Goal: Communication & Community: Answer question/provide support

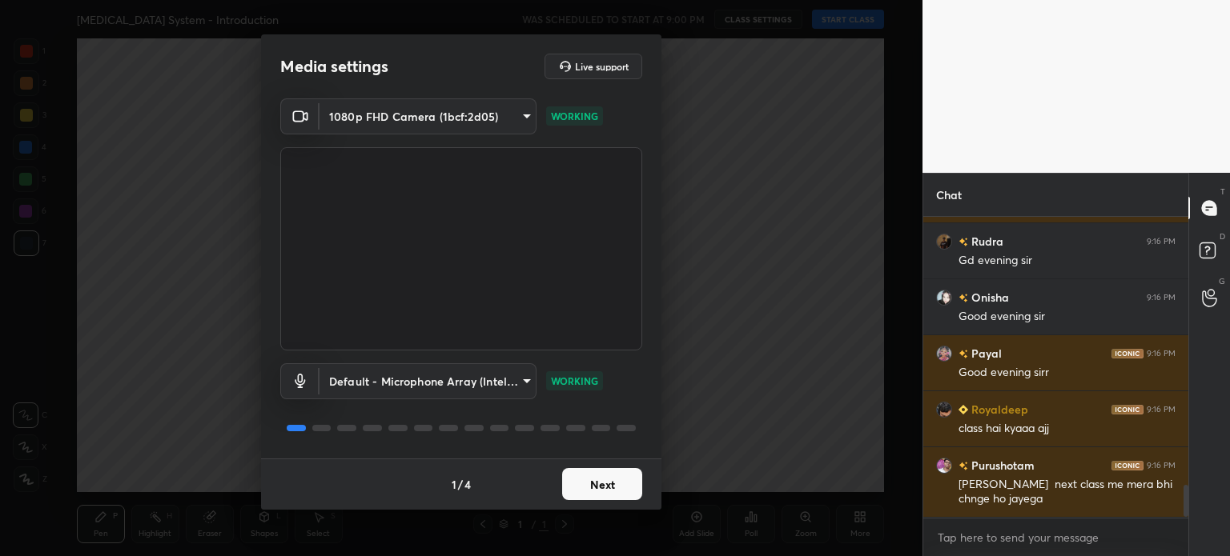
scroll to position [2511, 0]
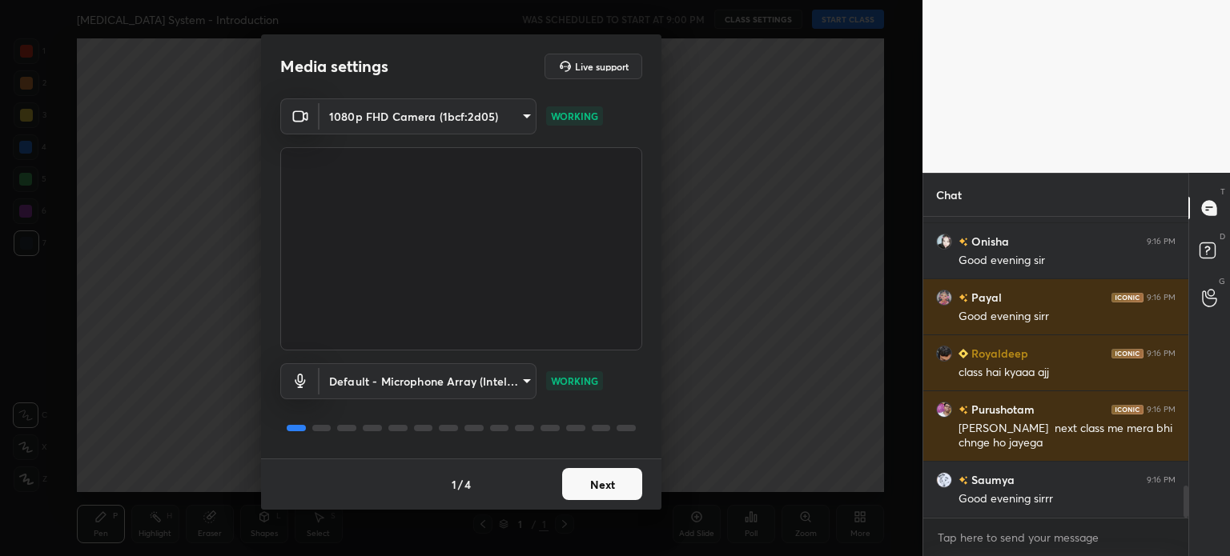
click at [616, 492] on button "Next" at bounding box center [602, 484] width 80 height 32
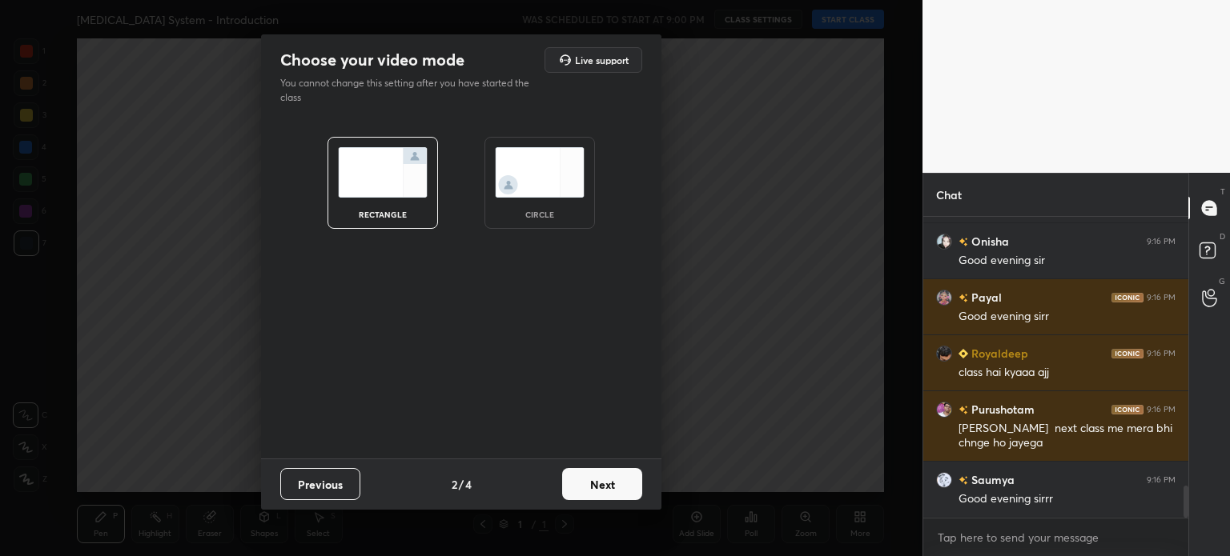
click at [616, 492] on button "Next" at bounding box center [602, 484] width 80 height 32
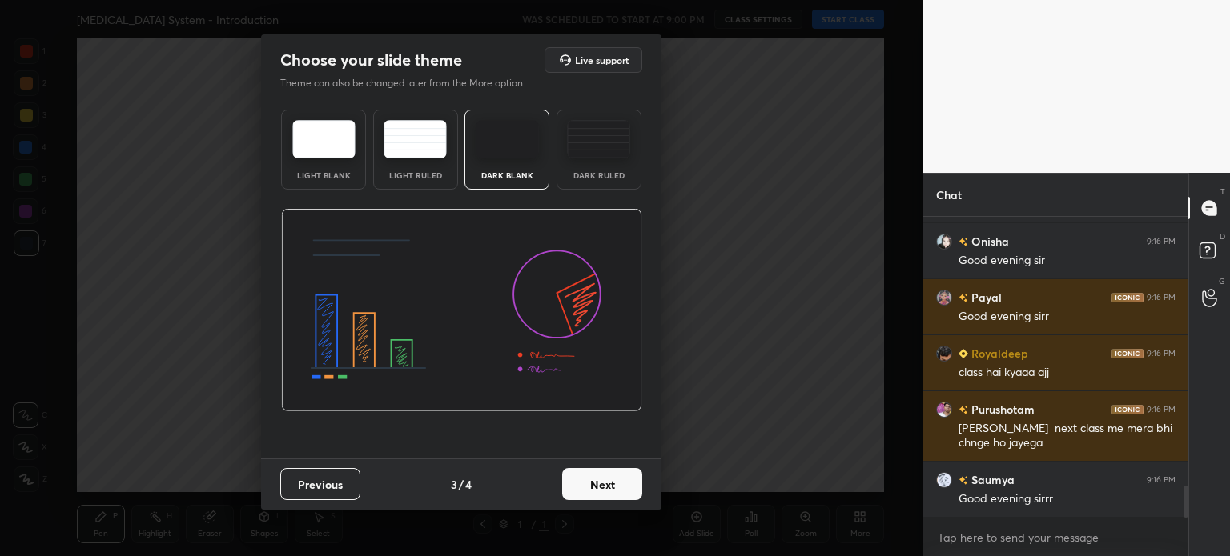
click at [616, 492] on button "Next" at bounding box center [602, 484] width 80 height 32
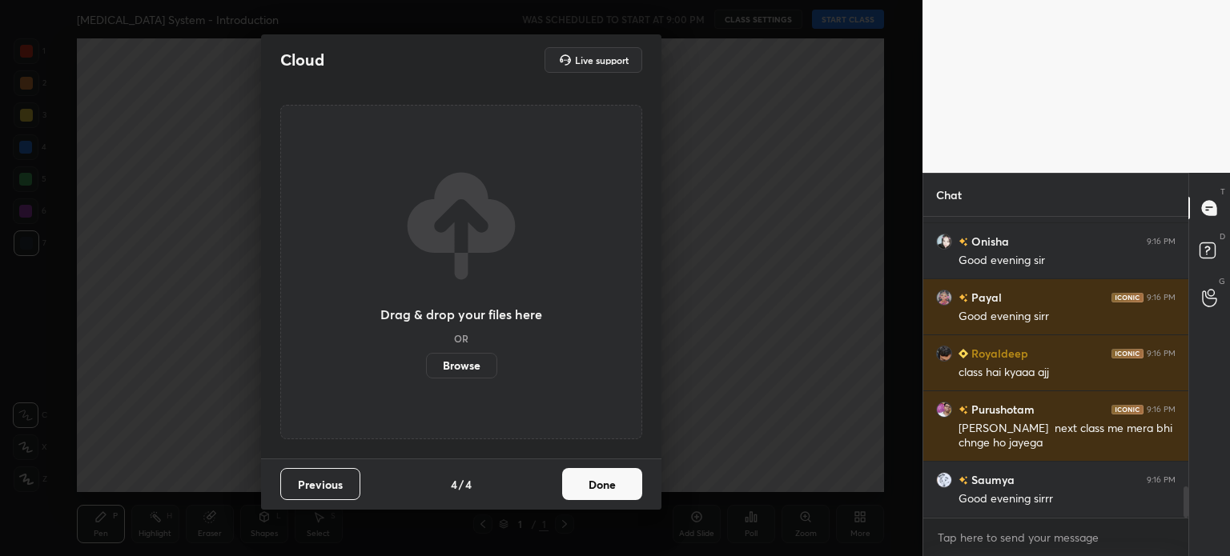
click at [616, 492] on button "Done" at bounding box center [602, 484] width 80 height 32
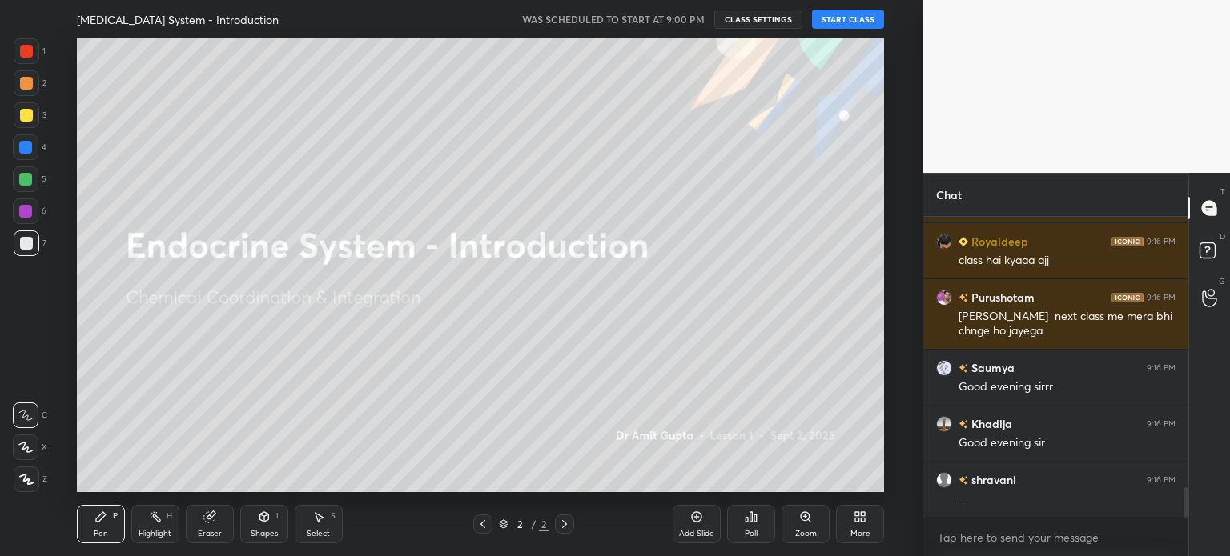
scroll to position [2679, 0]
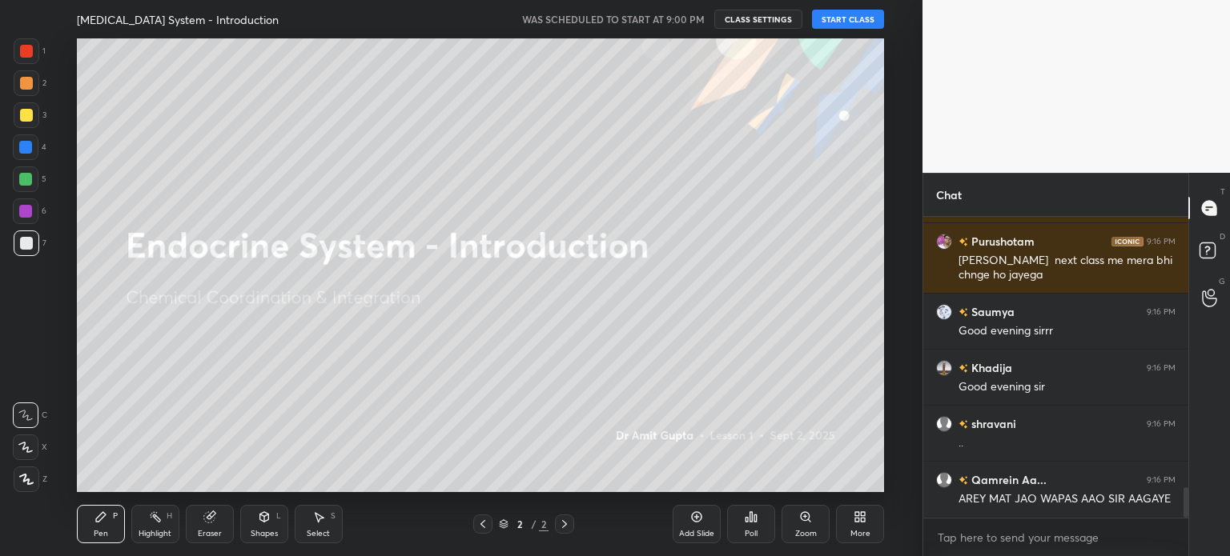
click at [858, 20] on button "START CLASS" at bounding box center [848, 19] width 72 height 19
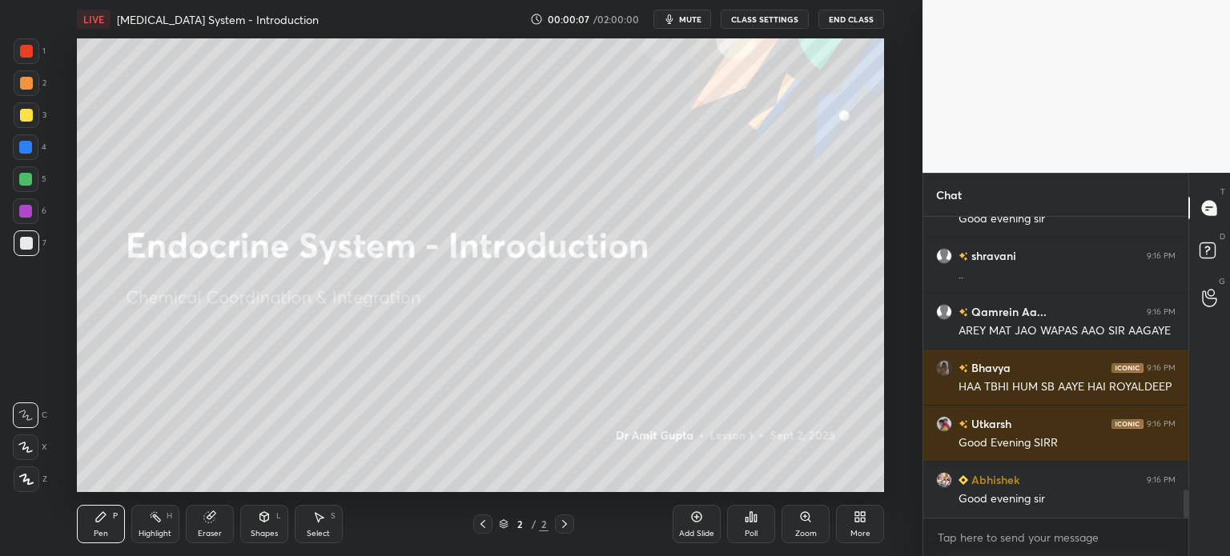
scroll to position [0, 0]
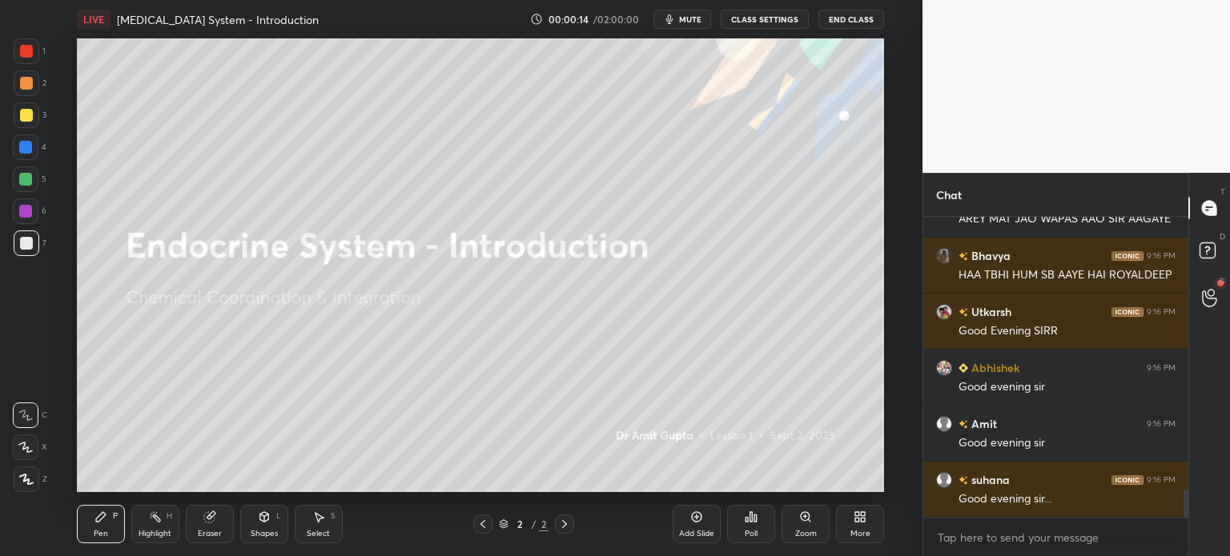
click at [30, 249] on div at bounding box center [27, 244] width 26 height 26
click at [28, 479] on icon at bounding box center [26, 480] width 13 height 10
drag, startPoint x: 26, startPoint y: 480, endPoint x: 23, endPoint y: 468, distance: 11.7
click at [28, 479] on icon at bounding box center [26, 480] width 13 height 10
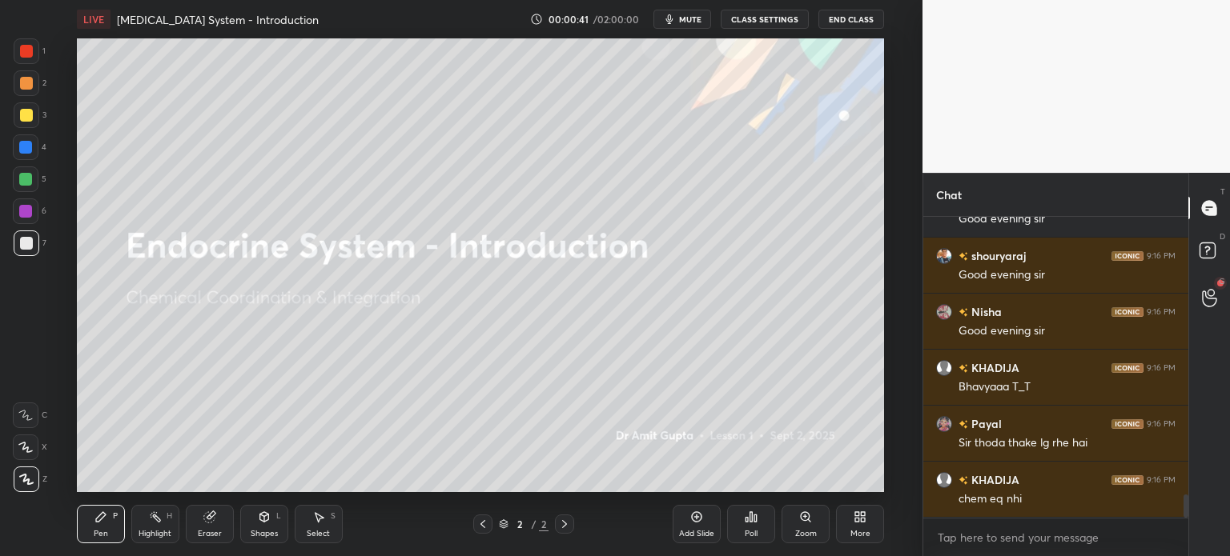
drag, startPoint x: 697, startPoint y: 18, endPoint x: 669, endPoint y: 38, distance: 33.3
click at [695, 22] on span "mute" at bounding box center [690, 19] width 22 height 11
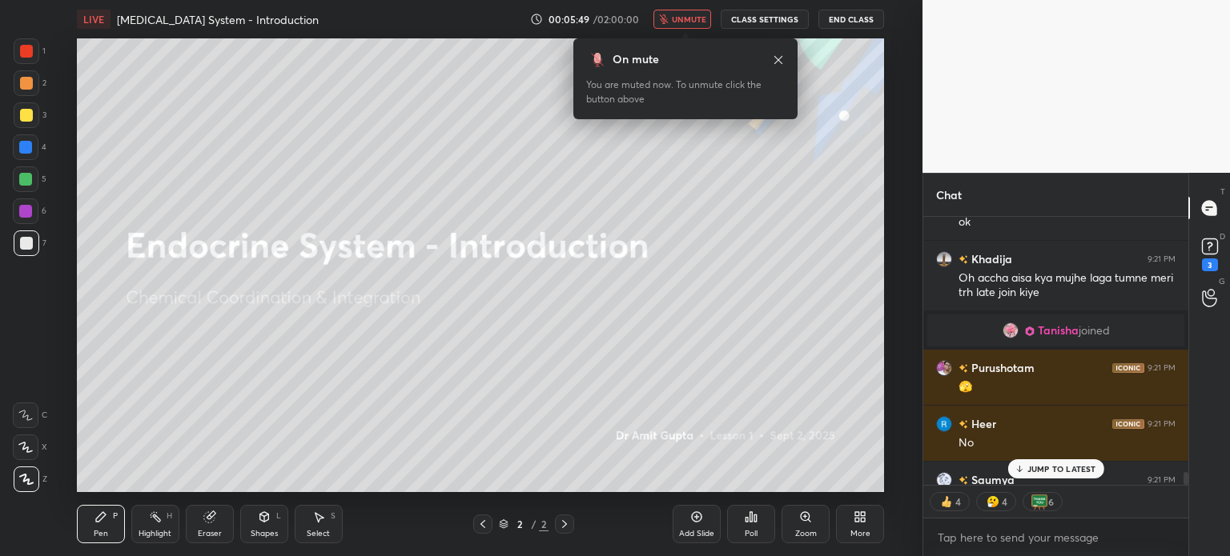
scroll to position [5361, 0]
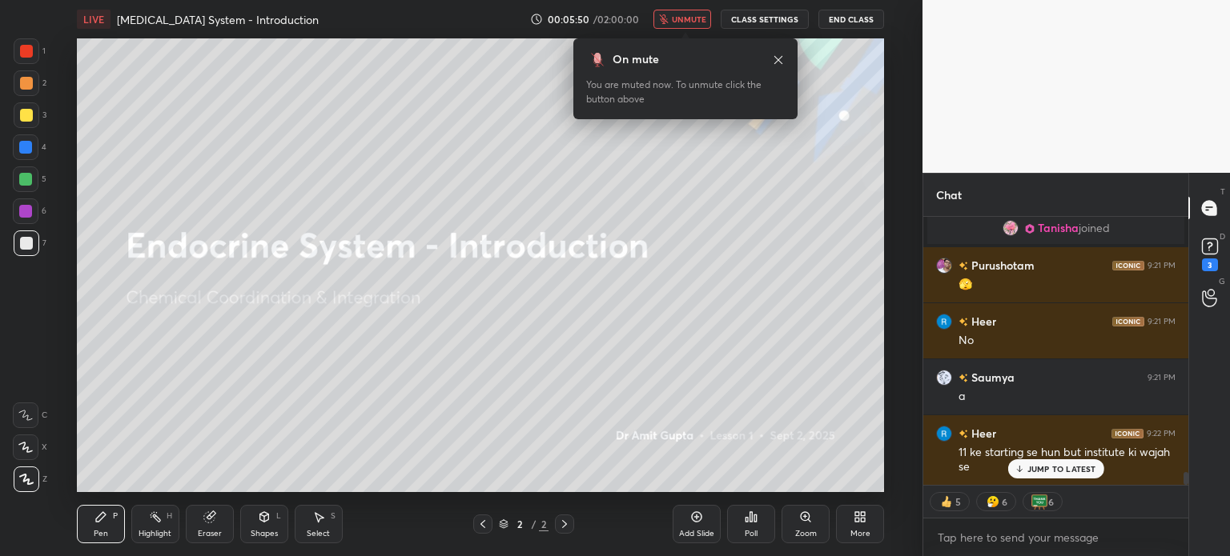
click at [210, 521] on icon at bounding box center [208, 517] width 10 height 10
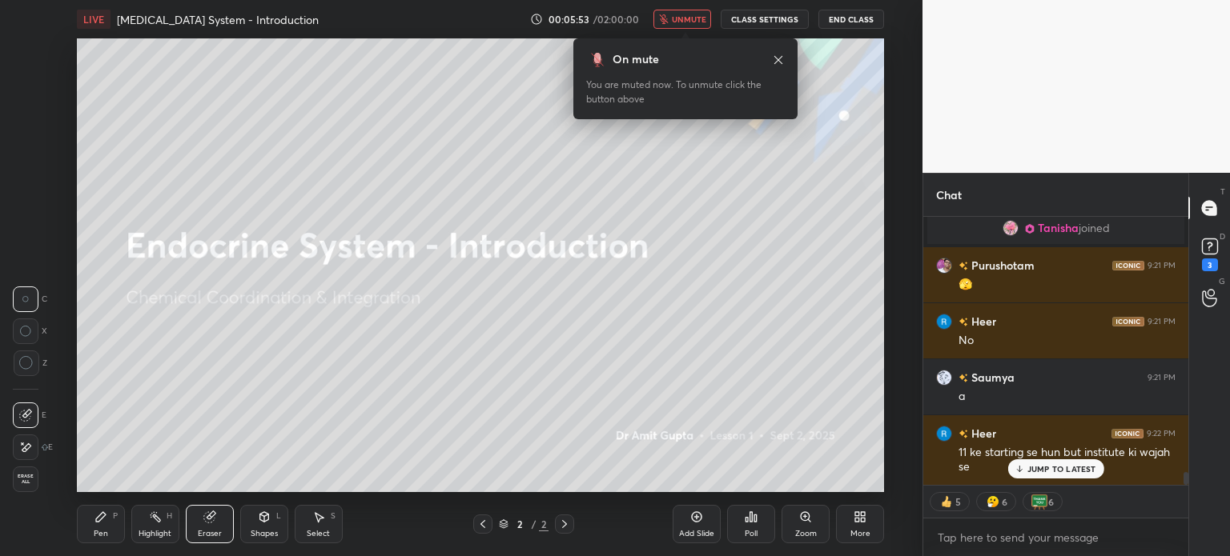
drag, startPoint x: 99, startPoint y: 524, endPoint x: 87, endPoint y: 496, distance: 30.5
click at [99, 524] on div "Pen P" at bounding box center [101, 524] width 48 height 38
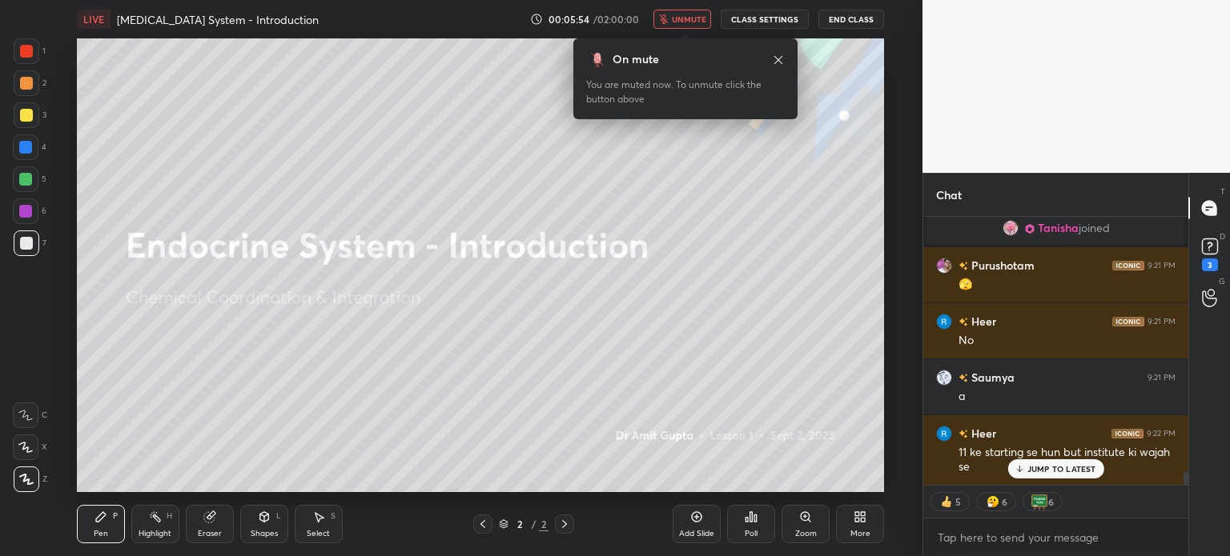
click at [31, 239] on div at bounding box center [26, 243] width 13 height 13
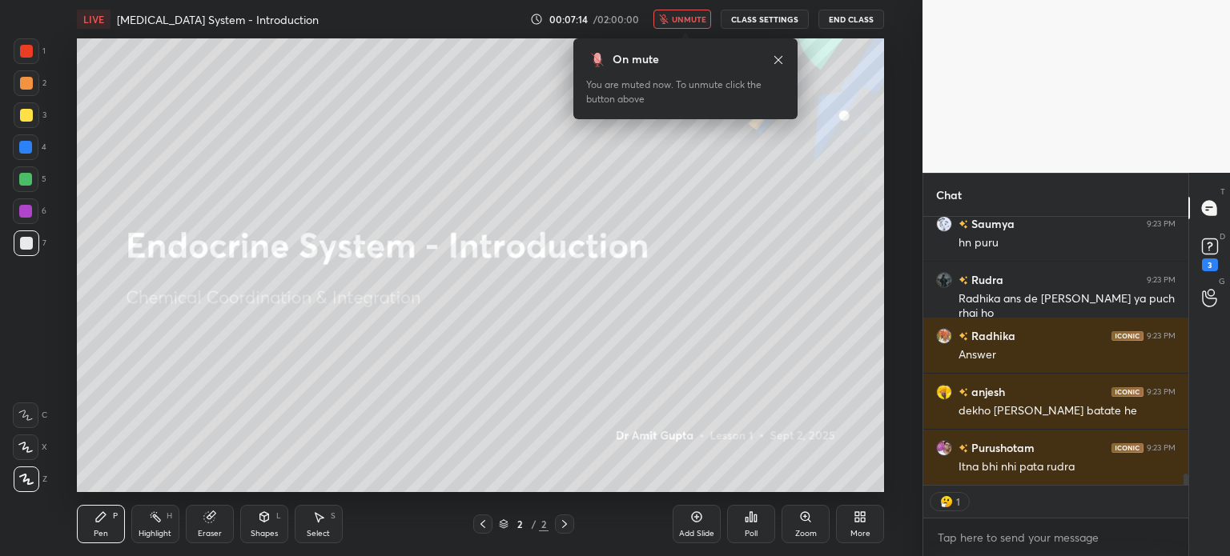
scroll to position [6151, 0]
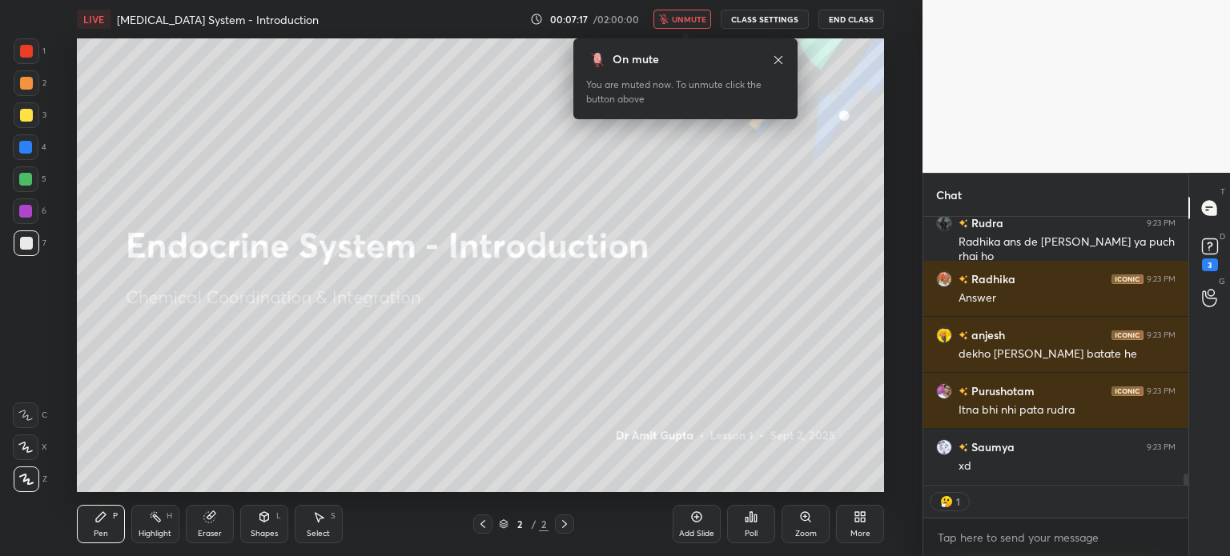
type textarea "x"
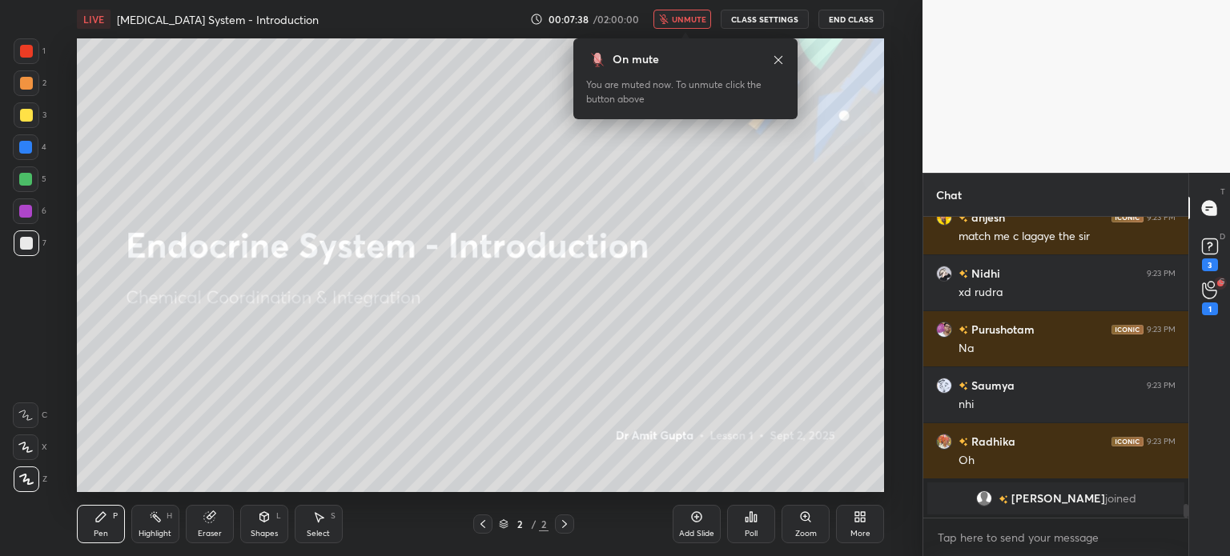
scroll to position [6304, 0]
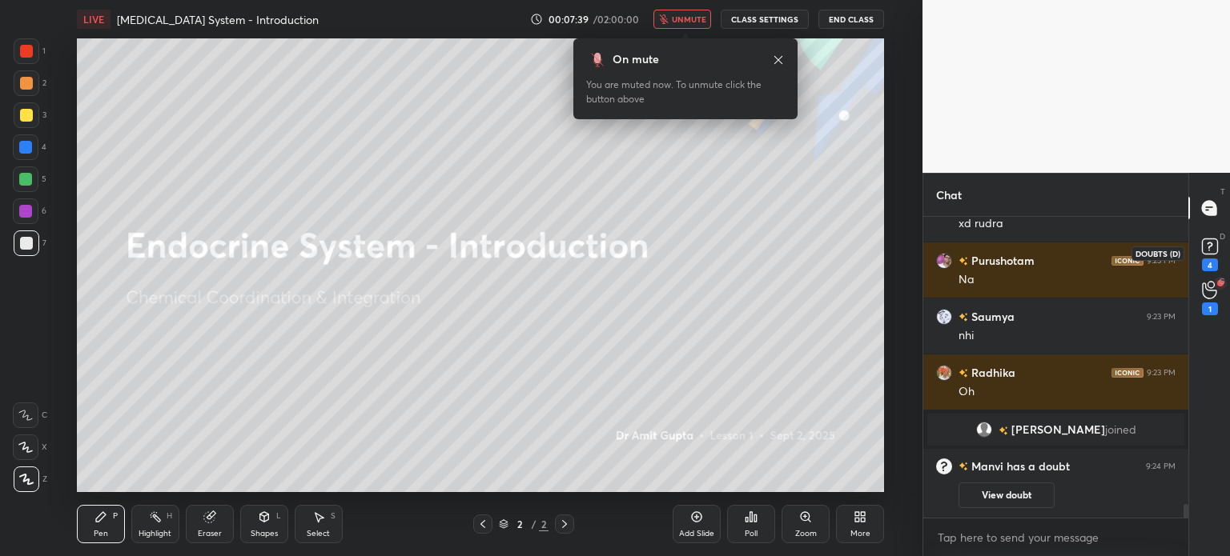
click at [1207, 255] on icon at bounding box center [1210, 247] width 24 height 24
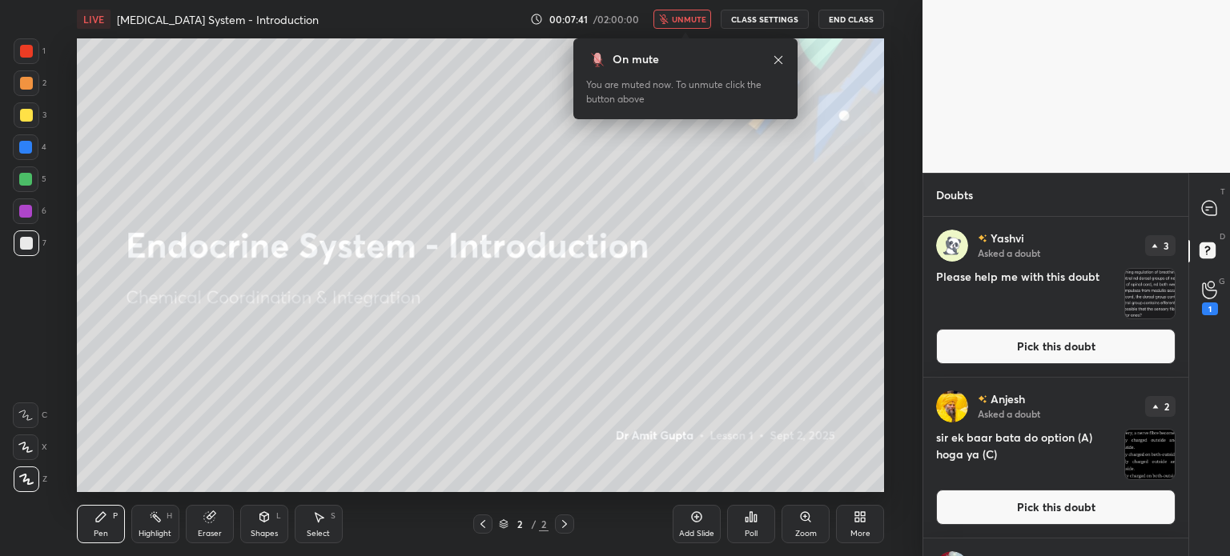
click at [1046, 353] on button "Pick this doubt" at bounding box center [1055, 346] width 239 height 35
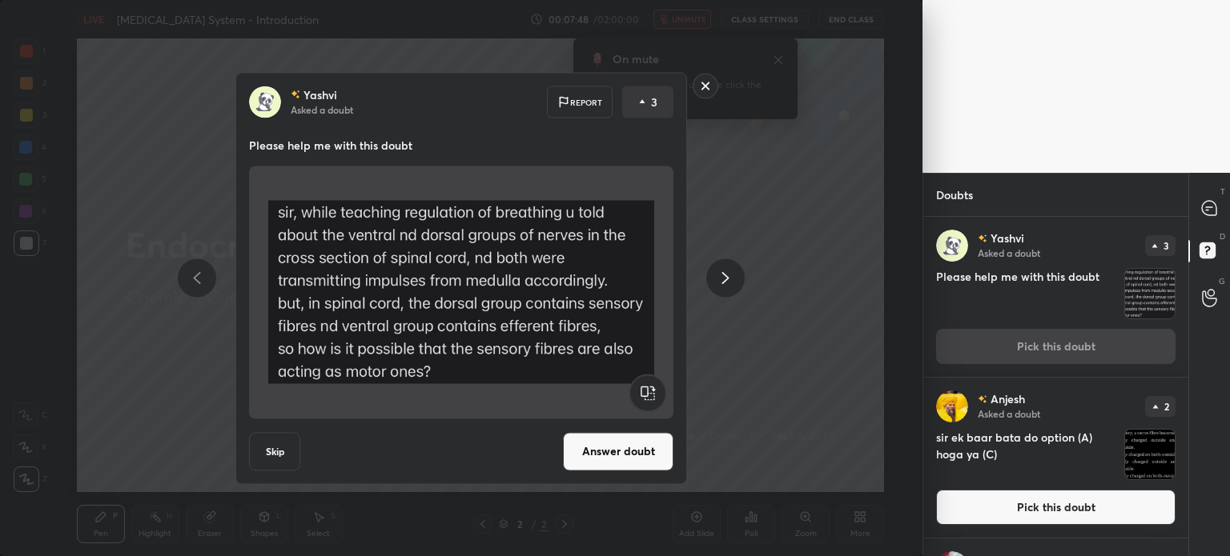
click at [796, 88] on div "Yashvi Asked a doubt Report 3 Please help me with this doubt Skip Answer doubt" at bounding box center [461, 278] width 922 height 556
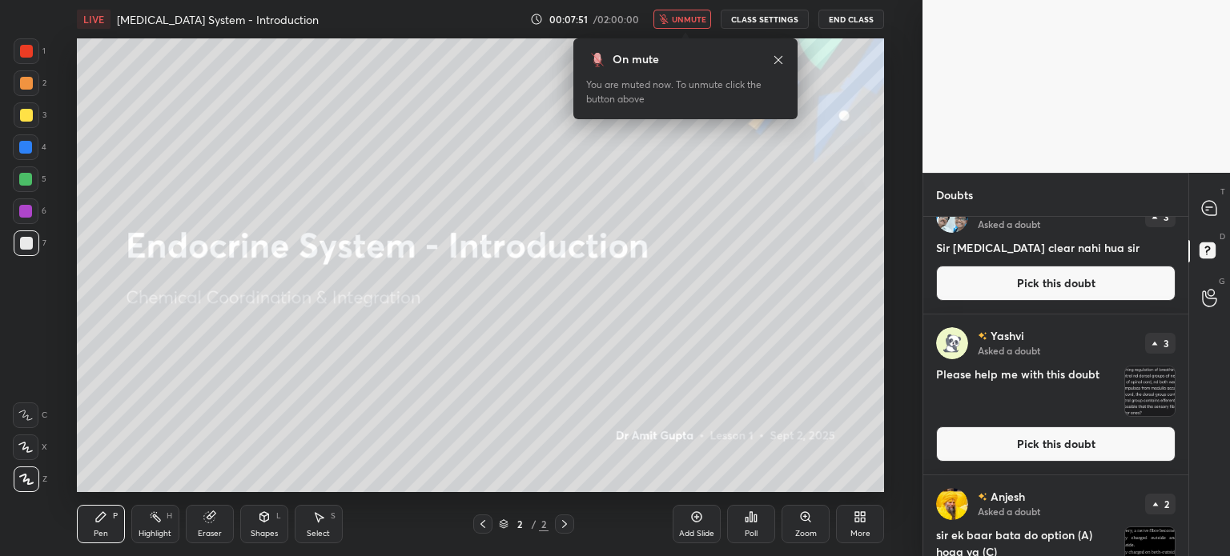
scroll to position [80, 0]
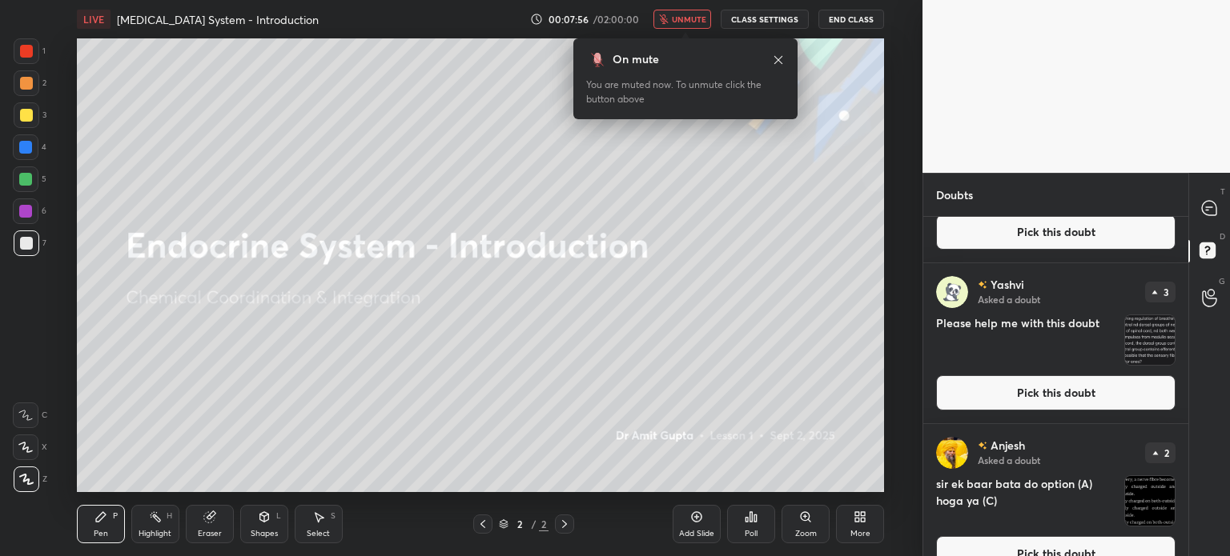
click at [681, 16] on span "unmute" at bounding box center [689, 19] width 34 height 11
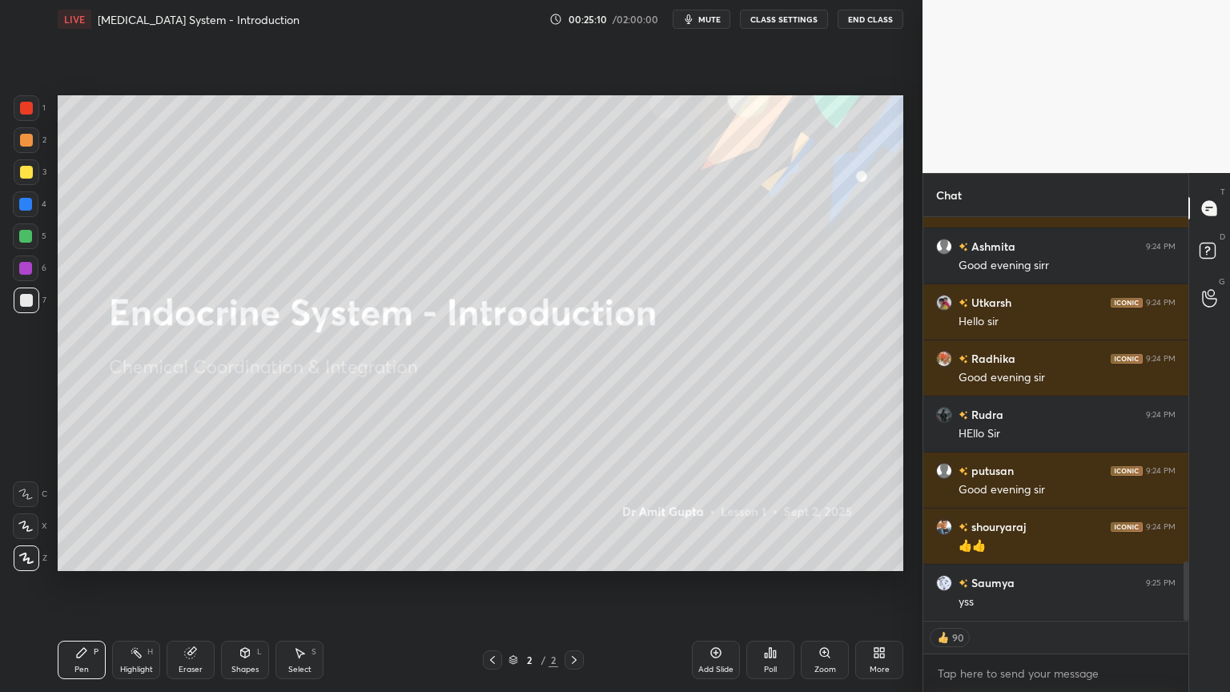
click at [713, 13] on button "mute" at bounding box center [702, 19] width 58 height 19
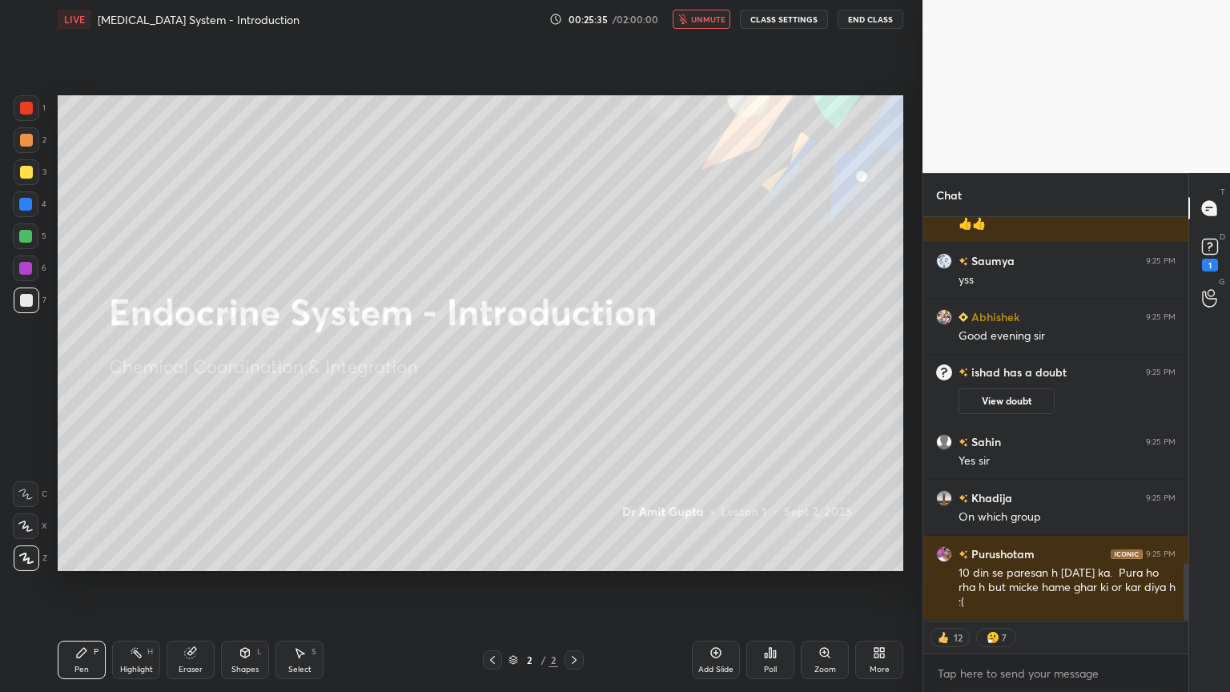
click at [711, 19] on span "unmute" at bounding box center [708, 19] width 34 height 11
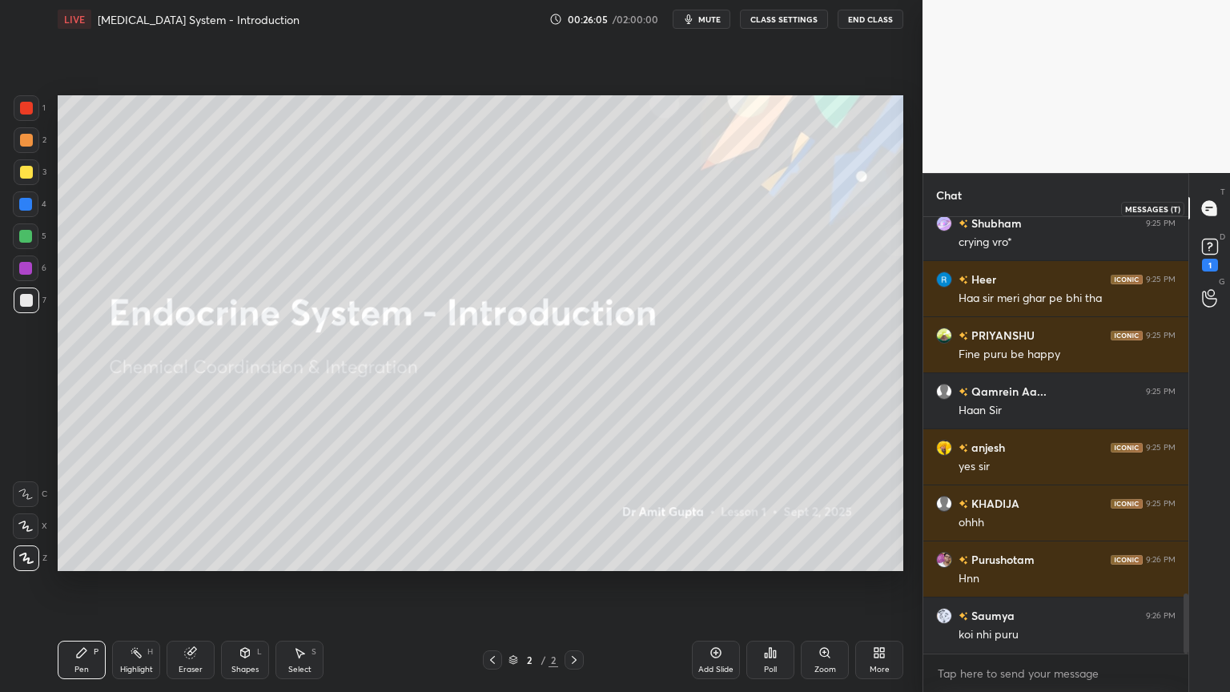
scroll to position [2728, 0]
click at [1211, 246] on icon at bounding box center [1210, 246] width 6 height 6
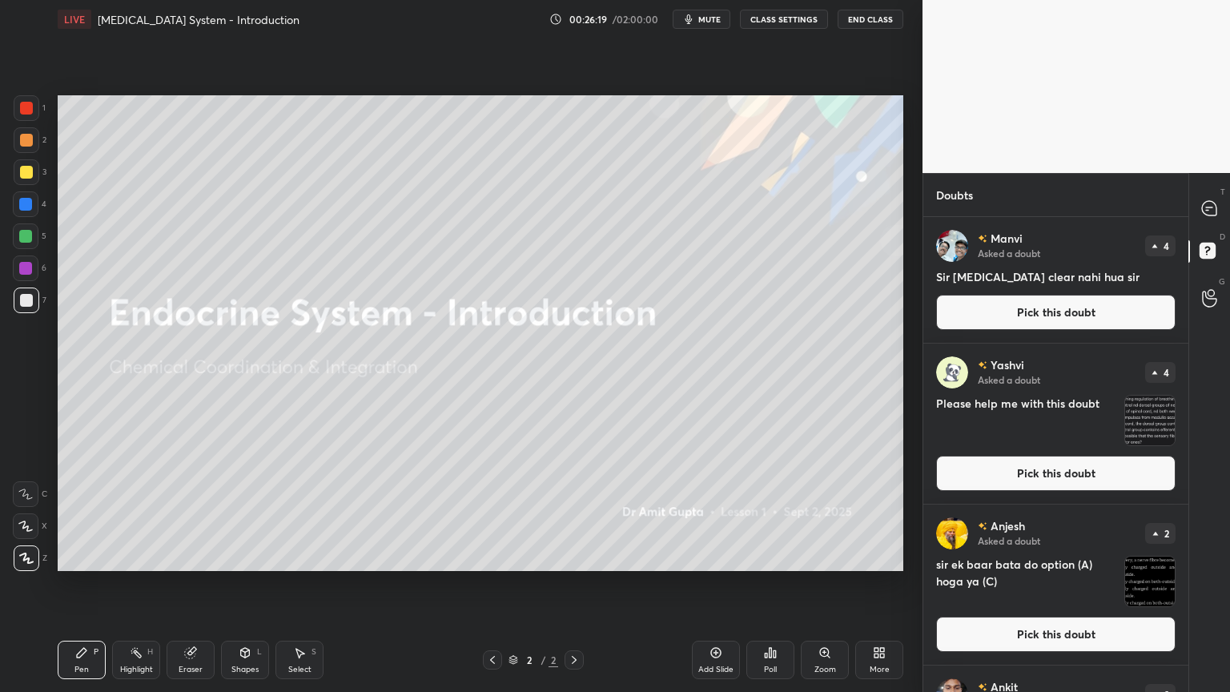
click at [720, 556] on icon at bounding box center [715, 652] width 13 height 13
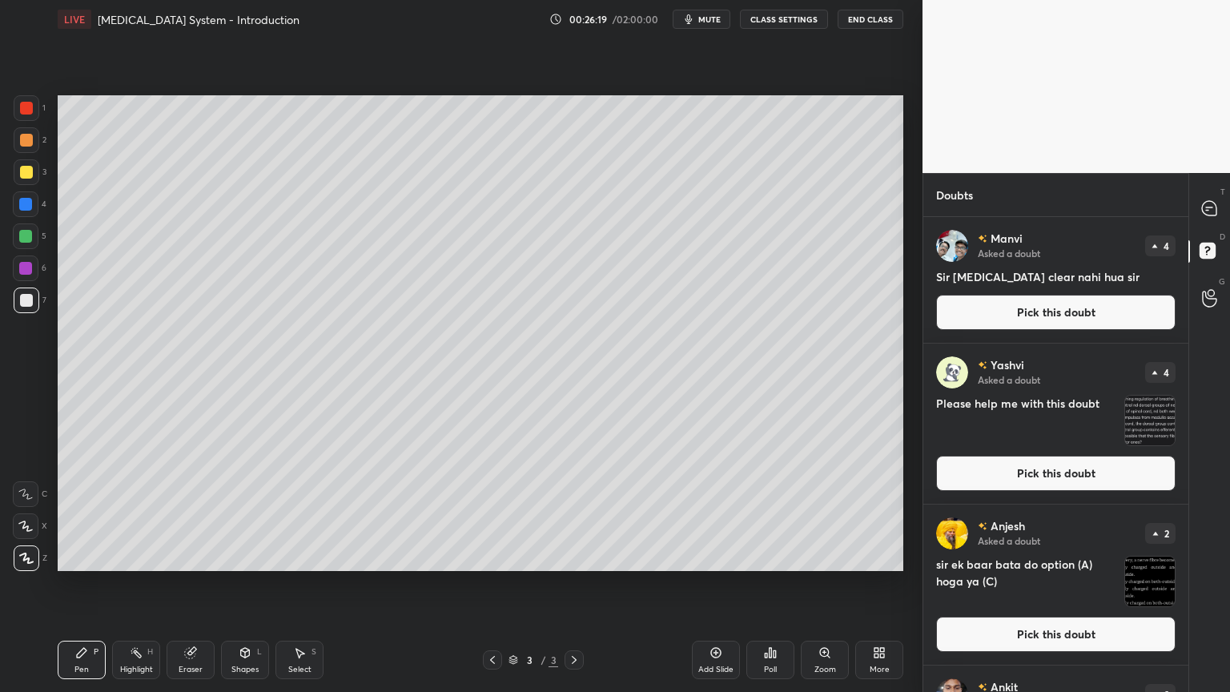
click at [717, 556] on icon at bounding box center [715, 652] width 13 height 13
click at [718, 556] on icon at bounding box center [715, 652] width 13 height 13
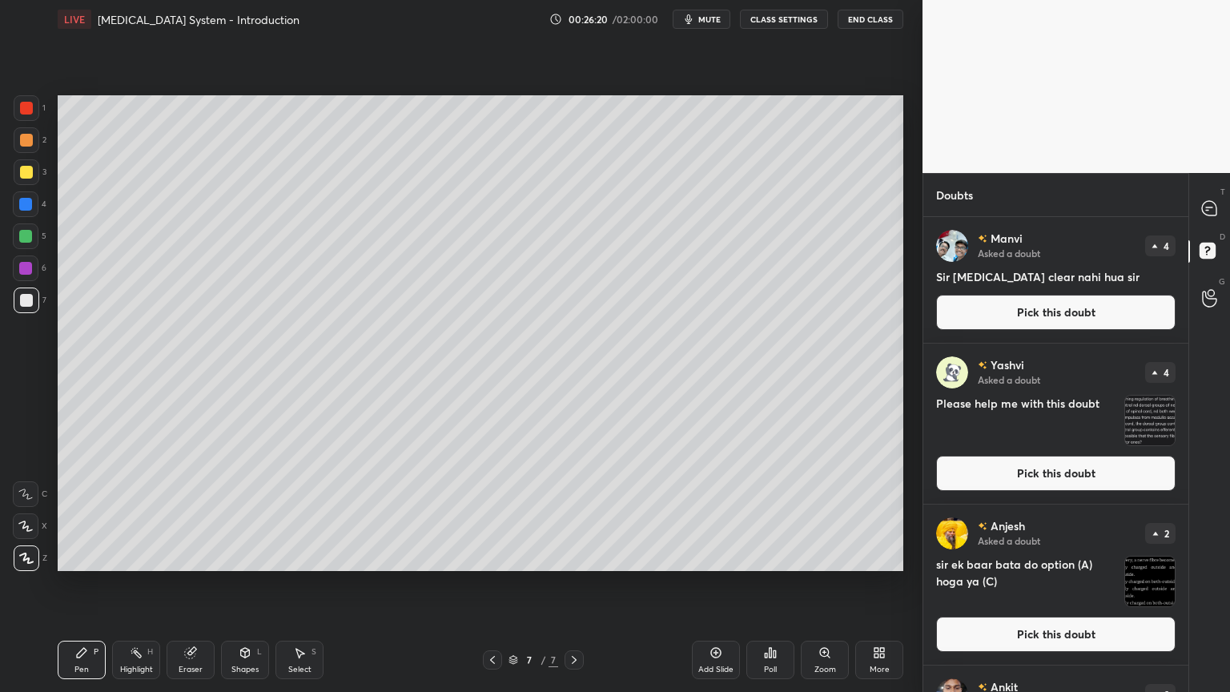
click at [717, 556] on icon at bounding box center [715, 652] width 13 height 13
click at [715, 556] on icon at bounding box center [715, 652] width 13 height 13
click at [1078, 311] on button "Pick this doubt" at bounding box center [1055, 312] width 239 height 35
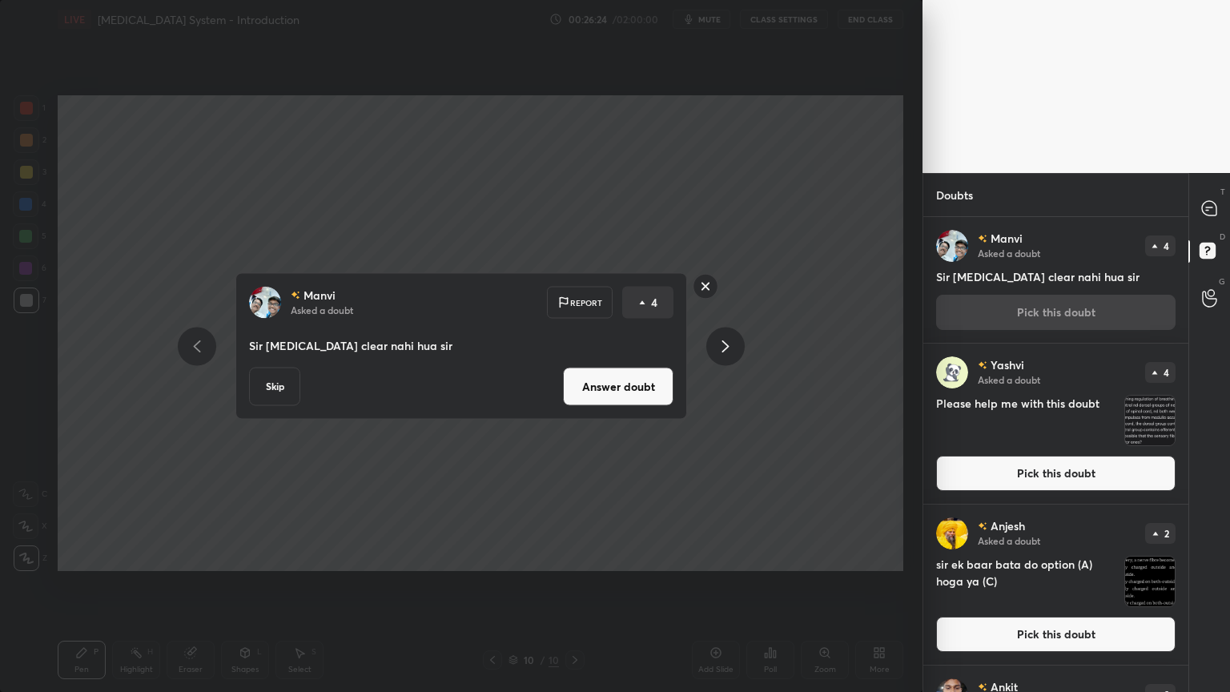
click at [657, 394] on button "Answer doubt" at bounding box center [618, 386] width 110 height 38
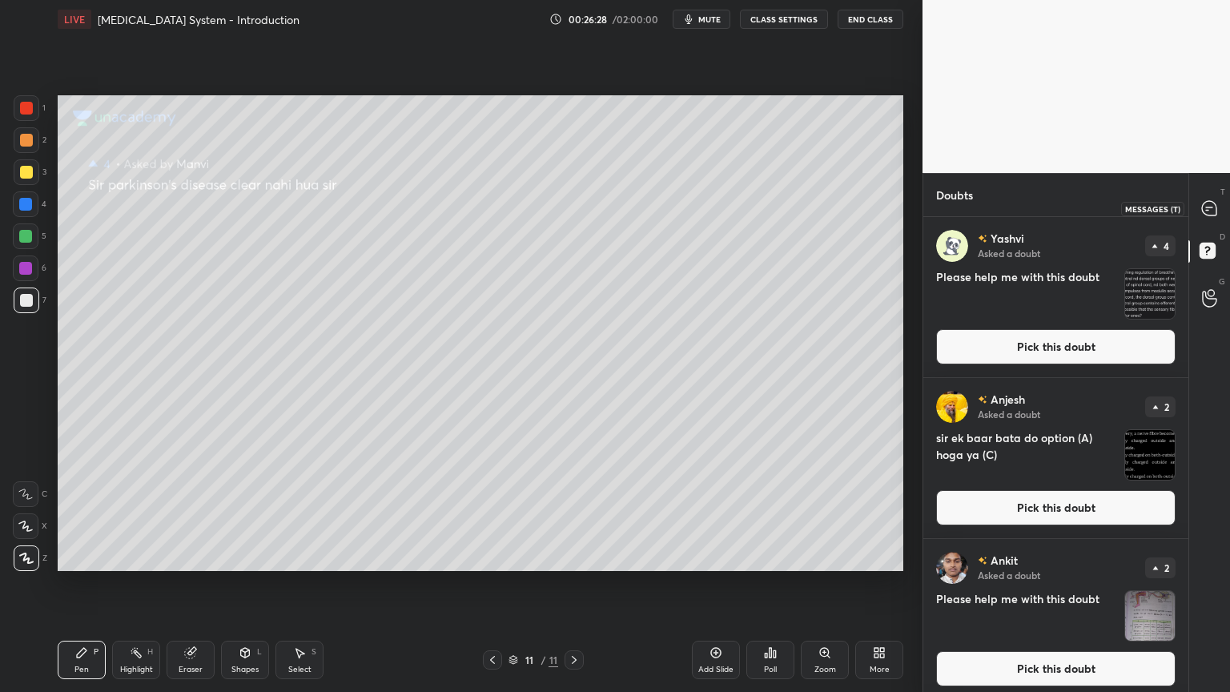
click at [1217, 210] on icon at bounding box center [1209, 208] width 17 height 17
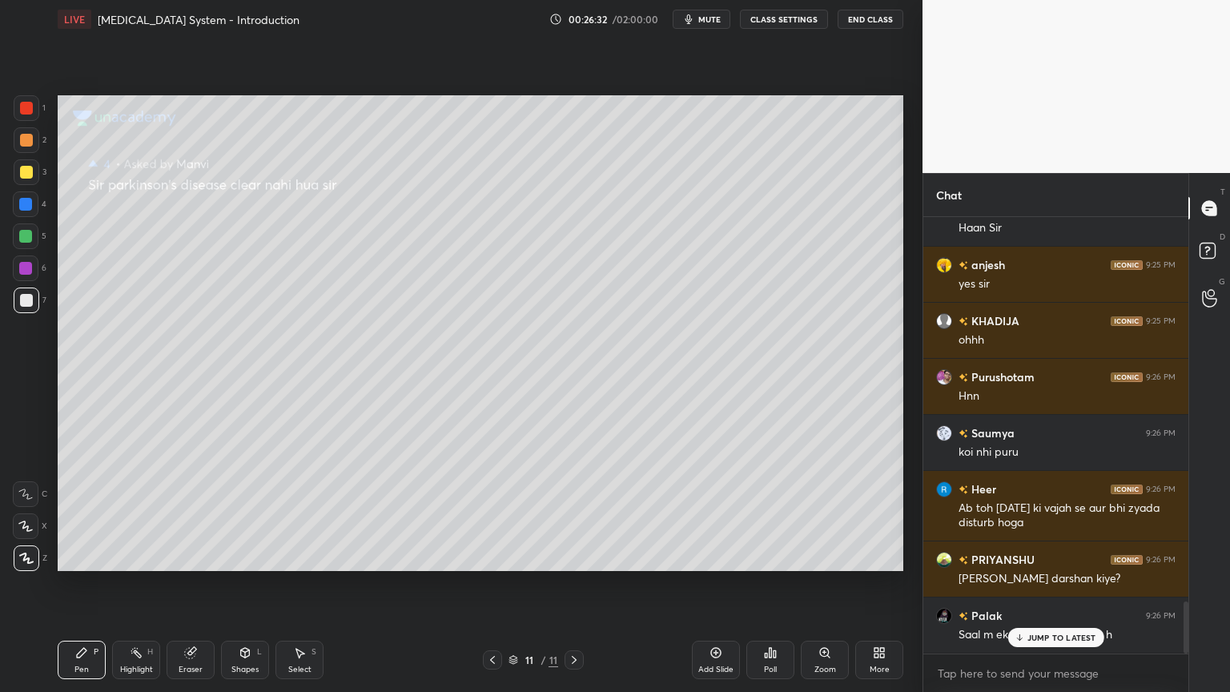
scroll to position [3234, 0]
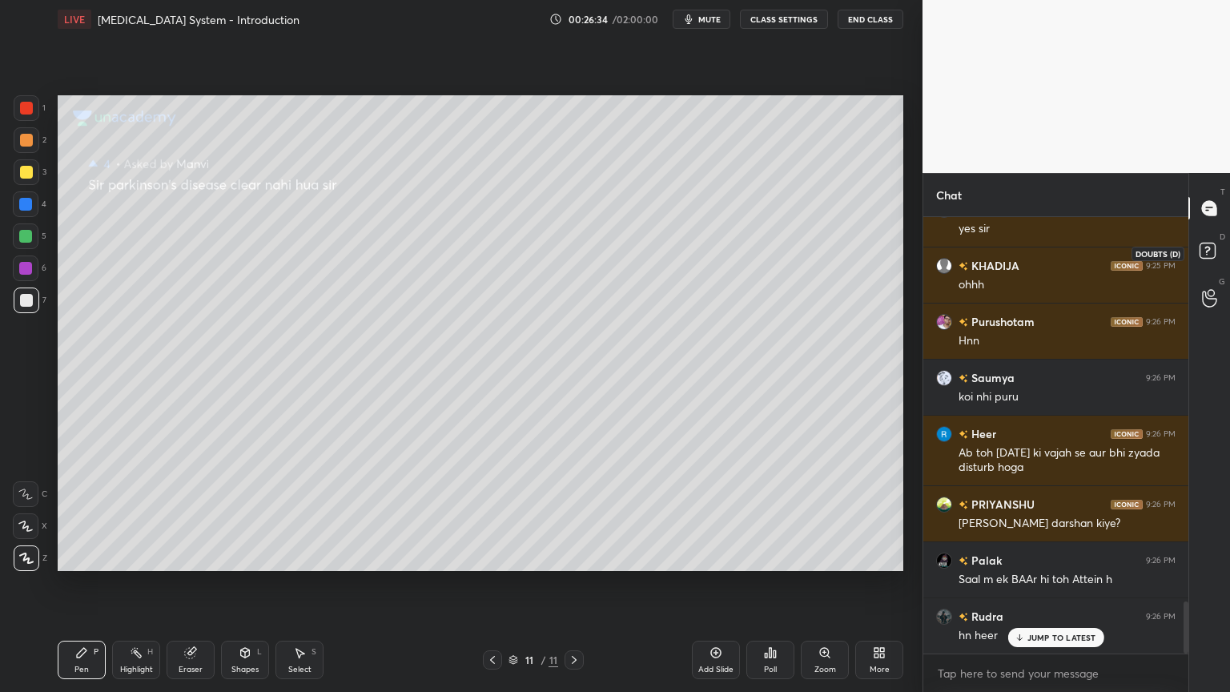
click at [1211, 256] on rect at bounding box center [1206, 250] width 15 height 15
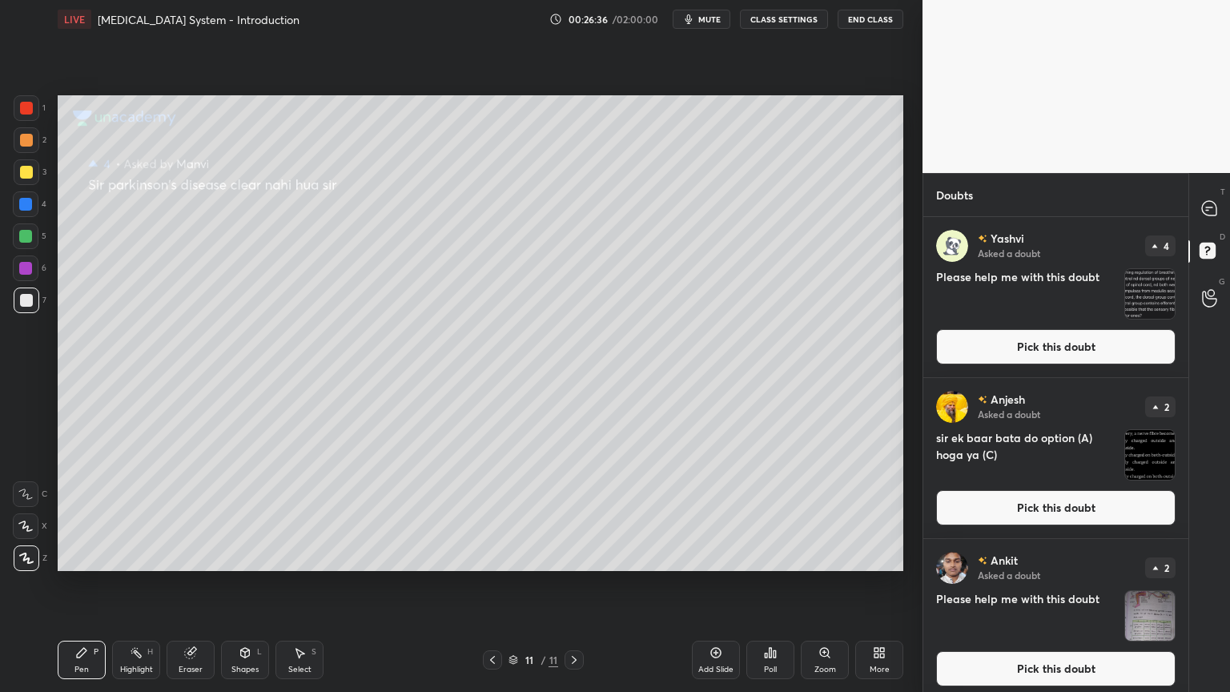
click at [1065, 346] on button "Pick this doubt" at bounding box center [1055, 346] width 239 height 35
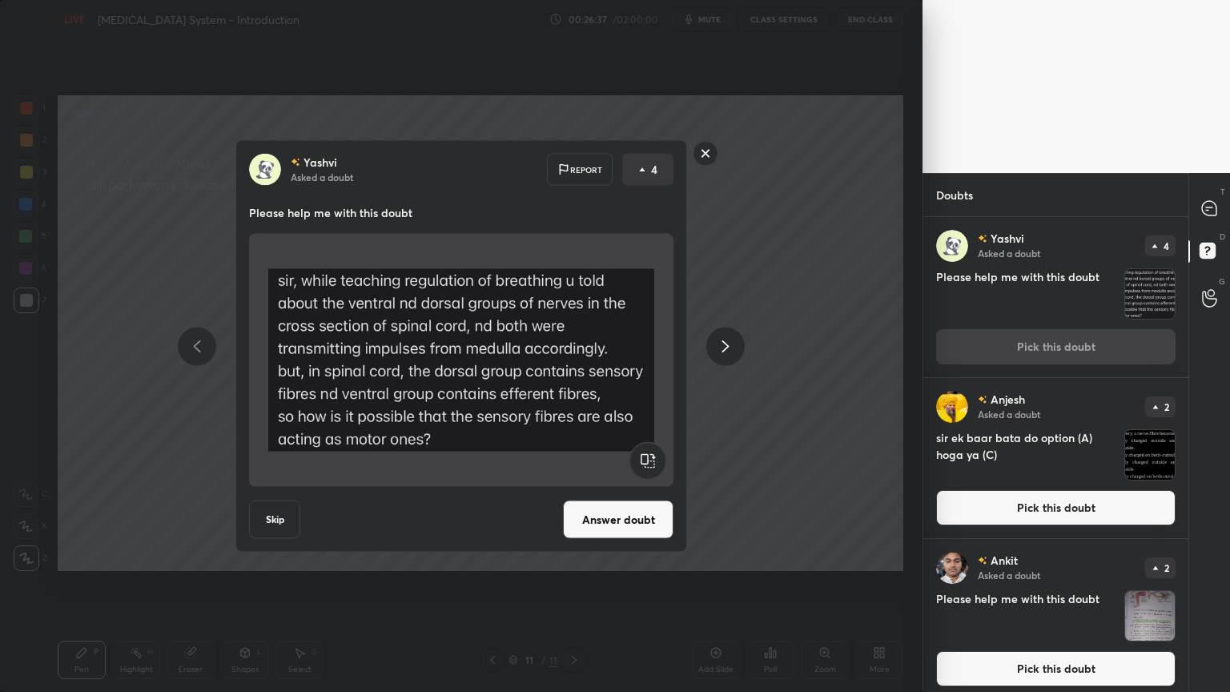
click at [596, 531] on button "Answer doubt" at bounding box center [618, 519] width 110 height 38
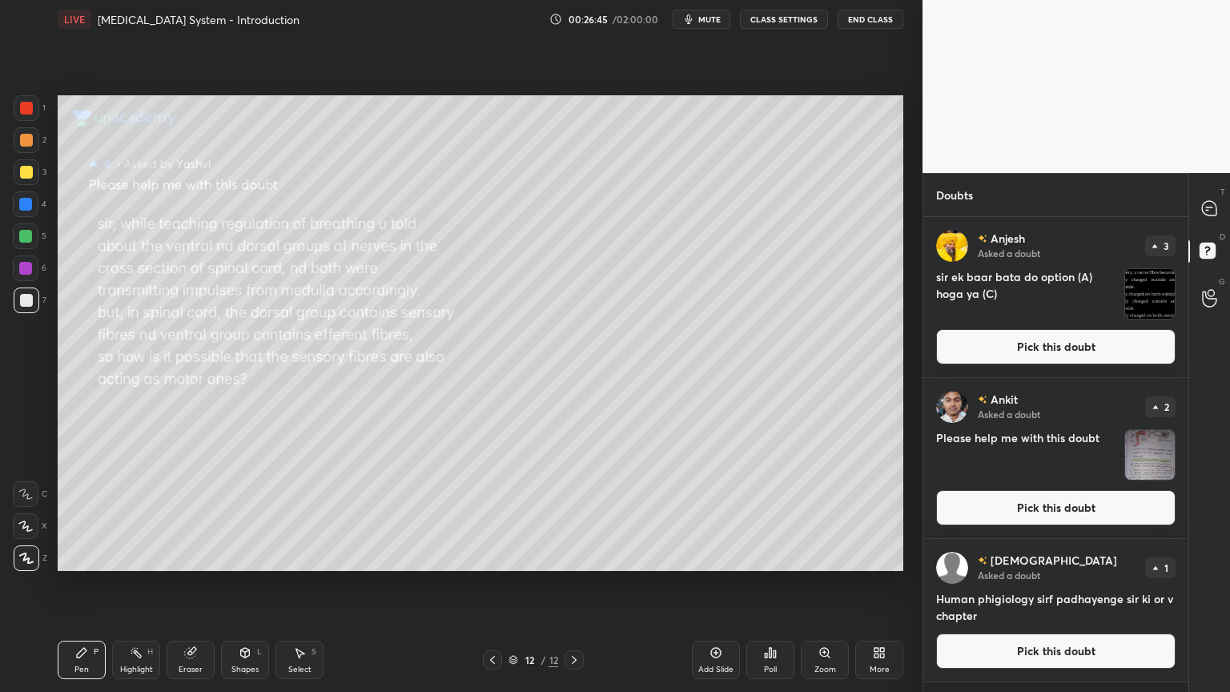
click at [23, 184] on div at bounding box center [27, 172] width 26 height 26
click at [21, 294] on div at bounding box center [27, 300] width 26 height 26
click at [30, 231] on div at bounding box center [26, 236] width 26 height 26
click at [33, 231] on div at bounding box center [26, 236] width 26 height 26
click at [35, 136] on div at bounding box center [27, 140] width 26 height 26
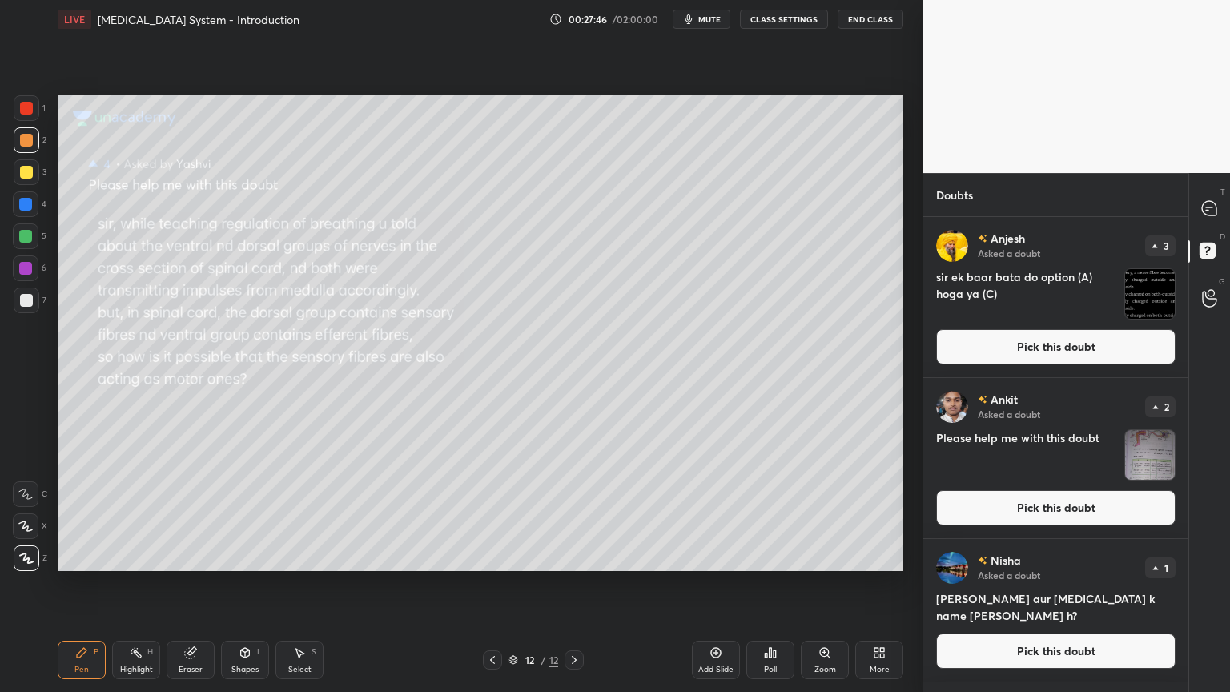
click at [30, 301] on div at bounding box center [26, 300] width 13 height 13
click at [27, 303] on div at bounding box center [26, 300] width 13 height 13
click at [32, 102] on div at bounding box center [27, 108] width 26 height 26
drag, startPoint x: 35, startPoint y: 104, endPoint x: 54, endPoint y: 105, distance: 19.2
click at [35, 106] on div at bounding box center [27, 108] width 26 height 26
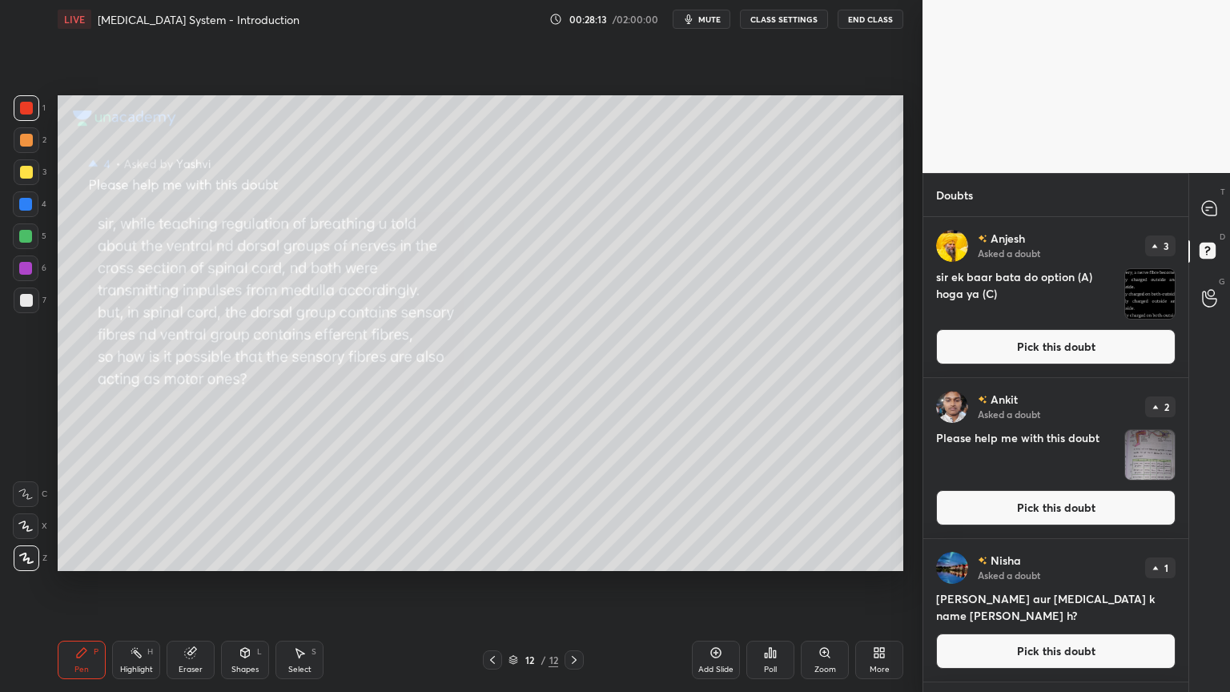
click at [27, 172] on div at bounding box center [27, 172] width 26 height 26
click at [30, 171] on div at bounding box center [26, 172] width 13 height 13
drag, startPoint x: 1216, startPoint y: 199, endPoint x: 1208, endPoint y: 195, distance: 9.0
click at [1213, 197] on div at bounding box center [1210, 208] width 32 height 29
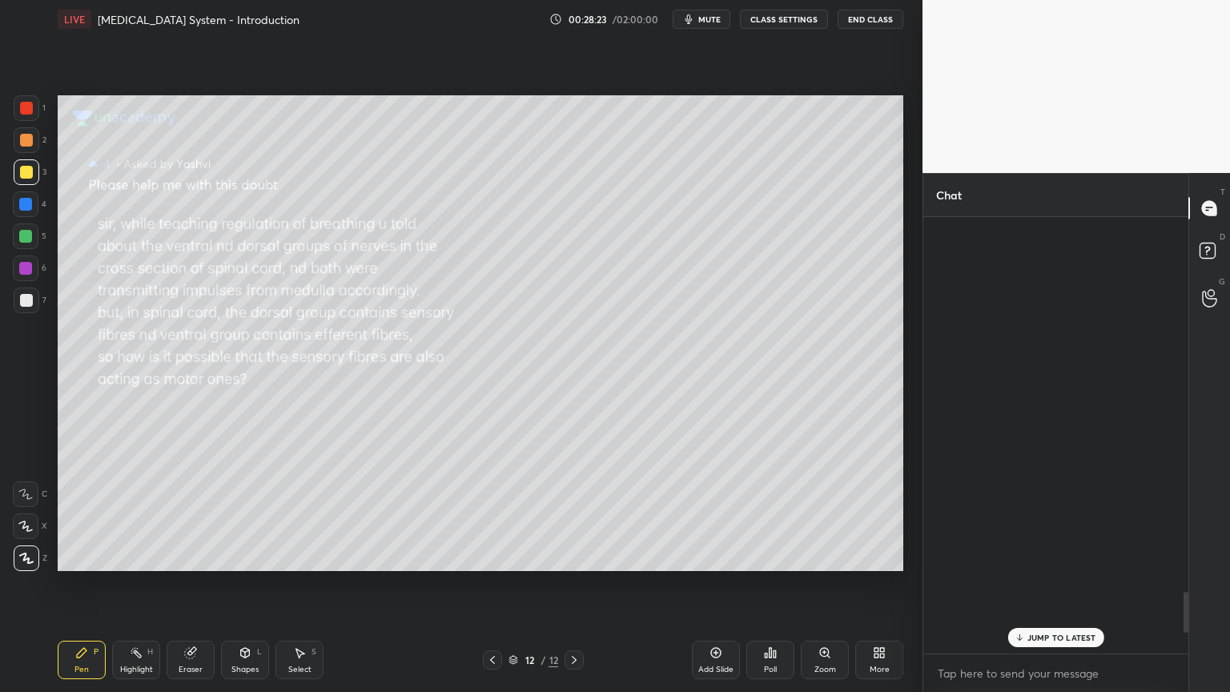
scroll to position [432, 260]
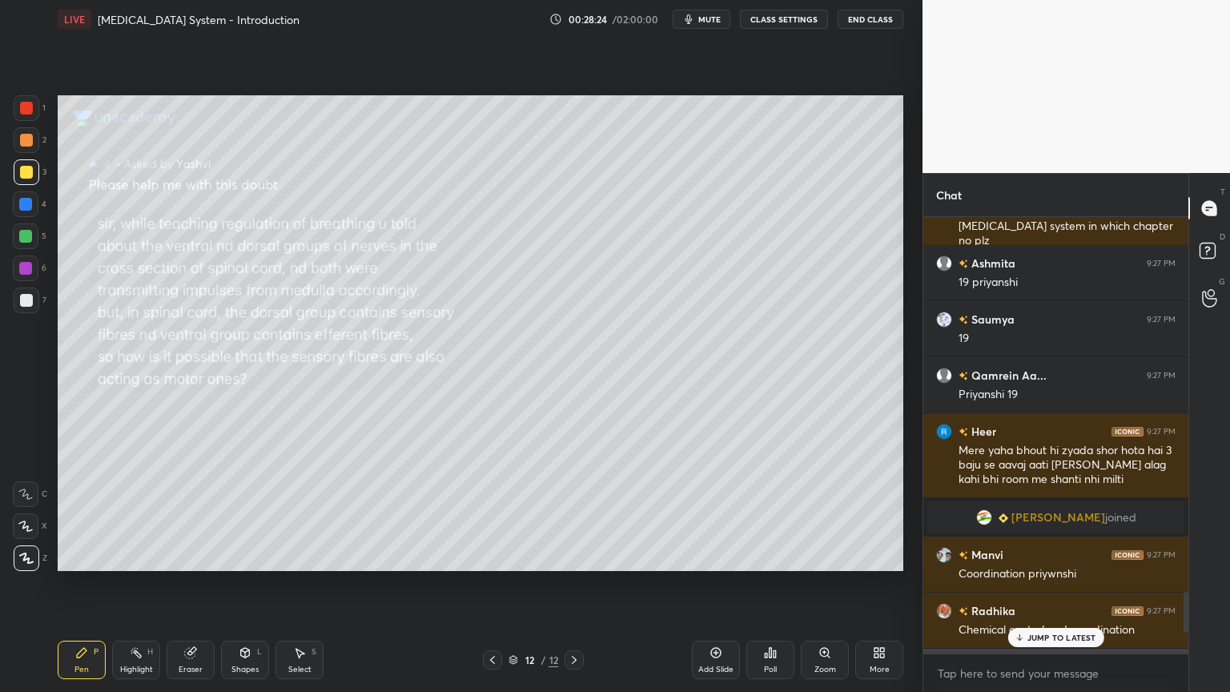
click at [1034, 556] on div "nisha 9:27 PM Sir visecral aur autonomous me kya diff h?" at bounding box center [1055, 675] width 265 height 55
click at [1045, 556] on p "1 NEW MESSAGE" at bounding box center [1061, 637] width 68 height 10
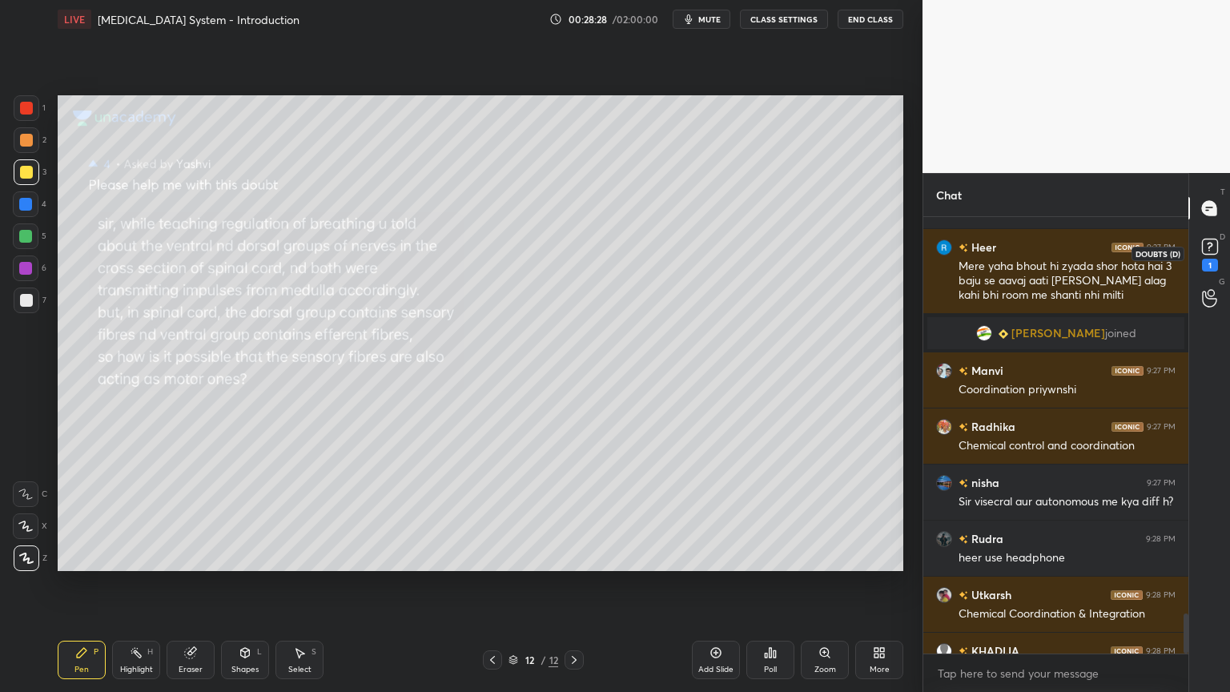
click at [1203, 245] on rect at bounding box center [1209, 246] width 15 height 15
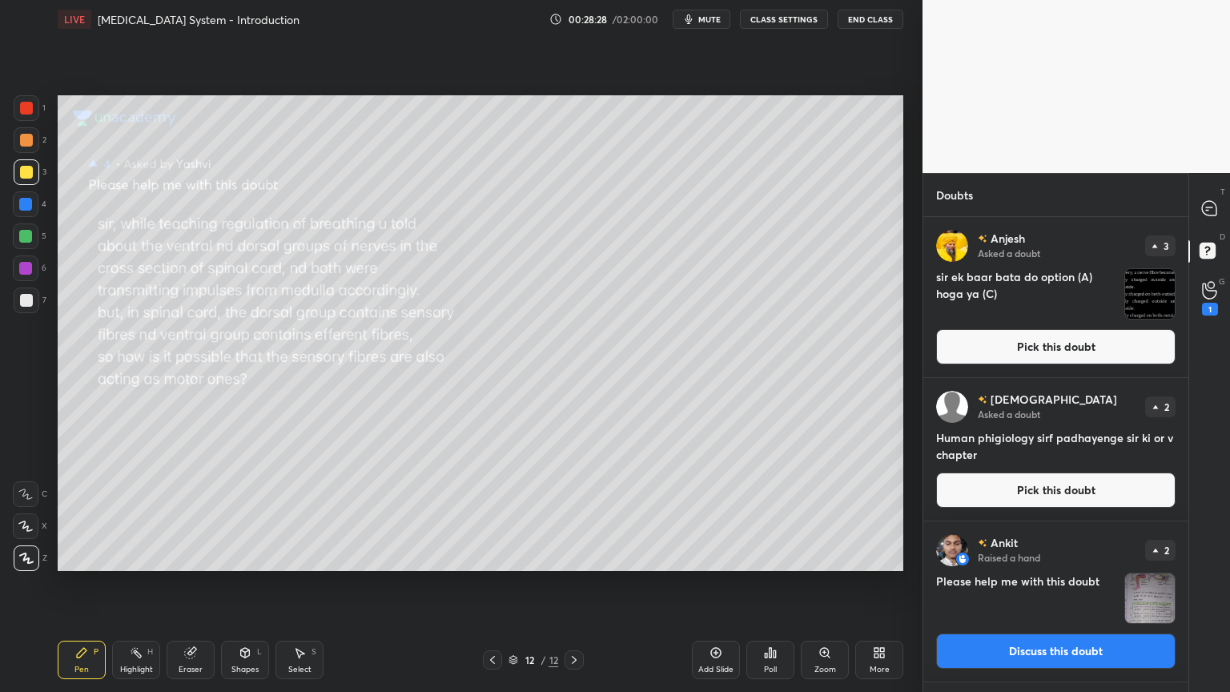
drag, startPoint x: 1090, startPoint y: 349, endPoint x: 1079, endPoint y: 342, distance: 12.7
click at [1091, 349] on button "Pick this doubt" at bounding box center [1055, 346] width 239 height 35
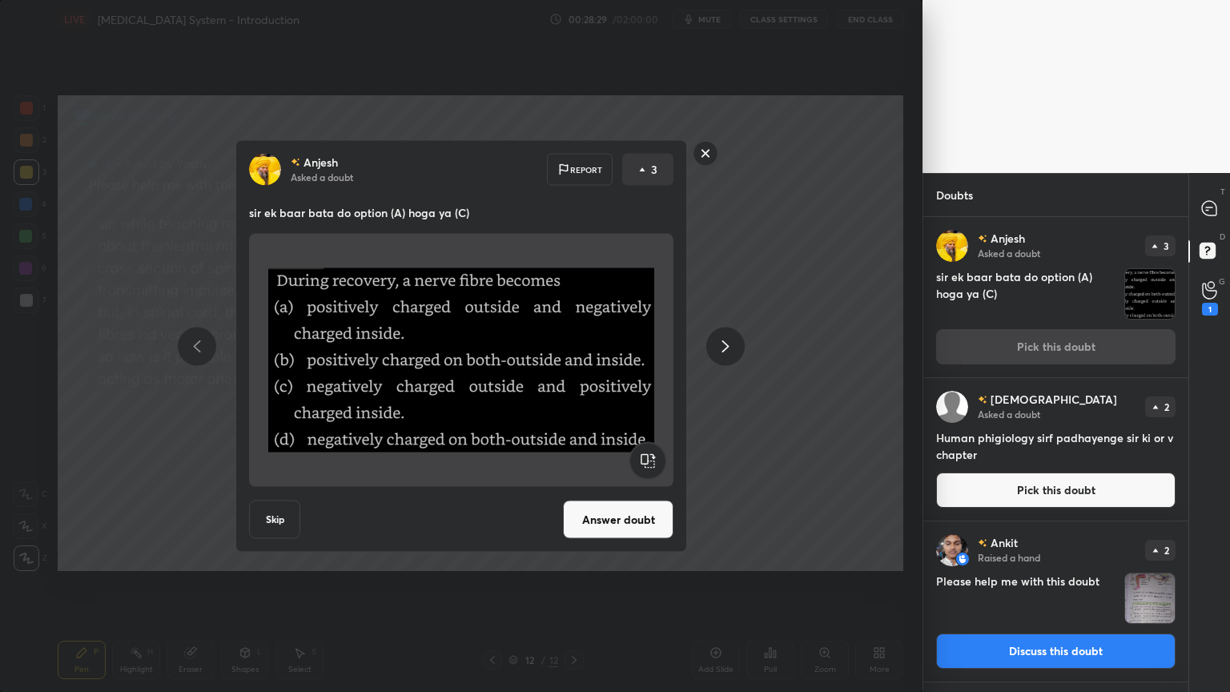
drag, startPoint x: 625, startPoint y: 457, endPoint x: 618, endPoint y: 499, distance: 42.3
click at [619, 482] on div "Anjesh Asked a doubt Report 3 sir ek baar bata do option (A) hoga ya (C) Skip A…" at bounding box center [461, 346] width 452 height 412
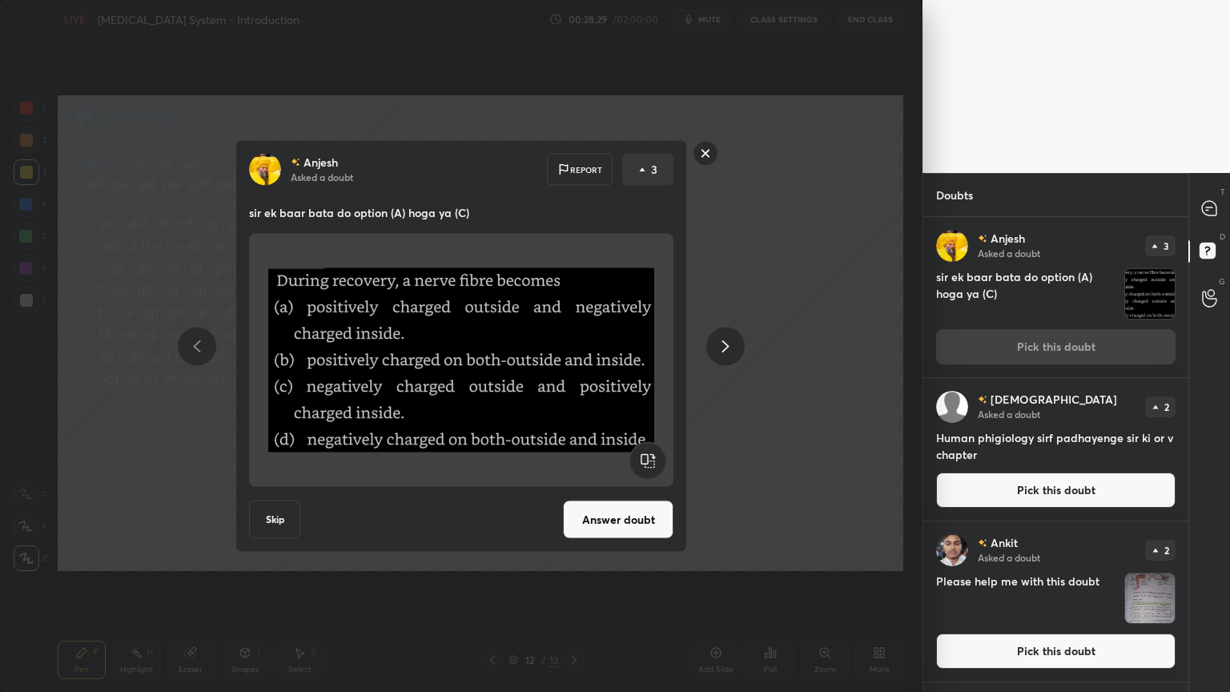
click at [626, 516] on button "Answer doubt" at bounding box center [618, 519] width 110 height 38
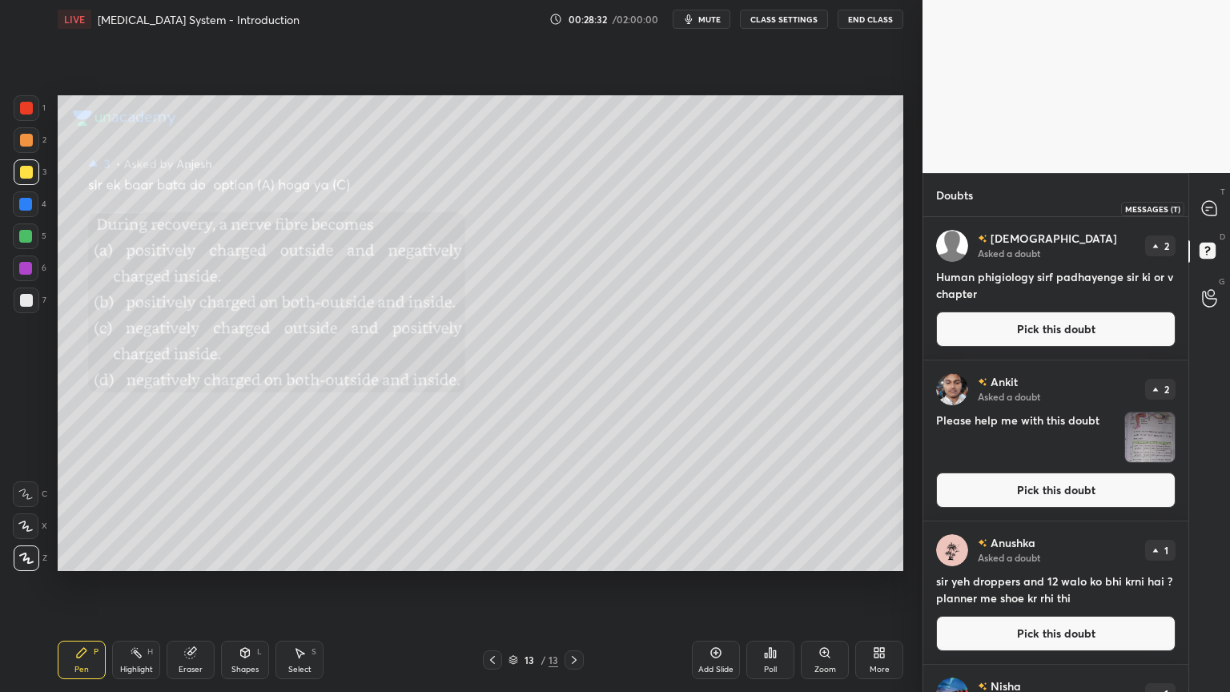
click at [1209, 202] on icon at bounding box center [1209, 208] width 14 height 14
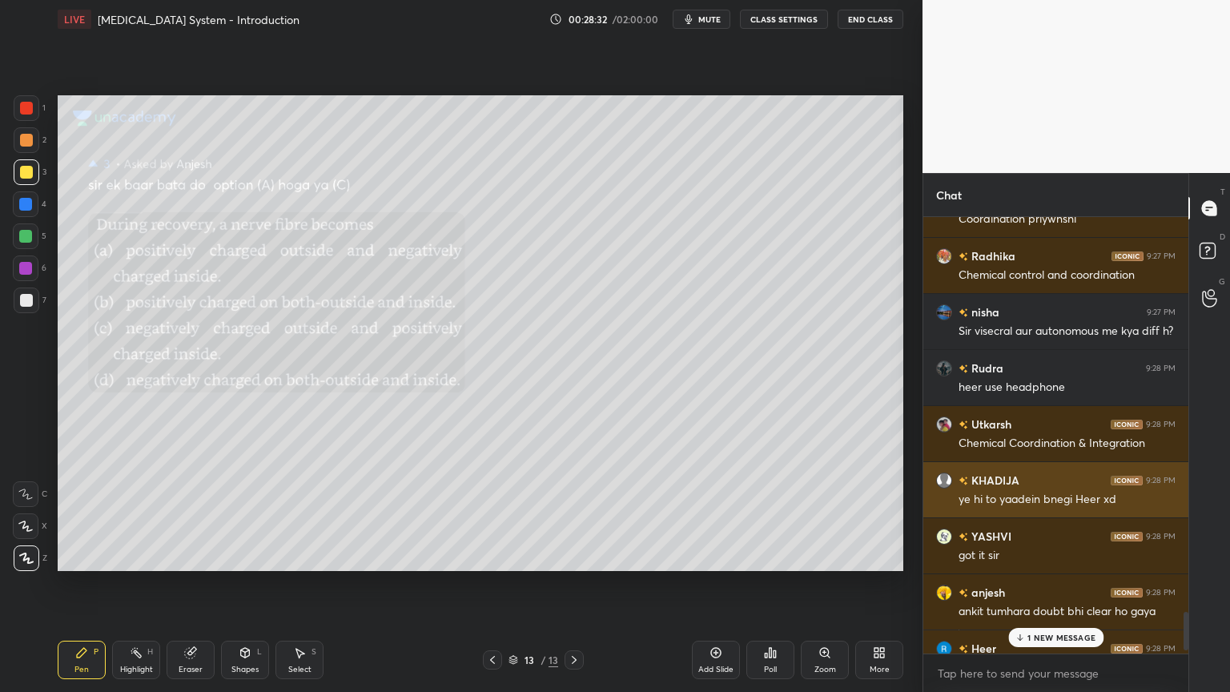
scroll to position [432, 260]
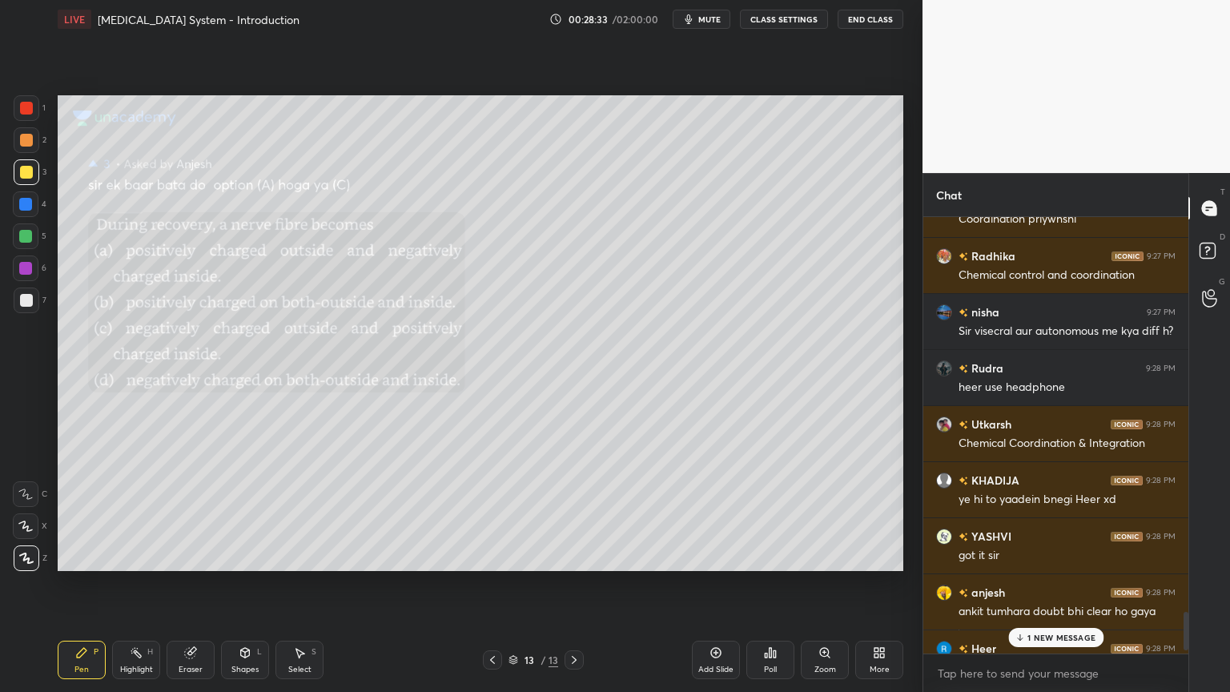
click at [1038, 556] on p "1 NEW MESSAGE" at bounding box center [1061, 637] width 68 height 10
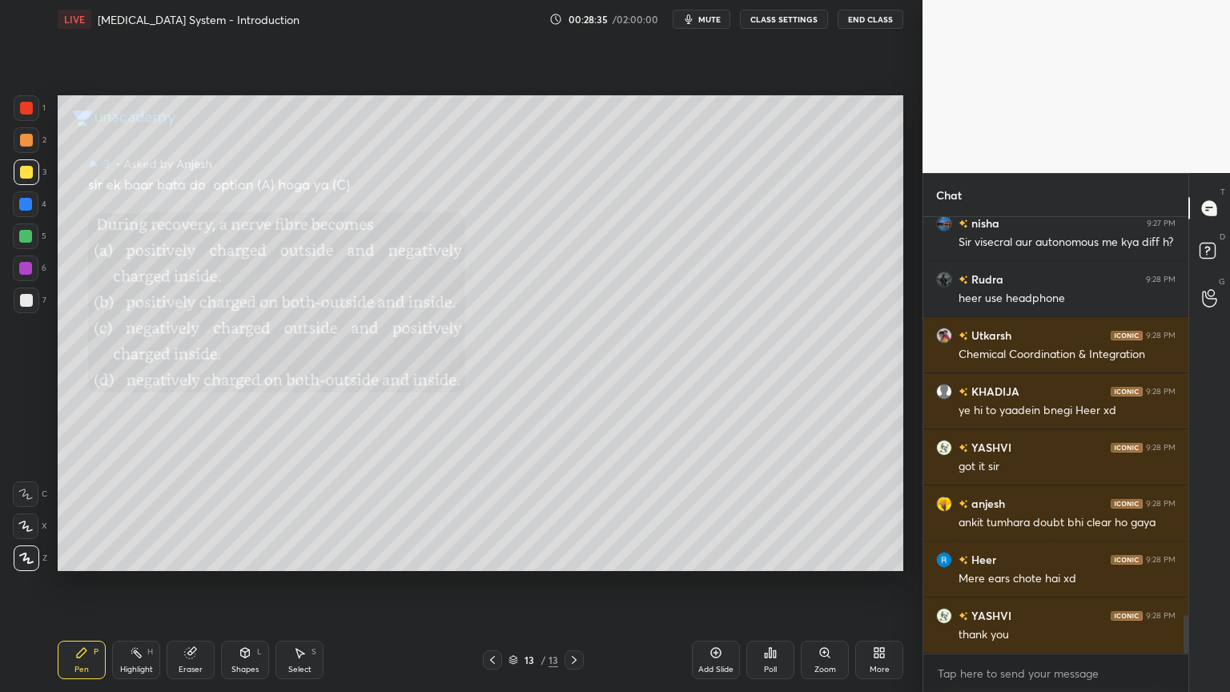
click at [493, 556] on icon at bounding box center [492, 659] width 13 height 13
click at [572, 556] on icon at bounding box center [574, 660] width 5 height 8
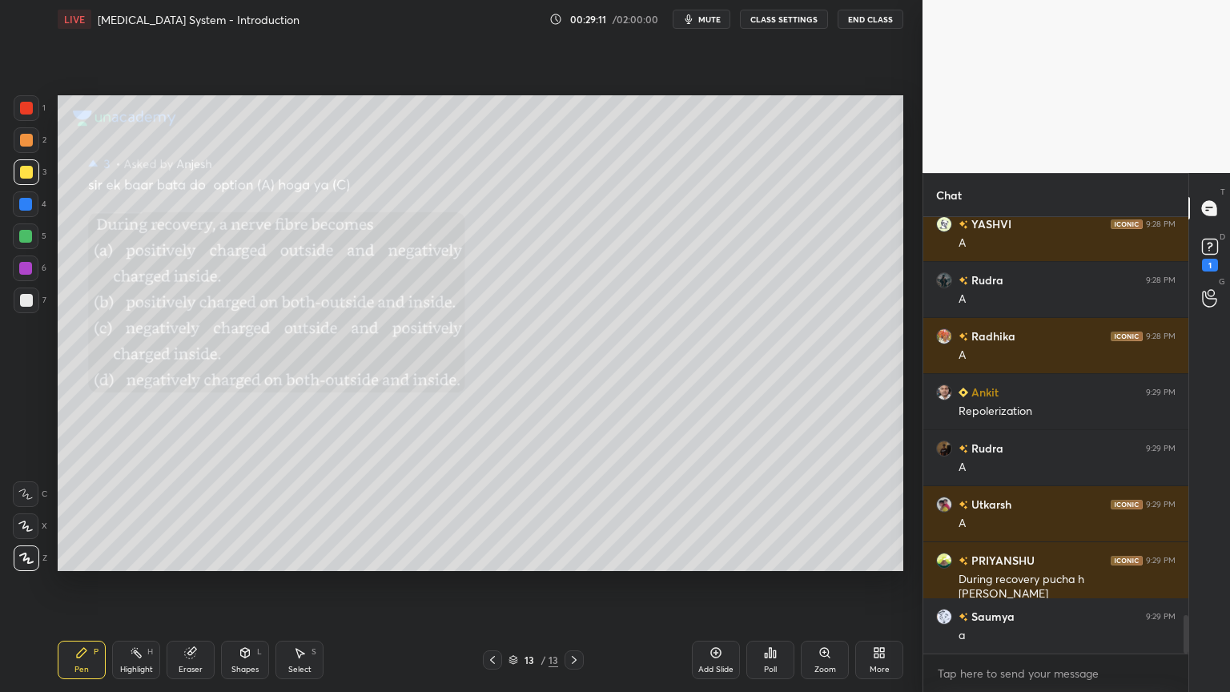
scroll to position [4473, 0]
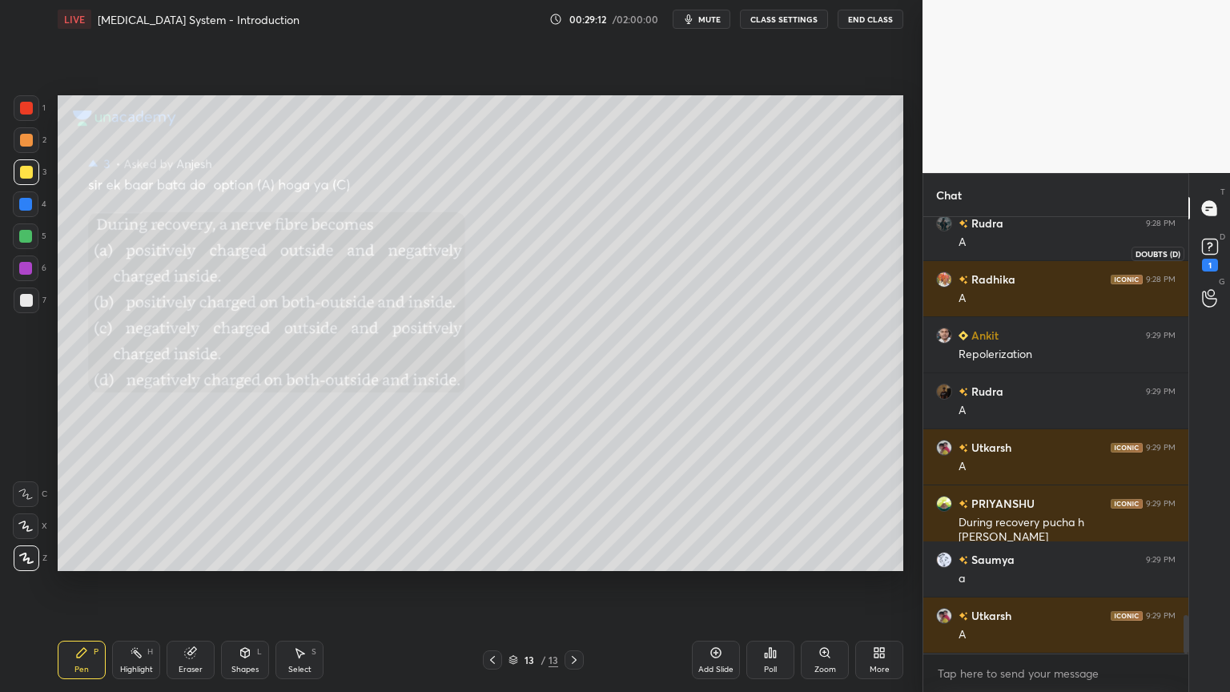
click at [1209, 251] on rect at bounding box center [1209, 246] width 15 height 15
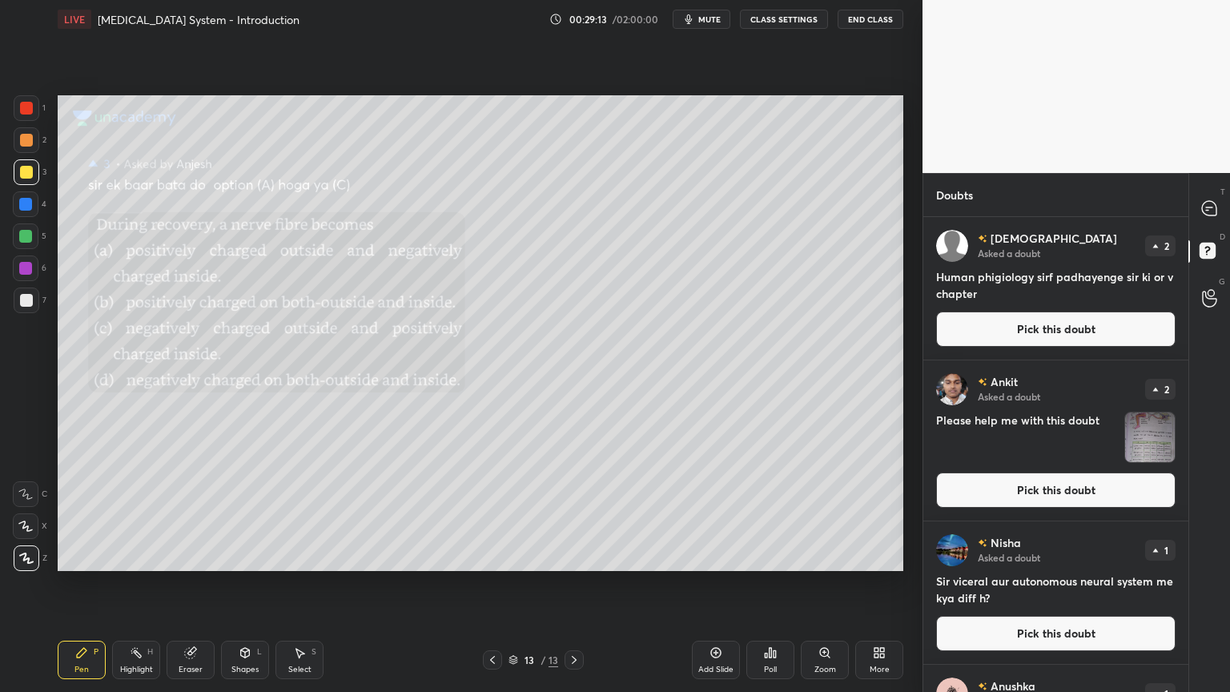
click at [1058, 323] on button "Pick this doubt" at bounding box center [1055, 328] width 239 height 35
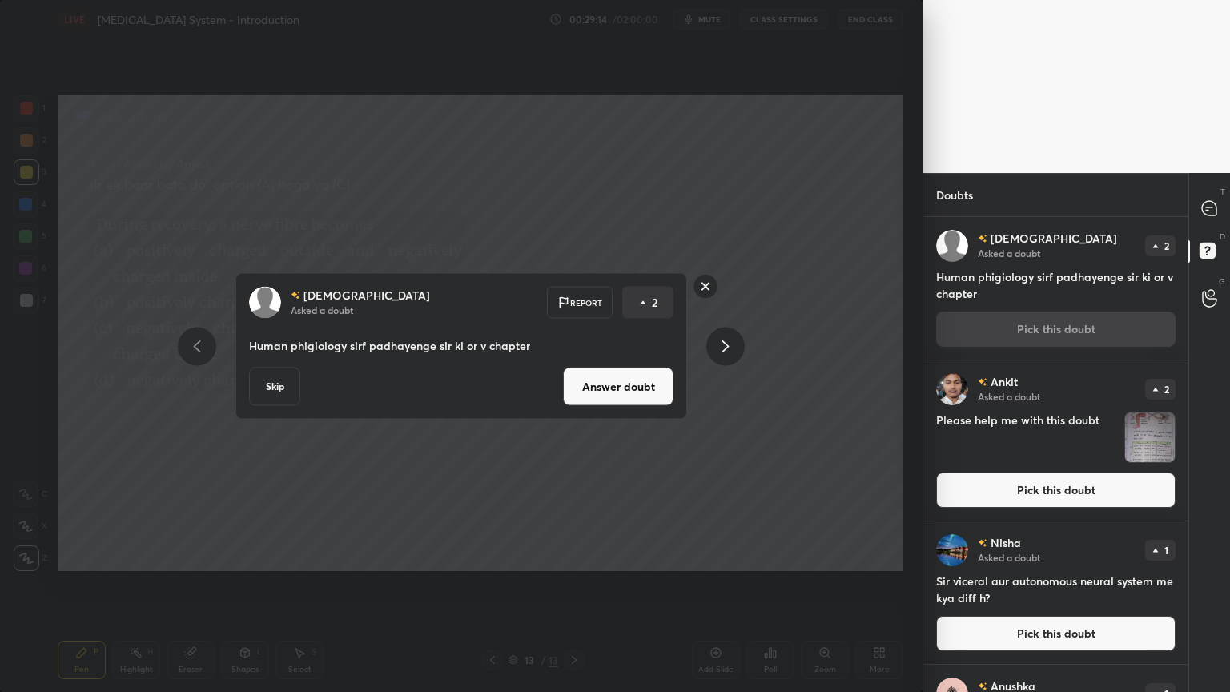
click at [655, 391] on button "Answer doubt" at bounding box center [618, 386] width 110 height 38
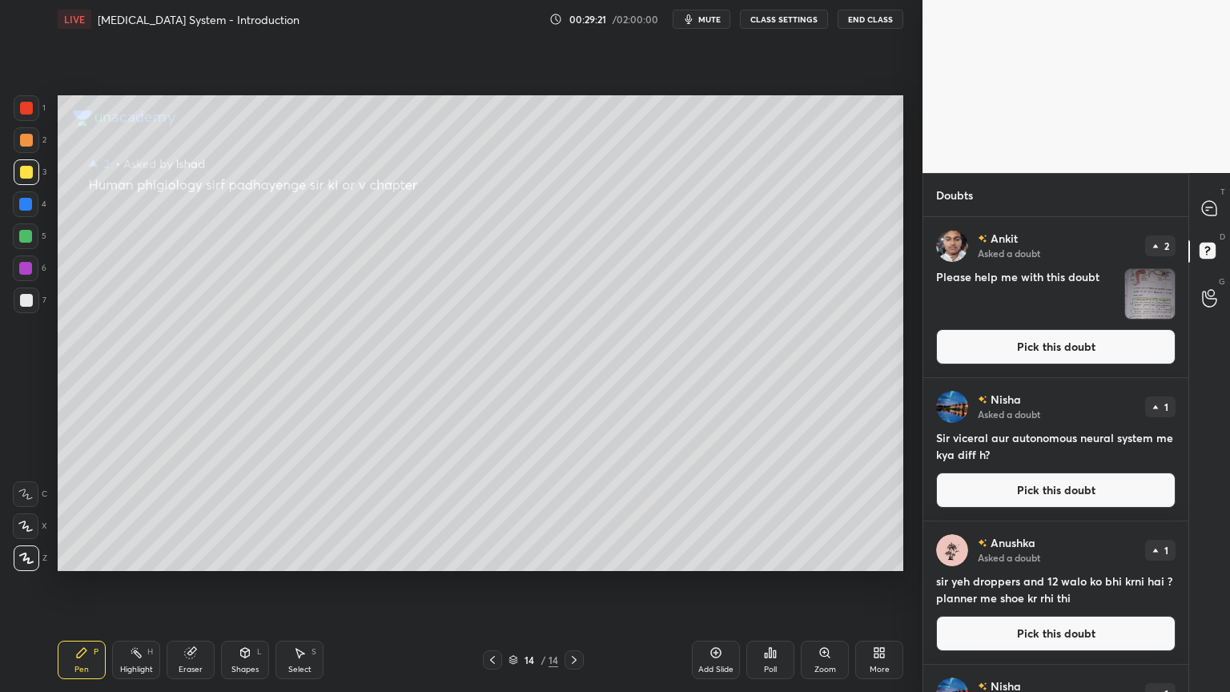
drag, startPoint x: 1010, startPoint y: 347, endPoint x: 998, endPoint y: 343, distance: 13.2
click at [1009, 346] on button "Pick this doubt" at bounding box center [1055, 346] width 239 height 35
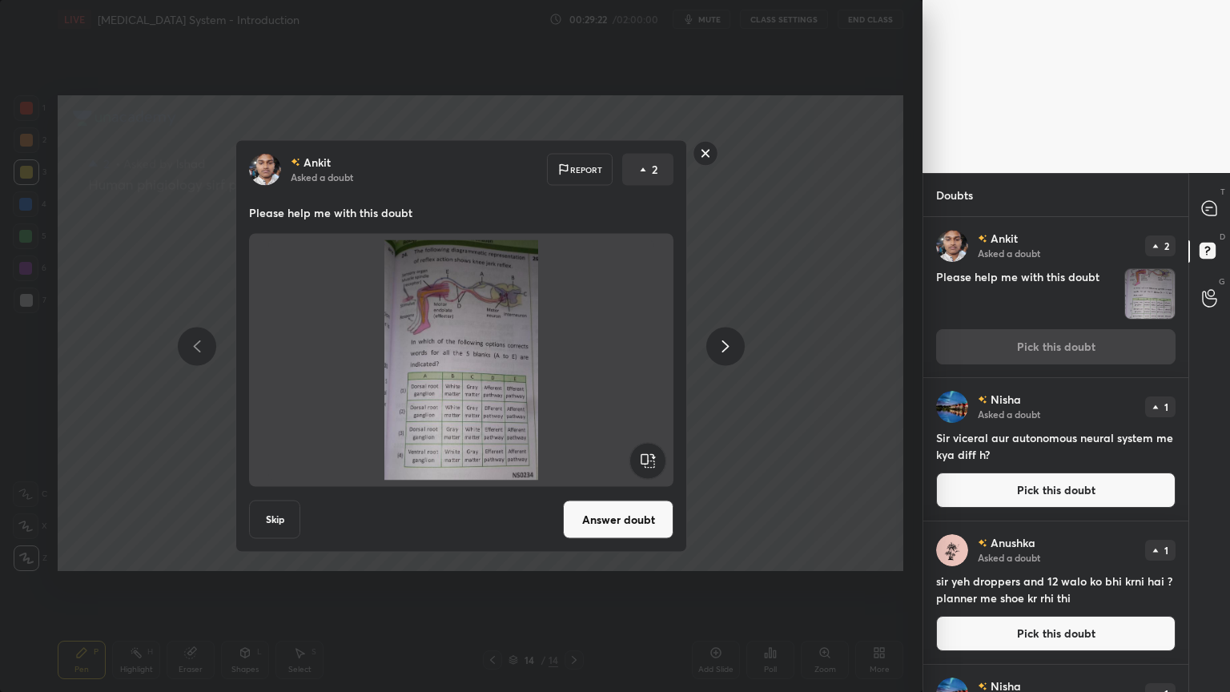
click at [631, 519] on button "Answer doubt" at bounding box center [618, 519] width 110 height 38
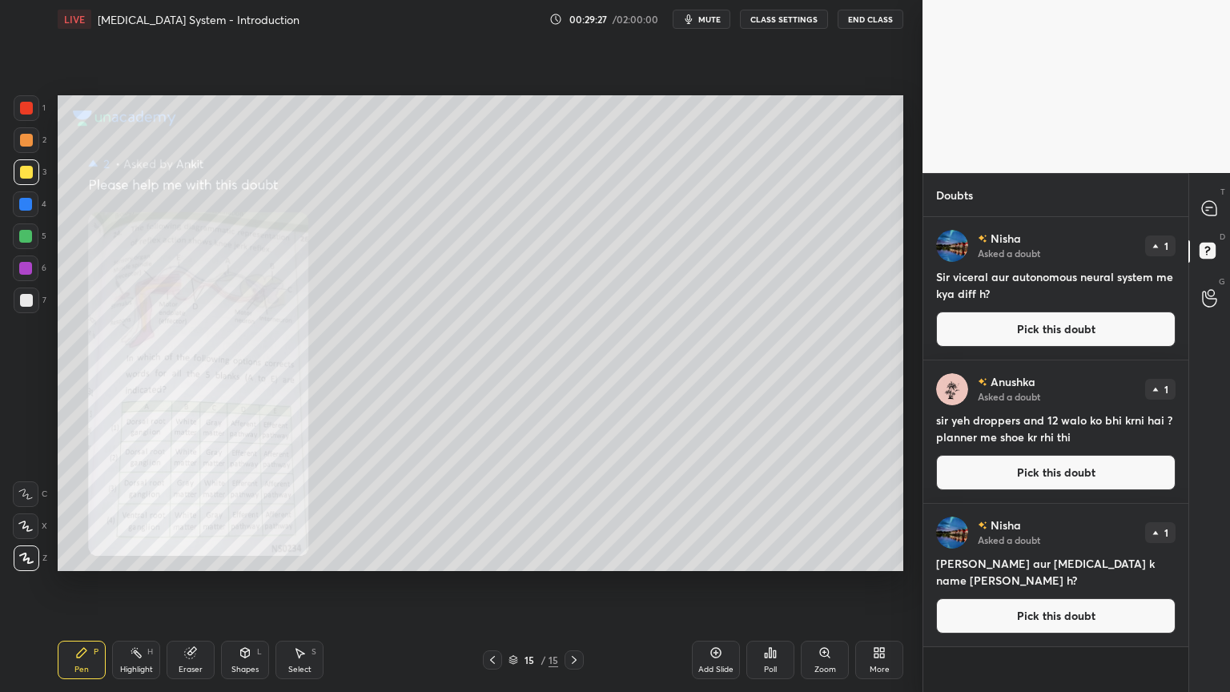
click at [828, 556] on icon at bounding box center [824, 652] width 13 height 13
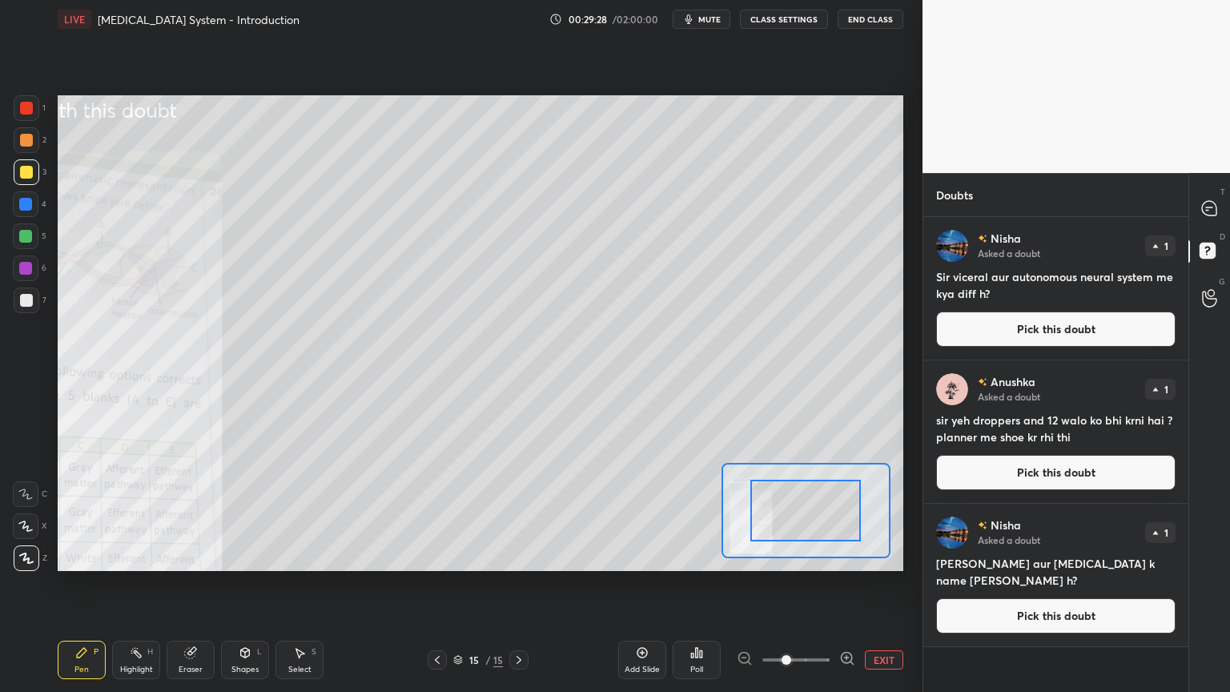
click at [838, 556] on div at bounding box center [796, 659] width 118 height 19
click at [842, 556] on icon at bounding box center [847, 658] width 16 height 16
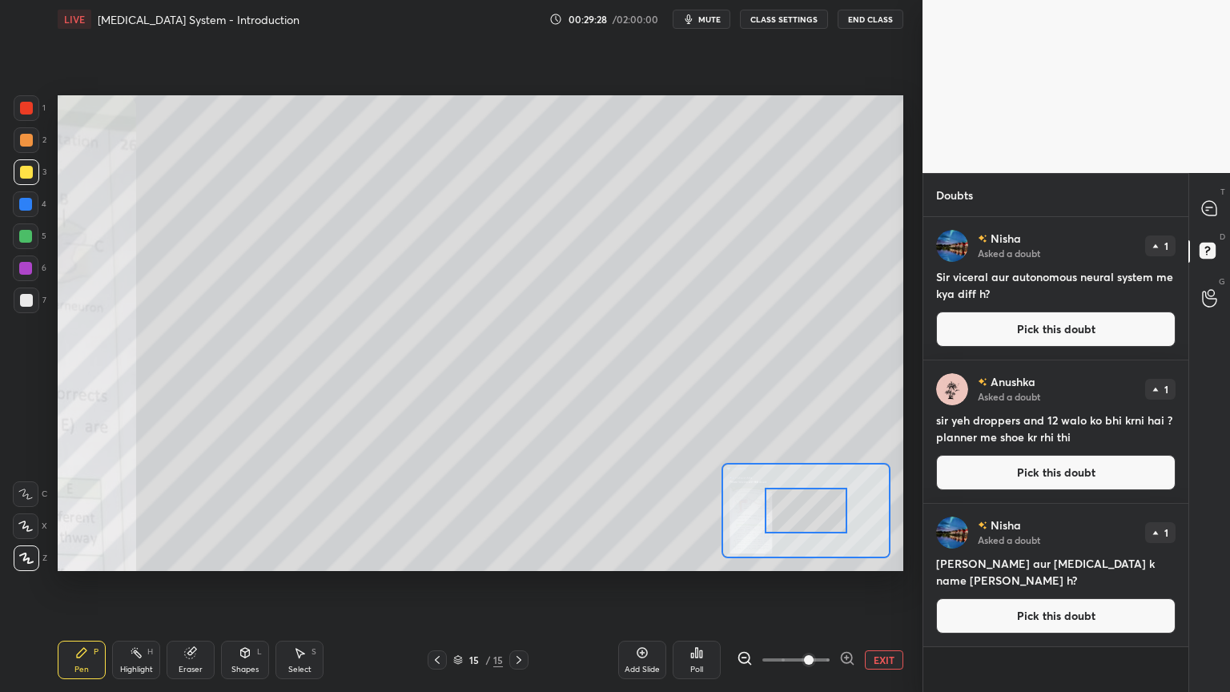
click at [845, 556] on icon at bounding box center [847, 658] width 16 height 16
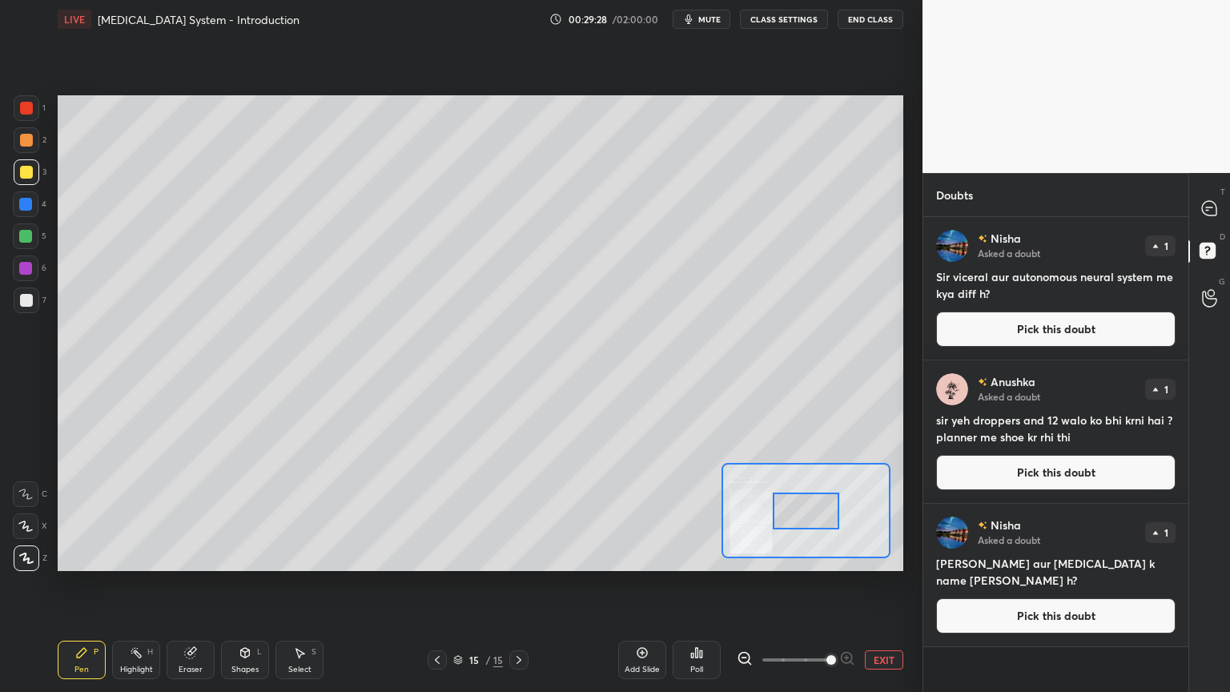
click at [836, 556] on span at bounding box center [831, 660] width 10 height 10
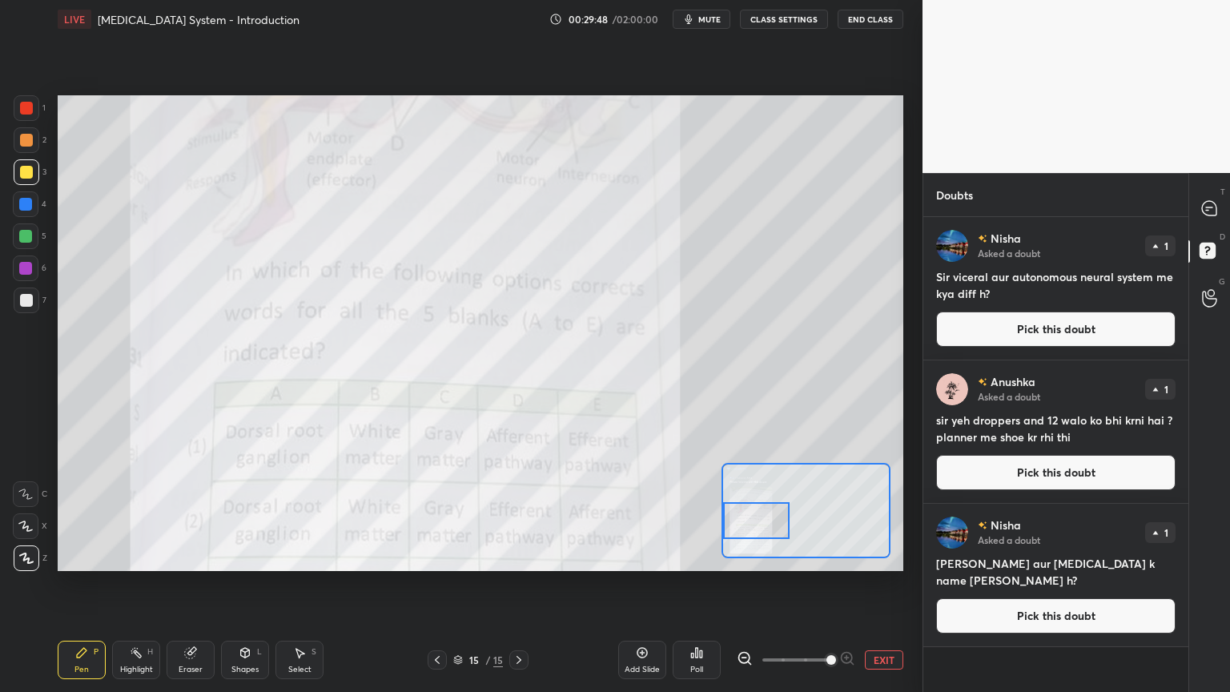
click at [717, 532] on div "Setting up your live class Poll for secs No correct answer Start poll" at bounding box center [480, 333] width 845 height 476
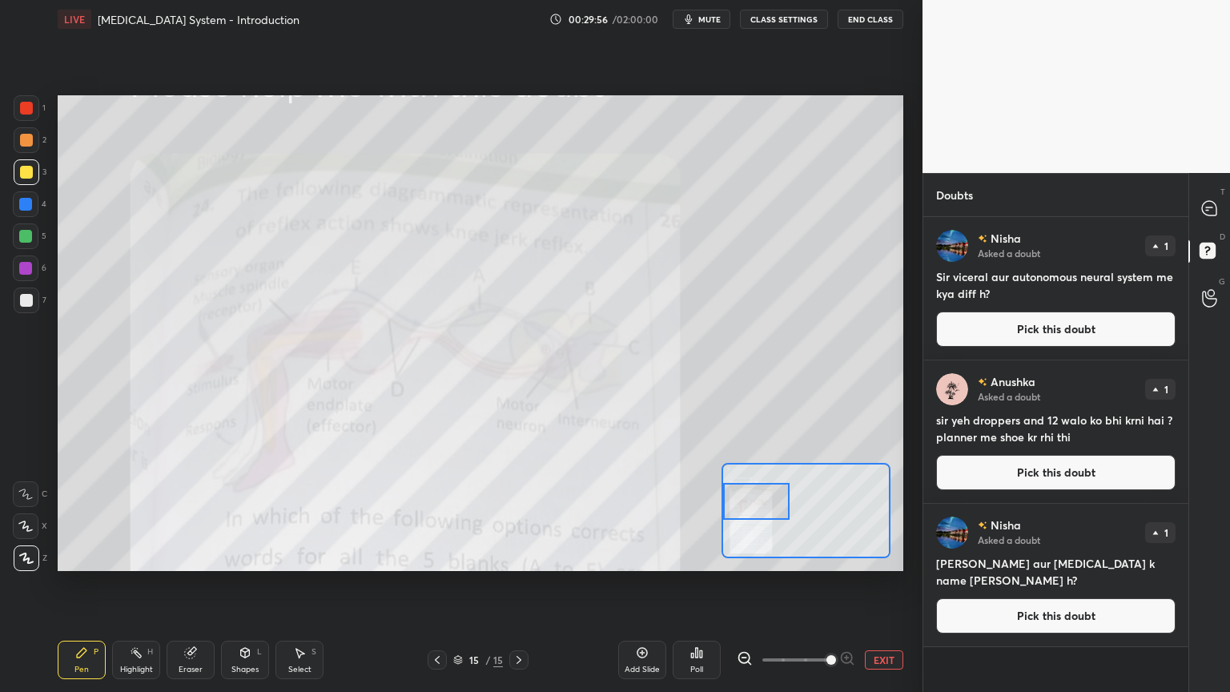
drag, startPoint x: 743, startPoint y: 510, endPoint x: 725, endPoint y: 495, distance: 23.3
click at [728, 501] on div at bounding box center [756, 501] width 66 height 37
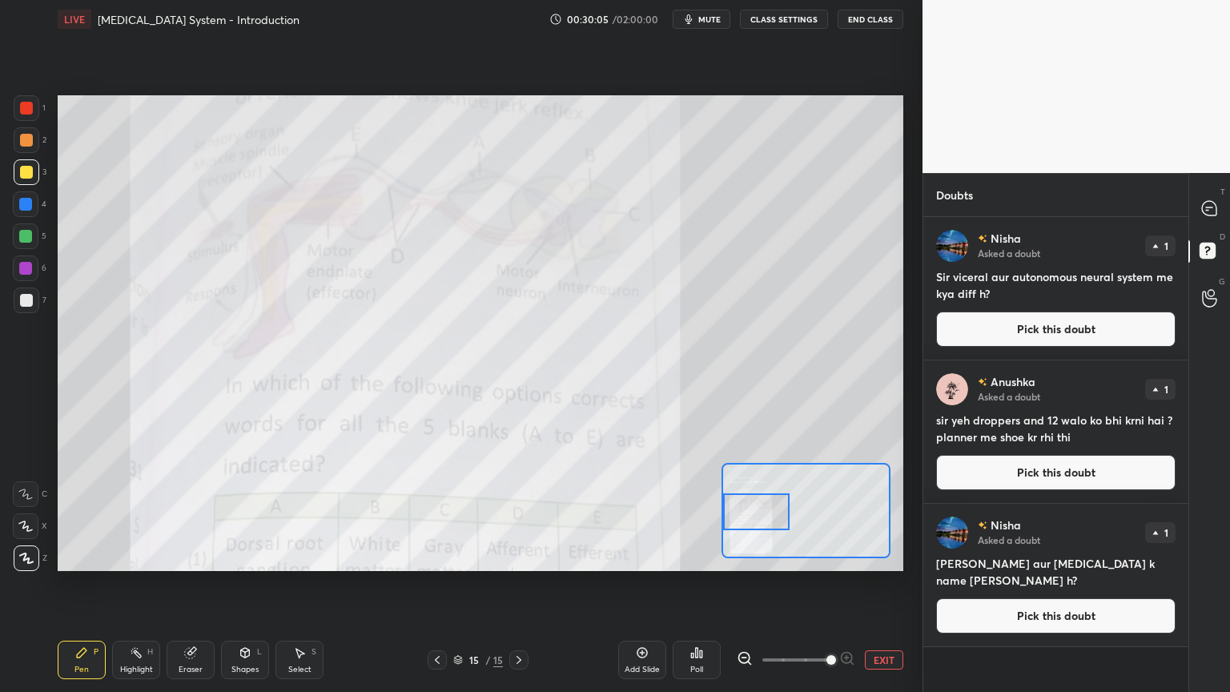
click at [753, 516] on div at bounding box center [756, 511] width 66 height 37
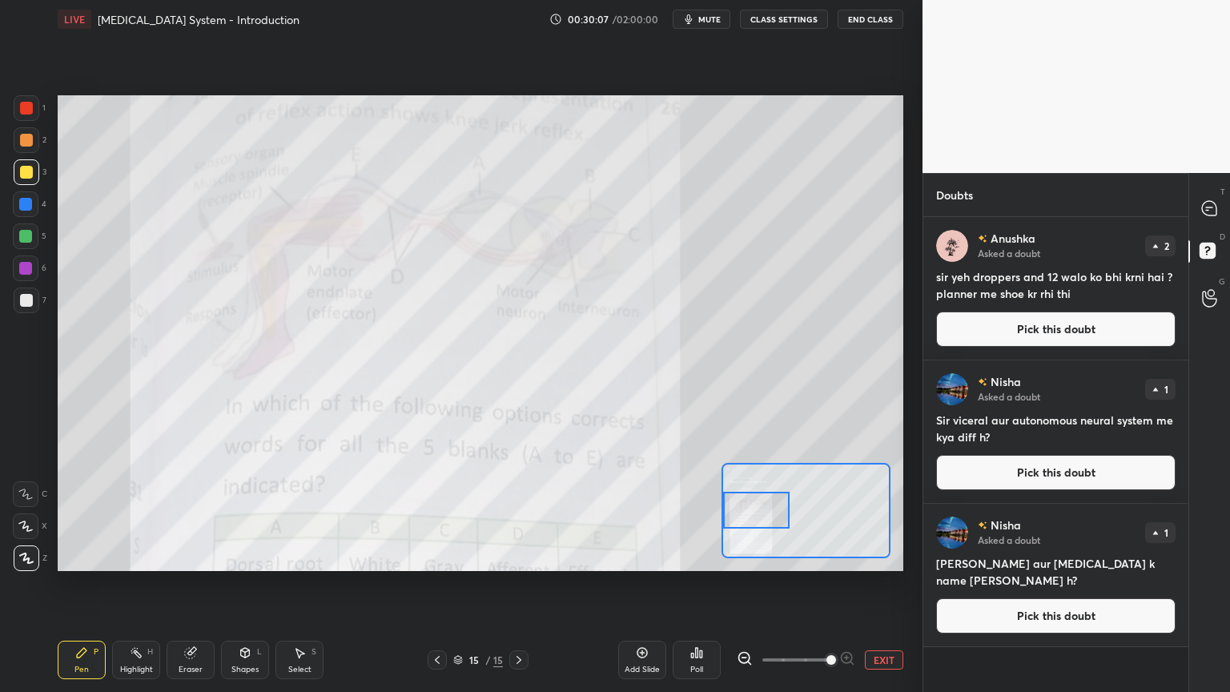
drag, startPoint x: 37, startPoint y: 130, endPoint x: 27, endPoint y: 134, distance: 10.1
click at [32, 128] on div at bounding box center [27, 140] width 26 height 26
click at [28, 135] on div at bounding box center [26, 140] width 13 height 13
click at [30, 136] on div at bounding box center [26, 140] width 13 height 13
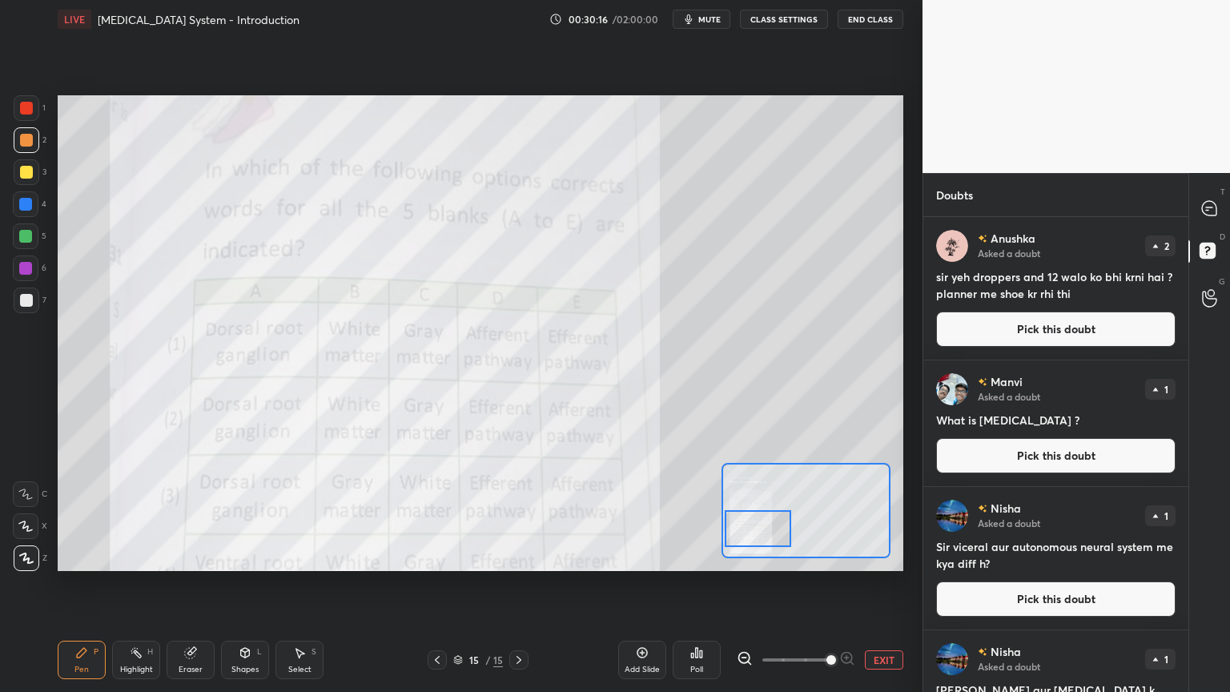
drag, startPoint x: 769, startPoint y: 514, endPoint x: 764, endPoint y: 526, distance: 12.9
click at [769, 527] on div at bounding box center [758, 528] width 66 height 37
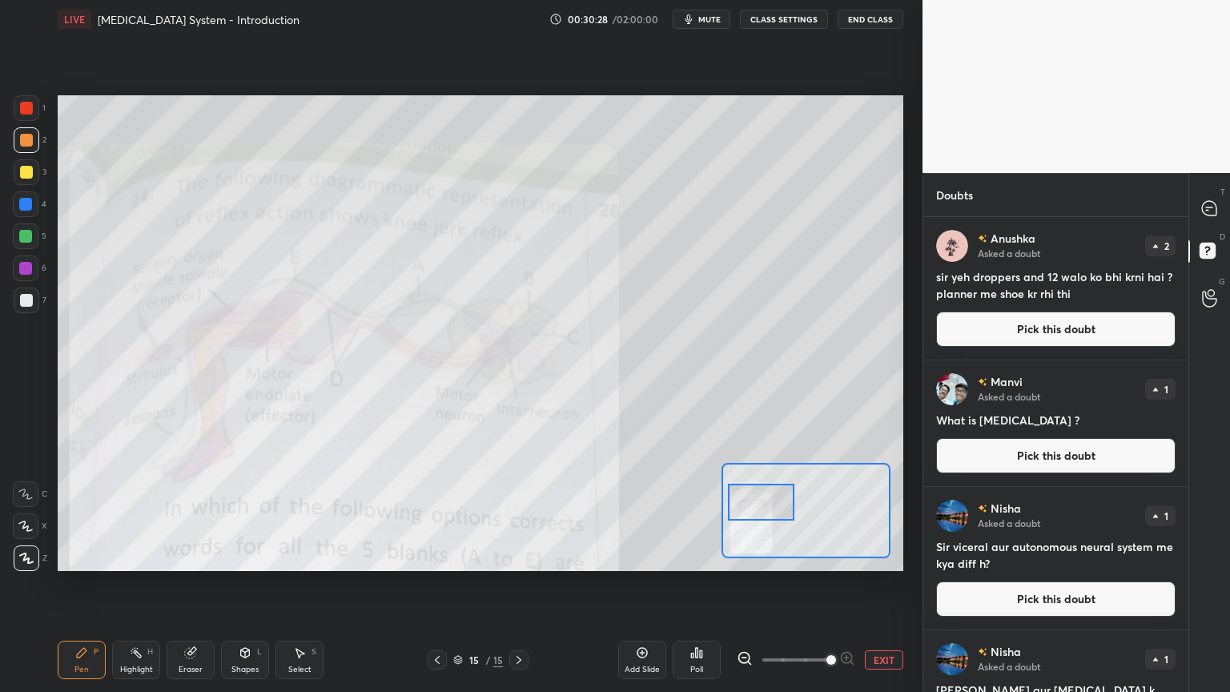
drag, startPoint x: 769, startPoint y: 528, endPoint x: 773, endPoint y: 502, distance: 25.8
click at [773, 502] on div at bounding box center [761, 502] width 66 height 37
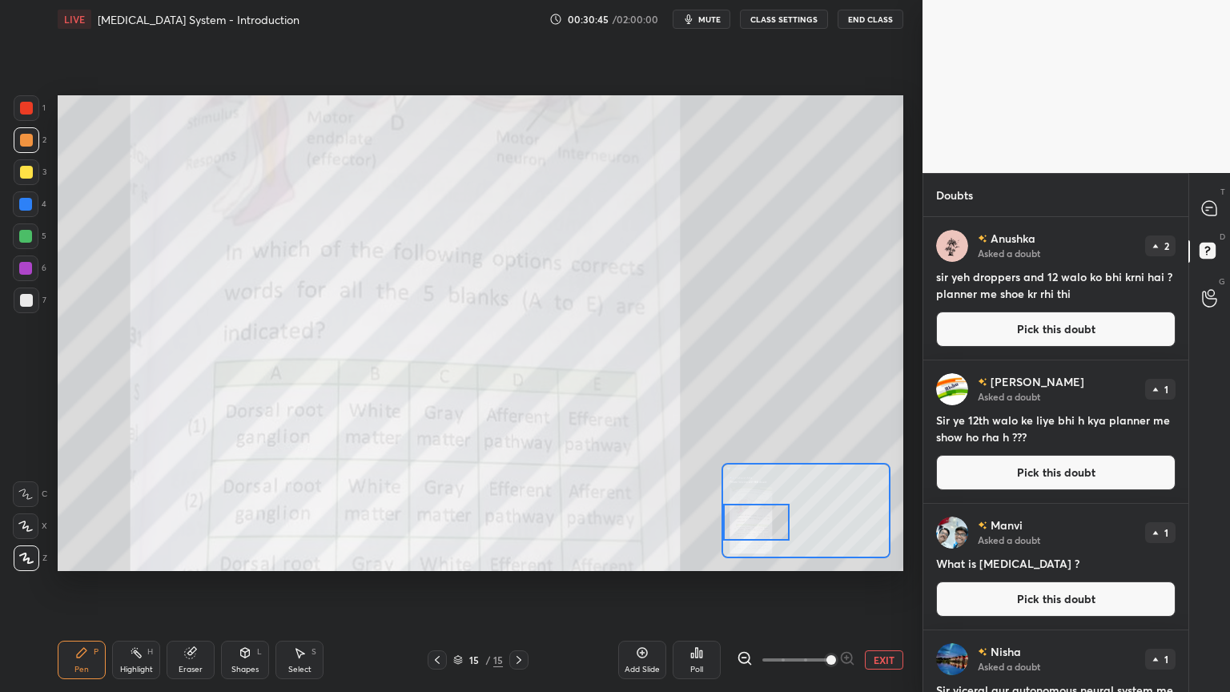
drag, startPoint x: 749, startPoint y: 503, endPoint x: 740, endPoint y: 521, distance: 20.8
click at [740, 521] on div at bounding box center [756, 522] width 66 height 37
drag, startPoint x: 1211, startPoint y: 206, endPoint x: 1205, endPoint y: 212, distance: 8.5
click at [1209, 209] on icon at bounding box center [1209, 208] width 14 height 14
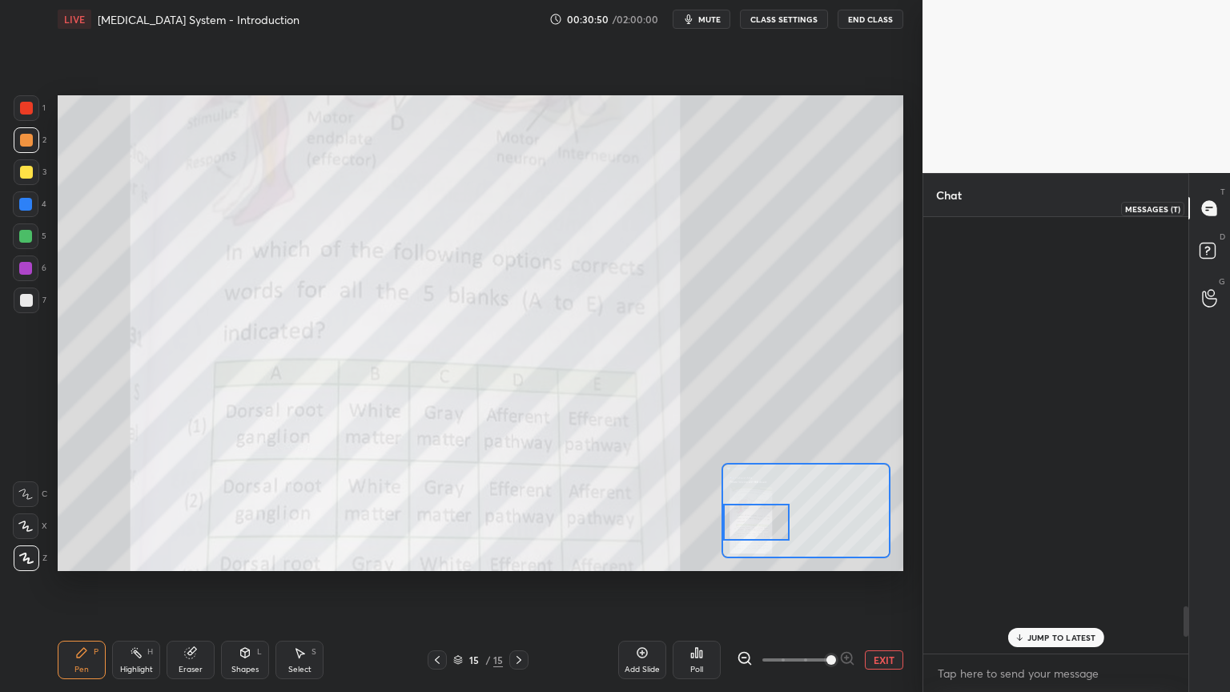
scroll to position [432, 260]
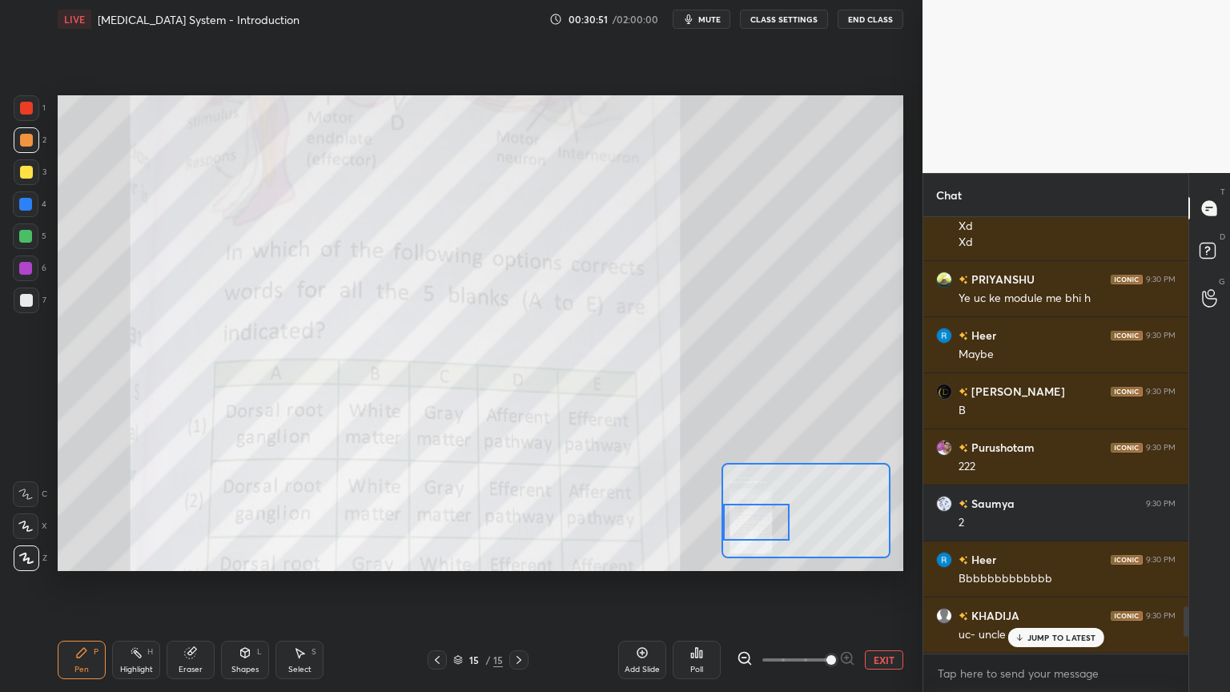
drag, startPoint x: 1026, startPoint y: 632, endPoint x: 1026, endPoint y: 644, distance: 12.0
click at [1026, 556] on div "JUMP TO LATEST" at bounding box center [1055, 637] width 96 height 19
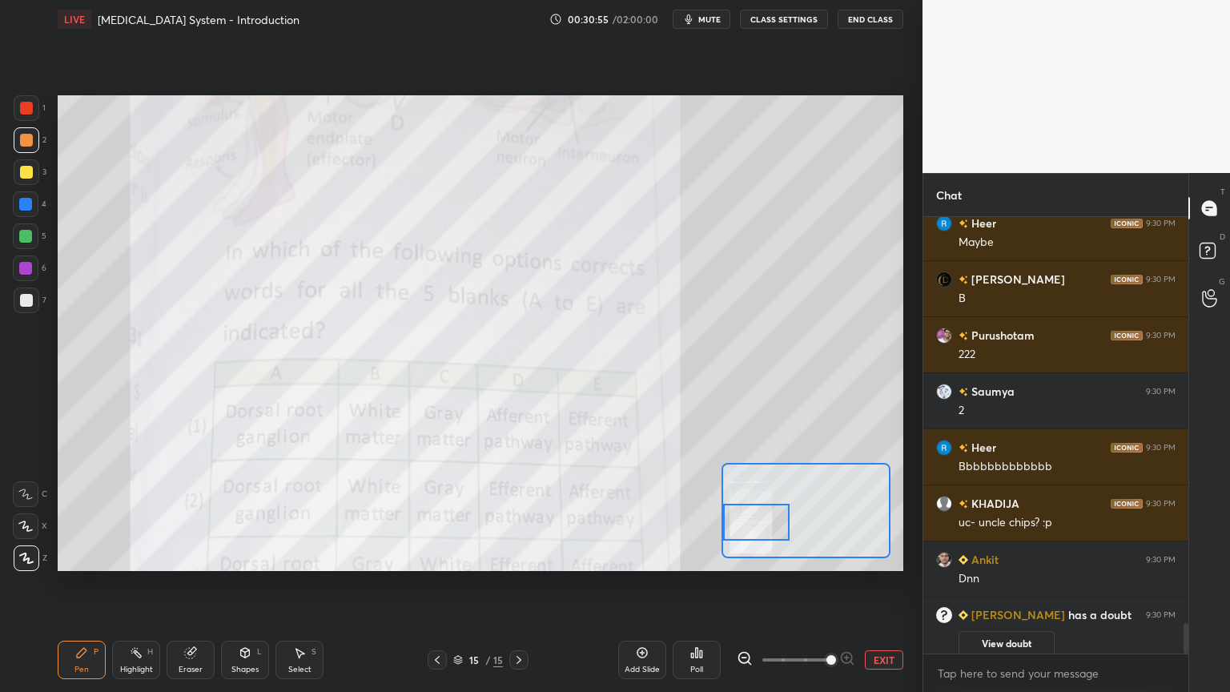
click at [885, 556] on button "EXIT" at bounding box center [884, 659] width 38 height 19
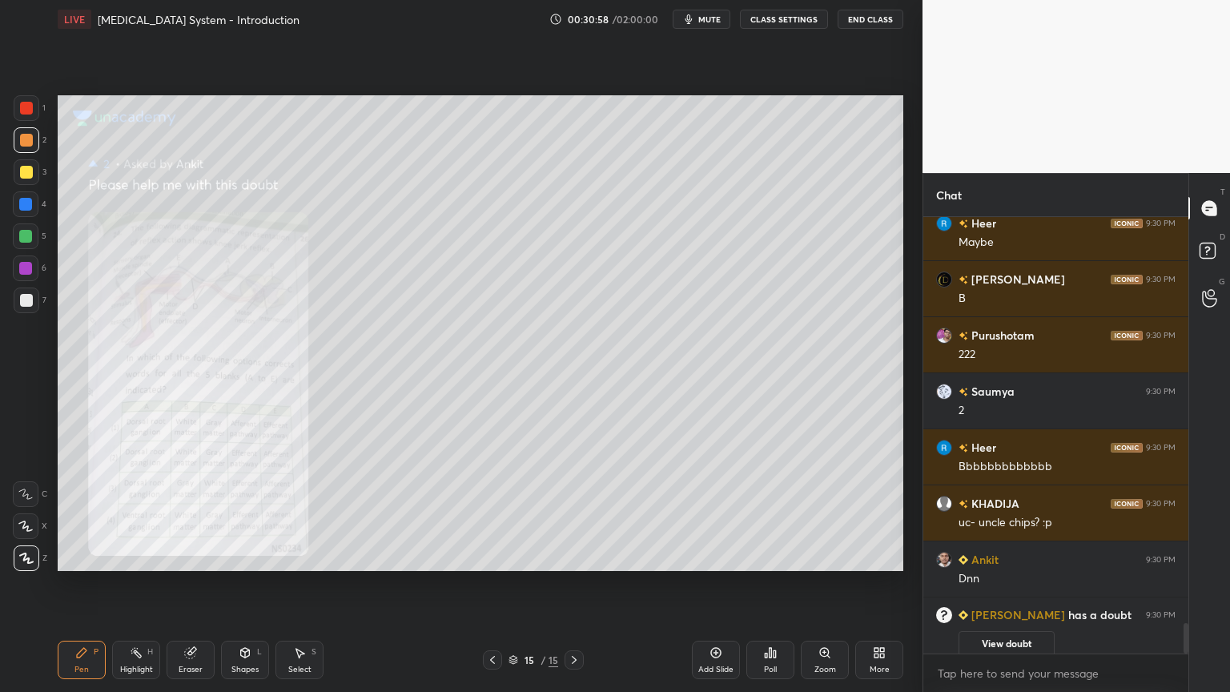
click at [834, 556] on div "Zoom" at bounding box center [825, 659] width 48 height 38
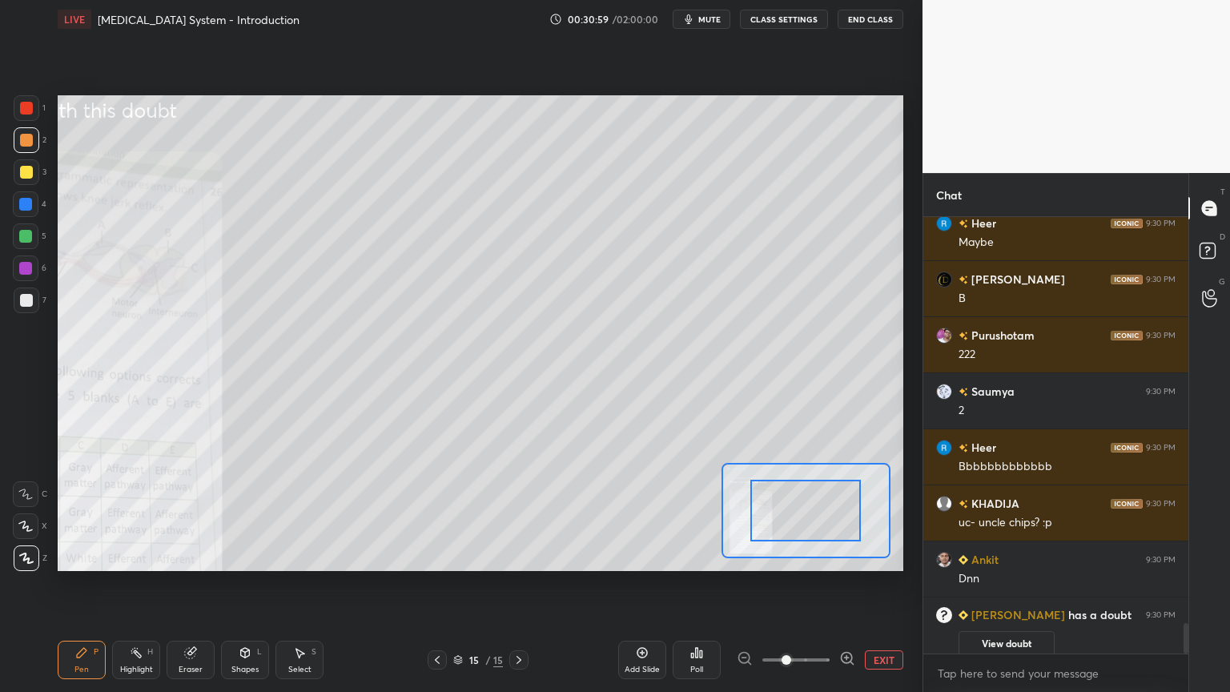
click at [850, 556] on div "EXIT" at bounding box center [820, 659] width 167 height 19
click at [850, 556] on icon at bounding box center [847, 658] width 16 height 16
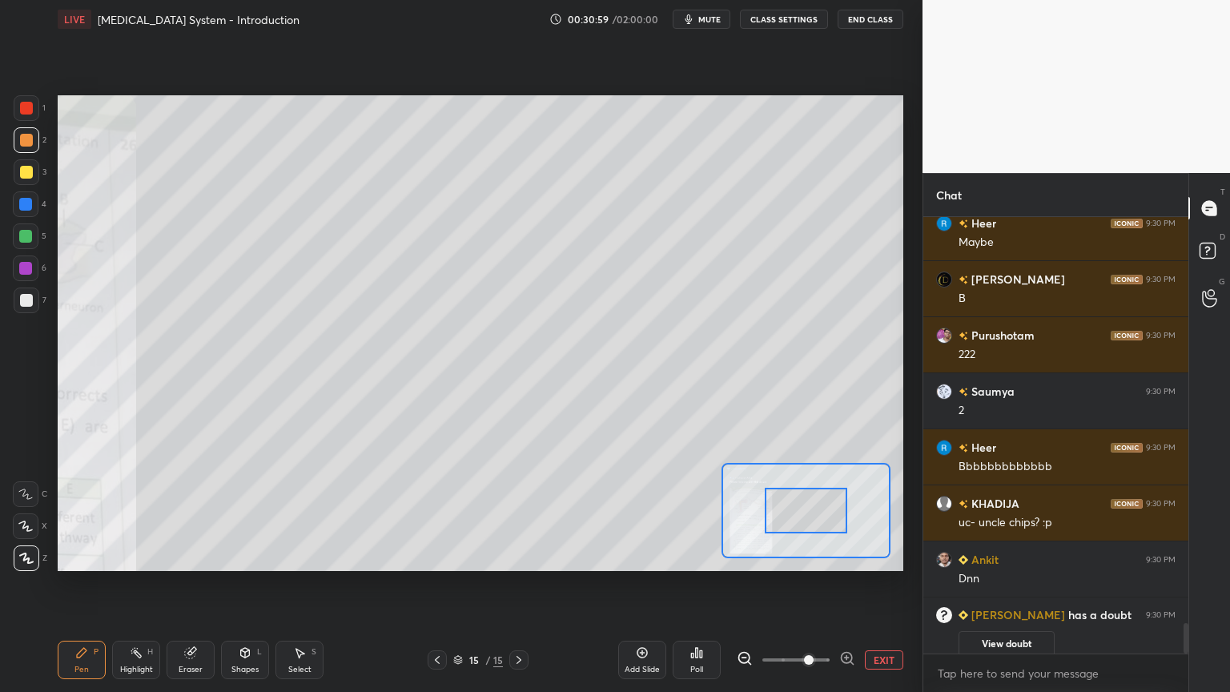
click at [848, 556] on icon at bounding box center [847, 658] width 16 height 16
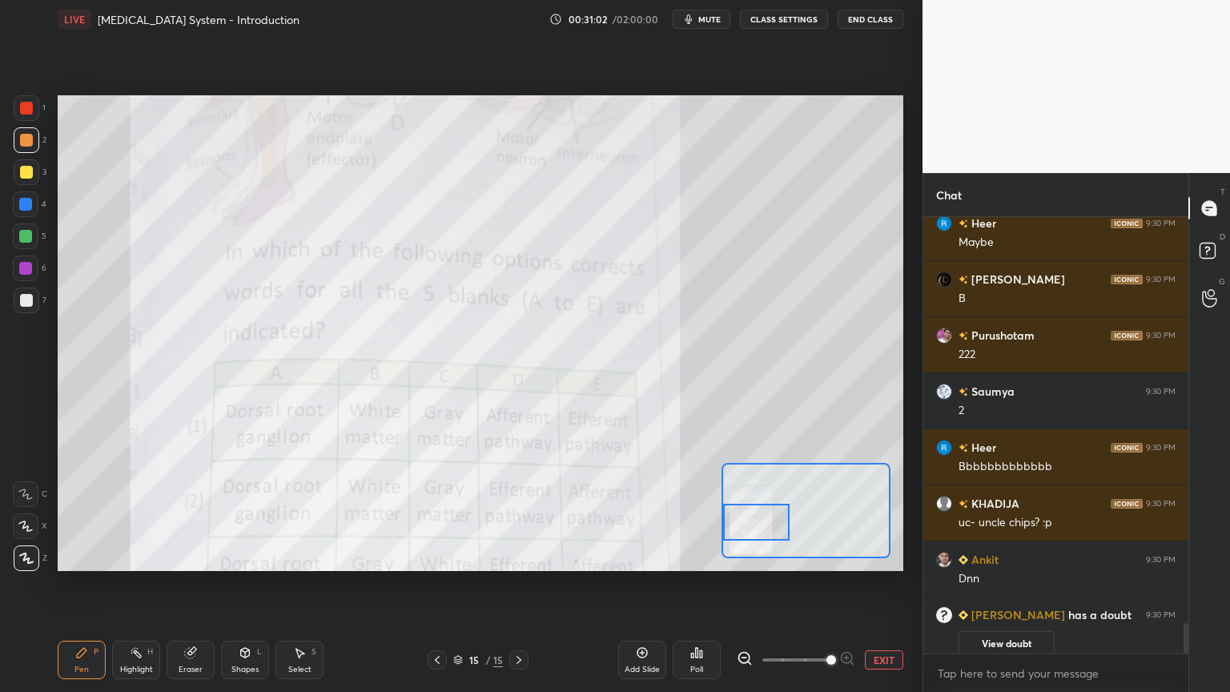
click at [749, 539] on div at bounding box center [756, 522] width 66 height 37
click at [877, 556] on button "EXIT" at bounding box center [884, 659] width 38 height 19
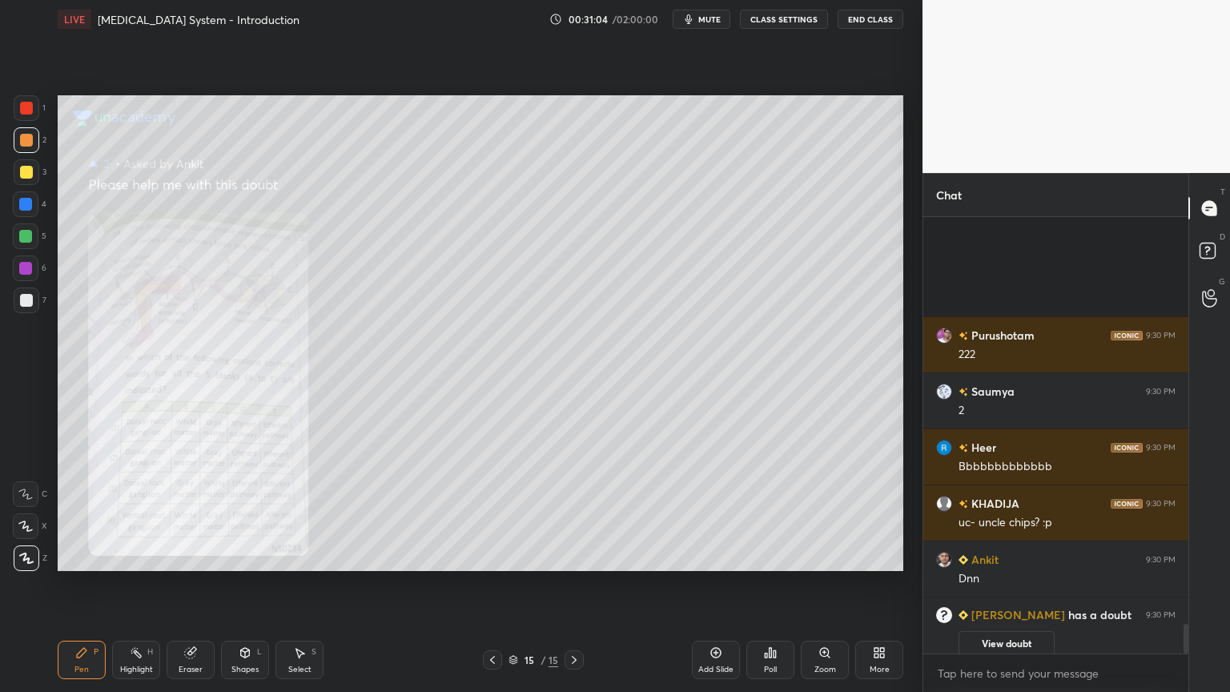
scroll to position [5985, 0]
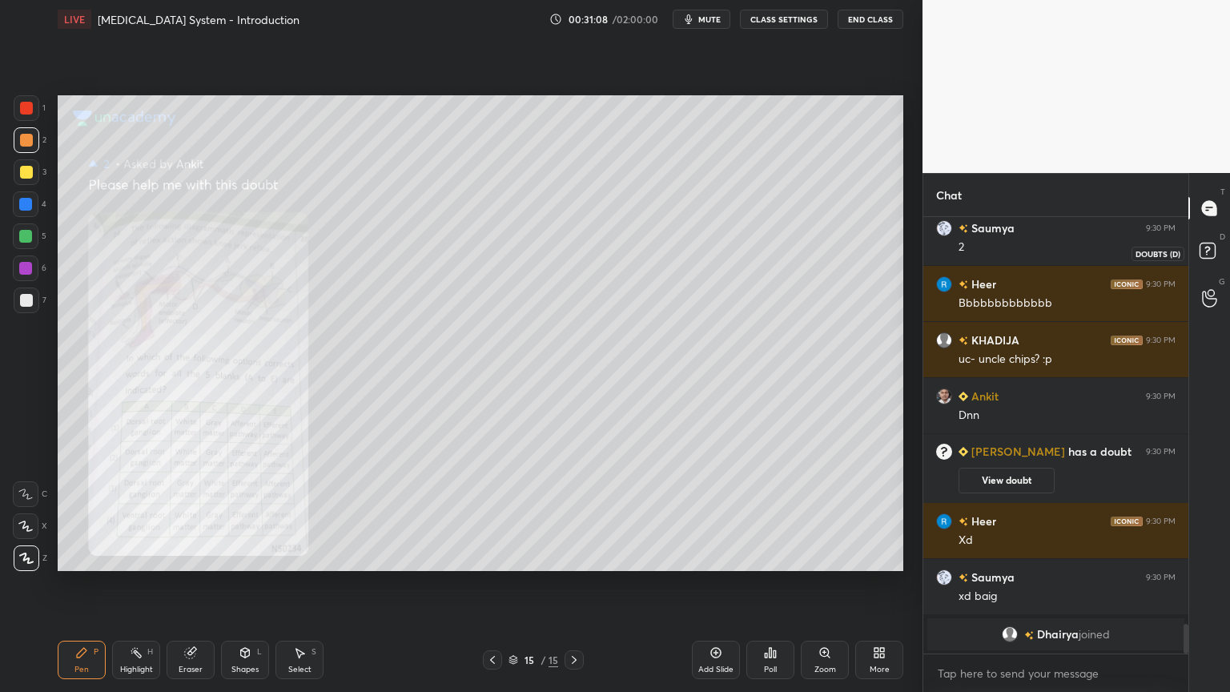
click at [1207, 254] on icon at bounding box center [1207, 255] width 2 height 2
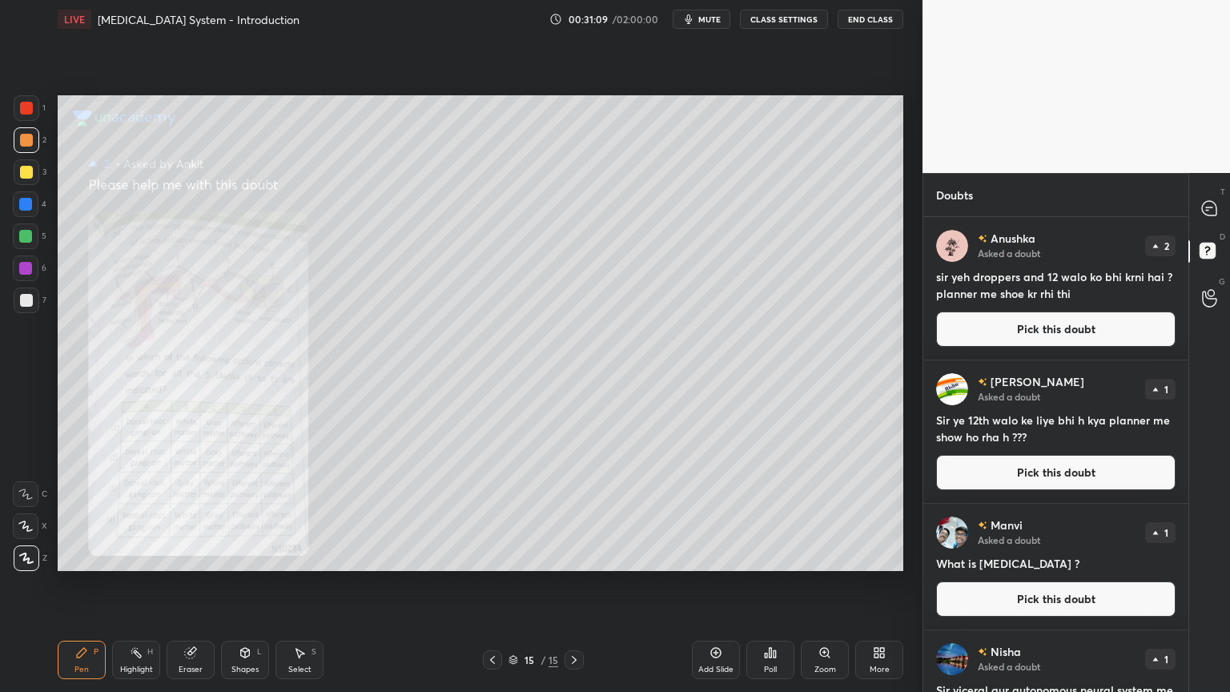
click at [1076, 332] on button "Pick this doubt" at bounding box center [1055, 328] width 239 height 35
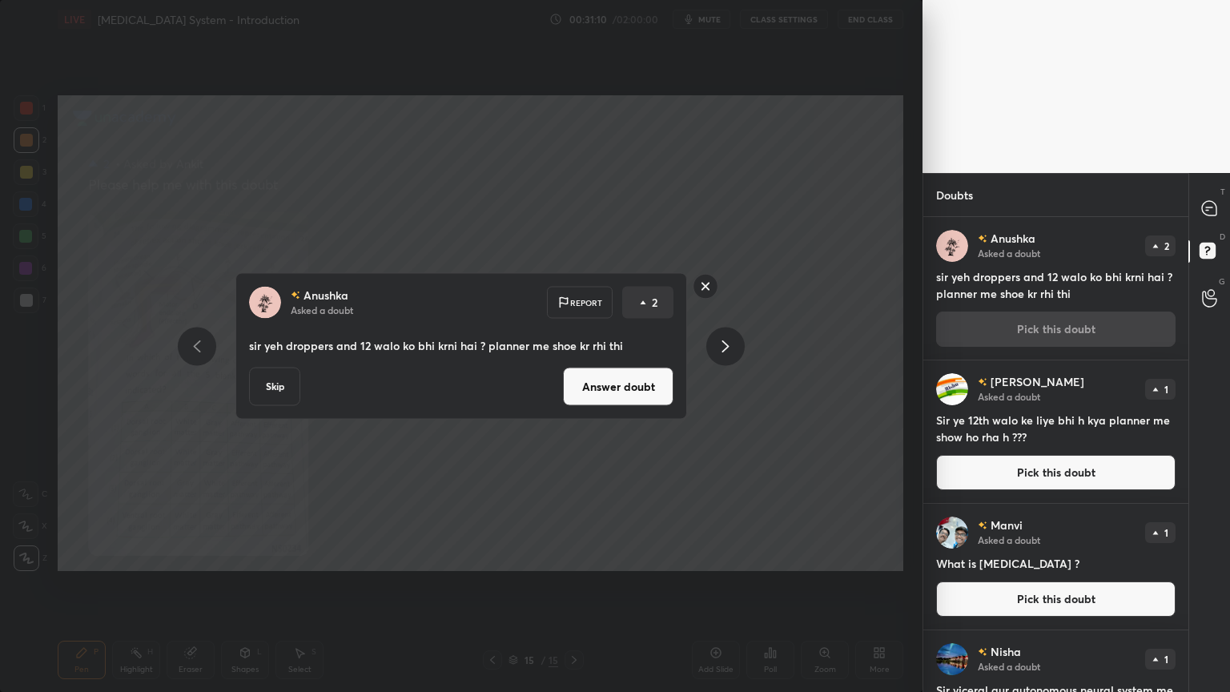
click at [626, 393] on button "Answer doubt" at bounding box center [618, 386] width 110 height 38
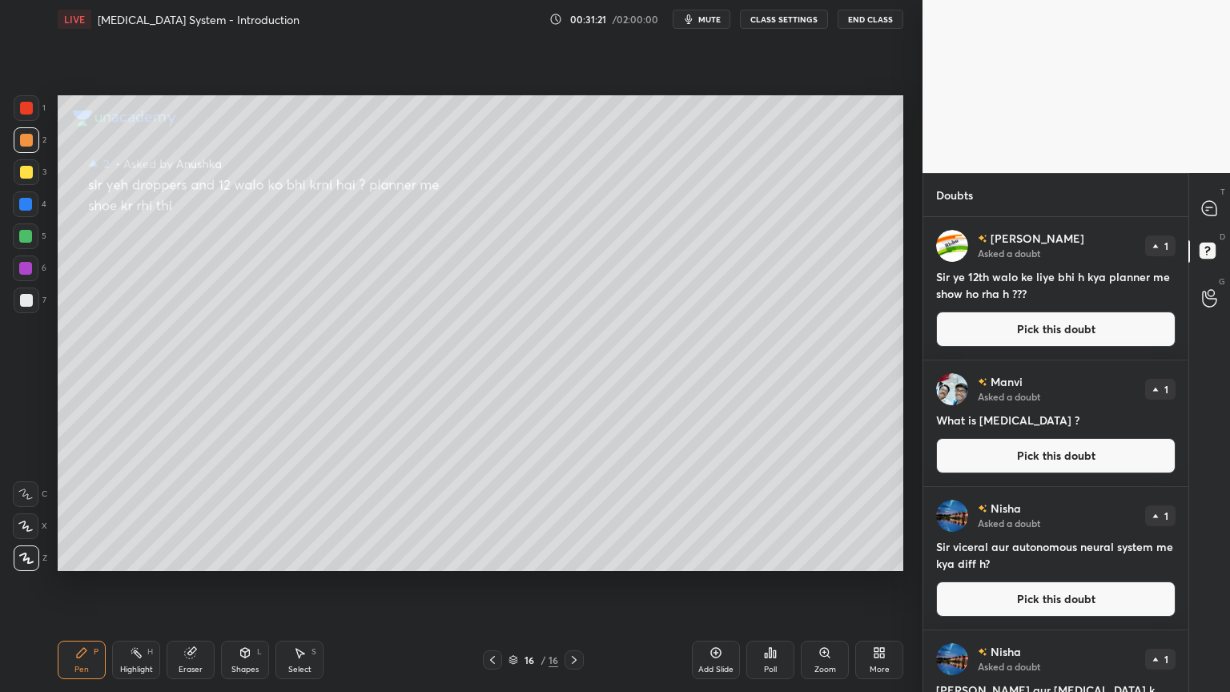
click at [1023, 327] on button "Pick this doubt" at bounding box center [1055, 328] width 239 height 35
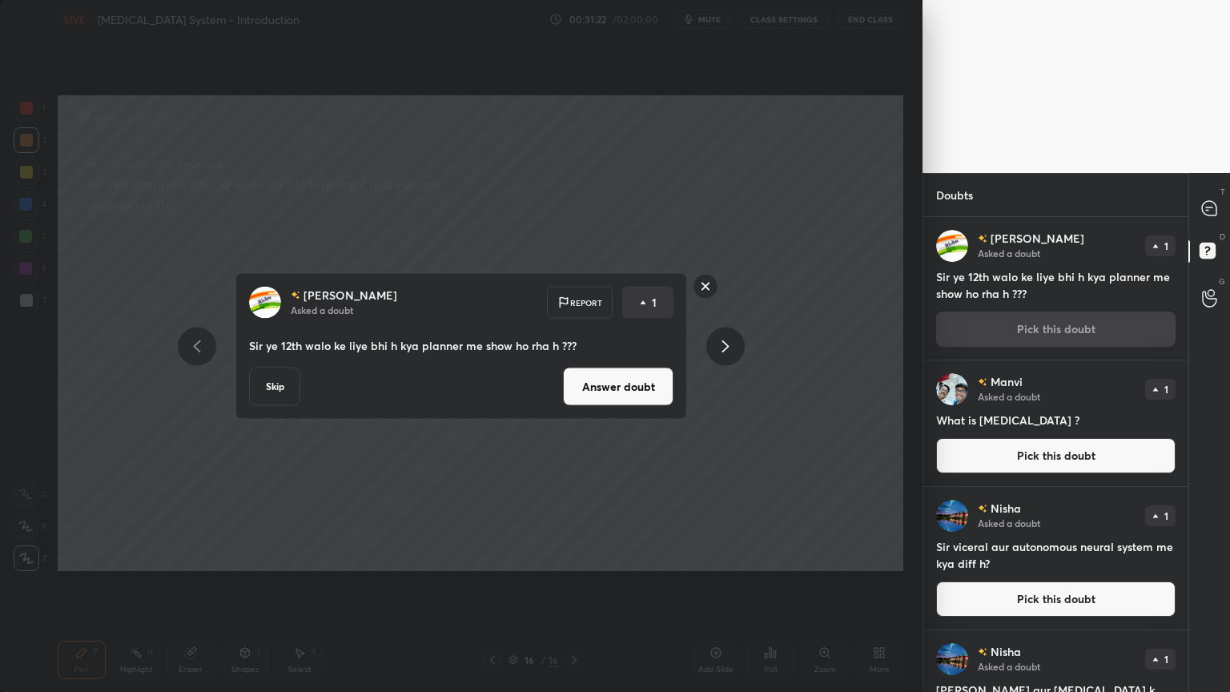
click at [589, 386] on button "Answer doubt" at bounding box center [618, 386] width 110 height 38
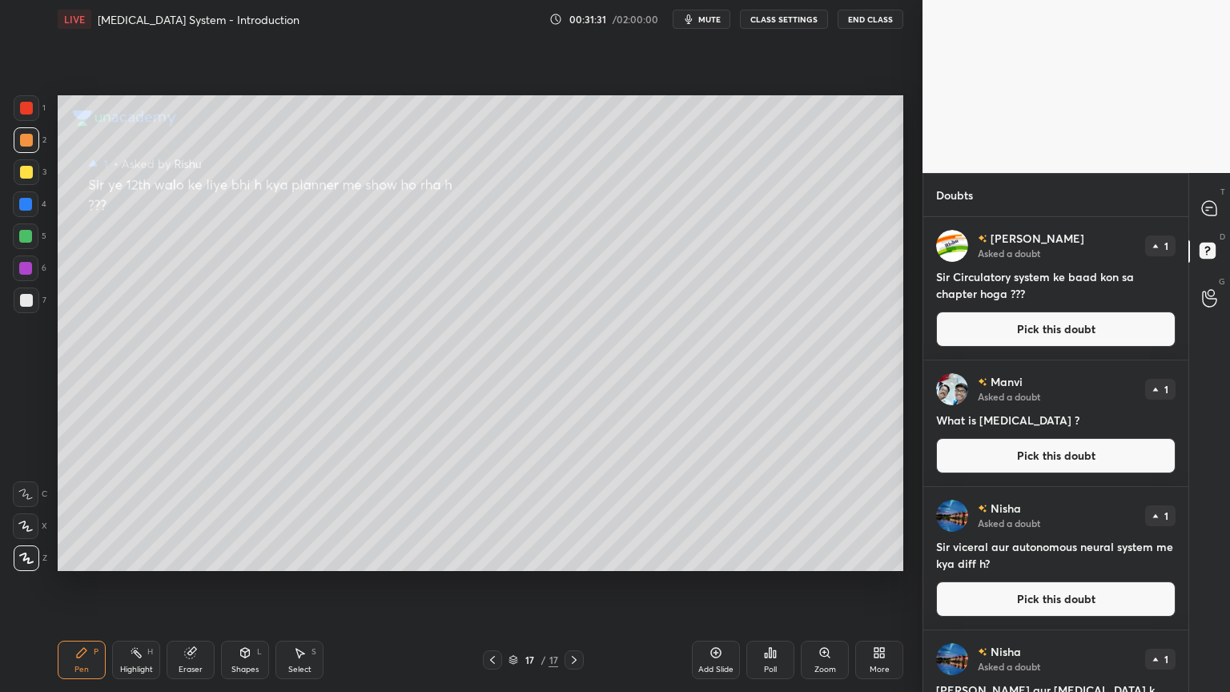
click at [1068, 325] on button "Pick this doubt" at bounding box center [1055, 328] width 239 height 35
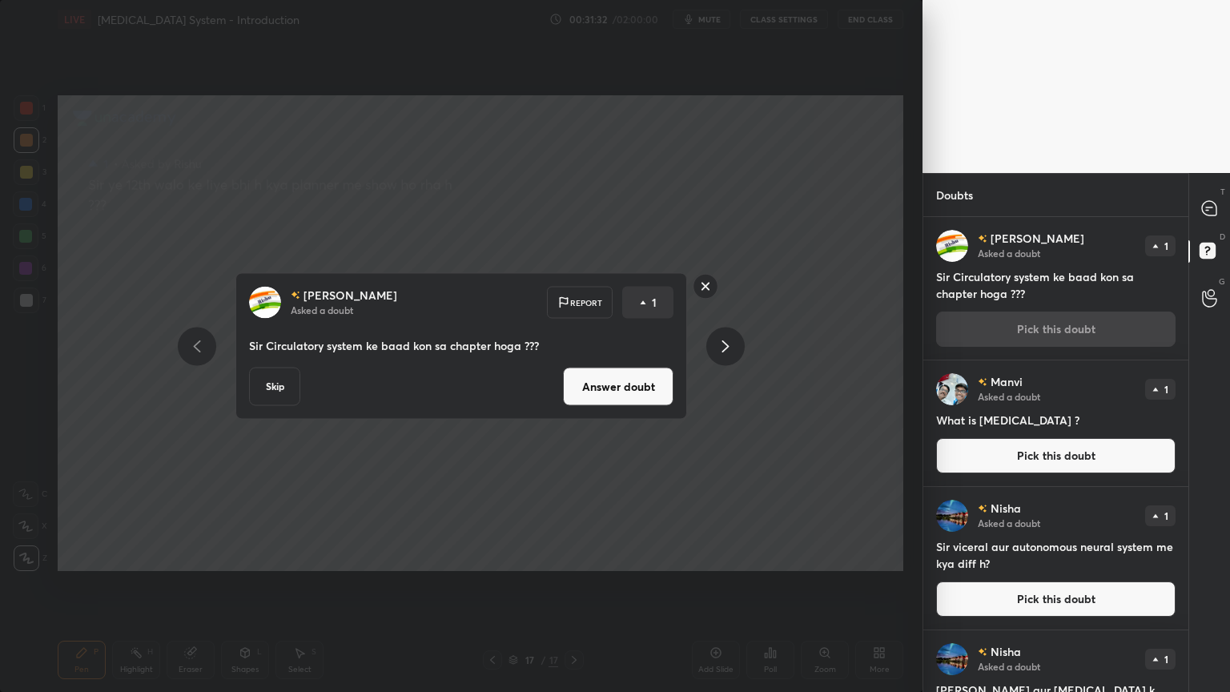
click at [632, 396] on button "Answer doubt" at bounding box center [618, 386] width 110 height 38
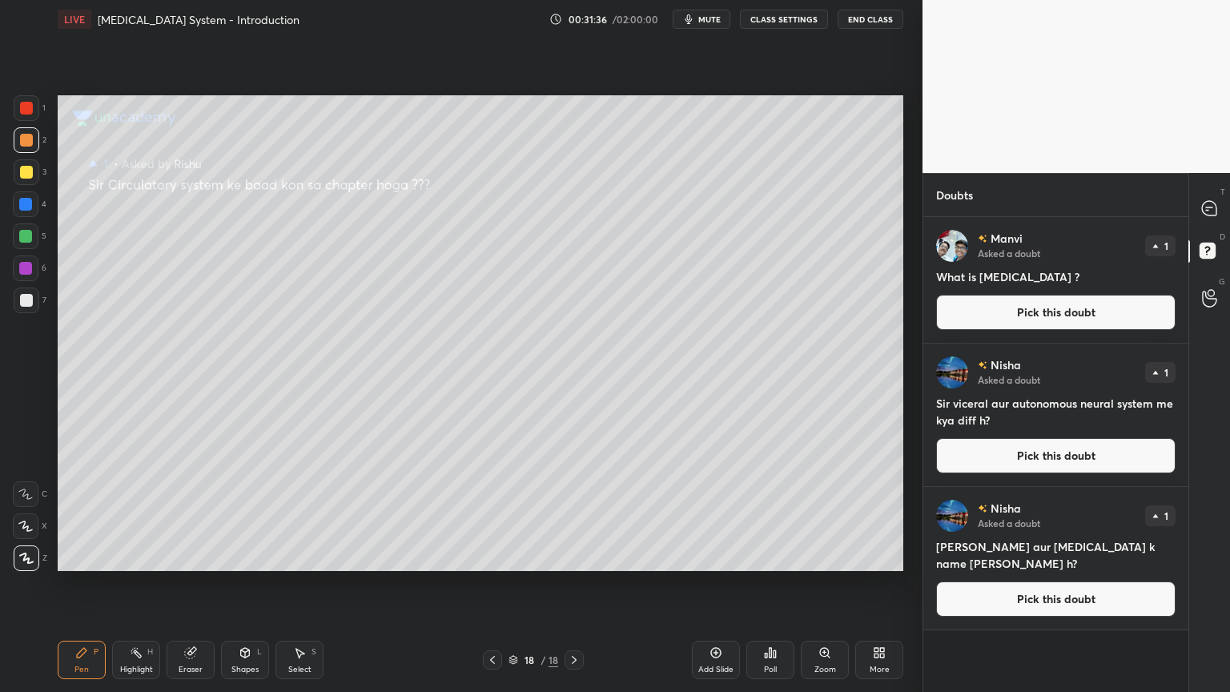
click at [983, 319] on button "Pick this doubt" at bounding box center [1055, 312] width 239 height 35
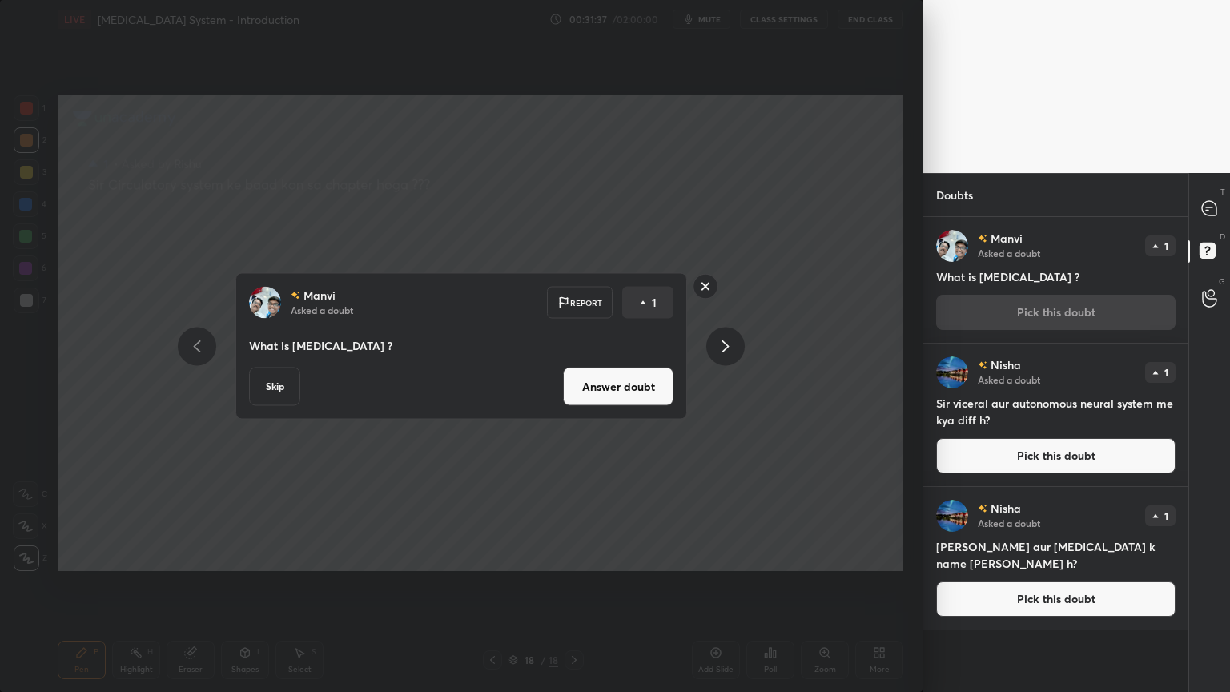
click at [608, 376] on button "Answer doubt" at bounding box center [618, 386] width 110 height 38
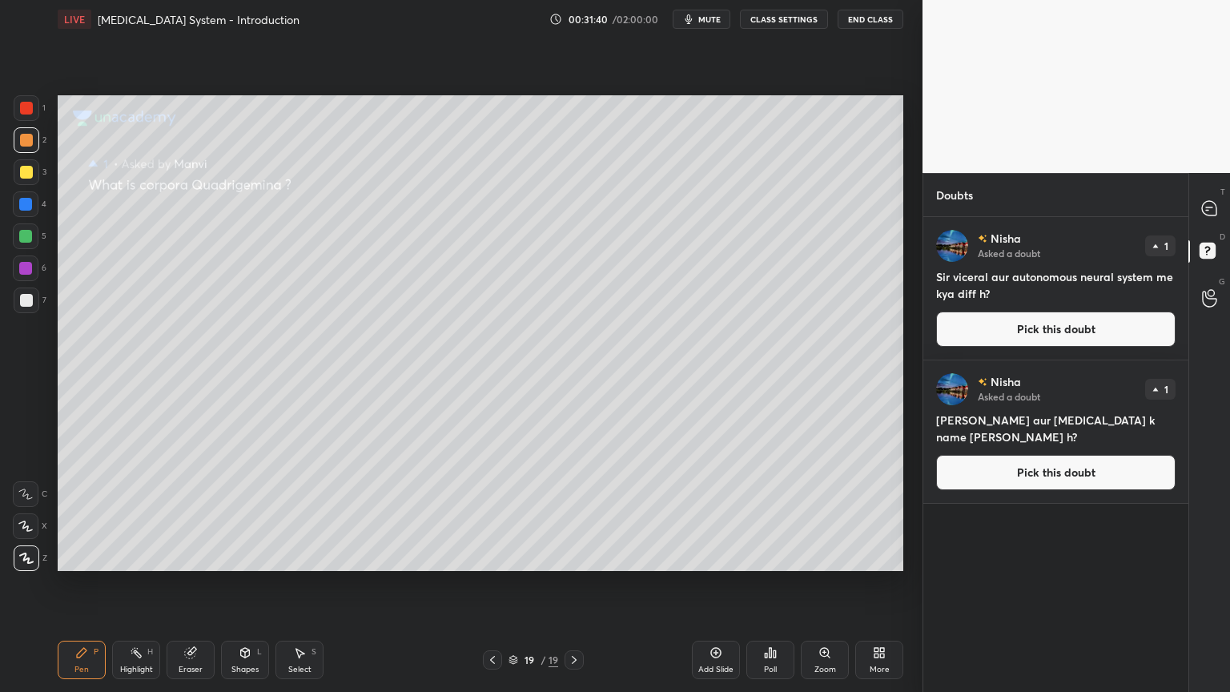
click at [1015, 336] on button "Pick this doubt" at bounding box center [1055, 328] width 239 height 35
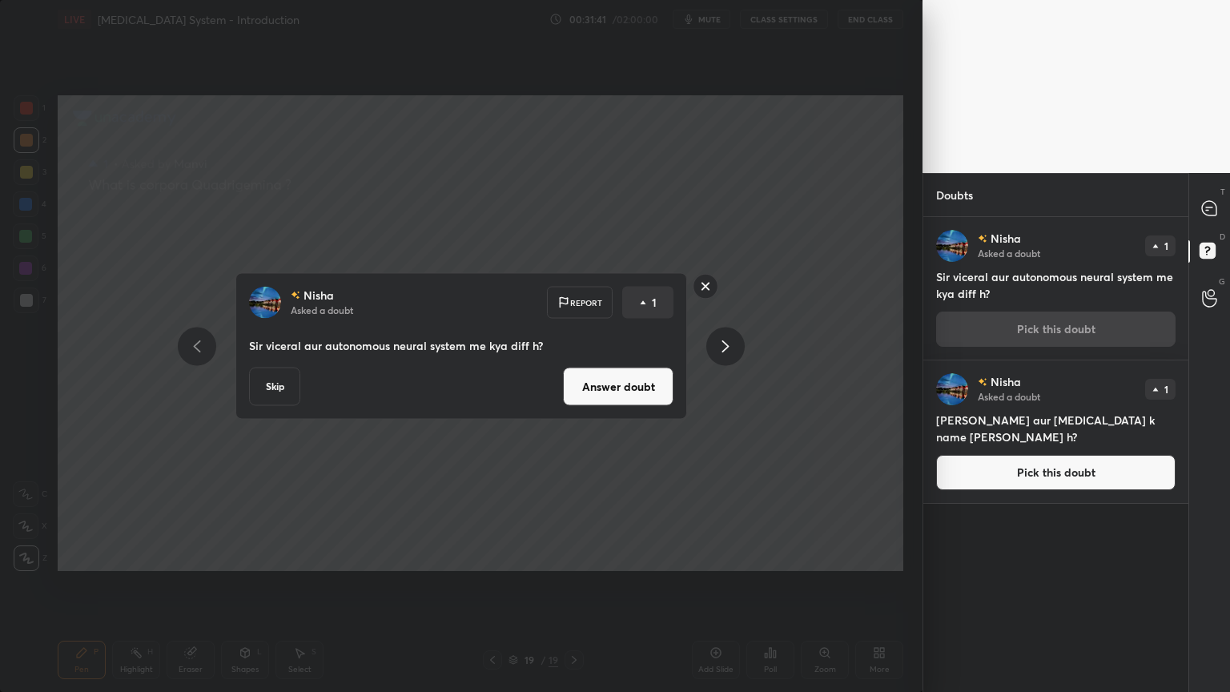
click at [636, 380] on button "Answer doubt" at bounding box center [618, 386] width 110 height 38
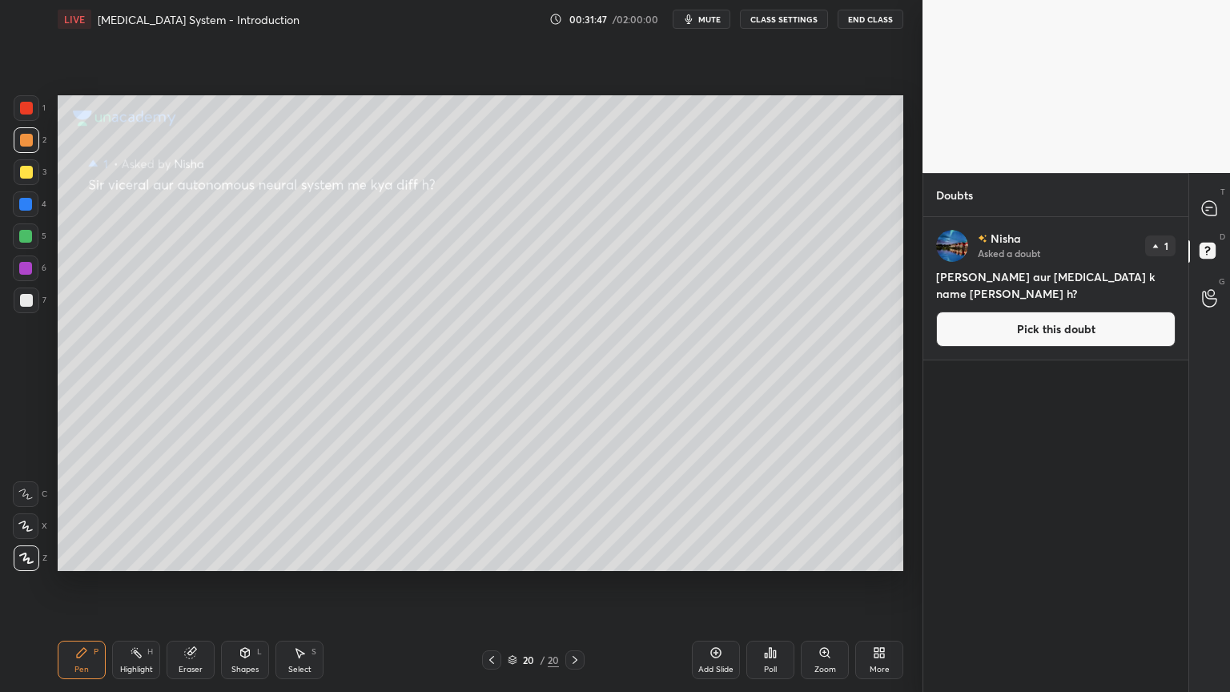
click at [1062, 324] on button "Pick this doubt" at bounding box center [1055, 328] width 239 height 35
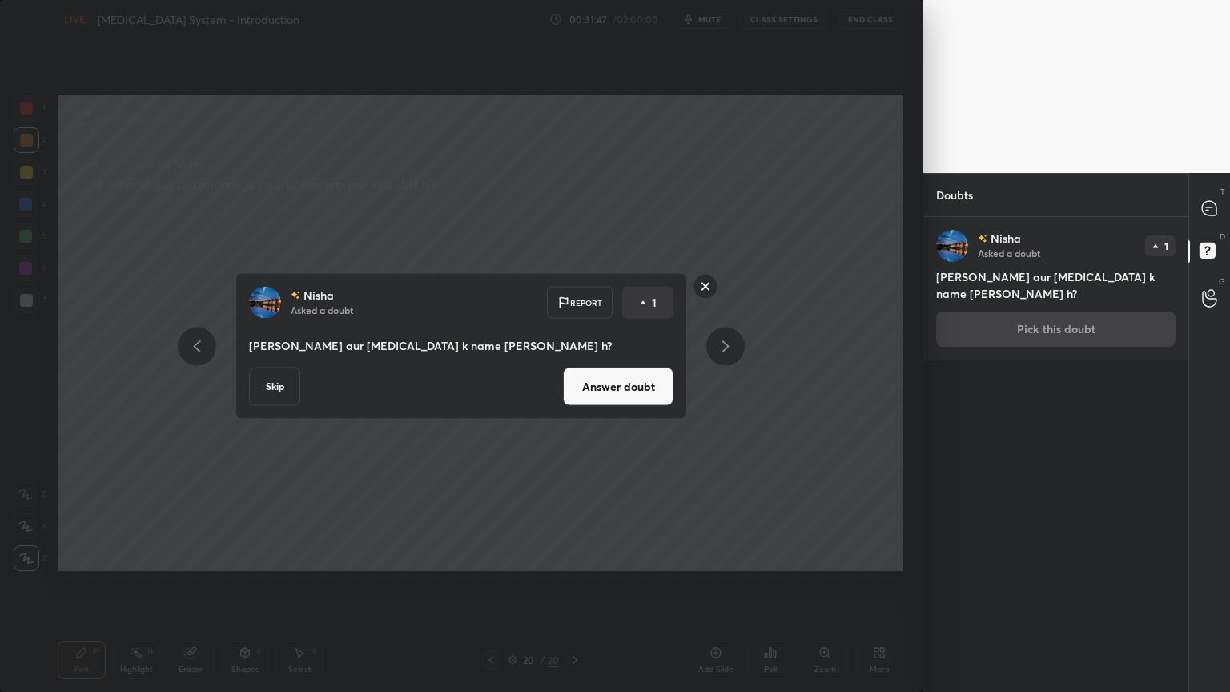
click at [624, 383] on button "Answer doubt" at bounding box center [618, 386] width 110 height 38
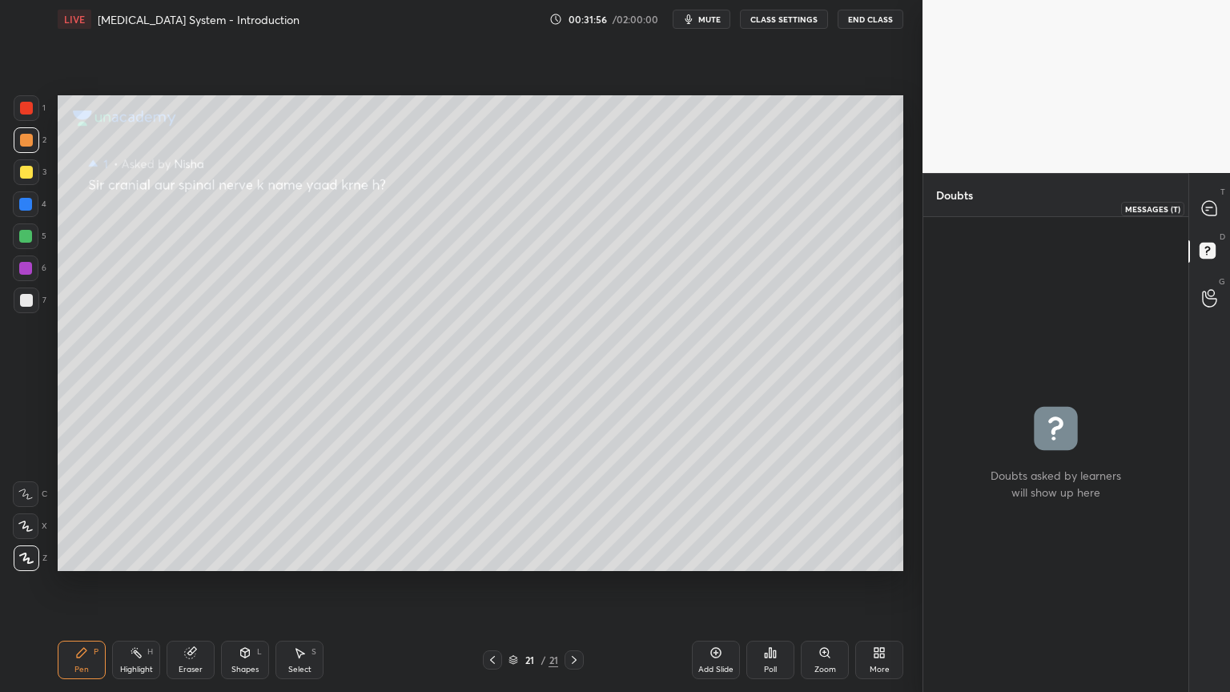
click at [1211, 200] on icon at bounding box center [1209, 208] width 17 height 17
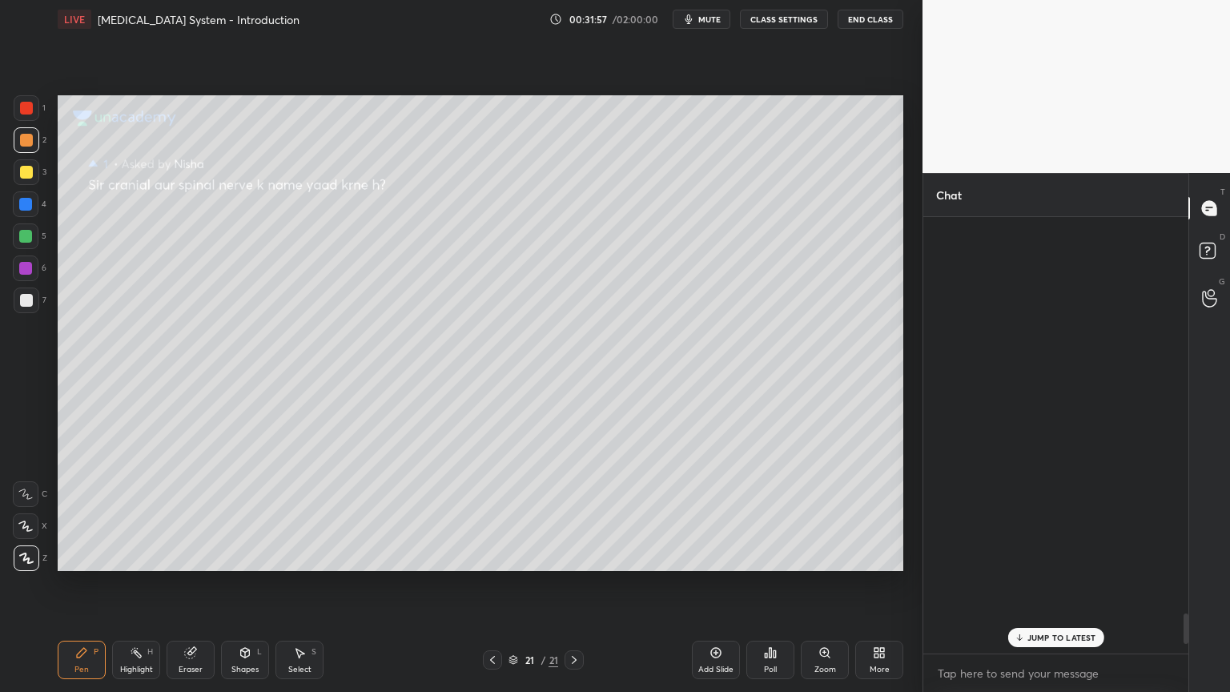
scroll to position [432, 260]
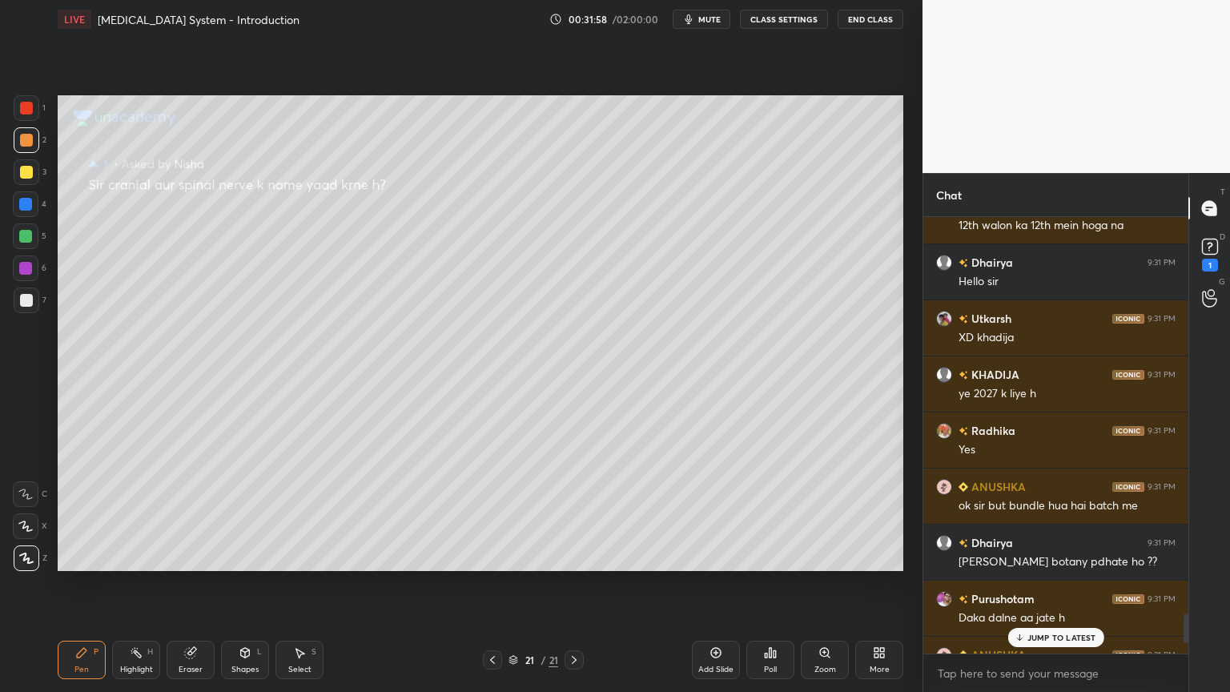
click at [1063, 556] on p "JUMP TO LATEST" at bounding box center [1061, 637] width 69 height 10
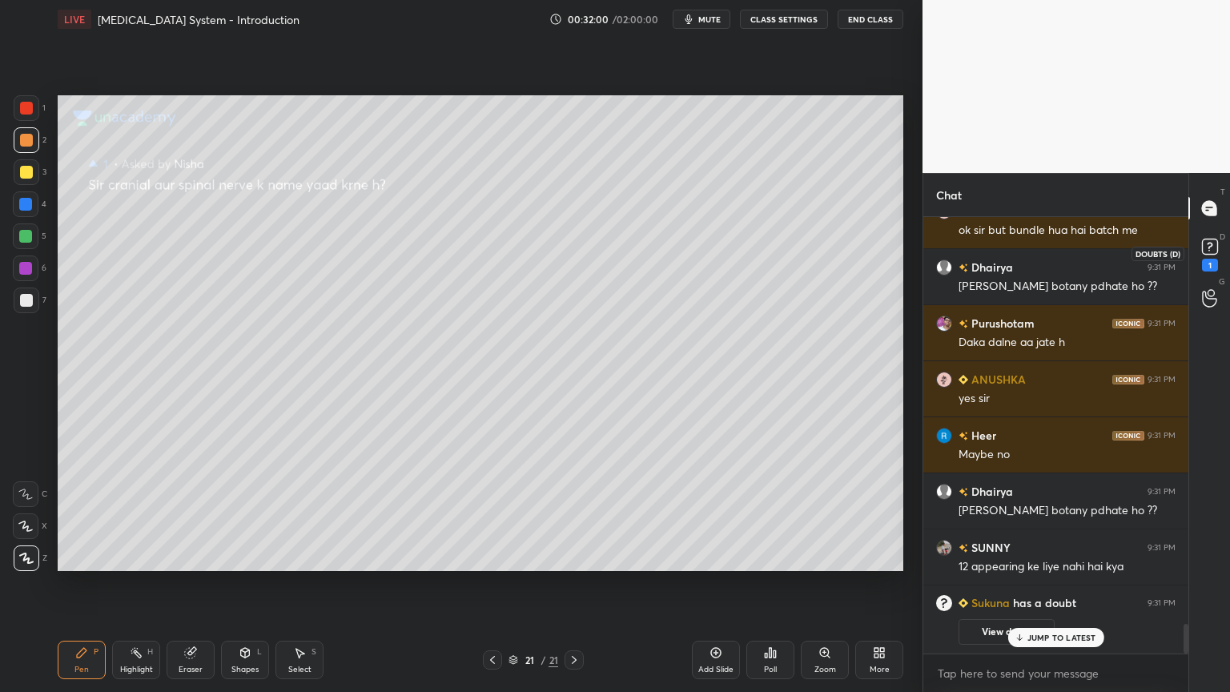
click at [1215, 235] on icon at bounding box center [1210, 247] width 24 height 24
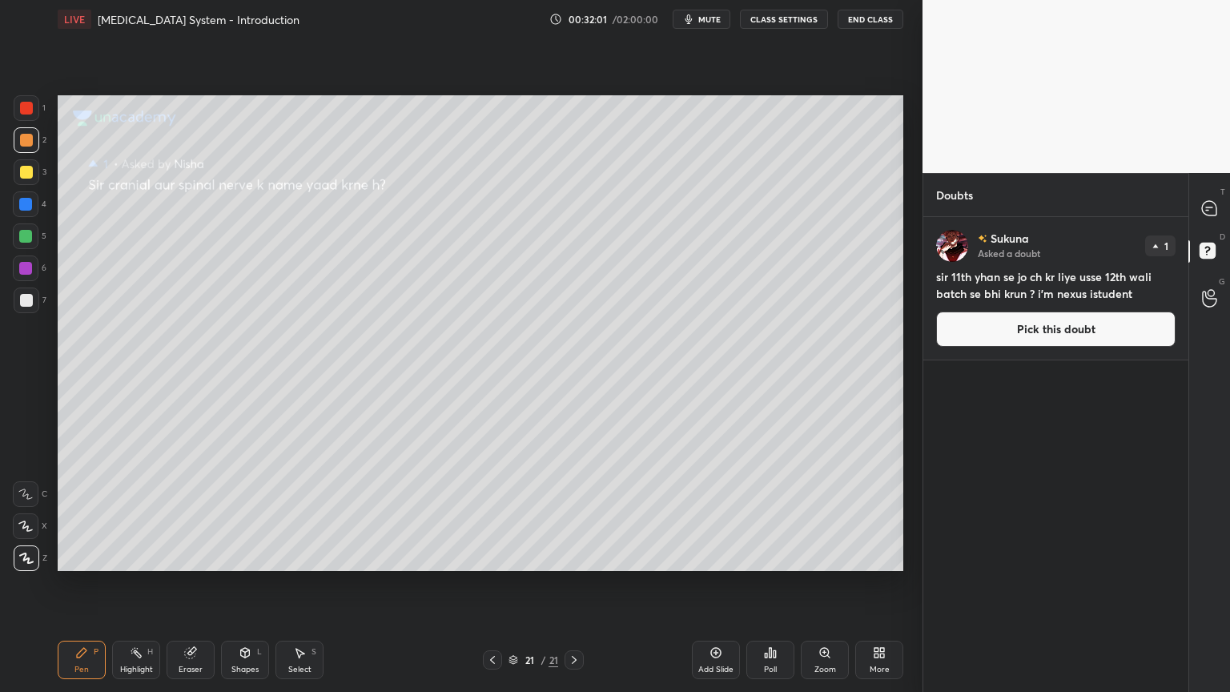
click at [1096, 327] on button "Pick this doubt" at bounding box center [1055, 328] width 239 height 35
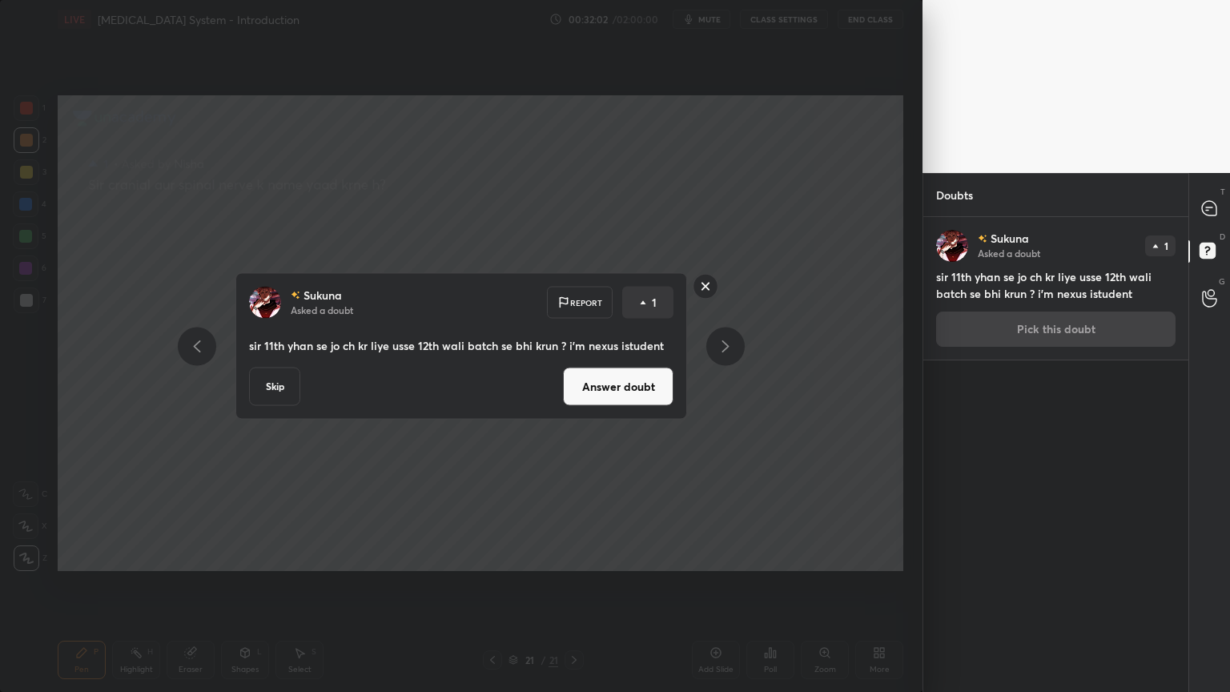
click at [580, 391] on button "Answer doubt" at bounding box center [618, 386] width 110 height 38
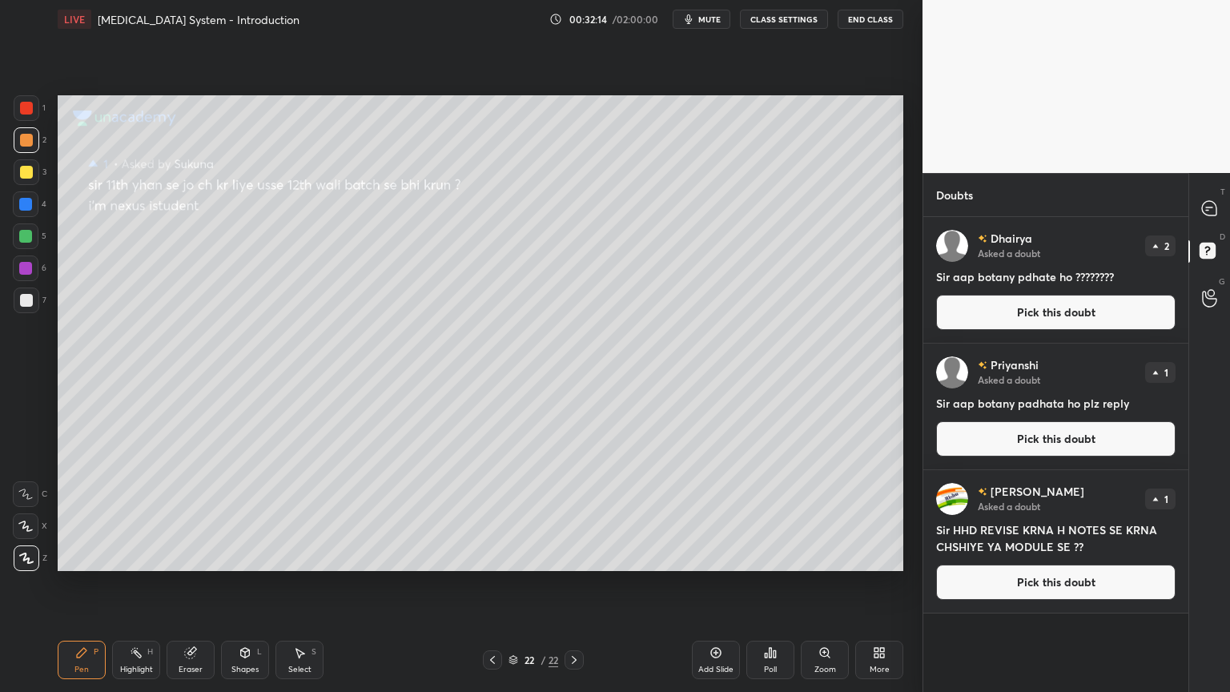
drag, startPoint x: 1088, startPoint y: 307, endPoint x: 1073, endPoint y: 303, distance: 16.0
click at [1086, 307] on button "Pick this doubt" at bounding box center [1055, 312] width 239 height 35
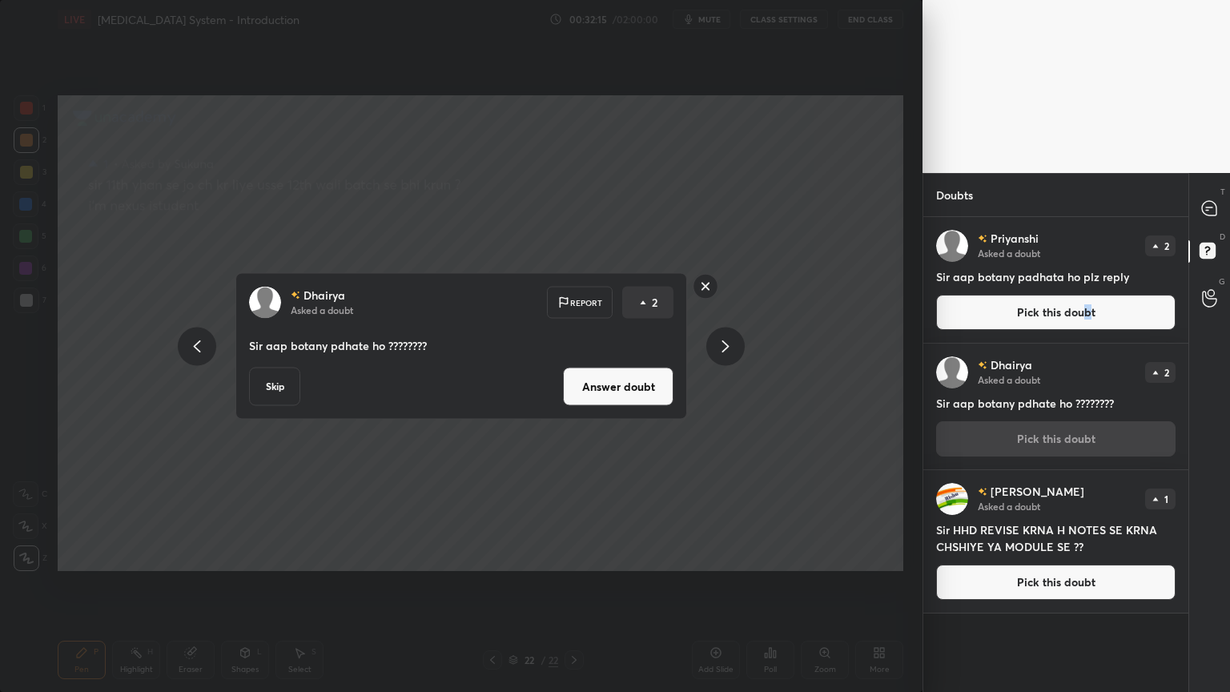
click at [637, 382] on button "Answer doubt" at bounding box center [618, 386] width 110 height 38
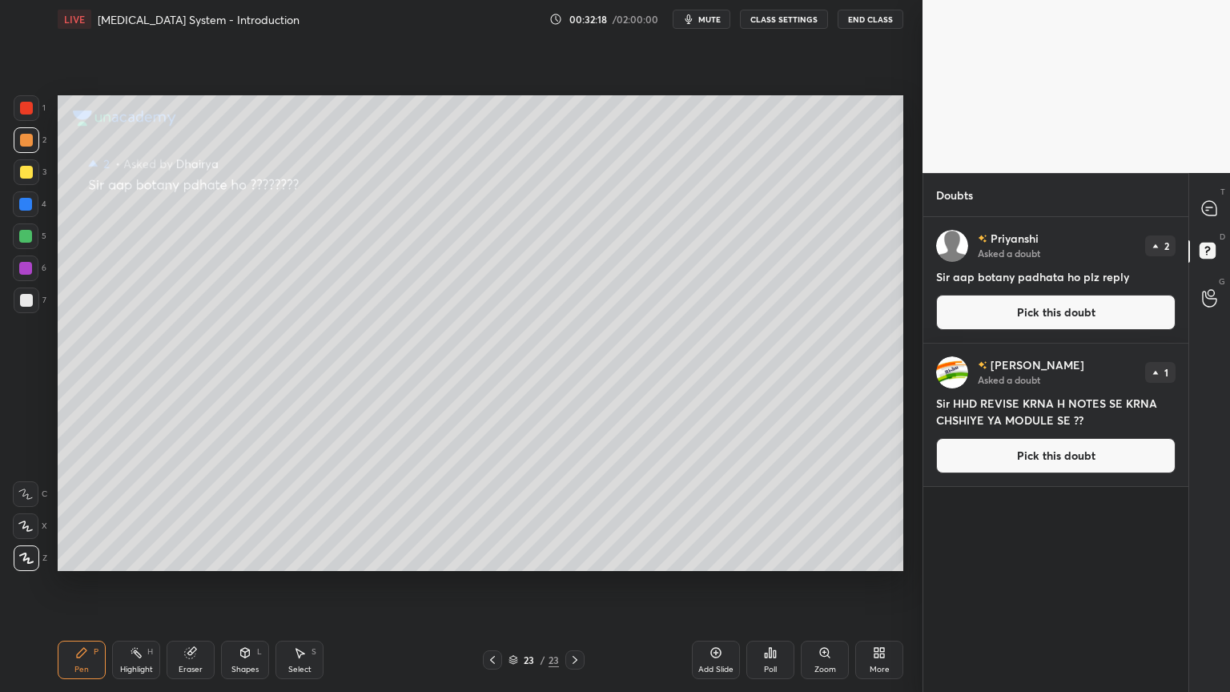
click at [1042, 304] on button "Pick this doubt" at bounding box center [1055, 312] width 239 height 35
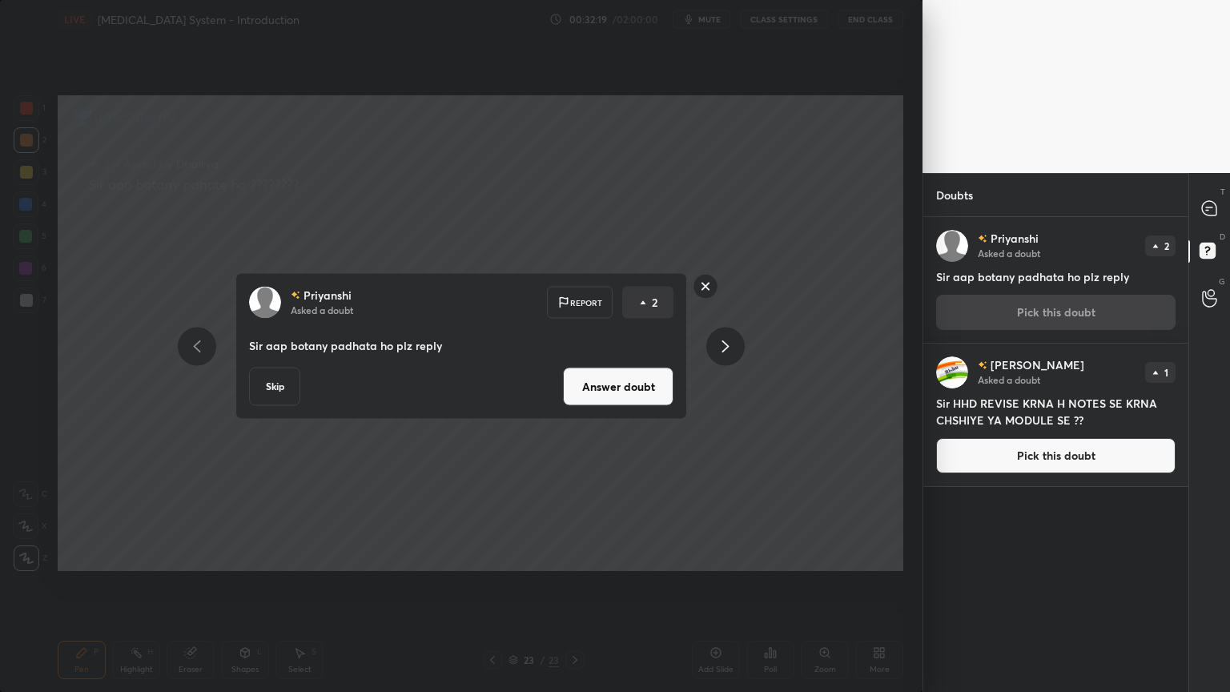
drag, startPoint x: 650, startPoint y: 381, endPoint x: 643, endPoint y: 385, distance: 8.2
click at [644, 386] on button "Answer doubt" at bounding box center [618, 386] width 110 height 38
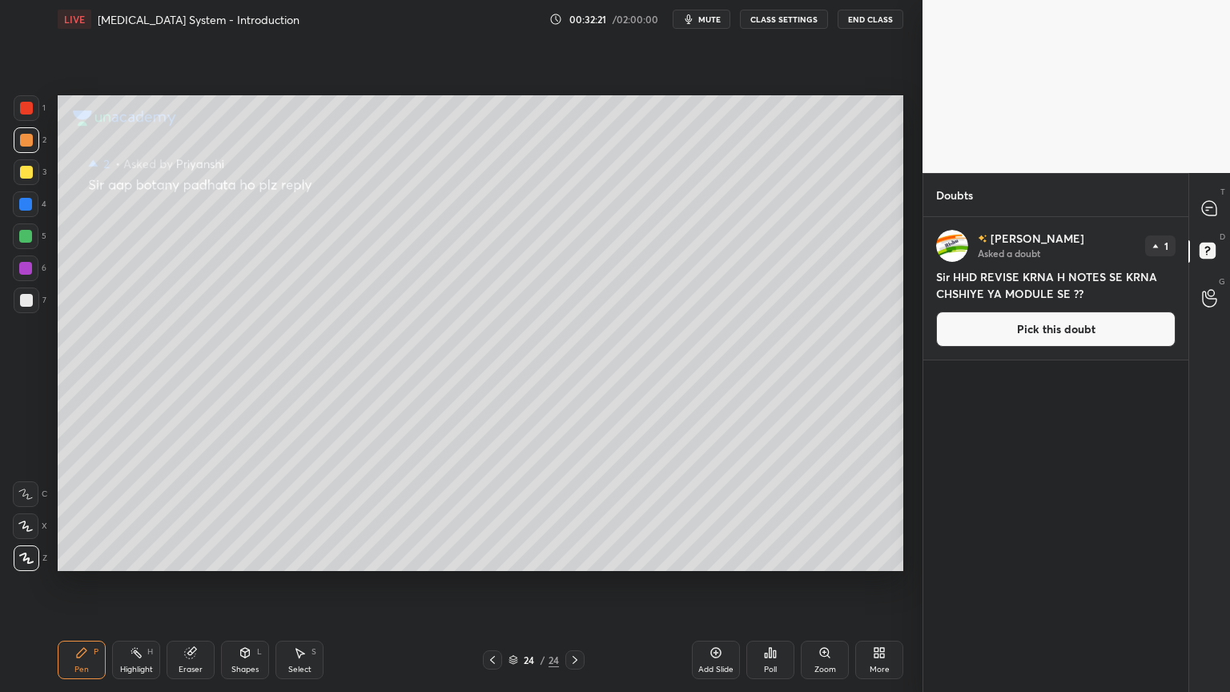
click at [1054, 325] on button "Pick this doubt" at bounding box center [1055, 328] width 239 height 35
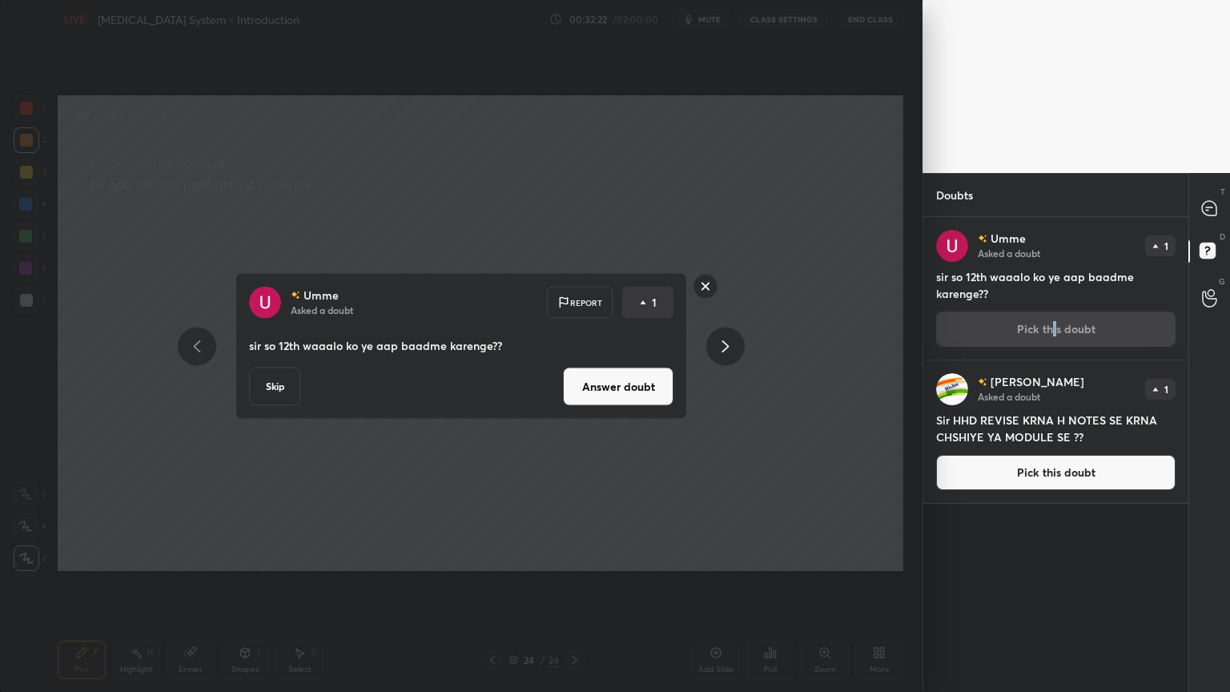
click at [652, 374] on button "Answer doubt" at bounding box center [618, 386] width 110 height 38
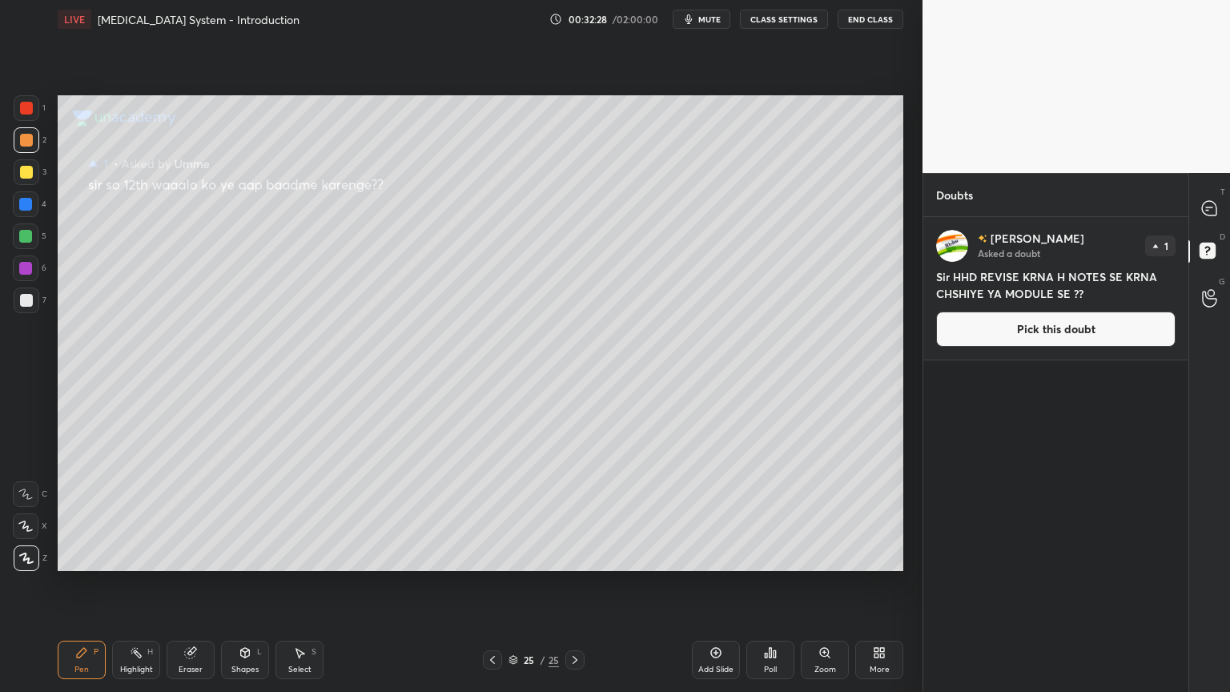
click at [1044, 327] on button "Pick this doubt" at bounding box center [1055, 328] width 239 height 35
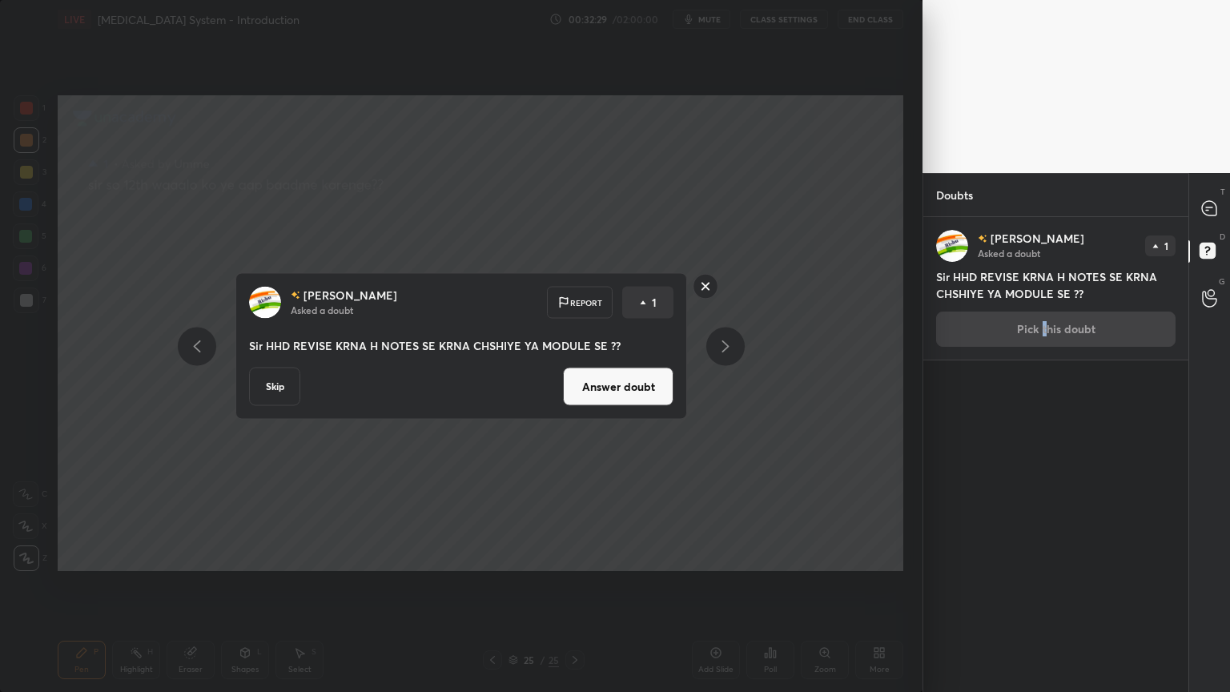
click at [624, 392] on button "Answer doubt" at bounding box center [618, 386] width 110 height 38
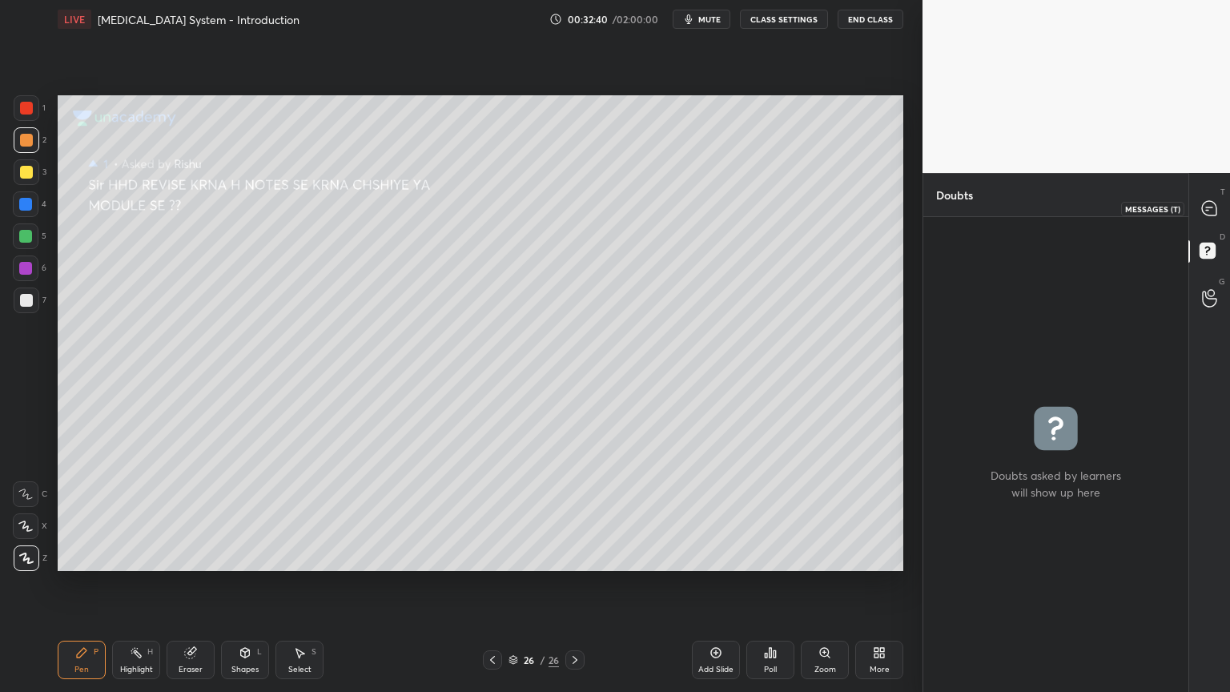
click at [1210, 207] on icon at bounding box center [1209, 207] width 6 height 0
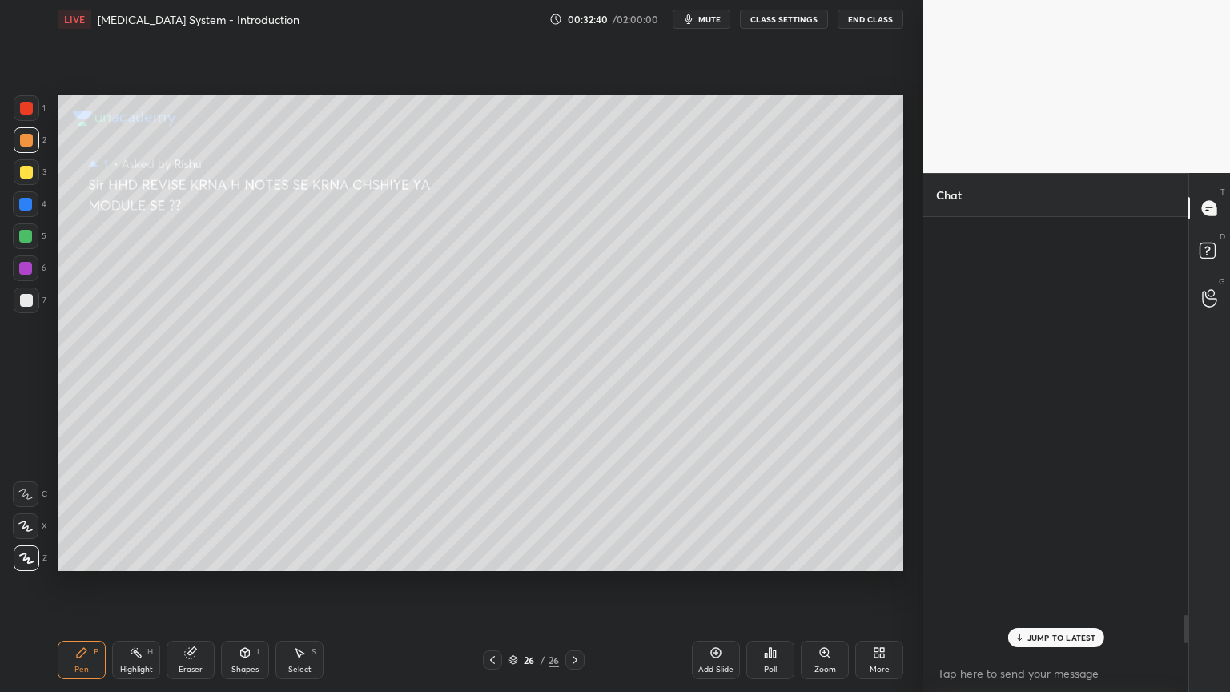
scroll to position [432, 260]
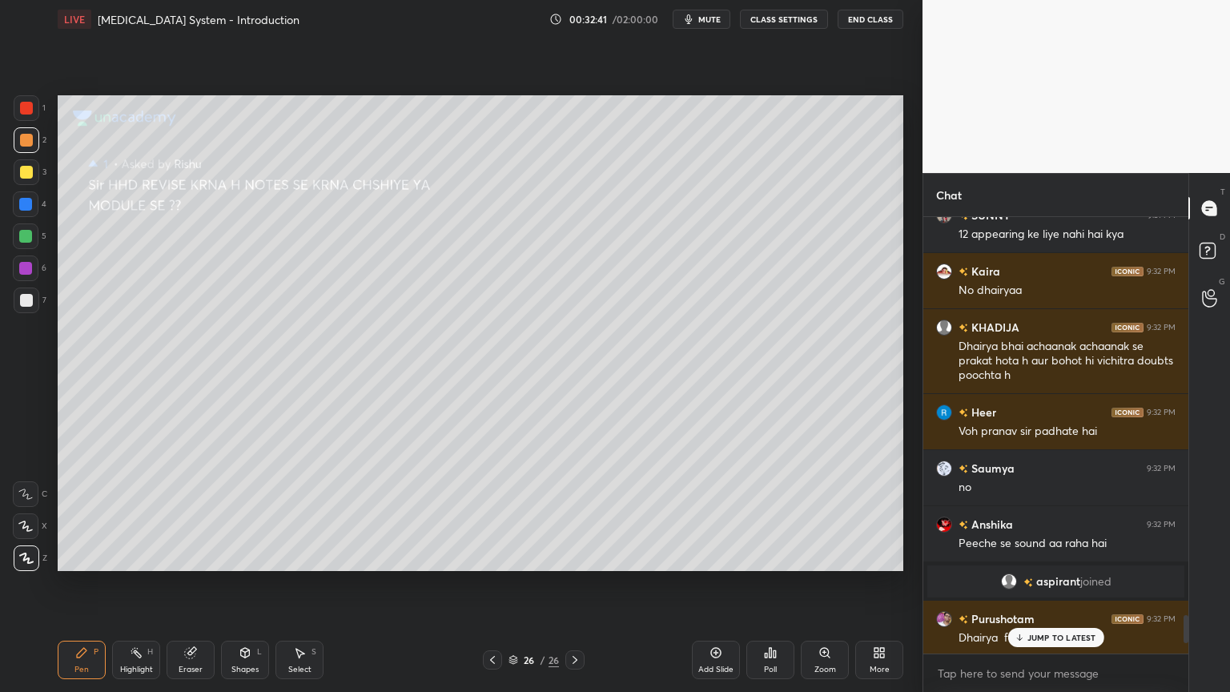
click at [1036, 556] on div "JUMP TO LATEST" at bounding box center [1055, 637] width 96 height 19
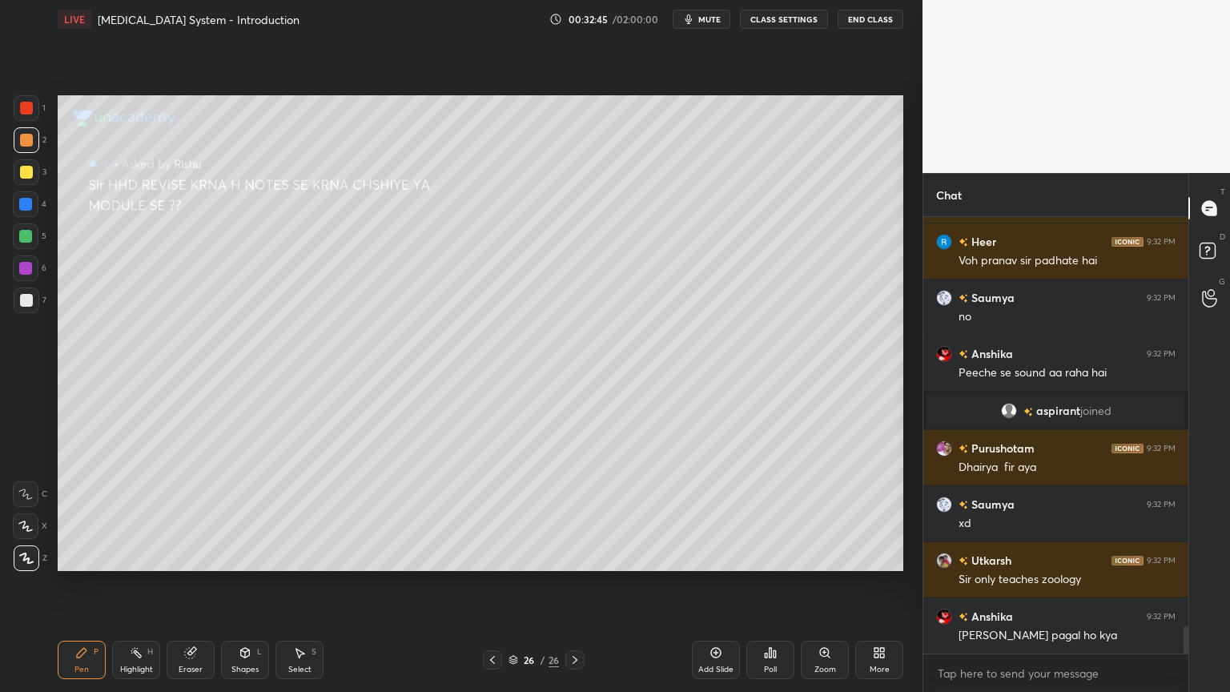
click at [490, 556] on icon at bounding box center [492, 659] width 13 height 13
click at [512, 556] on icon at bounding box center [513, 660] width 10 height 10
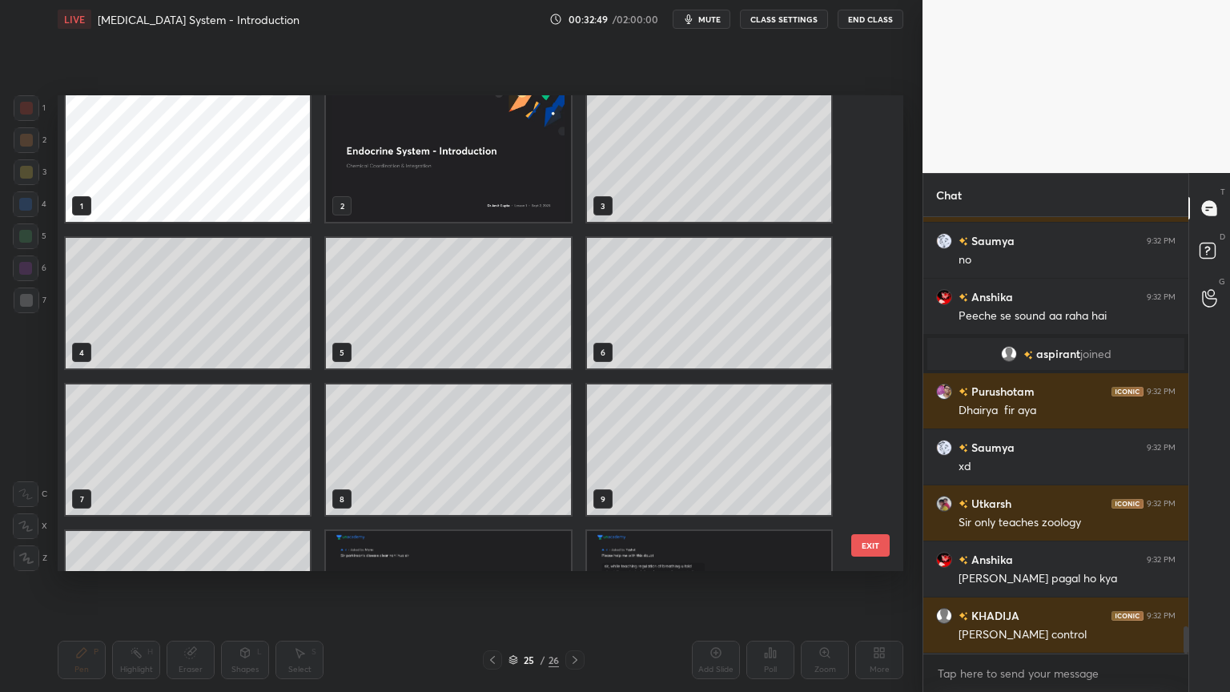
scroll to position [0, 0]
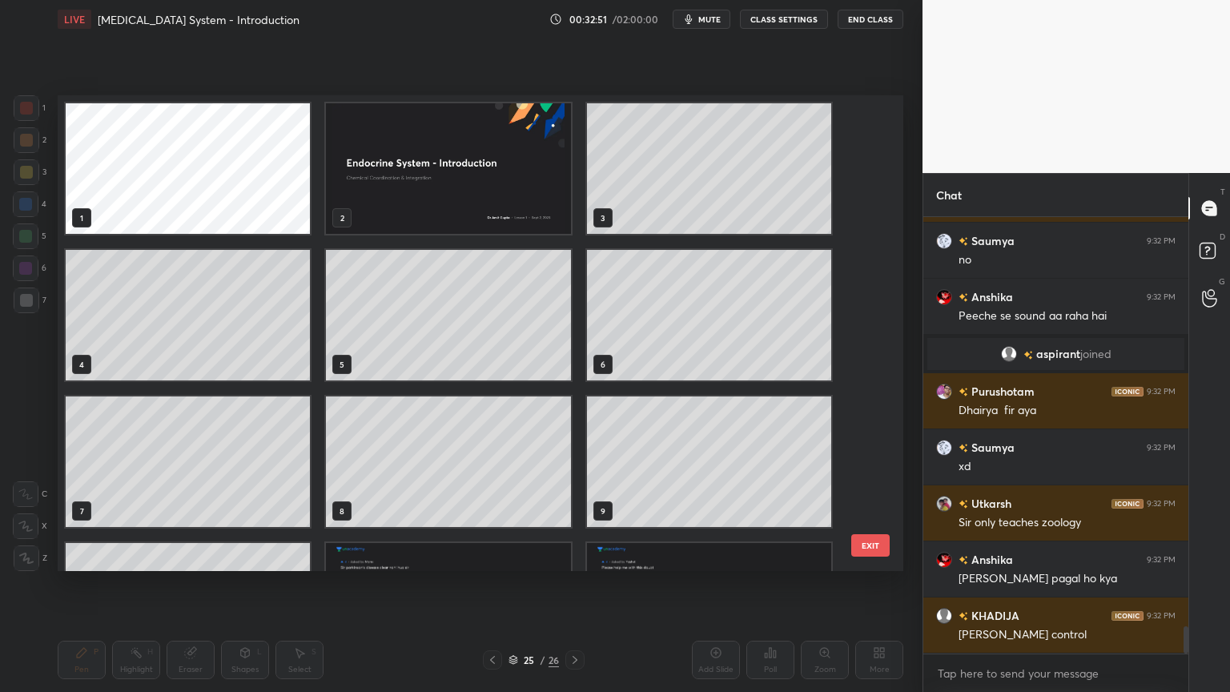
click at [524, 183] on img "grid" at bounding box center [448, 168] width 244 height 130
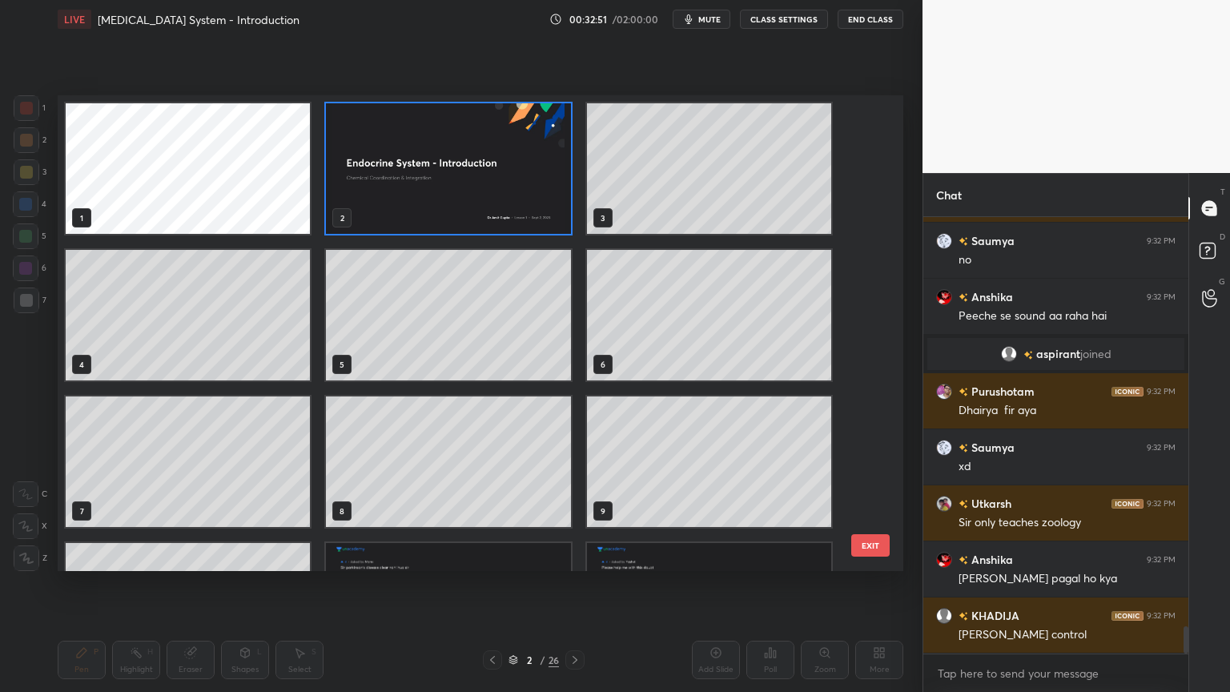
click at [524, 183] on img "grid" at bounding box center [448, 168] width 244 height 130
click at [525, 183] on img "grid" at bounding box center [448, 168] width 244 height 130
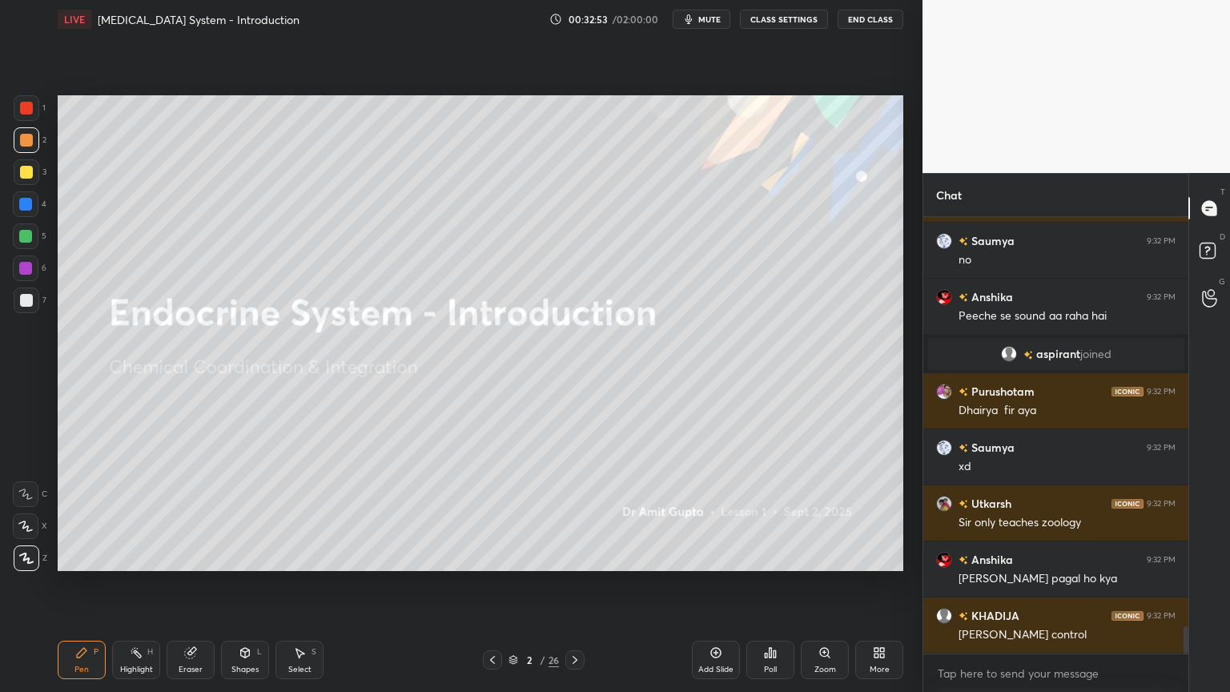
click at [781, 18] on button "CLASS SETTINGS" at bounding box center [784, 19] width 88 height 19
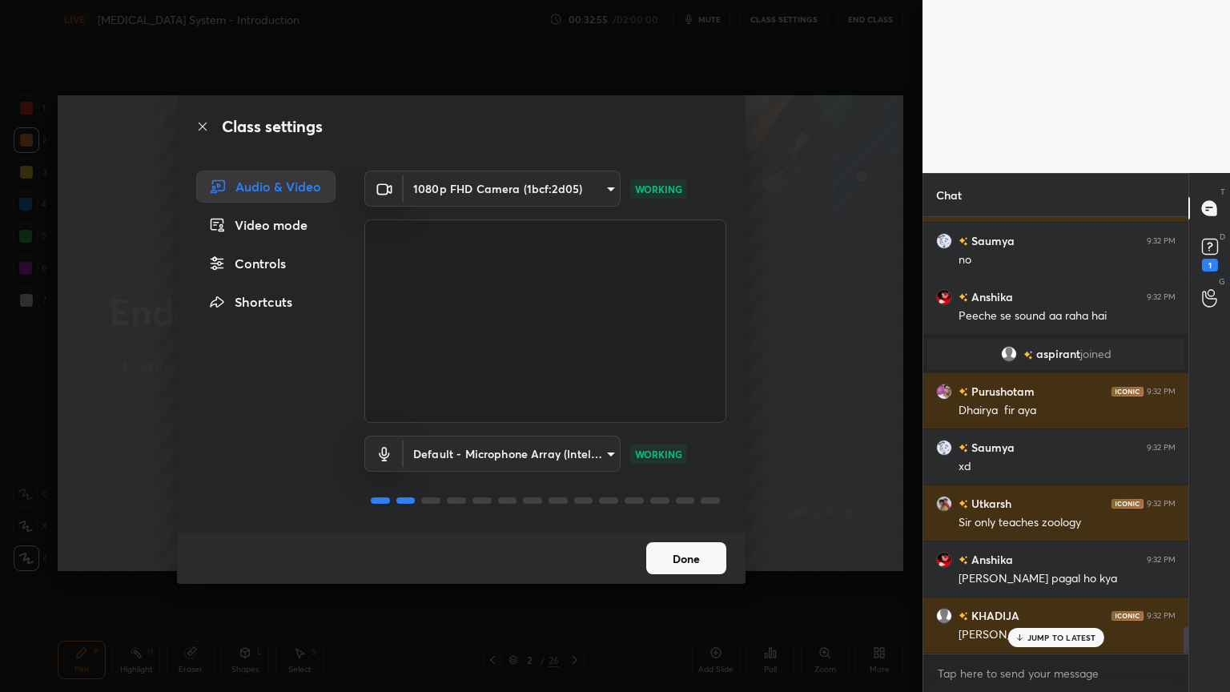
scroll to position [6603, 0]
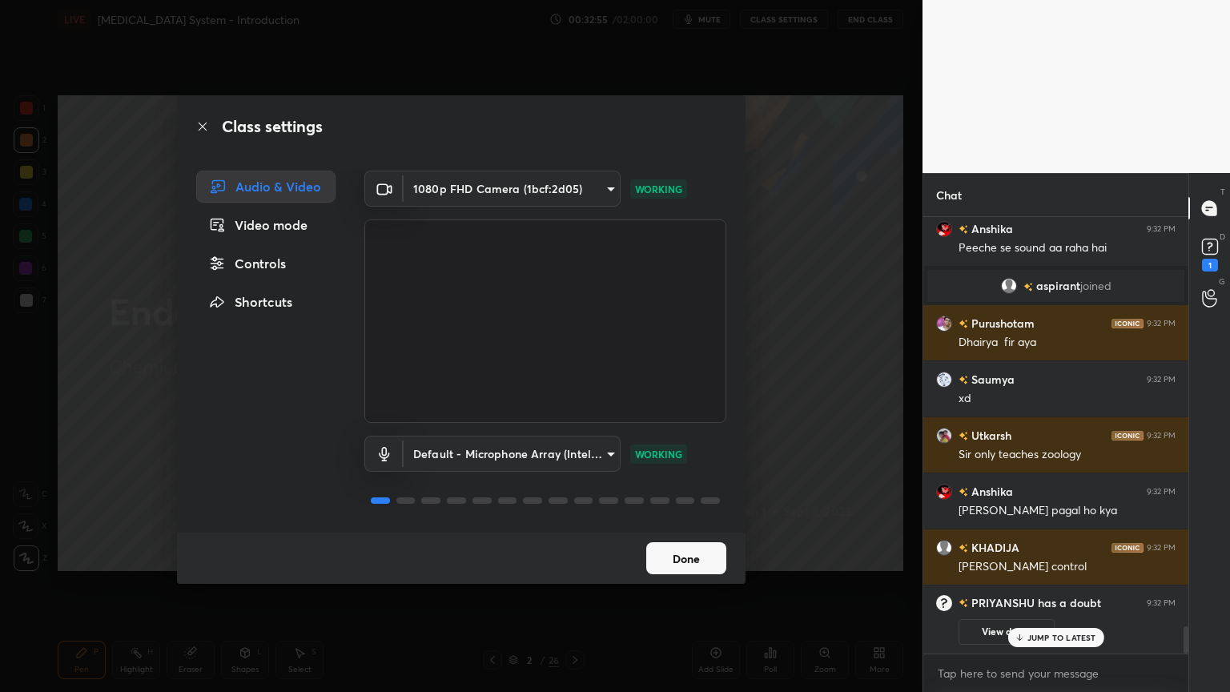
click at [274, 263] on div "Controls" at bounding box center [265, 263] width 139 height 32
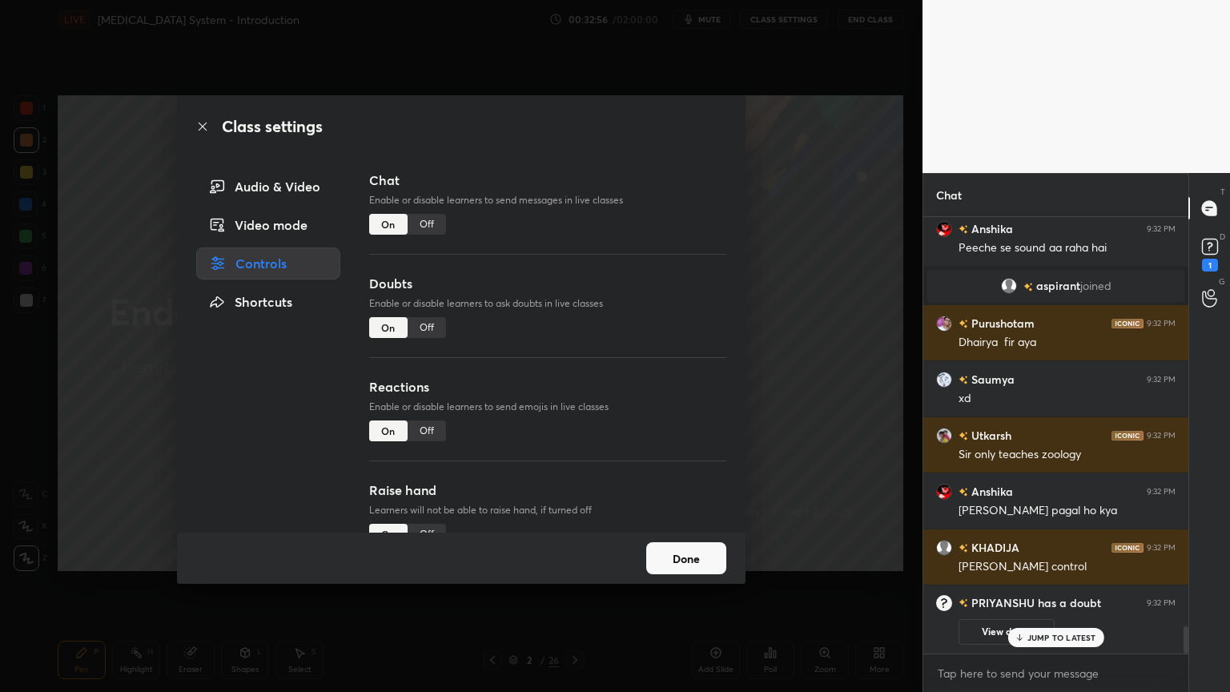
click at [423, 331] on div "Off" at bounding box center [427, 327] width 38 height 21
click at [416, 425] on div "Off" at bounding box center [427, 430] width 38 height 21
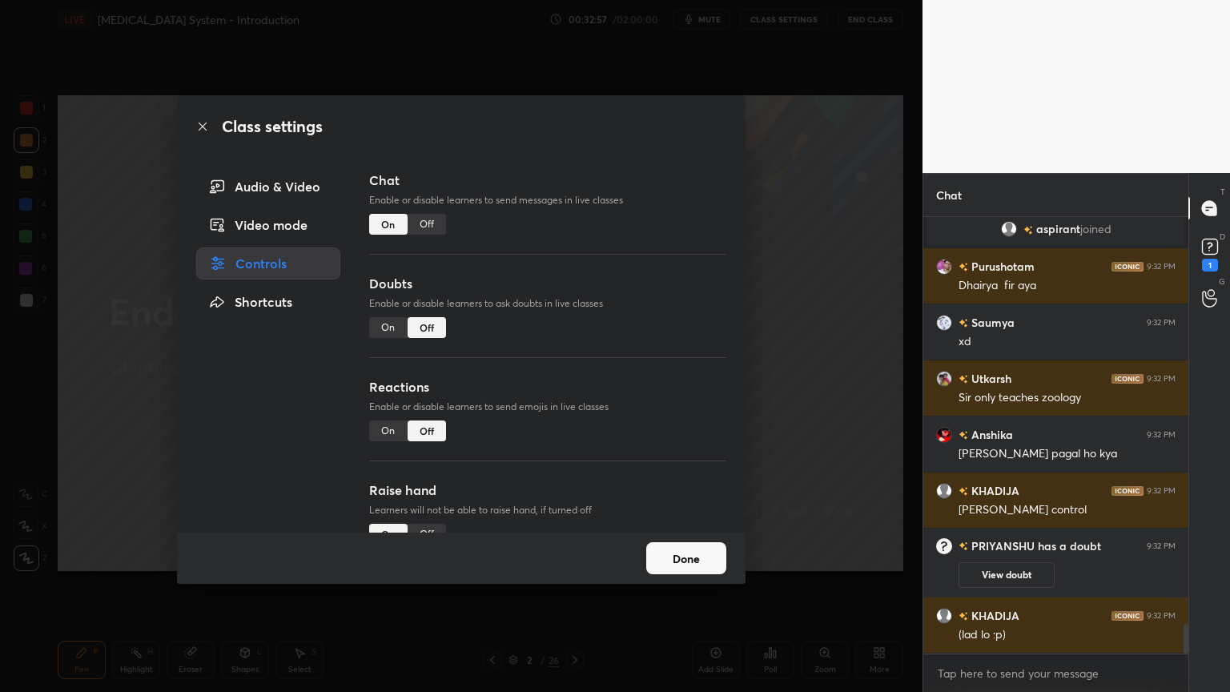
scroll to position [5937, 0]
click at [416, 426] on div "Off" at bounding box center [427, 430] width 38 height 21
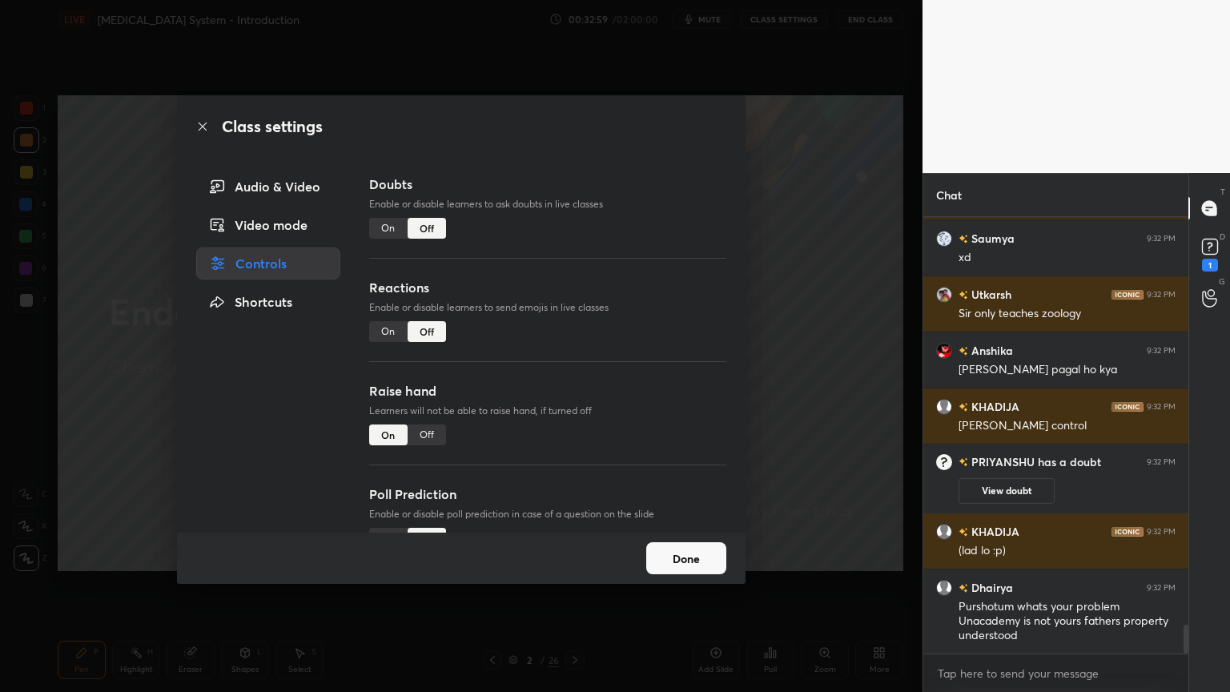
scroll to position [6077, 0]
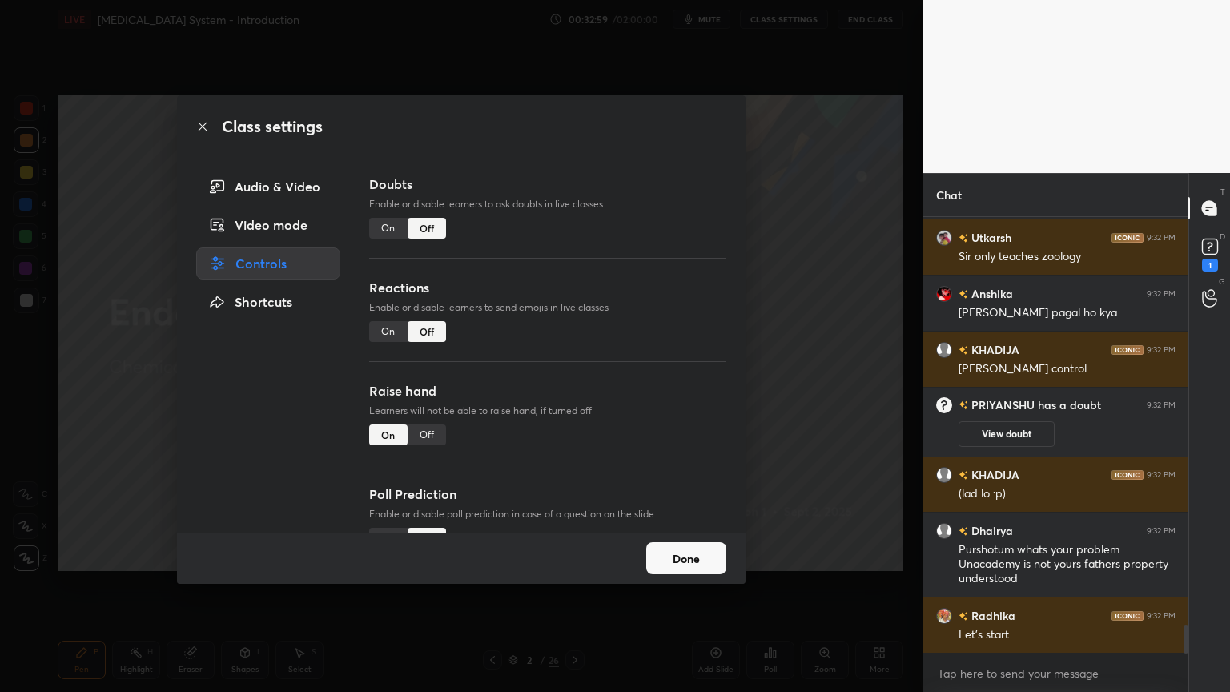
click at [427, 432] on div "Off" at bounding box center [427, 434] width 38 height 21
click at [679, 556] on button "Done" at bounding box center [686, 558] width 80 height 32
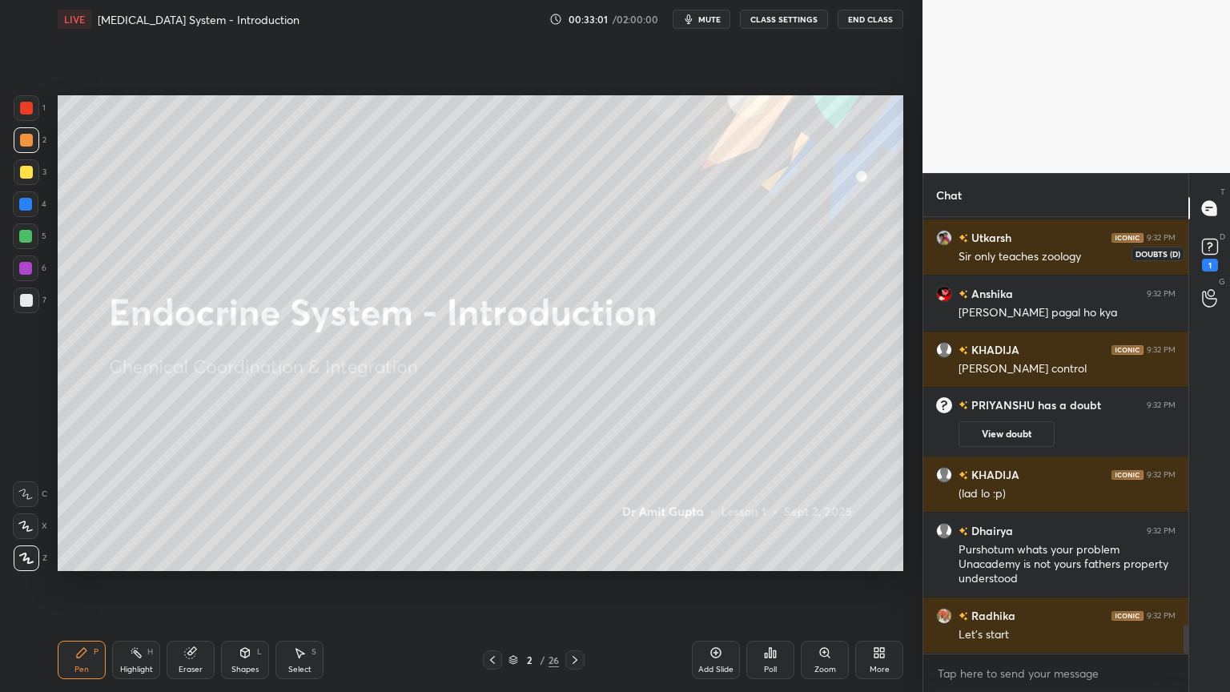
click at [1210, 257] on icon at bounding box center [1210, 247] width 24 height 24
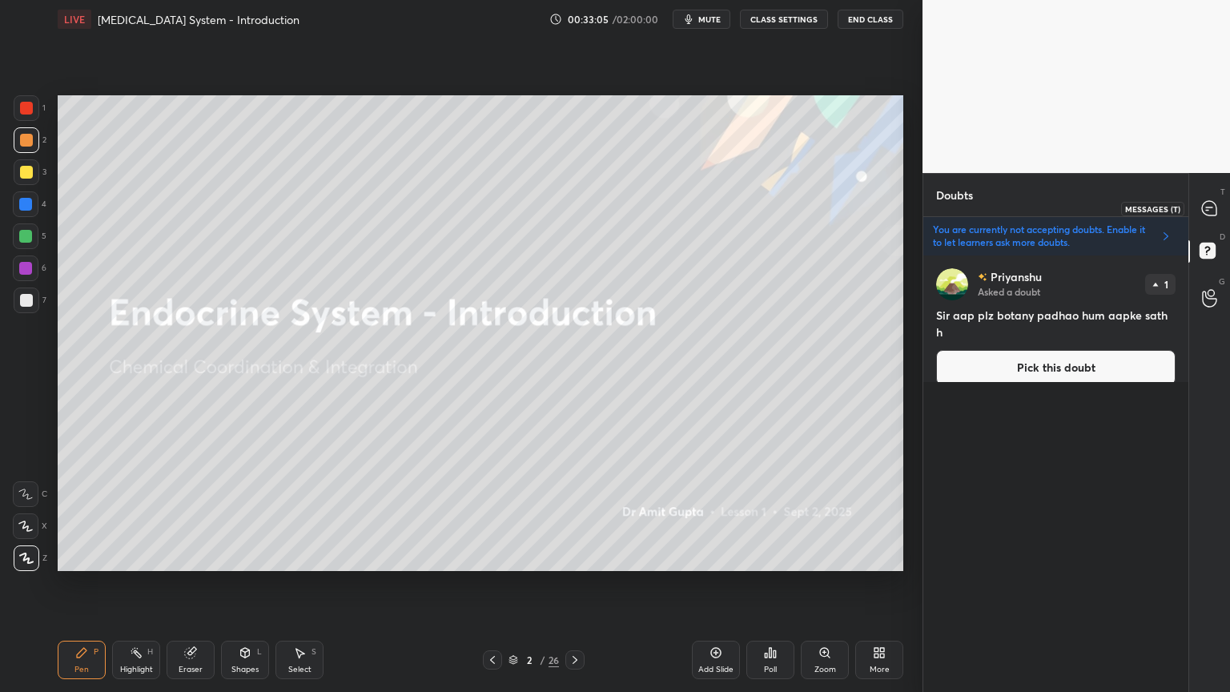
click at [1207, 212] on icon at bounding box center [1209, 208] width 14 height 14
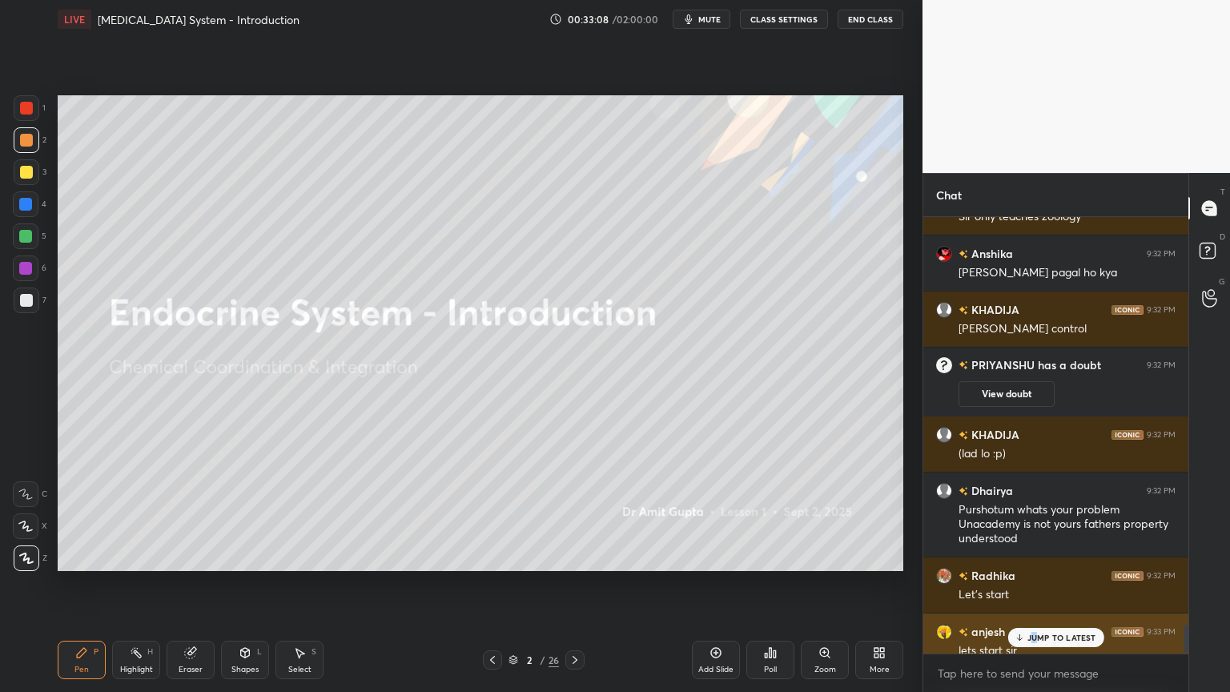
drag, startPoint x: 1039, startPoint y: 631, endPoint x: 1035, endPoint y: 639, distance: 9.0
click at [1035, 556] on div "JUMP TO LATEST" at bounding box center [1055, 637] width 96 height 19
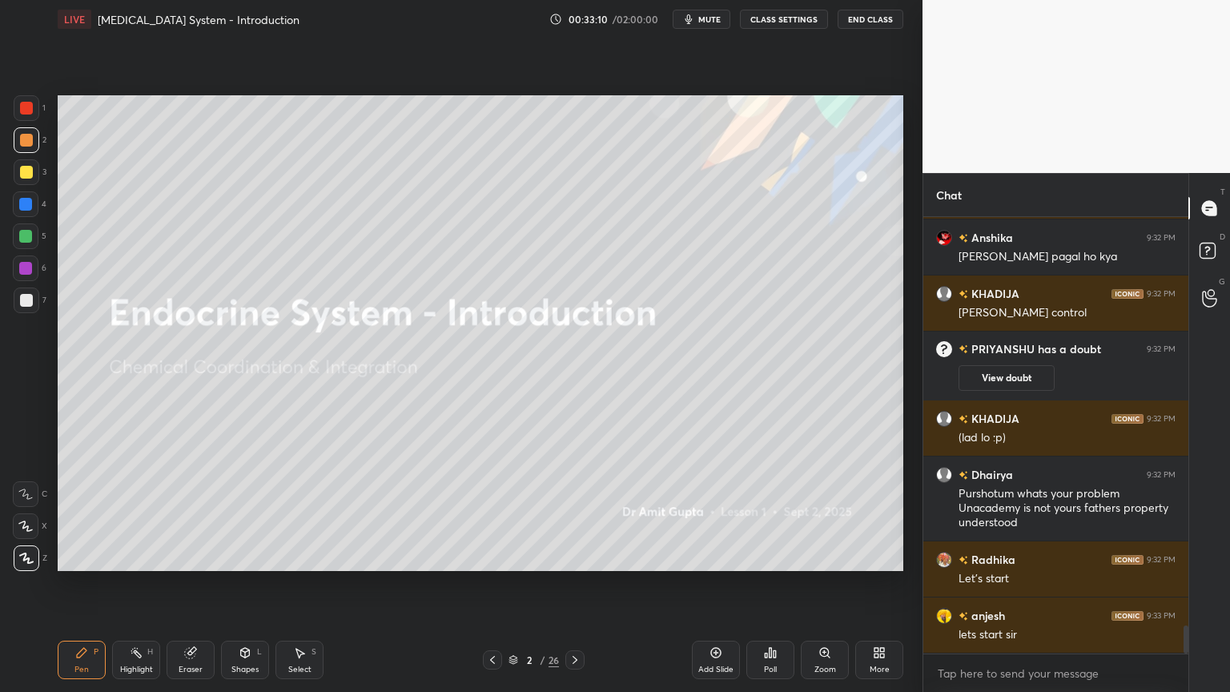
scroll to position [6450, 0]
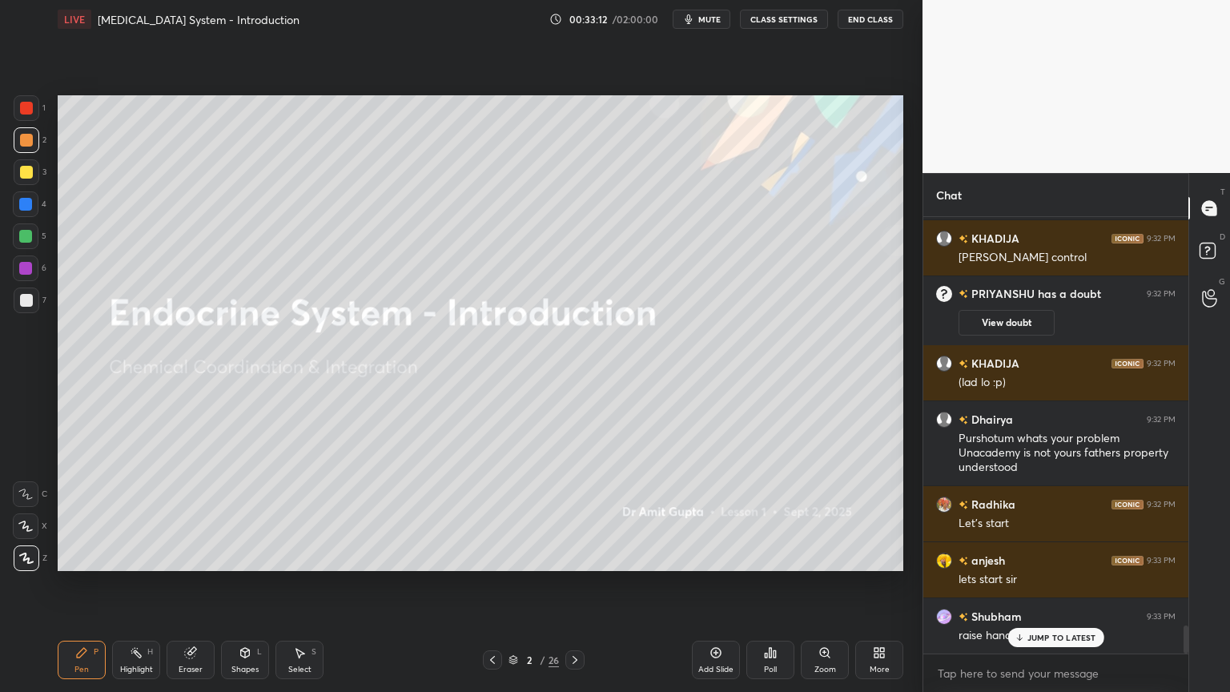
click at [247, 556] on icon at bounding box center [245, 652] width 13 height 13
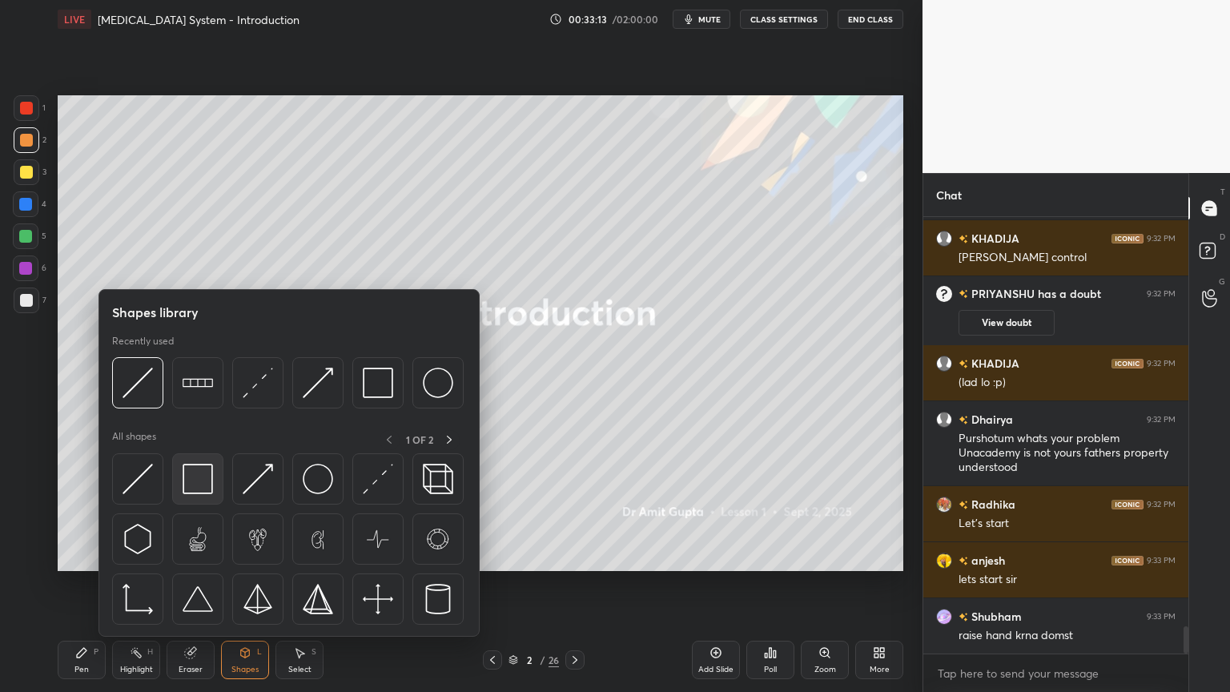
click at [195, 479] on img at bounding box center [198, 479] width 30 height 30
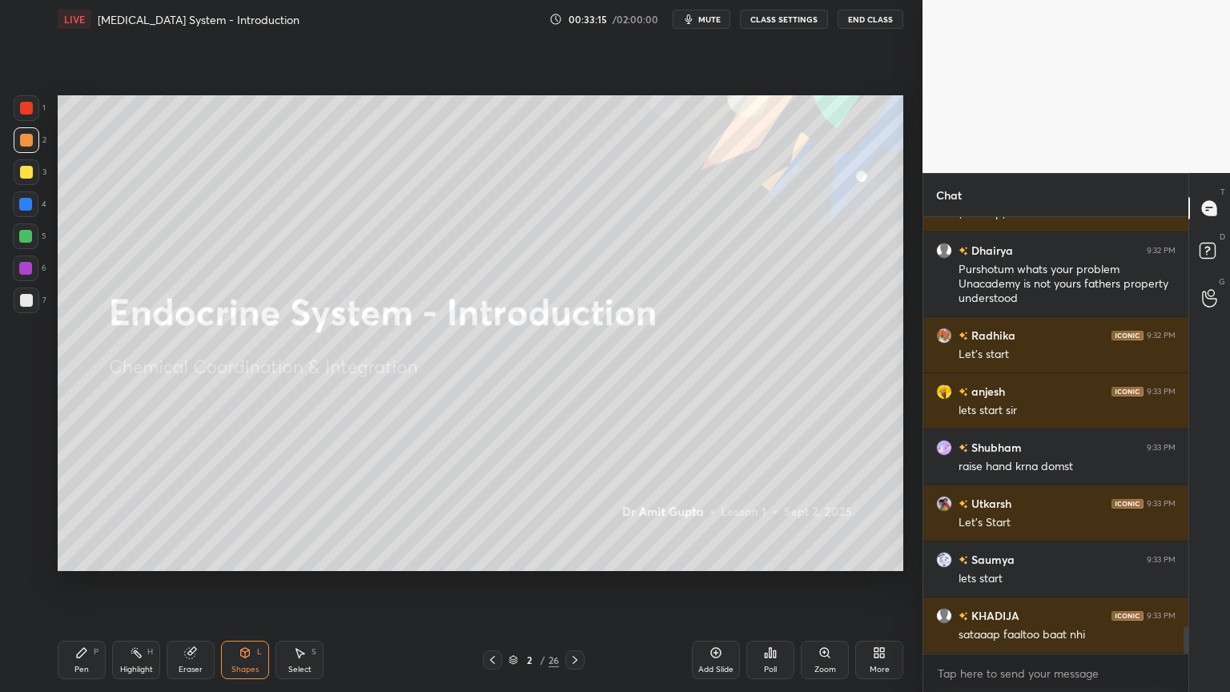
scroll to position [6769, 0]
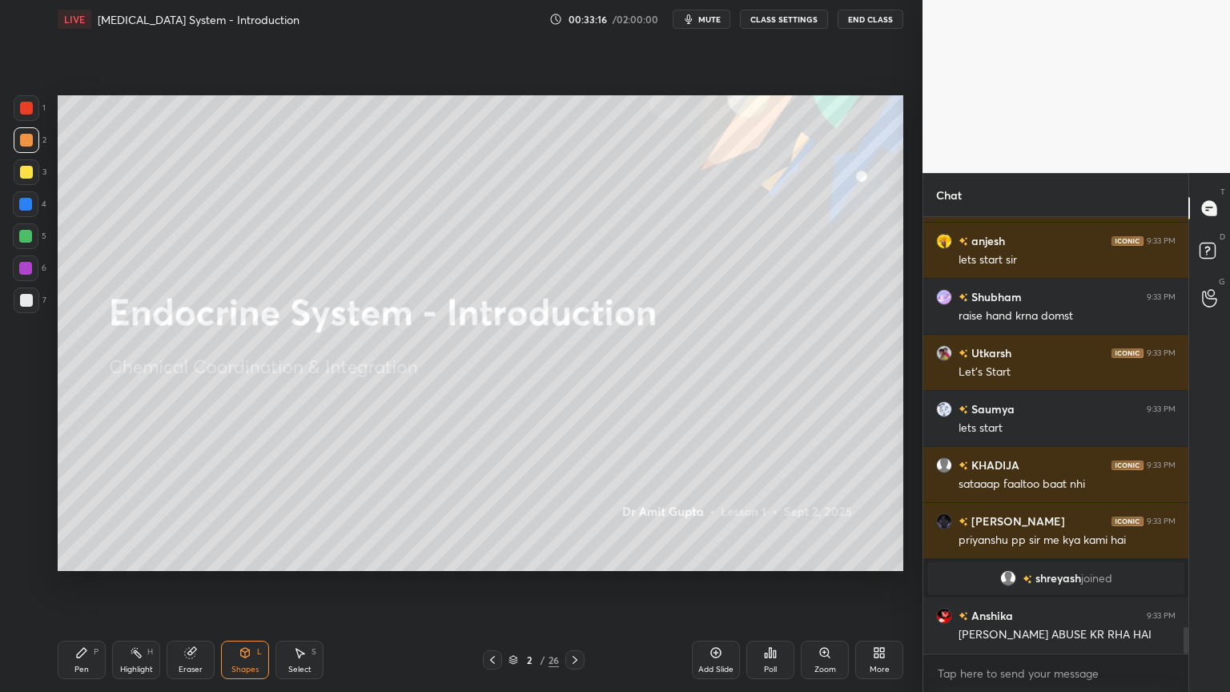
click at [714, 556] on icon at bounding box center [715, 652] width 13 height 13
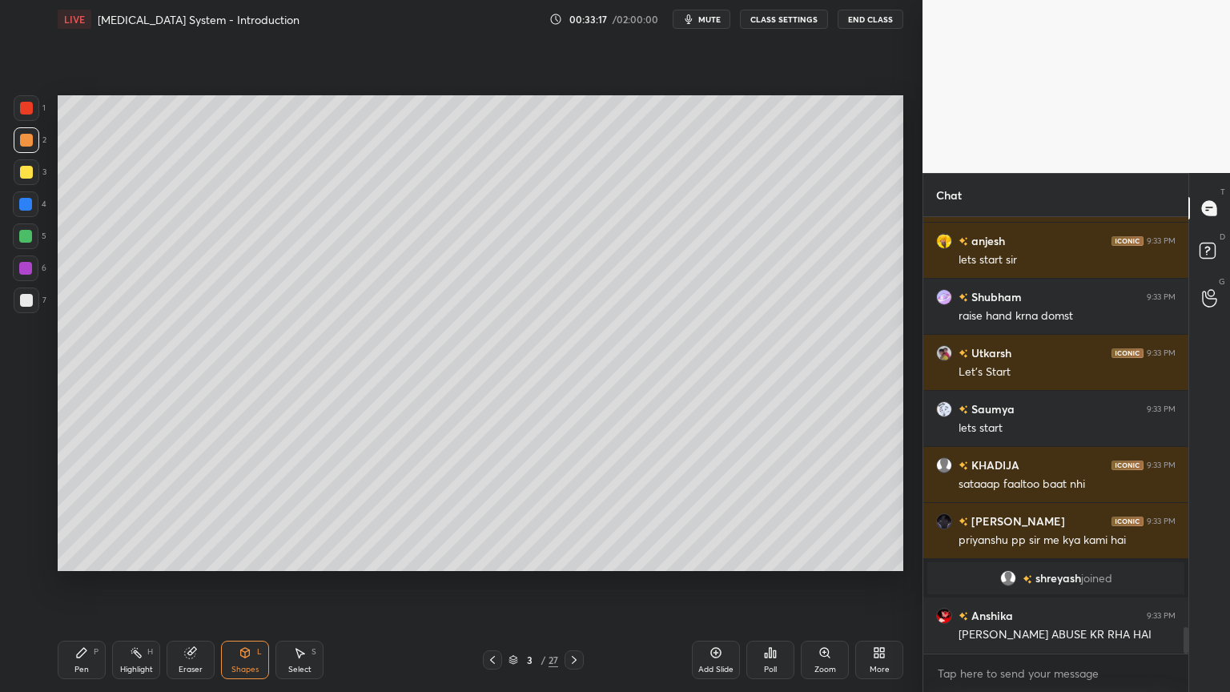
click at [721, 556] on icon at bounding box center [715, 652] width 13 height 13
click at [720, 556] on icon at bounding box center [715, 652] width 13 height 13
click at [719, 556] on icon at bounding box center [715, 652] width 13 height 13
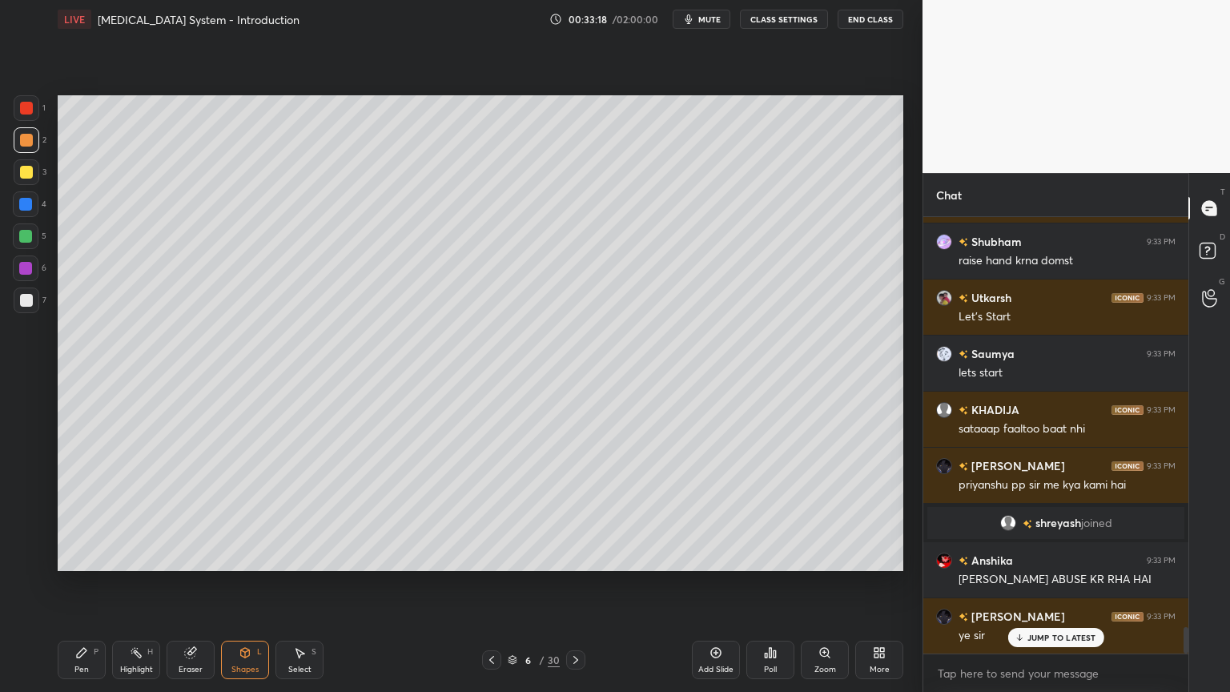
click at [494, 556] on icon at bounding box center [491, 659] width 13 height 13
click at [491, 556] on icon at bounding box center [491, 659] width 13 height 13
click at [493, 556] on icon at bounding box center [491, 659] width 13 height 13
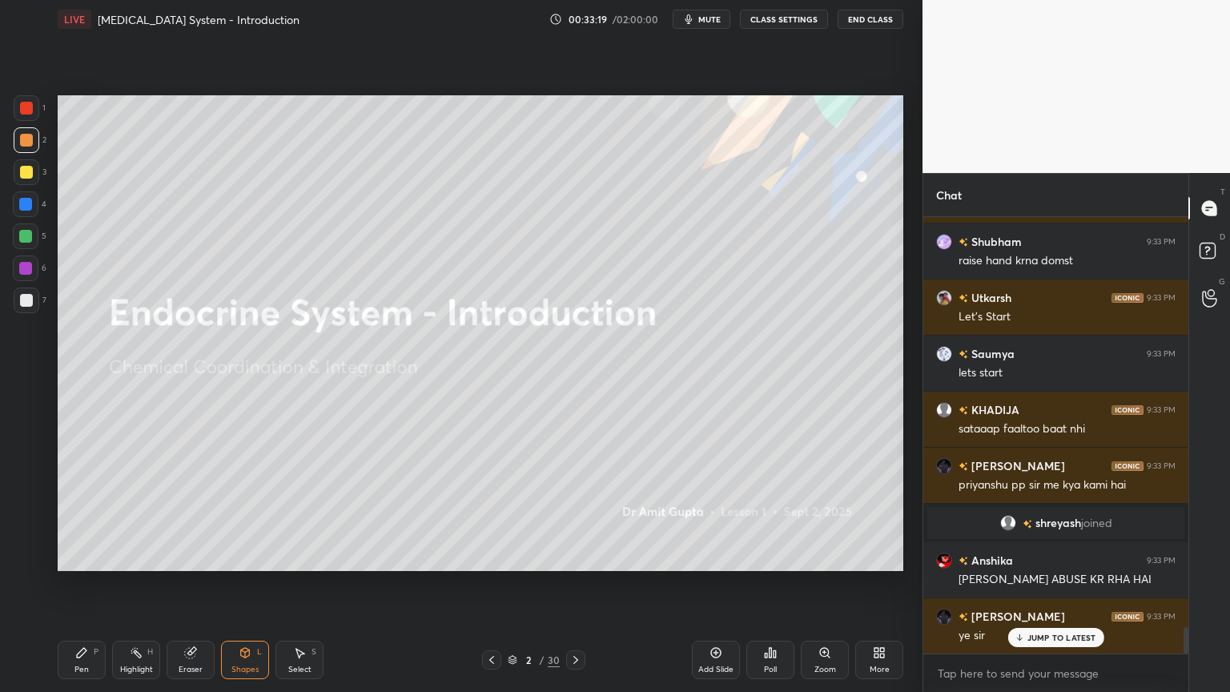
click at [489, 556] on icon at bounding box center [491, 659] width 13 height 13
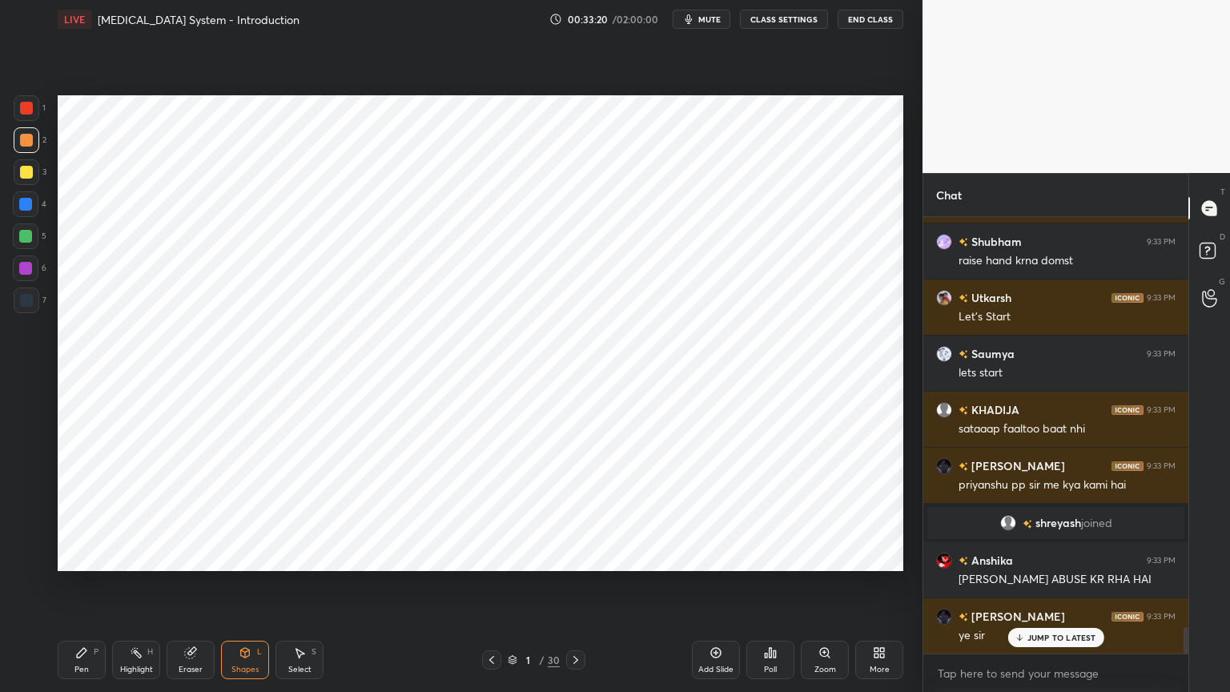
click at [575, 556] on icon at bounding box center [575, 659] width 13 height 13
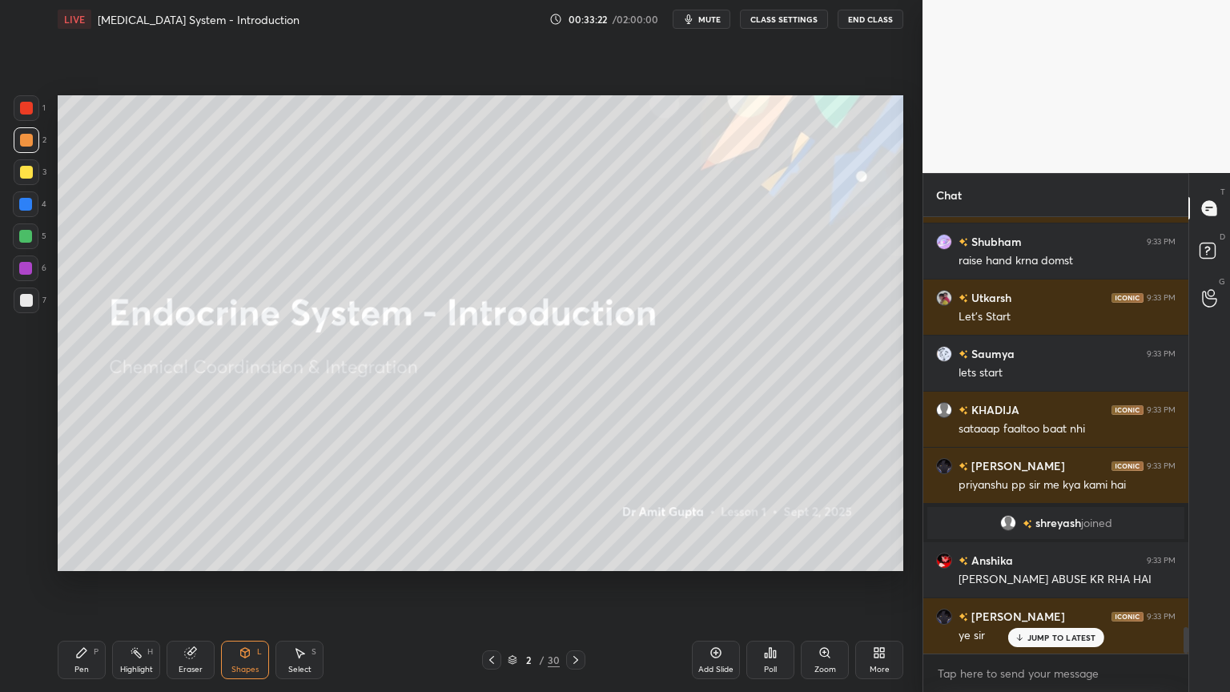
click at [887, 556] on div "More" at bounding box center [879, 659] width 48 height 38
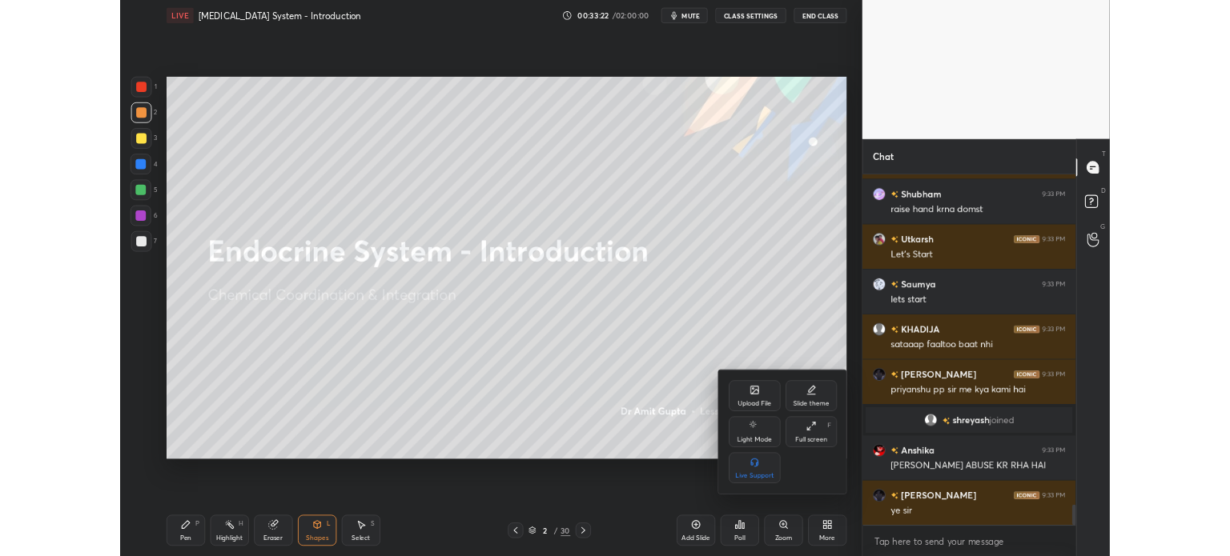
scroll to position [6881, 0]
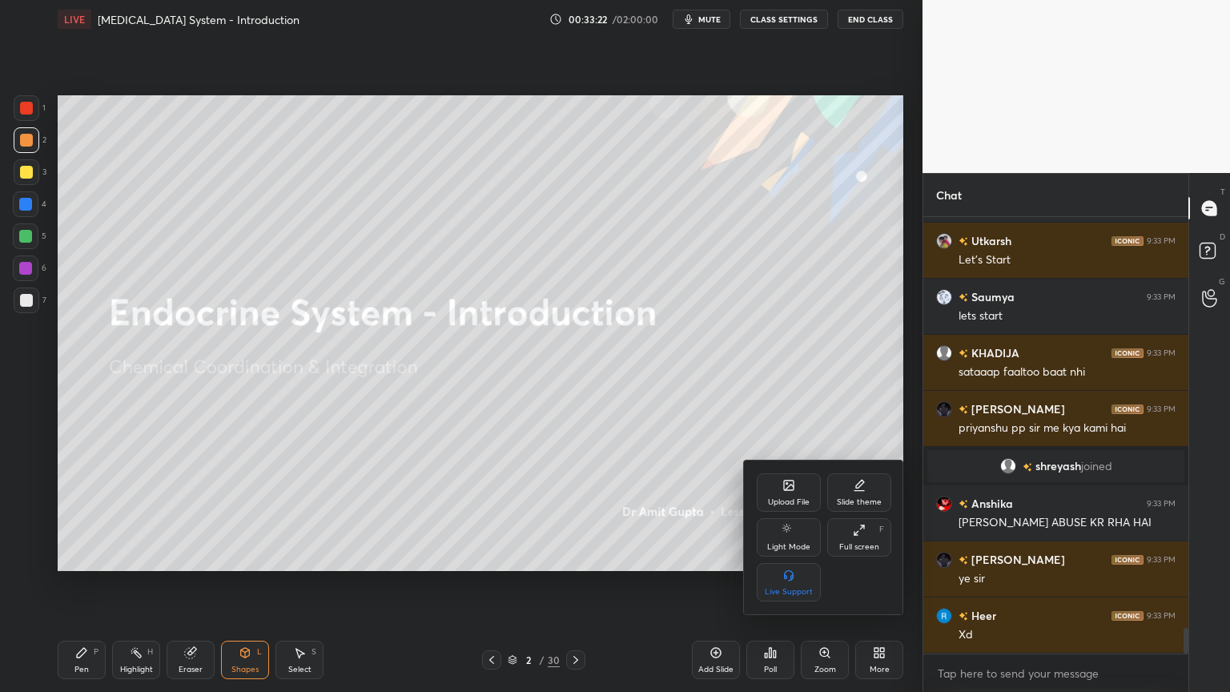
click at [807, 497] on div "Upload File" at bounding box center [789, 492] width 64 height 38
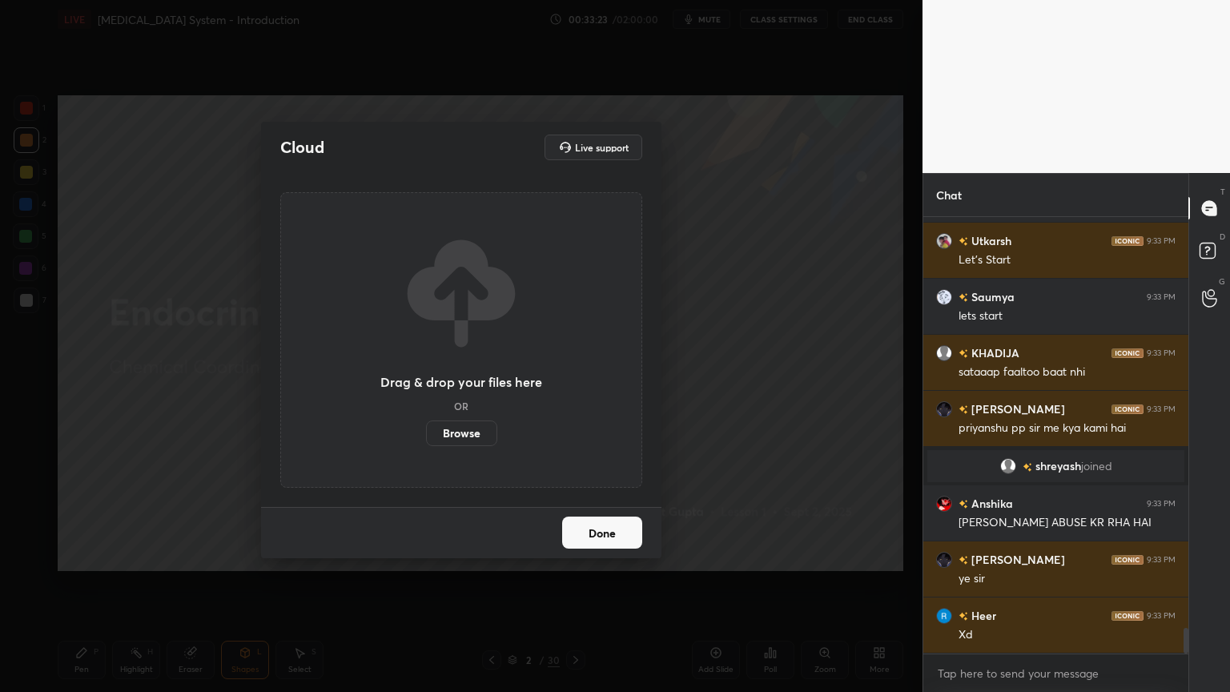
drag, startPoint x: 480, startPoint y: 433, endPoint x: 477, endPoint y: 339, distance: 93.7
click at [477, 437] on label "Browse" at bounding box center [461, 433] width 71 height 26
click at [426, 437] on input "Browse" at bounding box center [426, 433] width 0 height 26
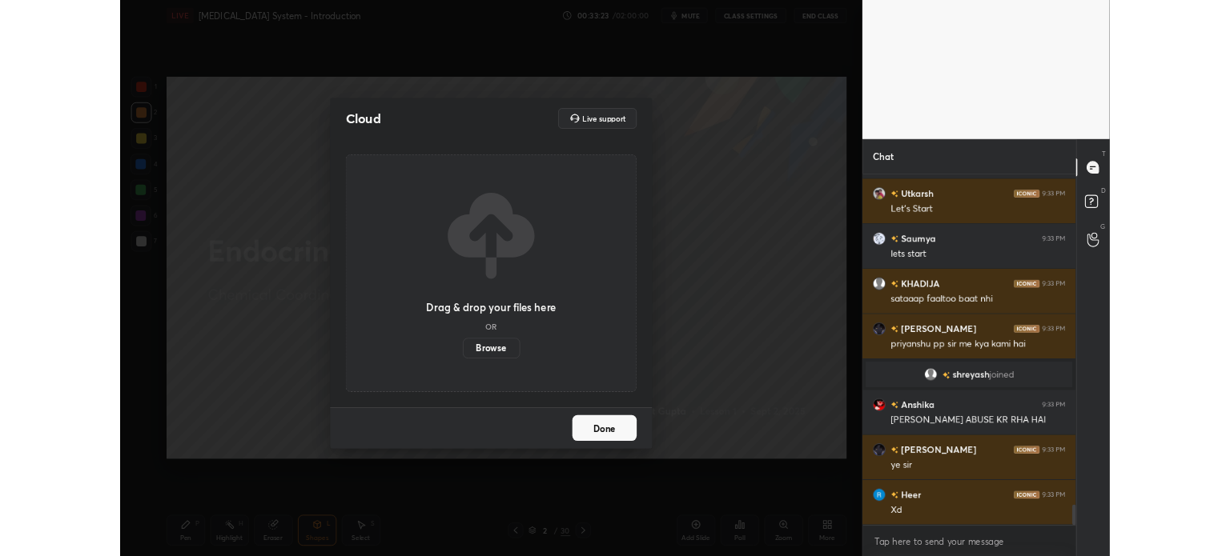
scroll to position [335, 260]
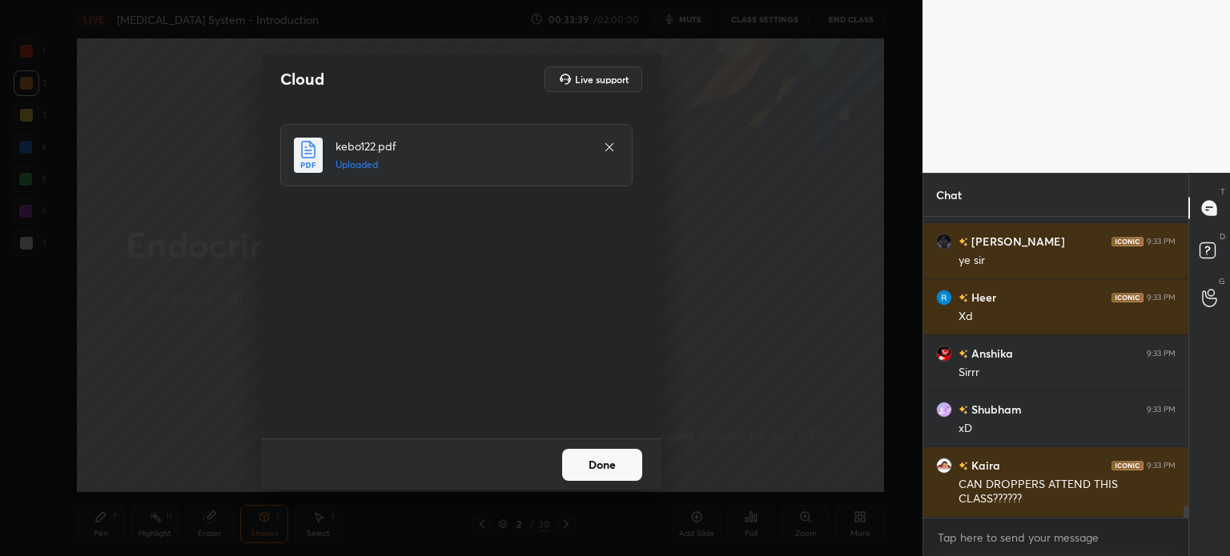
click at [606, 465] on button "Done" at bounding box center [602, 465] width 80 height 32
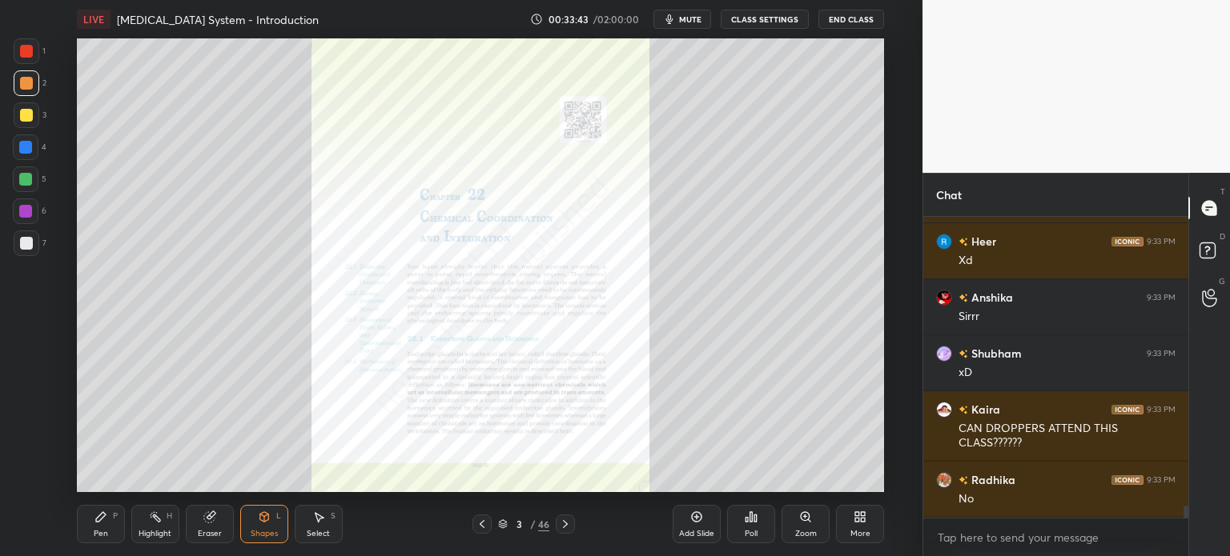
click at [803, 520] on icon at bounding box center [805, 517] width 13 height 13
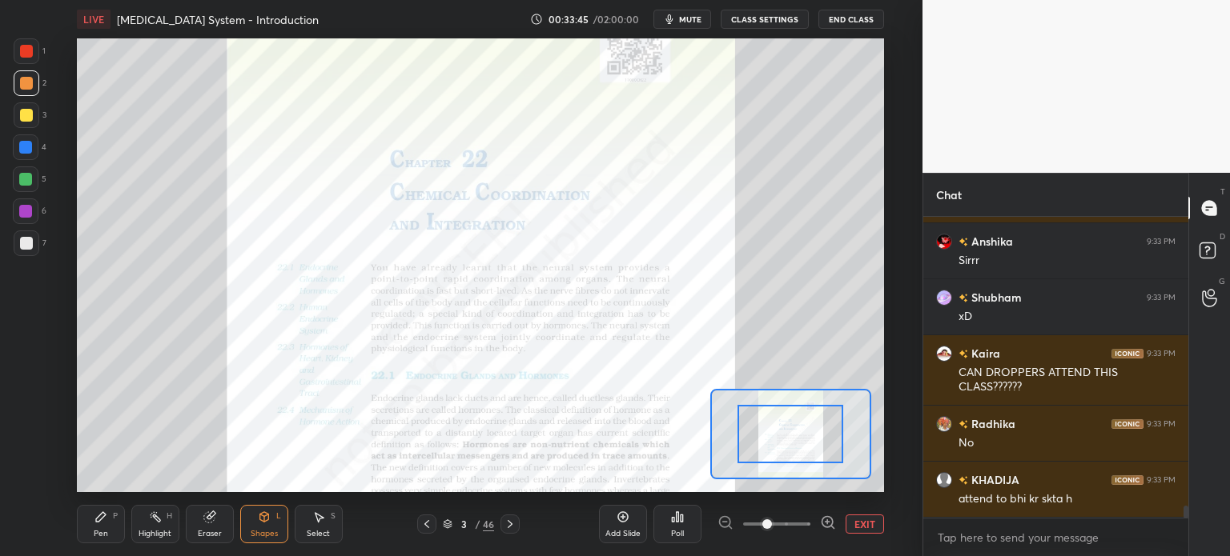
drag, startPoint x: 825, startPoint y: 524, endPoint x: 821, endPoint y: 516, distance: 9.4
click at [824, 524] on icon at bounding box center [828, 523] width 16 height 16
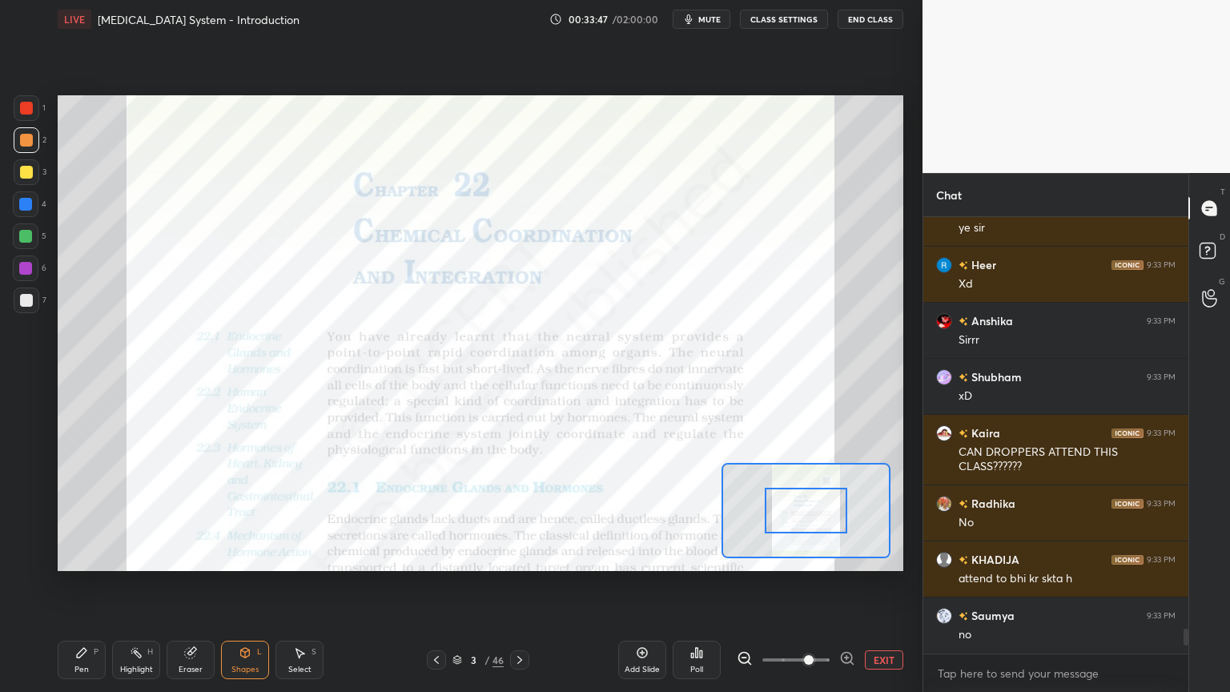
type textarea "x"
drag, startPoint x: 810, startPoint y: 510, endPoint x: 814, endPoint y: 502, distance: 9.0
click at [845, 556] on icon at bounding box center [847, 658] width 16 height 16
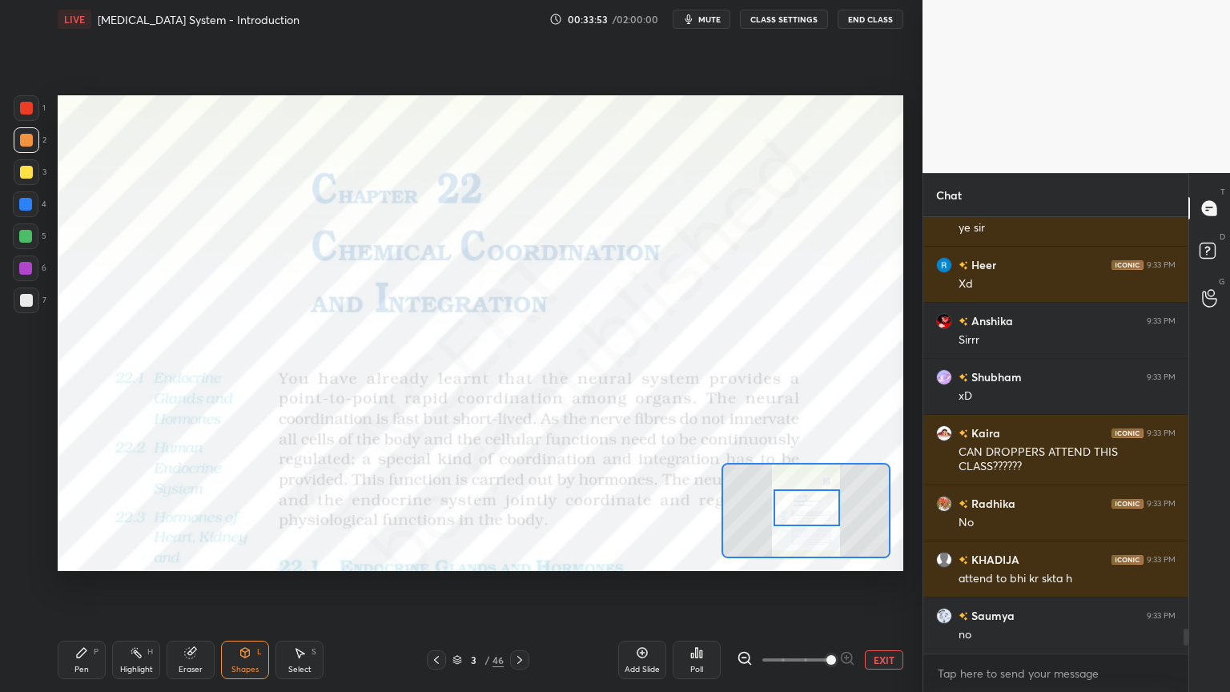
click at [824, 506] on div at bounding box center [806, 507] width 66 height 37
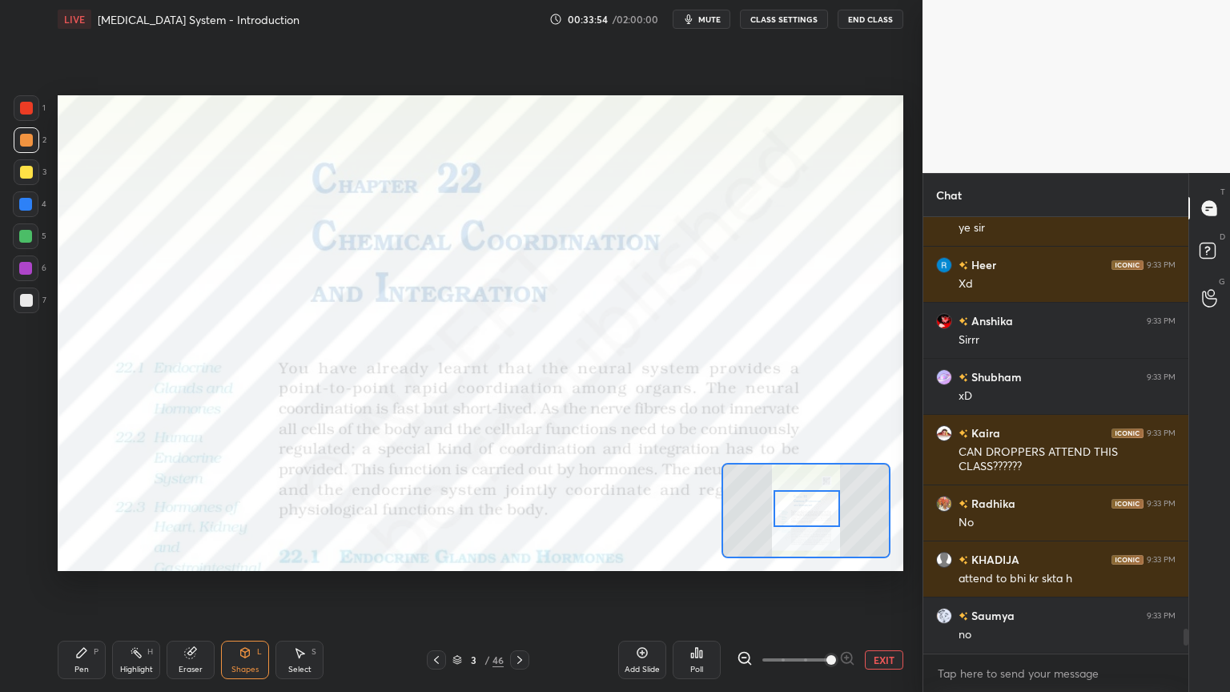
click at [26, 202] on div at bounding box center [25, 204] width 13 height 13
drag, startPoint x: 243, startPoint y: 665, endPoint x: 239, endPoint y: 657, distance: 9.3
click at [243, 556] on div "Shapes" at bounding box center [244, 669] width 27 height 8
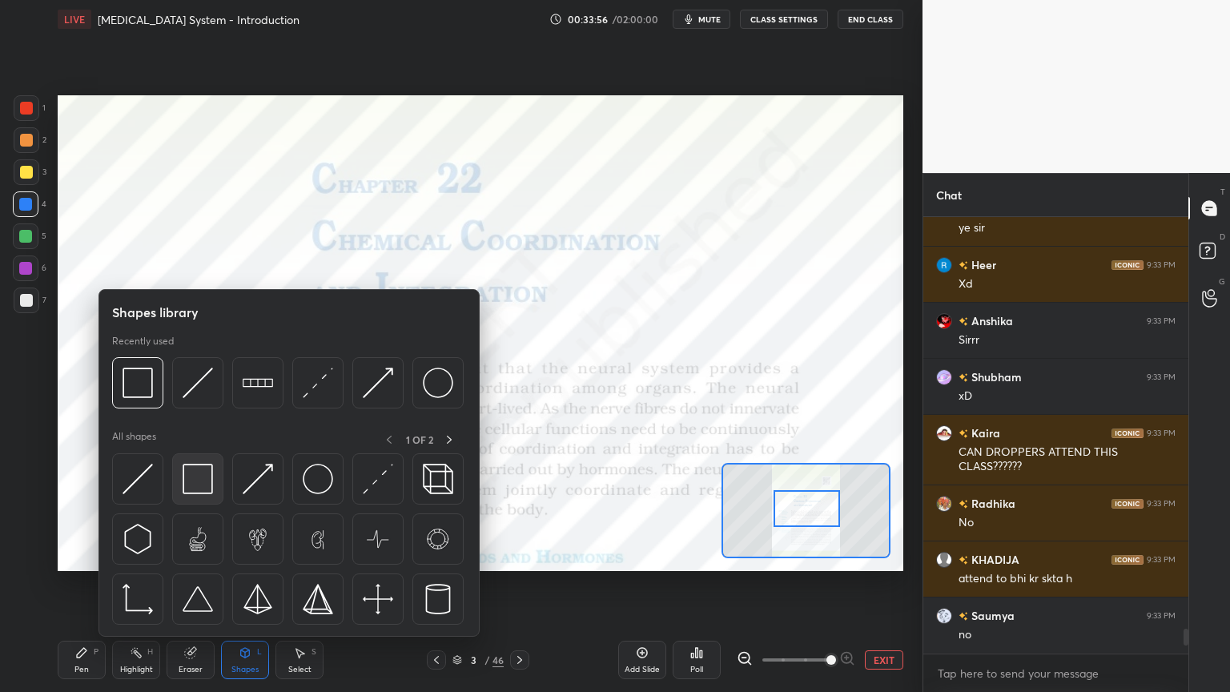
click at [199, 490] on img at bounding box center [198, 479] width 30 height 30
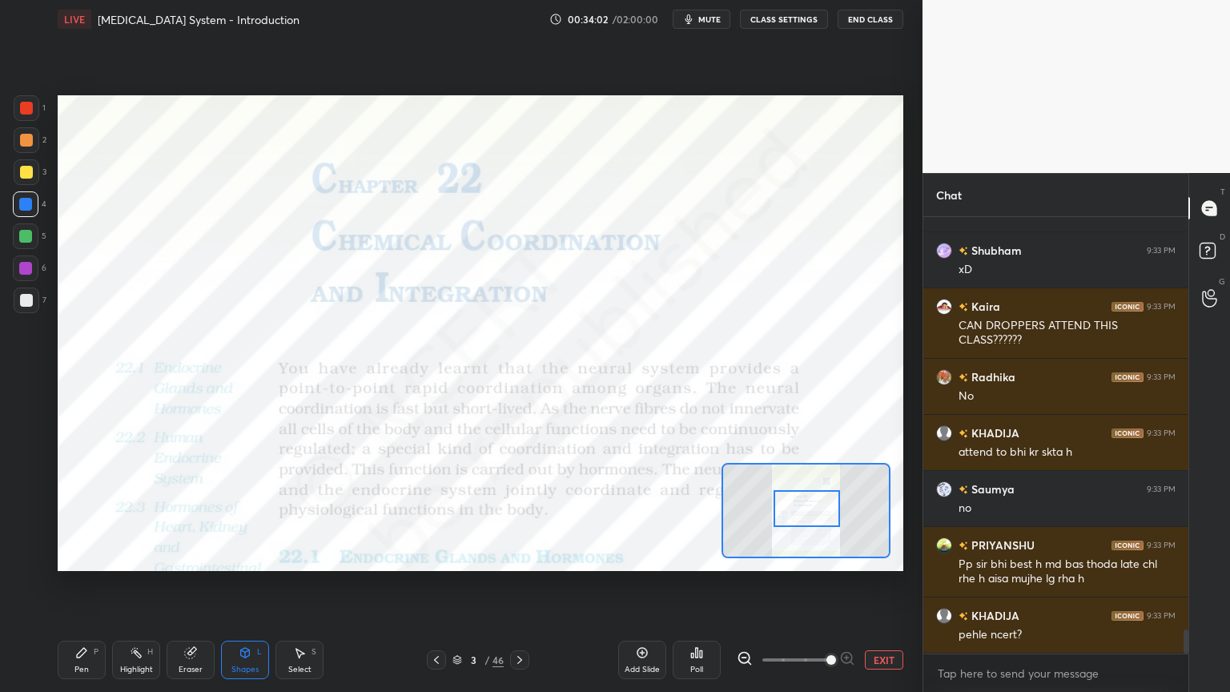
click at [713, 22] on span "mute" at bounding box center [709, 19] width 22 height 11
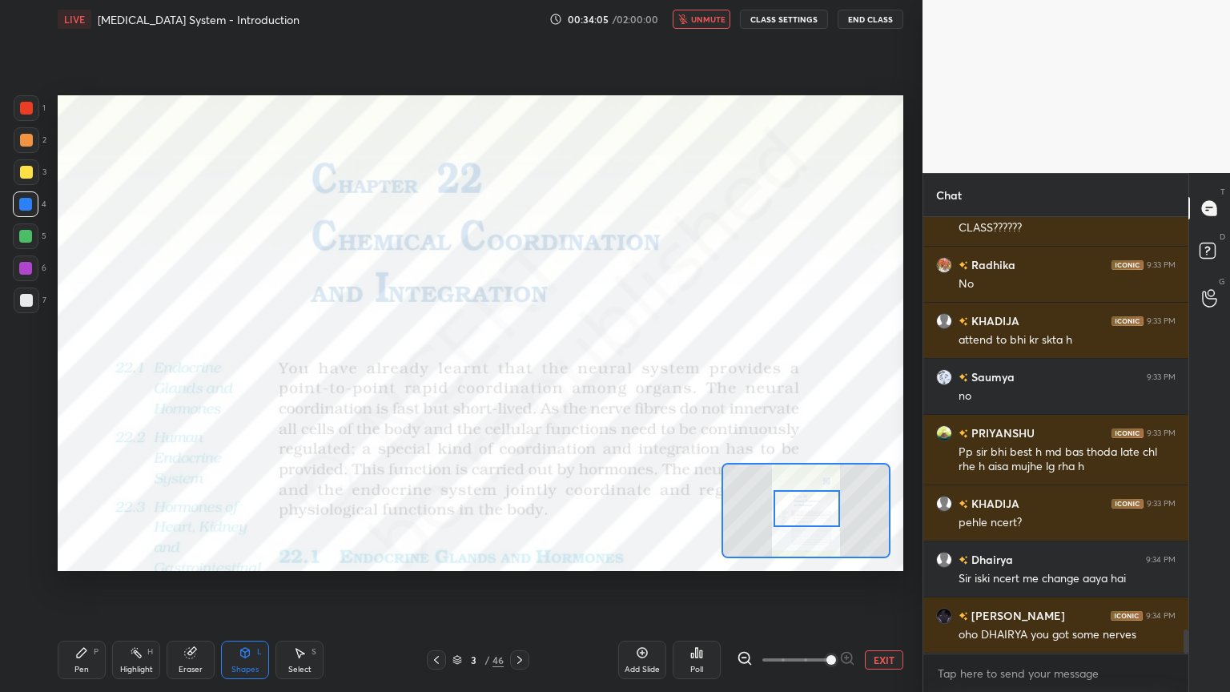
click at [717, 18] on span "unmute" at bounding box center [708, 19] width 34 height 11
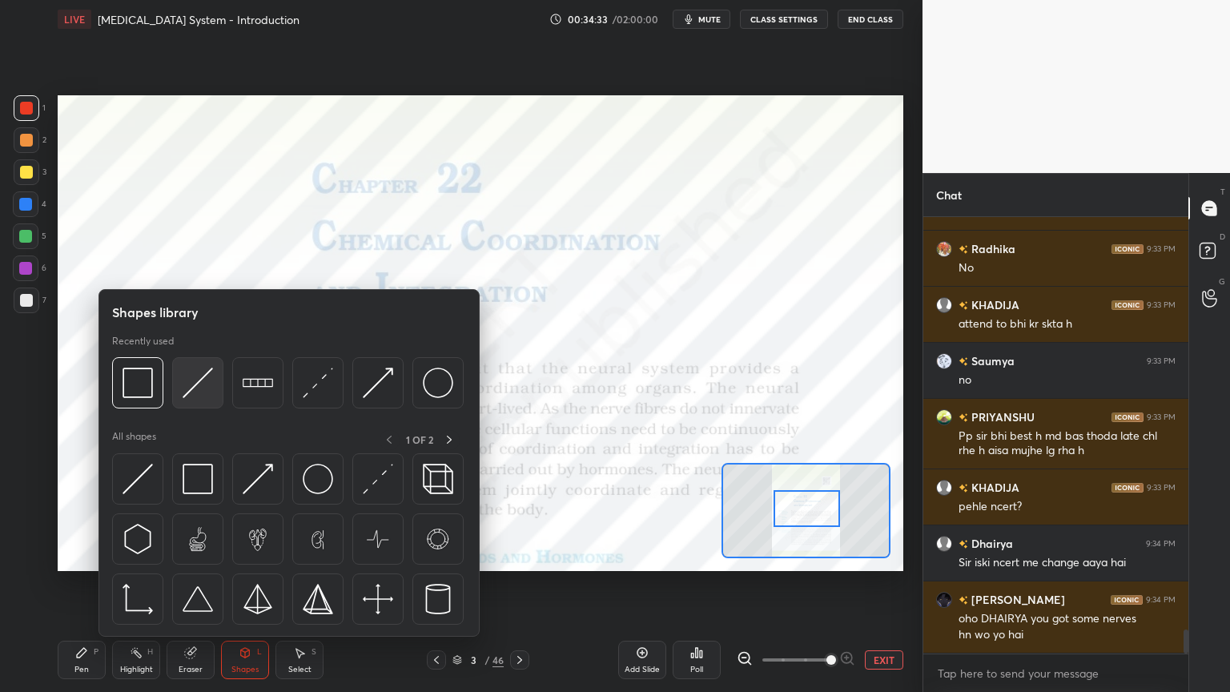
click at [194, 385] on img at bounding box center [198, 382] width 30 height 30
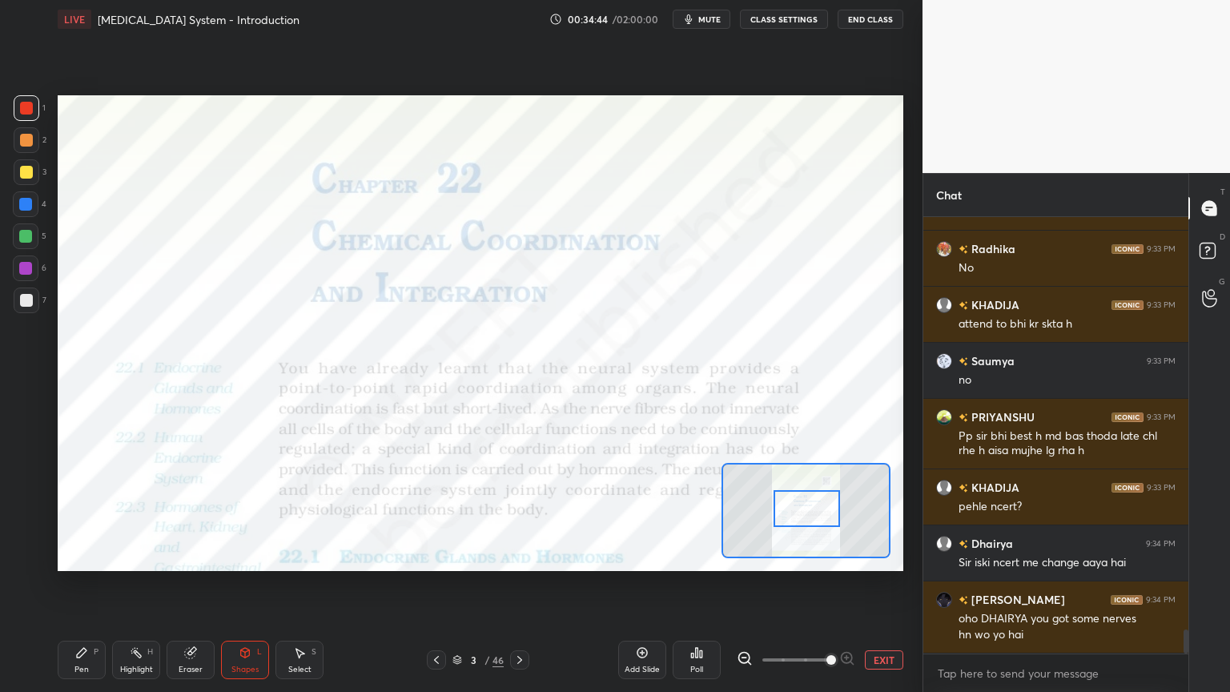
scroll to position [7542, 0]
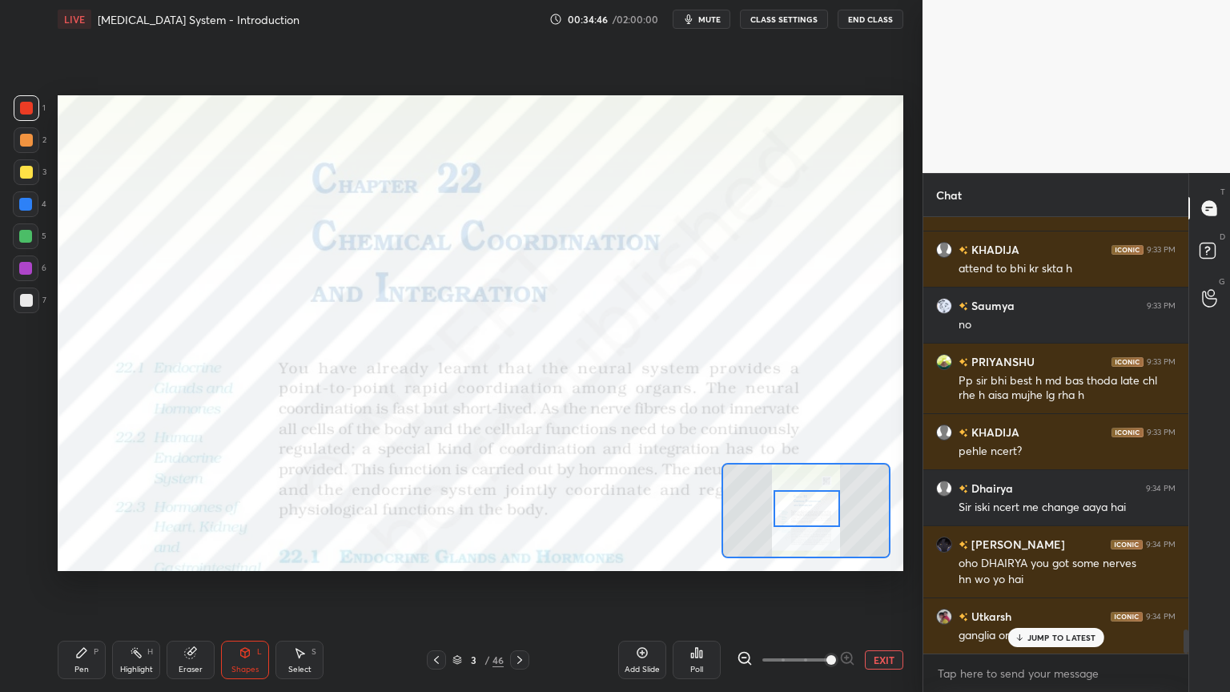
click at [29, 269] on div at bounding box center [25, 268] width 13 height 13
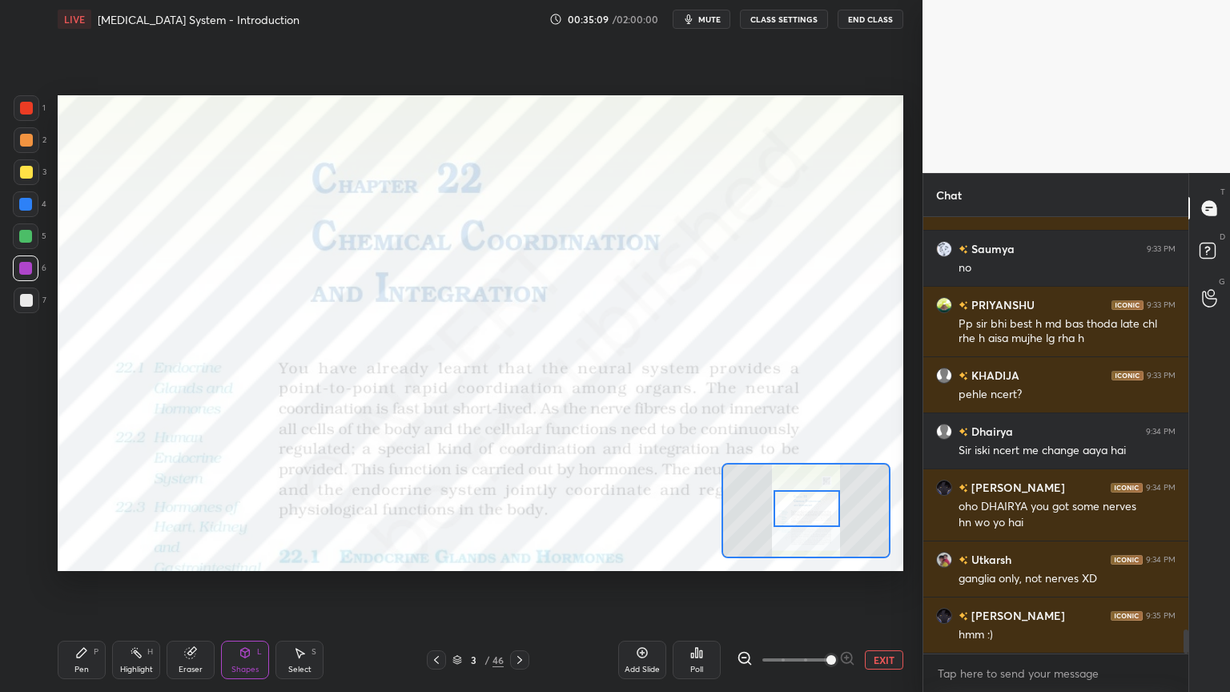
scroll to position [7637, 0]
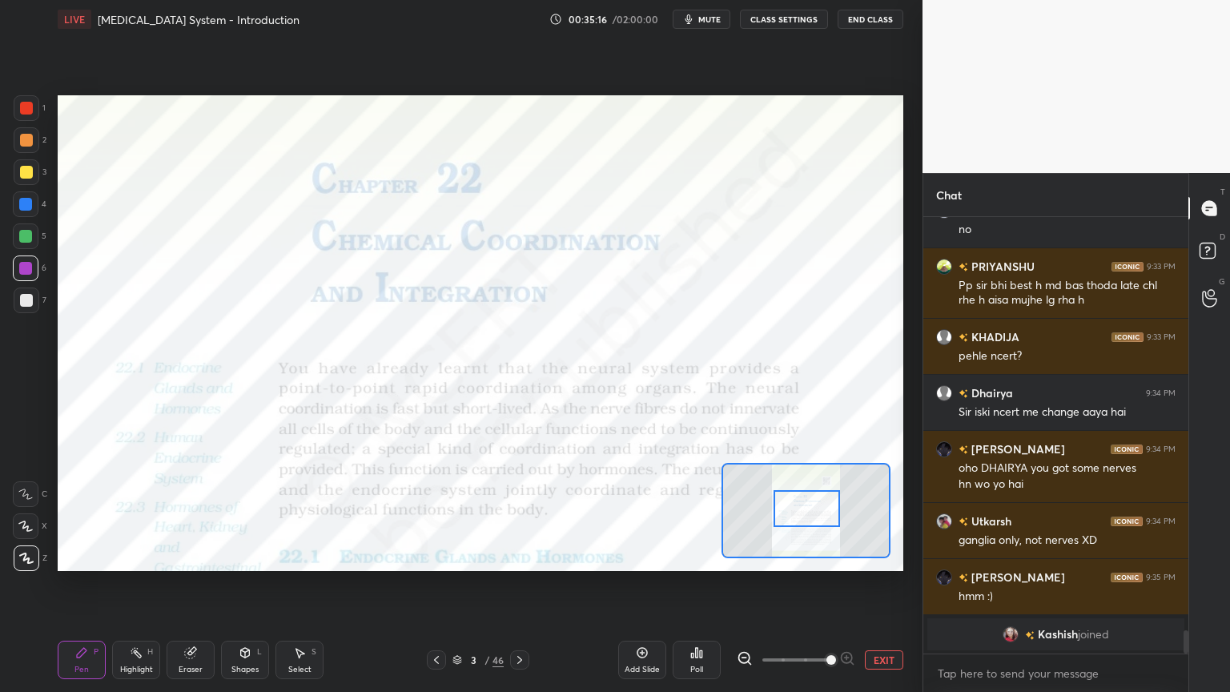
click at [19, 498] on icon at bounding box center [25, 493] width 14 height 11
click at [243, 556] on icon at bounding box center [245, 652] width 13 height 13
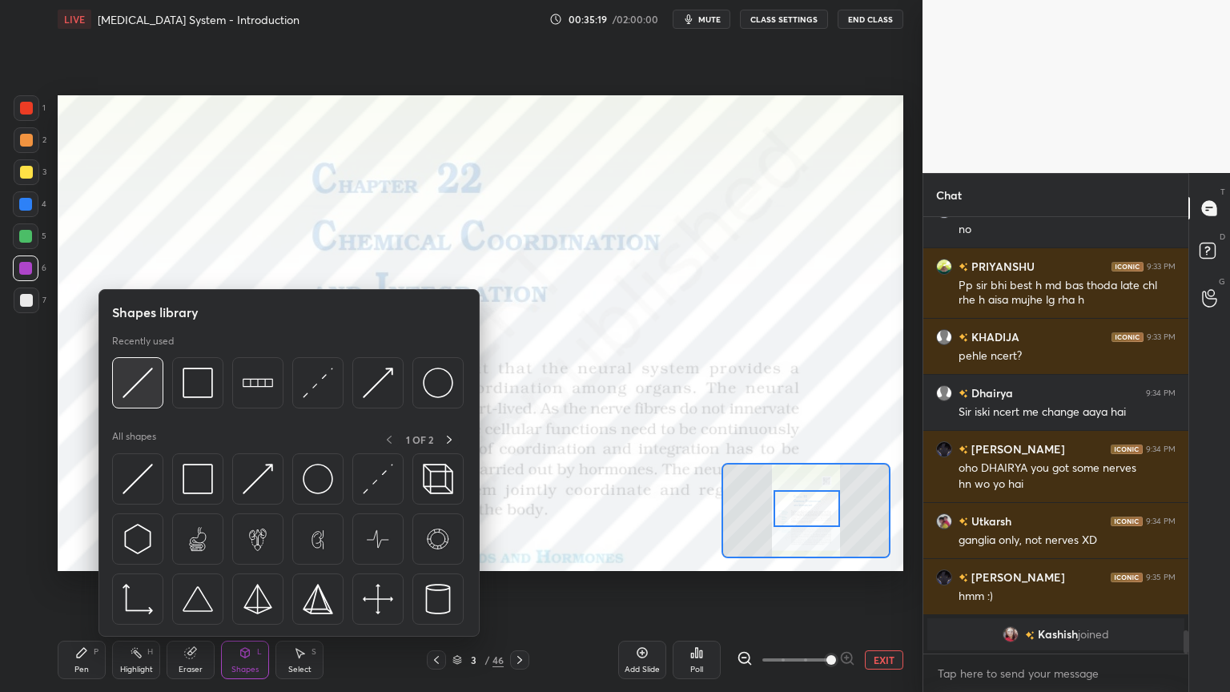
click at [135, 400] on div at bounding box center [137, 382] width 51 height 51
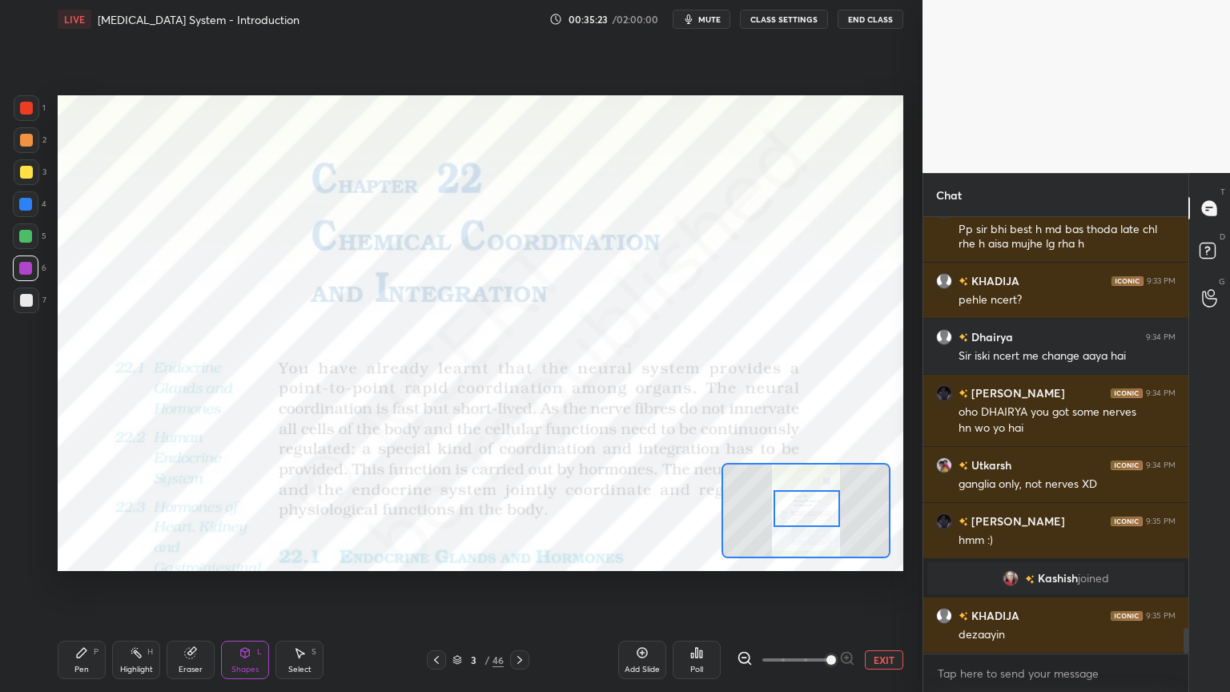
scroll to position [6994, 0]
click at [721, 16] on span "mute" at bounding box center [709, 19] width 22 height 11
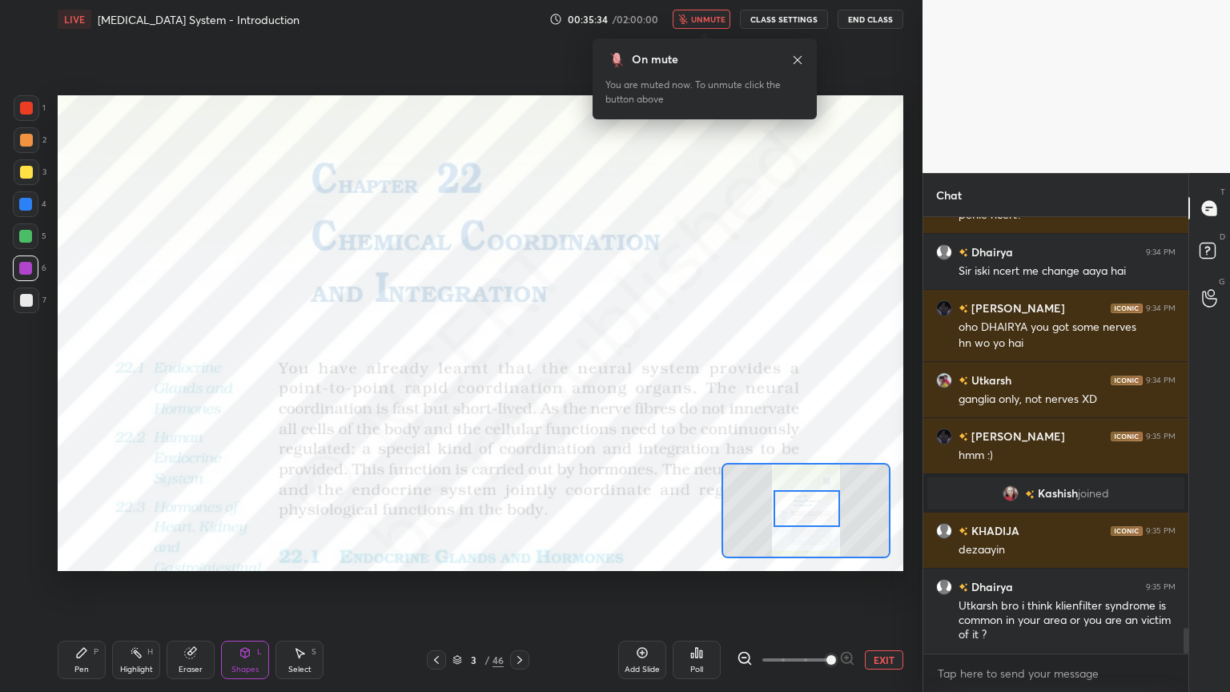
click at [725, 14] on span "unmute" at bounding box center [708, 19] width 34 height 11
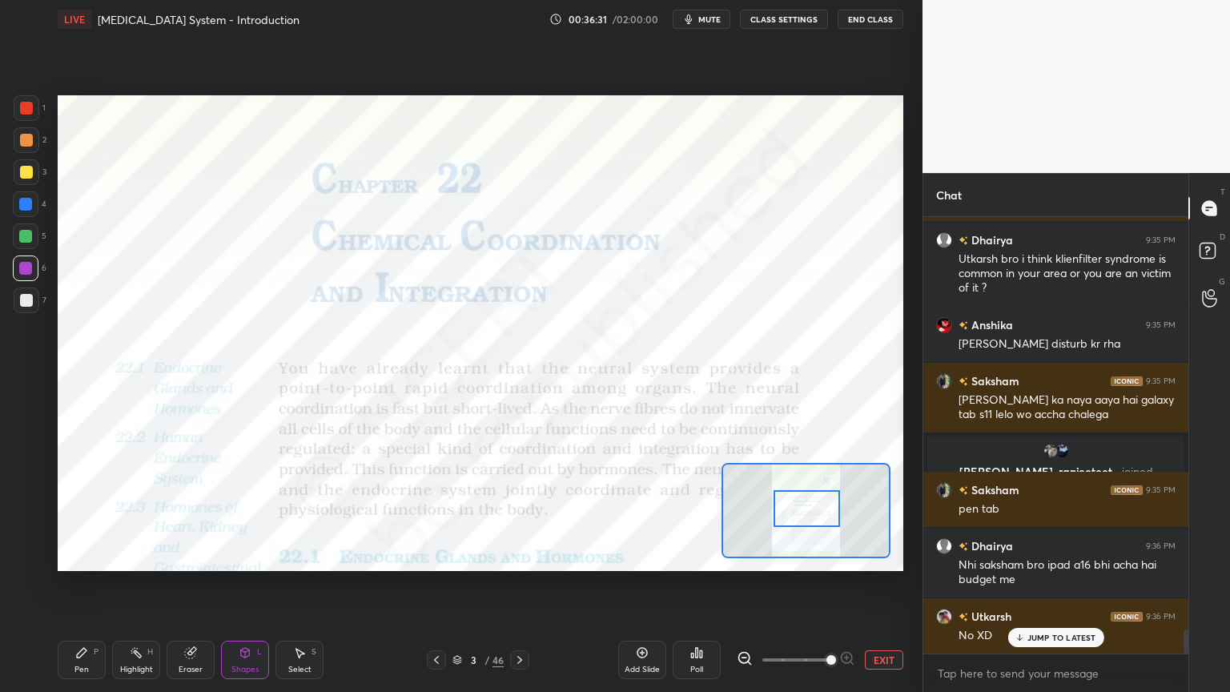
scroll to position [7483, 0]
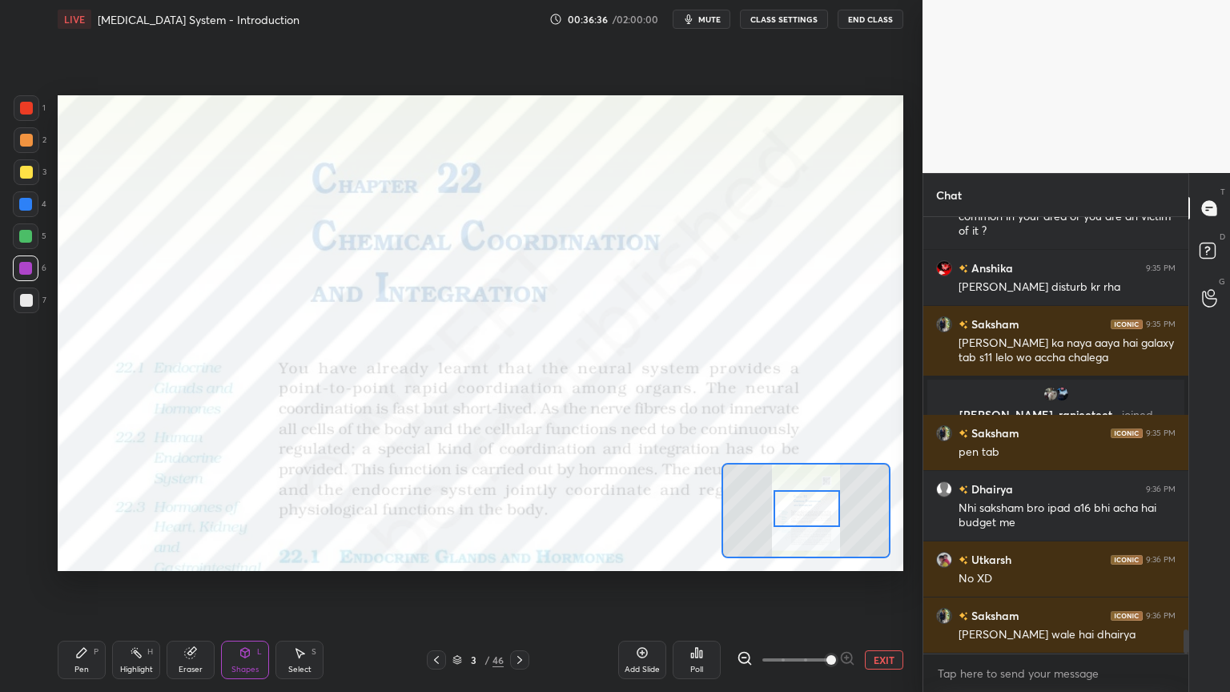
click at [818, 522] on div at bounding box center [806, 508] width 66 height 37
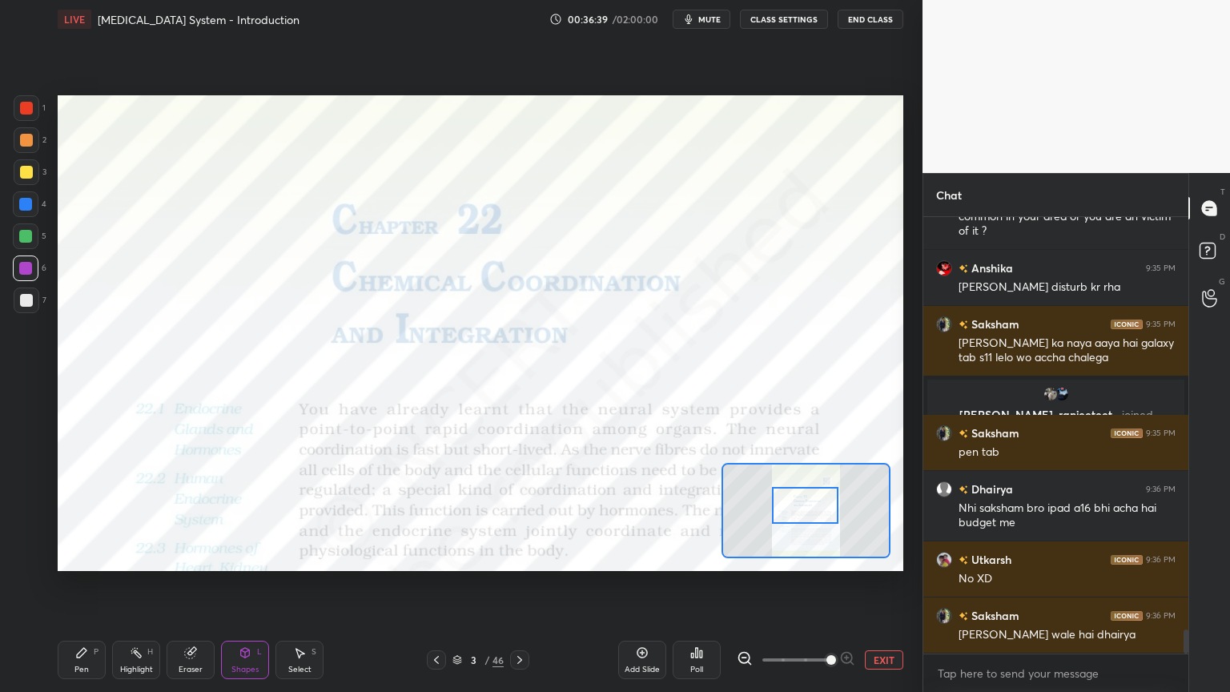
drag, startPoint x: 821, startPoint y: 534, endPoint x: 813, endPoint y: 524, distance: 12.7
click at [820, 524] on div at bounding box center [805, 505] width 66 height 37
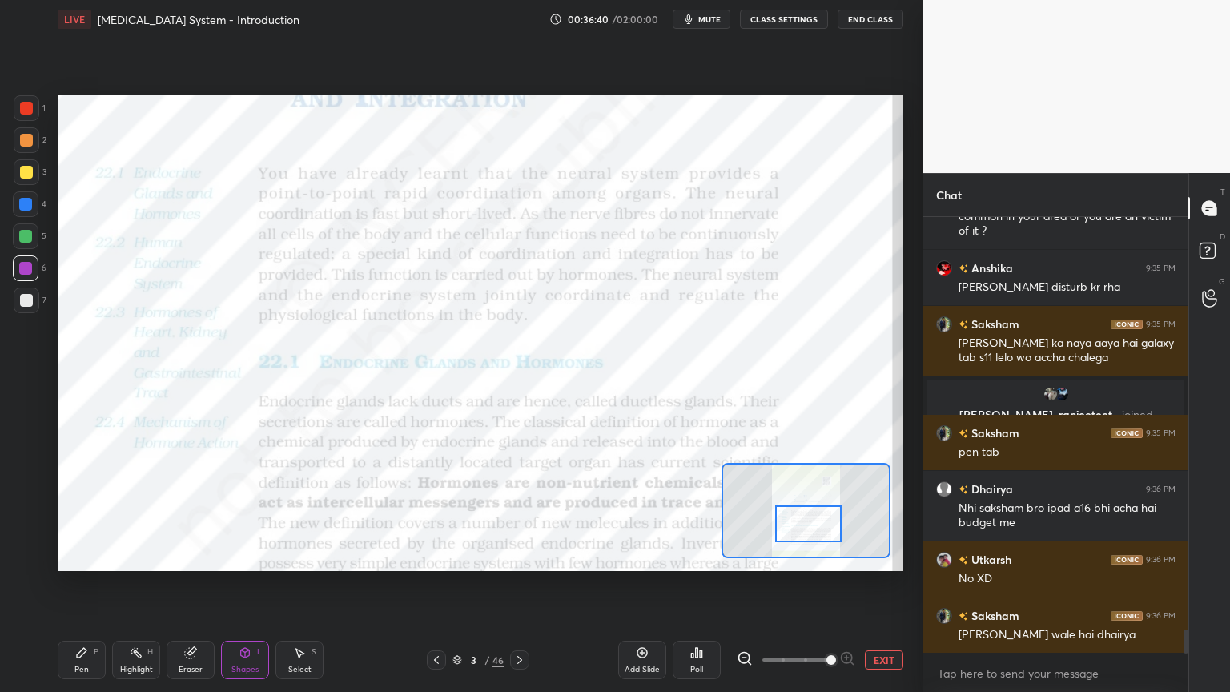
scroll to position [7539, 0]
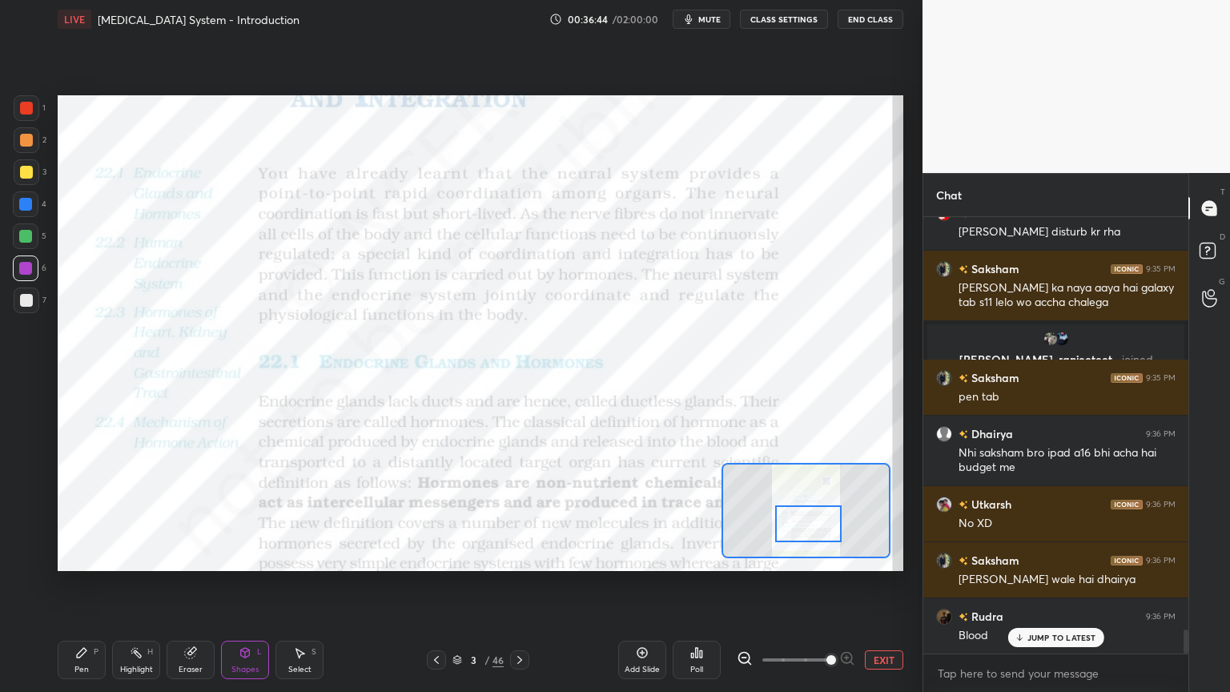
click at [28, 206] on div at bounding box center [25, 204] width 13 height 13
click at [29, 204] on div at bounding box center [25, 204] width 13 height 13
click at [247, 556] on icon at bounding box center [245, 652] width 13 height 13
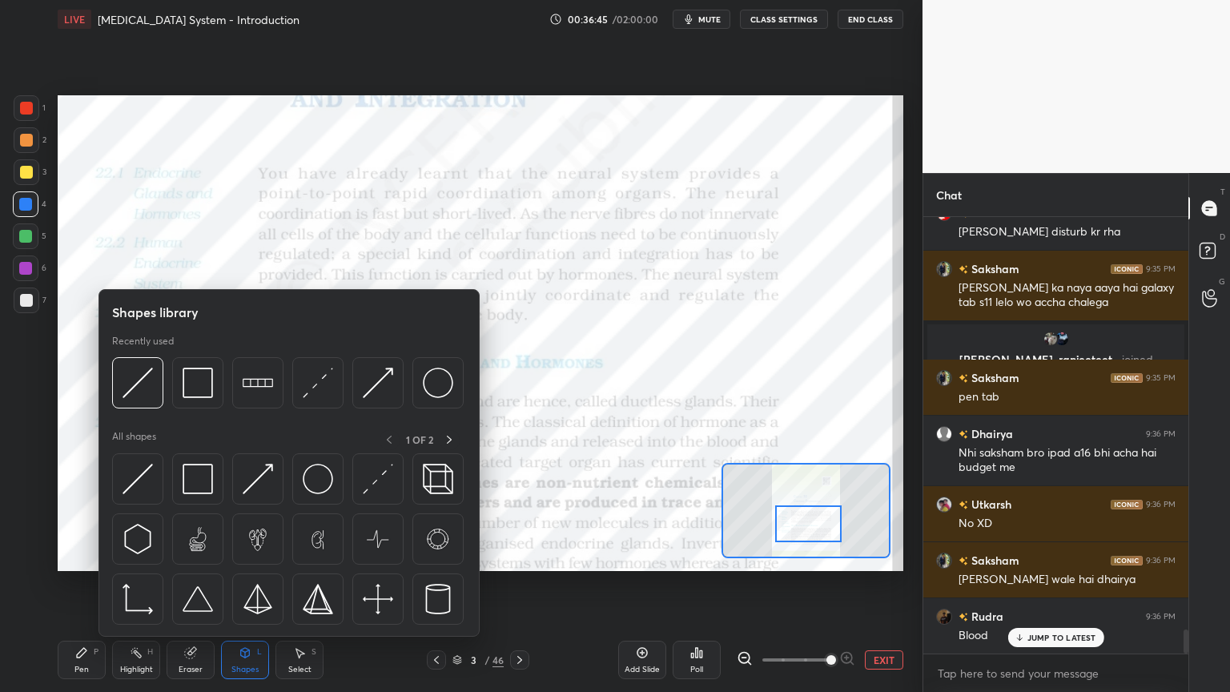
scroll to position [7595, 0]
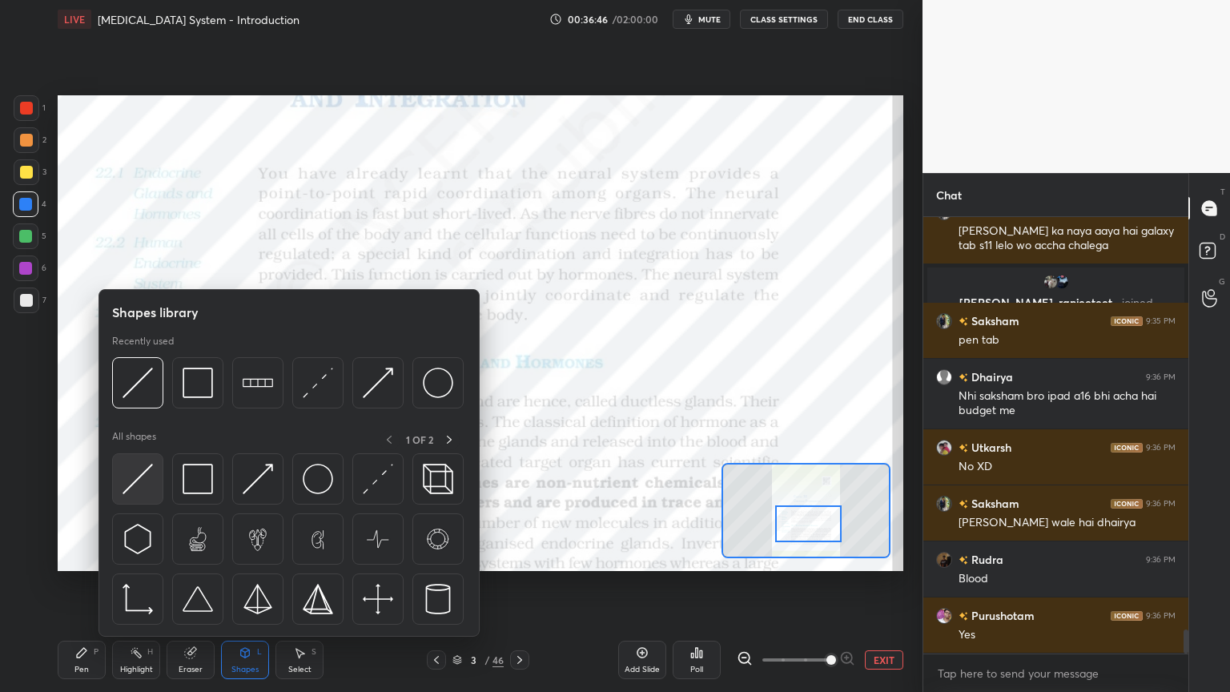
click at [146, 483] on img at bounding box center [137, 479] width 30 height 30
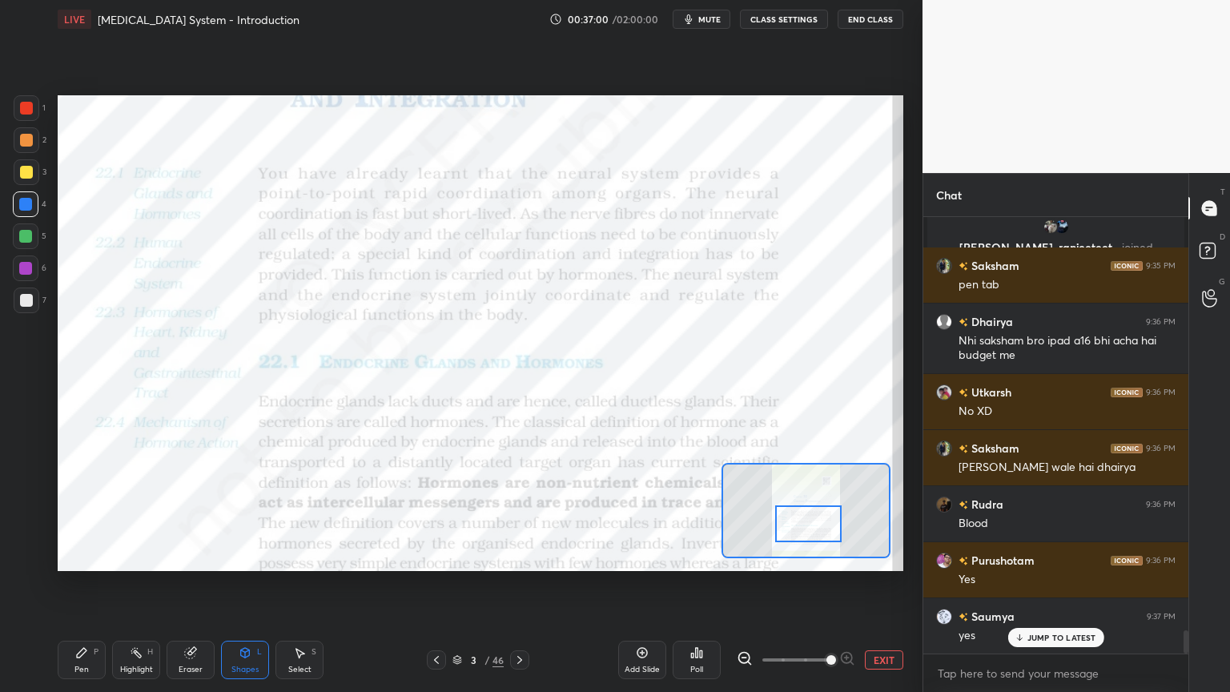
scroll to position [7707, 0]
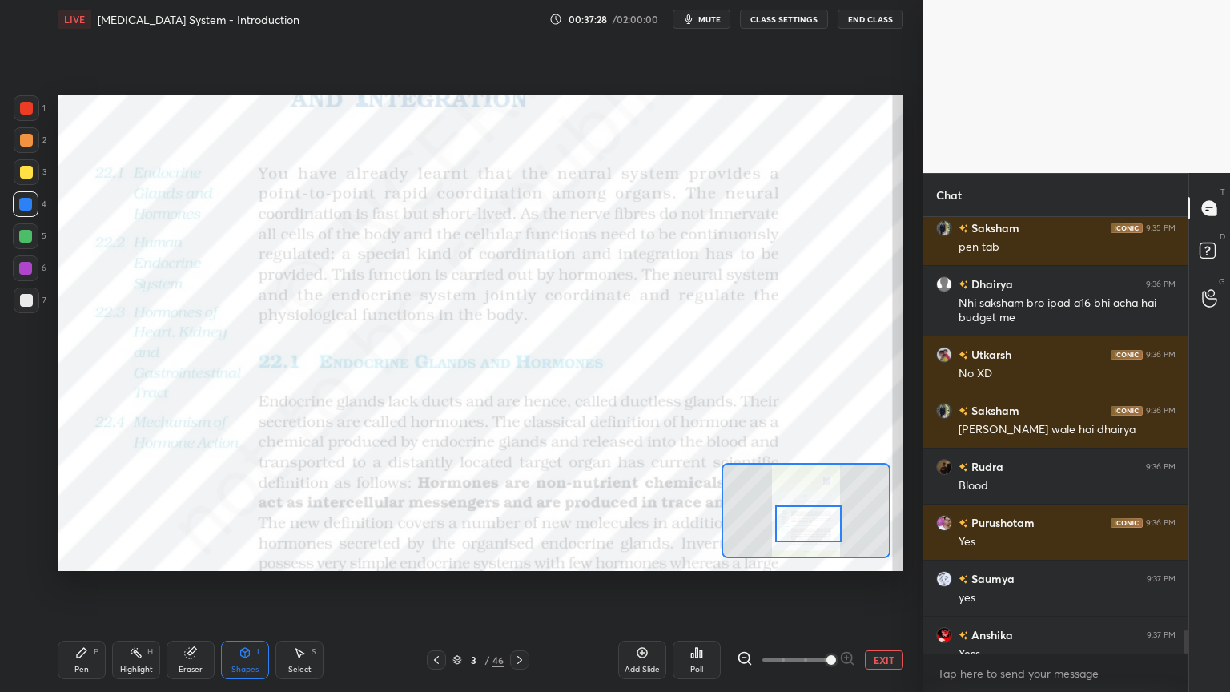
click at [22, 104] on div at bounding box center [26, 108] width 13 height 13
click at [26, 109] on div at bounding box center [26, 108] width 13 height 13
click at [26, 112] on div at bounding box center [26, 108] width 13 height 13
click at [25, 112] on div at bounding box center [26, 108] width 13 height 13
click at [26, 114] on div at bounding box center [27, 108] width 26 height 26
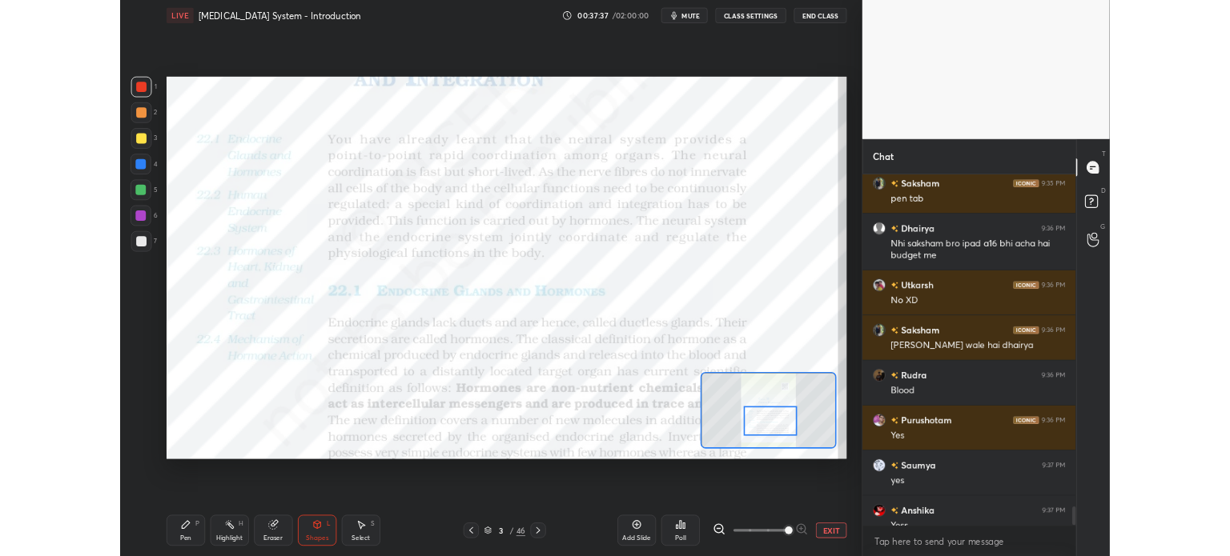
scroll to position [7593, 0]
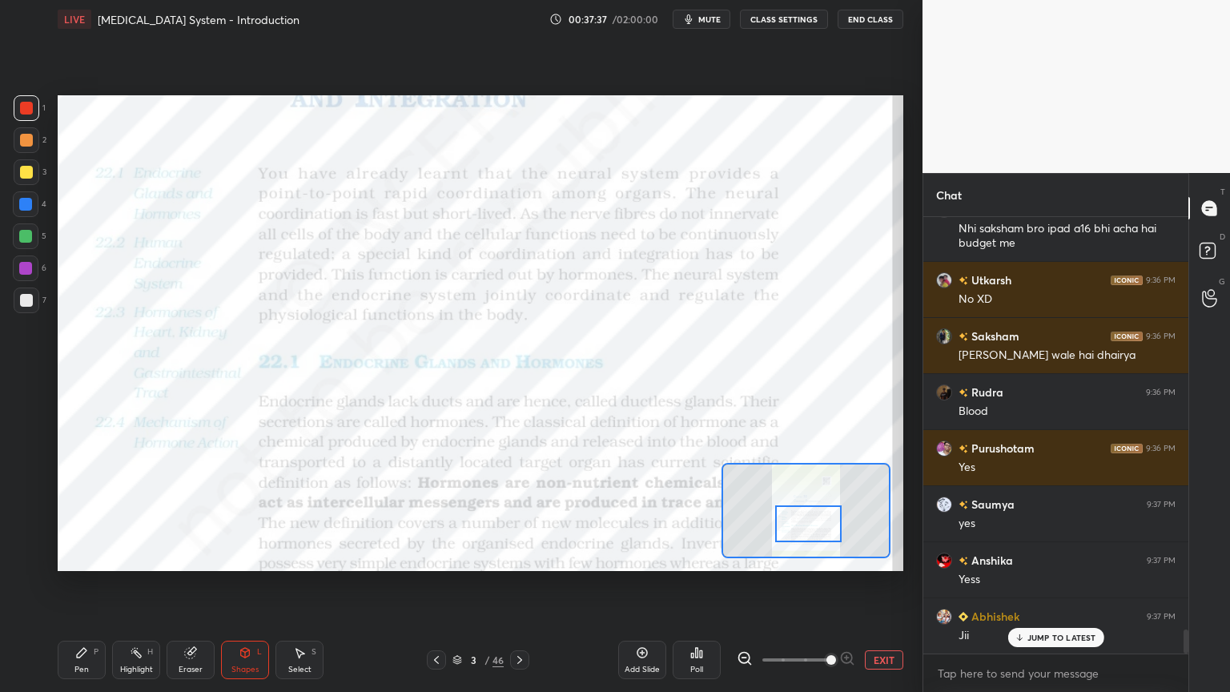
click at [74, 556] on div "Pen P" at bounding box center [82, 659] width 48 height 38
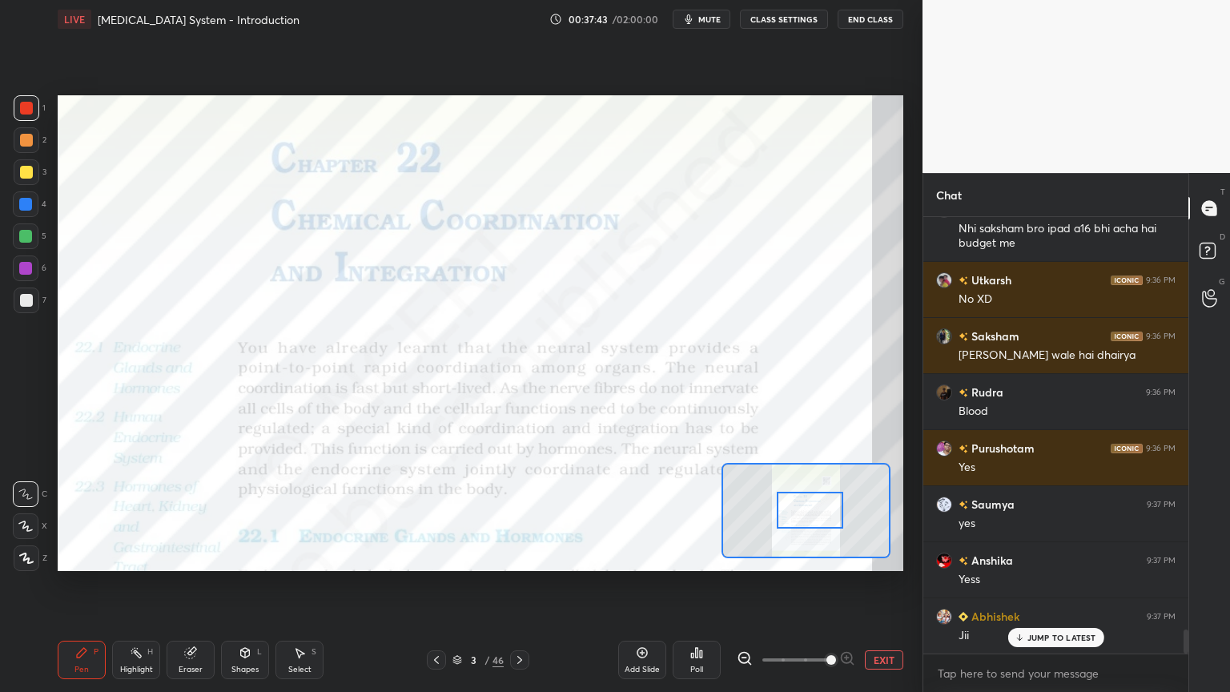
drag, startPoint x: 821, startPoint y: 524, endPoint x: 820, endPoint y: 510, distance: 13.7
click at [821, 511] on div at bounding box center [810, 510] width 66 height 37
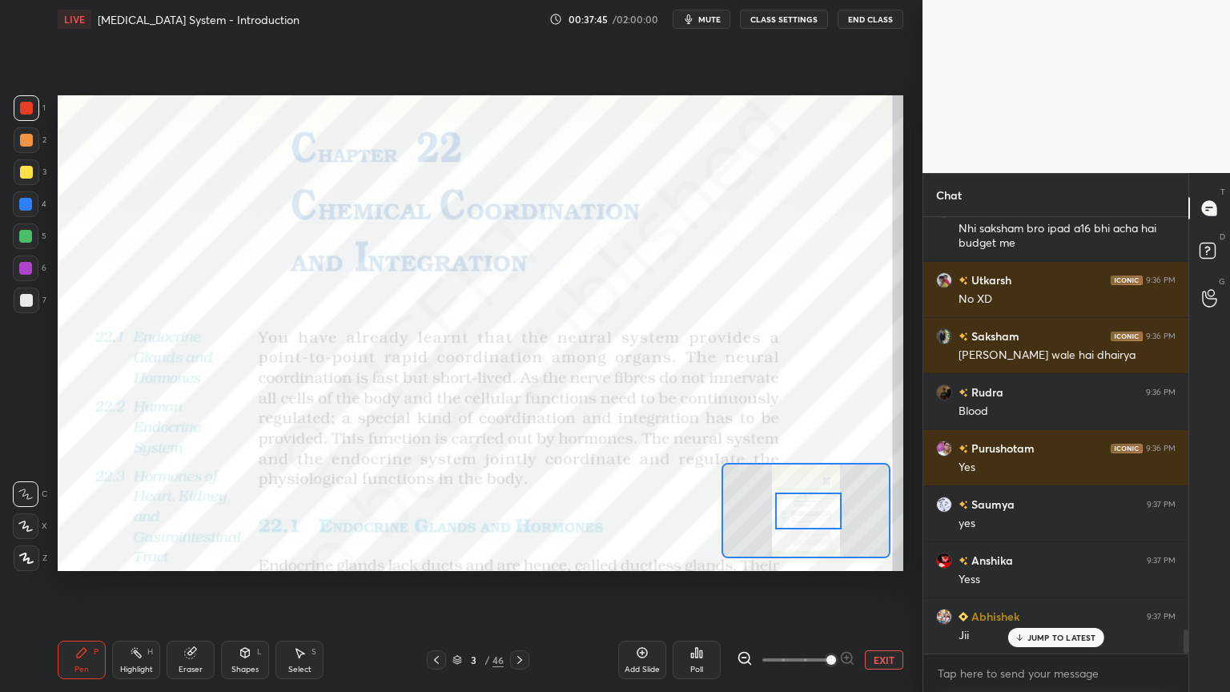
click at [436, 556] on icon at bounding box center [436, 659] width 13 height 13
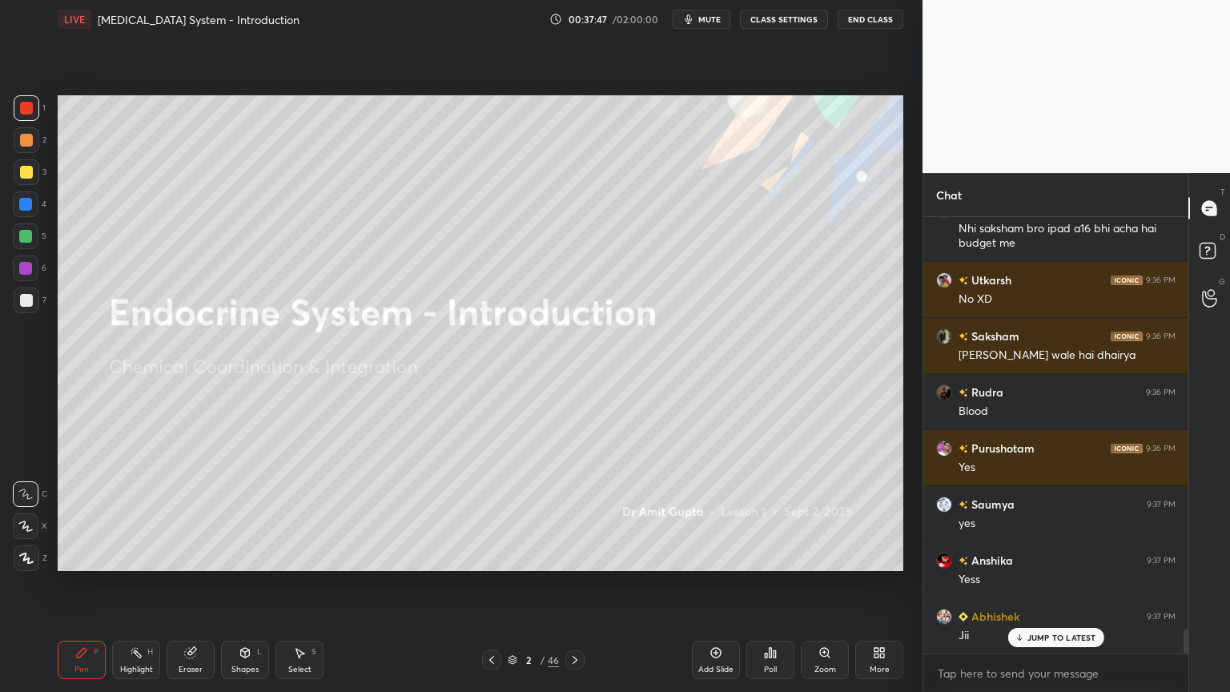
click at [711, 556] on icon at bounding box center [715, 652] width 13 height 13
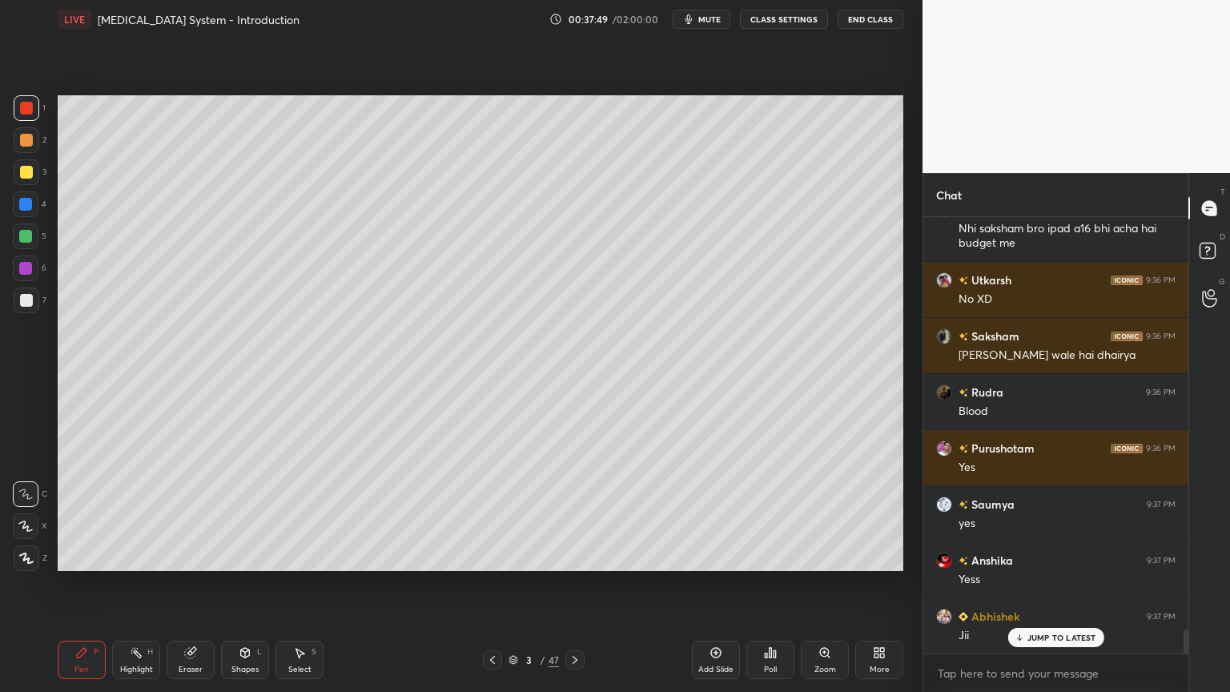
click at [717, 556] on icon at bounding box center [715, 652] width 13 height 13
click at [714, 556] on icon at bounding box center [715, 652] width 13 height 13
click at [880, 556] on icon at bounding box center [882, 650] width 4 height 4
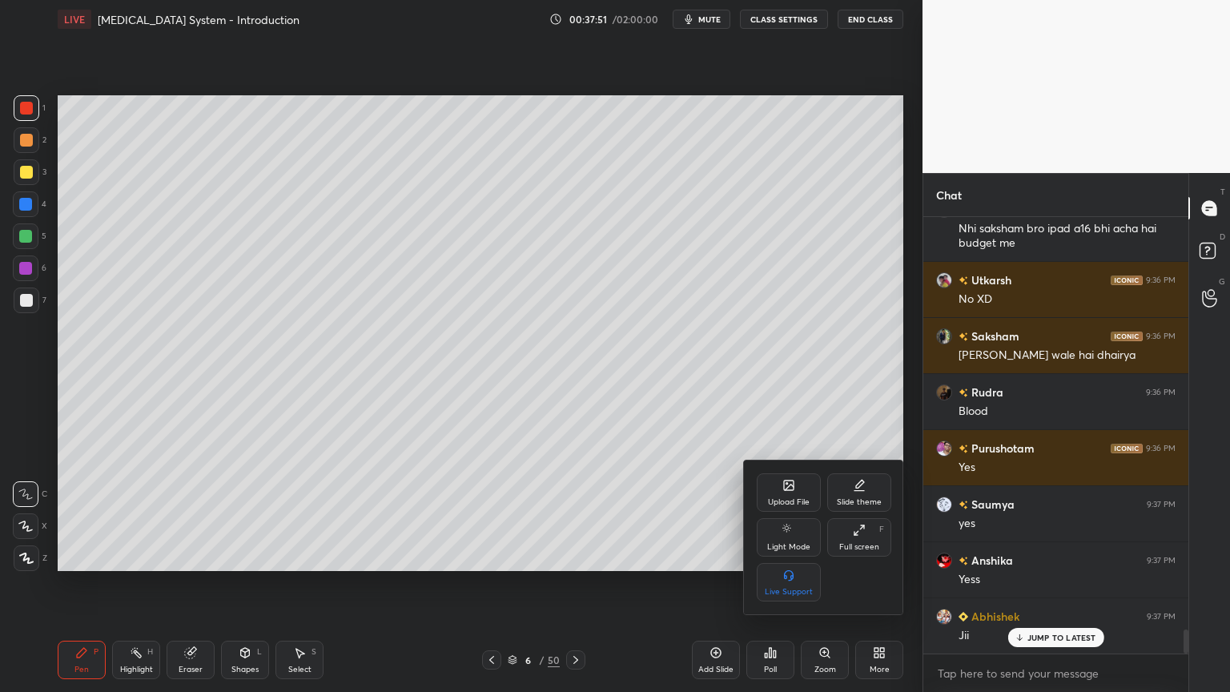
click at [794, 496] on div "Upload File" at bounding box center [789, 492] width 64 height 38
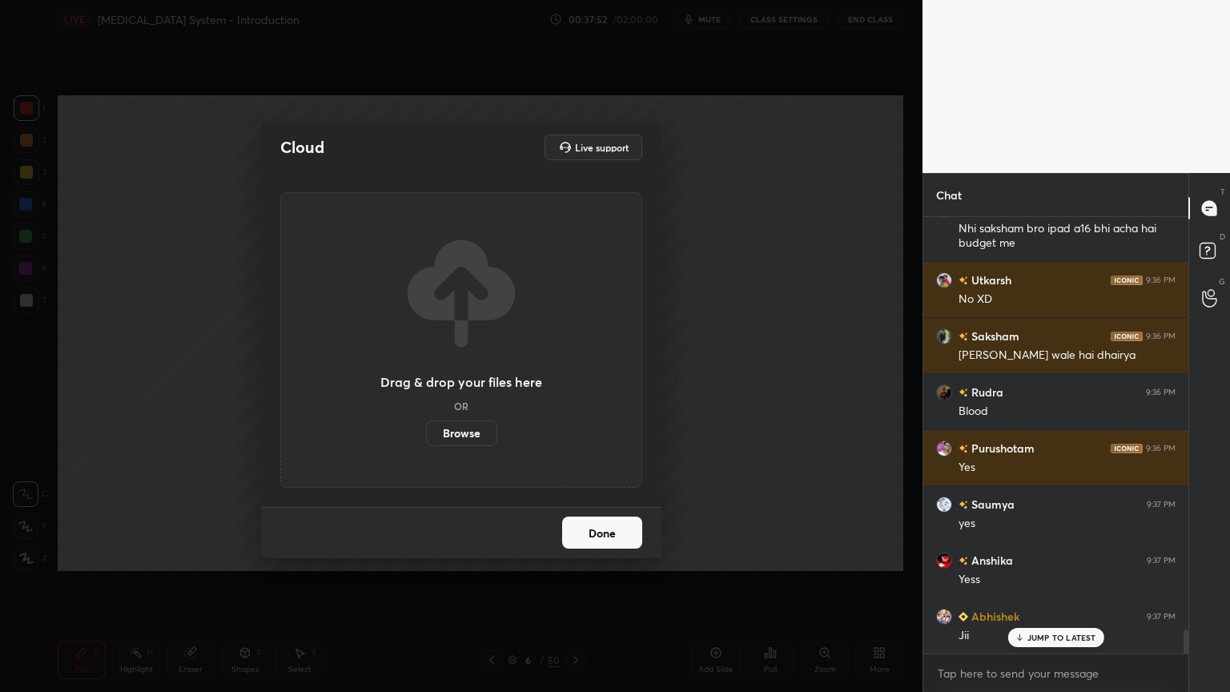
click at [472, 431] on label "Browse" at bounding box center [461, 433] width 71 height 26
click at [426, 431] on input "Browse" at bounding box center [426, 433] width 0 height 26
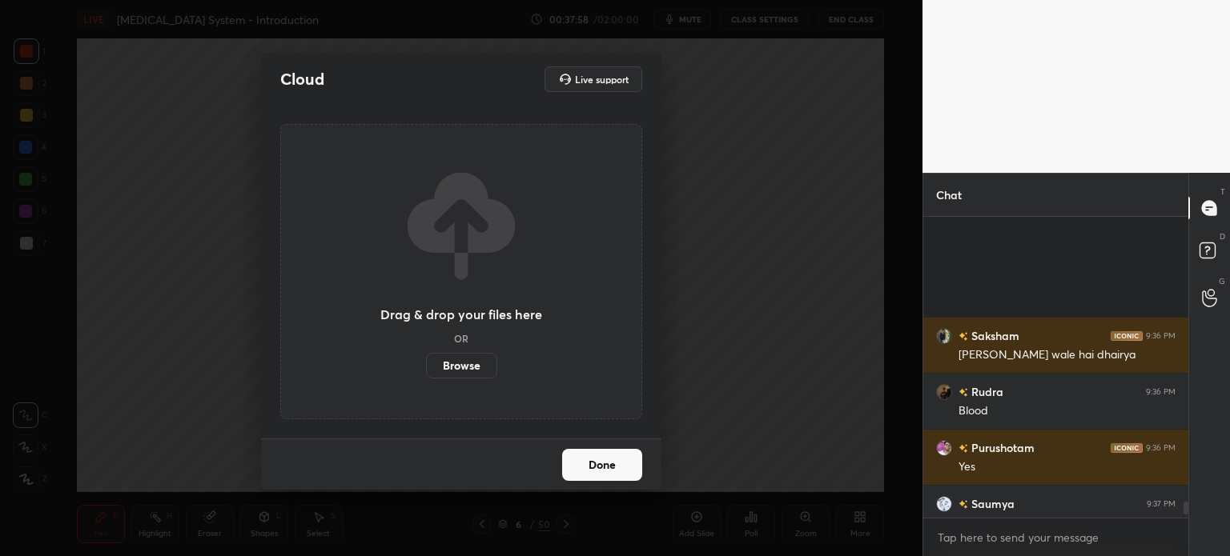
scroll to position [7785, 0]
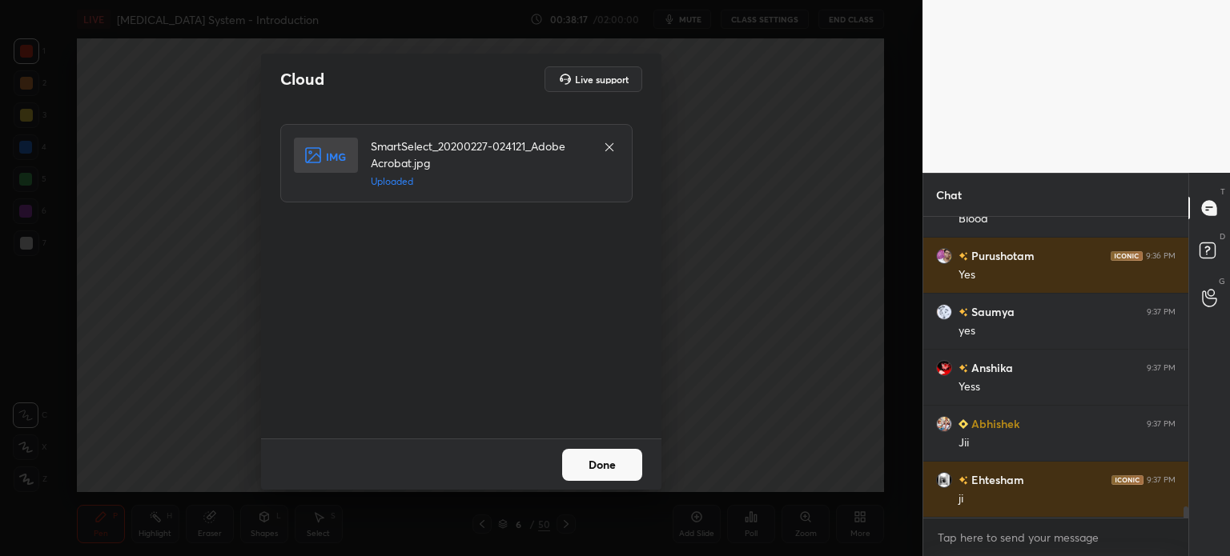
click at [616, 463] on button "Done" at bounding box center [602, 465] width 80 height 32
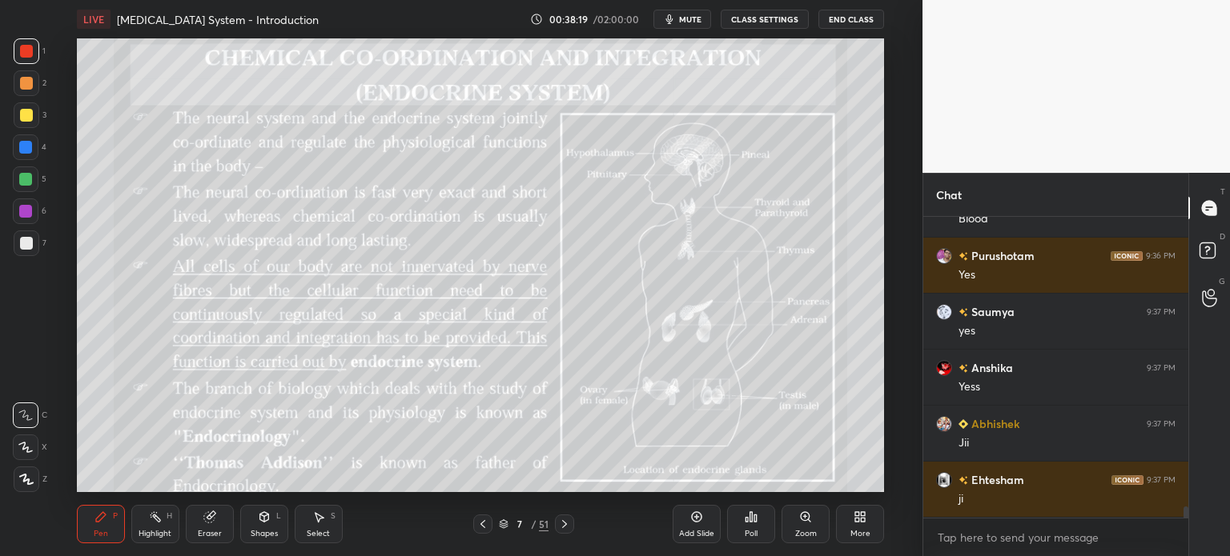
click at [701, 18] on span "mute" at bounding box center [690, 19] width 22 height 11
click at [858, 524] on div "More" at bounding box center [860, 524] width 48 height 38
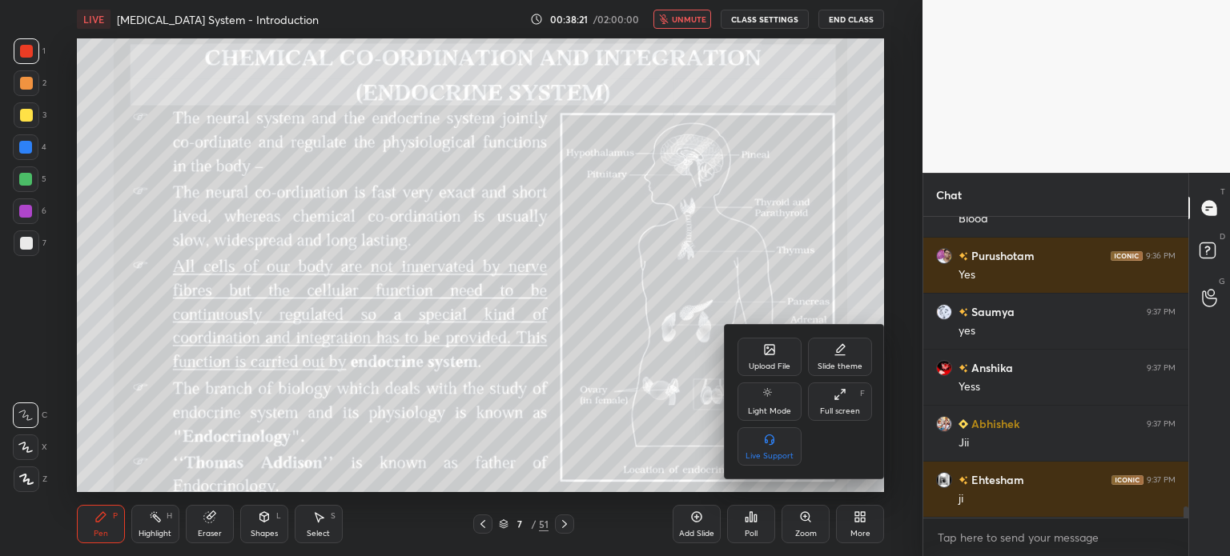
click at [773, 353] on div "Upload File" at bounding box center [769, 357] width 64 height 38
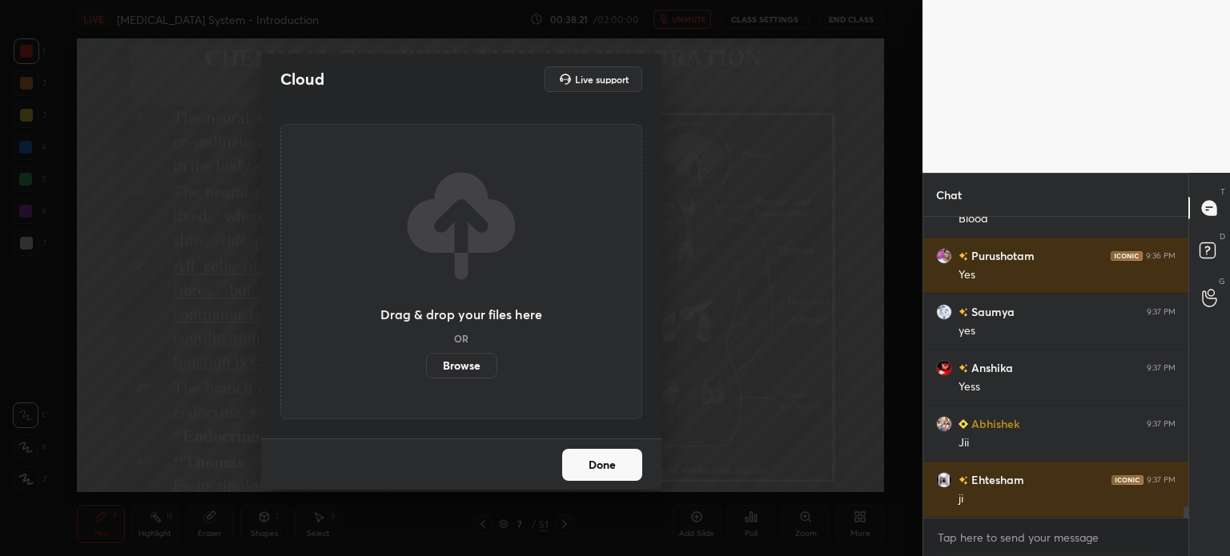
click at [474, 363] on label "Browse" at bounding box center [461, 366] width 71 height 26
click at [426, 363] on input "Browse" at bounding box center [426, 366] width 0 height 26
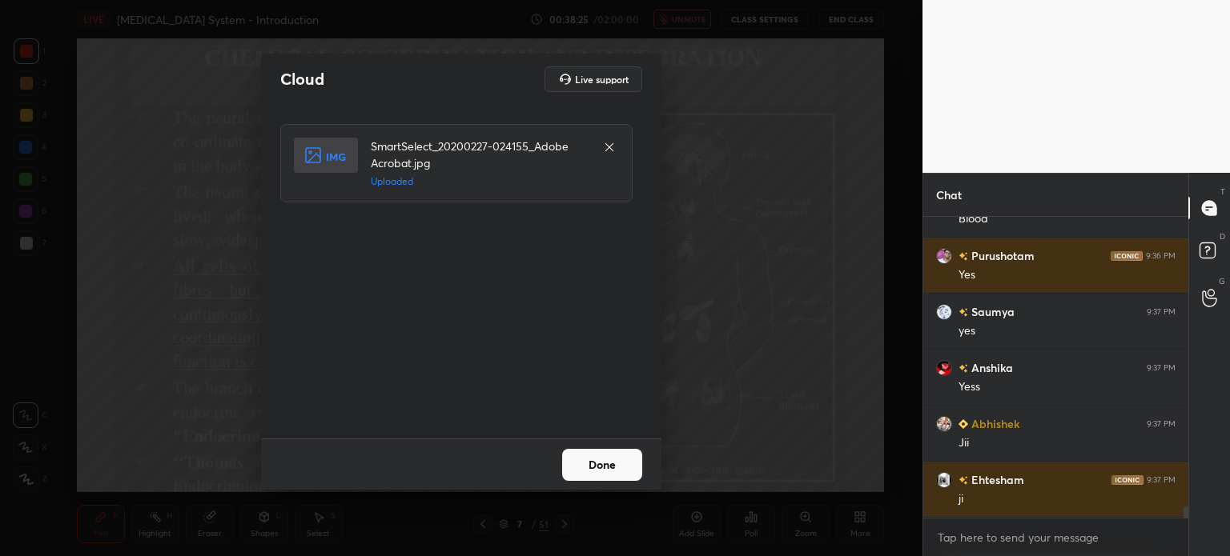
click at [624, 467] on button "Done" at bounding box center [602, 465] width 80 height 32
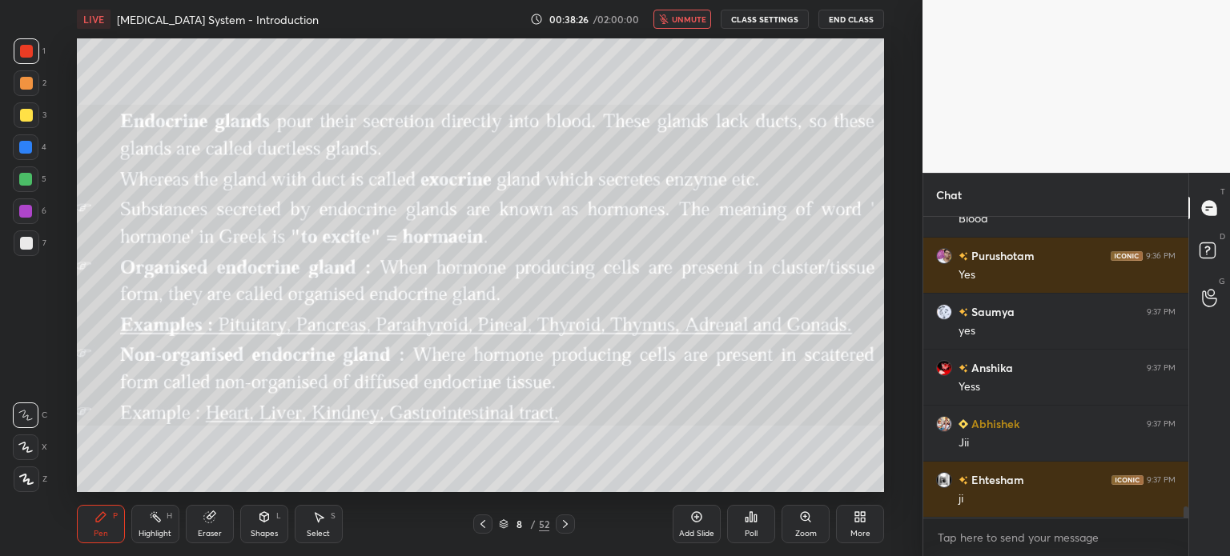
click at [861, 519] on icon at bounding box center [863, 520] width 4 height 4
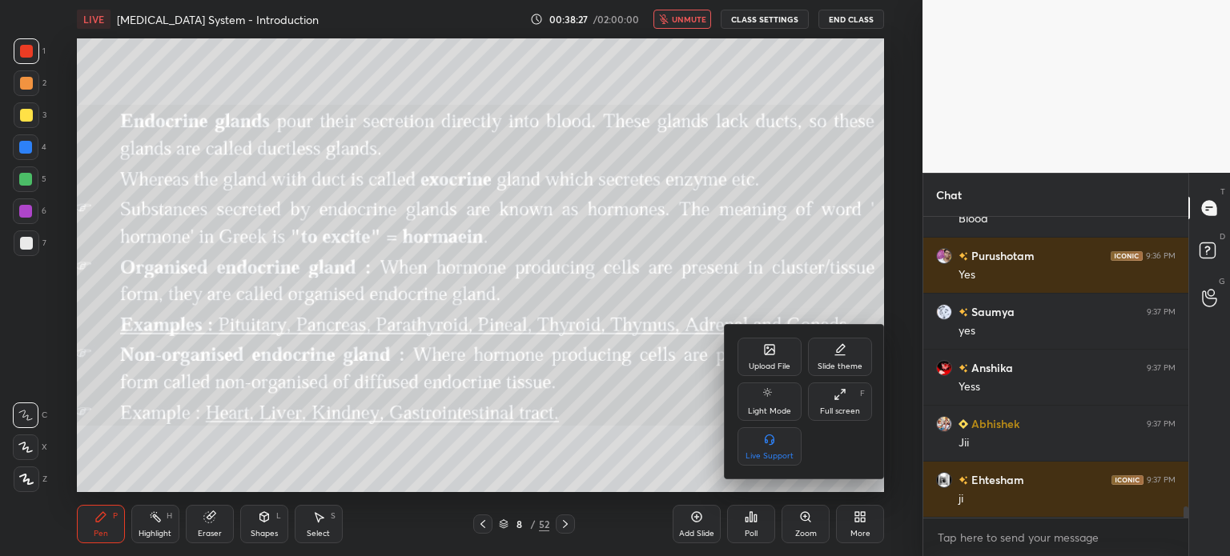
click at [768, 356] on div "Upload File" at bounding box center [769, 357] width 64 height 38
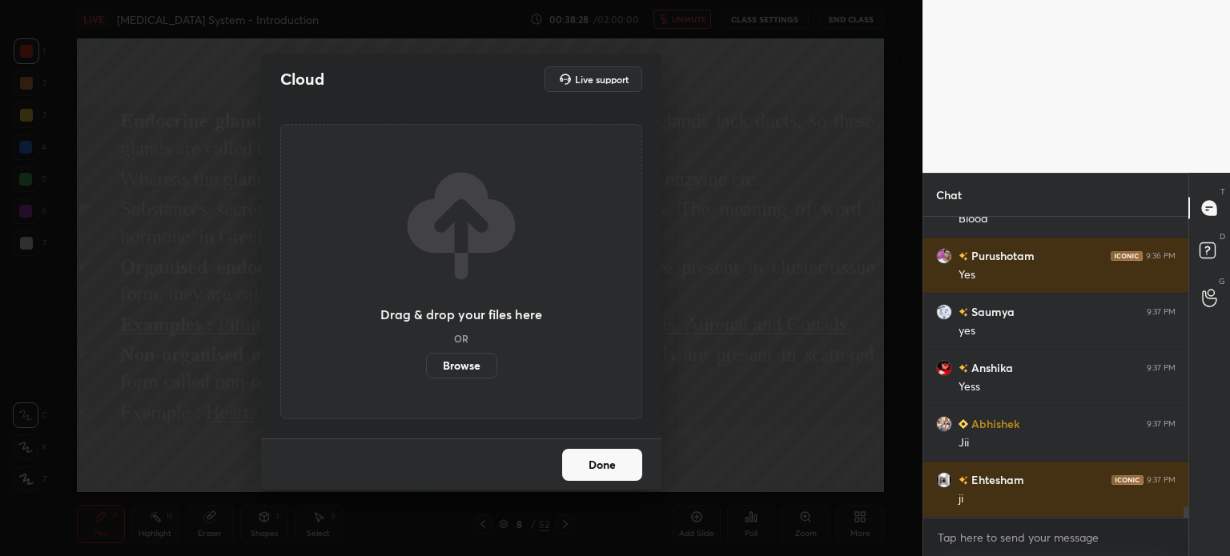
click at [464, 367] on label "Browse" at bounding box center [461, 366] width 71 height 26
click at [426, 367] on input "Browse" at bounding box center [426, 366] width 0 height 26
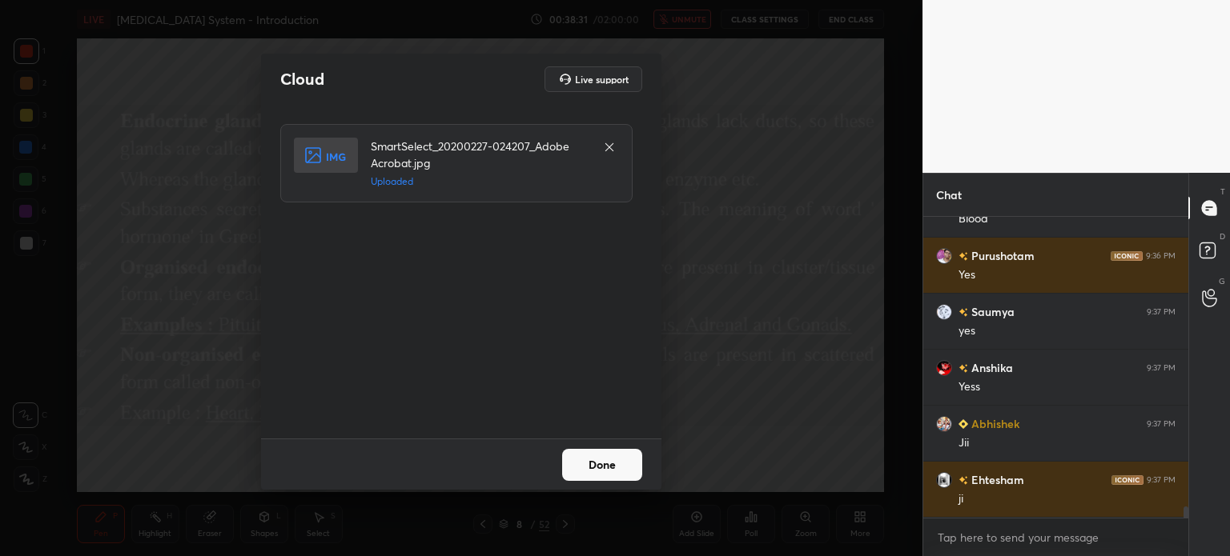
click at [628, 474] on button "Done" at bounding box center [602, 465] width 80 height 32
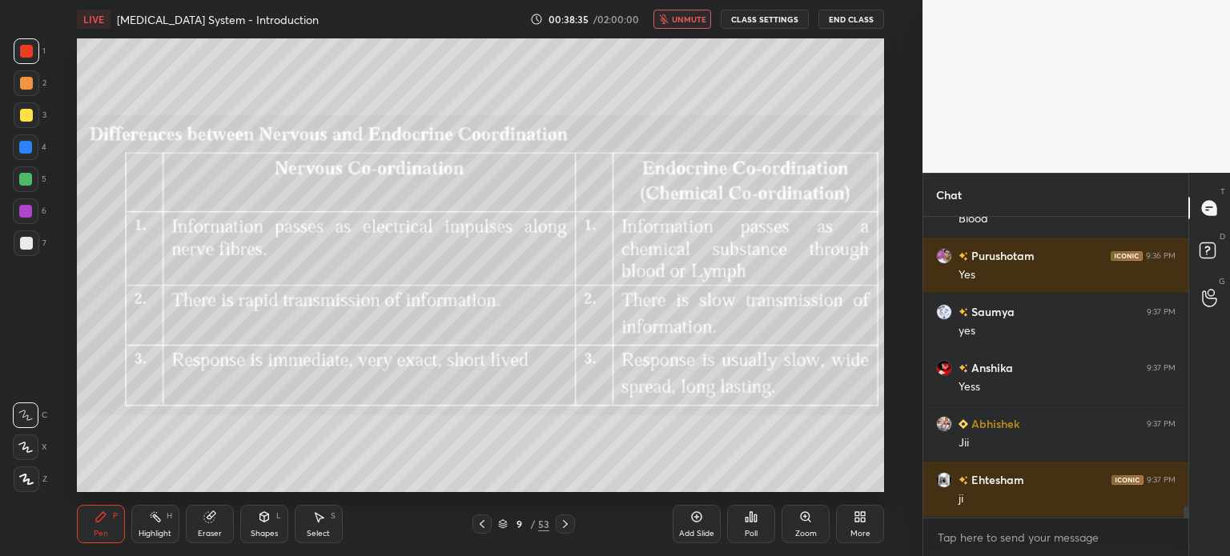
click at [857, 513] on icon at bounding box center [857, 514] width 4 height 4
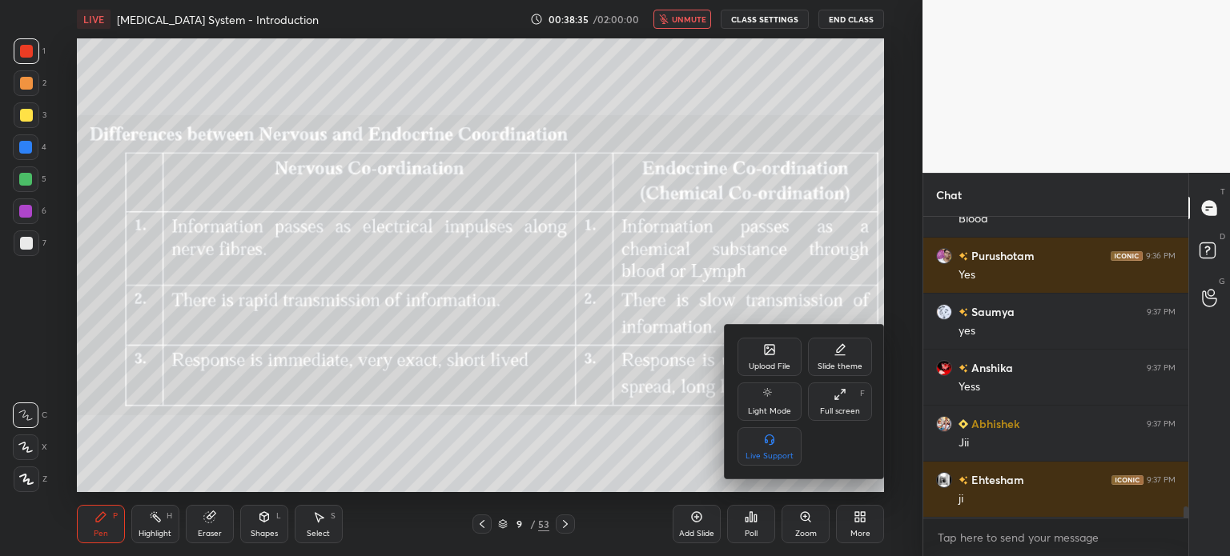
click at [757, 355] on div "Upload File" at bounding box center [769, 357] width 64 height 38
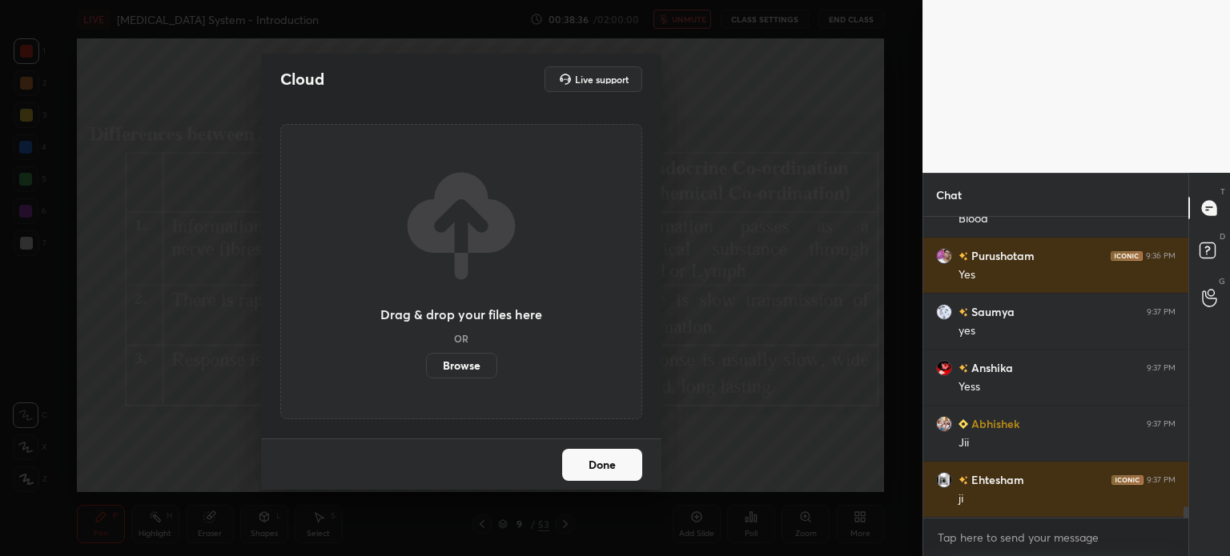
click at [477, 366] on label "Browse" at bounding box center [461, 366] width 71 height 26
click at [426, 366] on input "Browse" at bounding box center [426, 366] width 0 height 26
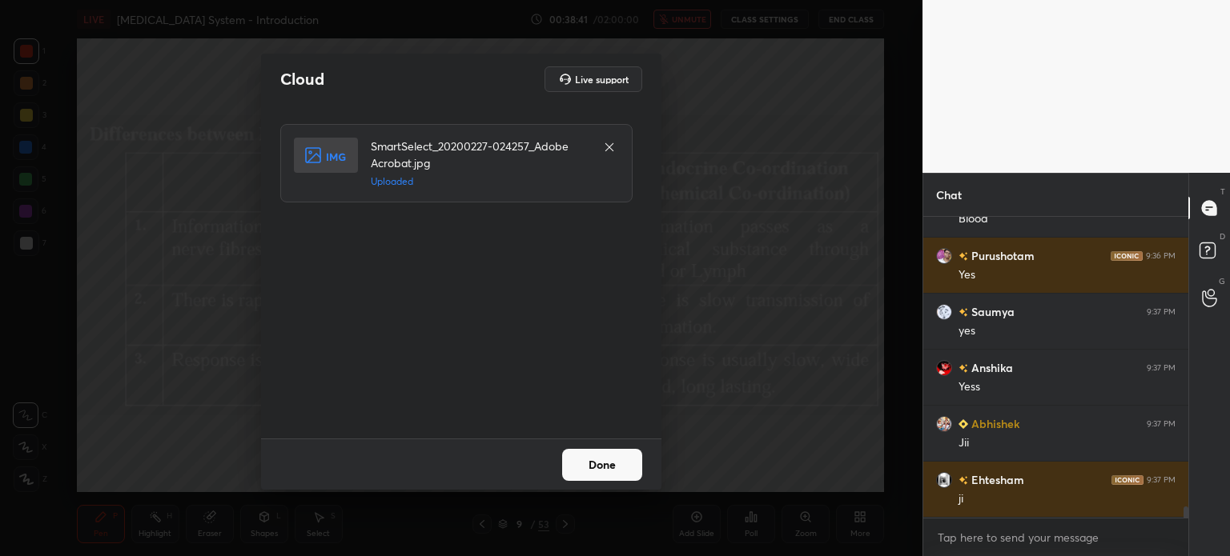
click at [612, 470] on button "Done" at bounding box center [602, 465] width 80 height 32
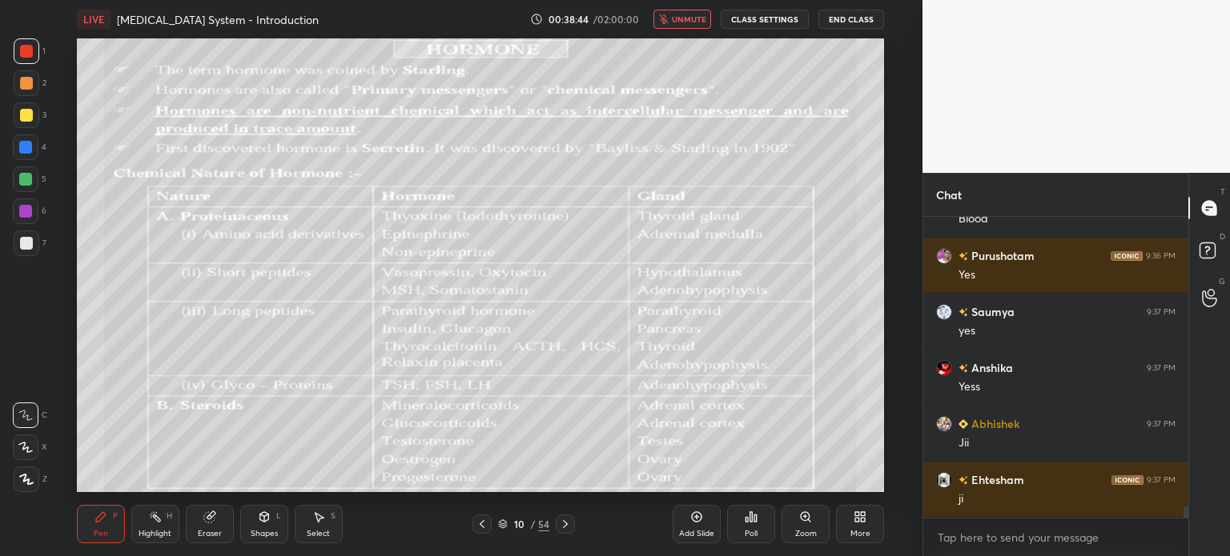
click at [856, 524] on div "More" at bounding box center [860, 524] width 48 height 38
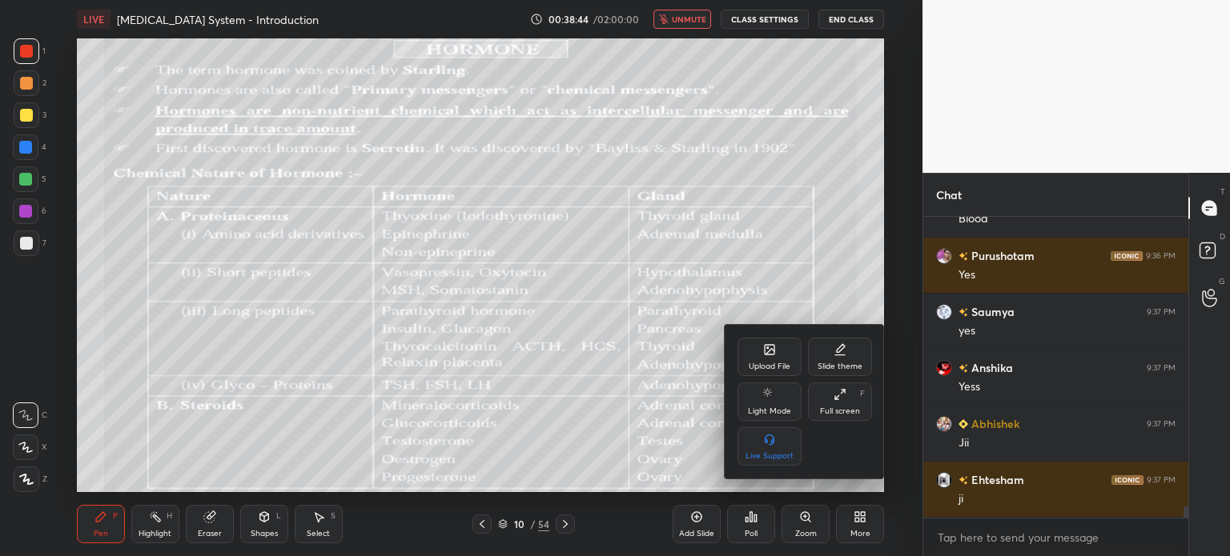
click at [773, 355] on icon at bounding box center [769, 349] width 13 height 13
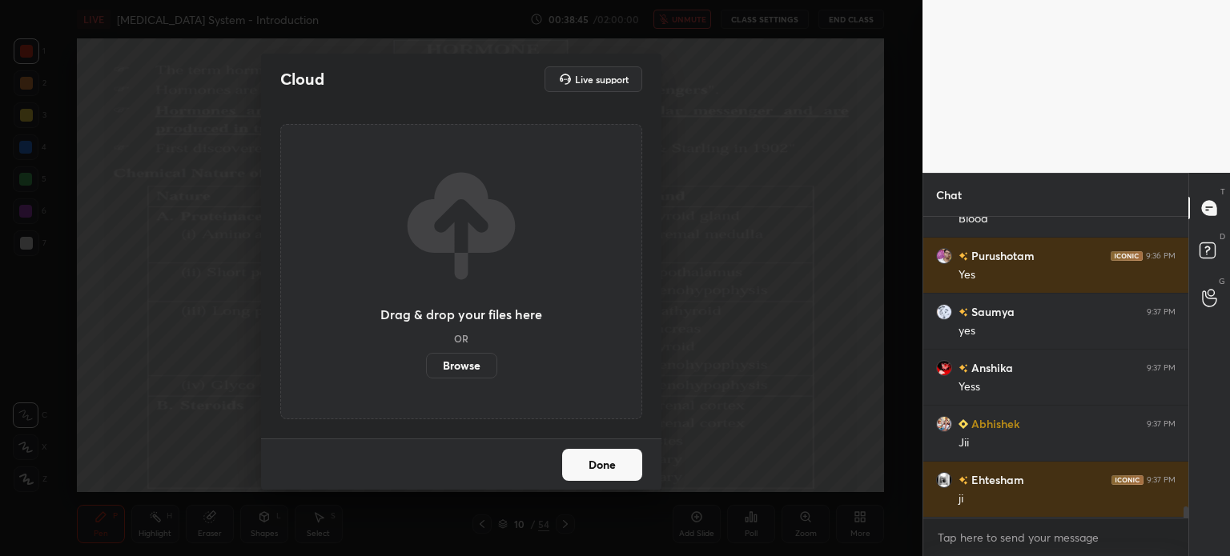
click at [466, 371] on label "Browse" at bounding box center [461, 366] width 71 height 26
click at [426, 371] on input "Browse" at bounding box center [426, 366] width 0 height 26
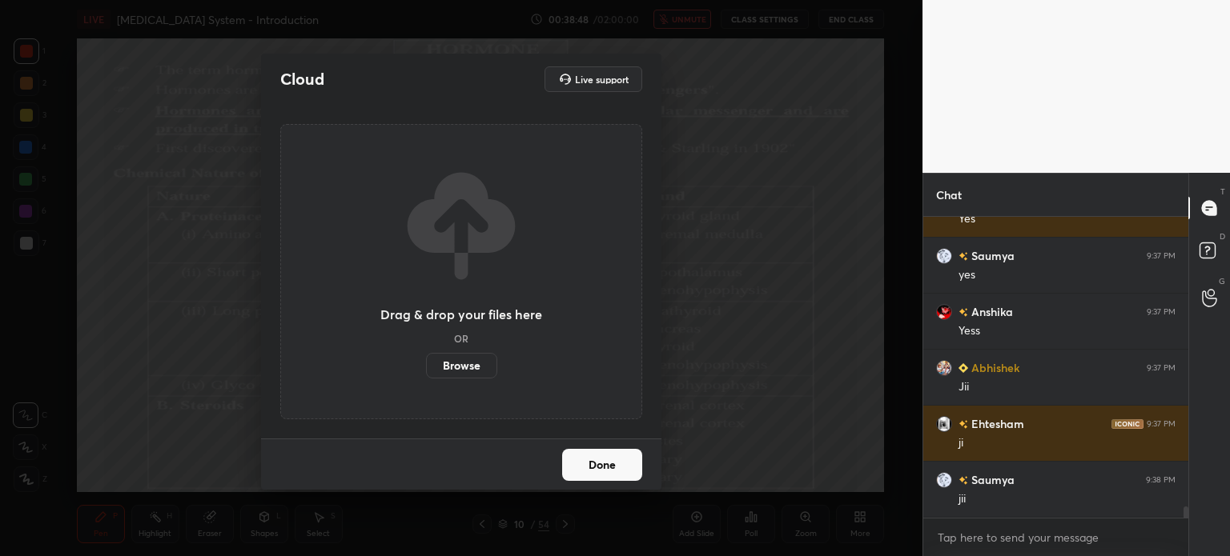
scroll to position [7763, 0]
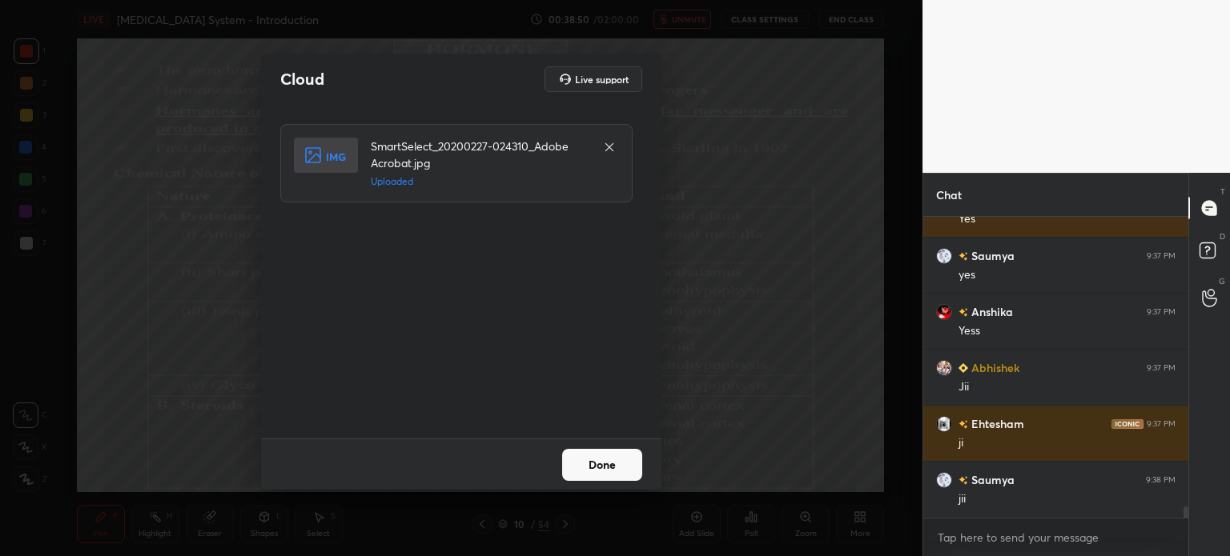
click at [628, 455] on button "Done" at bounding box center [602, 465] width 80 height 32
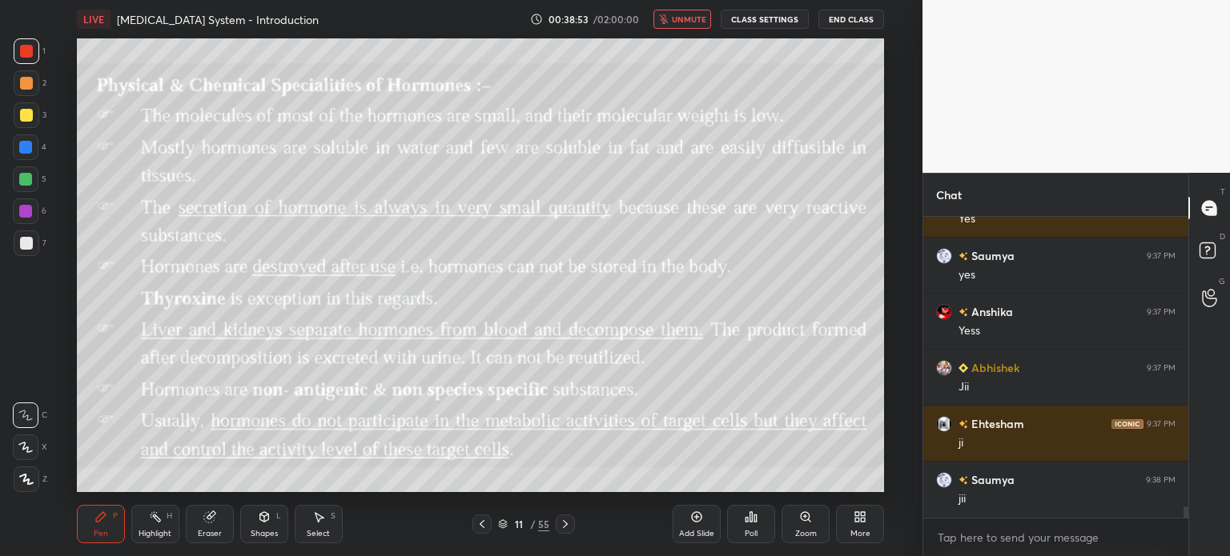
click at [858, 518] on icon at bounding box center [859, 517] width 13 height 13
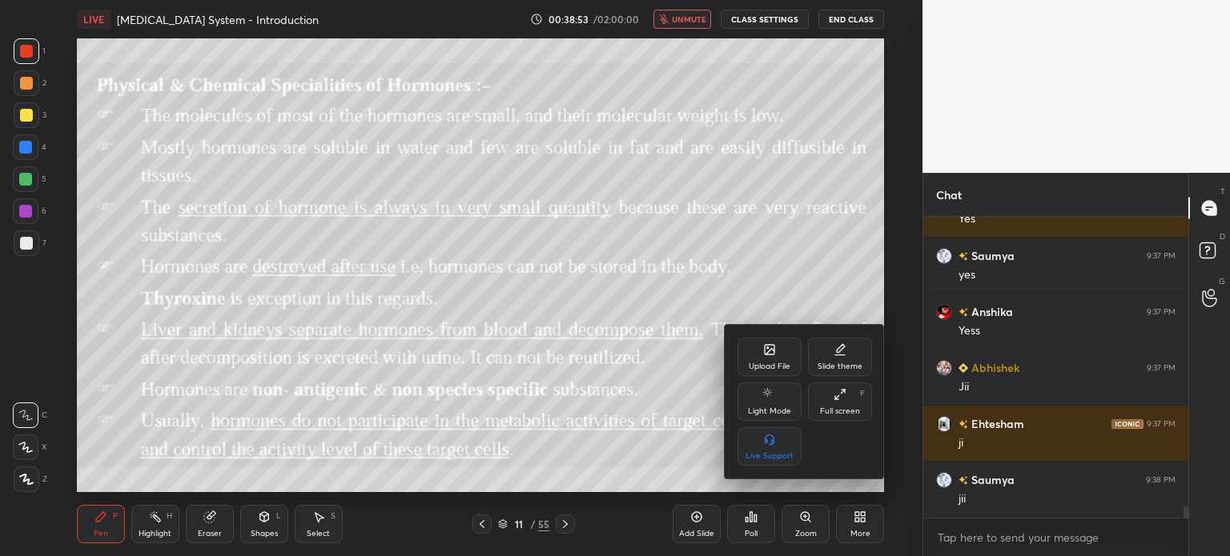
click at [773, 367] on div "Upload File" at bounding box center [770, 367] width 42 height 8
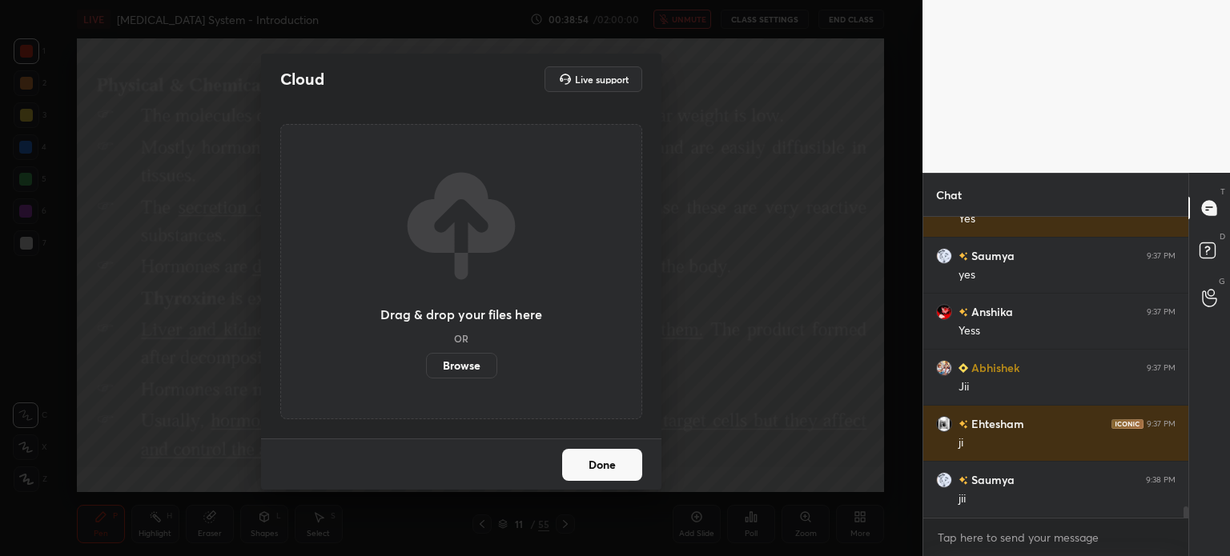
click at [477, 366] on label "Browse" at bounding box center [461, 366] width 71 height 26
click at [426, 366] on input "Browse" at bounding box center [426, 366] width 0 height 26
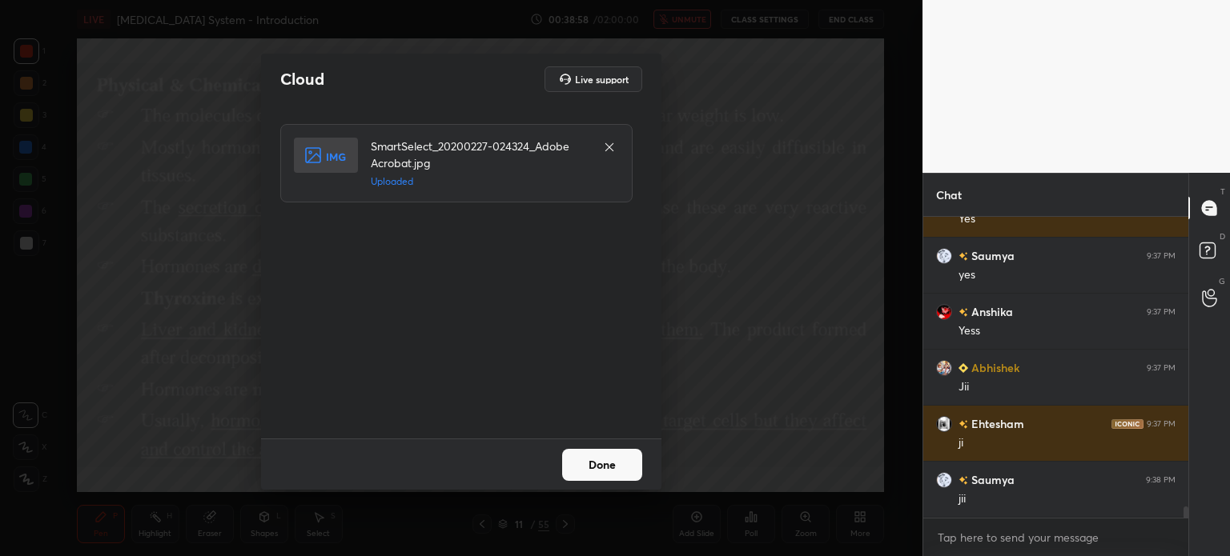
click at [634, 461] on button "Done" at bounding box center [602, 465] width 80 height 32
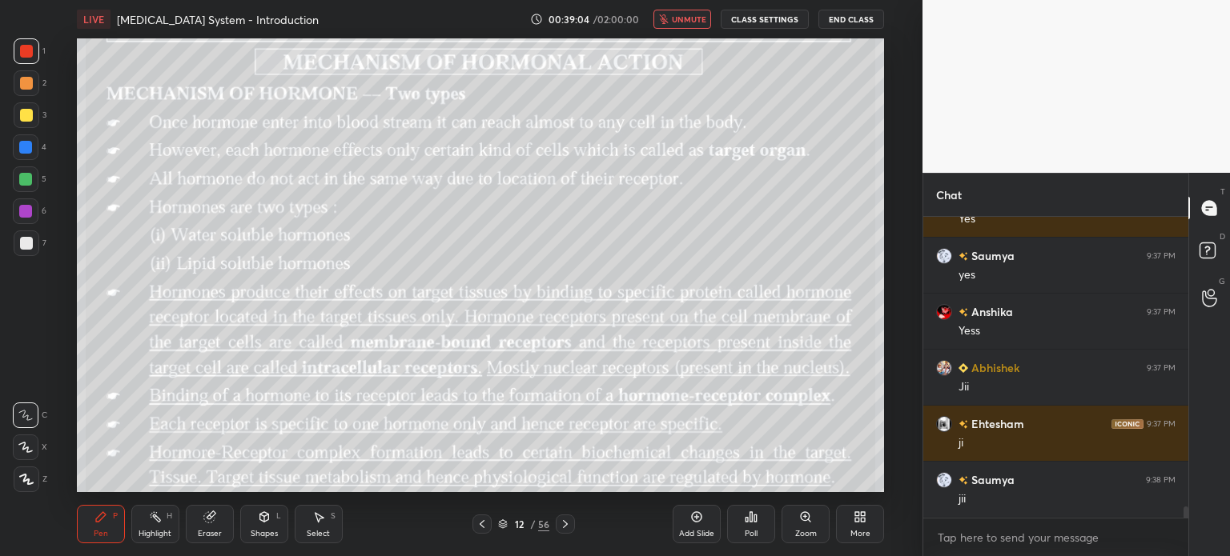
click at [484, 527] on icon at bounding box center [482, 524] width 13 height 13
click at [482, 525] on icon at bounding box center [482, 524] width 13 height 13
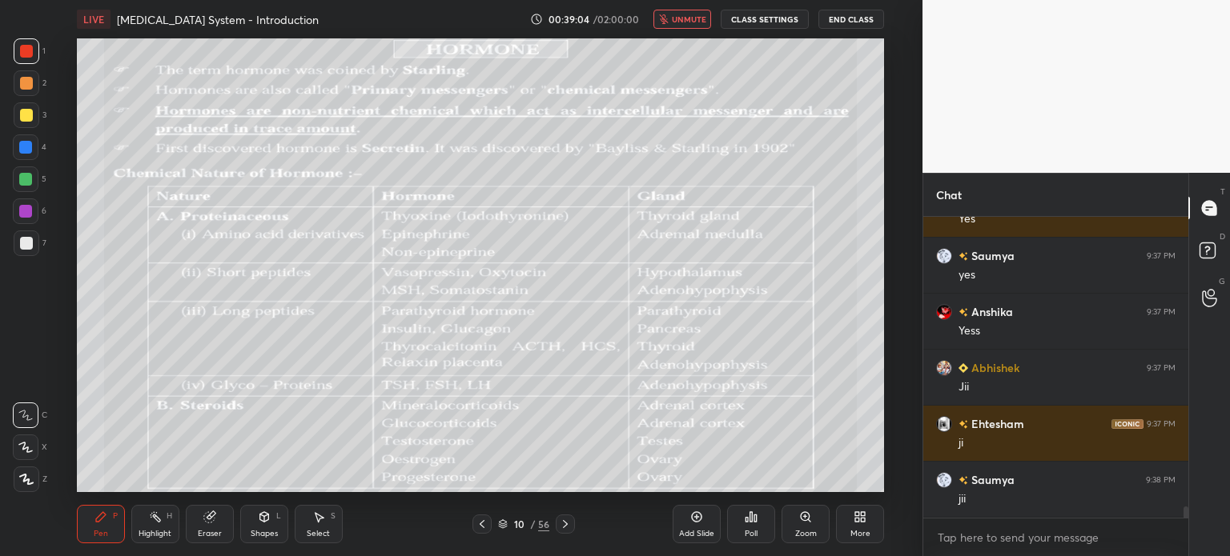
click at [484, 523] on icon at bounding box center [482, 524] width 13 height 13
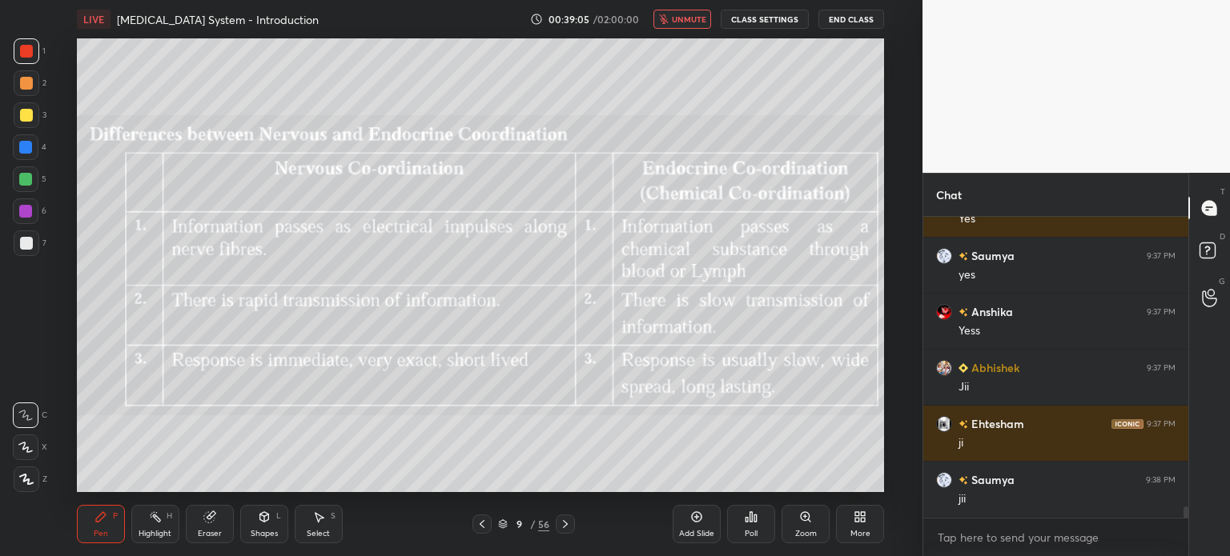
click at [484, 525] on icon at bounding box center [482, 524] width 13 height 13
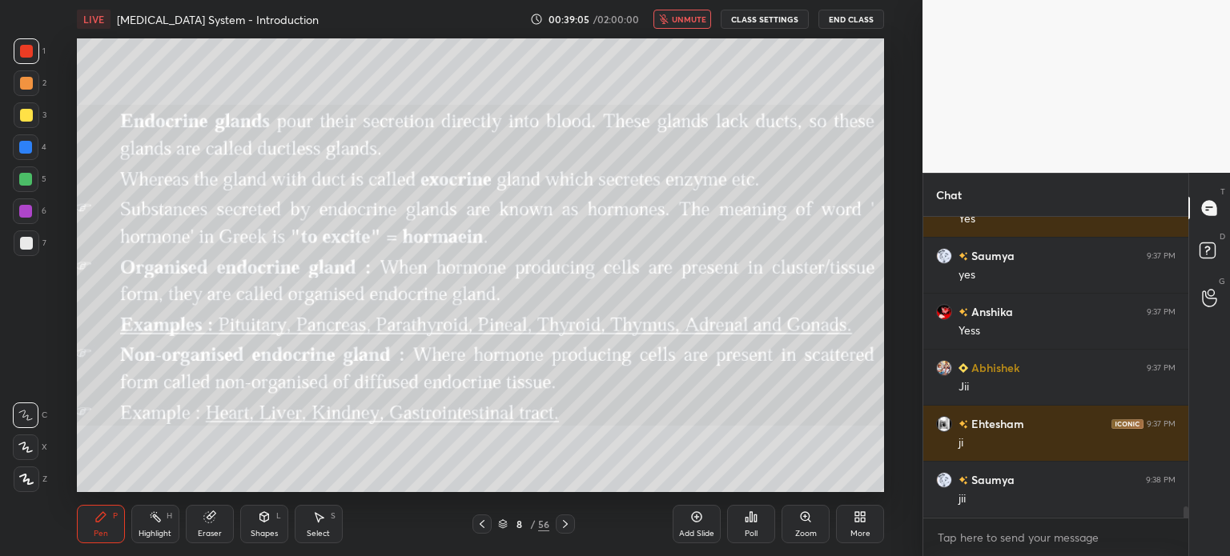
click at [485, 522] on icon at bounding box center [482, 524] width 13 height 13
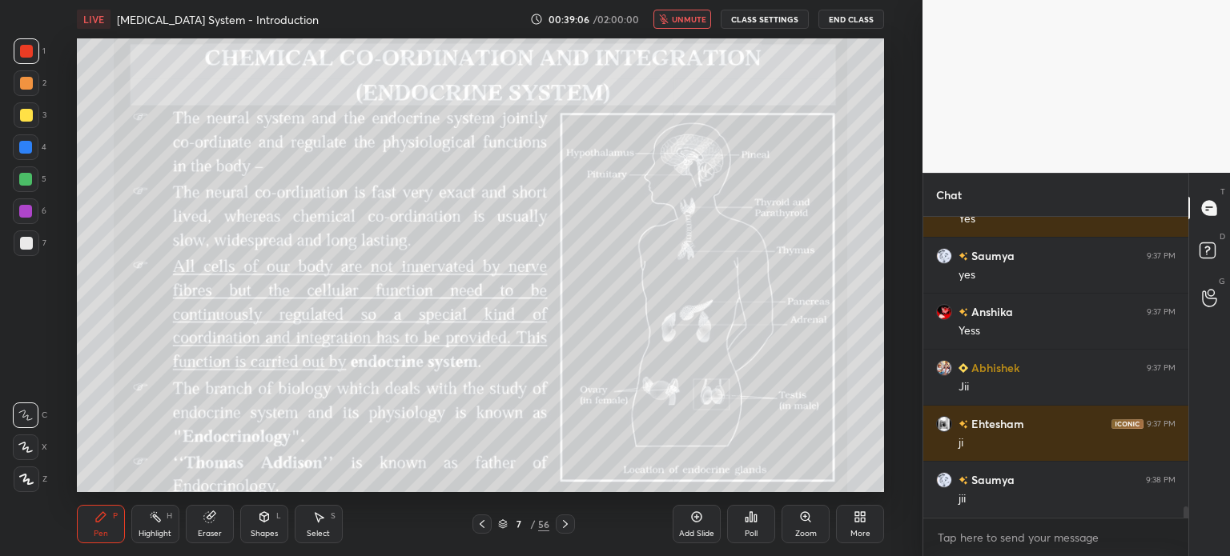
click at [482, 519] on icon at bounding box center [482, 524] width 13 height 13
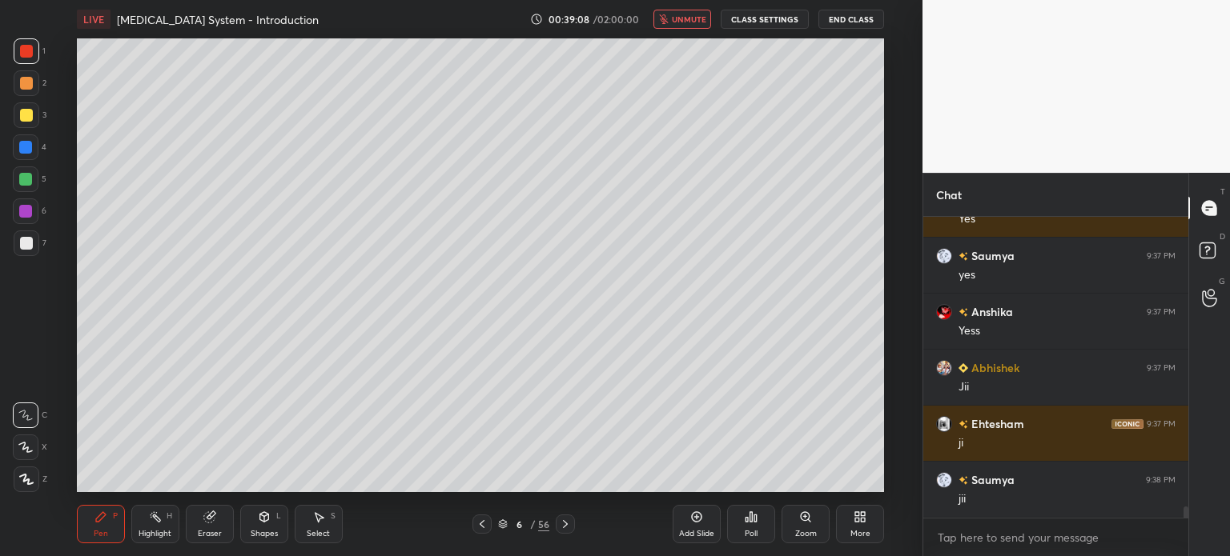
click at [857, 520] on icon at bounding box center [859, 517] width 13 height 13
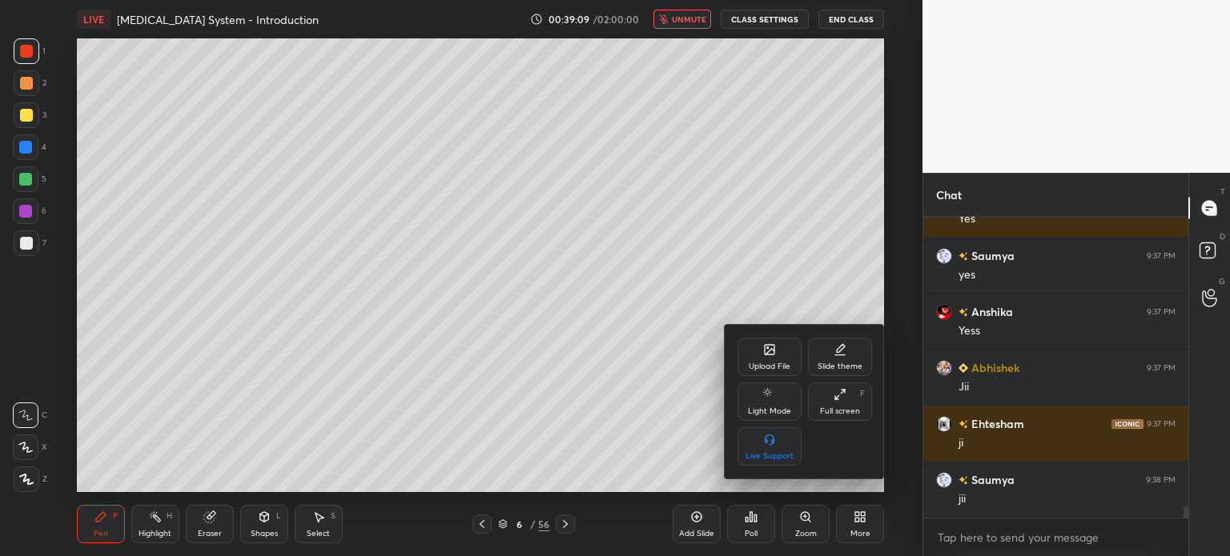
click at [768, 354] on icon at bounding box center [769, 349] width 13 height 13
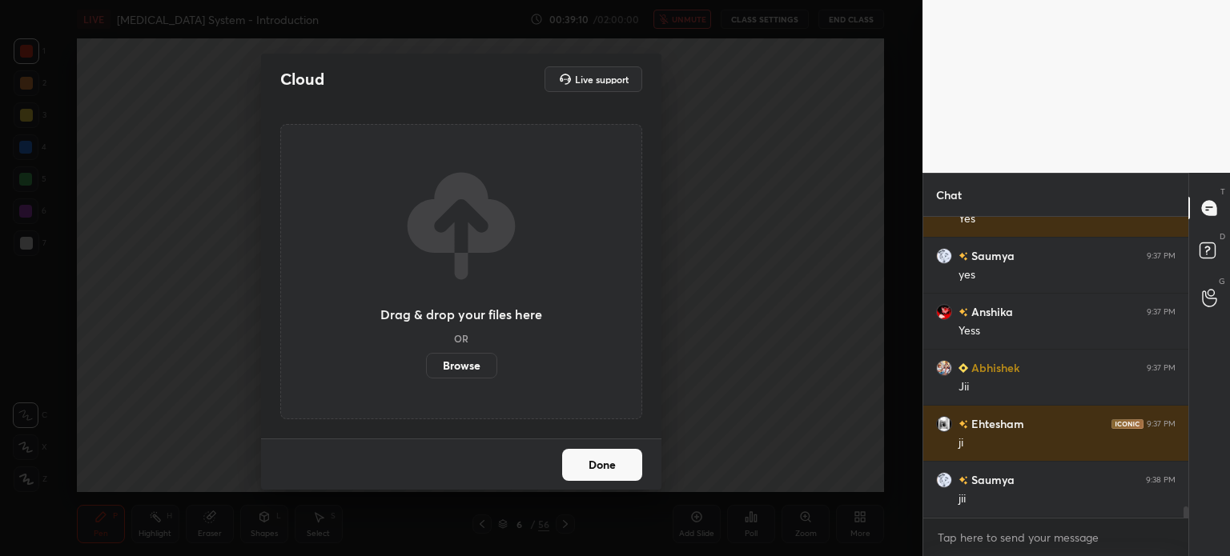
click at [473, 365] on label "Browse" at bounding box center [461, 366] width 71 height 26
click at [426, 365] on input "Browse" at bounding box center [426, 366] width 0 height 26
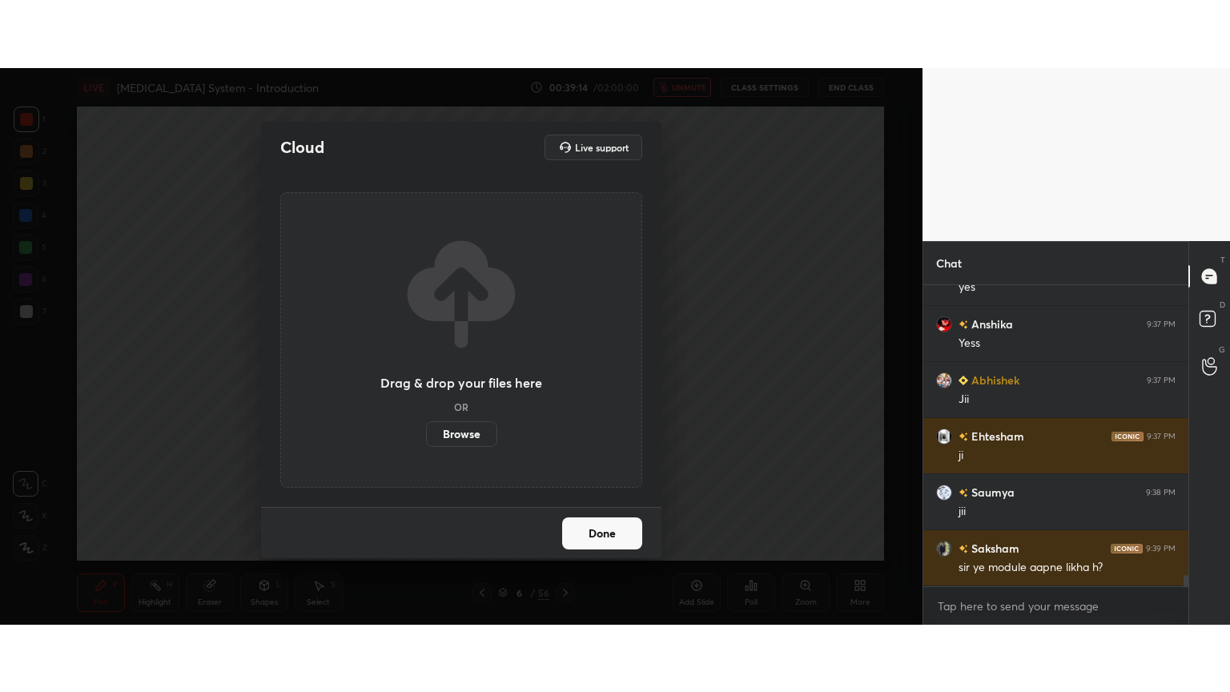
scroll to position [7875, 0]
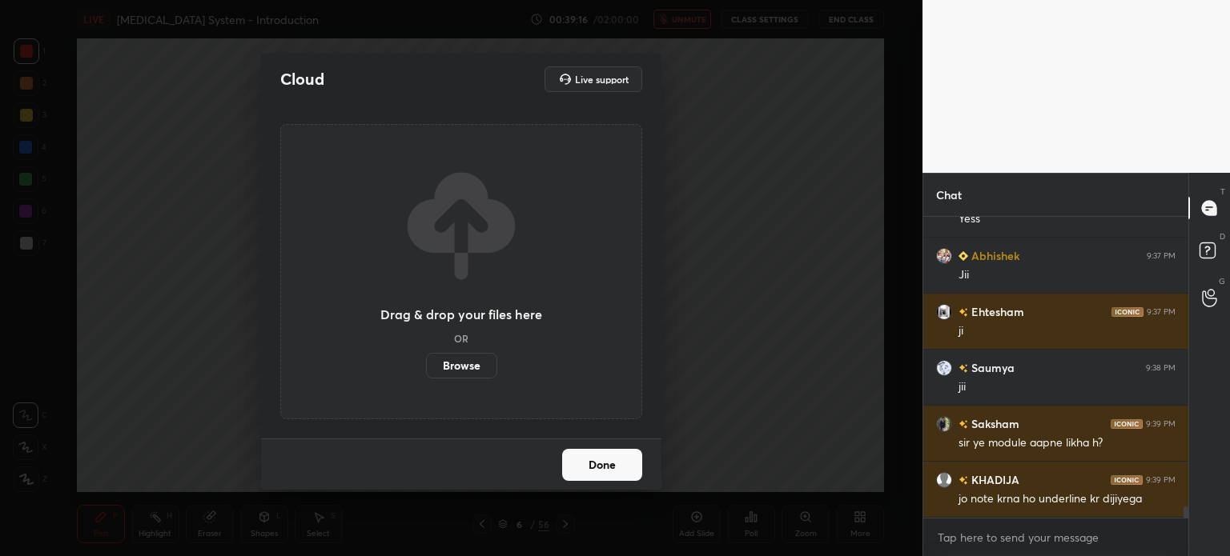
drag, startPoint x: 625, startPoint y: 457, endPoint x: 618, endPoint y: 464, distance: 10.2
click at [621, 461] on button "Done" at bounding box center [602, 465] width 80 height 32
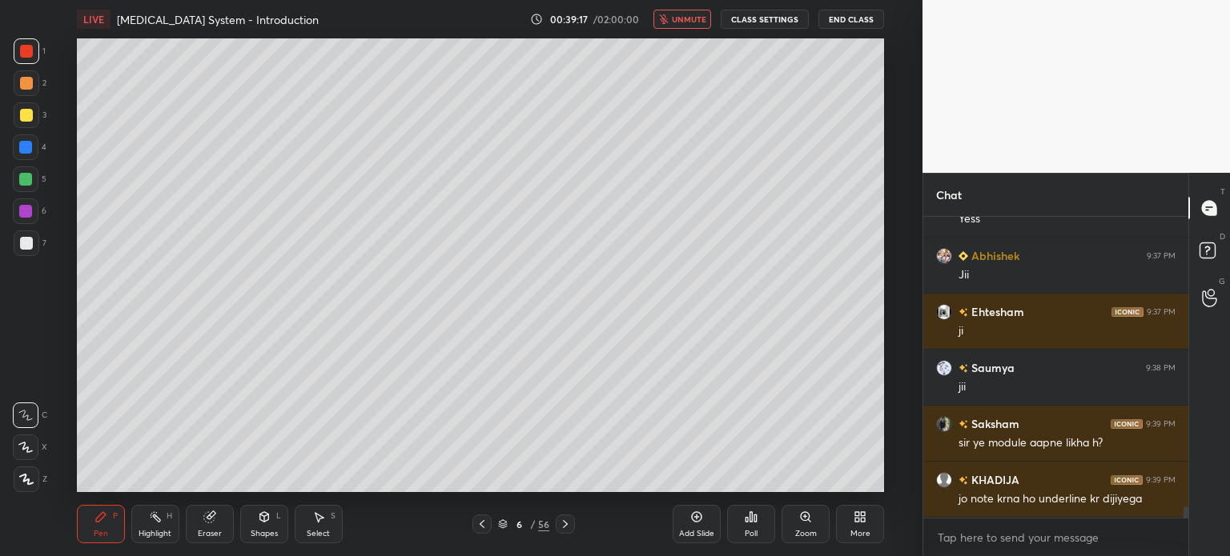
click at [564, 528] on icon at bounding box center [565, 524] width 13 height 13
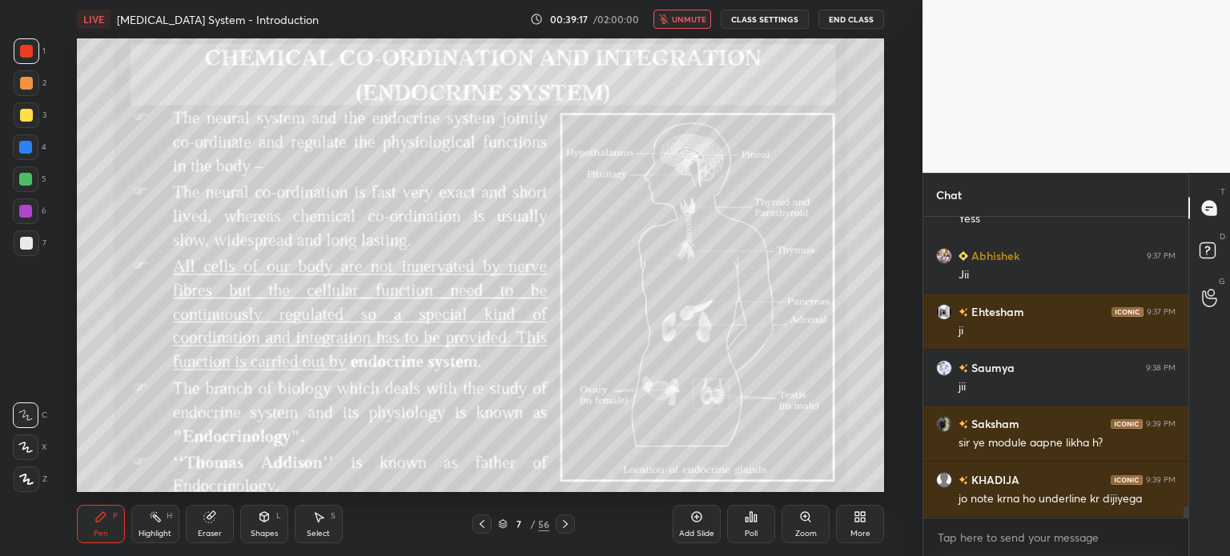
click at [564, 527] on icon at bounding box center [565, 524] width 13 height 13
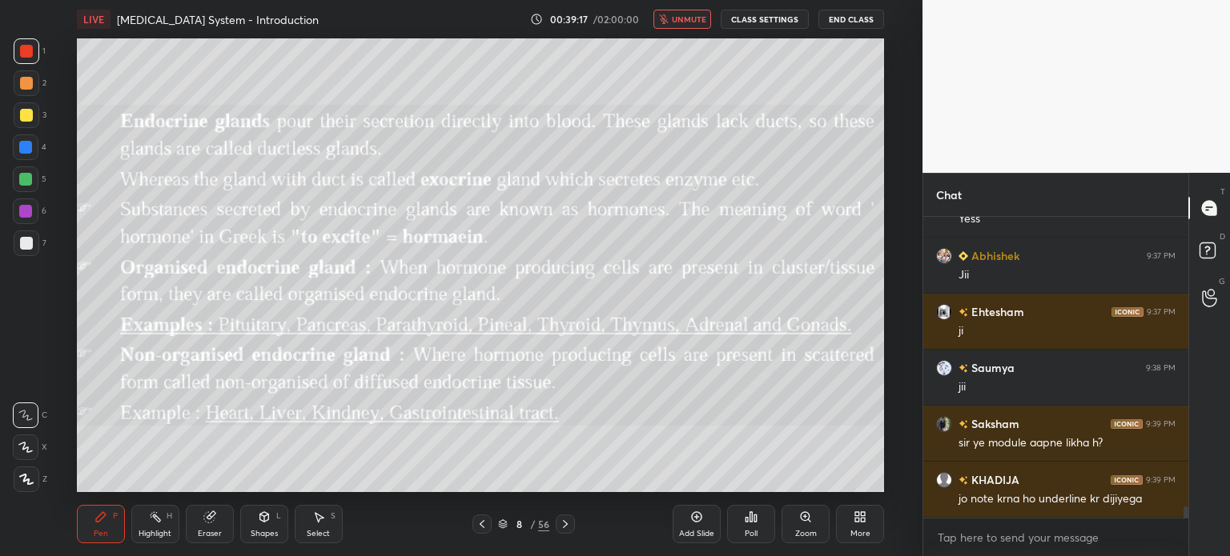
click at [564, 524] on icon at bounding box center [565, 524] width 13 height 13
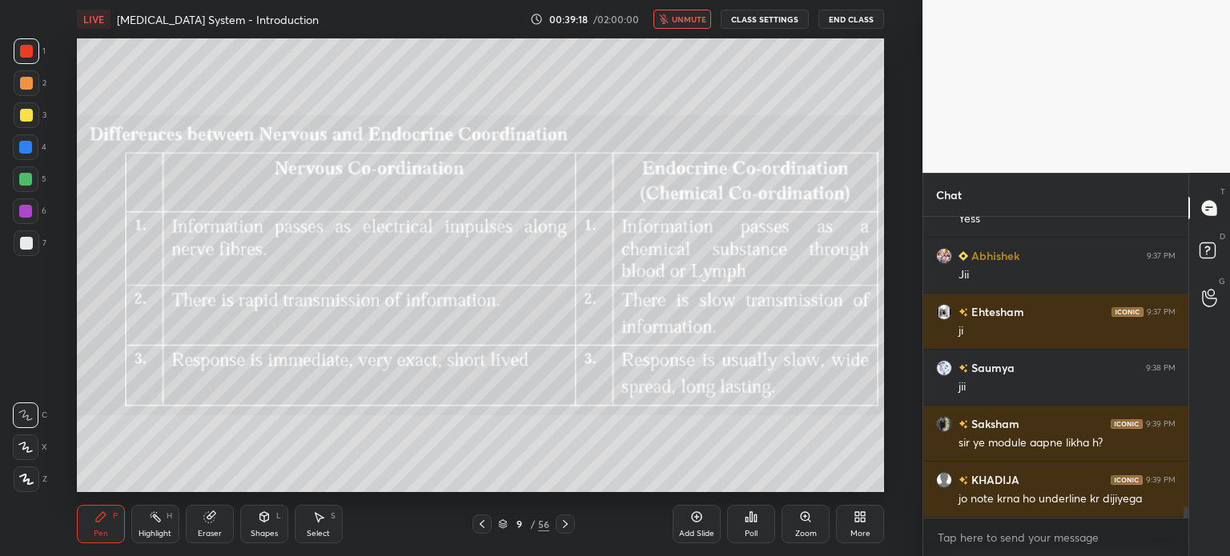
click at [564, 521] on icon at bounding box center [565, 524] width 13 height 13
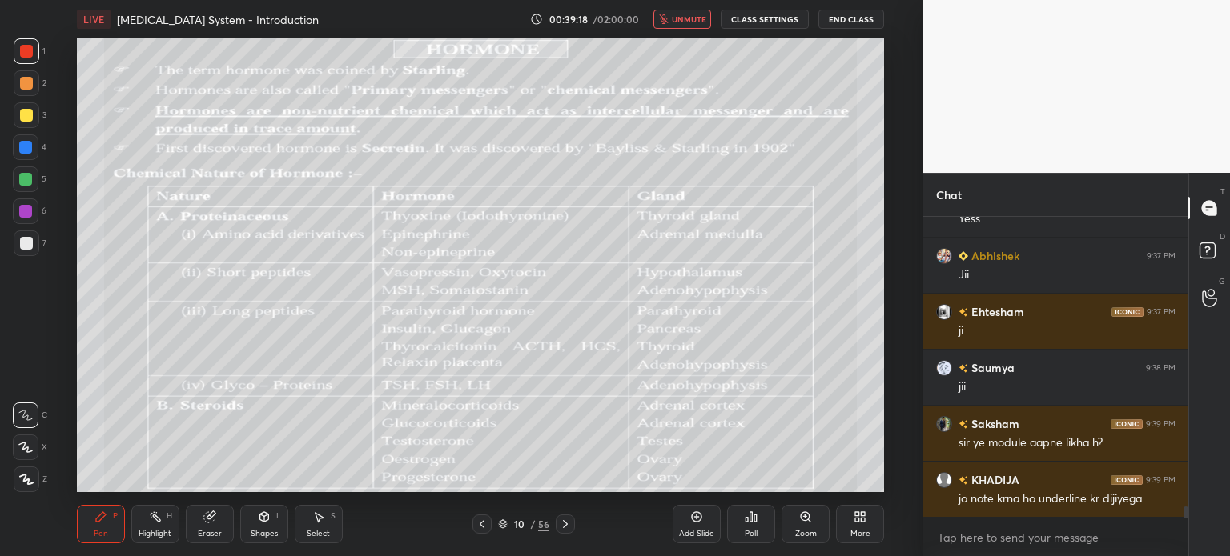
click at [564, 521] on icon at bounding box center [565, 524] width 13 height 13
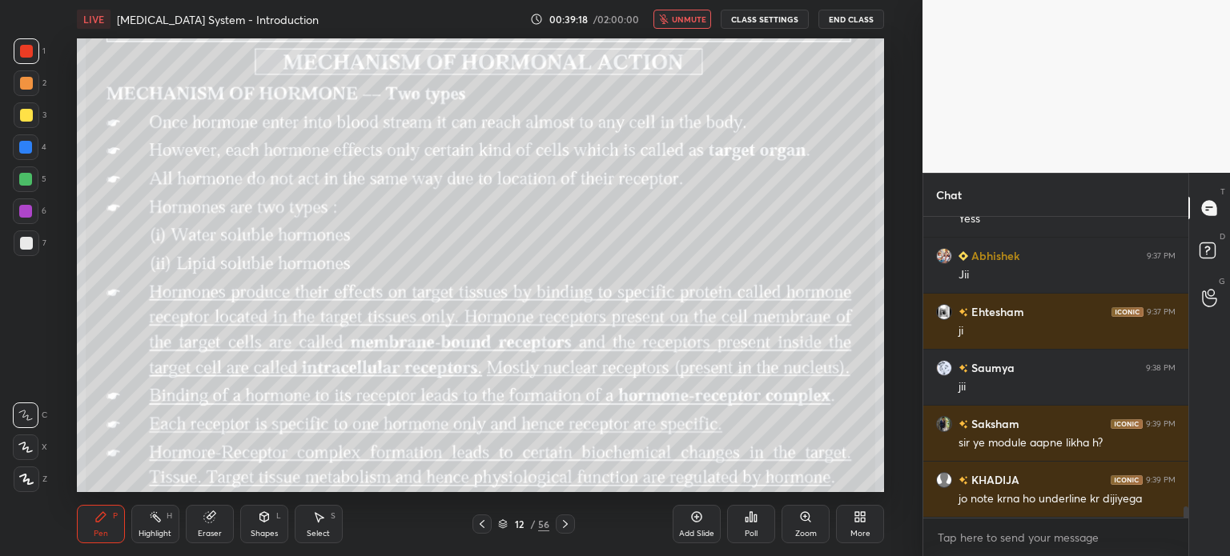
click at [564, 521] on icon at bounding box center [565, 524] width 13 height 13
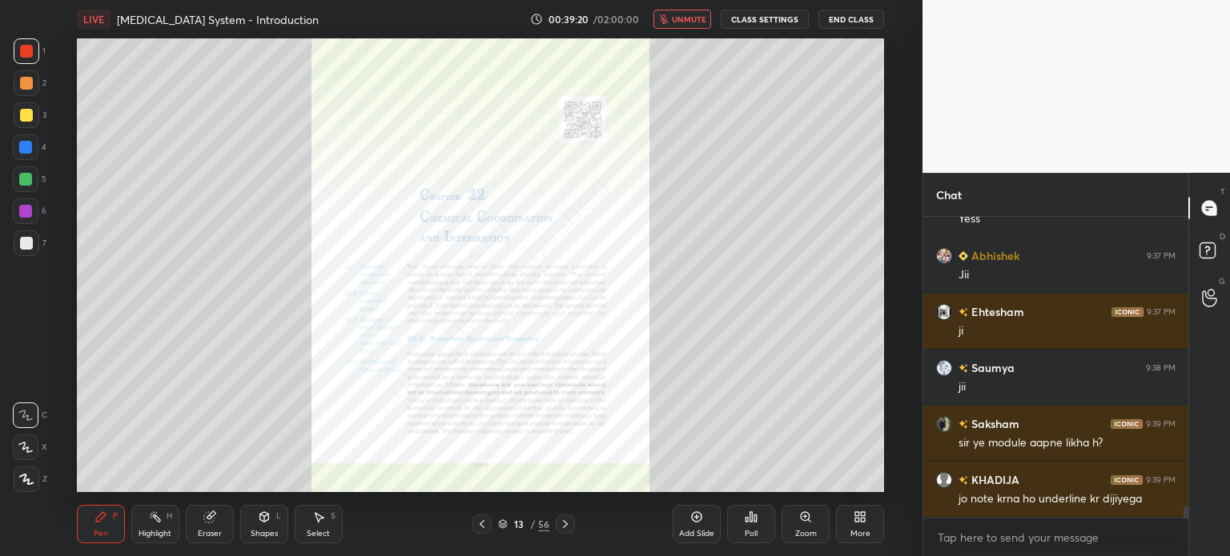
click at [477, 528] on icon at bounding box center [482, 524] width 13 height 13
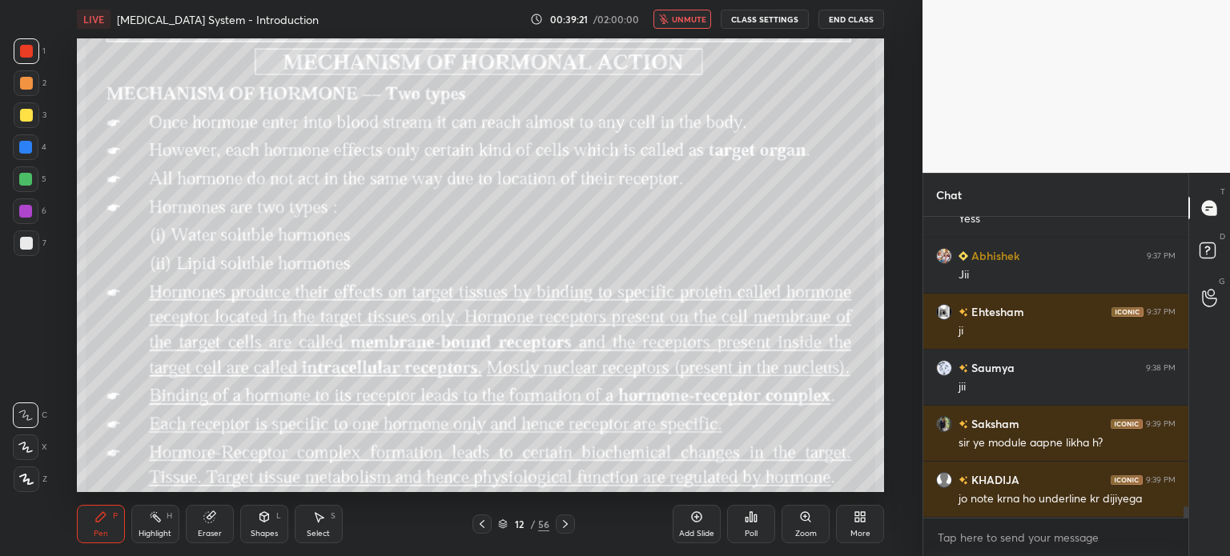
click at [482, 524] on icon at bounding box center [482, 524] width 13 height 13
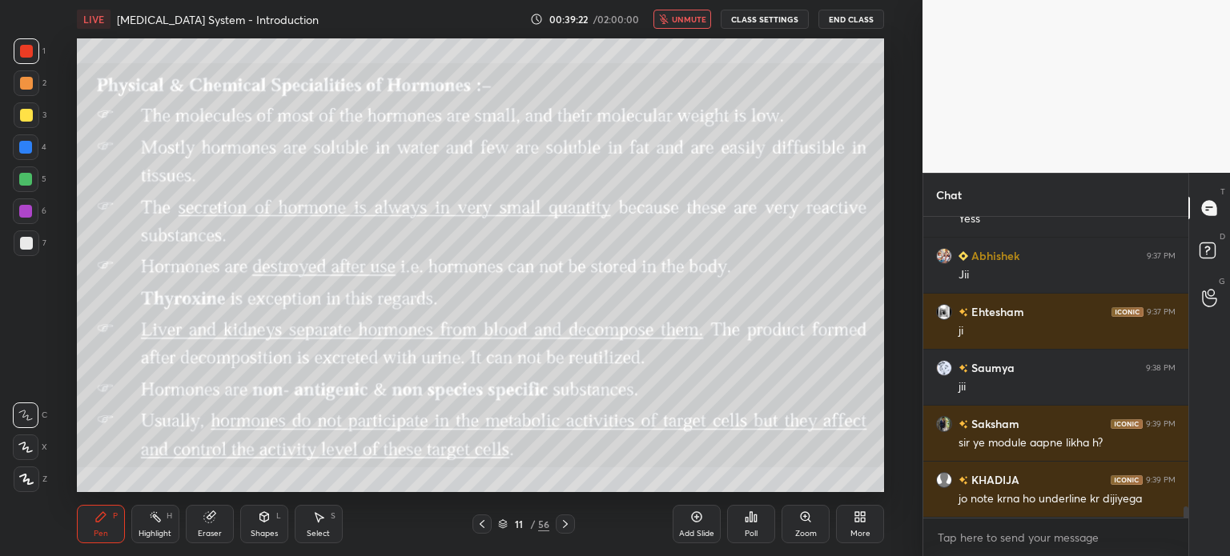
click at [860, 513] on icon at bounding box center [859, 517] width 13 height 13
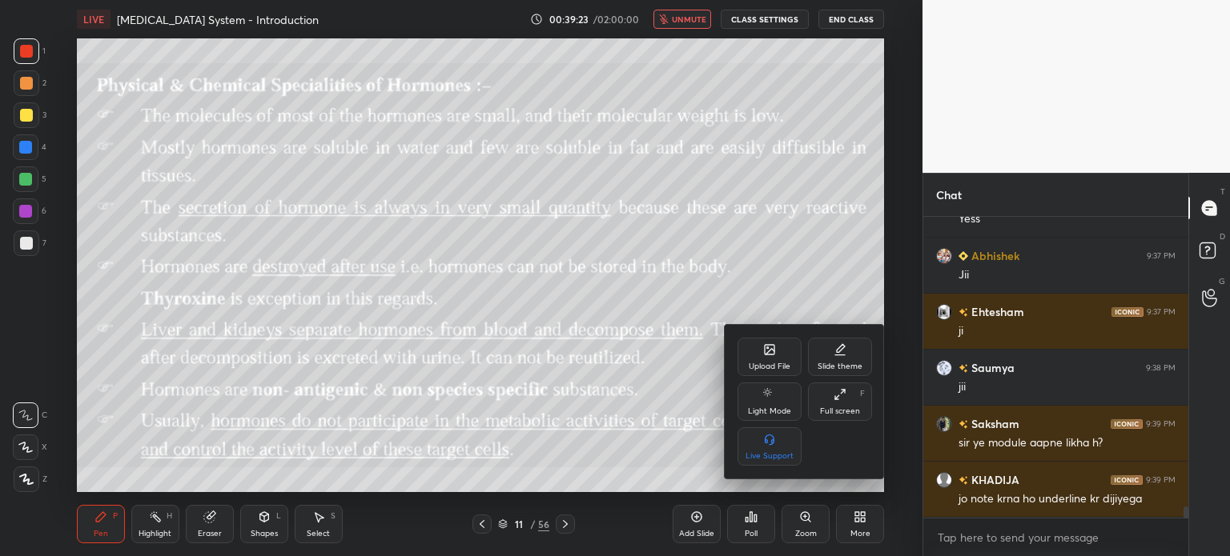
click at [771, 357] on div "Upload File" at bounding box center [769, 357] width 64 height 38
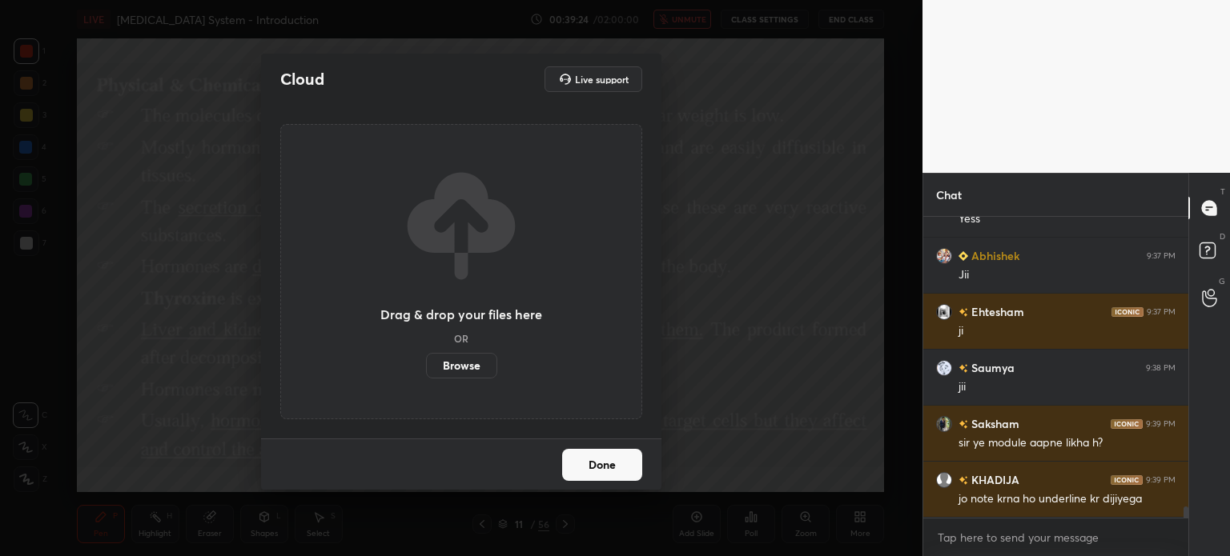
click at [477, 366] on label "Browse" at bounding box center [461, 366] width 71 height 26
click at [426, 366] on input "Browse" at bounding box center [426, 366] width 0 height 26
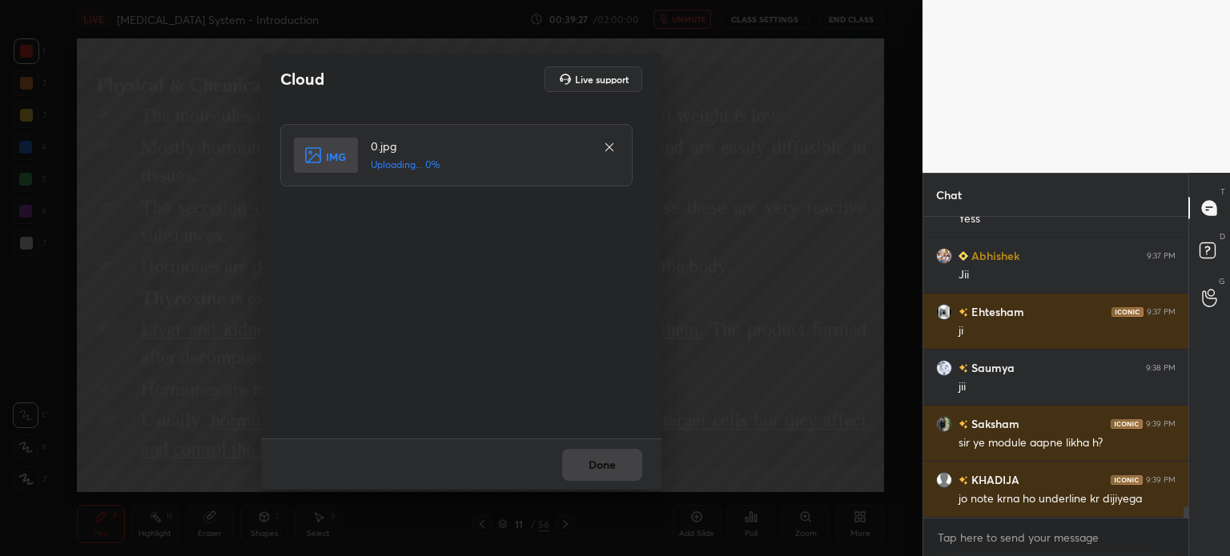
click at [288, 61] on div "Cloud Live support" at bounding box center [461, 79] width 400 height 51
click at [611, 453] on button "Done" at bounding box center [602, 465] width 80 height 32
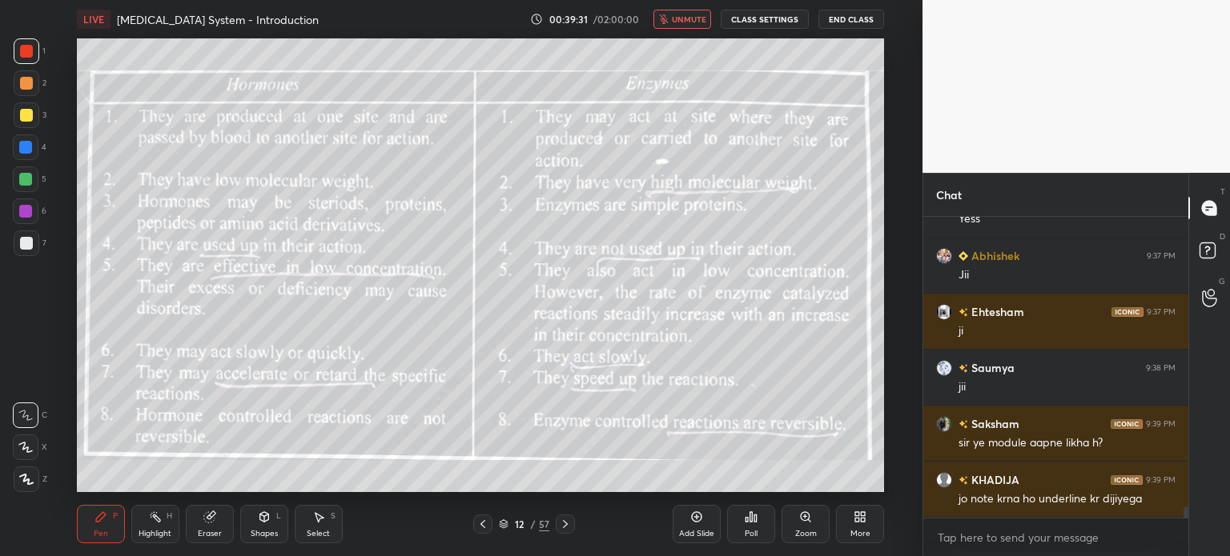
click at [480, 524] on icon at bounding box center [482, 524] width 5 height 8
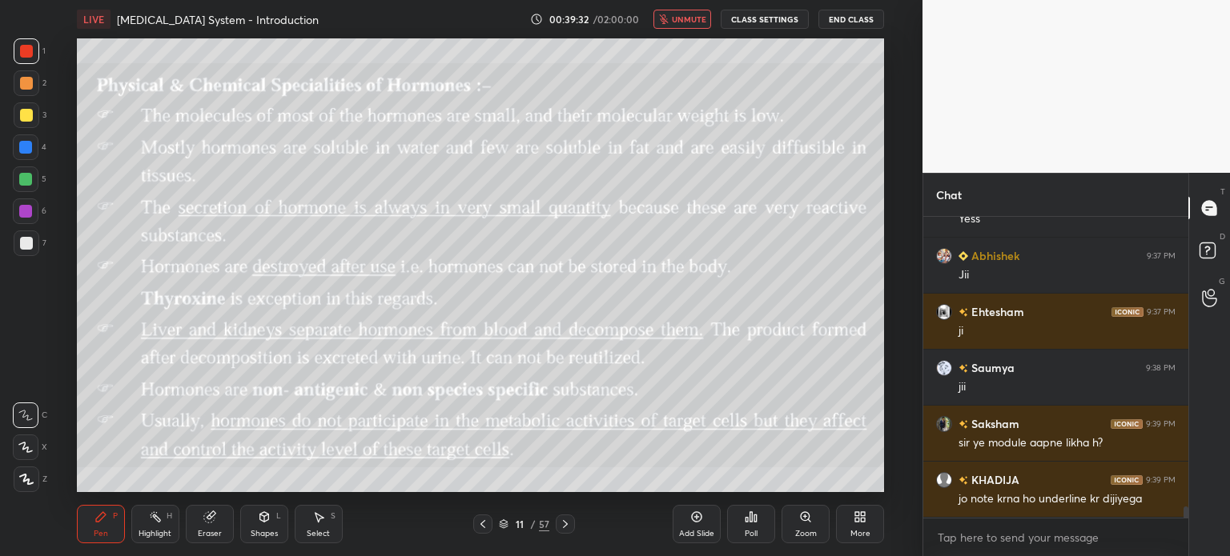
click at [480, 526] on icon at bounding box center [482, 524] width 13 height 13
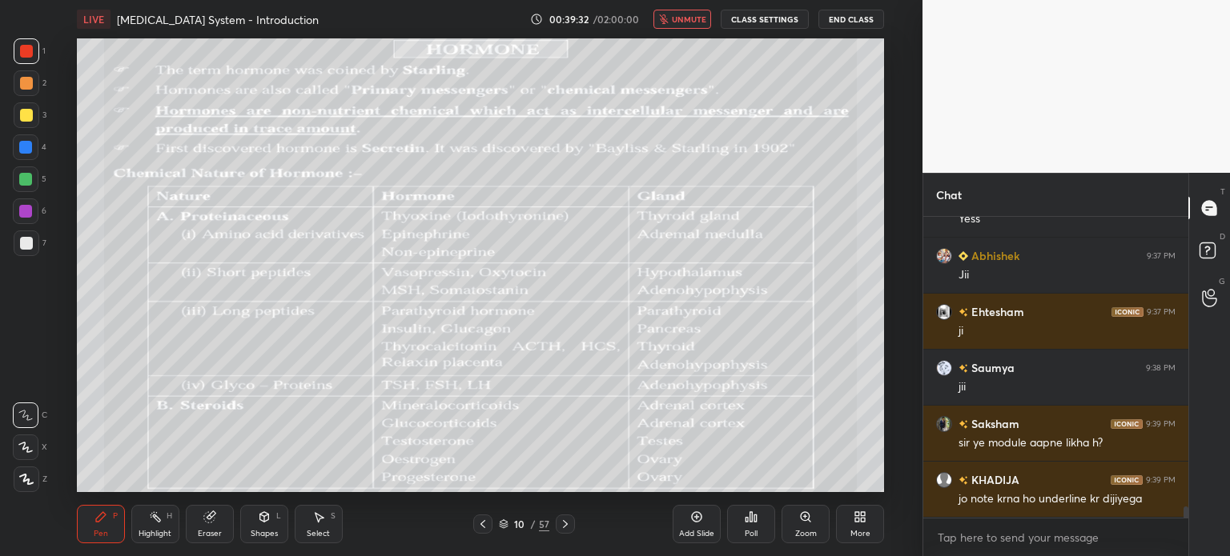
click at [480, 526] on icon at bounding box center [482, 524] width 13 height 13
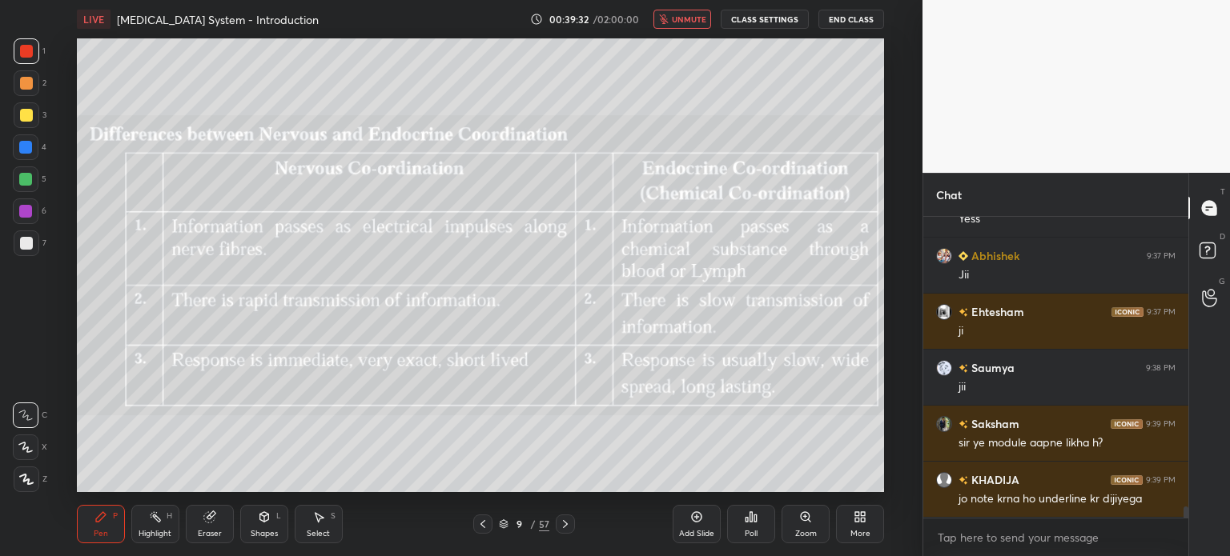
click at [480, 523] on icon at bounding box center [482, 524] width 13 height 13
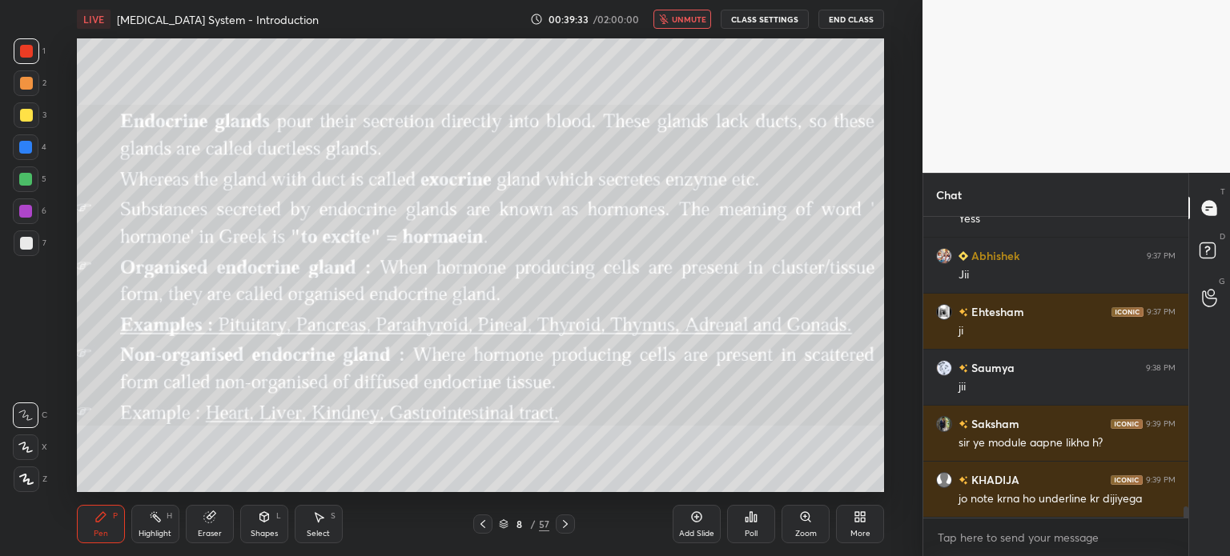
click at [484, 517] on div at bounding box center [482, 524] width 19 height 19
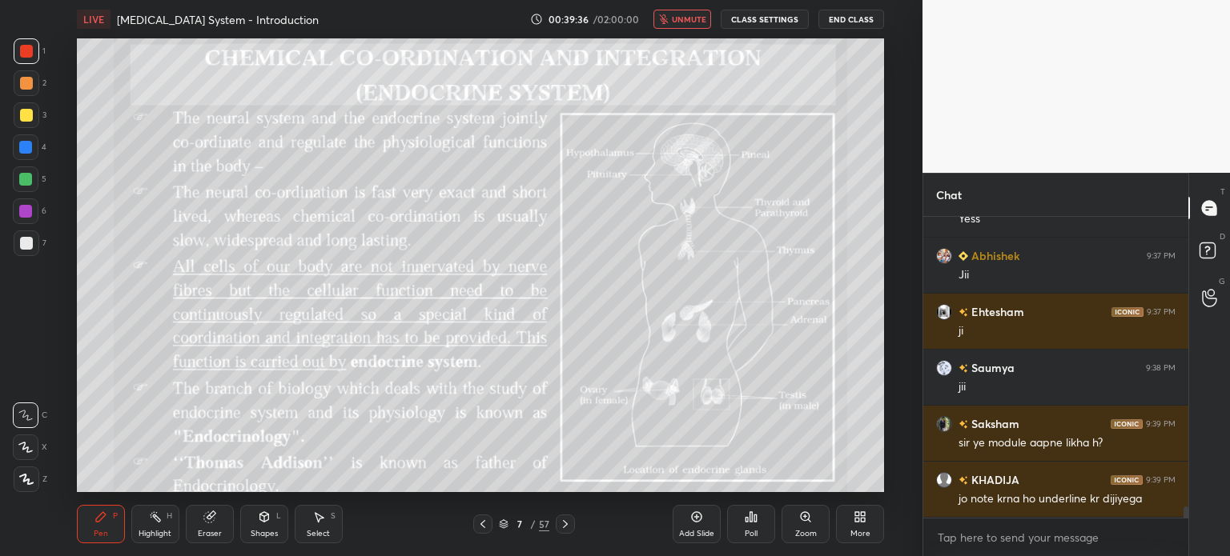
click at [701, 18] on span "unmute" at bounding box center [689, 19] width 34 height 11
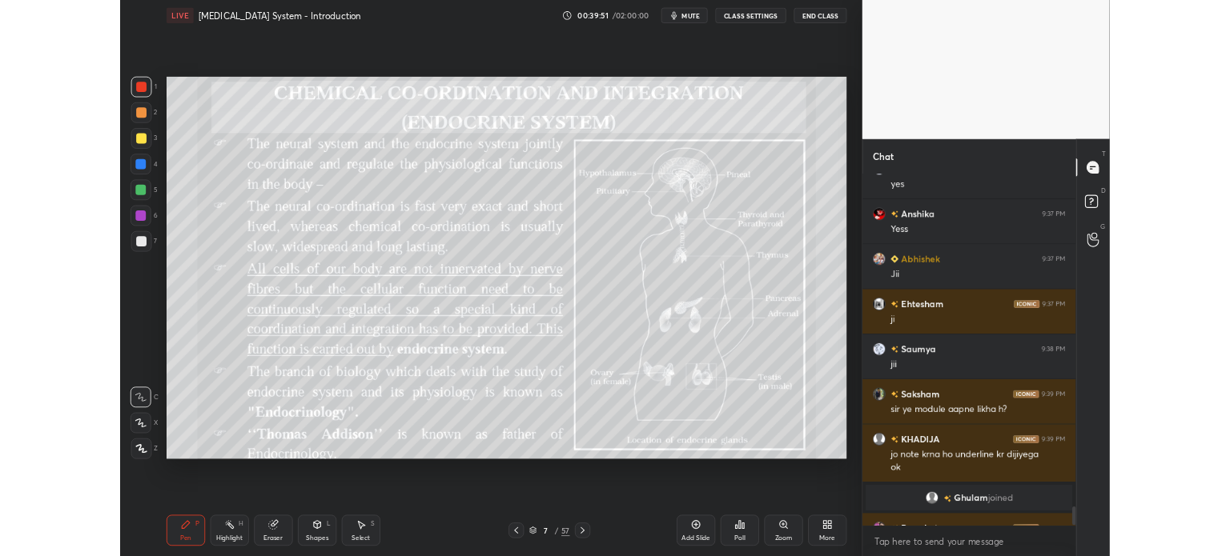
scroll to position [7772, 0]
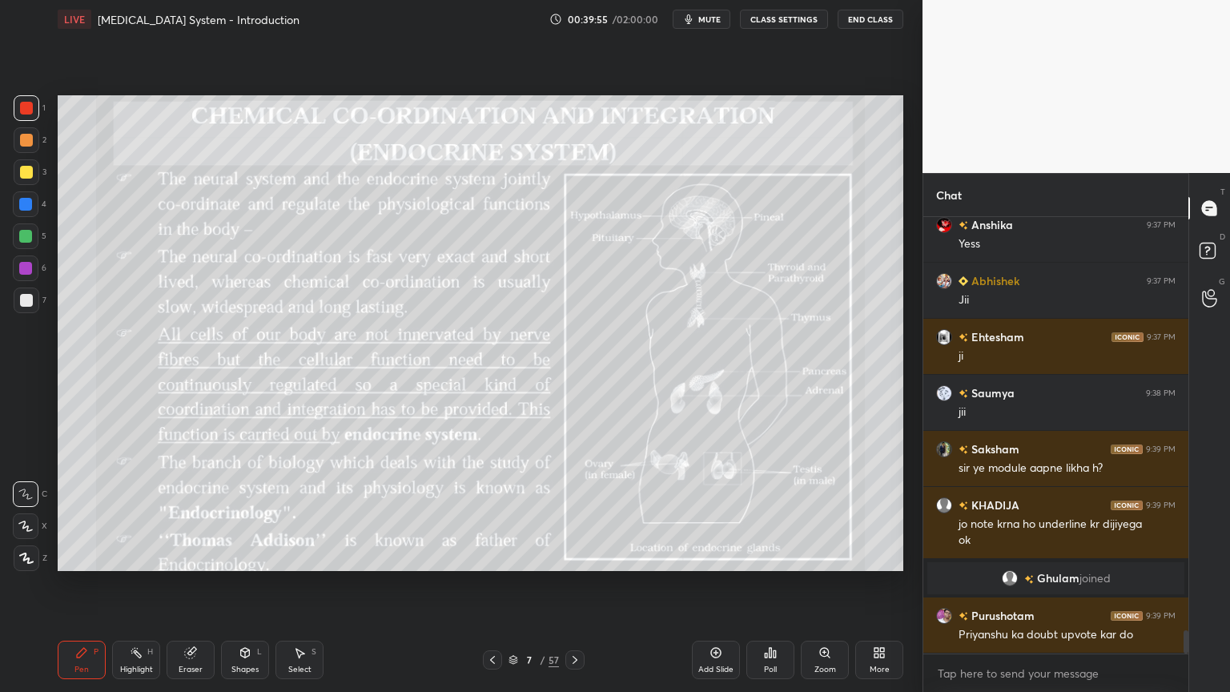
click at [251, 556] on icon at bounding box center [245, 652] width 13 height 13
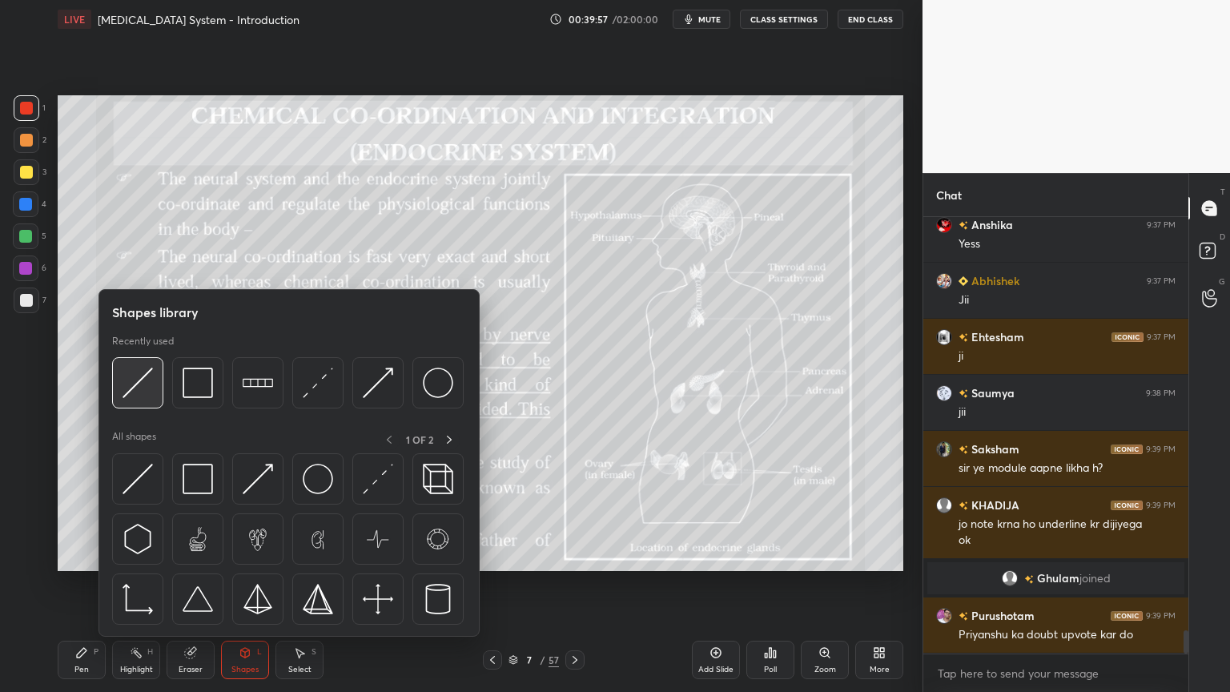
click at [146, 394] on img at bounding box center [137, 382] width 30 height 30
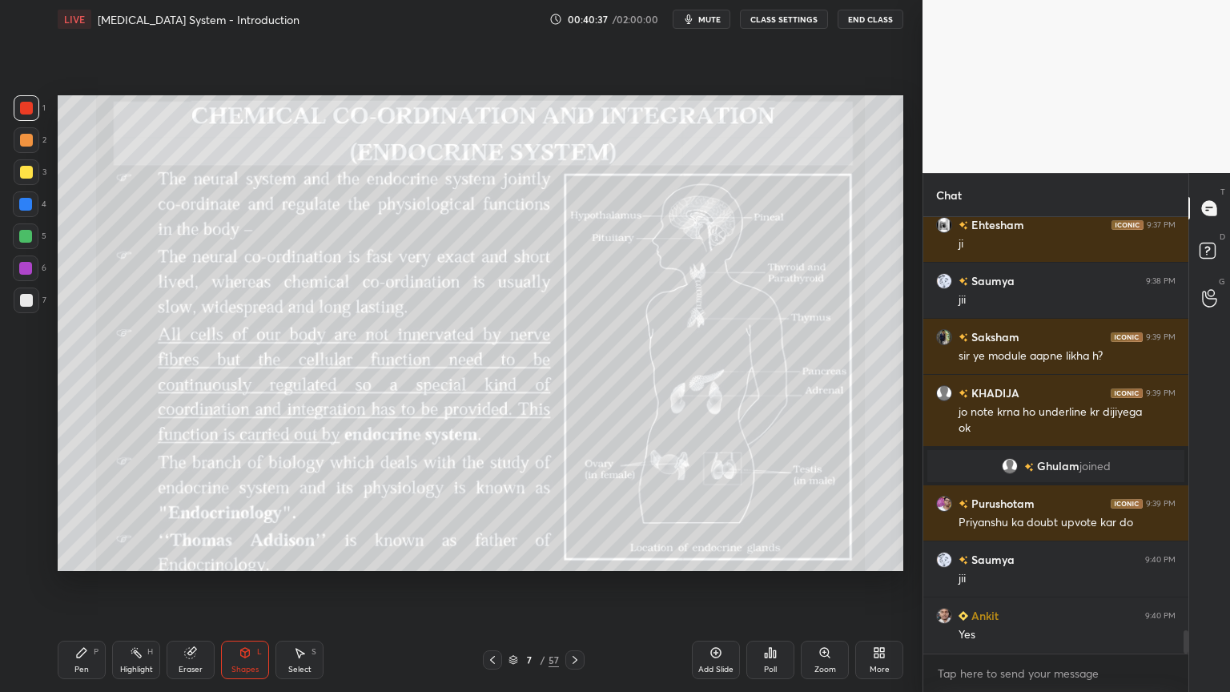
scroll to position [7830, 0]
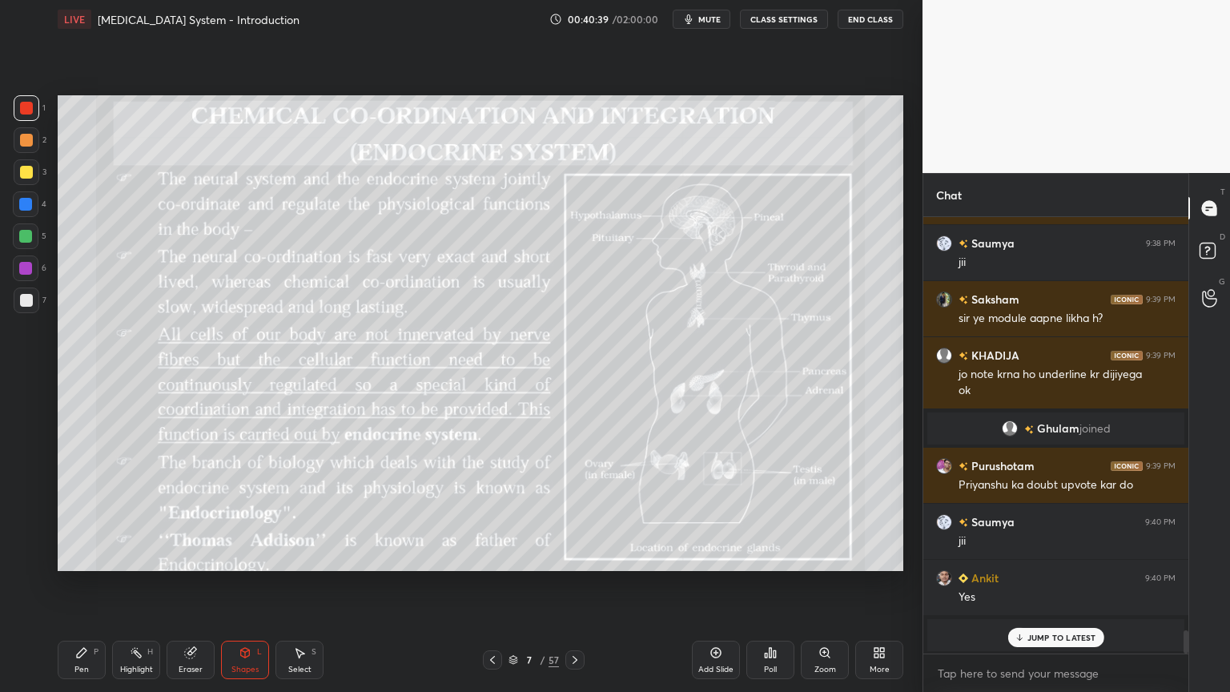
click at [489, 556] on icon at bounding box center [492, 659] width 13 height 13
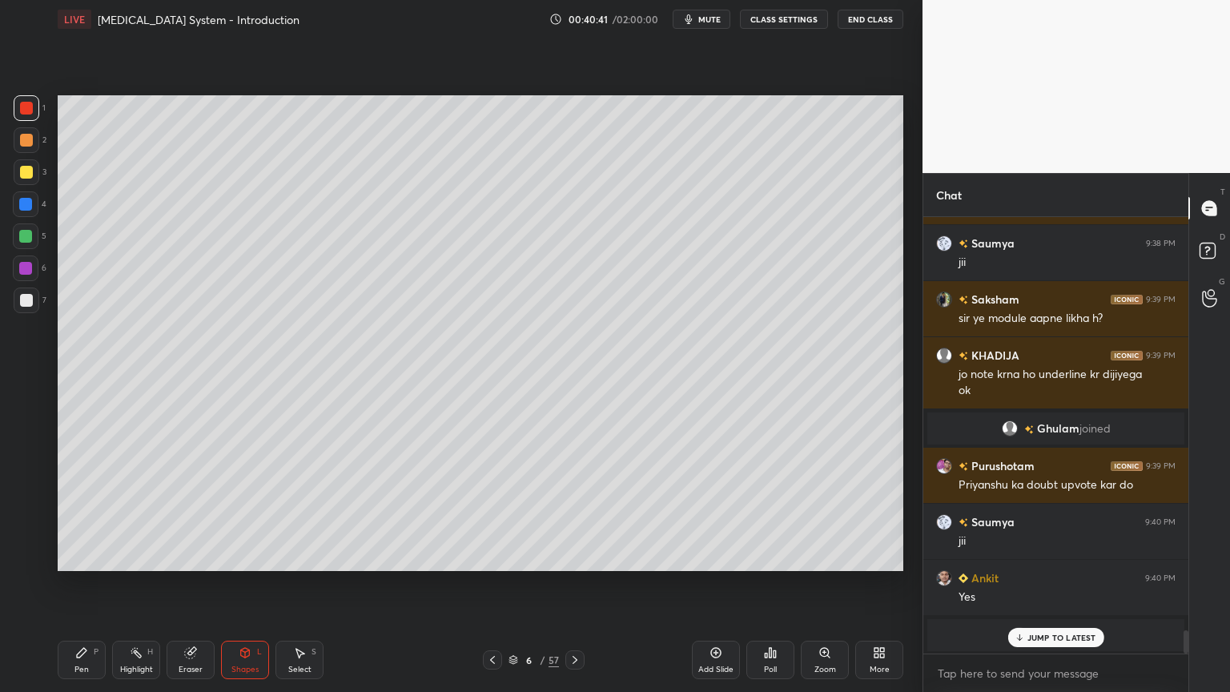
click at [25, 173] on div at bounding box center [26, 172] width 13 height 13
drag, startPoint x: 87, startPoint y: 661, endPoint x: 78, endPoint y: 644, distance: 18.7
click at [82, 556] on div "Pen P" at bounding box center [82, 659] width 48 height 38
click at [29, 556] on icon at bounding box center [26, 557] width 14 height 11
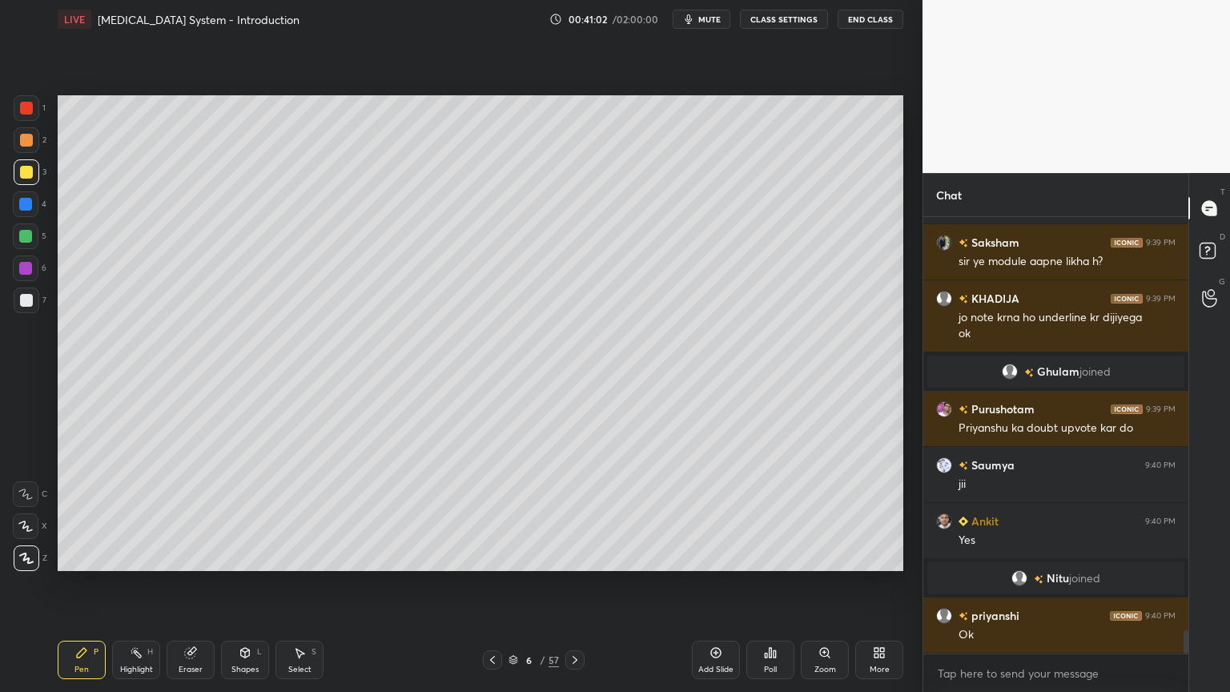
click at [27, 141] on div at bounding box center [26, 140] width 13 height 13
click at [721, 22] on span "mute" at bounding box center [709, 19] width 22 height 11
click at [714, 20] on span "unmute" at bounding box center [708, 19] width 34 height 11
click at [29, 163] on div at bounding box center [27, 172] width 26 height 26
drag, startPoint x: 26, startPoint y: 242, endPoint x: 38, endPoint y: 257, distance: 19.9
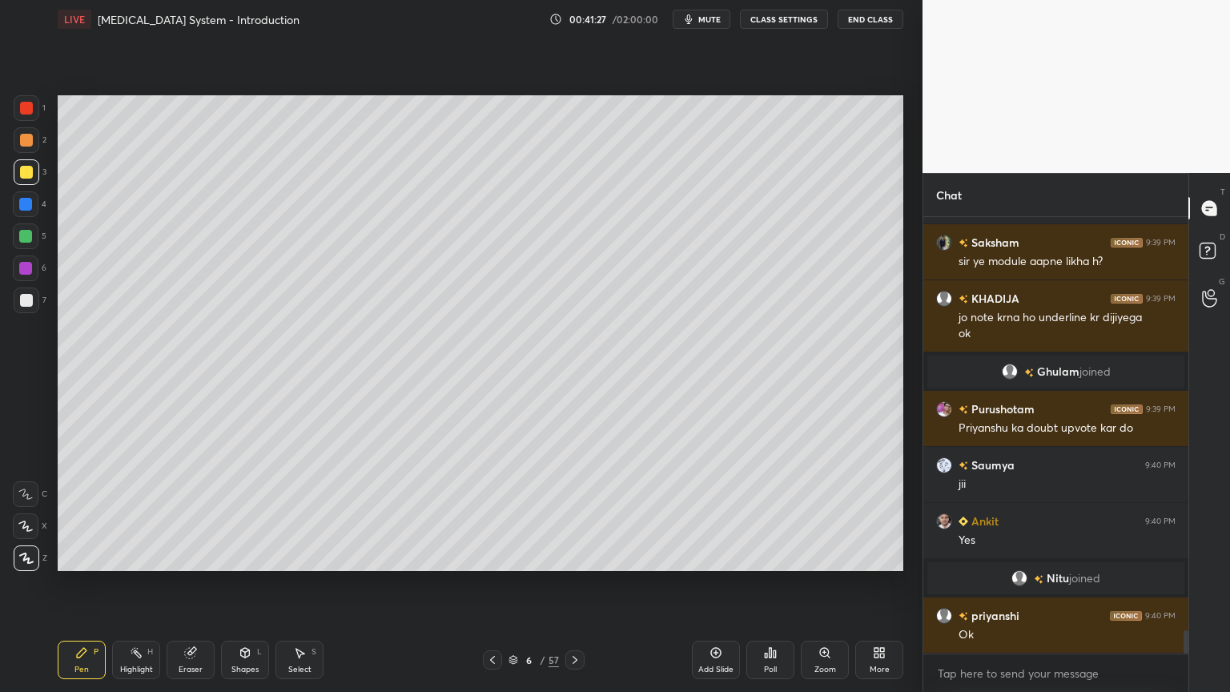
click at [26, 243] on div at bounding box center [26, 236] width 26 height 26
click at [30, 195] on div at bounding box center [26, 204] width 26 height 26
click at [29, 205] on div at bounding box center [25, 204] width 13 height 13
click at [23, 113] on div at bounding box center [26, 108] width 13 height 13
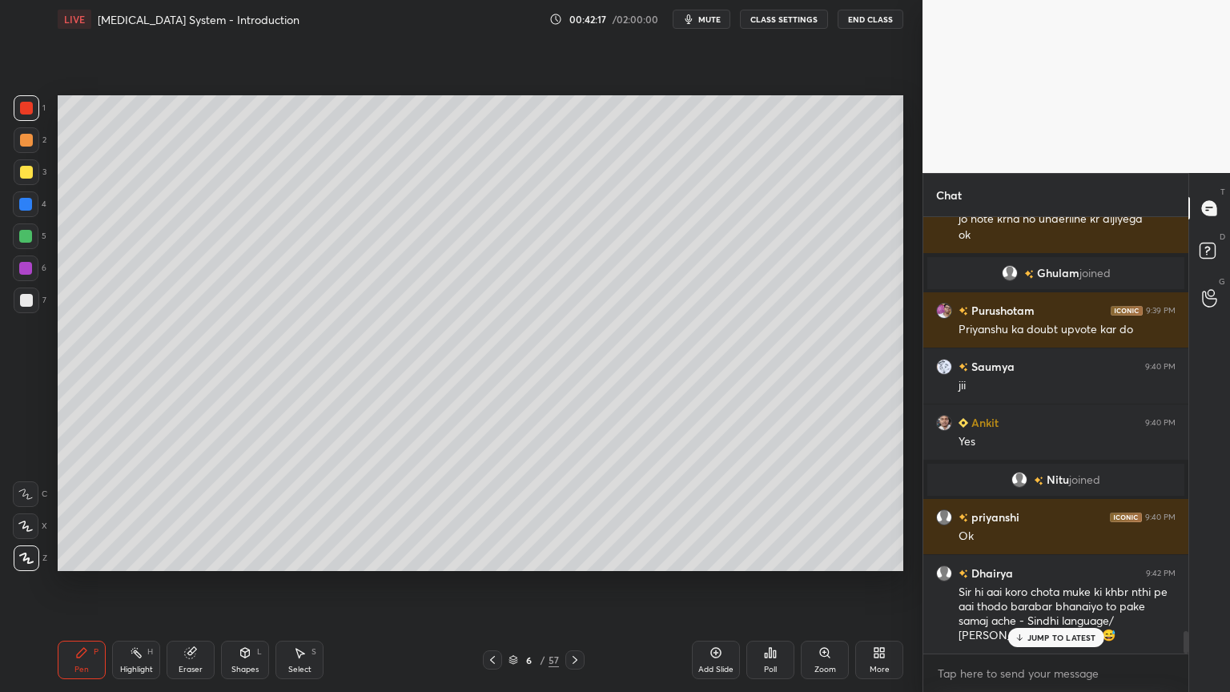
click at [1066, 556] on p "JUMP TO LATEST" at bounding box center [1061, 637] width 69 height 10
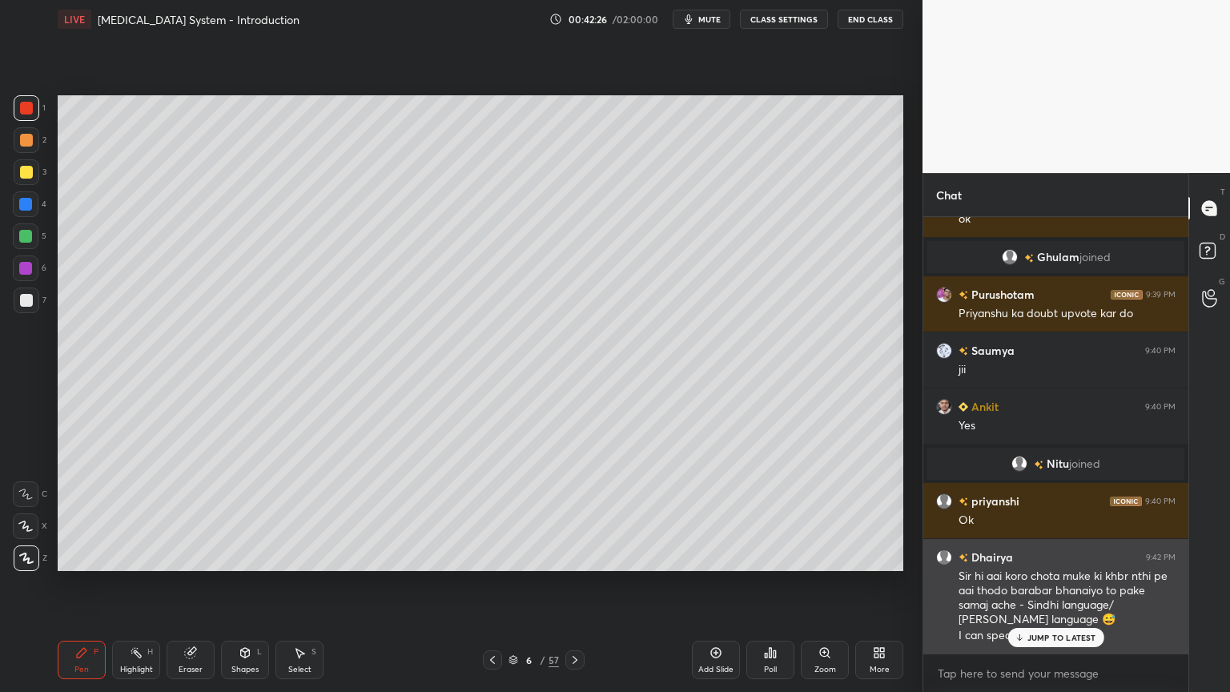
click at [1057, 556] on p "JUMP TO LATEST" at bounding box center [1061, 637] width 69 height 10
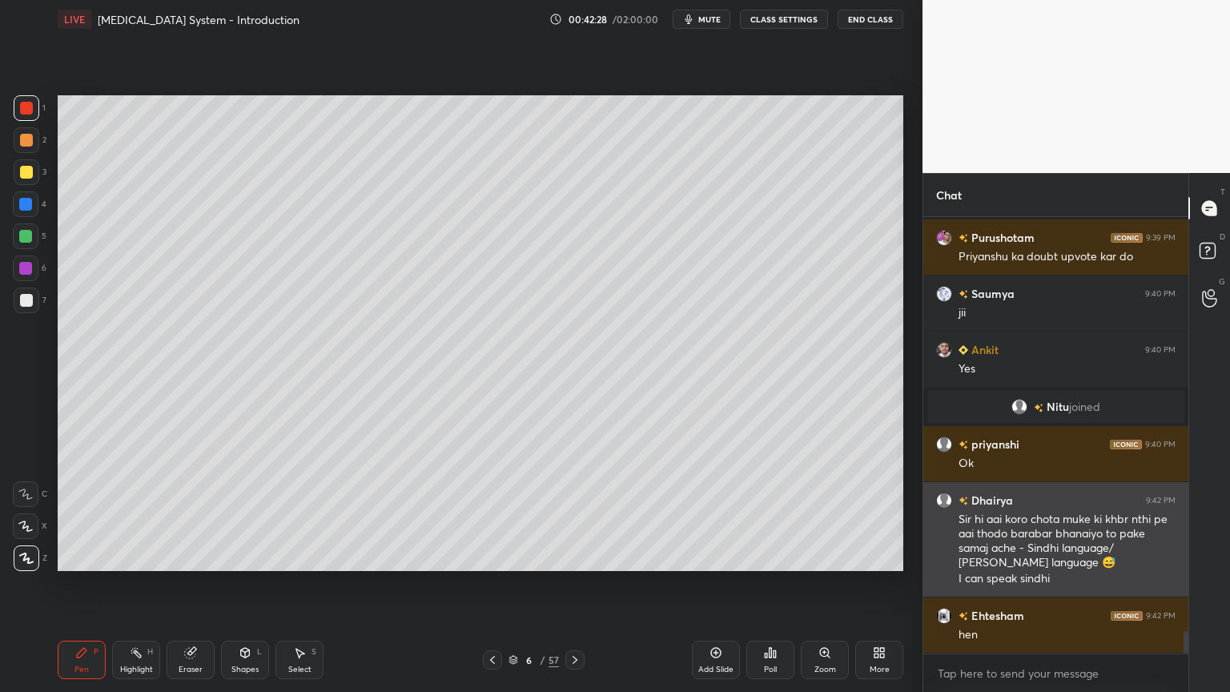
click at [1044, 556] on div "Dhairya 9:42 PM Sir hi aai koro chota muke ki khbr nthi pe aai thodo barabar bh…" at bounding box center [1055, 539] width 265 height 114
click at [970, 528] on div "Sir hi aai koro chota muke ki khbr nthi pe aai thodo barabar bhanaiyo to pake s…" at bounding box center [1066, 541] width 217 height 59
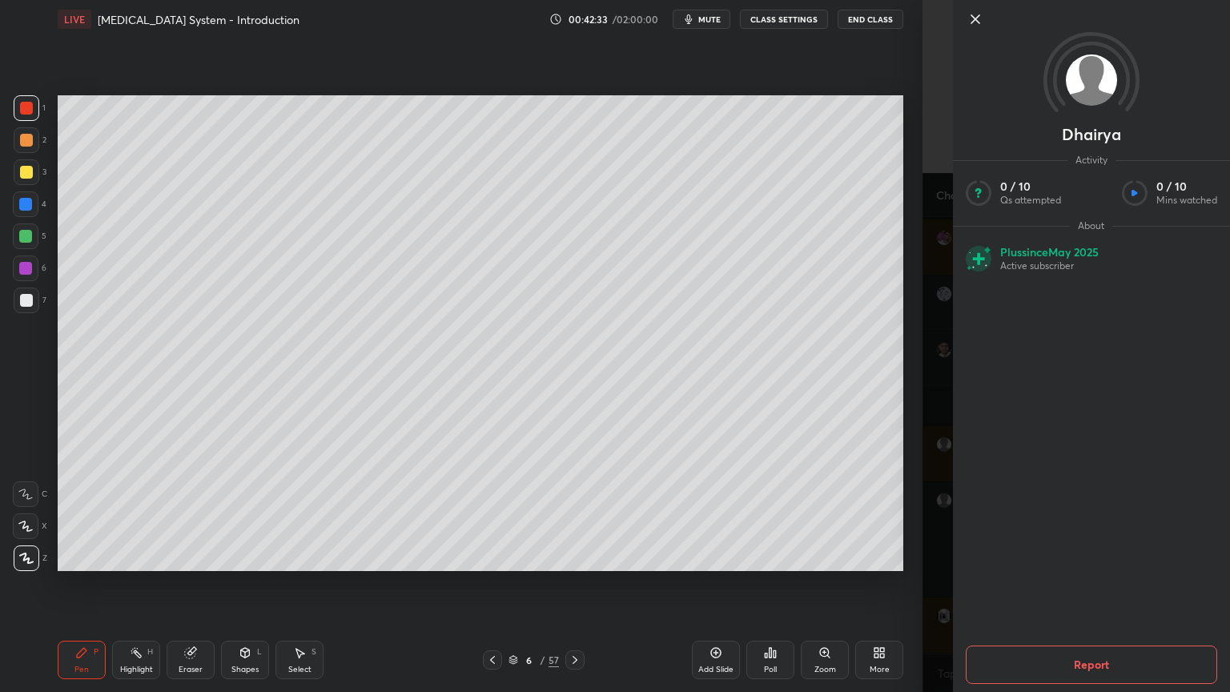
click at [1038, 556] on button "Report" at bounding box center [1091, 664] width 251 height 38
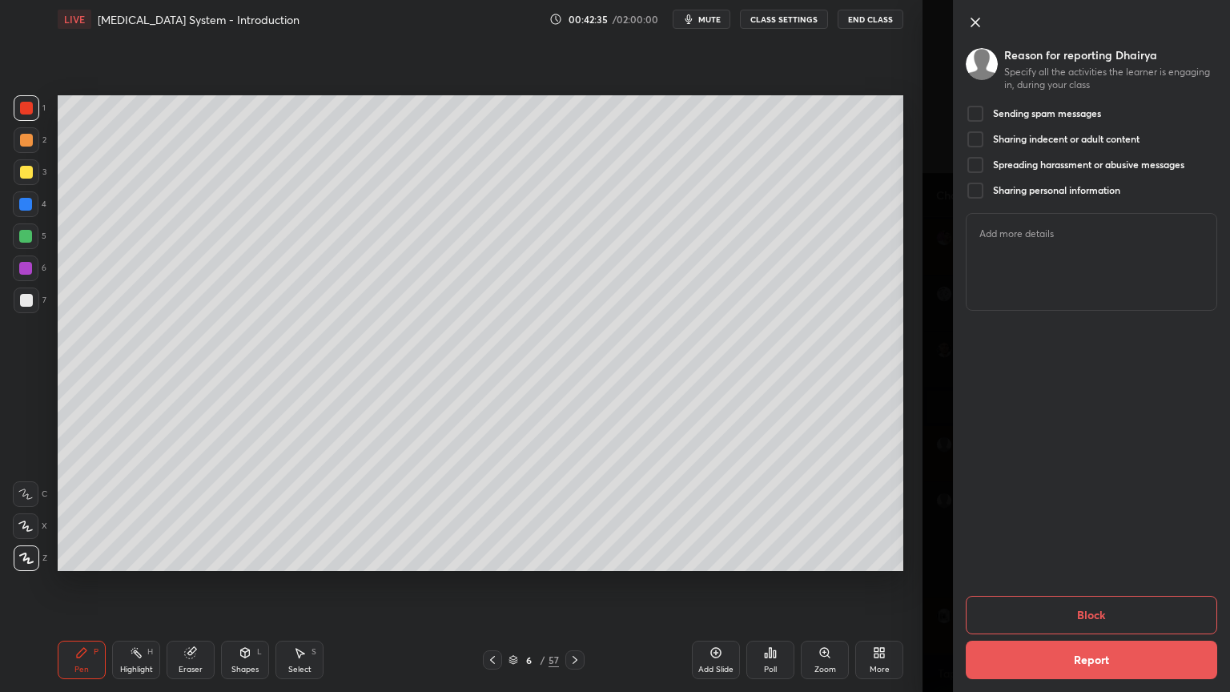
click at [984, 114] on div at bounding box center [975, 113] width 19 height 19
click at [1050, 556] on button "Report" at bounding box center [1091, 659] width 251 height 38
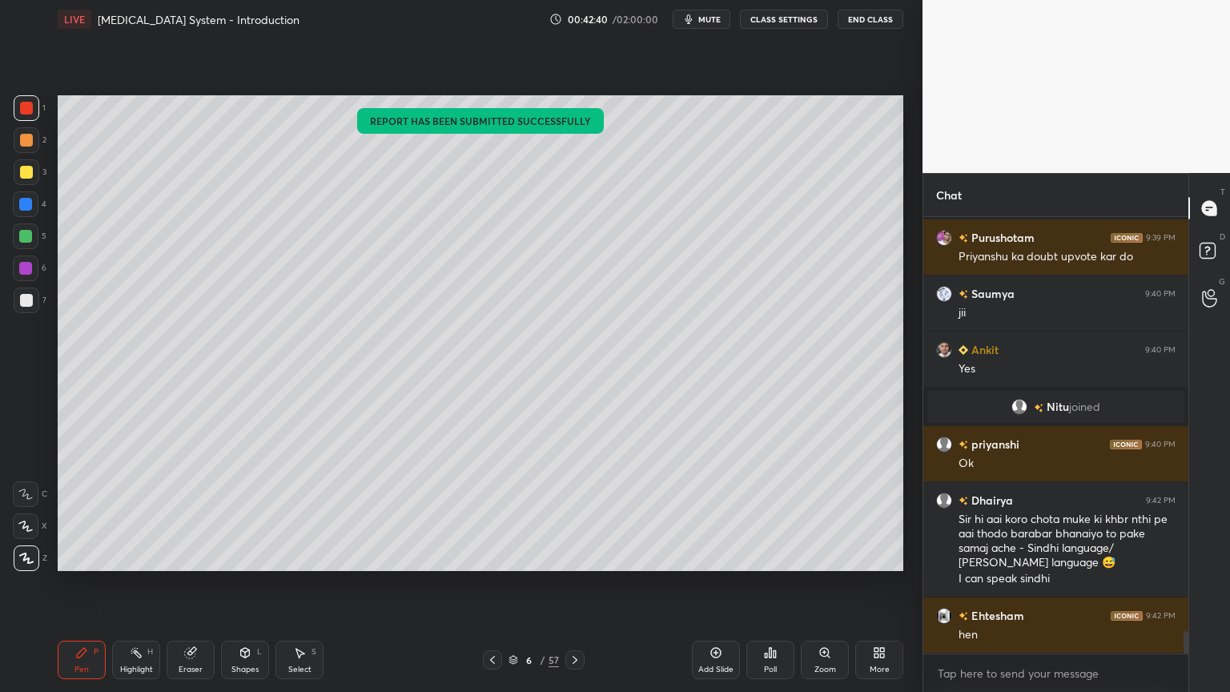
scroll to position [8160, 0]
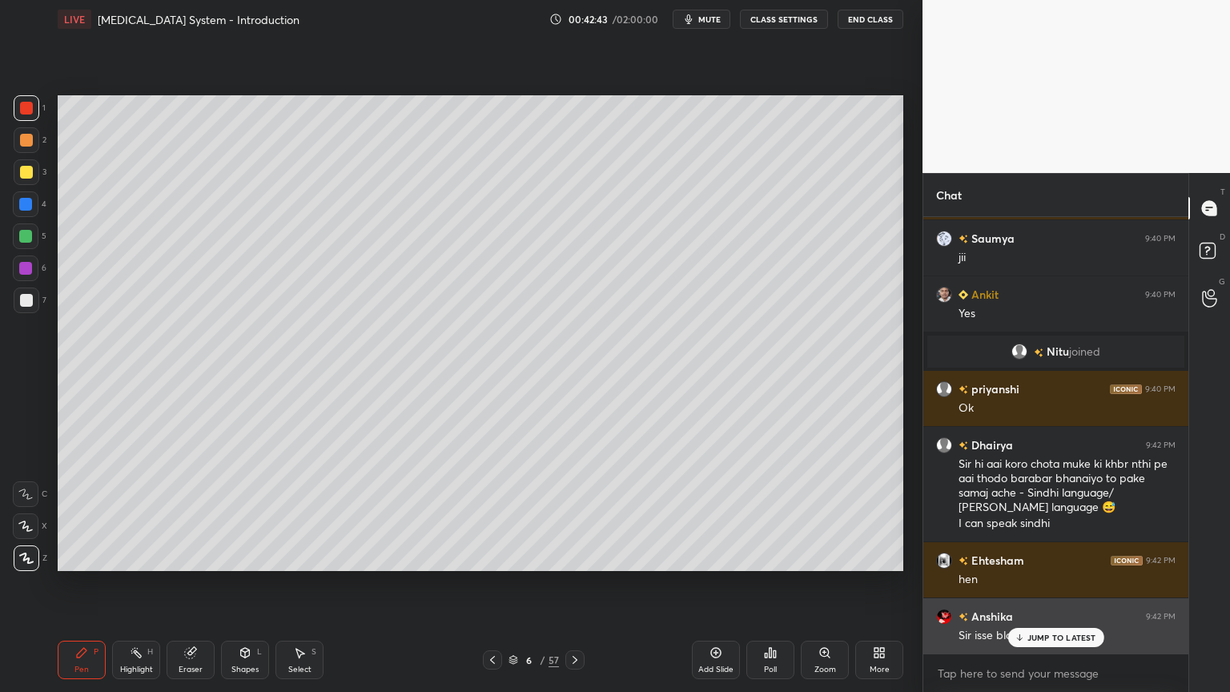
click at [1028, 556] on p "JUMP TO LATEST" at bounding box center [1061, 637] width 69 height 10
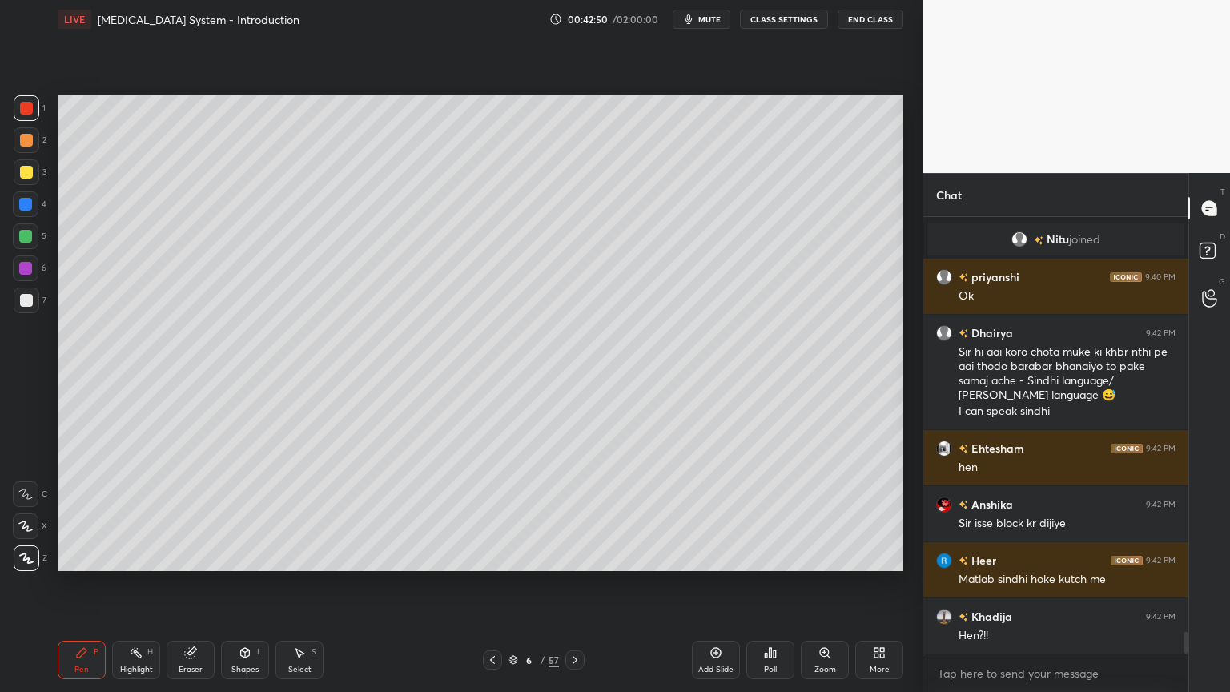
scroll to position [8329, 0]
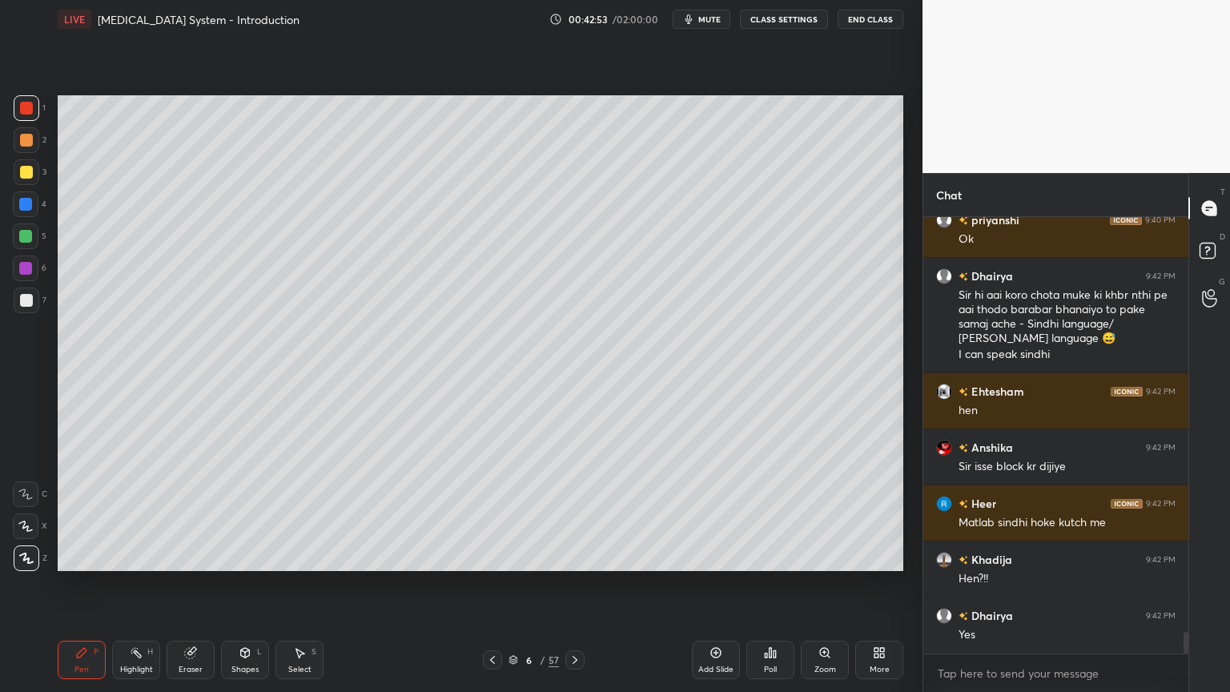
drag, startPoint x: 30, startPoint y: 112, endPoint x: 54, endPoint y: 131, distance: 31.4
click at [30, 122] on div "1" at bounding box center [30, 111] width 32 height 32
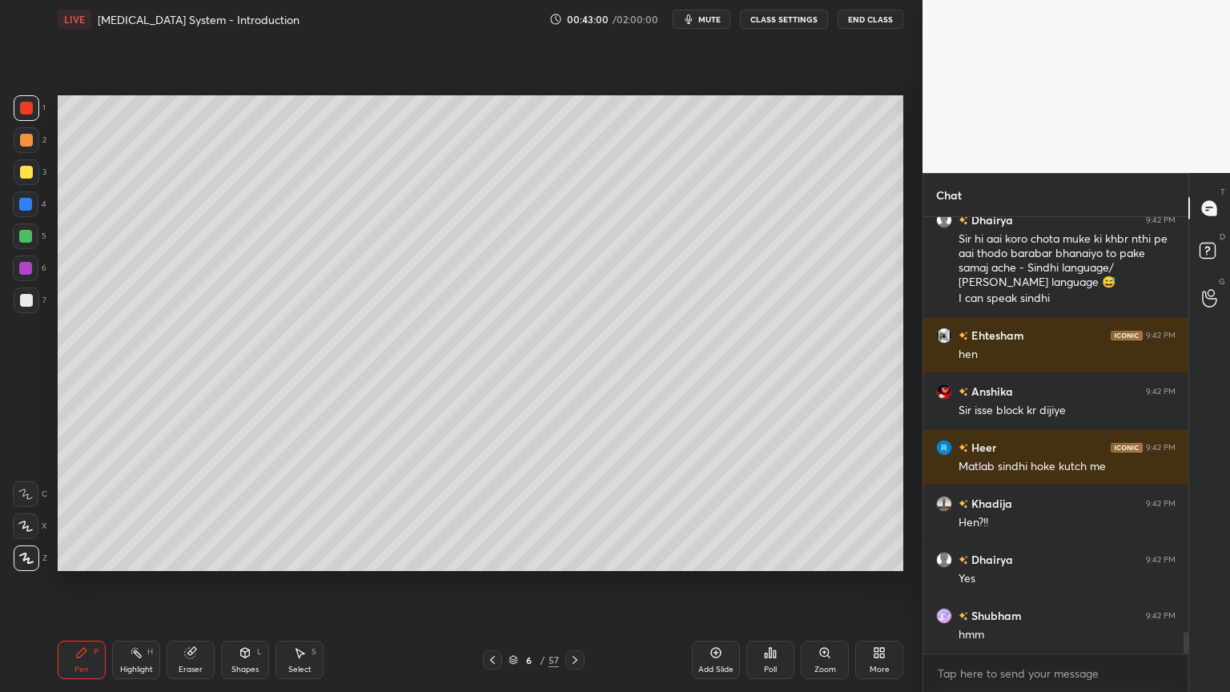
scroll to position [8282, 0]
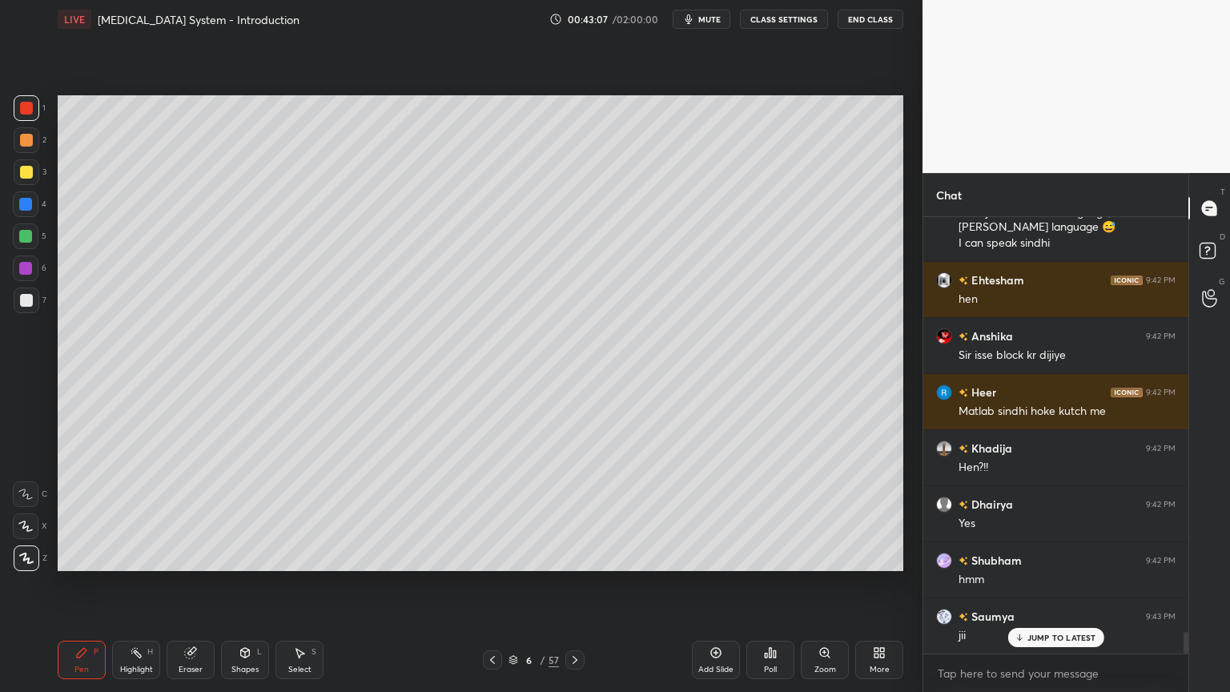
drag, startPoint x: 26, startPoint y: 268, endPoint x: 32, endPoint y: 258, distance: 12.2
click at [32, 265] on div at bounding box center [26, 268] width 26 height 26
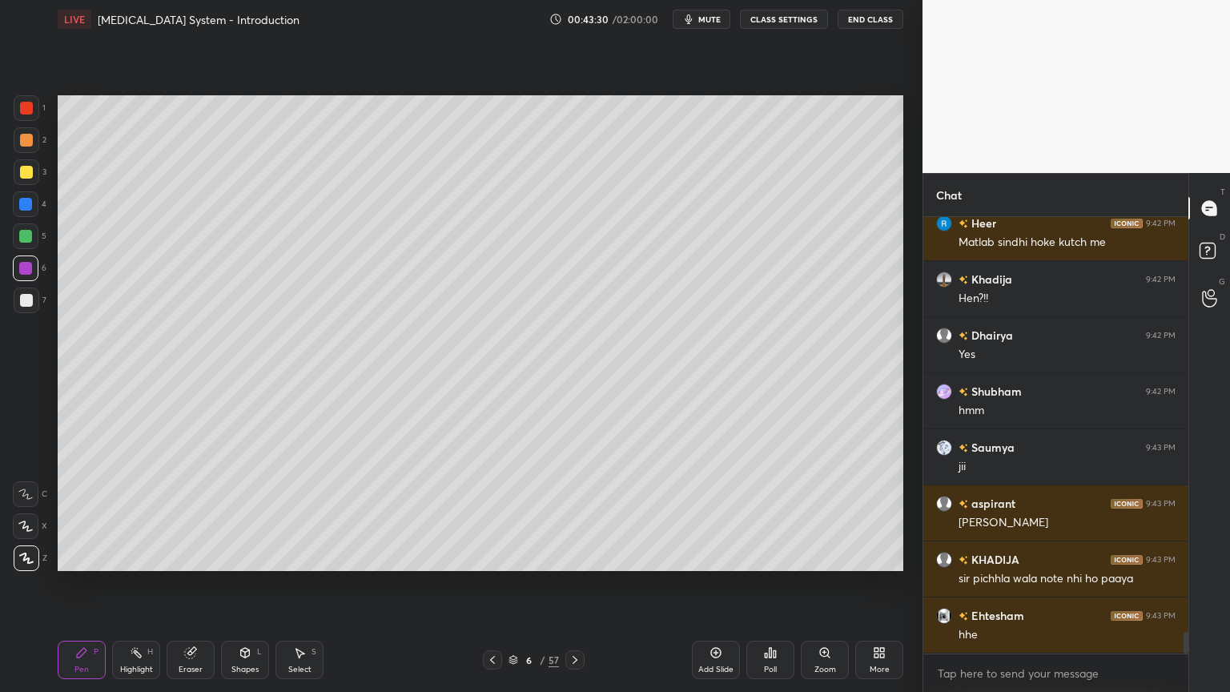
scroll to position [8506, 0]
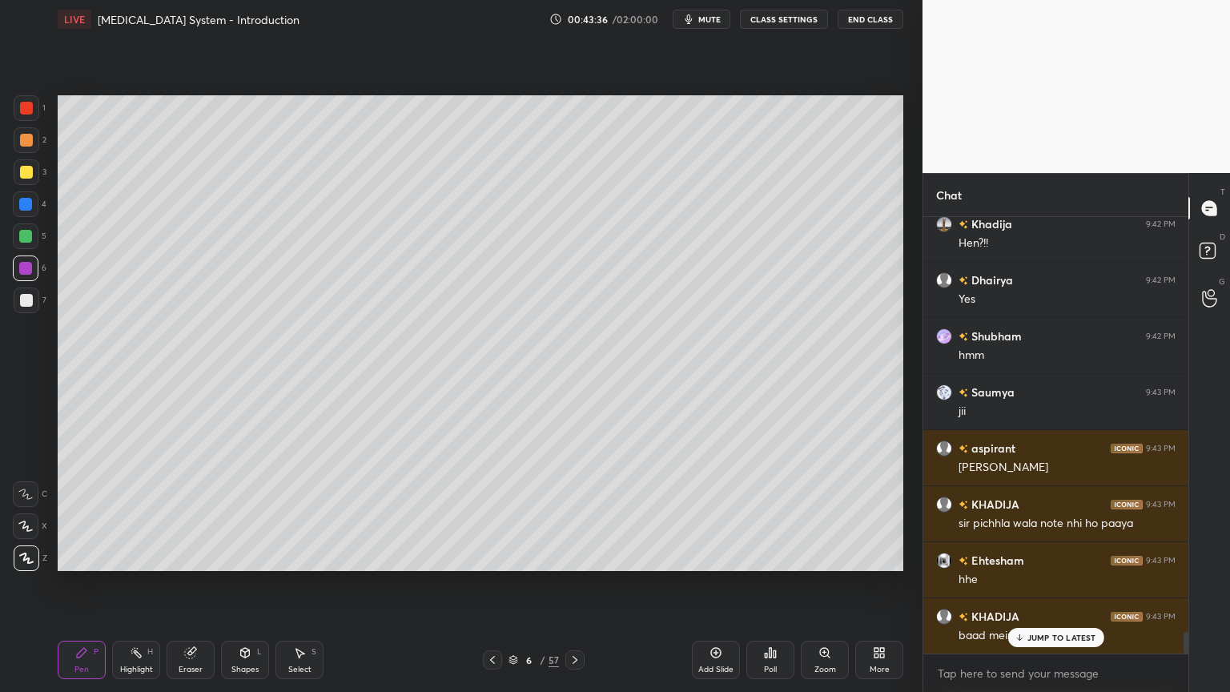
click at [27, 556] on icon at bounding box center [26, 558] width 13 height 10
click at [1050, 556] on p "JUMP TO LATEST" at bounding box center [1061, 637] width 69 height 10
drag, startPoint x: 144, startPoint y: 649, endPoint x: 118, endPoint y: 588, distance: 66.0
click at [144, 556] on div "Highlight H" at bounding box center [136, 659] width 48 height 38
drag, startPoint x: 20, startPoint y: 532, endPoint x: 48, endPoint y: 528, distance: 28.2
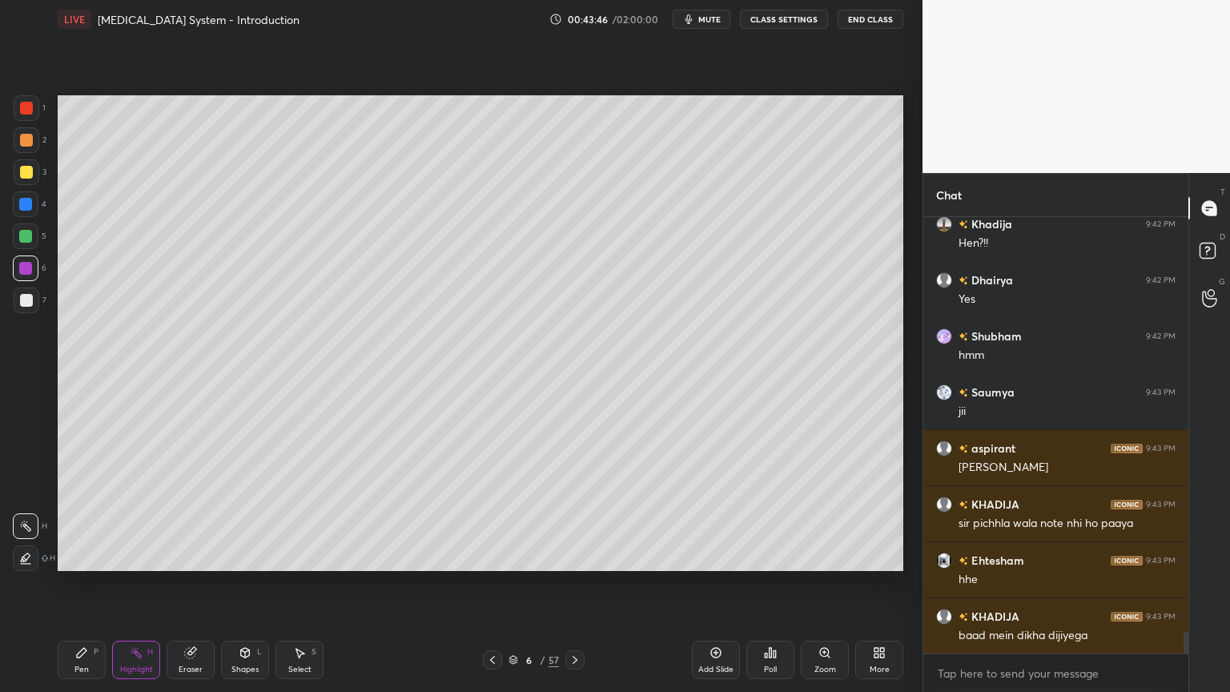
click at [38, 532] on div at bounding box center [26, 526] width 26 height 26
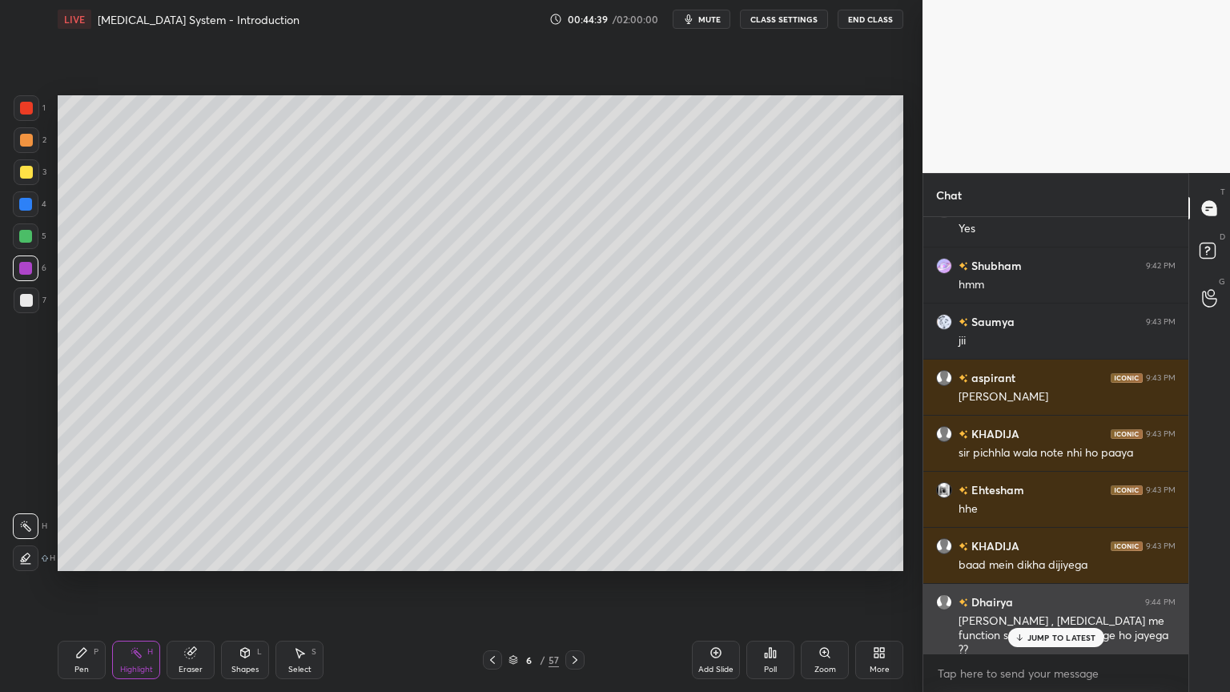
drag, startPoint x: 1045, startPoint y: 634, endPoint x: 1034, endPoint y: 644, distance: 14.2
click at [1046, 556] on p "JUMP TO LATEST" at bounding box center [1061, 637] width 69 height 10
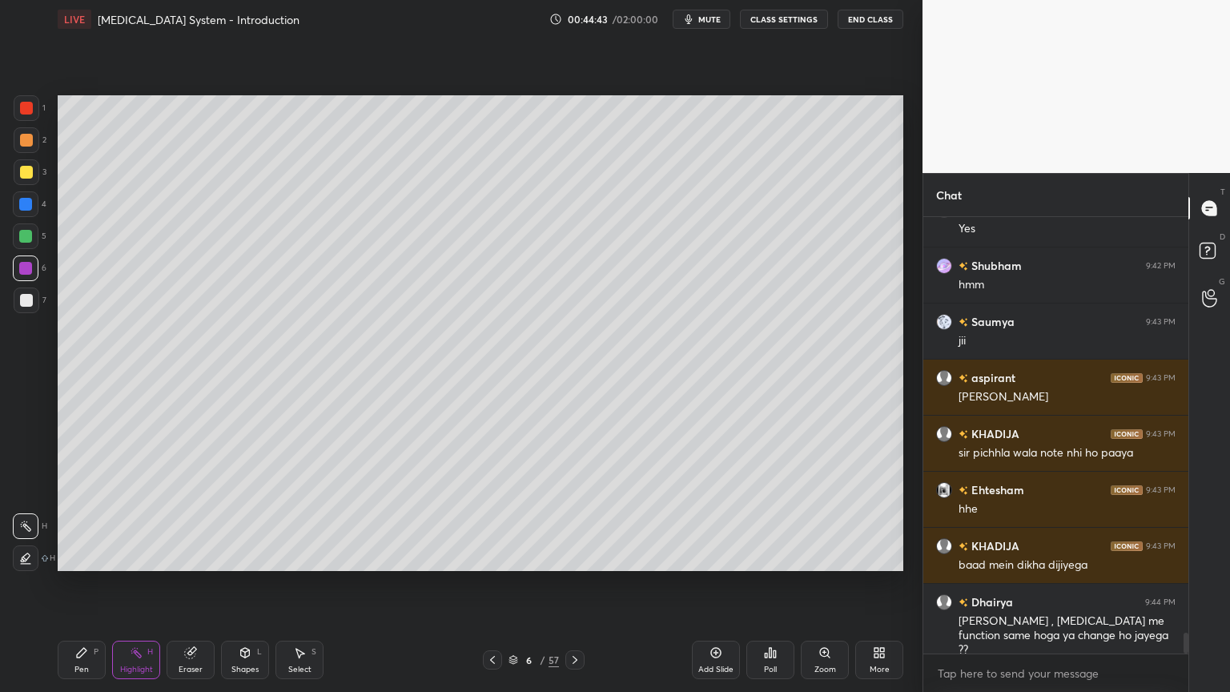
click at [26, 303] on div at bounding box center [26, 300] width 13 height 13
click at [27, 305] on div at bounding box center [26, 300] width 13 height 13
click at [85, 556] on icon at bounding box center [81, 652] width 13 height 13
drag, startPoint x: 24, startPoint y: 526, endPoint x: 30, endPoint y: 509, distance: 18.0
click at [26, 528] on icon at bounding box center [25, 525] width 14 height 11
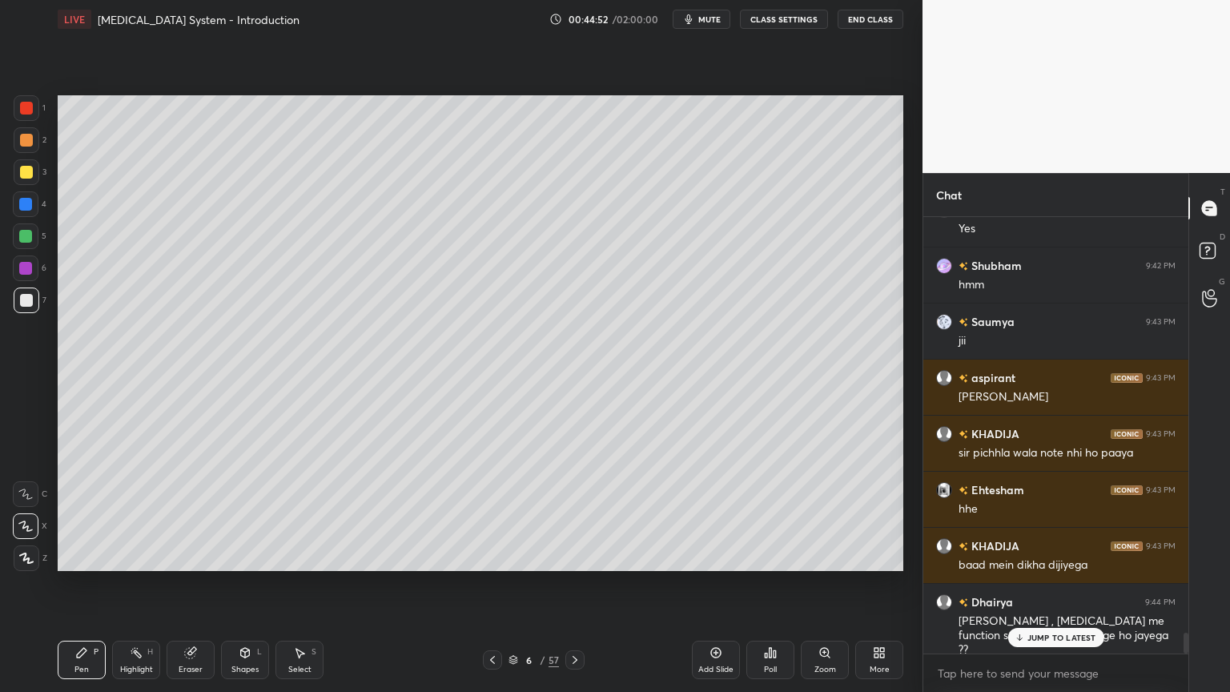
scroll to position [8592, 0]
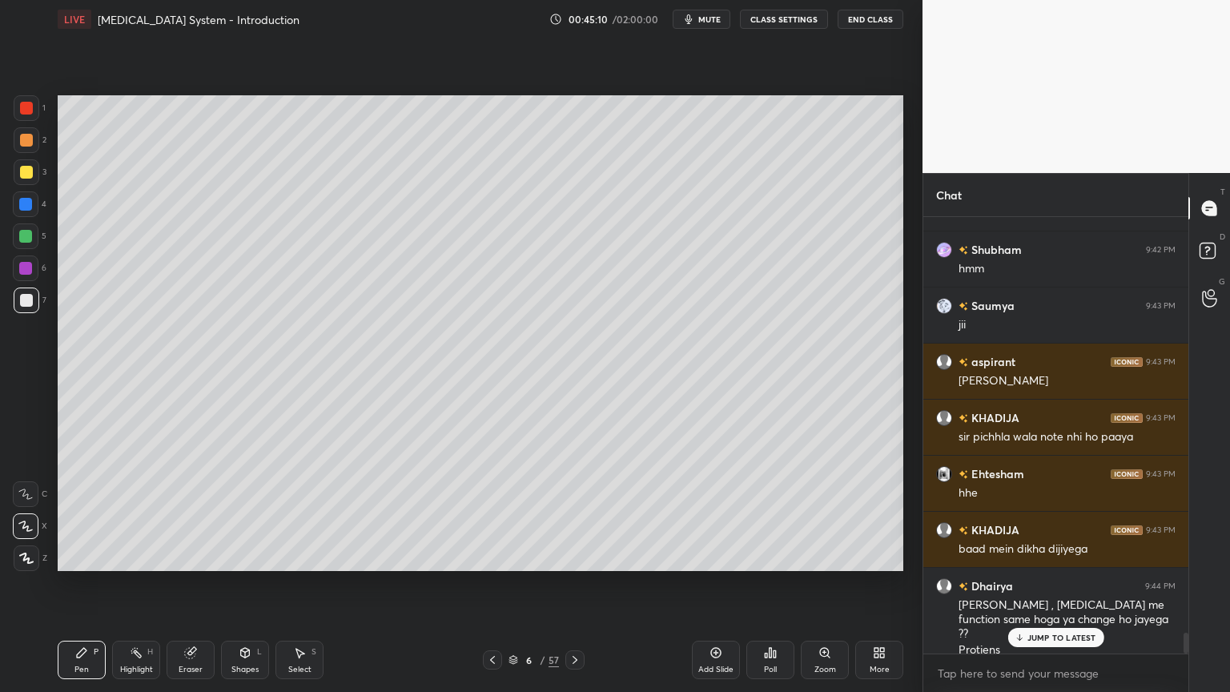
click at [492, 556] on icon at bounding box center [492, 659] width 13 height 13
click at [493, 556] on icon at bounding box center [492, 659] width 13 height 13
click at [492, 556] on icon at bounding box center [492, 659] width 13 height 13
click at [493, 556] on icon at bounding box center [492, 659] width 13 height 13
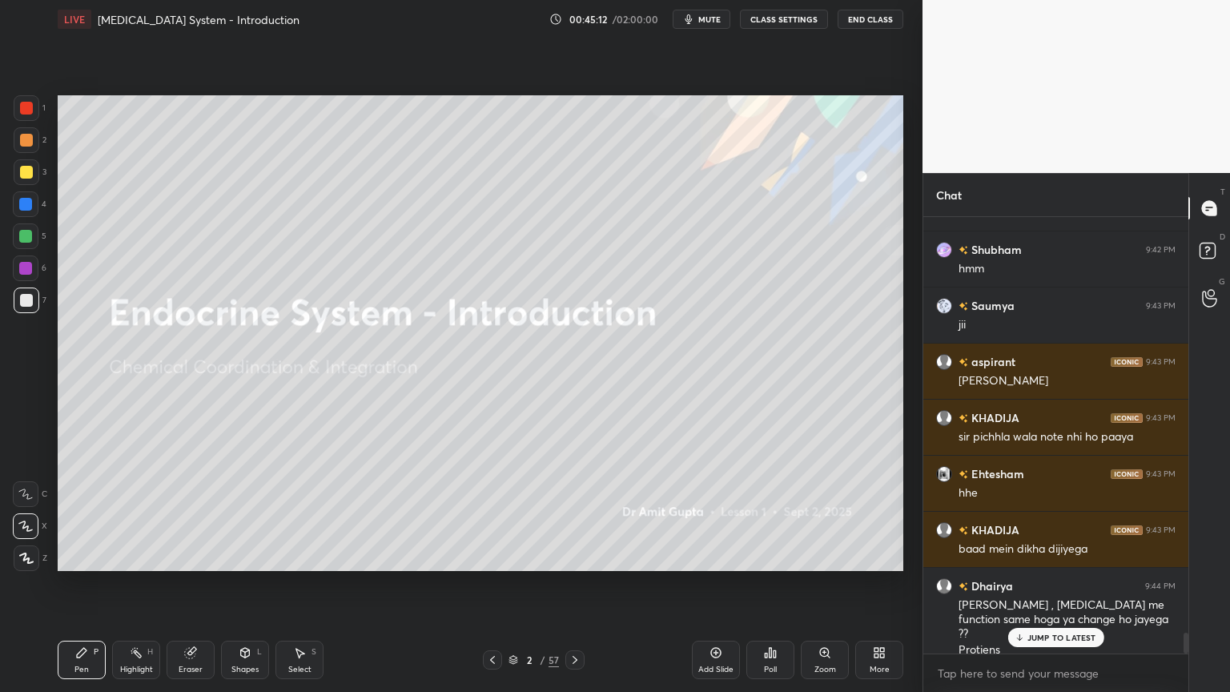
click at [491, 556] on icon at bounding box center [492, 659] width 13 height 13
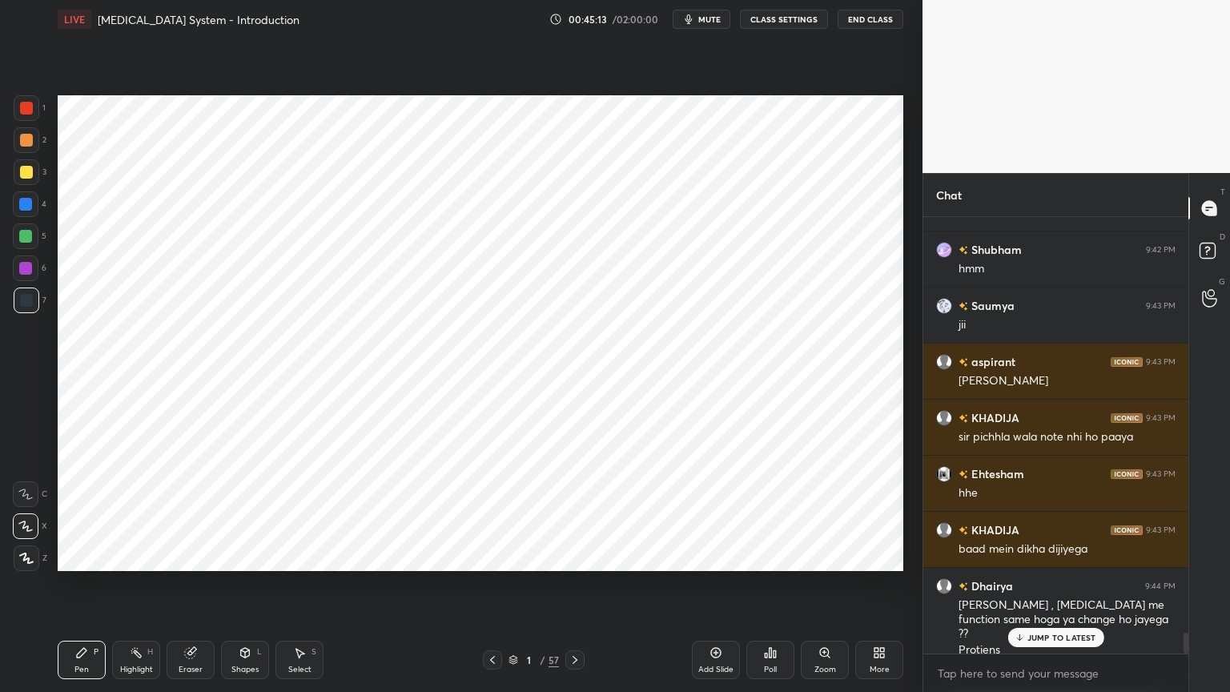
click at [579, 556] on icon at bounding box center [574, 659] width 13 height 13
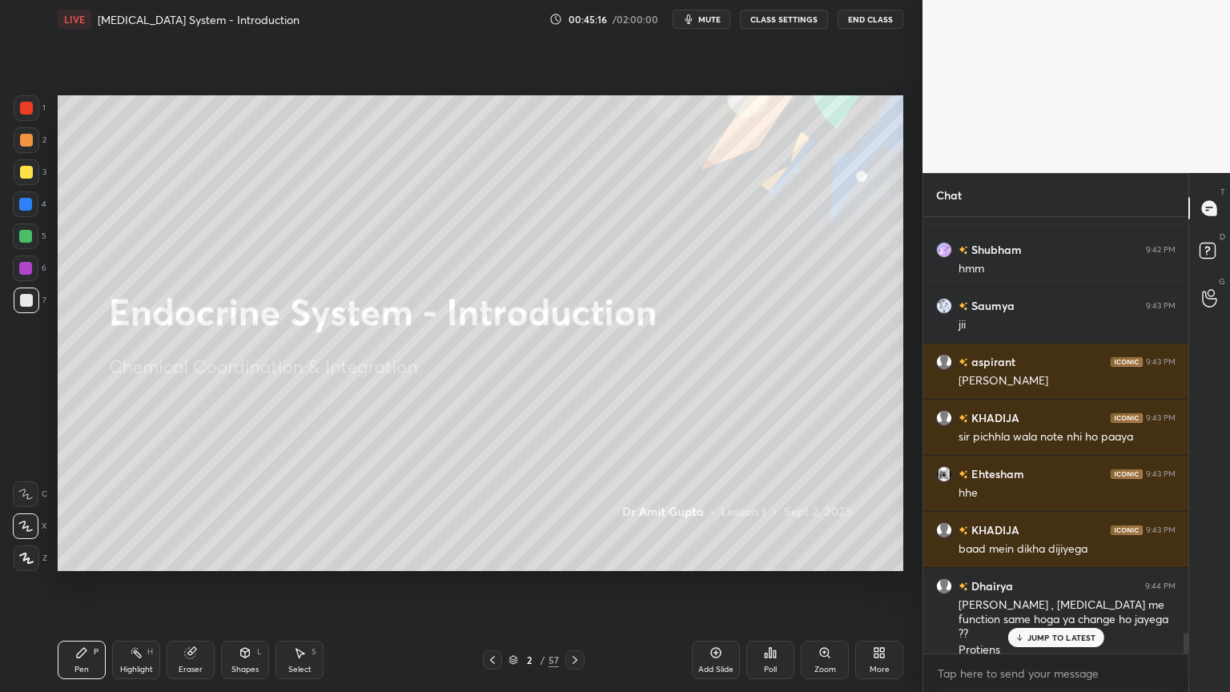
click at [576, 556] on icon at bounding box center [574, 659] width 13 height 13
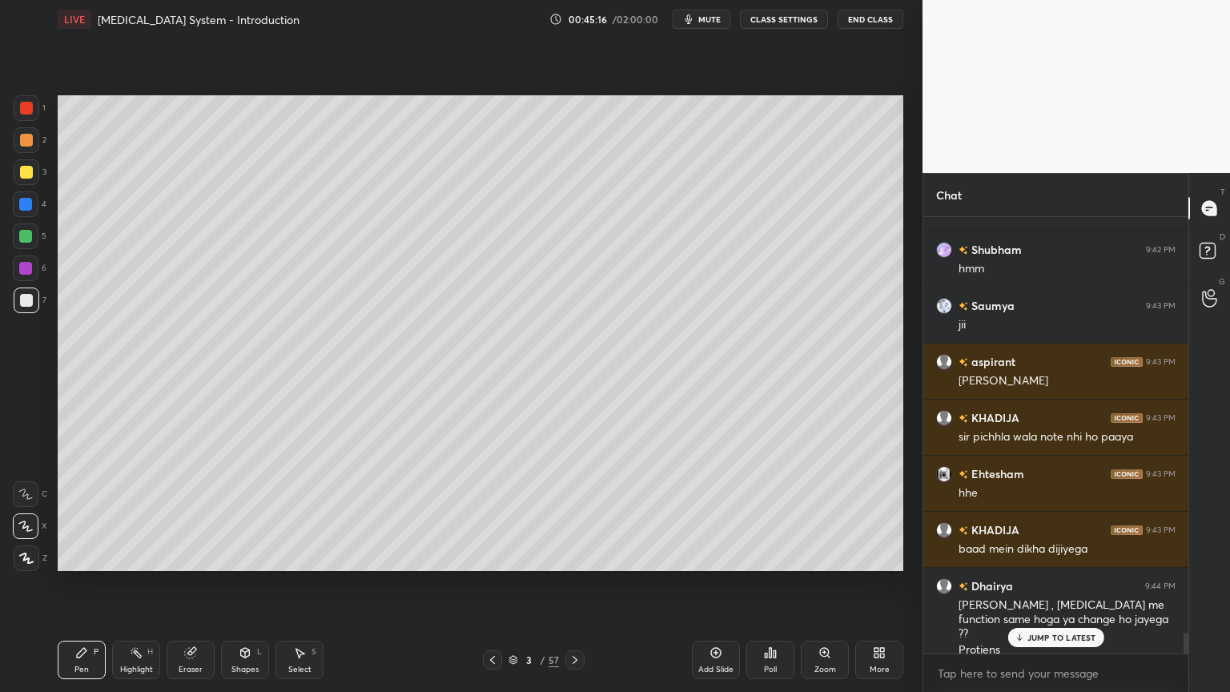
click at [576, 556] on icon at bounding box center [574, 659] width 13 height 13
click at [573, 556] on icon at bounding box center [574, 659] width 13 height 13
click at [575, 556] on icon at bounding box center [574, 659] width 13 height 13
click at [573, 556] on icon at bounding box center [574, 659] width 13 height 13
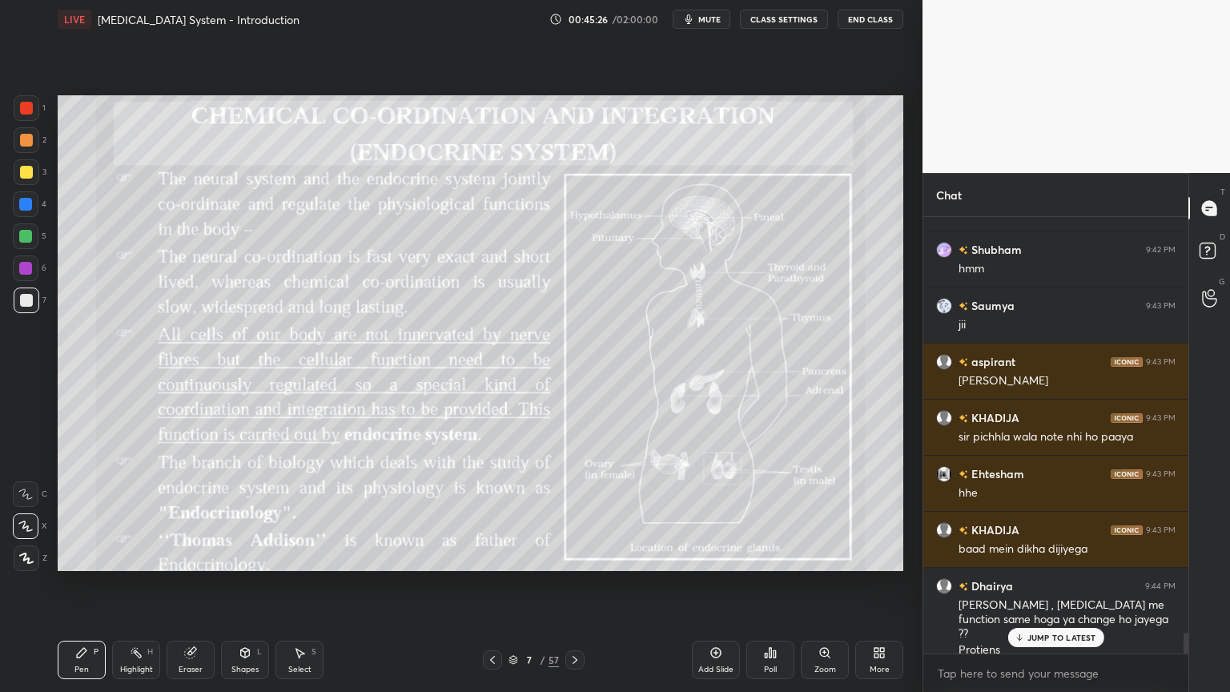
click at [29, 107] on div at bounding box center [26, 108] width 13 height 13
drag, startPoint x: 245, startPoint y: 654, endPoint x: 227, endPoint y: 639, distance: 23.3
click at [239, 556] on icon at bounding box center [245, 652] width 13 height 13
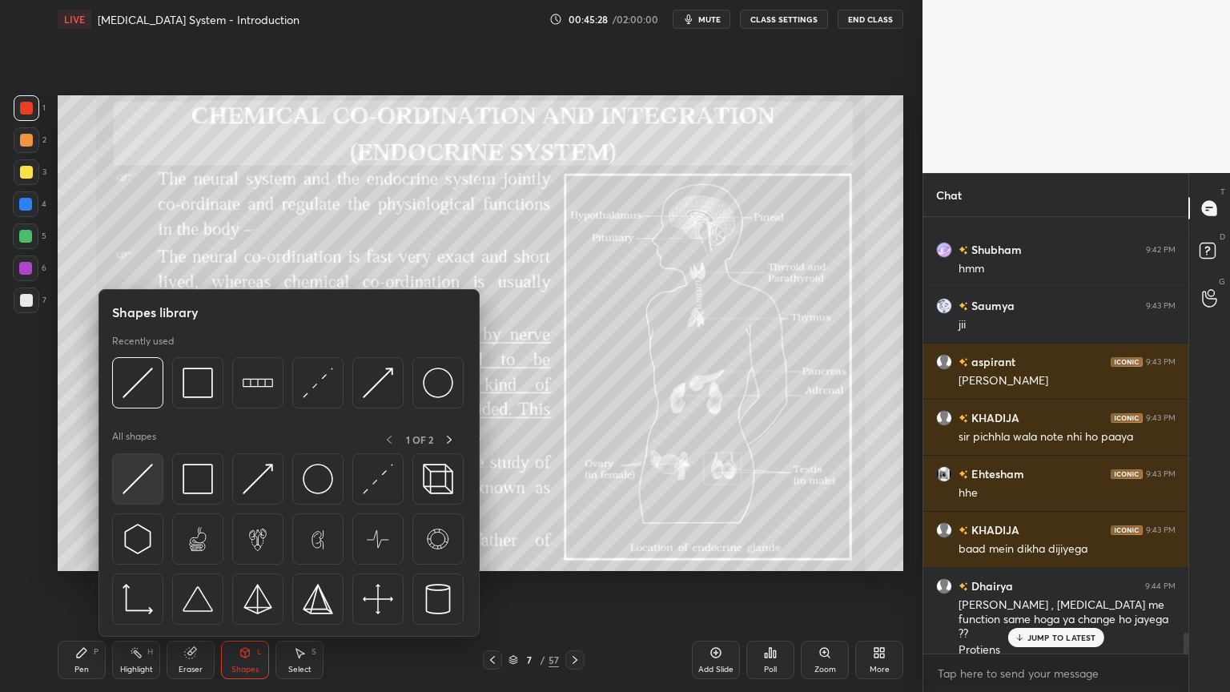
click at [147, 484] on img at bounding box center [137, 479] width 30 height 30
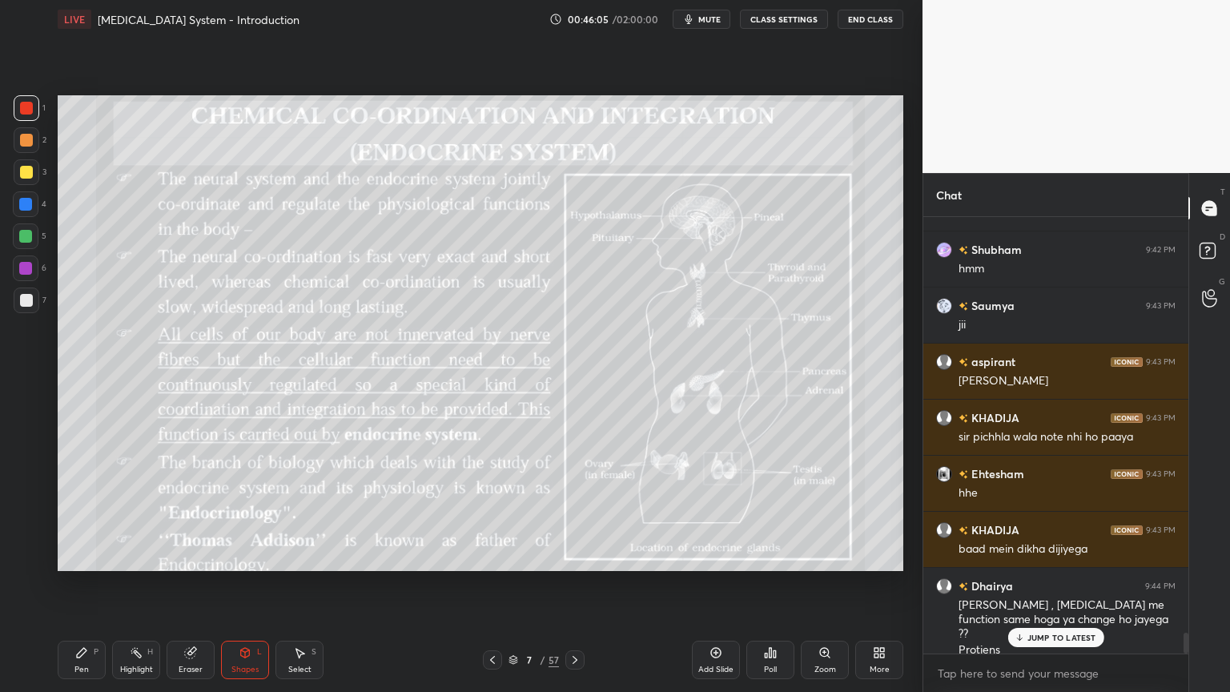
scroll to position [8649, 0]
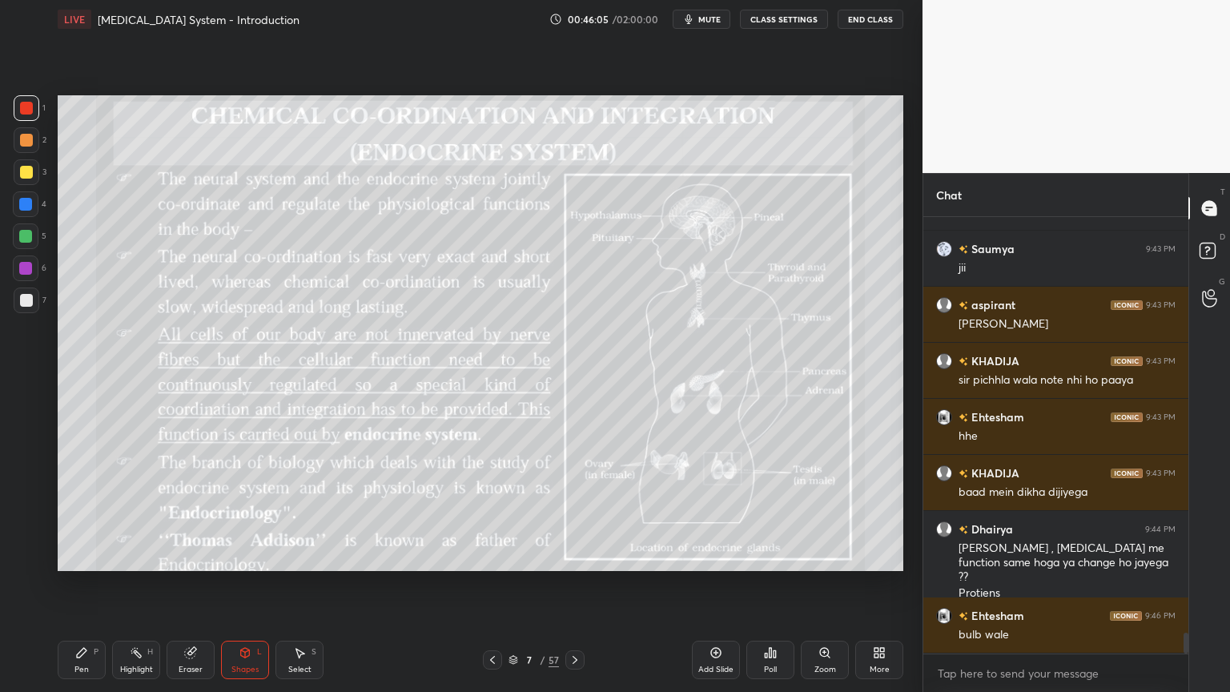
click at [720, 18] on span "mute" at bounding box center [709, 19] width 22 height 11
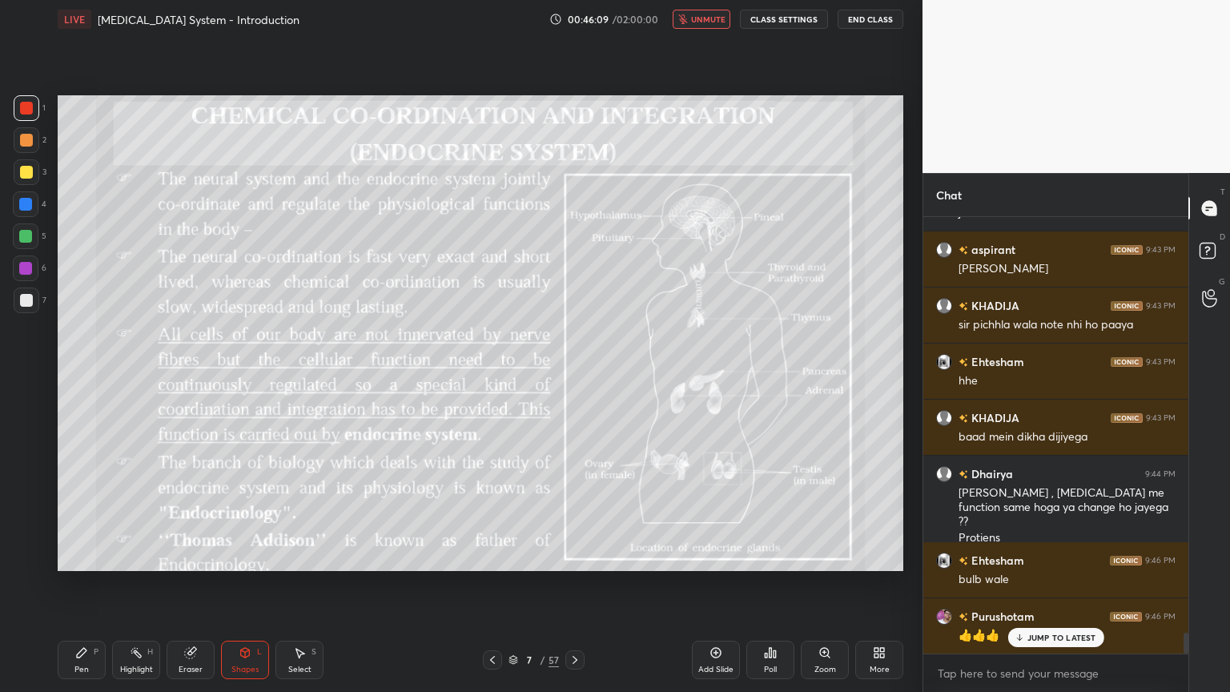
click at [713, 21] on span "unmute" at bounding box center [708, 19] width 34 height 11
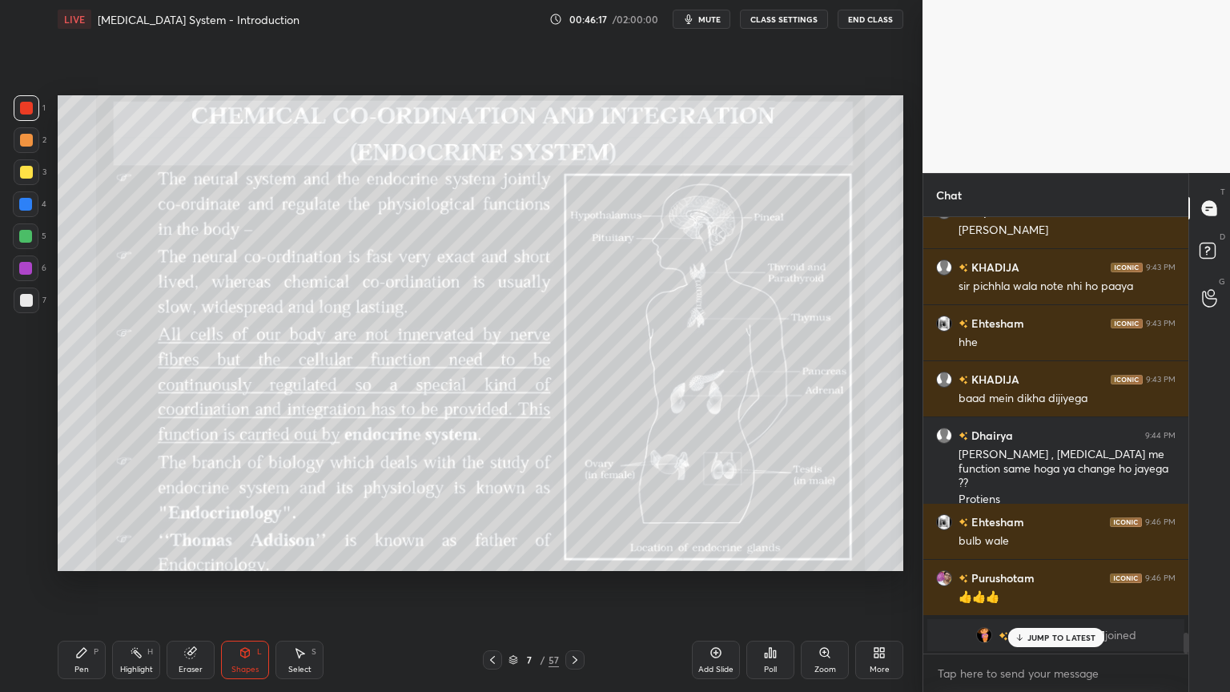
scroll to position [8800, 0]
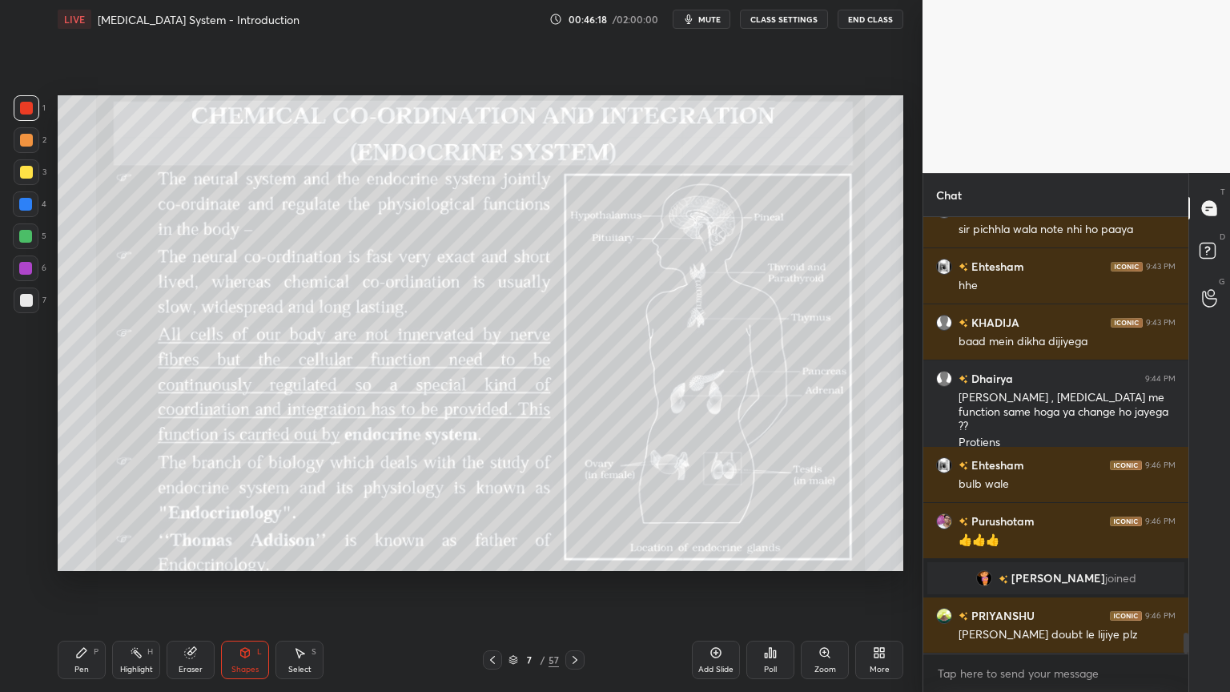
click at [716, 18] on span "mute" at bounding box center [709, 19] width 22 height 11
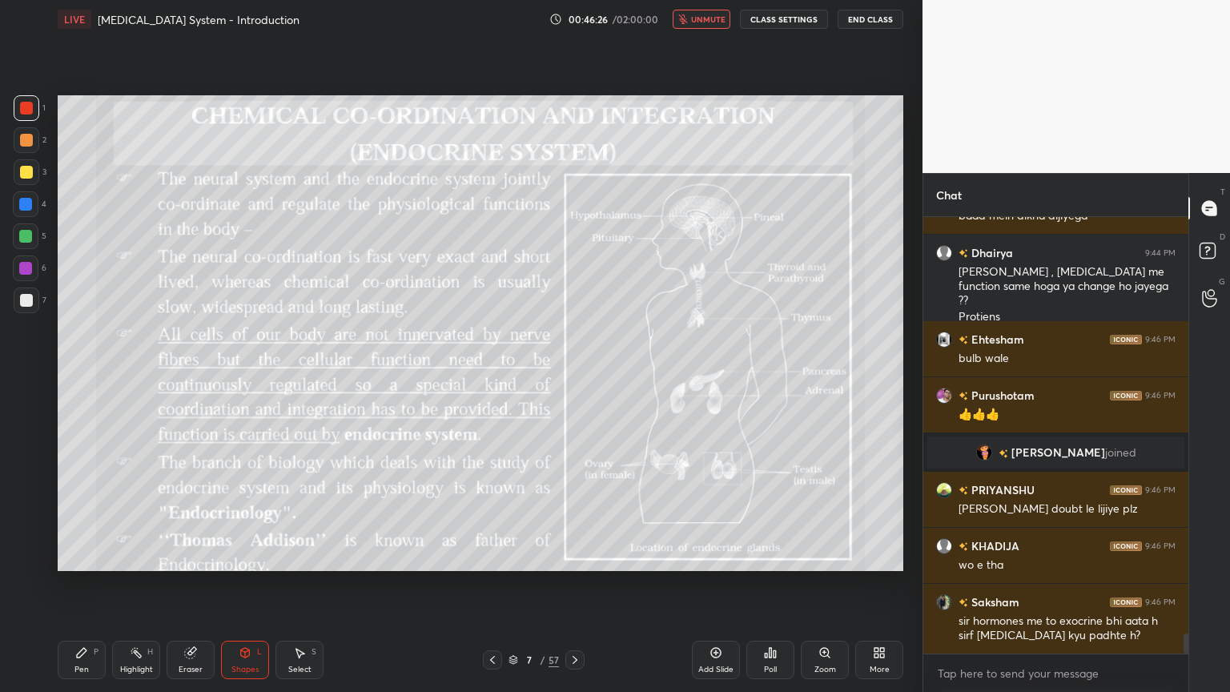
scroll to position [8982, 0]
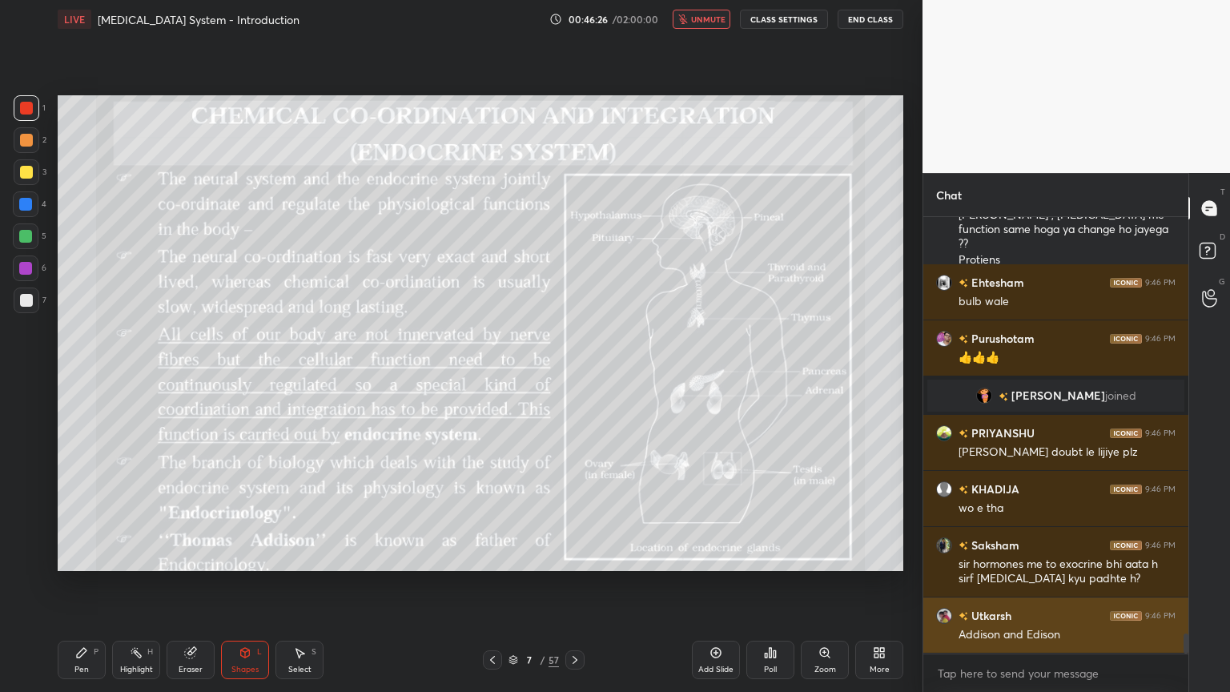
click at [1062, 556] on div "KHADIJA 9:43 PM baad mein dikha dijiyega Dhairya 9:44 PM Sir lukemia , blood ca…" at bounding box center [1055, 435] width 265 height 436
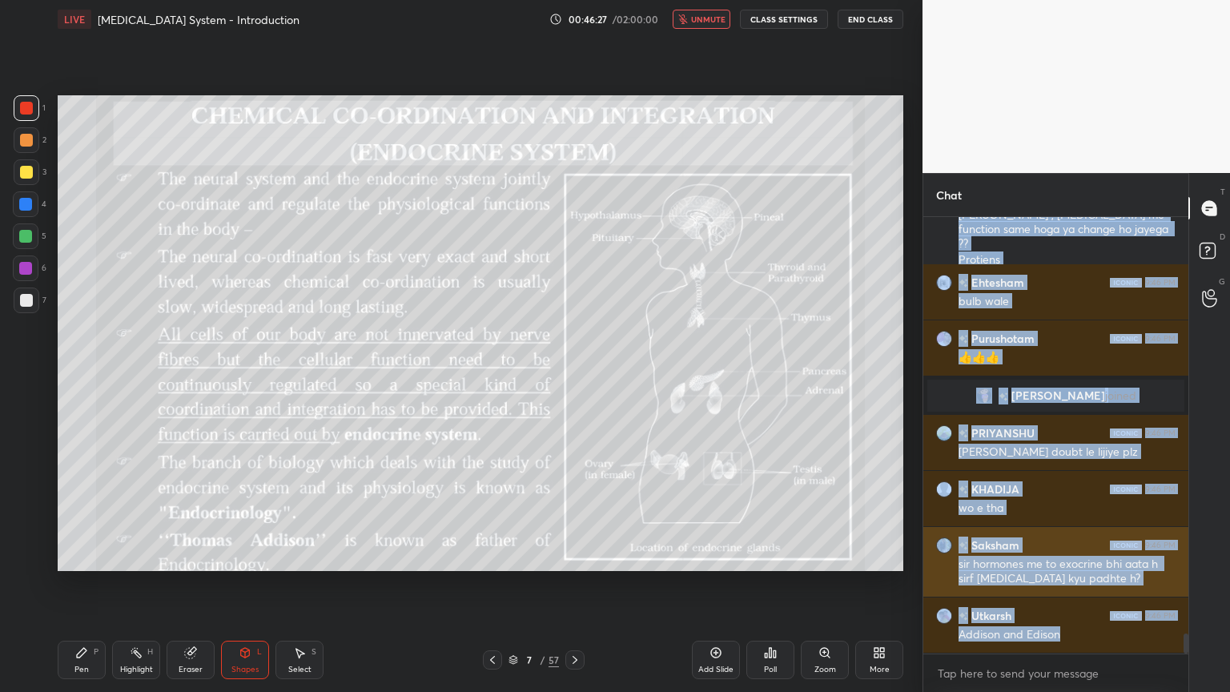
click at [1009, 544] on h6 "Saksham" at bounding box center [993, 544] width 51 height 17
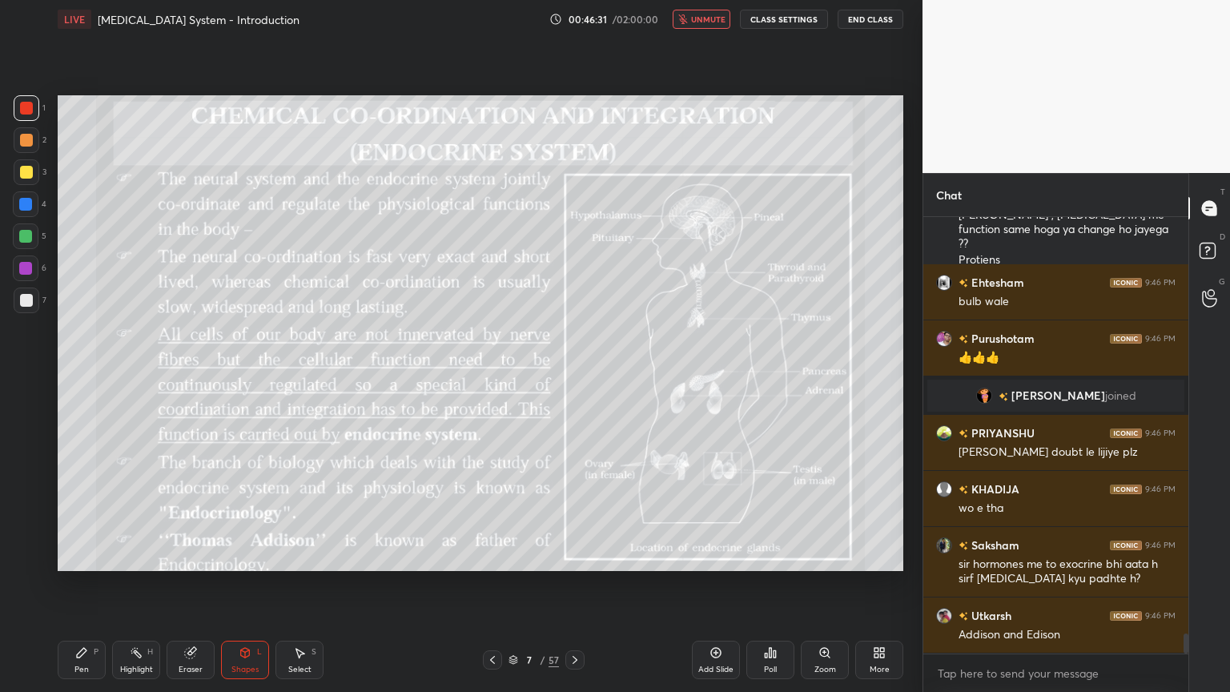
drag, startPoint x: 724, startPoint y: 18, endPoint x: 729, endPoint y: 6, distance: 12.9
click at [725, 16] on span "unmute" at bounding box center [708, 19] width 34 height 11
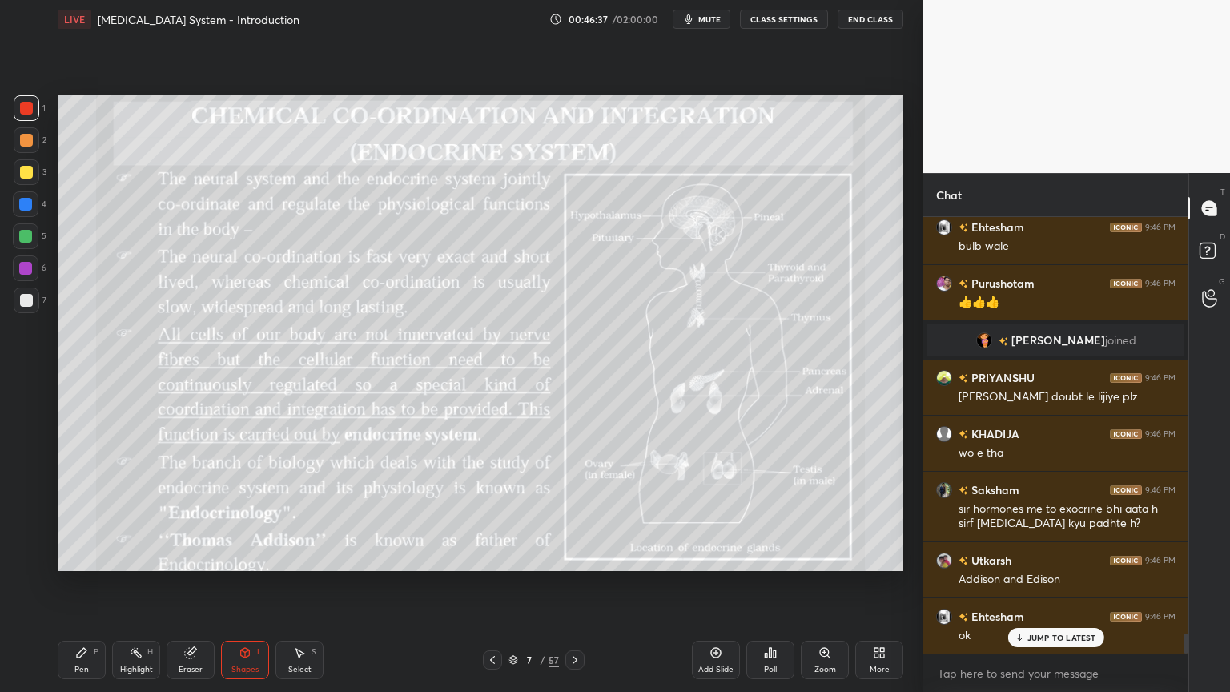
click at [713, 26] on button "mute" at bounding box center [702, 19] width 58 height 19
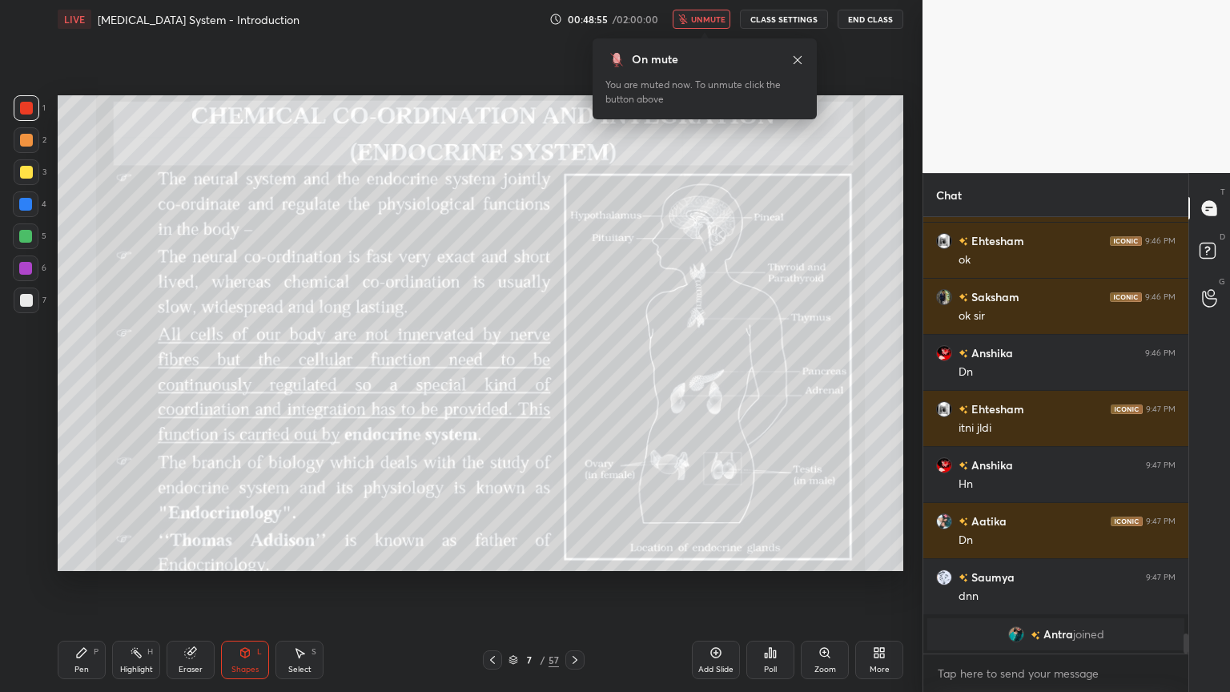
scroll to position [9092, 0]
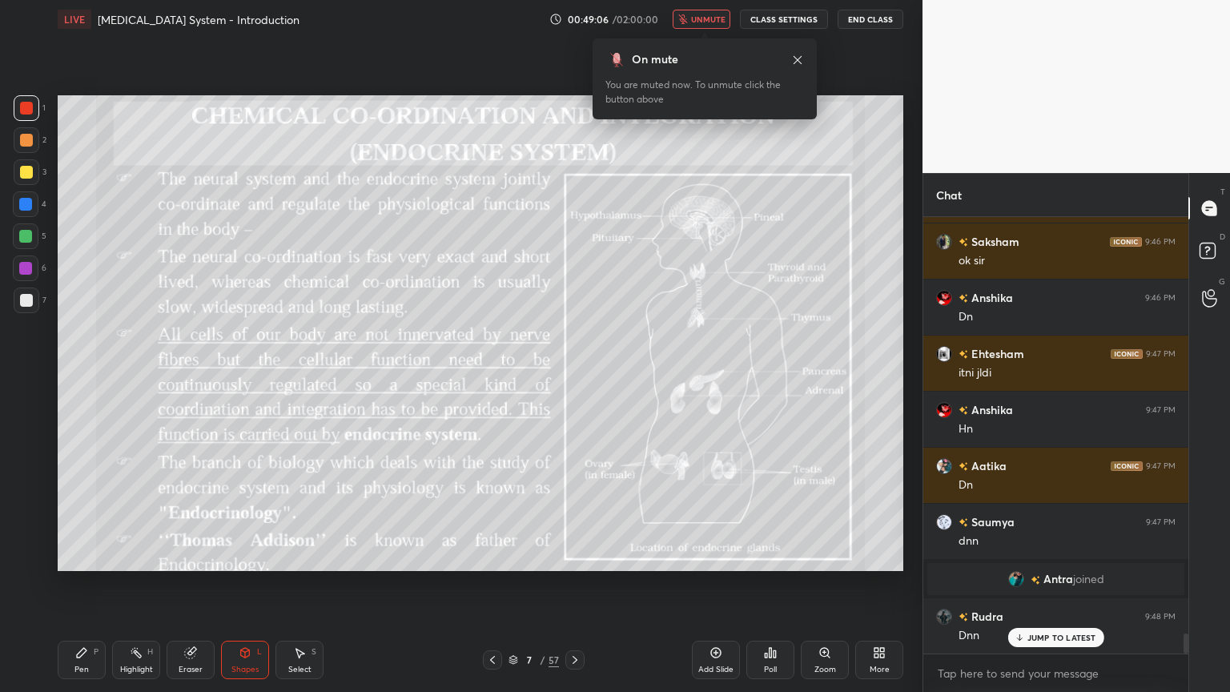
click at [717, 20] on span "unmute" at bounding box center [708, 19] width 34 height 11
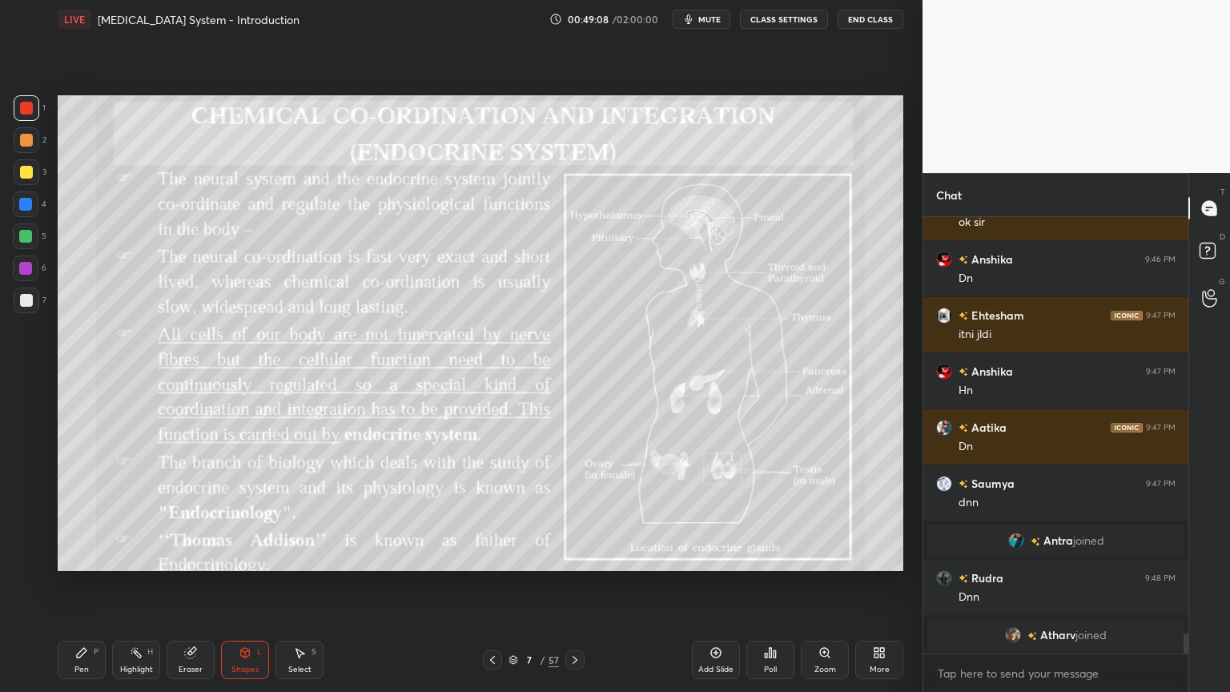
scroll to position [9187, 0]
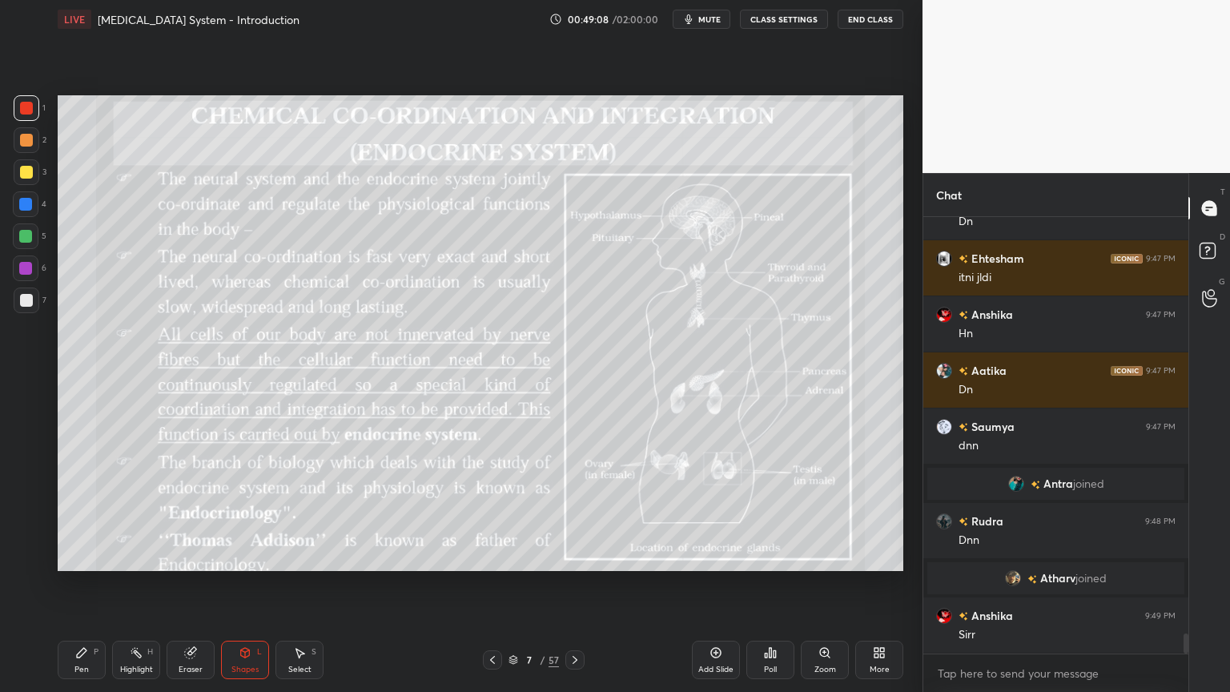
click at [573, 556] on icon at bounding box center [574, 659] width 13 height 13
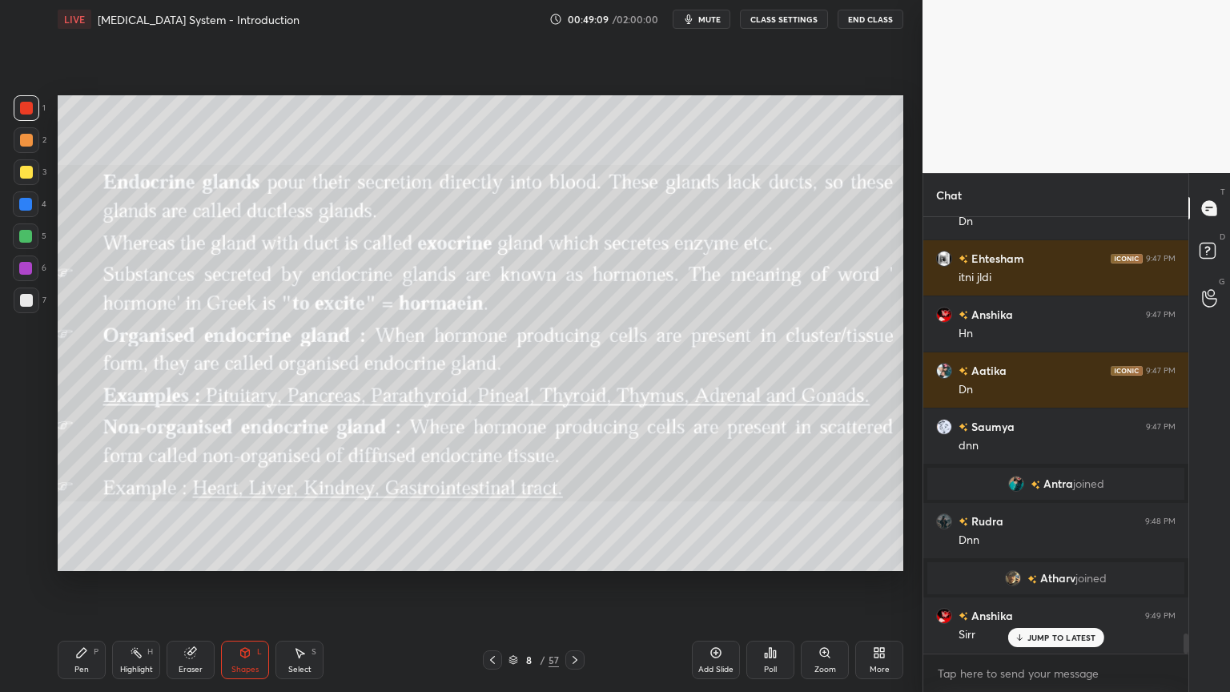
scroll to position [9242, 0]
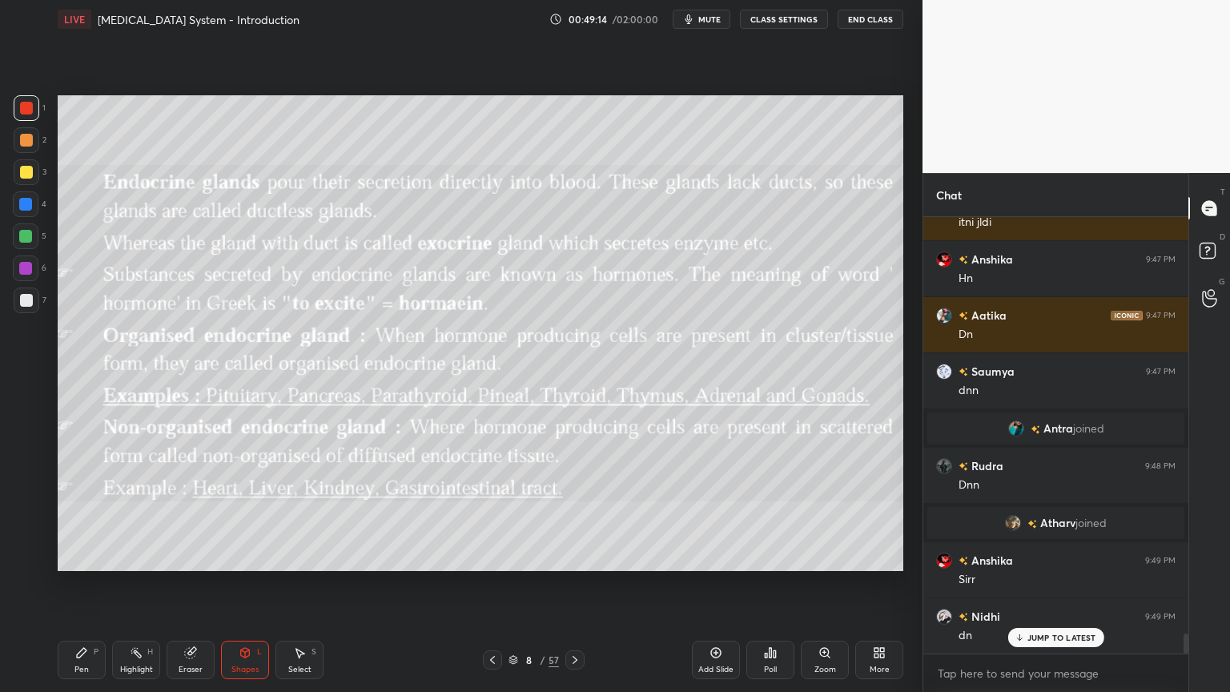
click at [29, 106] on div at bounding box center [26, 108] width 13 height 13
click at [27, 113] on div at bounding box center [26, 108] width 13 height 13
click at [247, 556] on icon at bounding box center [245, 653] width 9 height 10
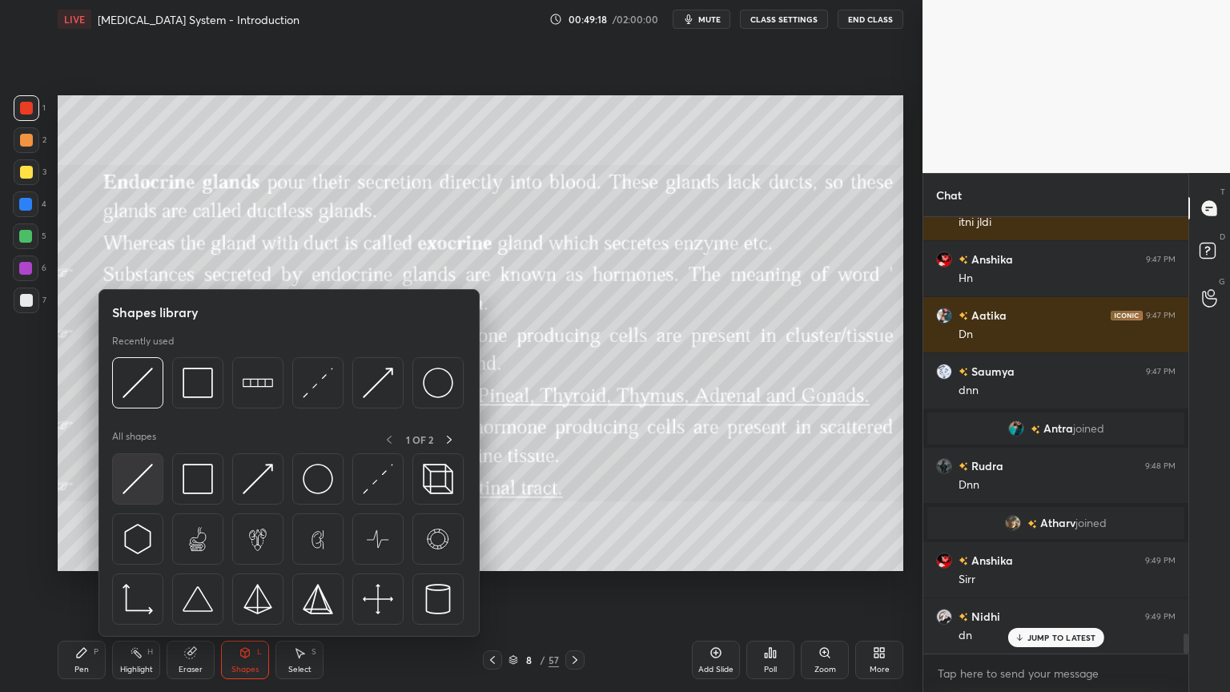
click at [135, 480] on img at bounding box center [137, 479] width 30 height 30
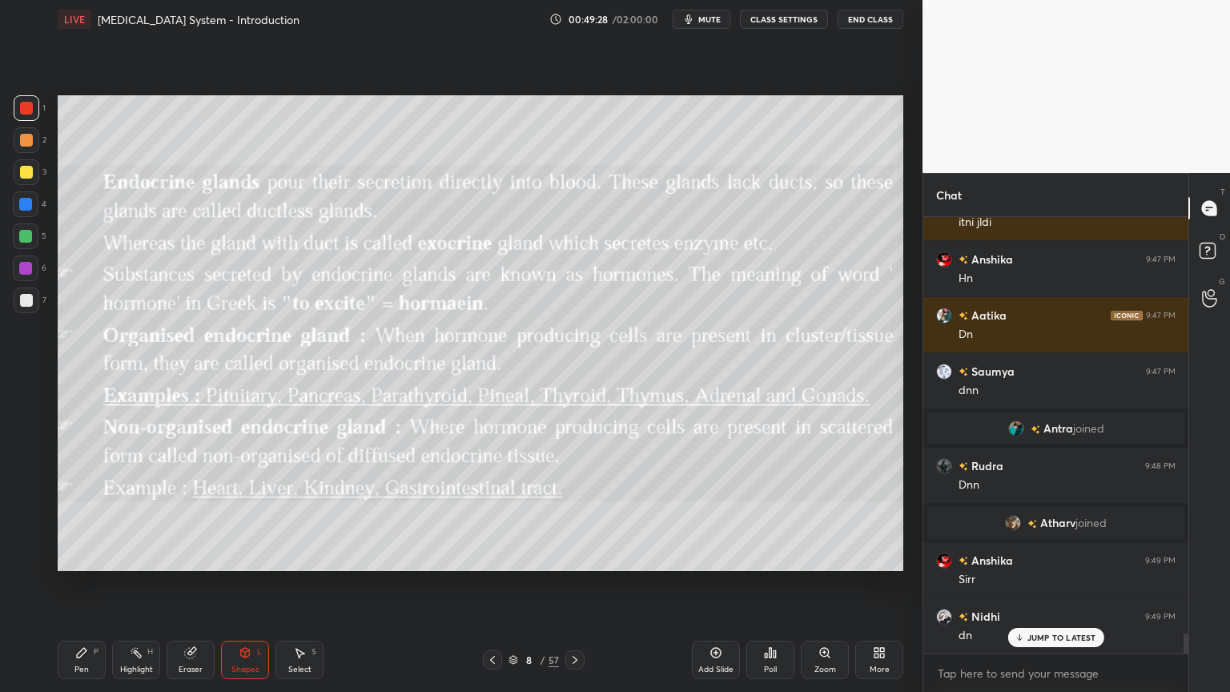
click at [26, 171] on div at bounding box center [26, 172] width 13 height 13
click at [80, 556] on icon at bounding box center [82, 653] width 10 height 10
click at [83, 556] on div "Pen P" at bounding box center [82, 659] width 48 height 38
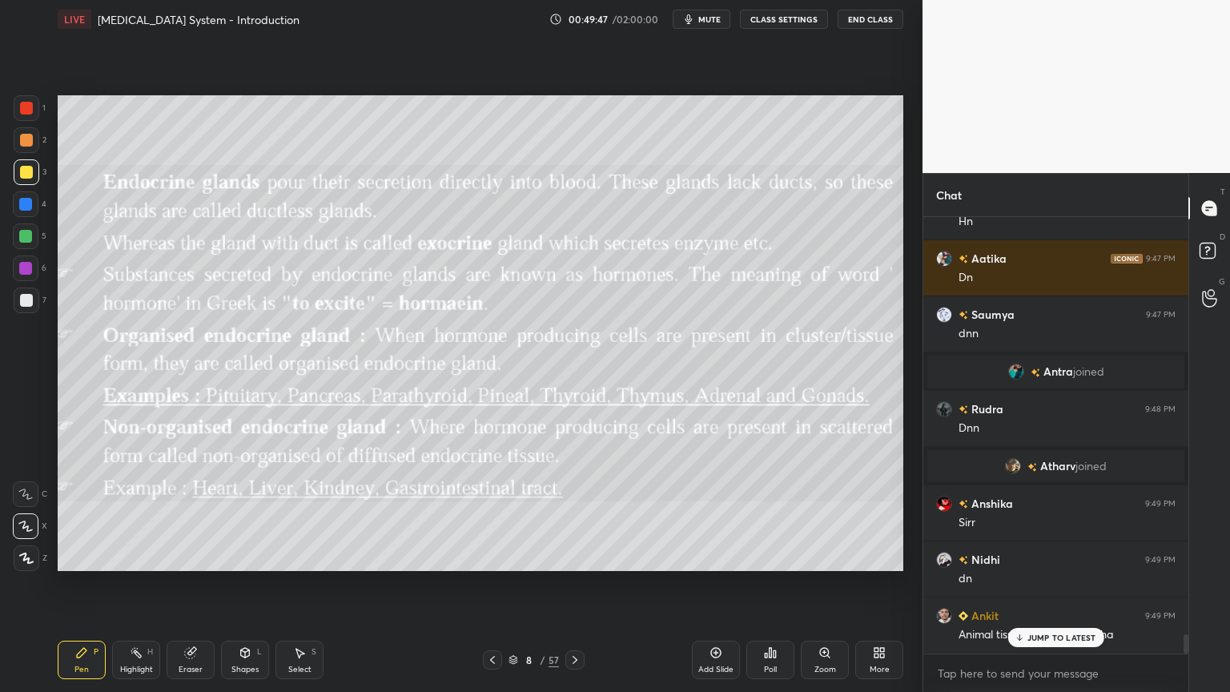
scroll to position [9354, 0]
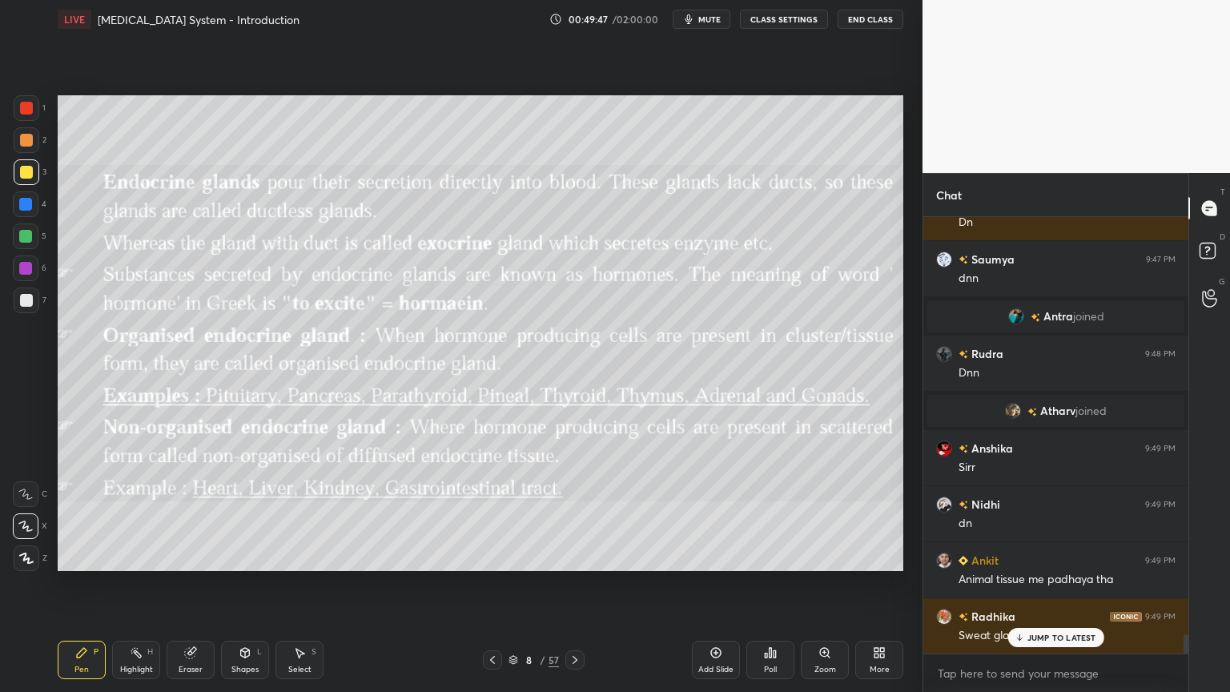
click at [29, 303] on div at bounding box center [26, 300] width 13 height 13
click at [26, 208] on div at bounding box center [25, 204] width 13 height 13
drag, startPoint x: 27, startPoint y: 207, endPoint x: 54, endPoint y: 182, distance: 36.2
click at [27, 207] on div at bounding box center [25, 204] width 13 height 13
click at [32, 173] on div at bounding box center [26, 172] width 13 height 13
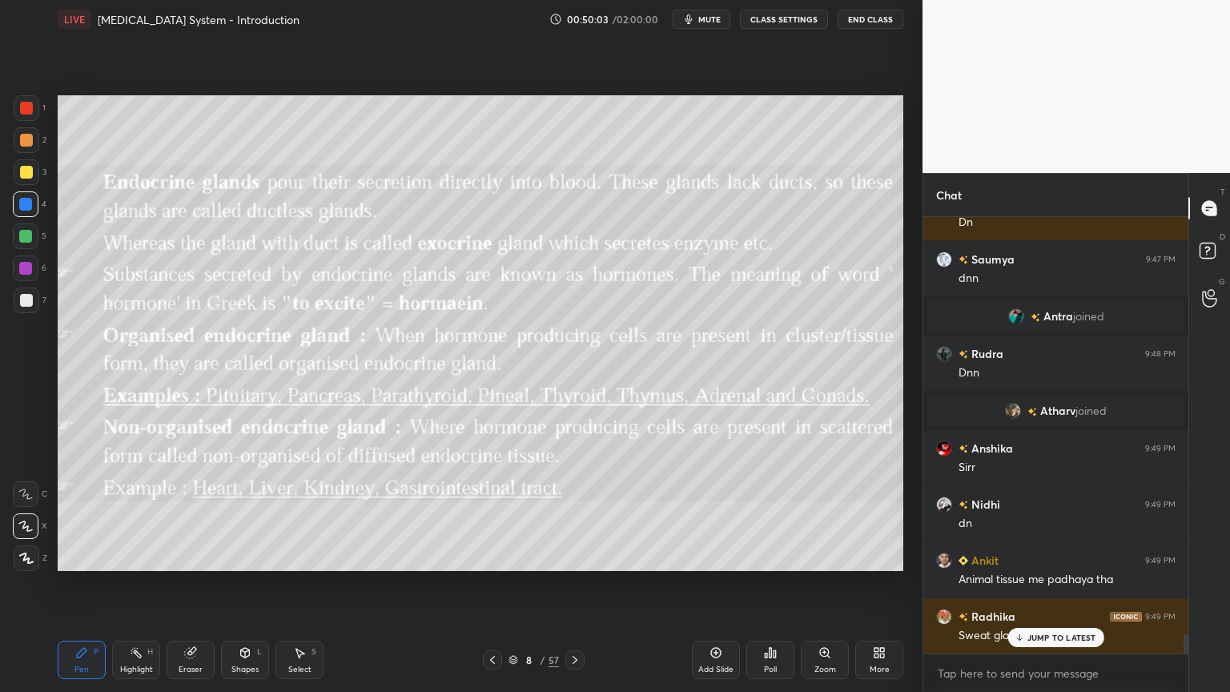
click at [31, 173] on div at bounding box center [26, 172] width 13 height 13
click at [30, 171] on div at bounding box center [26, 172] width 13 height 13
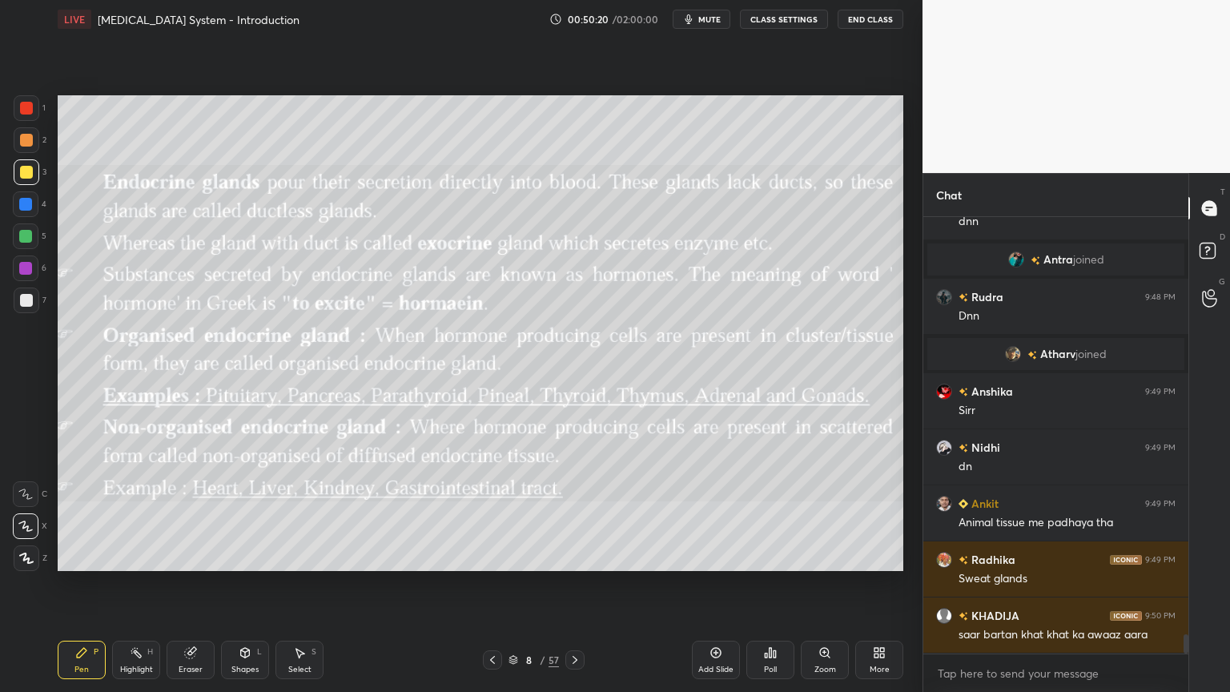
click at [29, 114] on div at bounding box center [26, 108] width 13 height 13
drag, startPoint x: 29, startPoint y: 118, endPoint x: 56, endPoint y: 109, distance: 28.9
click at [33, 119] on div at bounding box center [27, 108] width 26 height 26
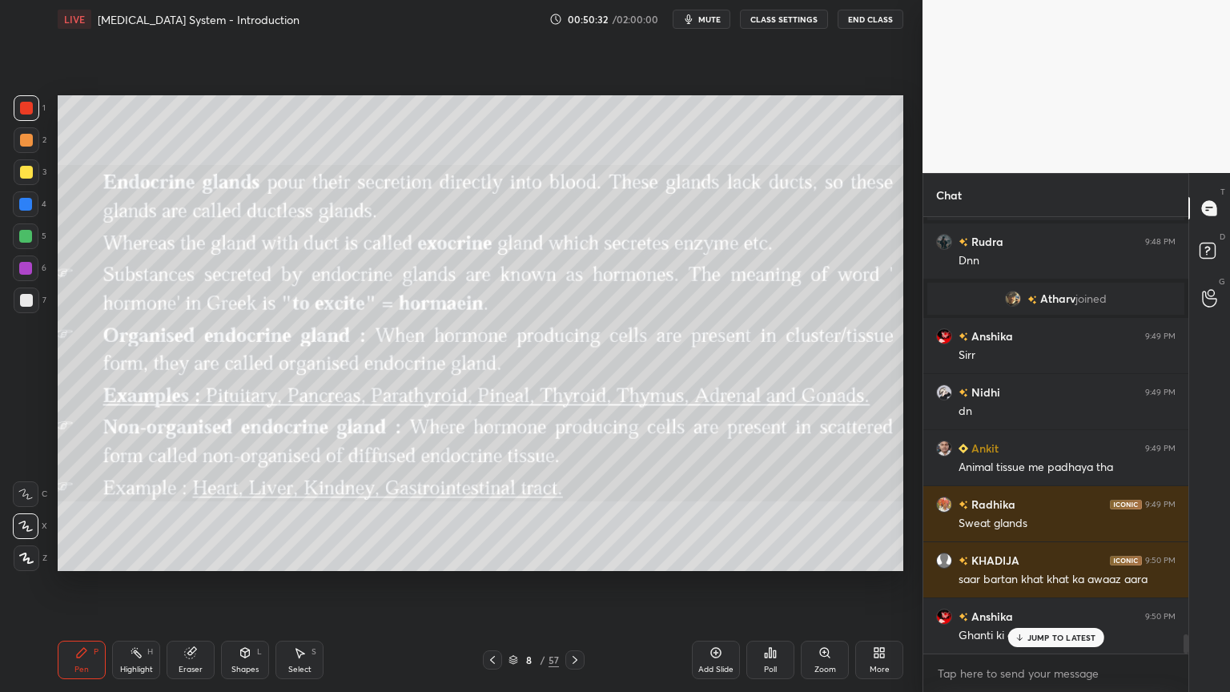
click at [32, 202] on div at bounding box center [26, 204] width 26 height 26
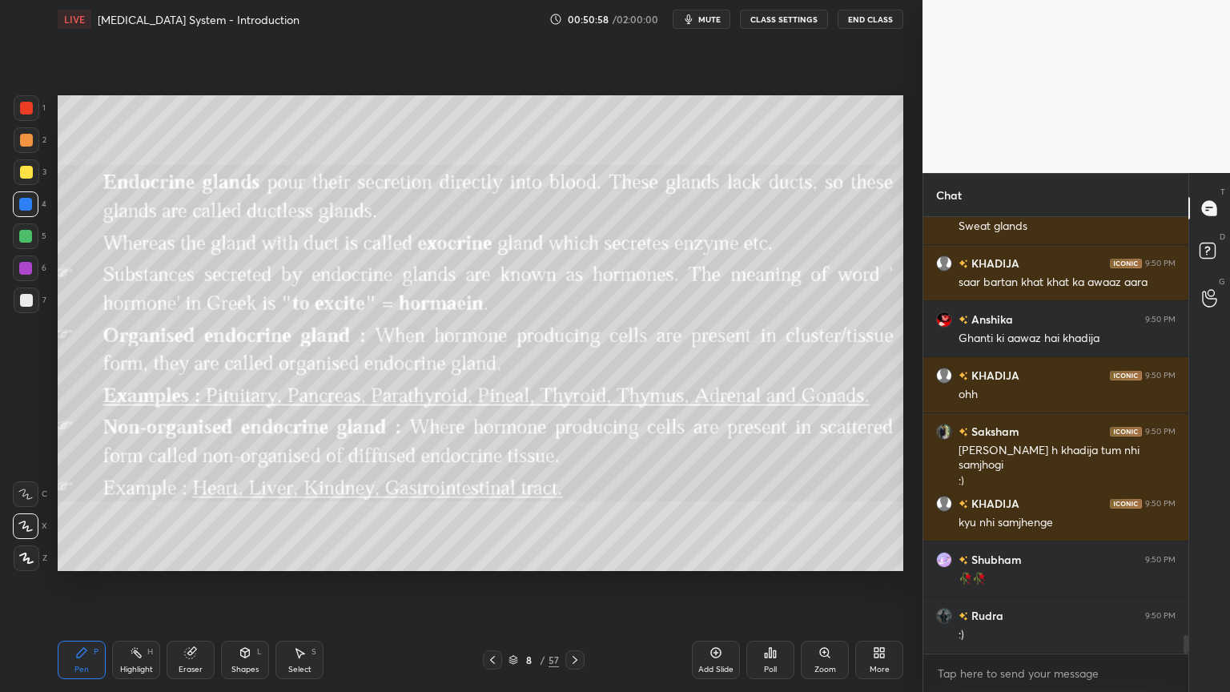
scroll to position [9802, 0]
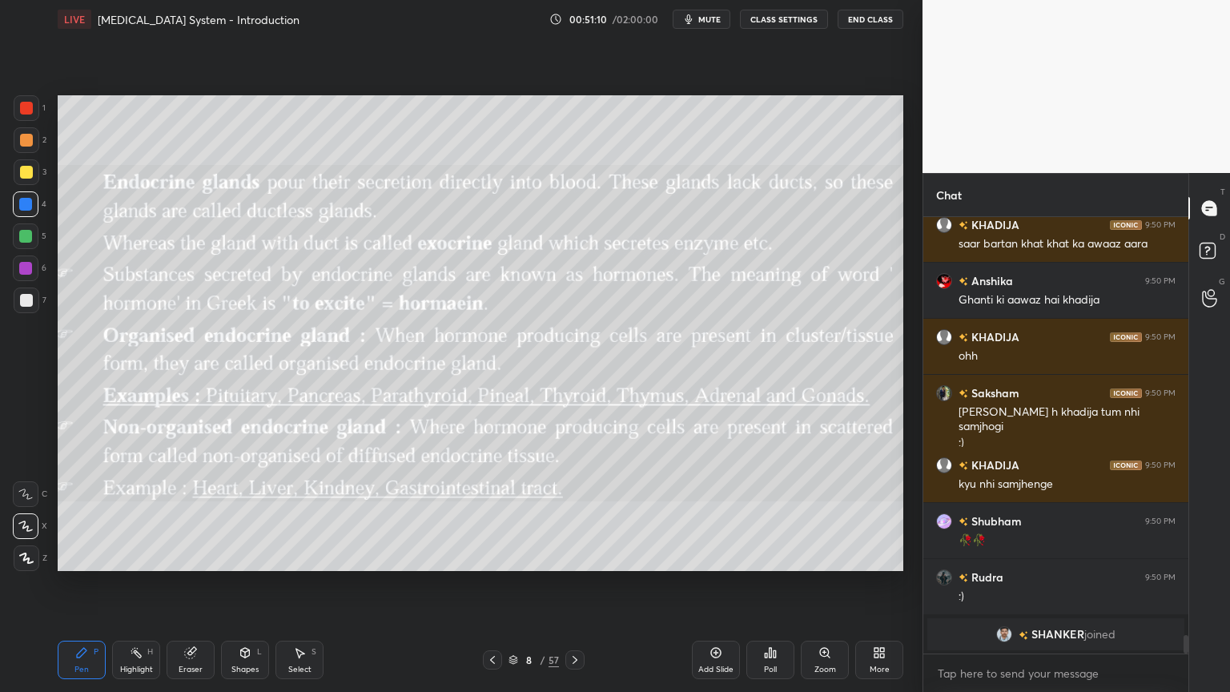
click at [26, 102] on div at bounding box center [26, 108] width 13 height 13
click at [26, 106] on div at bounding box center [26, 108] width 13 height 13
click at [30, 106] on div at bounding box center [26, 108] width 13 height 13
click at [256, 556] on div "Shapes L" at bounding box center [245, 659] width 48 height 38
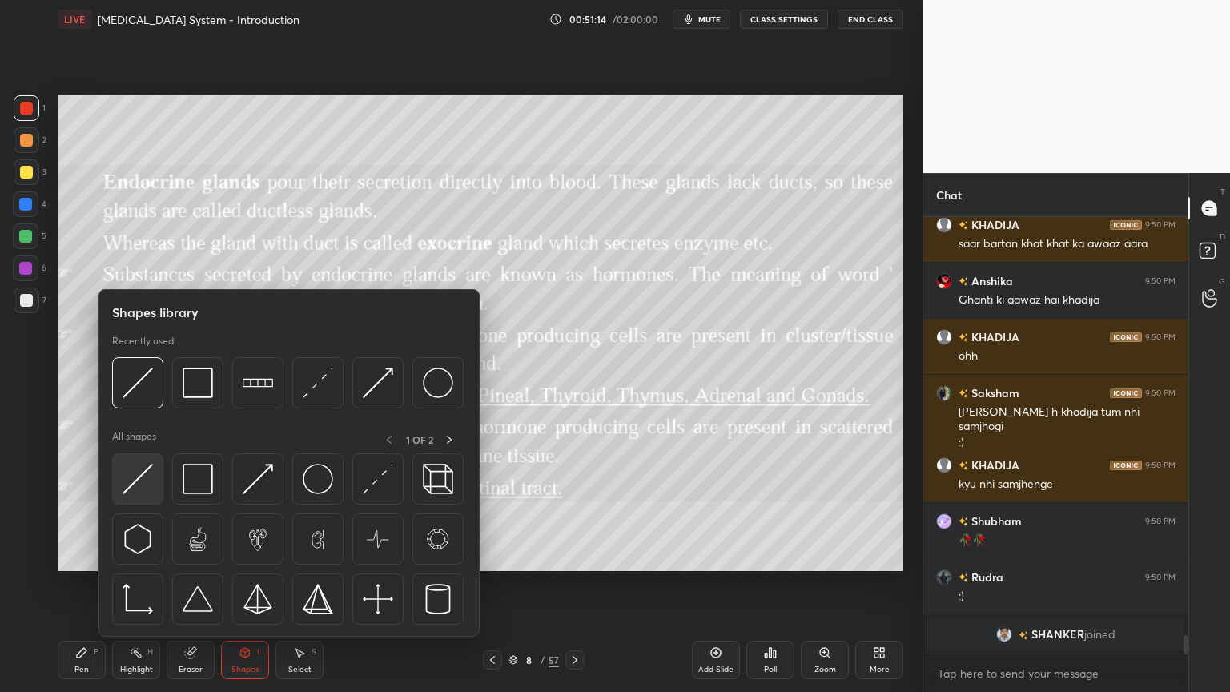
click at [138, 484] on img at bounding box center [137, 479] width 30 height 30
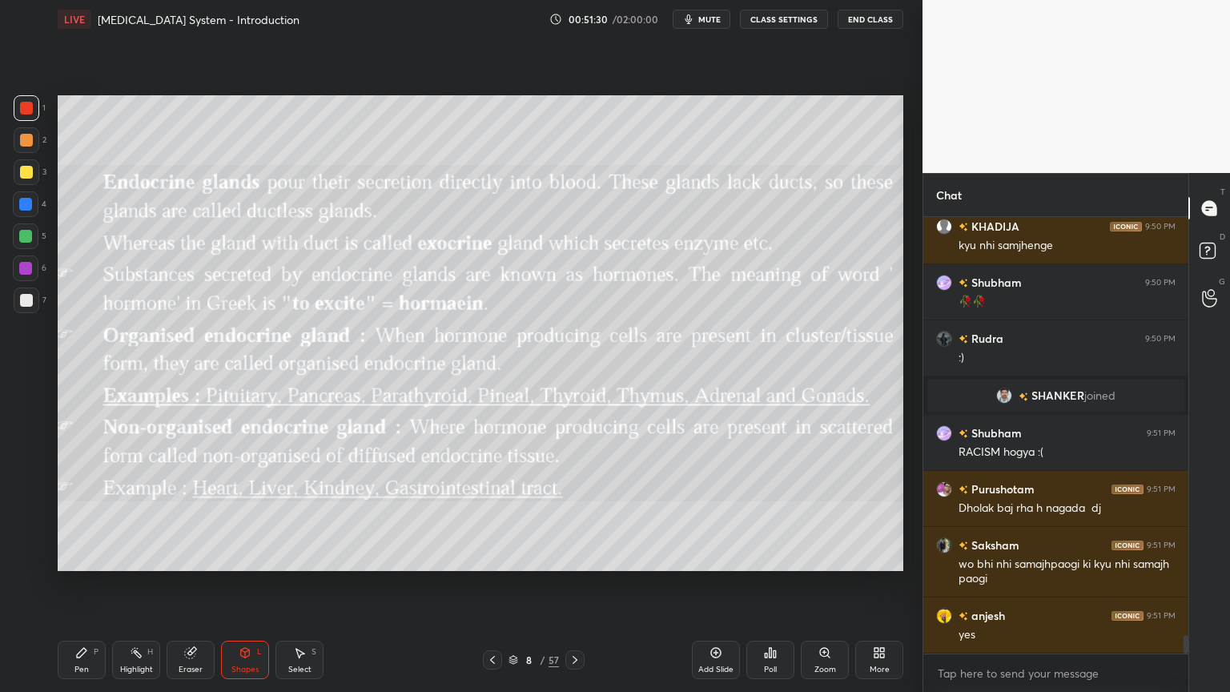
scroll to position [9828, 0]
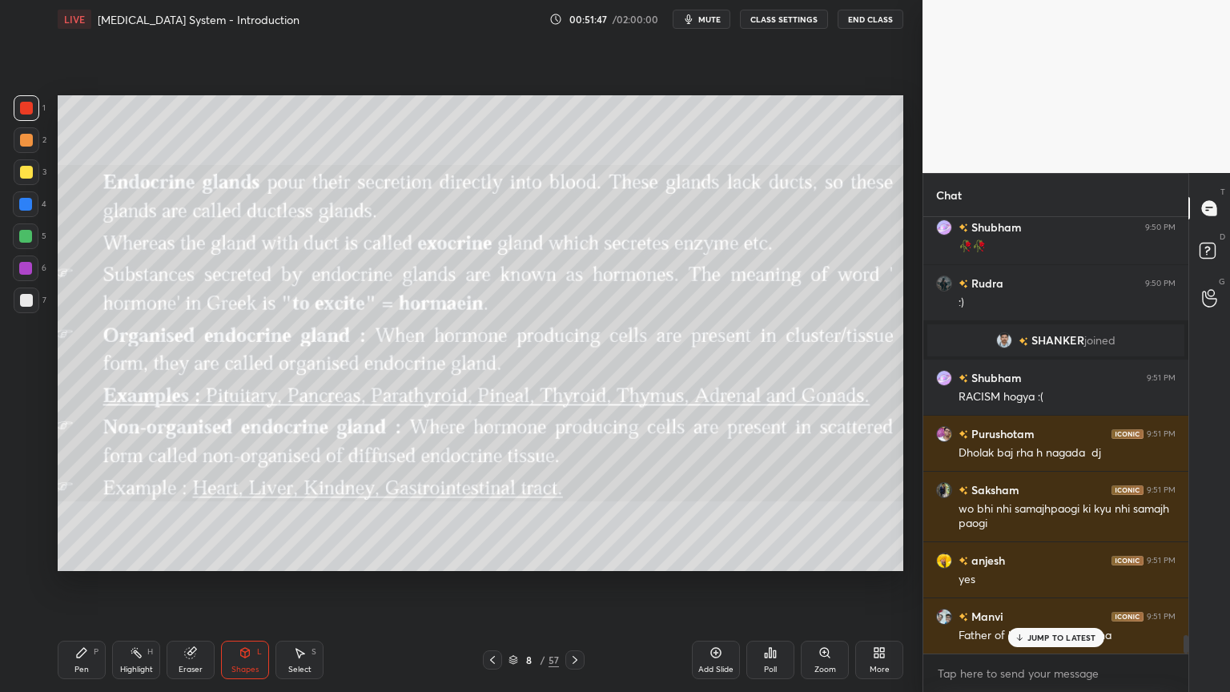
click at [573, 556] on icon at bounding box center [574, 659] width 13 height 13
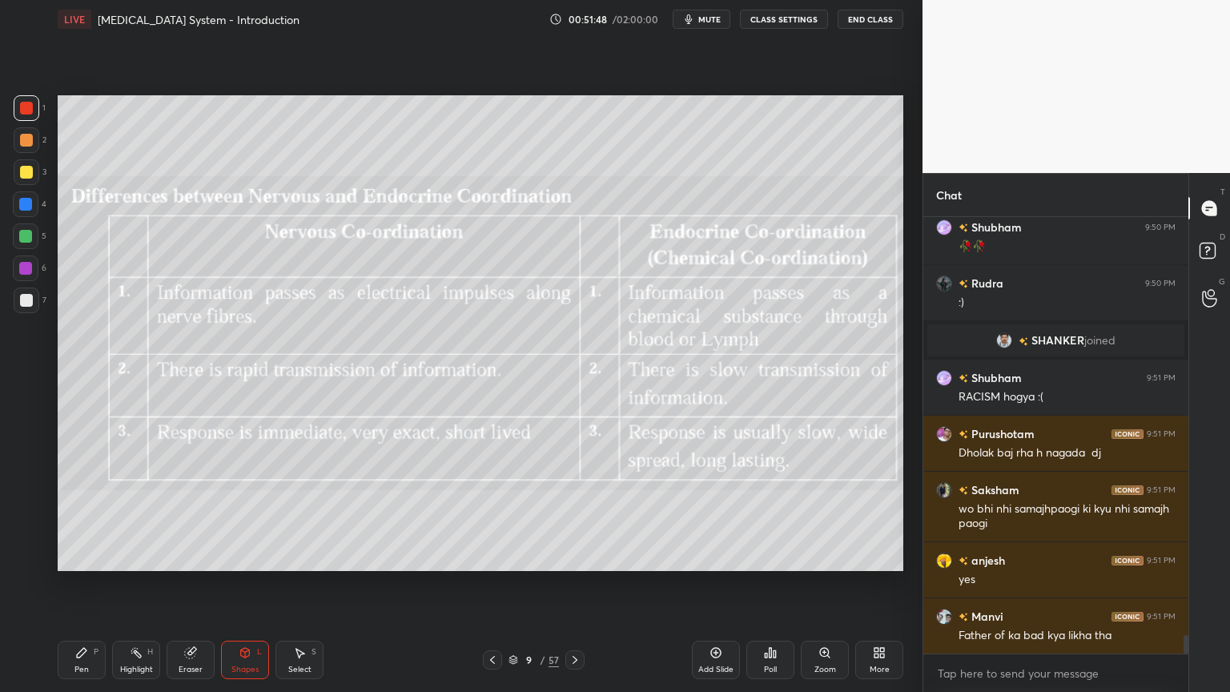
scroll to position [9885, 0]
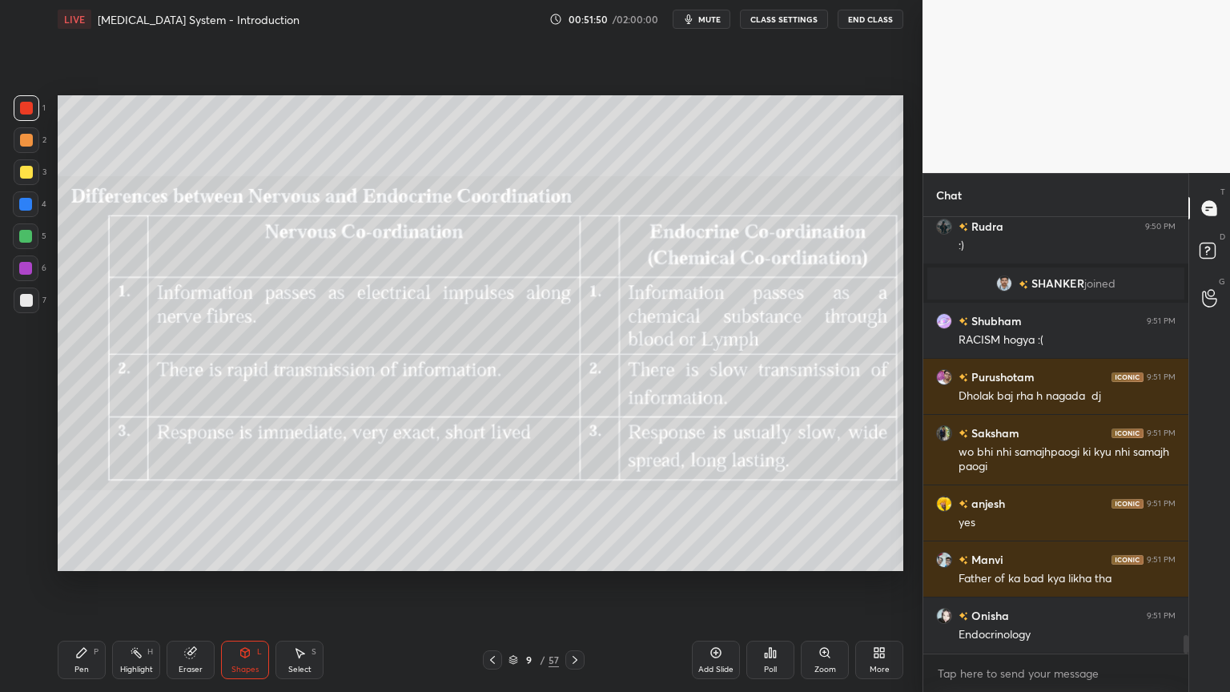
click at [488, 556] on icon at bounding box center [492, 659] width 13 height 13
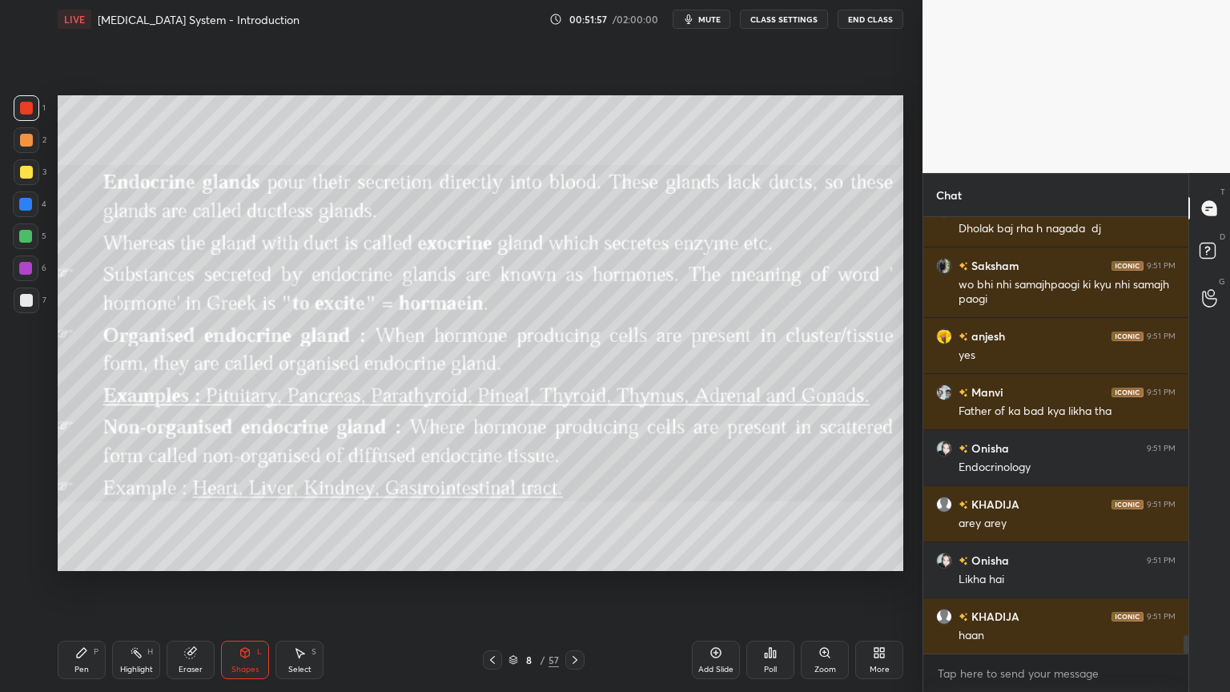
scroll to position [10109, 0]
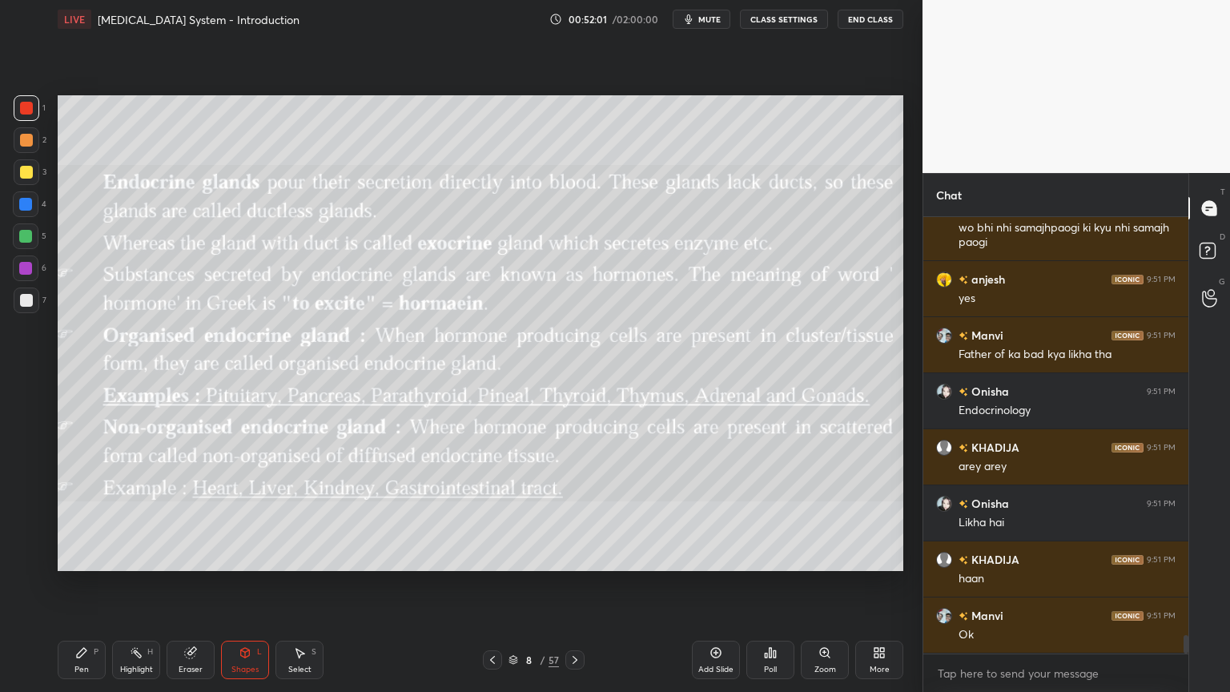
click at [573, 556] on icon at bounding box center [574, 659] width 13 height 13
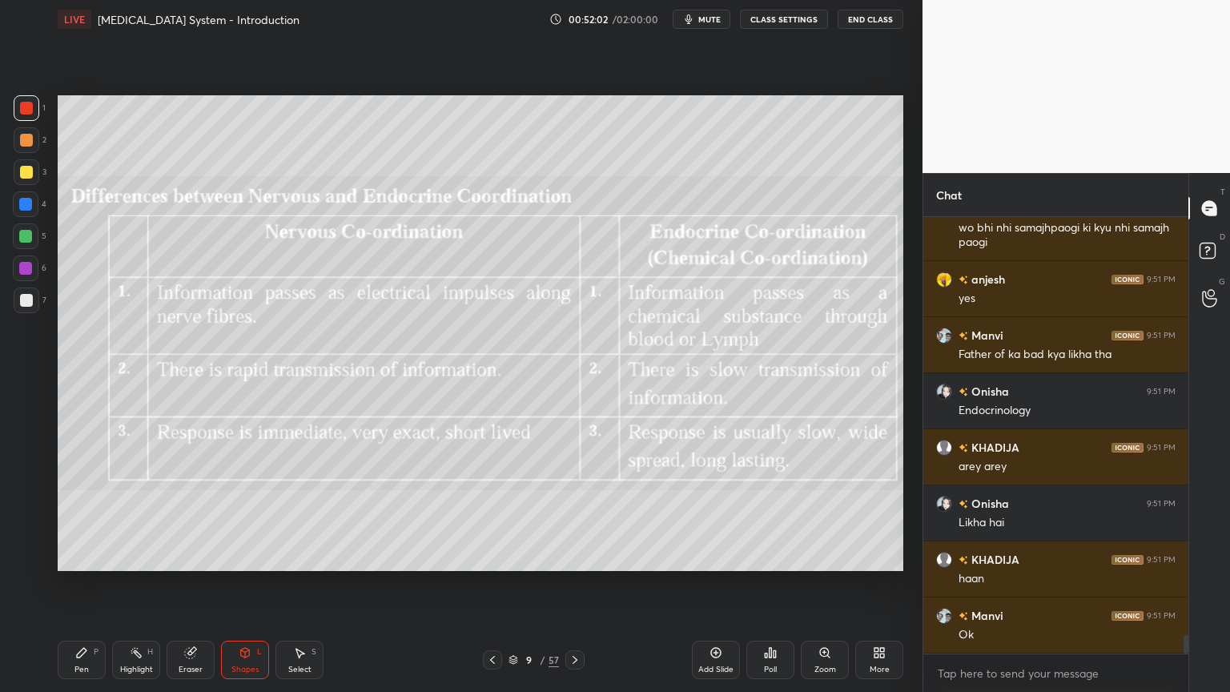
scroll to position [10040, 0]
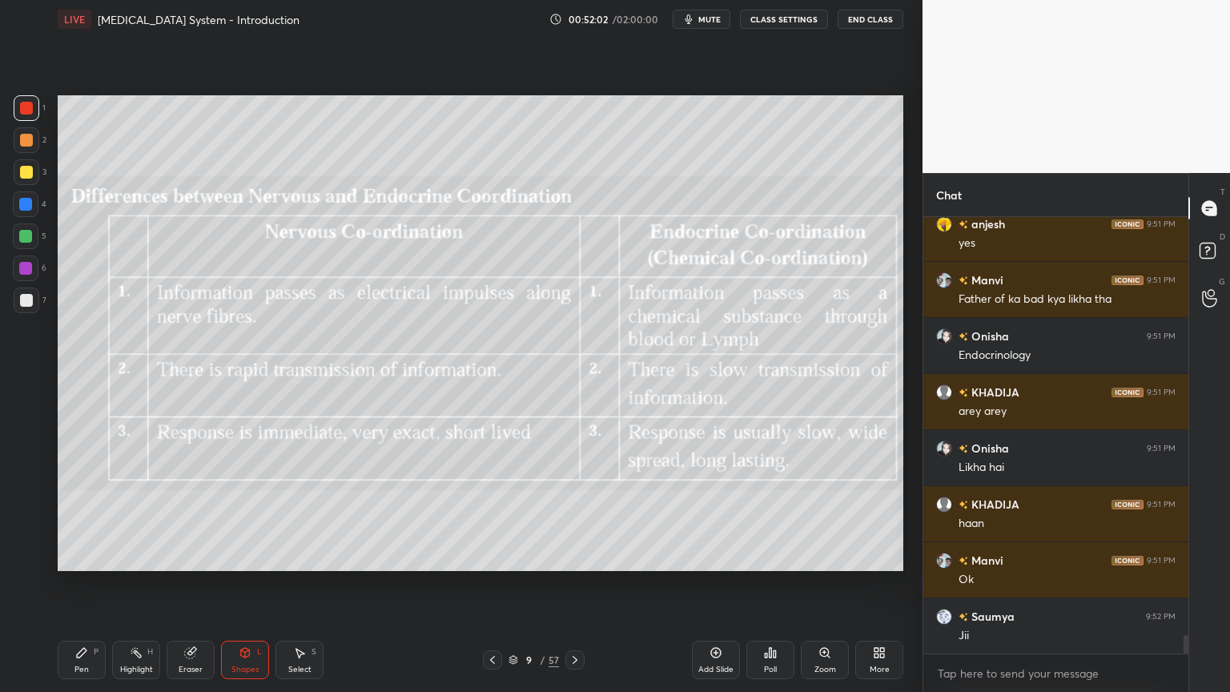
click at [493, 556] on icon at bounding box center [492, 659] width 13 height 13
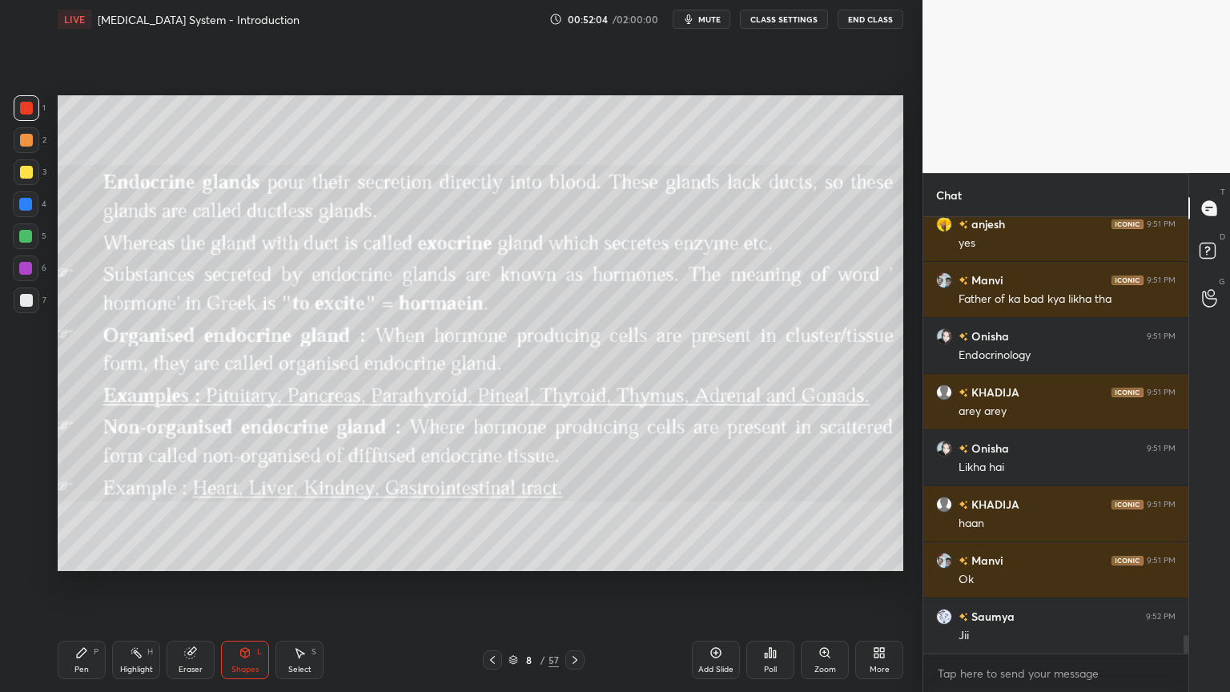
click at [576, 556] on icon at bounding box center [574, 659] width 13 height 13
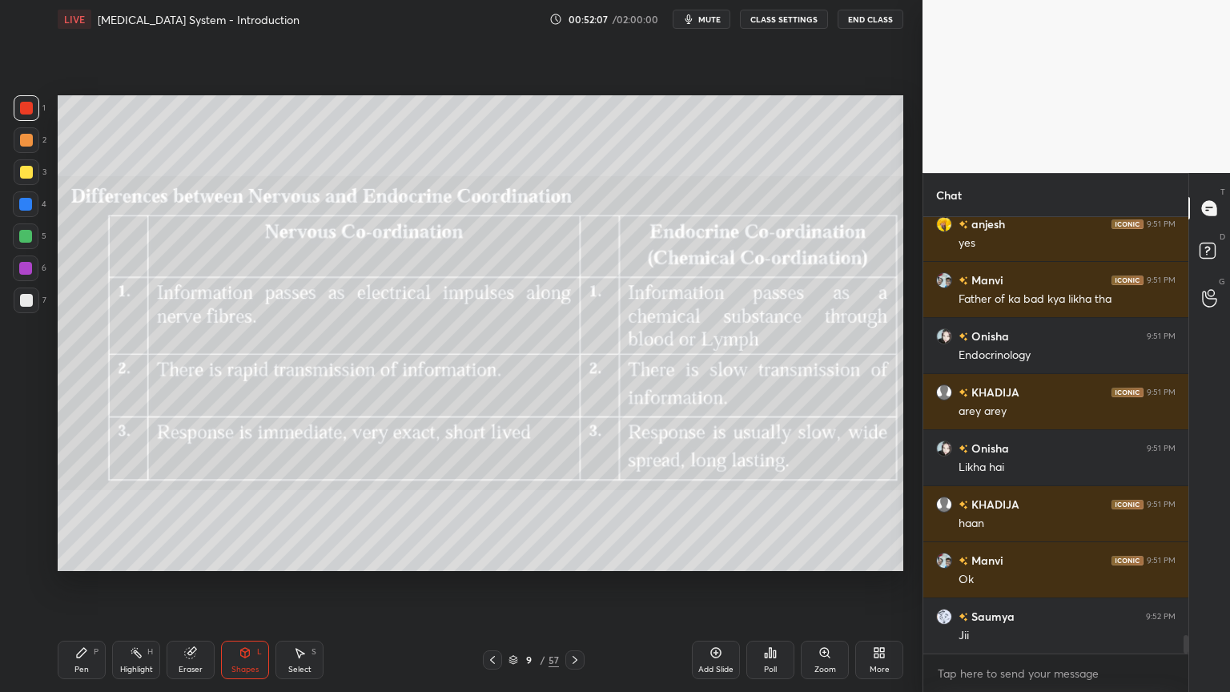
click at [26, 234] on div at bounding box center [25, 236] width 13 height 13
drag, startPoint x: 244, startPoint y: 658, endPoint x: 234, endPoint y: 637, distance: 23.3
click at [244, 556] on icon at bounding box center [245, 652] width 13 height 13
drag, startPoint x: 244, startPoint y: 660, endPoint x: 246, endPoint y: 642, distance: 17.7
click at [243, 556] on div "Shapes L" at bounding box center [245, 659] width 48 height 38
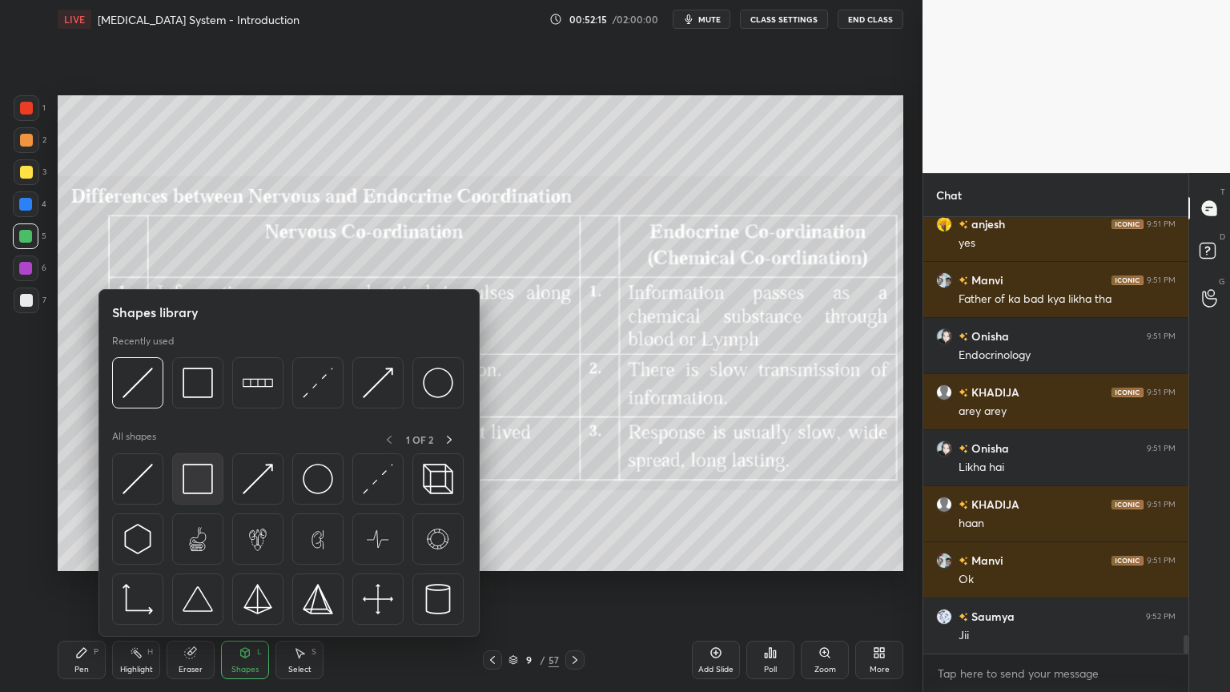
click at [210, 484] on img at bounding box center [198, 479] width 30 height 30
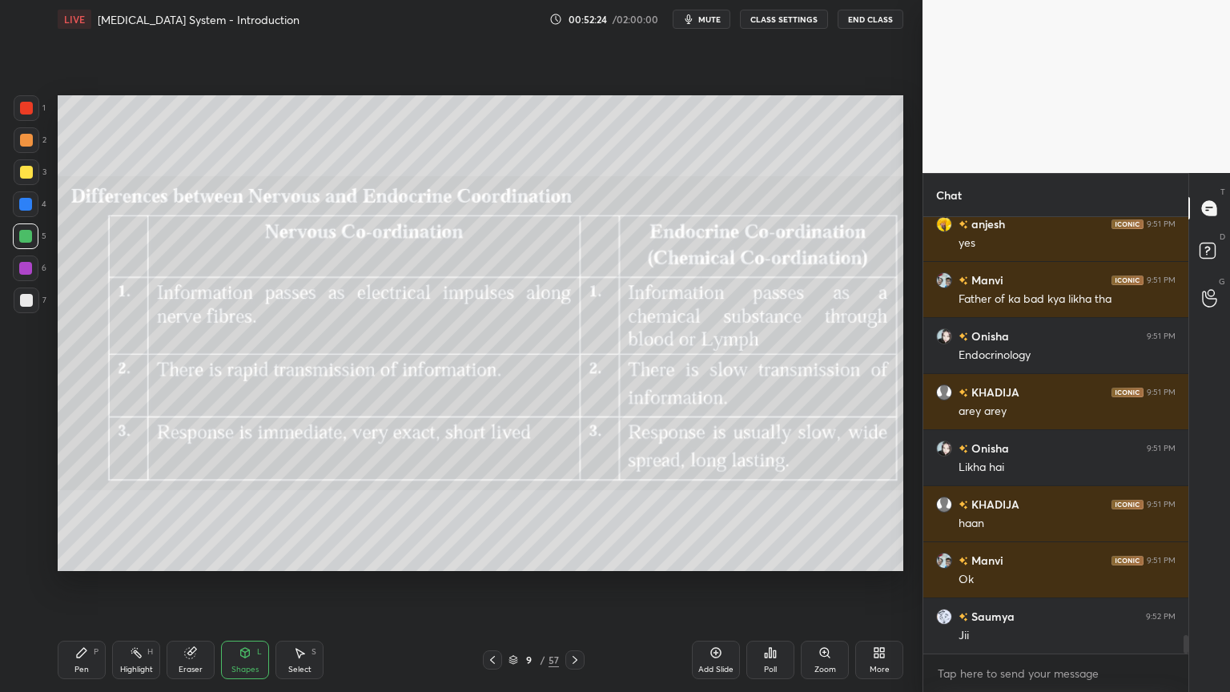
click at [30, 171] on div at bounding box center [27, 172] width 26 height 26
click at [31, 172] on div at bounding box center [27, 172] width 26 height 26
drag, startPoint x: 233, startPoint y: 660, endPoint x: 232, endPoint y: 650, distance: 9.6
click at [234, 556] on div "Shapes L" at bounding box center [245, 659] width 48 height 38
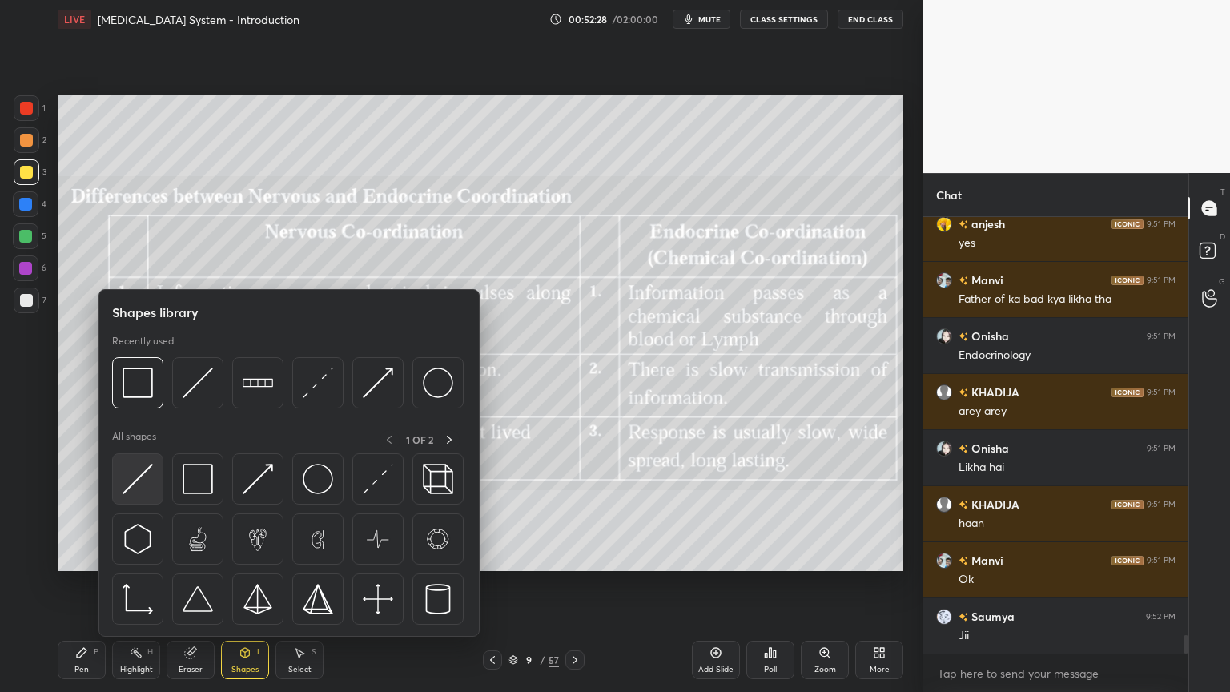
click at [138, 480] on img at bounding box center [137, 479] width 30 height 30
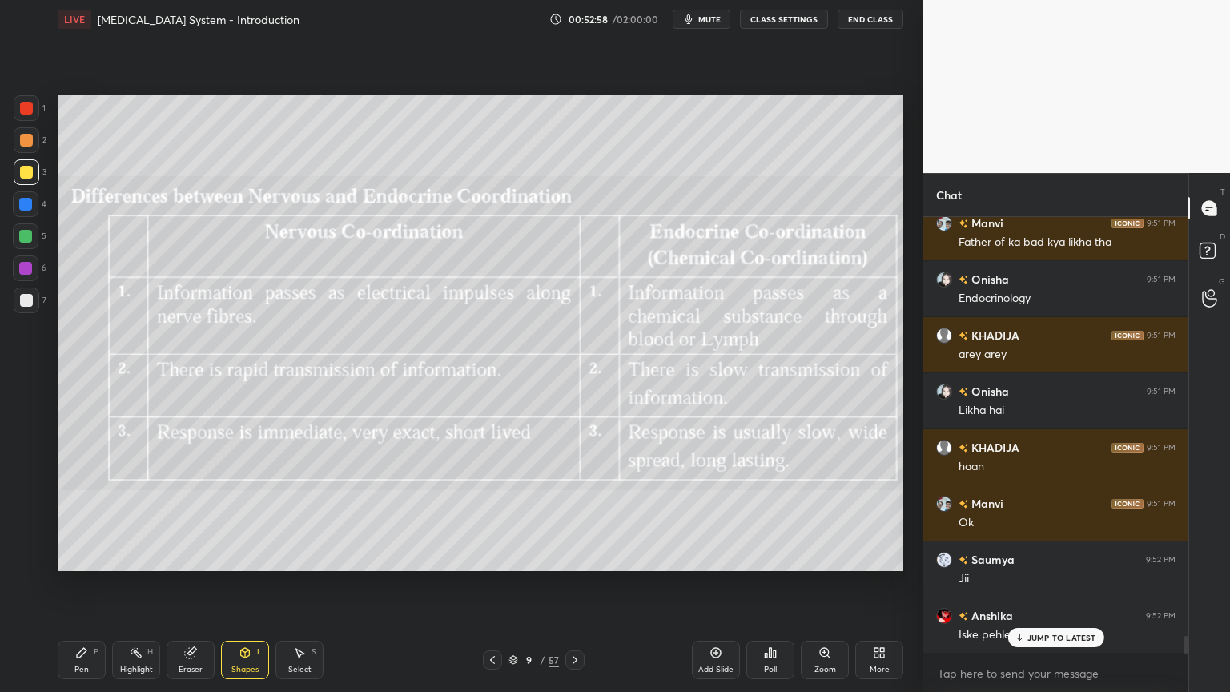
scroll to position [10152, 0]
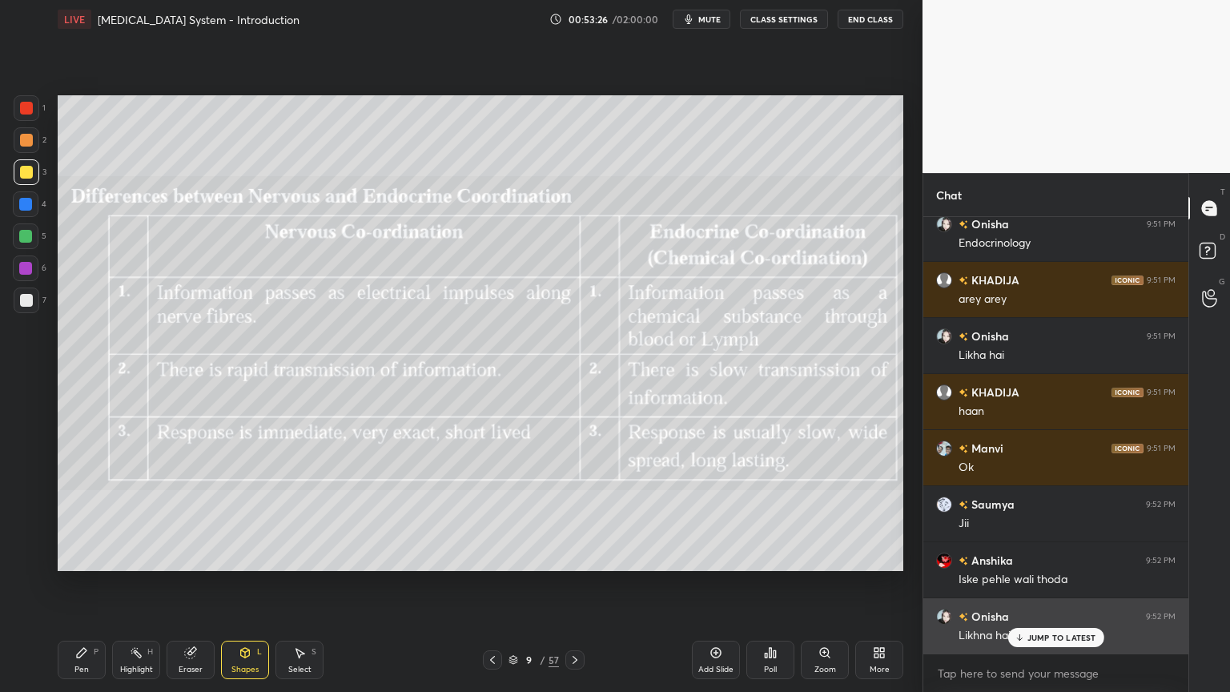
drag, startPoint x: 1058, startPoint y: 640, endPoint x: 1049, endPoint y: 637, distance: 9.4
click at [1055, 556] on p "JUMP TO LATEST" at bounding box center [1061, 637] width 69 height 10
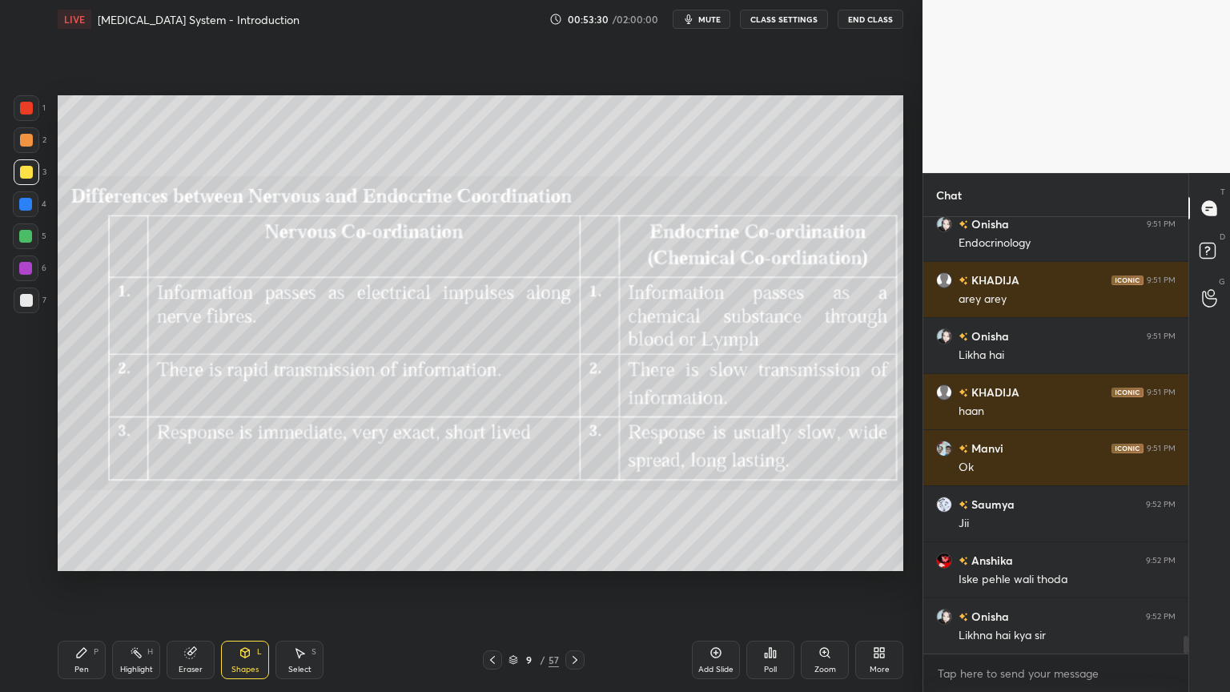
click at [492, 556] on icon at bounding box center [492, 659] width 13 height 13
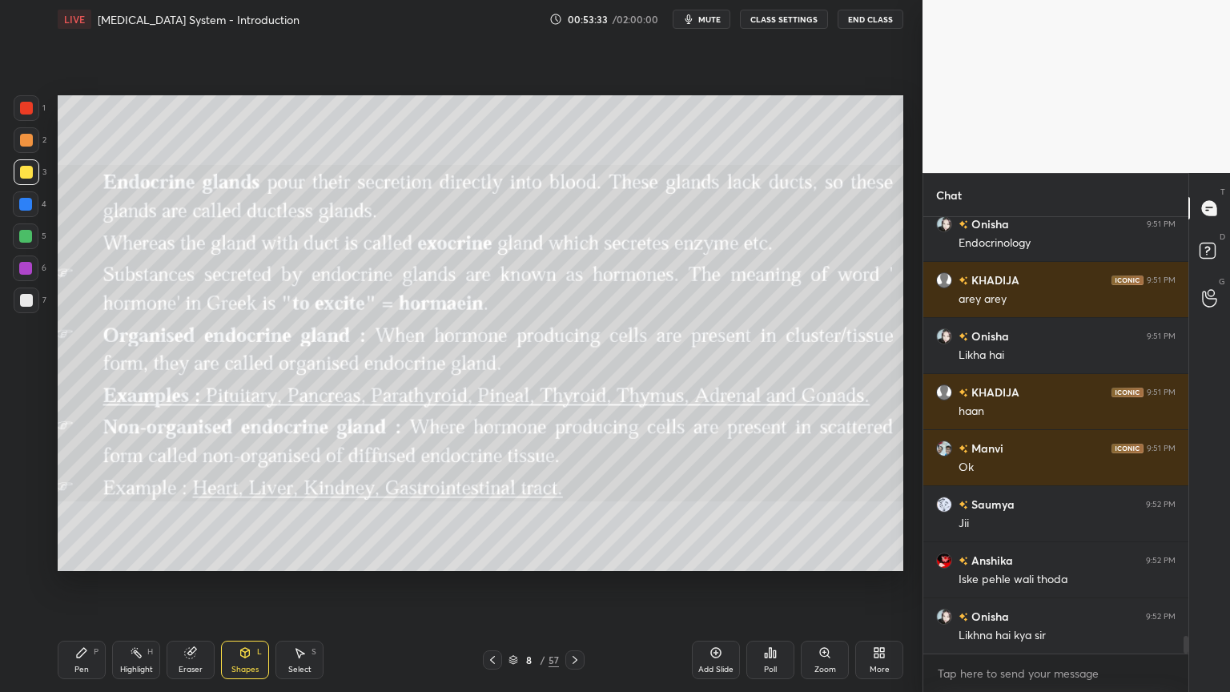
click at [26, 296] on div at bounding box center [26, 300] width 13 height 13
drag, startPoint x: 250, startPoint y: 652, endPoint x: 242, endPoint y: 637, distance: 16.5
click at [250, 556] on icon at bounding box center [245, 652] width 13 height 13
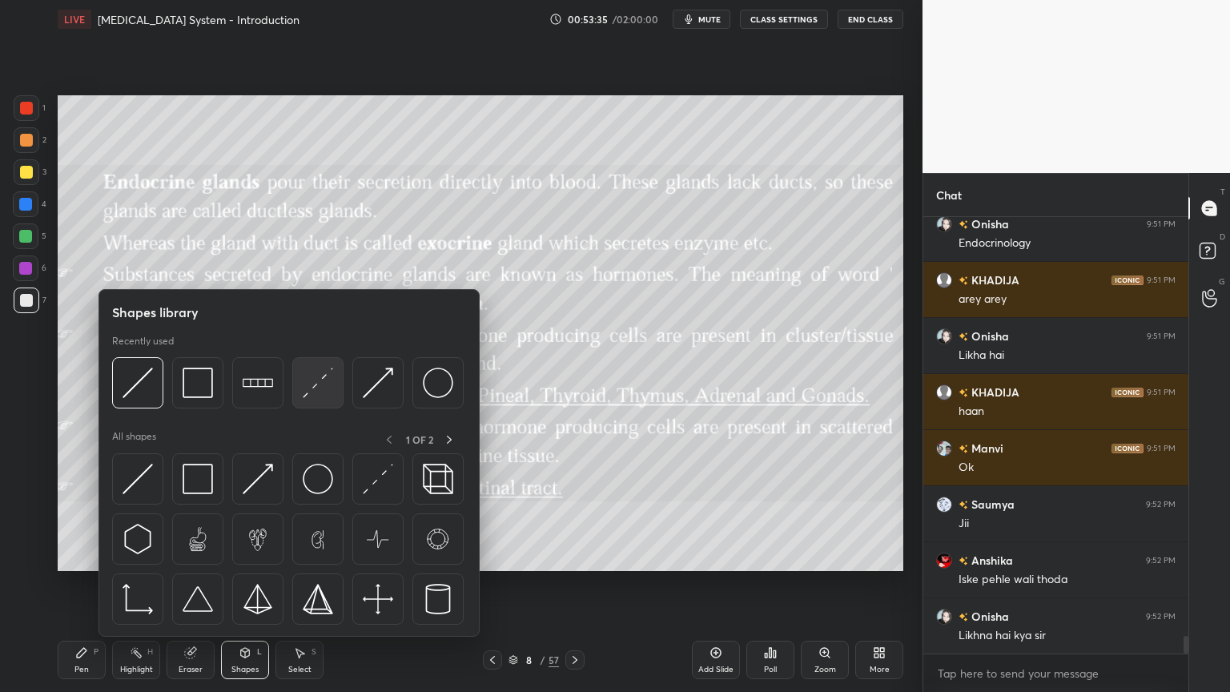
click at [311, 394] on img at bounding box center [318, 382] width 30 height 30
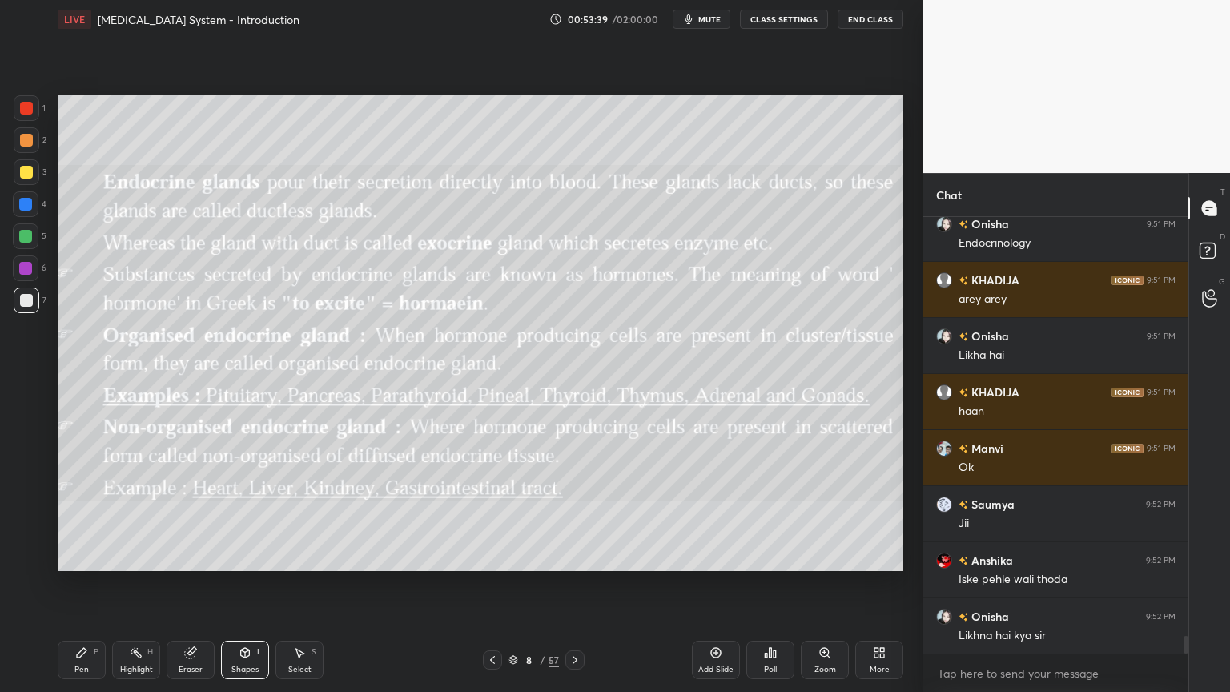
click at [903, 322] on div "Setting up your live class Poll for secs No correct answer Start poll" at bounding box center [480, 332] width 858 height 589
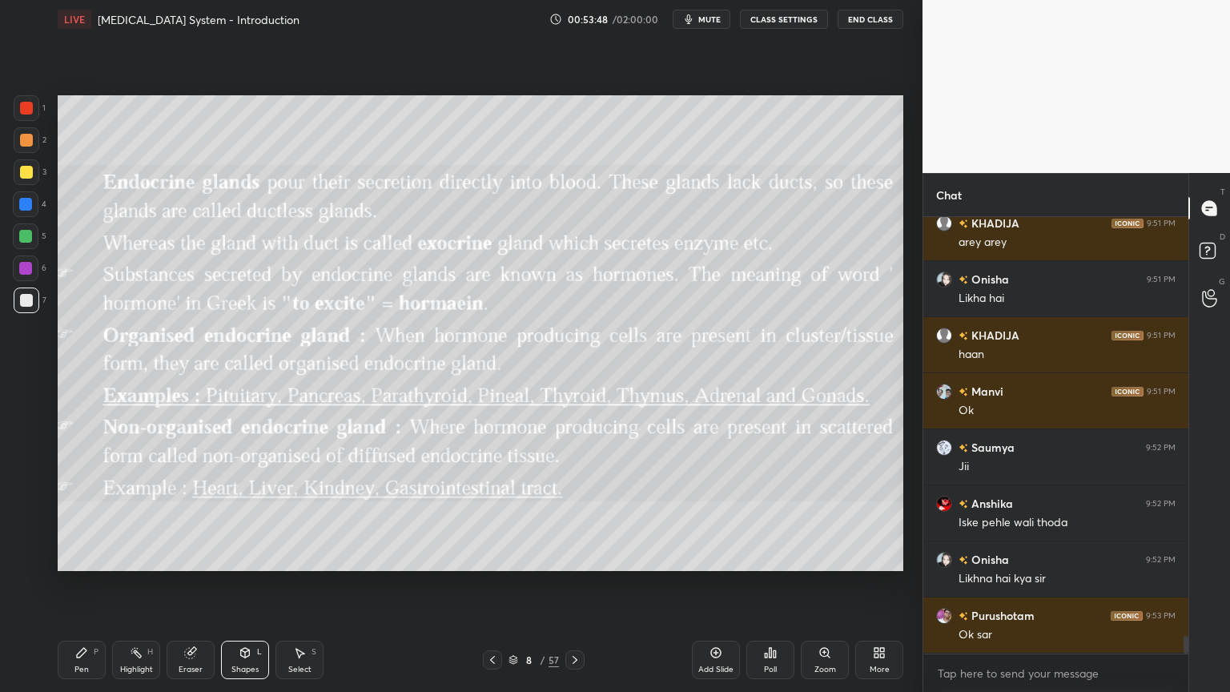
scroll to position [10264, 0]
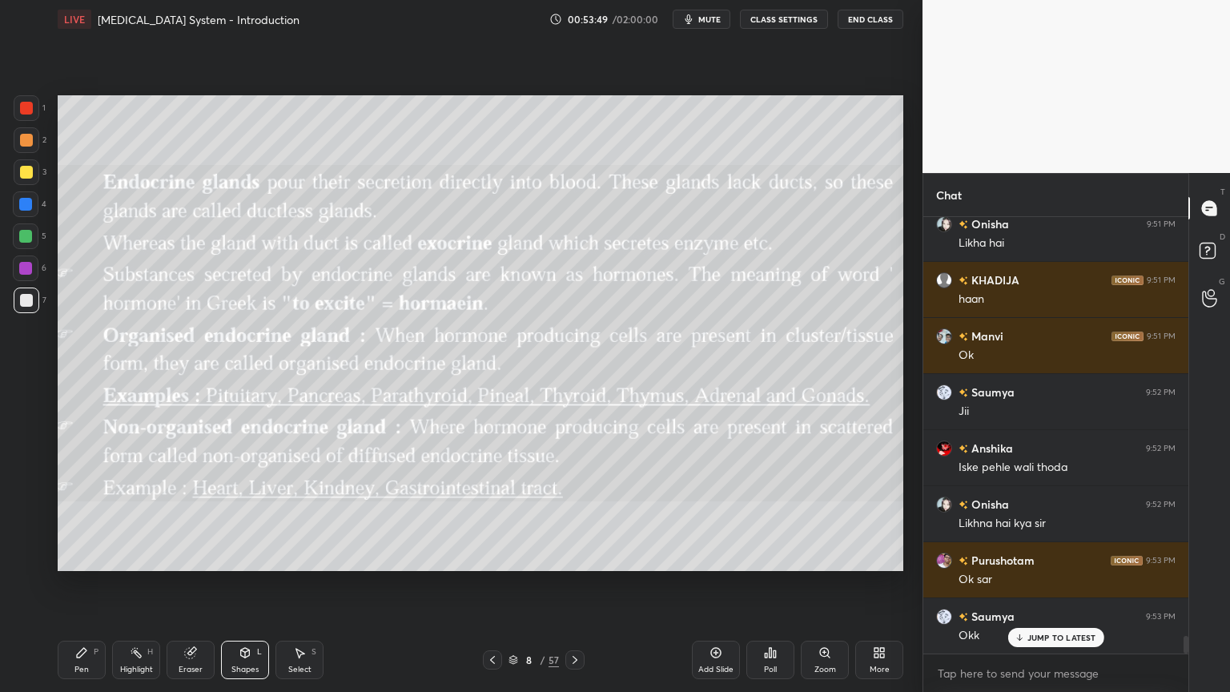
drag, startPoint x: 137, startPoint y: 657, endPoint x: 134, endPoint y: 637, distance: 19.5
click at [131, 556] on icon at bounding box center [136, 652] width 13 height 13
click at [26, 106] on div at bounding box center [26, 108] width 13 height 13
click at [30, 112] on div at bounding box center [26, 108] width 13 height 13
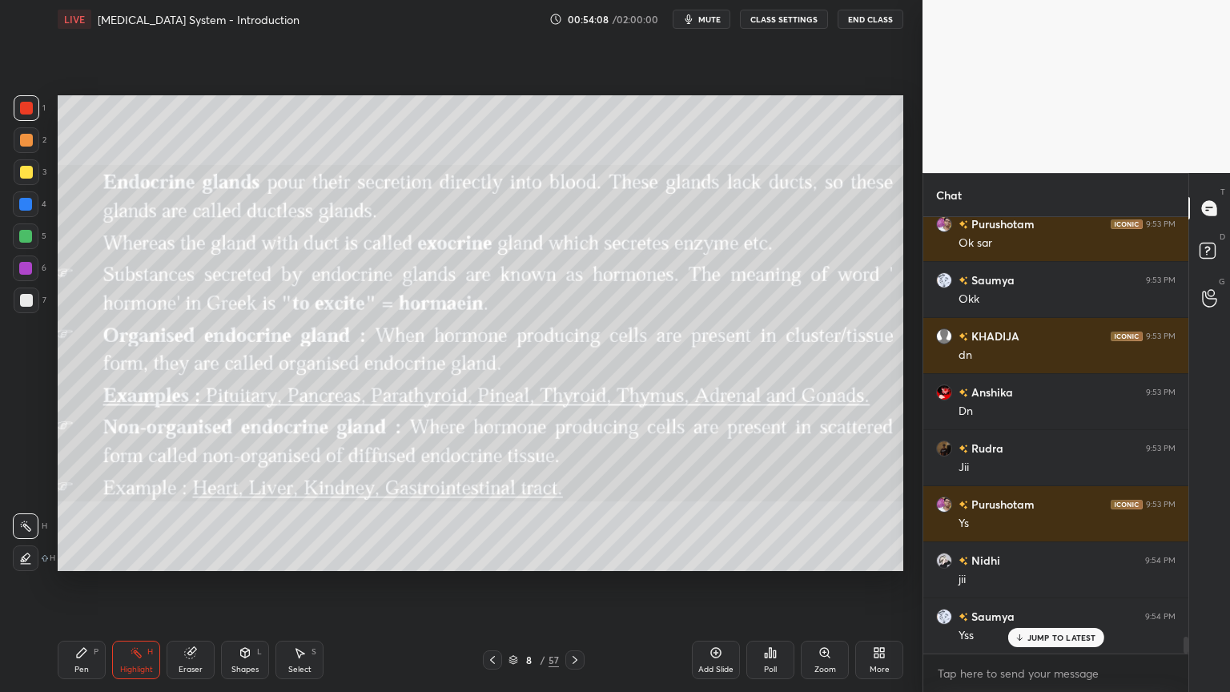
scroll to position [10639, 0]
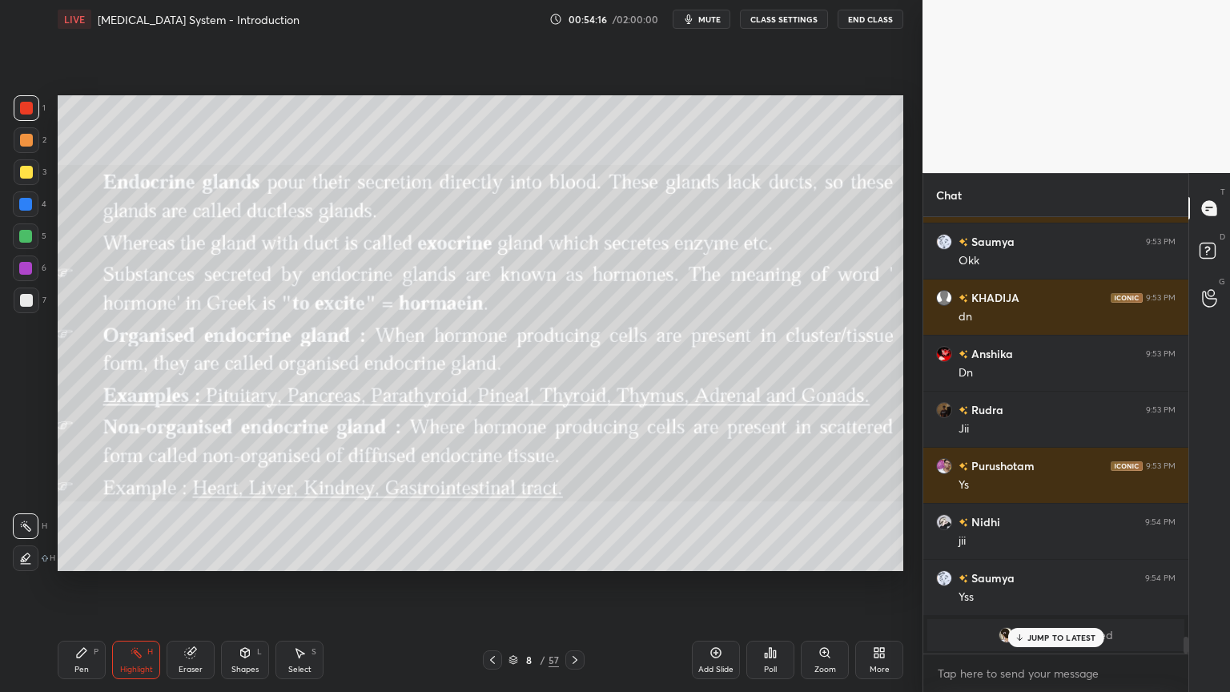
click at [570, 556] on icon at bounding box center [574, 659] width 13 height 13
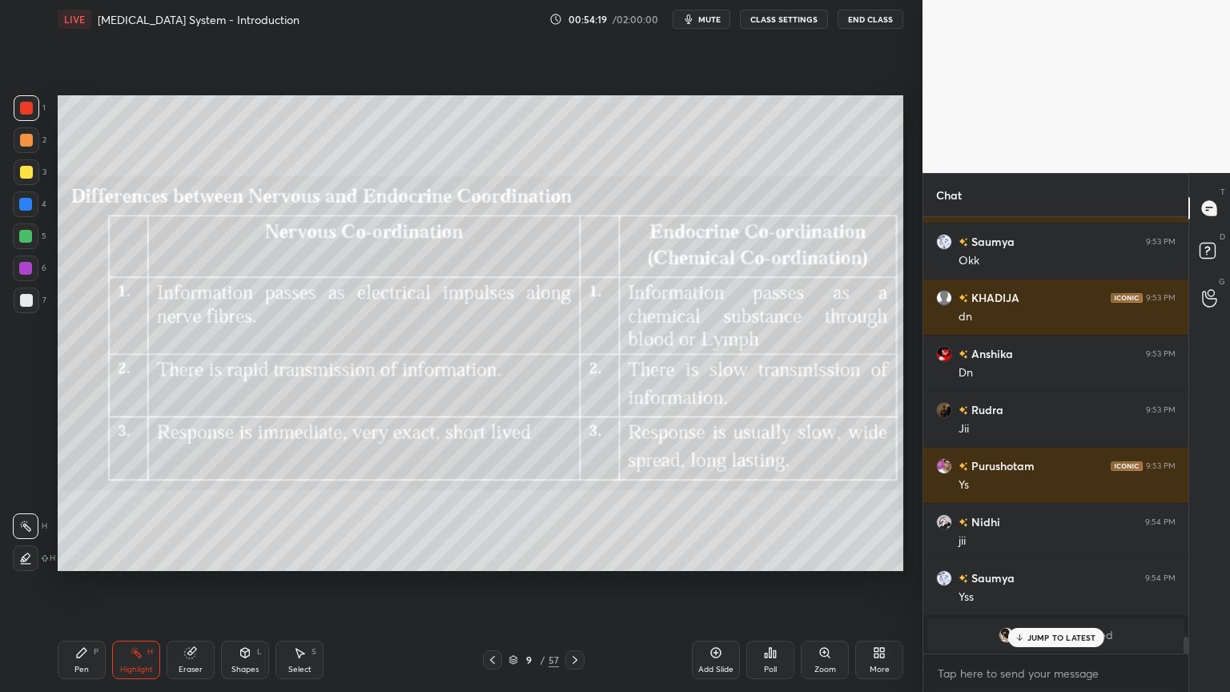
click at [718, 19] on span "mute" at bounding box center [709, 19] width 22 height 11
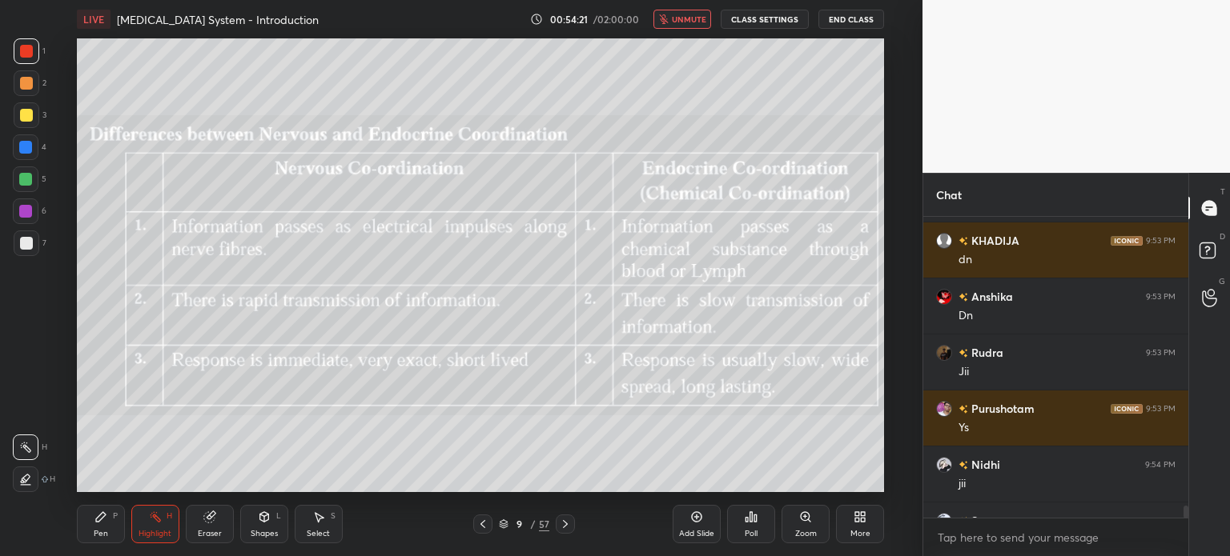
scroll to position [4, 5]
type textarea "x"
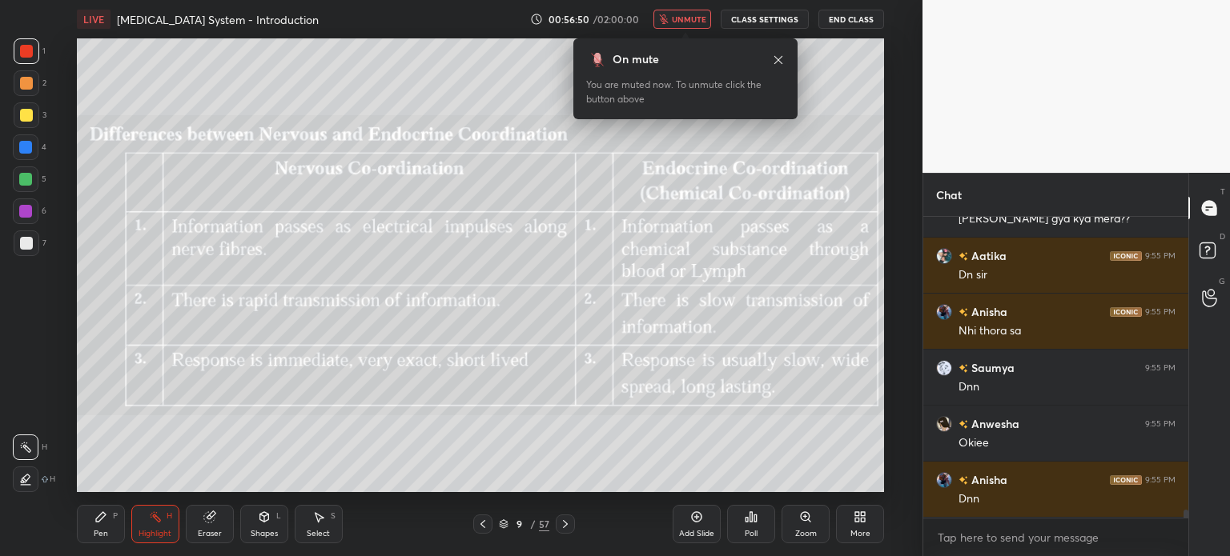
scroll to position [11486, 0]
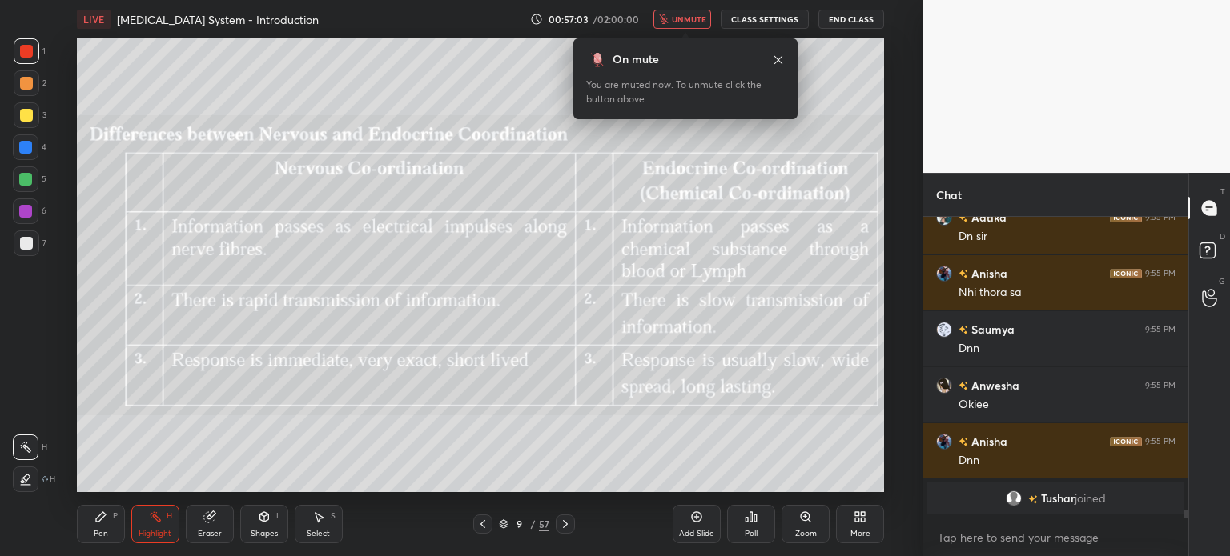
click at [692, 19] on span "unmute" at bounding box center [689, 19] width 34 height 11
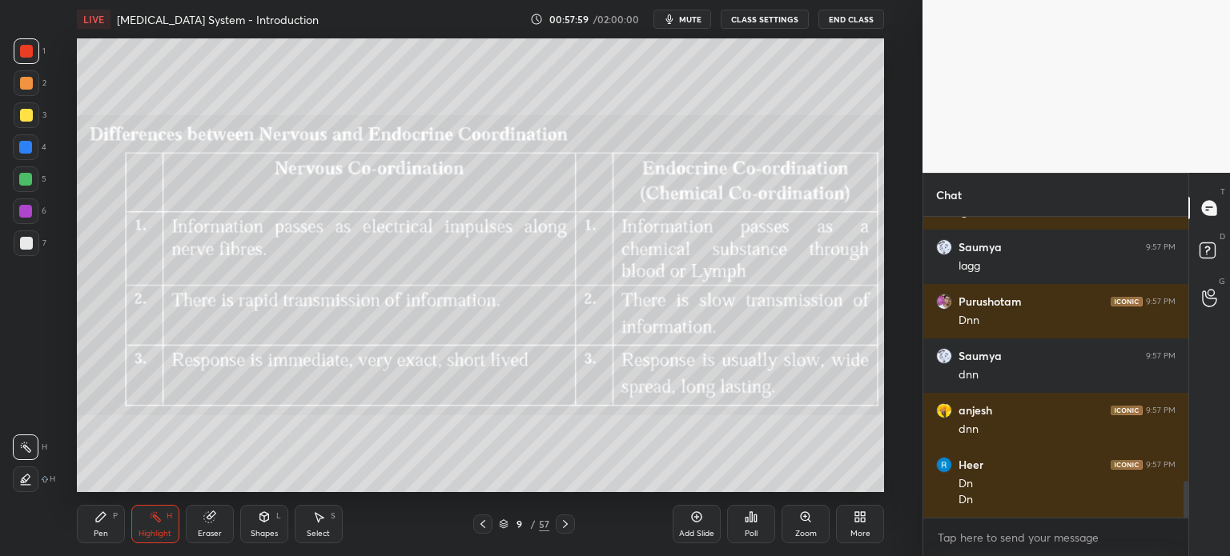
scroll to position [2160, 0]
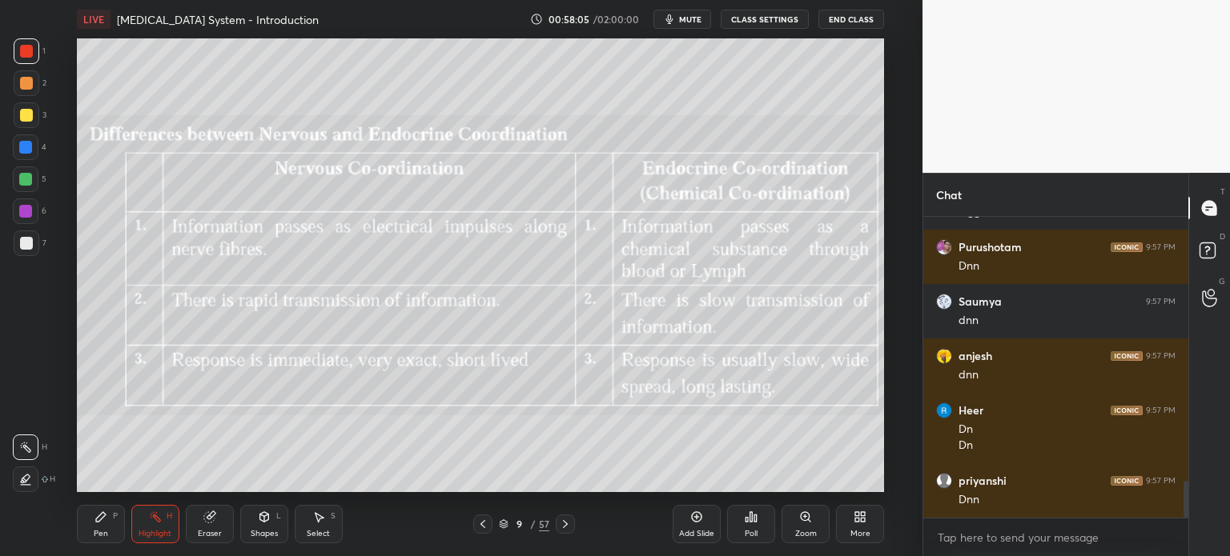
click at [484, 526] on icon at bounding box center [482, 524] width 13 height 13
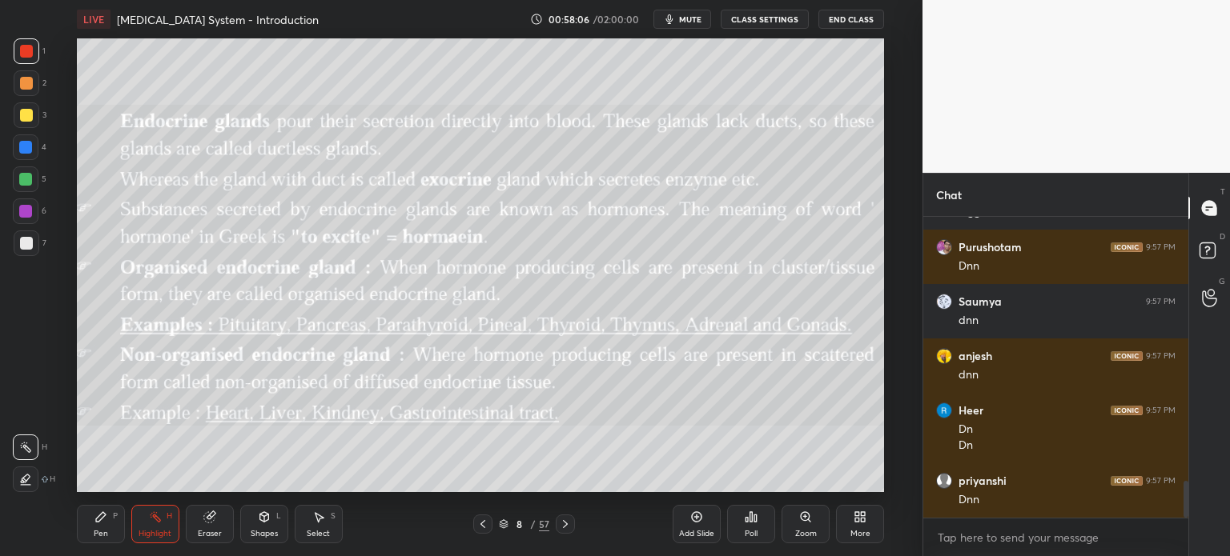
click at [567, 524] on icon at bounding box center [565, 524] width 5 height 8
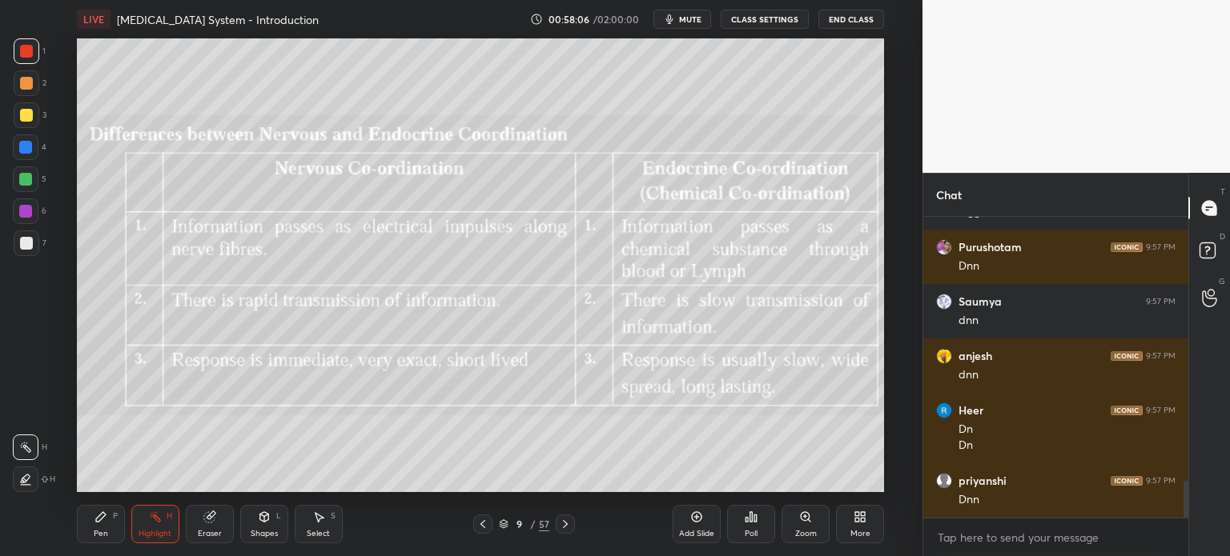
click at [567, 524] on icon at bounding box center [565, 524] width 5 height 8
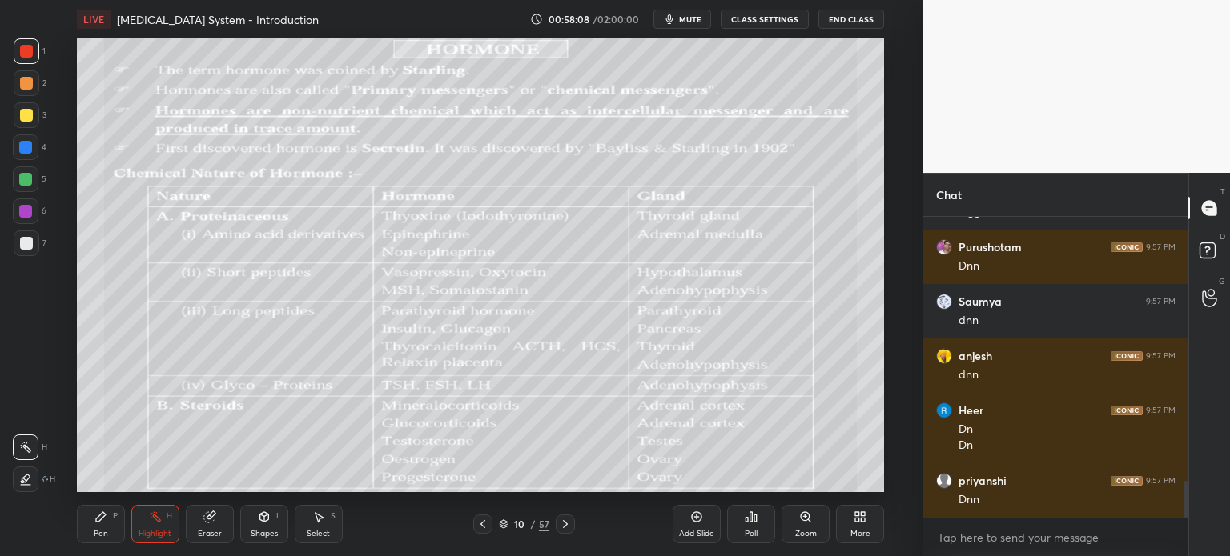
click at [482, 524] on icon at bounding box center [482, 524] width 13 height 13
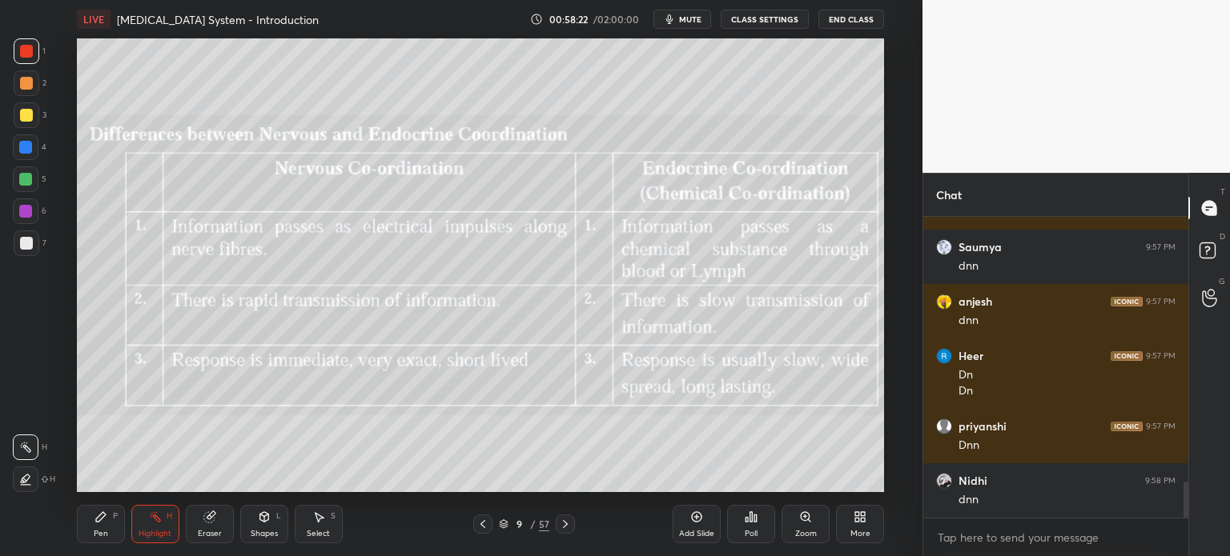
scroll to position [2269, 0]
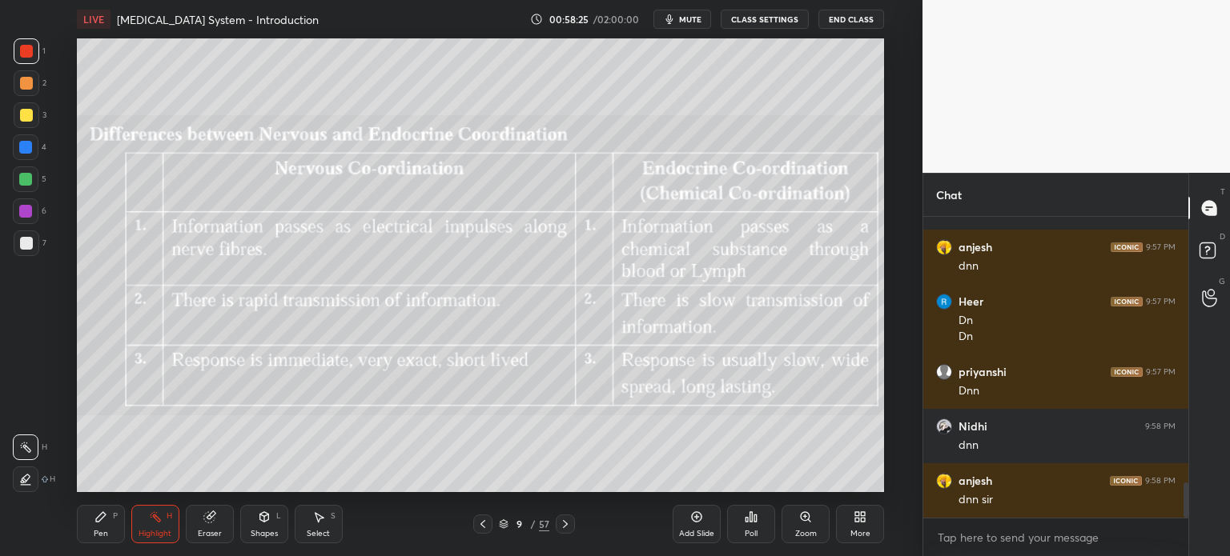
click at [26, 478] on icon at bounding box center [25, 479] width 13 height 13
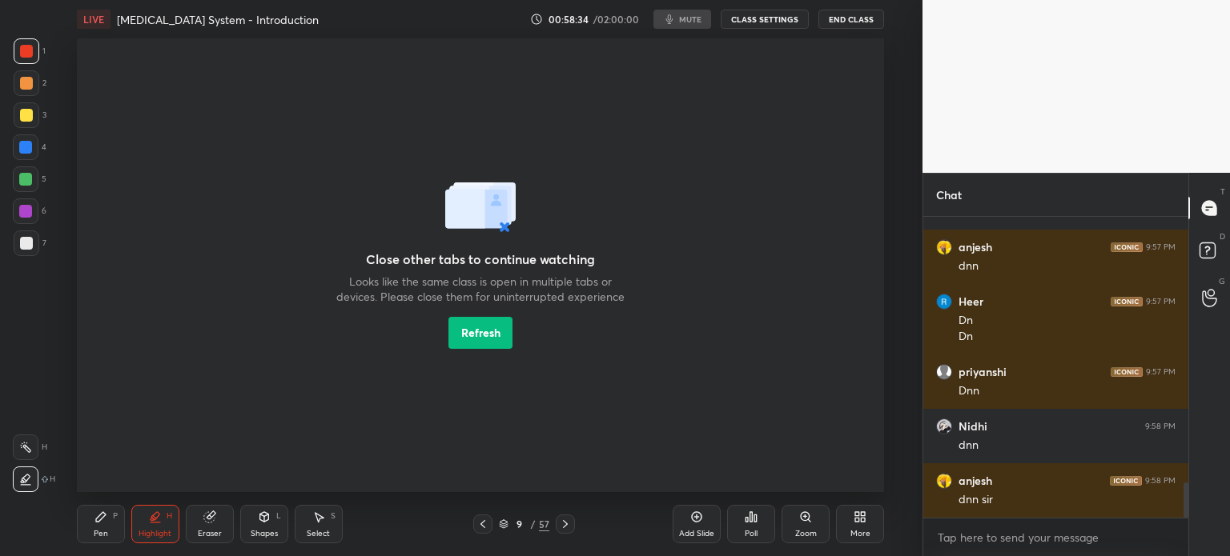
click at [484, 335] on button "Refresh" at bounding box center [480, 333] width 64 height 32
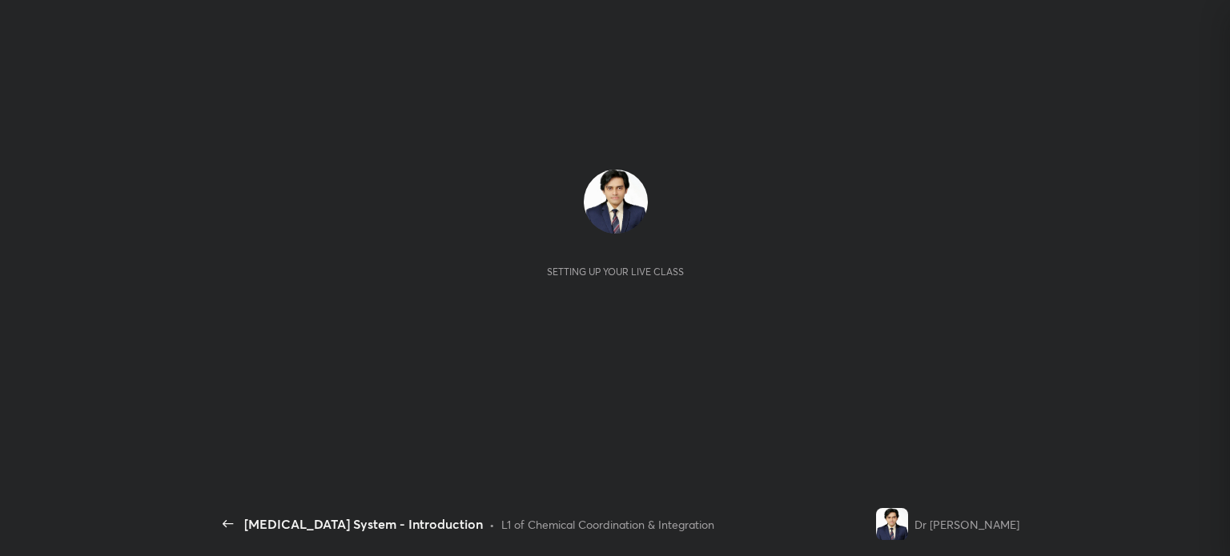
scroll to position [2059, 0]
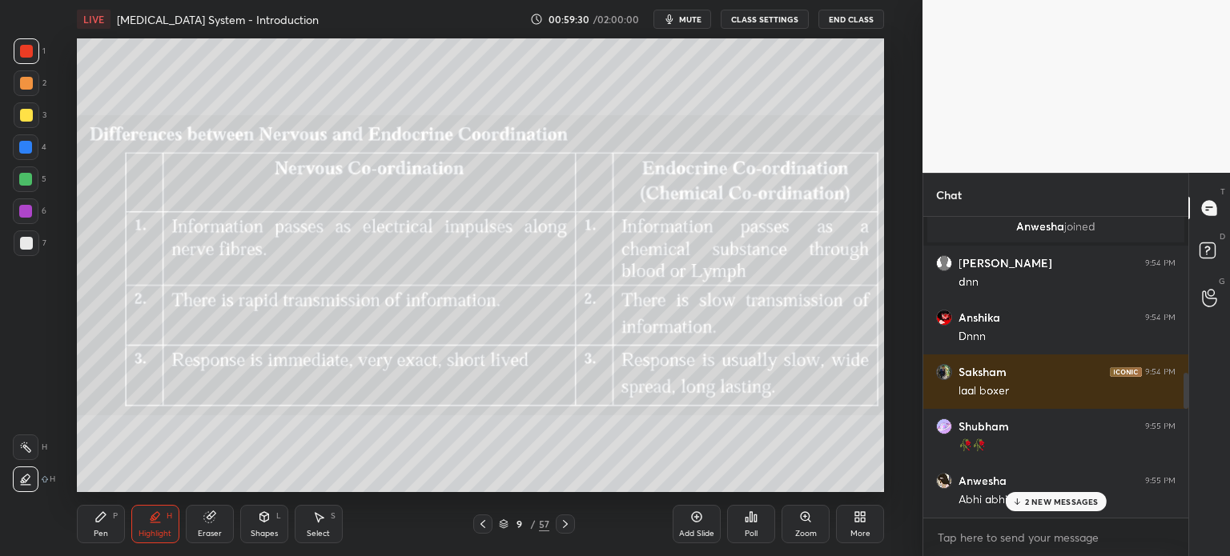
click at [26, 447] on icon at bounding box center [26, 448] width 2 height 2
click at [98, 524] on div "Pen P" at bounding box center [101, 524] width 48 height 38
click at [27, 418] on icon at bounding box center [25, 416] width 13 height 10
click at [1053, 502] on p "6 NEW MESSAGES" at bounding box center [1061, 502] width 74 height 10
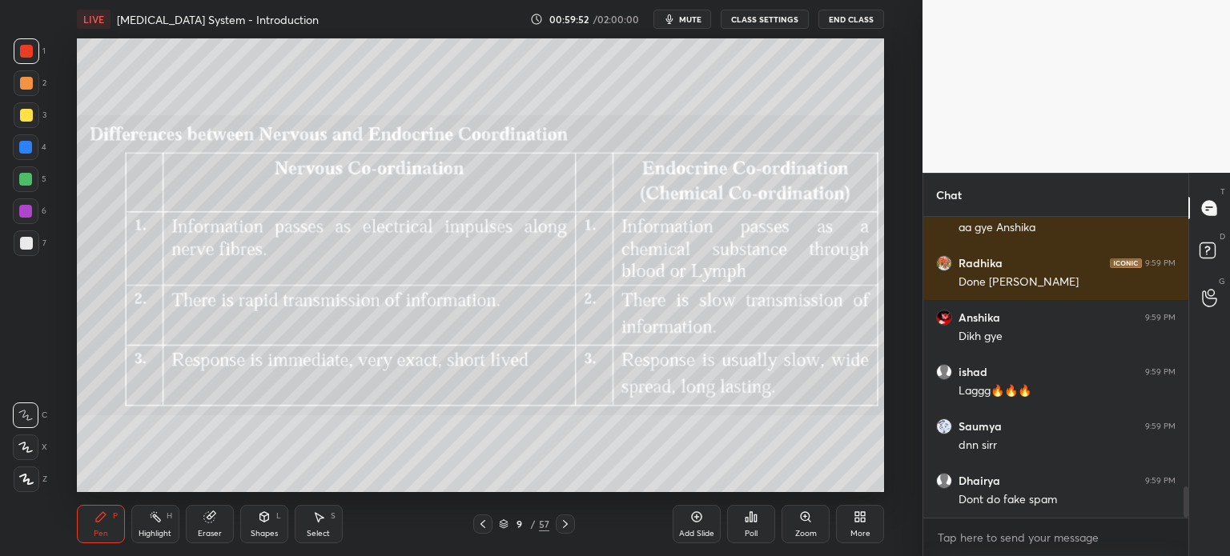
click at [33, 446] on div at bounding box center [26, 448] width 26 height 26
click at [26, 444] on icon at bounding box center [25, 447] width 14 height 11
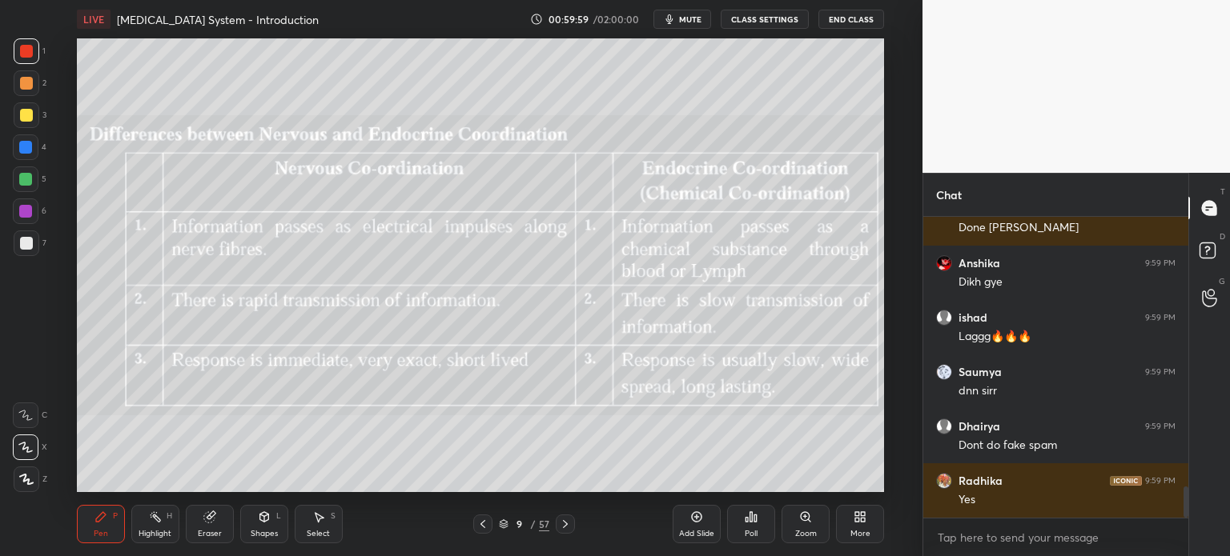
click at [483, 529] on icon at bounding box center [482, 524] width 13 height 13
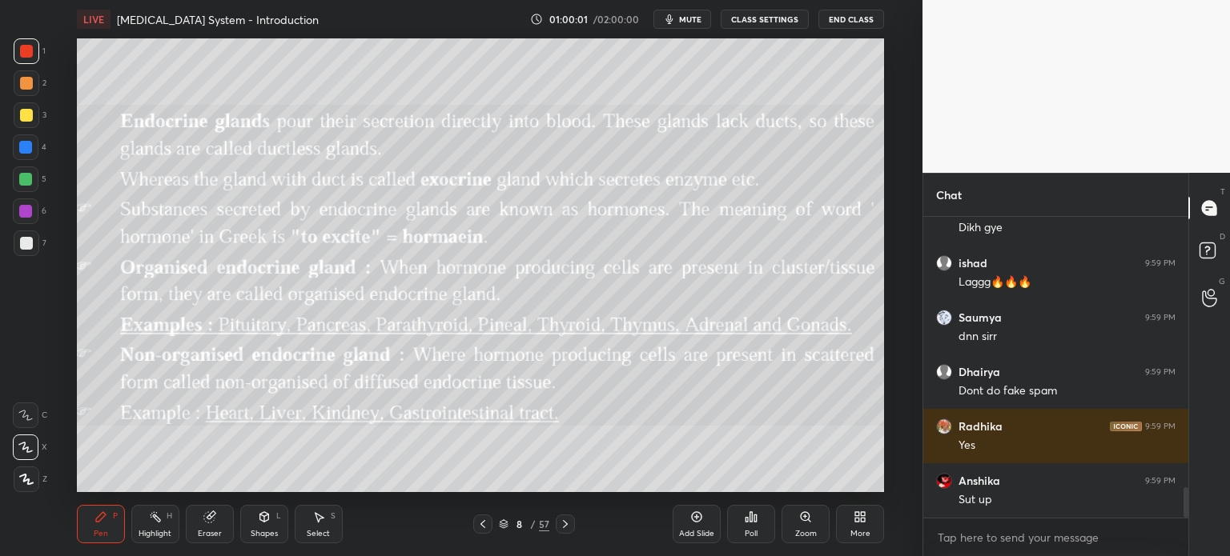
click at [484, 524] on icon at bounding box center [482, 524] width 13 height 13
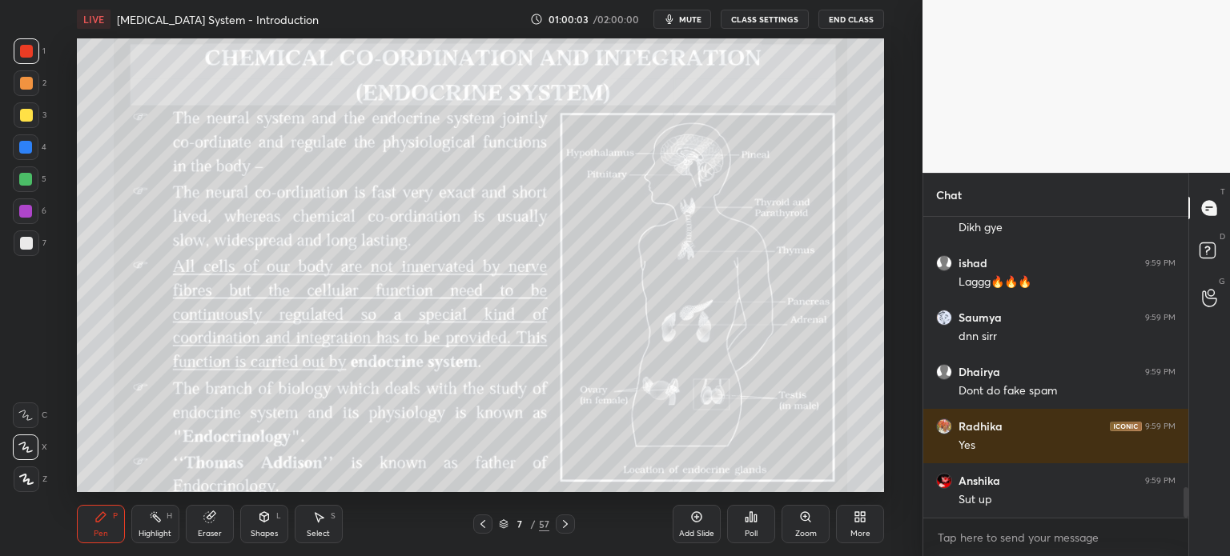
click at [480, 524] on icon at bounding box center [482, 524] width 5 height 8
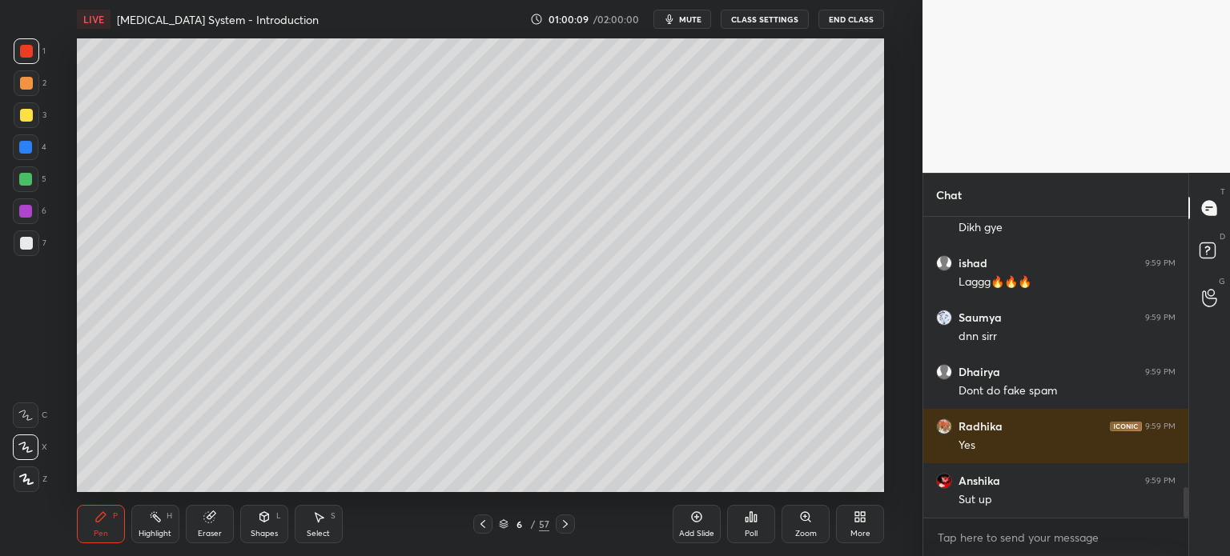
click at [564, 525] on icon at bounding box center [565, 524] width 13 height 13
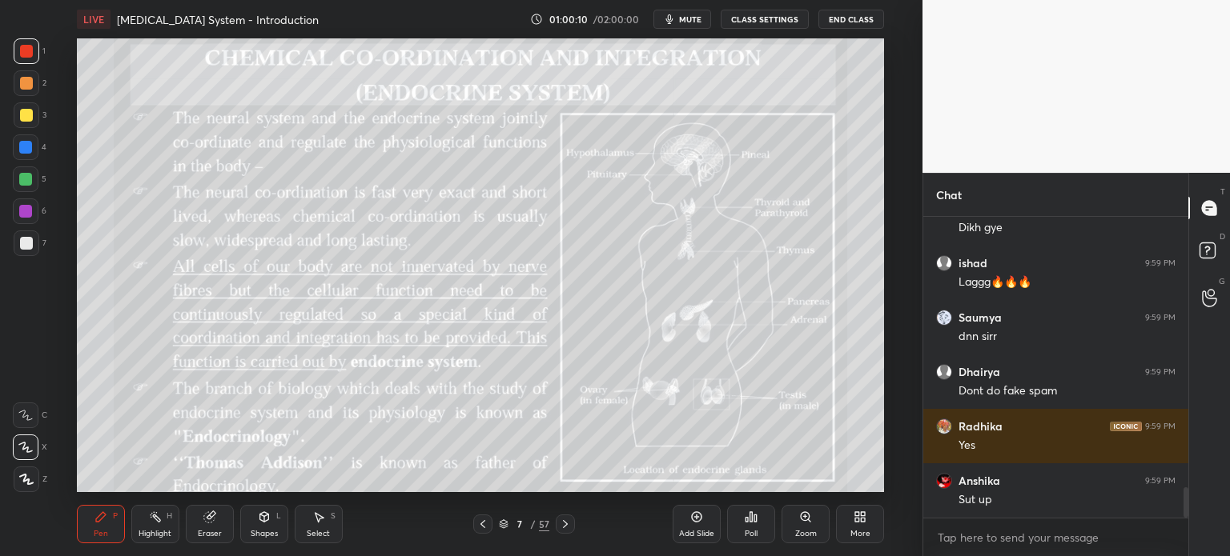
click at [568, 528] on icon at bounding box center [565, 524] width 13 height 13
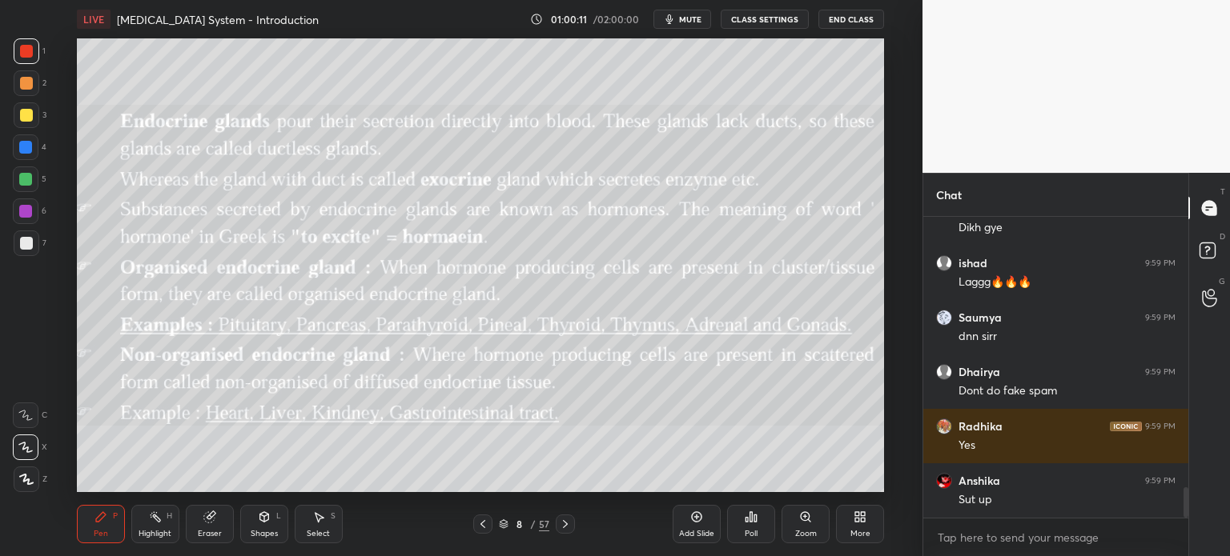
click at [568, 528] on icon at bounding box center [565, 524] width 13 height 13
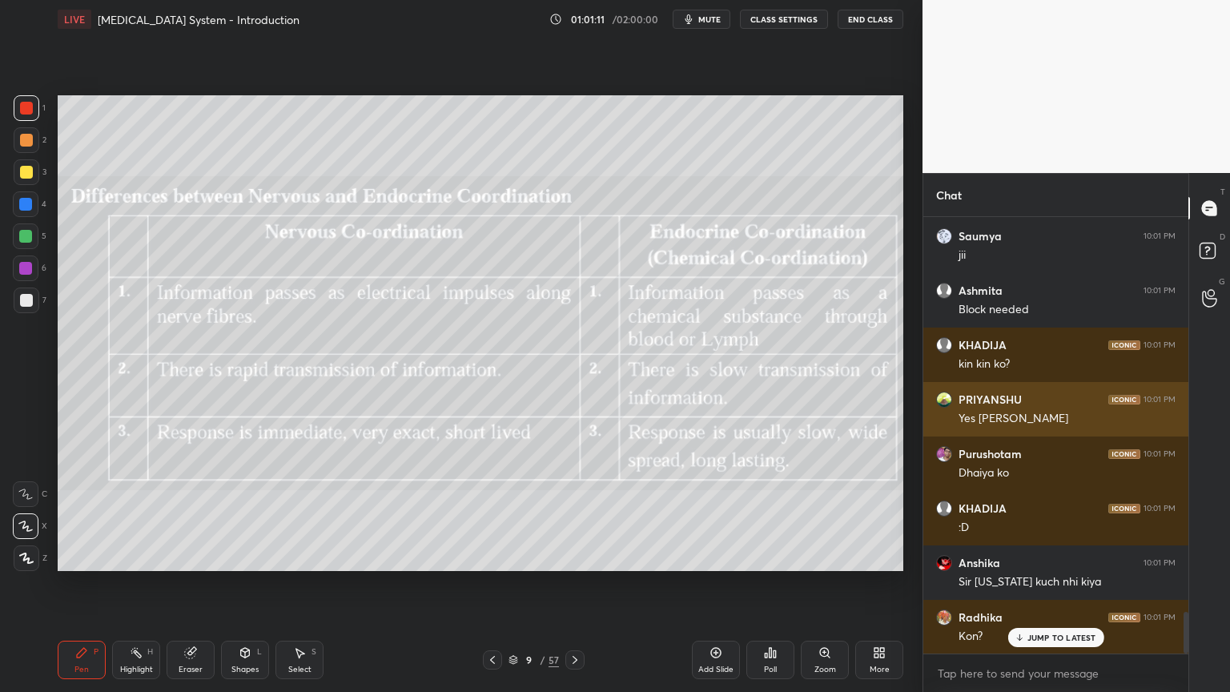
scroll to position [4176, 0]
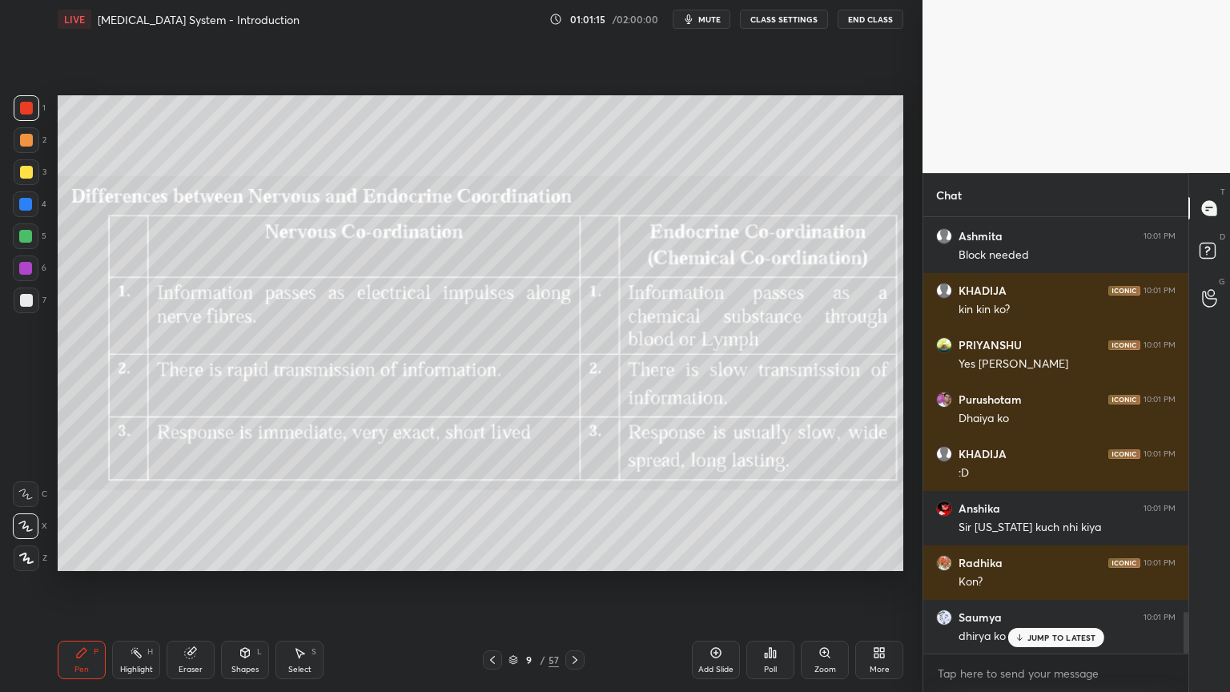
click at [1015, 556] on div "JUMP TO LATEST" at bounding box center [1055, 637] width 96 height 19
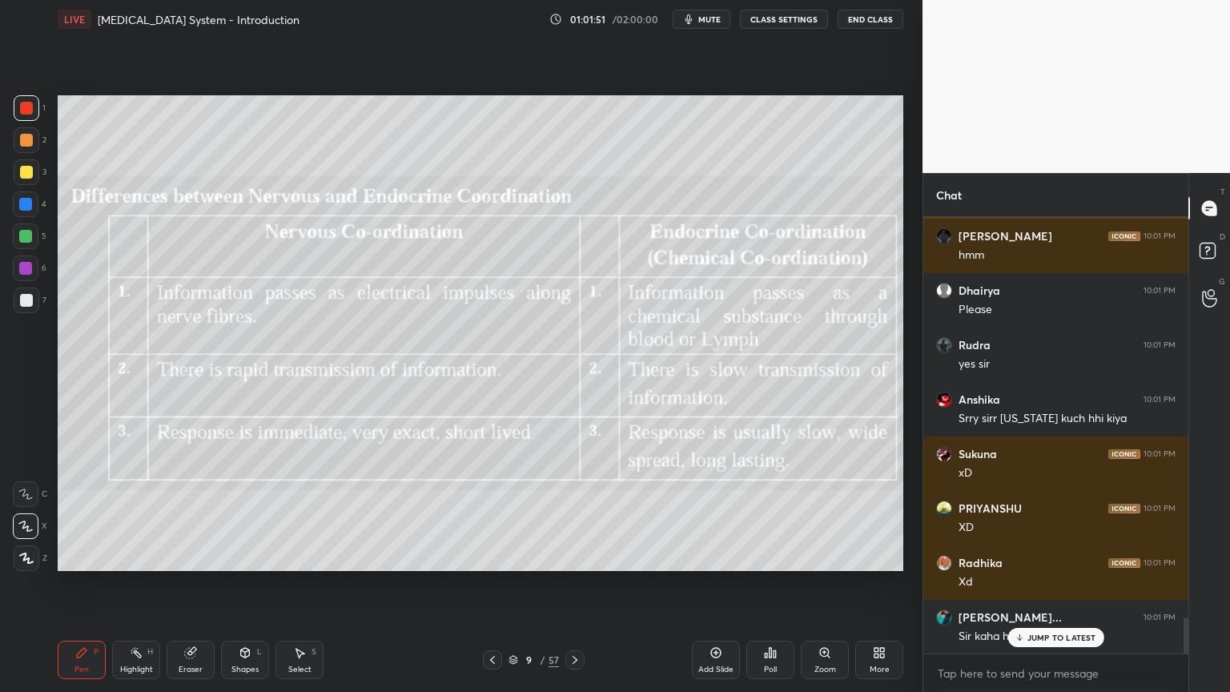
scroll to position [4938, 0]
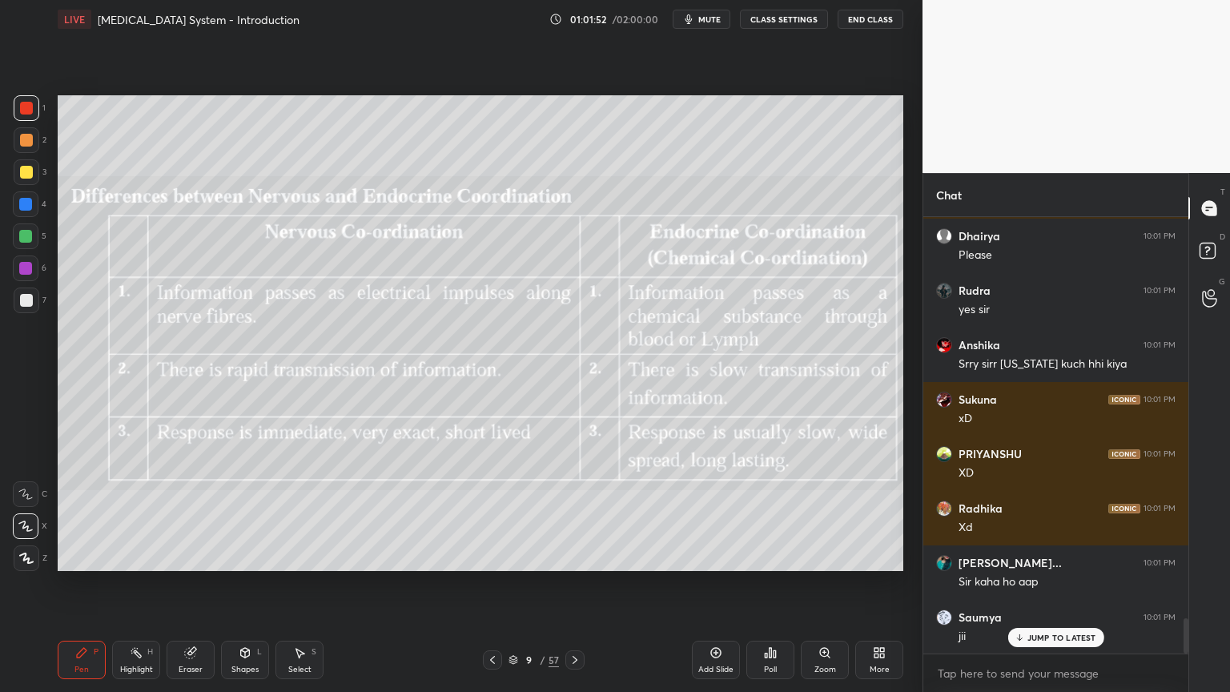
click at [576, 556] on icon at bounding box center [574, 659] width 13 height 13
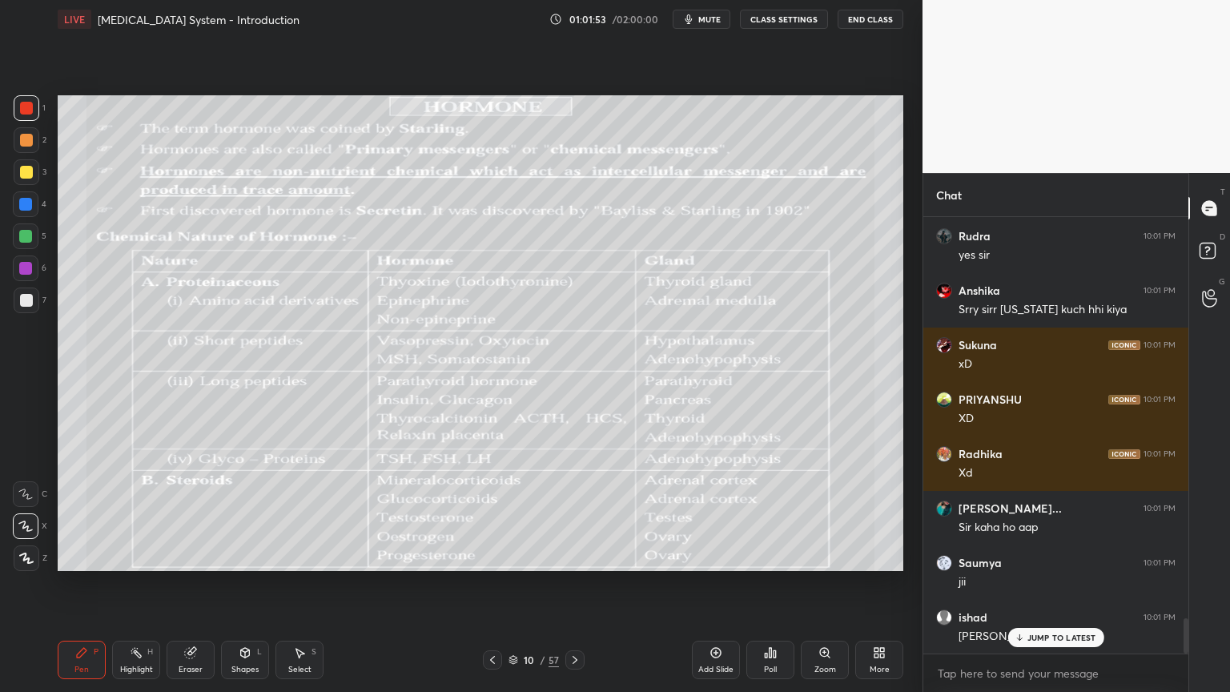
click at [494, 556] on icon at bounding box center [492, 659] width 13 height 13
click at [493, 556] on icon at bounding box center [492, 659] width 13 height 13
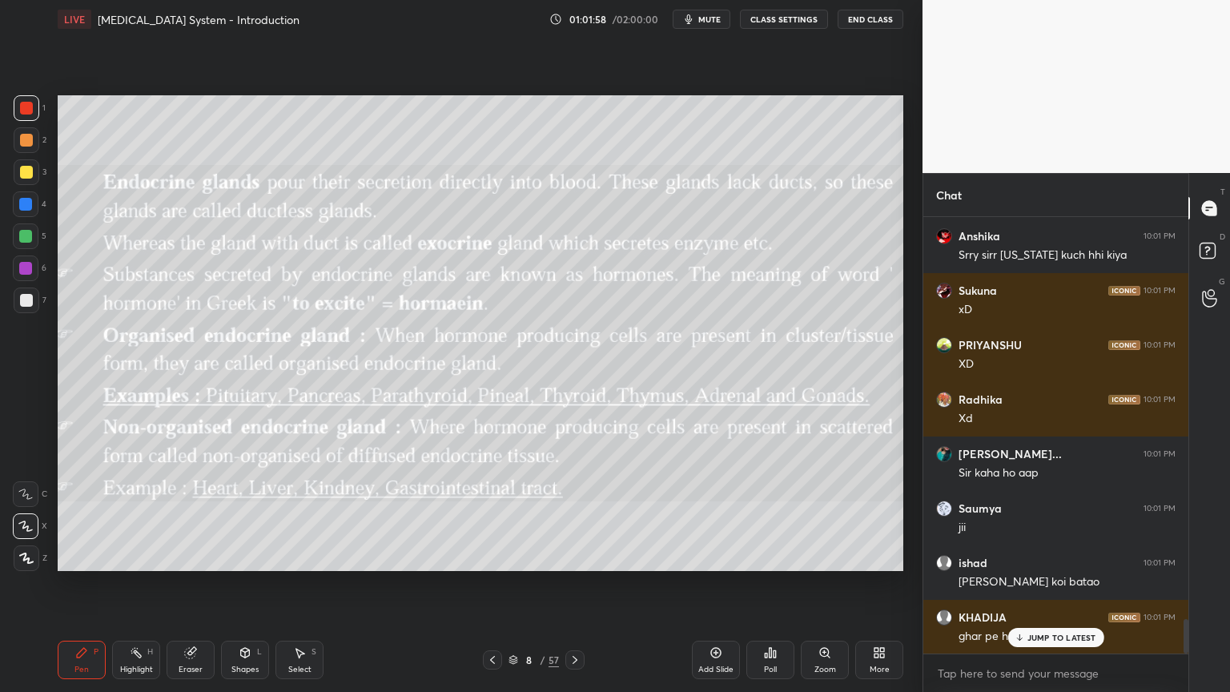
scroll to position [5101, 0]
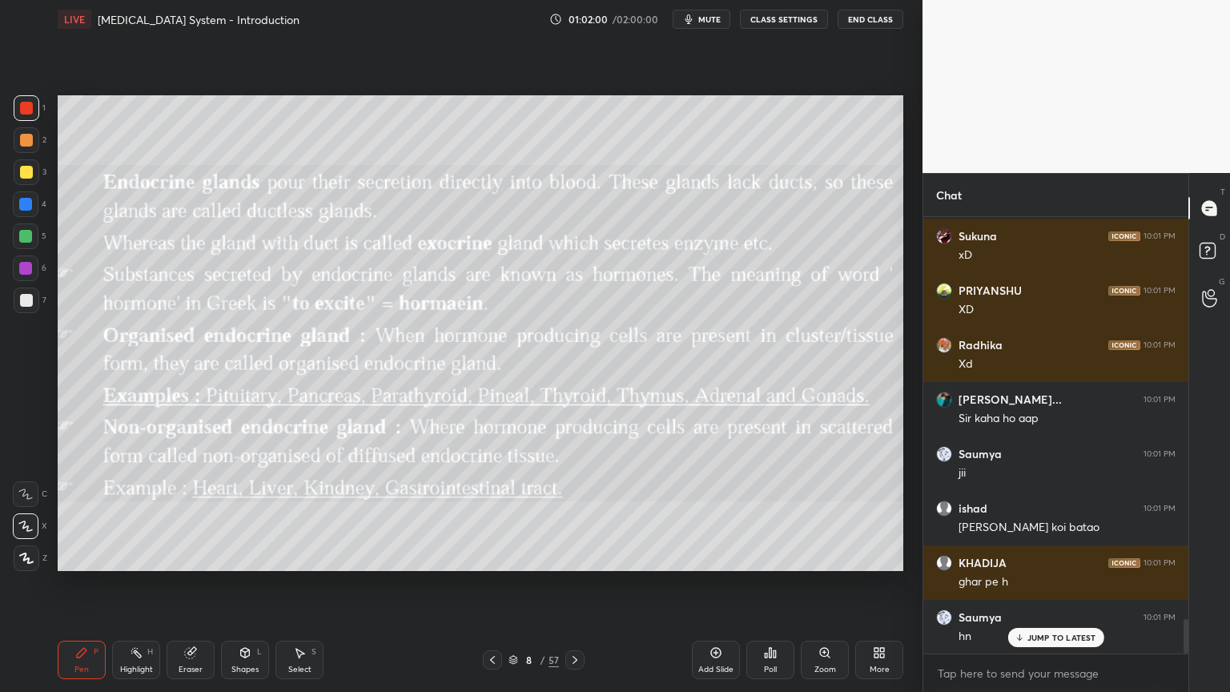
click at [572, 556] on icon at bounding box center [574, 659] width 13 height 13
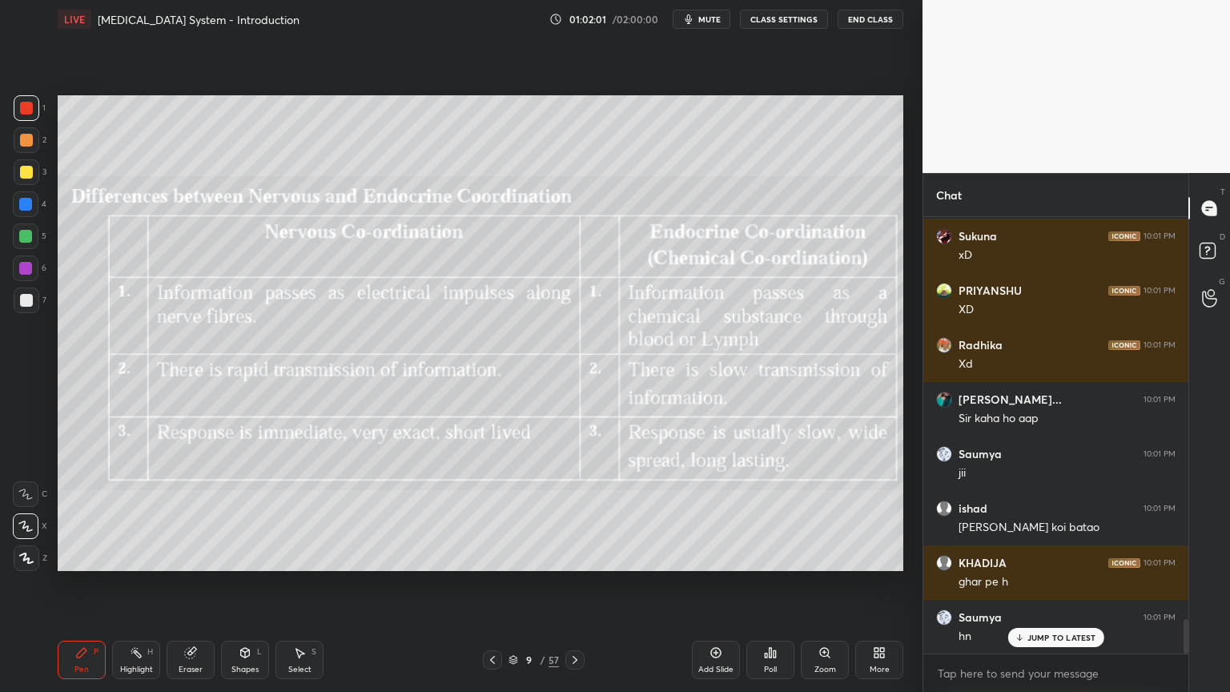
click at [574, 556] on icon at bounding box center [574, 659] width 13 height 13
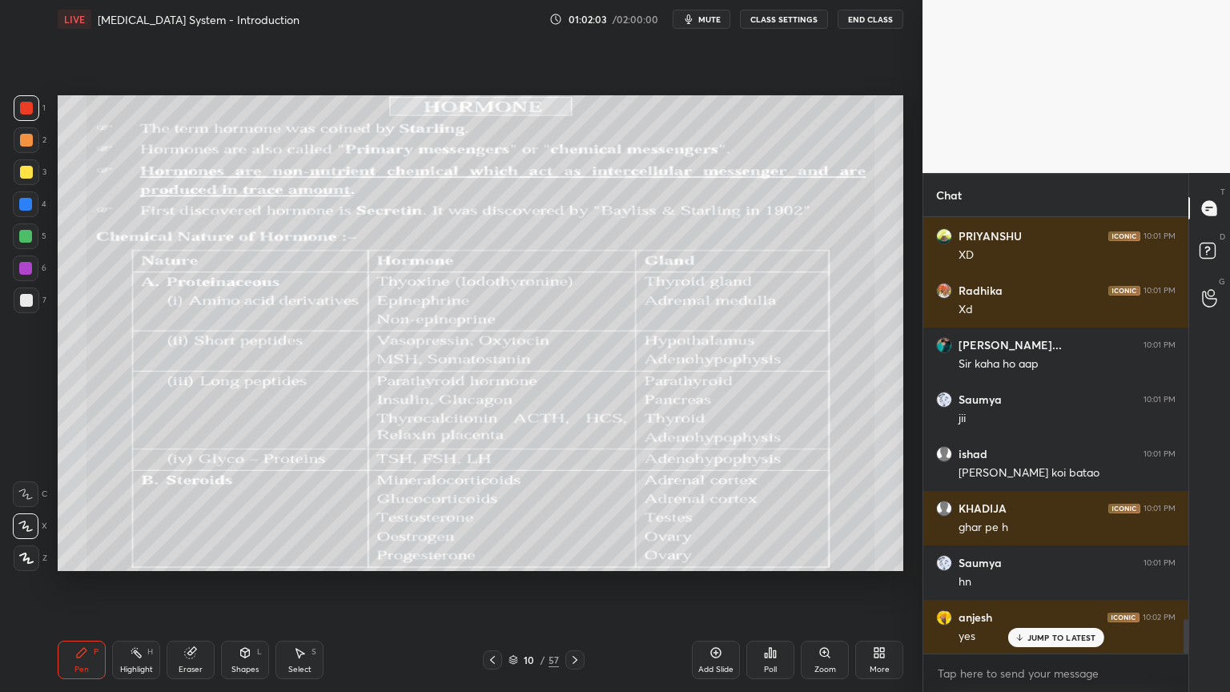
click at [576, 556] on icon at bounding box center [574, 659] width 13 height 13
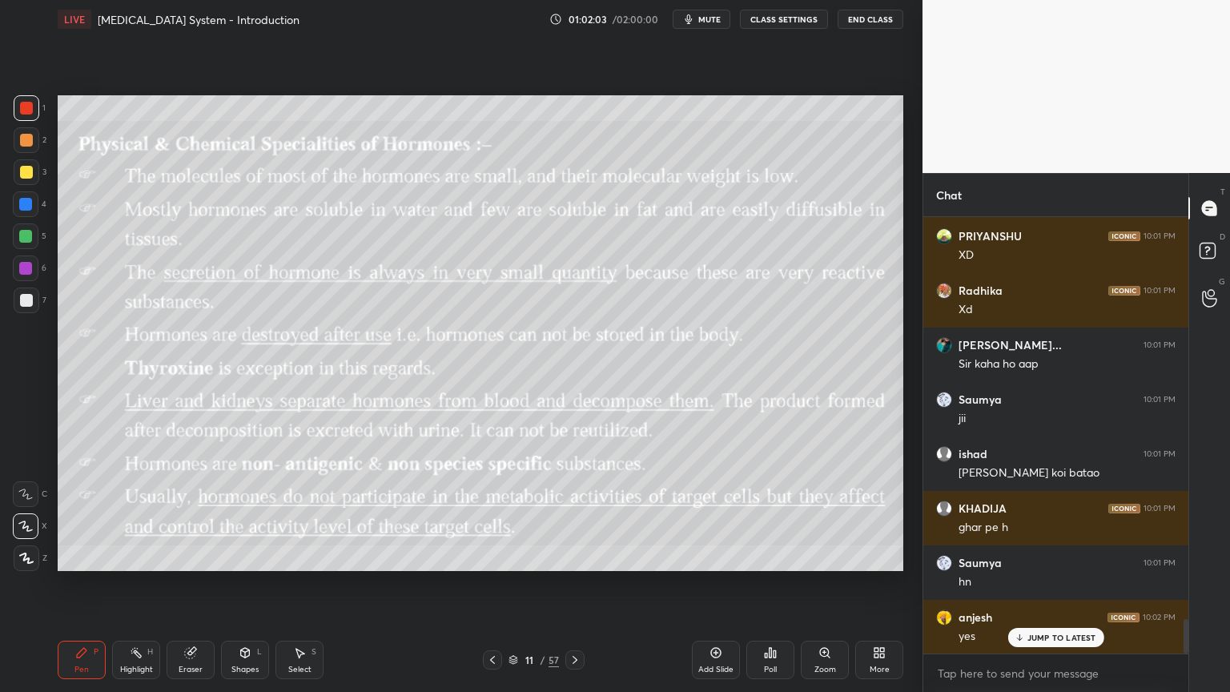
click at [576, 556] on icon at bounding box center [574, 659] width 13 height 13
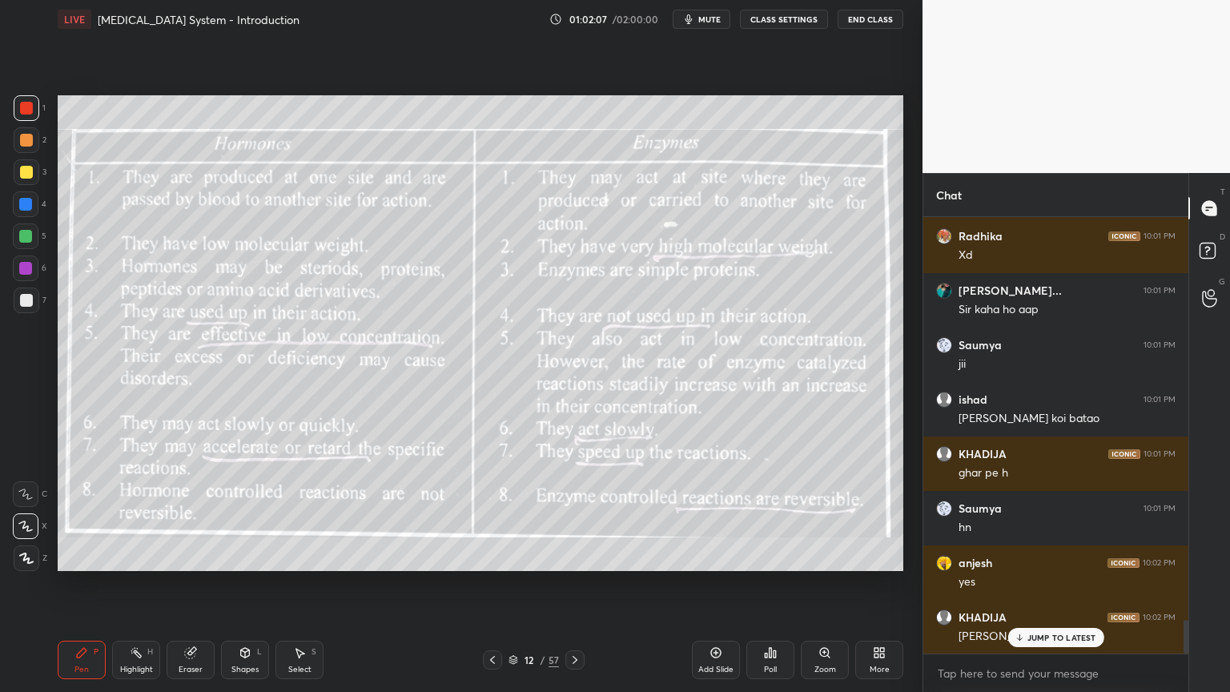
drag, startPoint x: 253, startPoint y: 657, endPoint x: 246, endPoint y: 650, distance: 9.6
click at [253, 556] on div "Shapes L" at bounding box center [245, 659] width 48 height 38
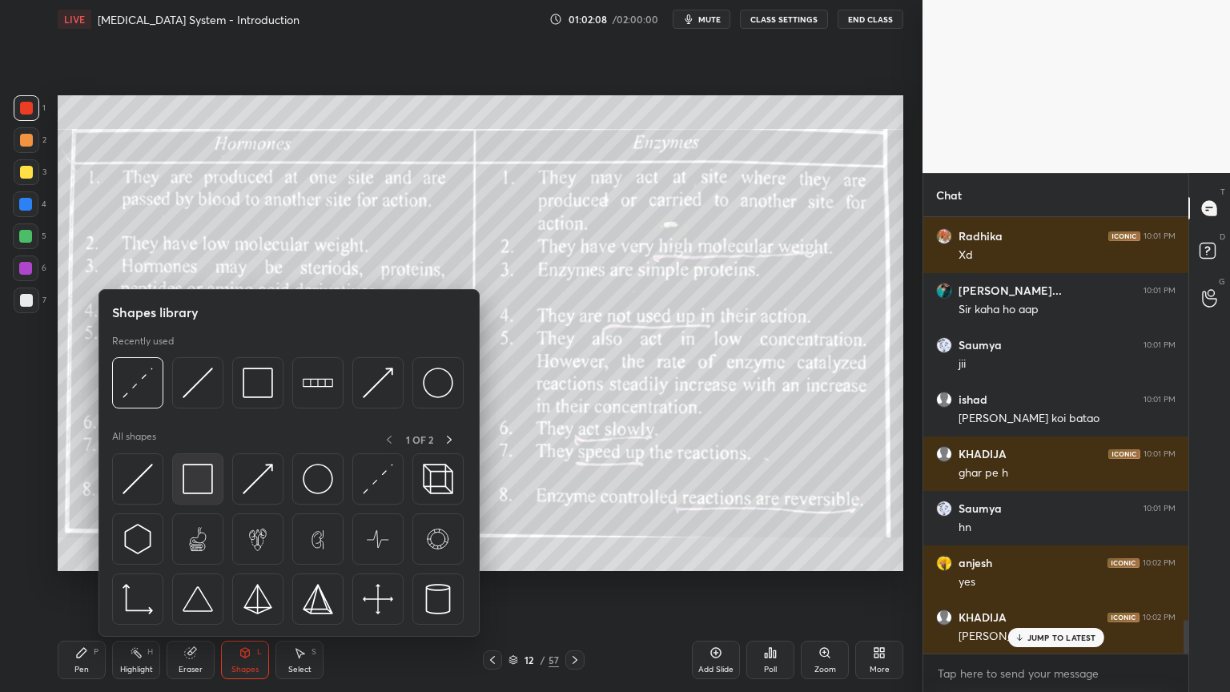
click at [211, 490] on img at bounding box center [198, 479] width 30 height 30
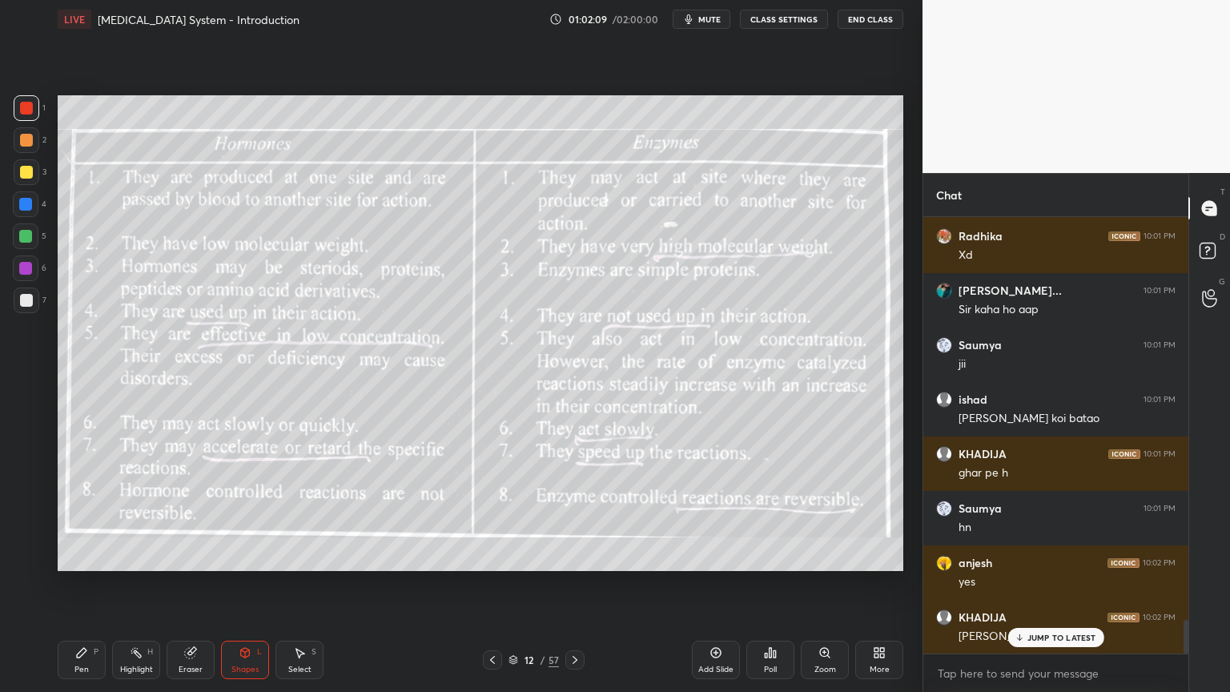
click at [32, 237] on div at bounding box center [26, 236] width 26 height 26
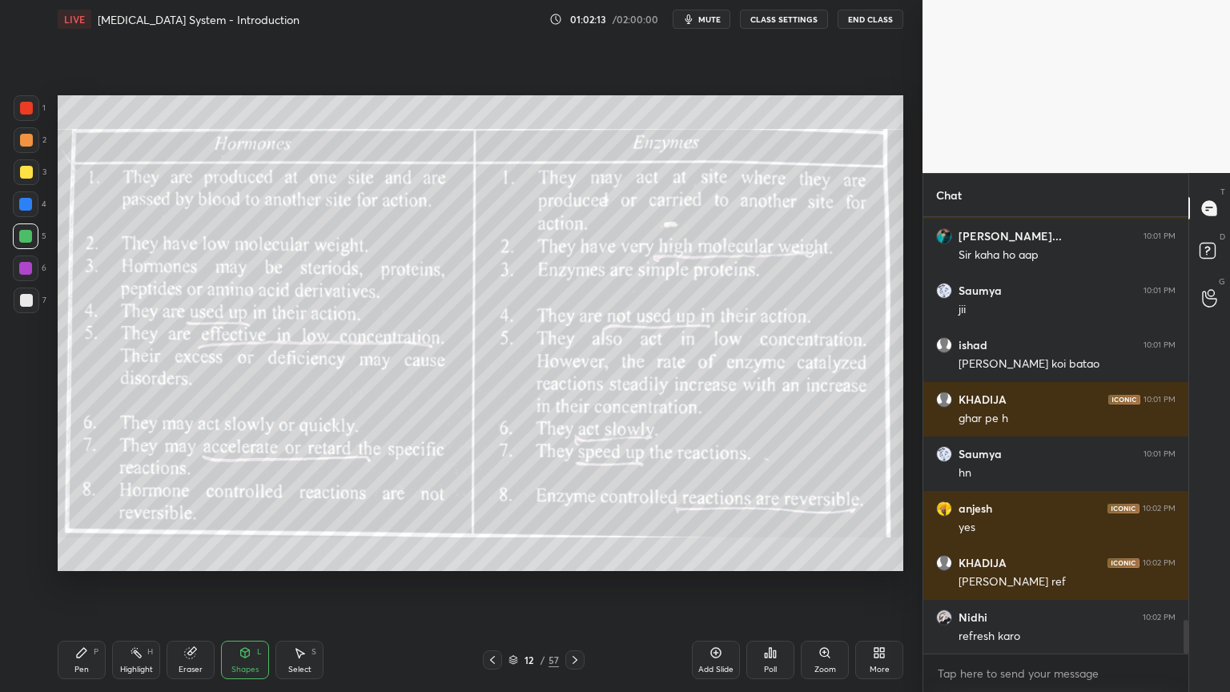
click at [716, 22] on span "mute" at bounding box center [709, 19] width 22 height 11
click at [714, 22] on span "unmute" at bounding box center [708, 19] width 34 height 11
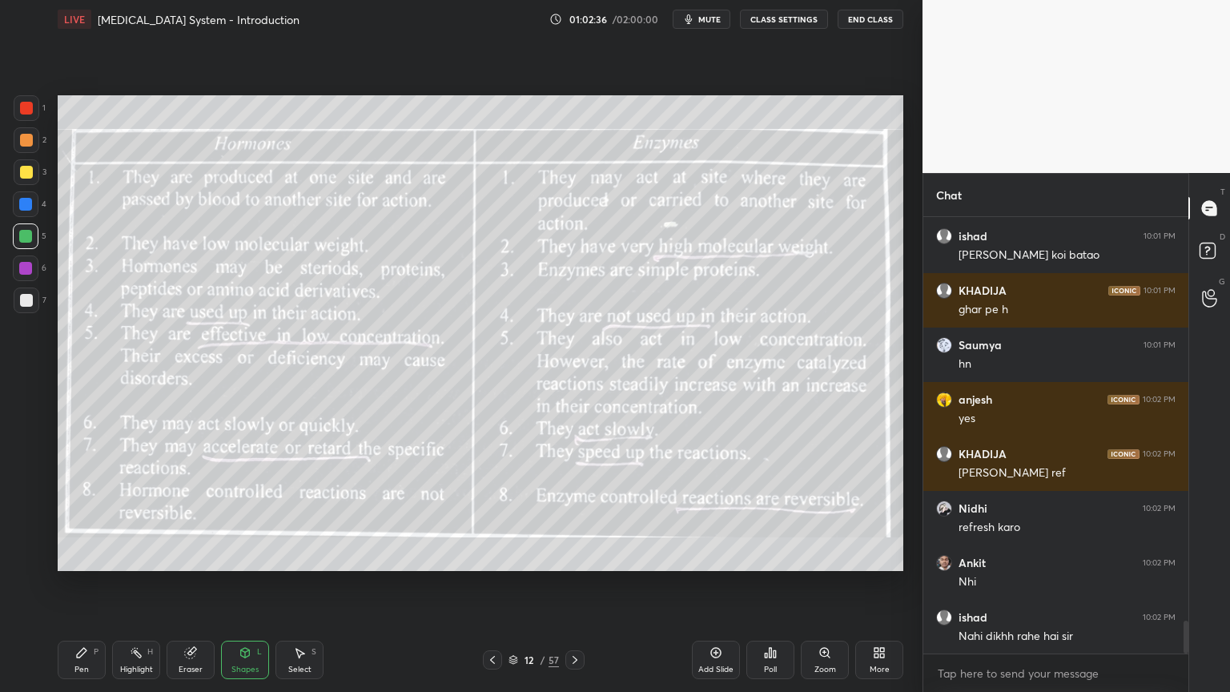
scroll to position [5428, 0]
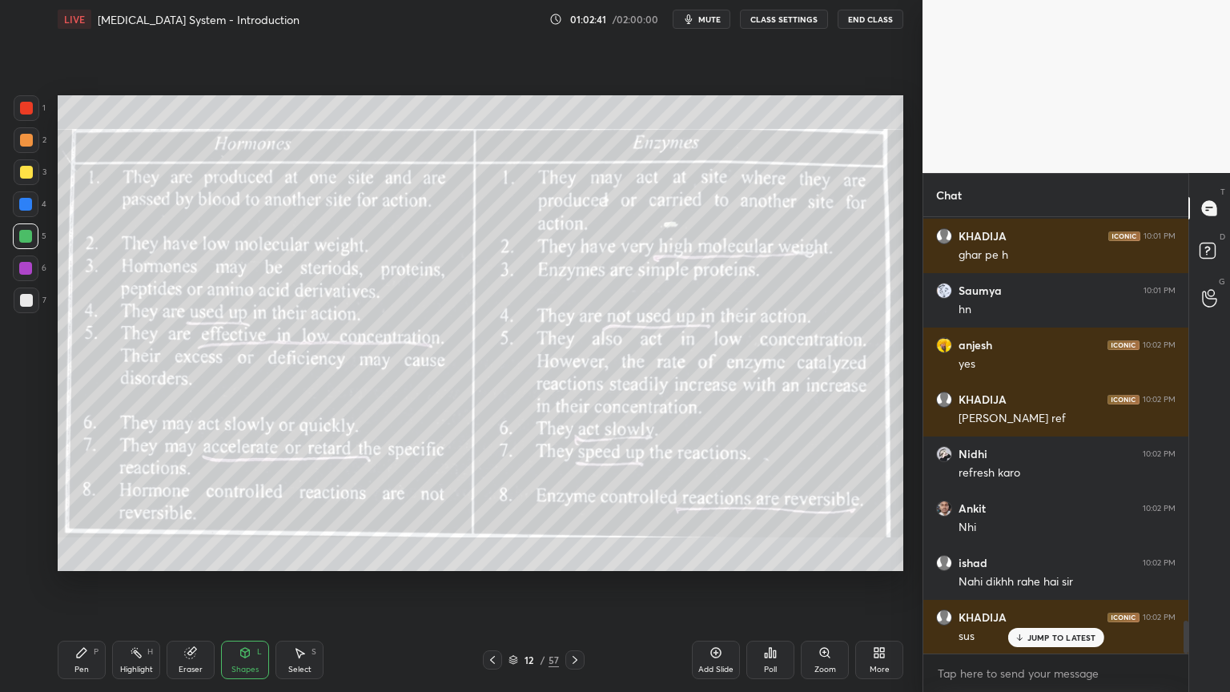
click at [28, 174] on div at bounding box center [26, 172] width 13 height 13
click at [240, 556] on div "Shapes L" at bounding box center [245, 659] width 48 height 38
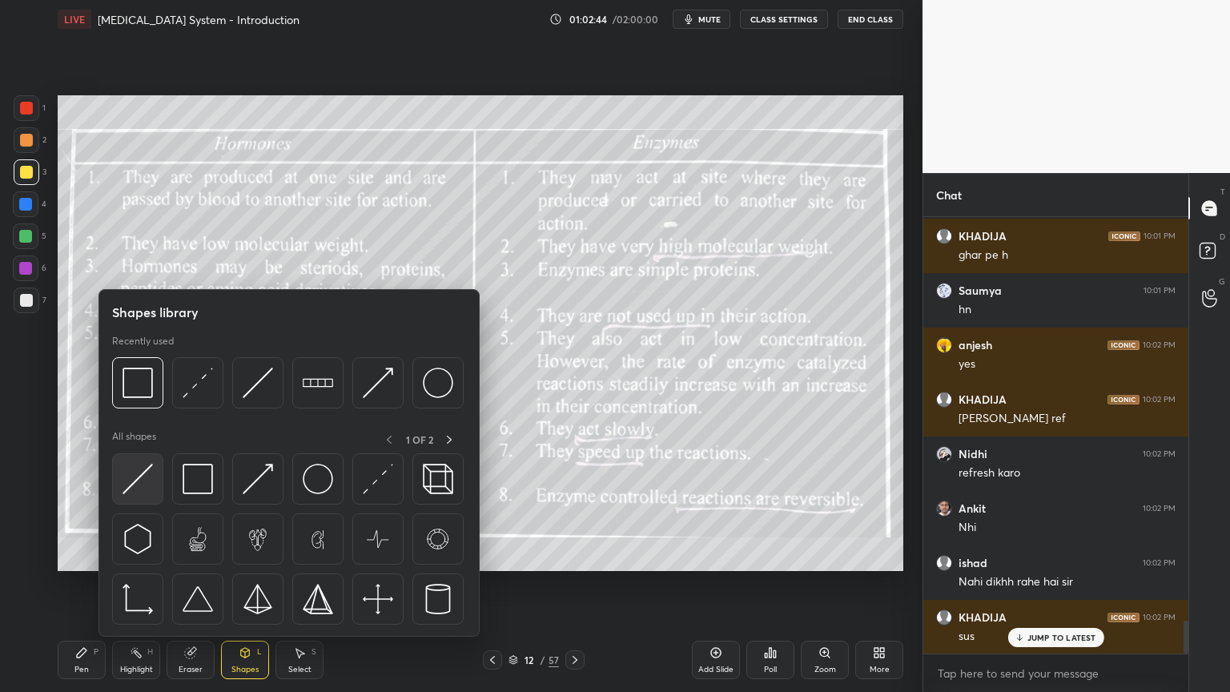
click at [143, 478] on img at bounding box center [137, 479] width 30 height 30
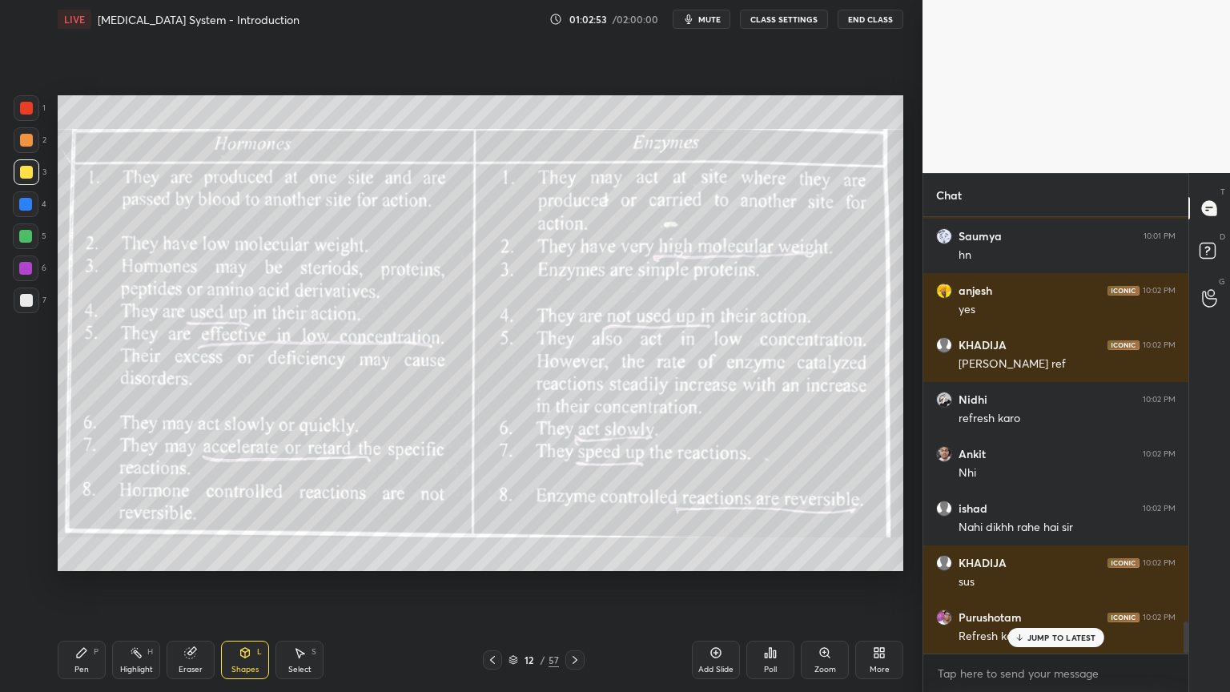
scroll to position [5537, 0]
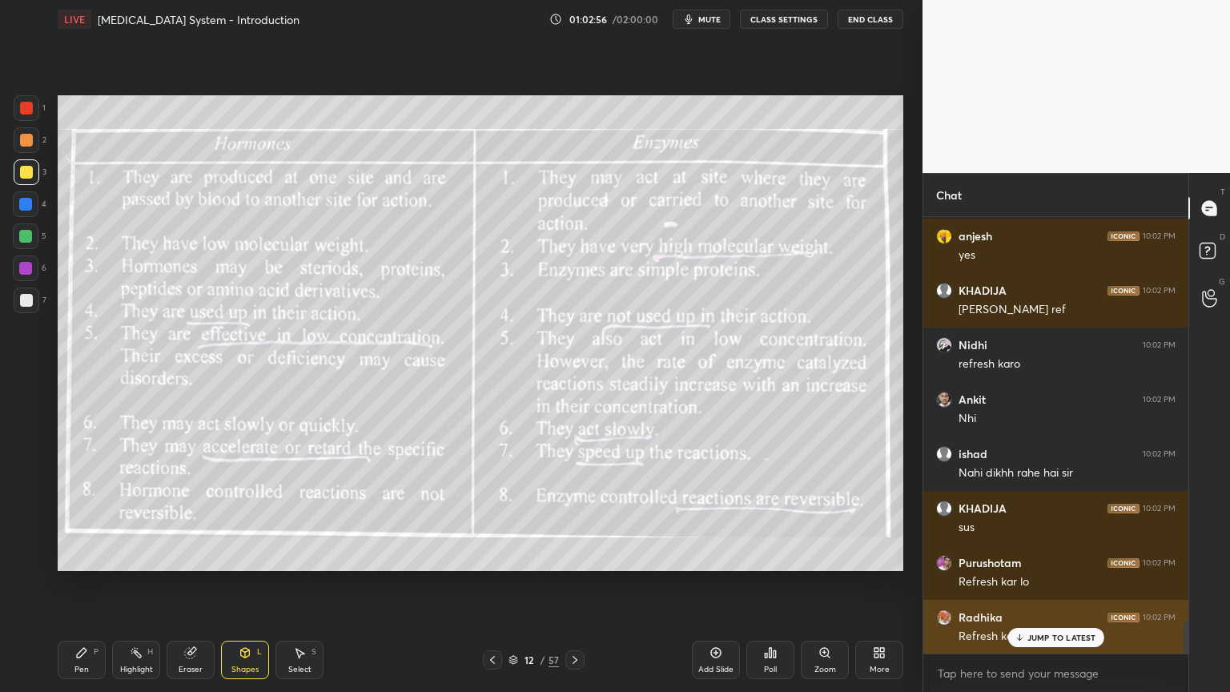
drag, startPoint x: 1036, startPoint y: 631, endPoint x: 1030, endPoint y: 641, distance: 11.8
click at [1035, 556] on div "JUMP TO LATEST" at bounding box center [1055, 637] width 96 height 19
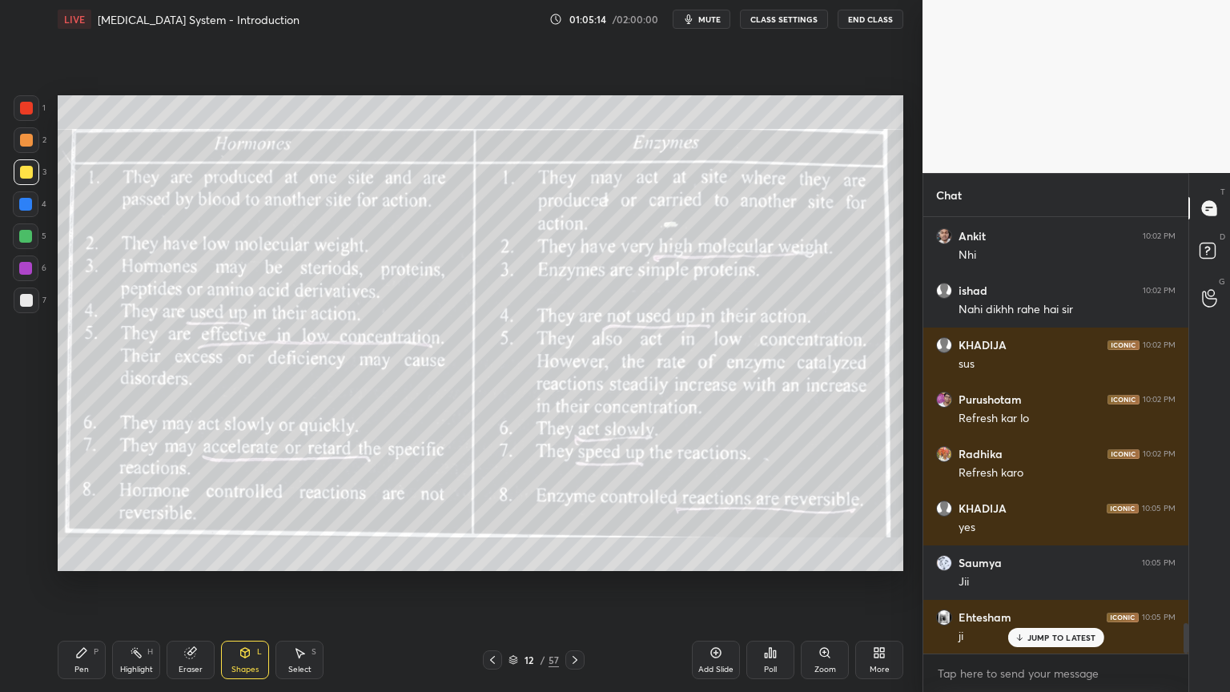
scroll to position [5755, 0]
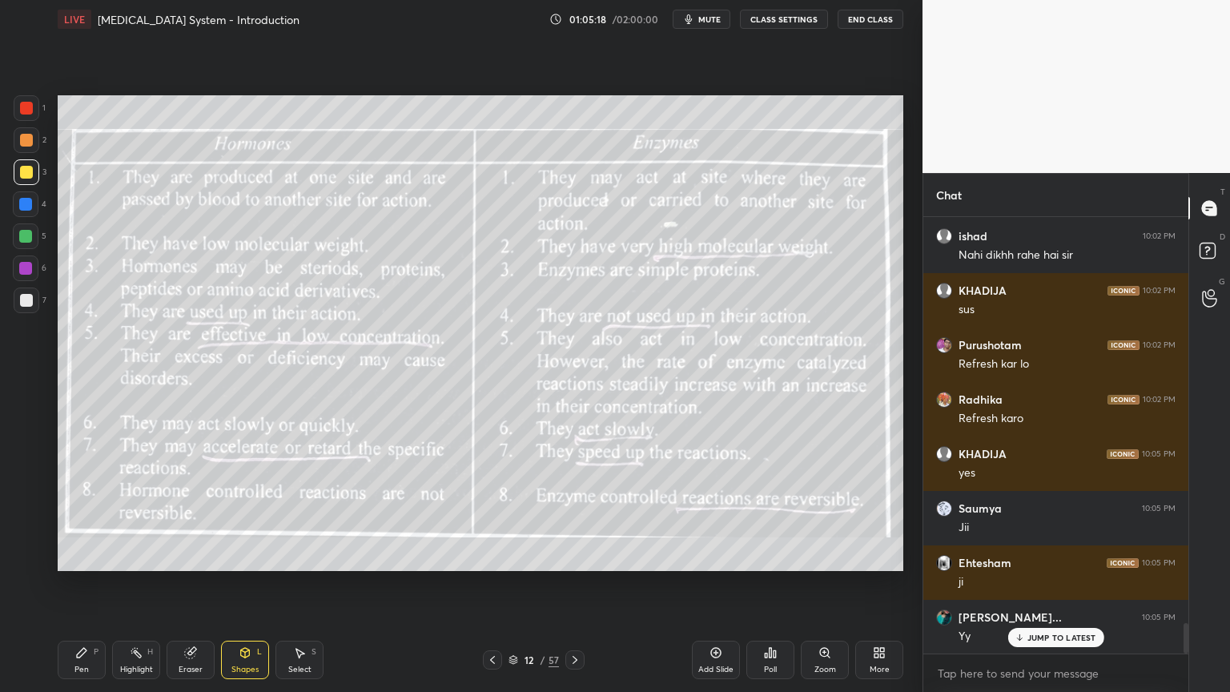
click at [721, 19] on span "mute" at bounding box center [709, 19] width 22 height 11
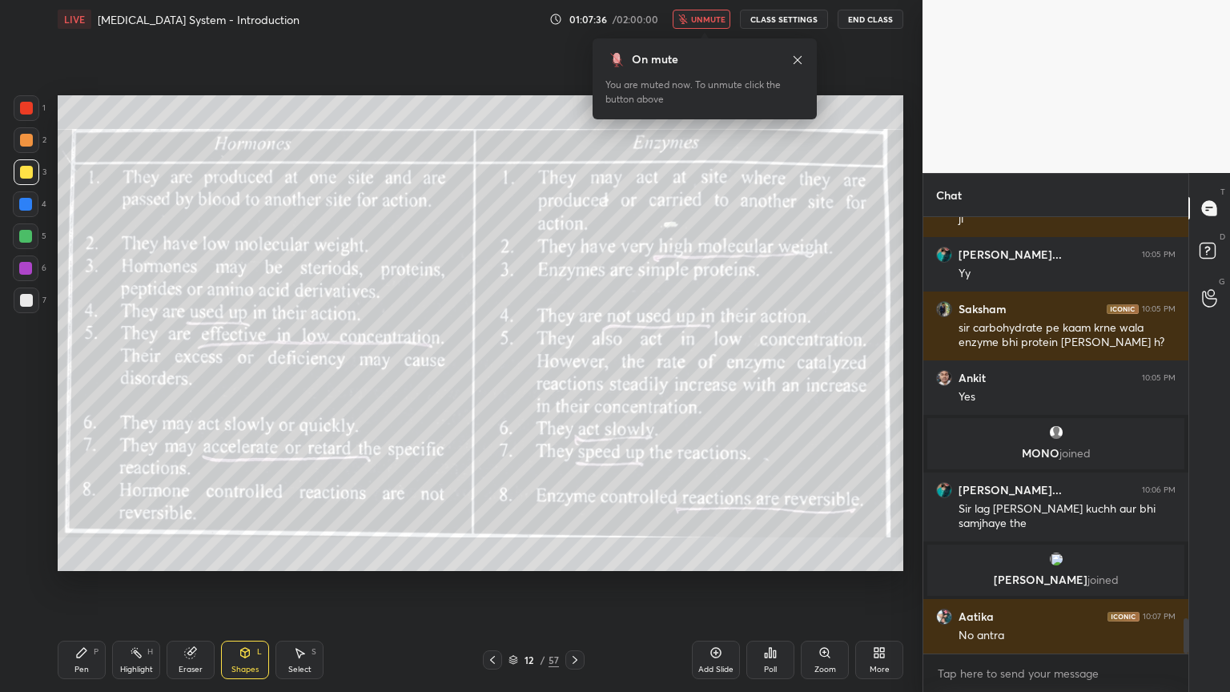
scroll to position [5040, 0]
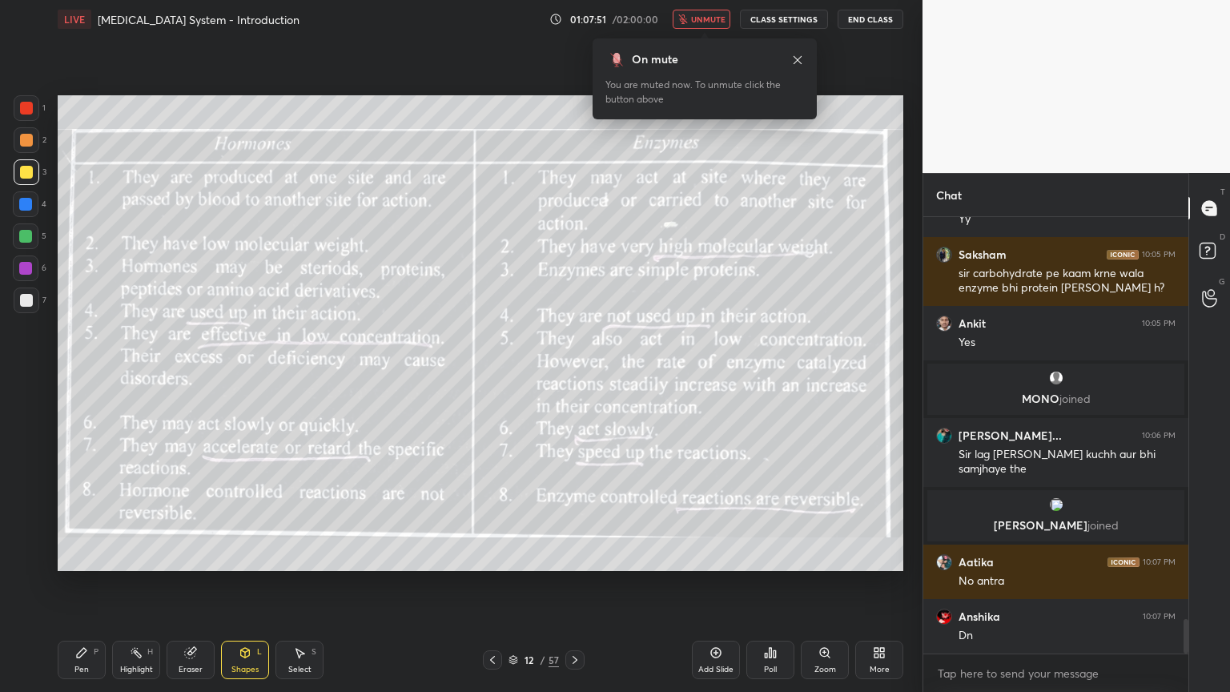
click at [718, 20] on span "unmute" at bounding box center [708, 19] width 34 height 11
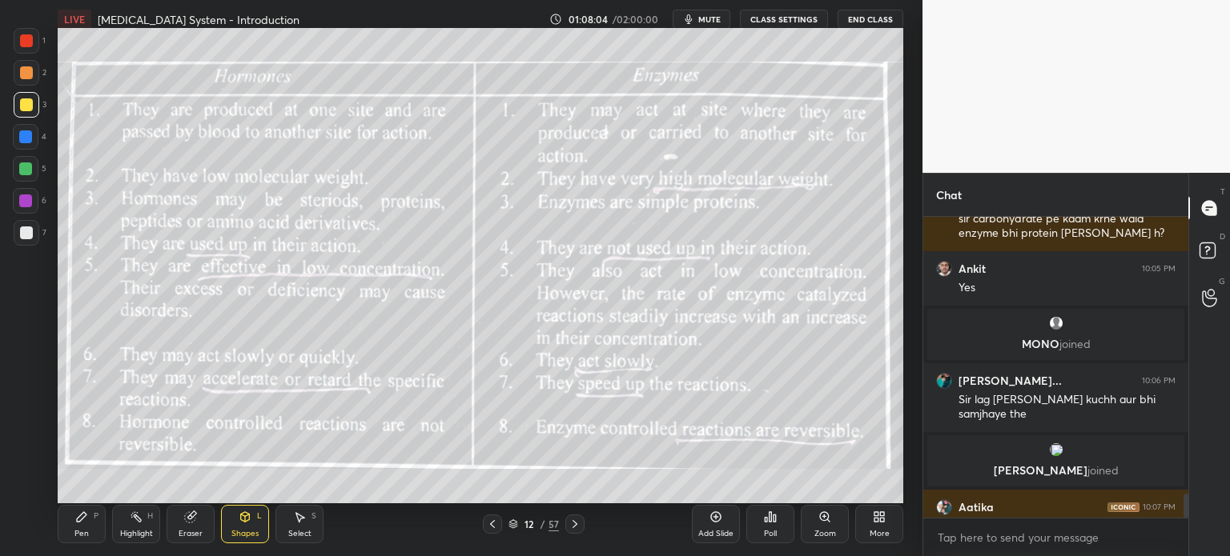
scroll to position [4, 5]
type textarea "x"
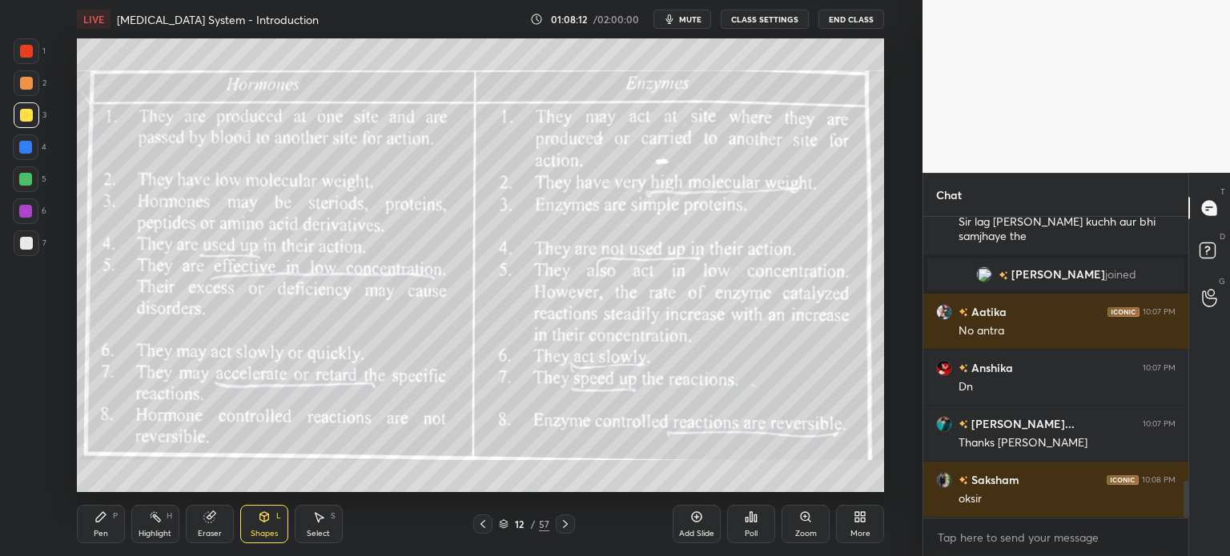
scroll to position [79606, 79203]
click at [766, 525] on div "Poll" at bounding box center [751, 524] width 48 height 38
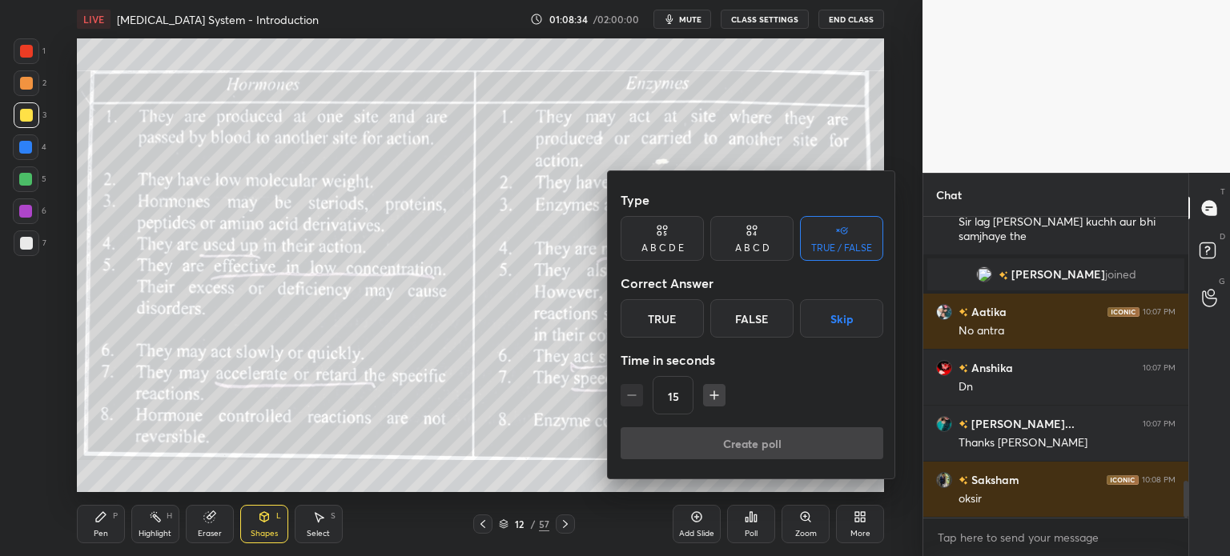
click at [847, 319] on button "Skip" at bounding box center [841, 318] width 83 height 38
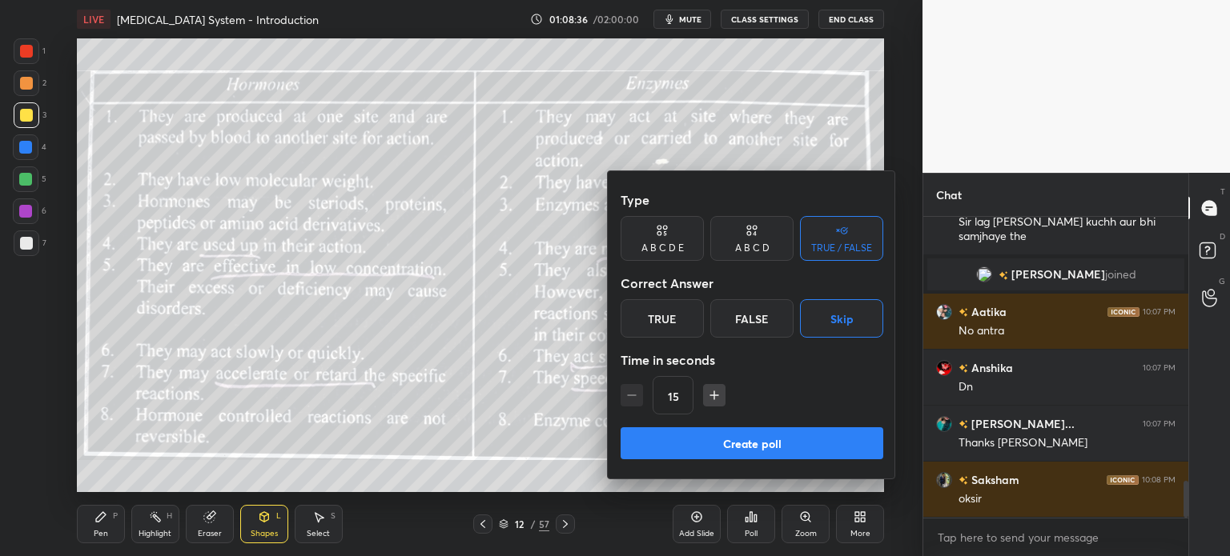
click at [777, 441] on button "Create poll" at bounding box center [751, 444] width 263 height 32
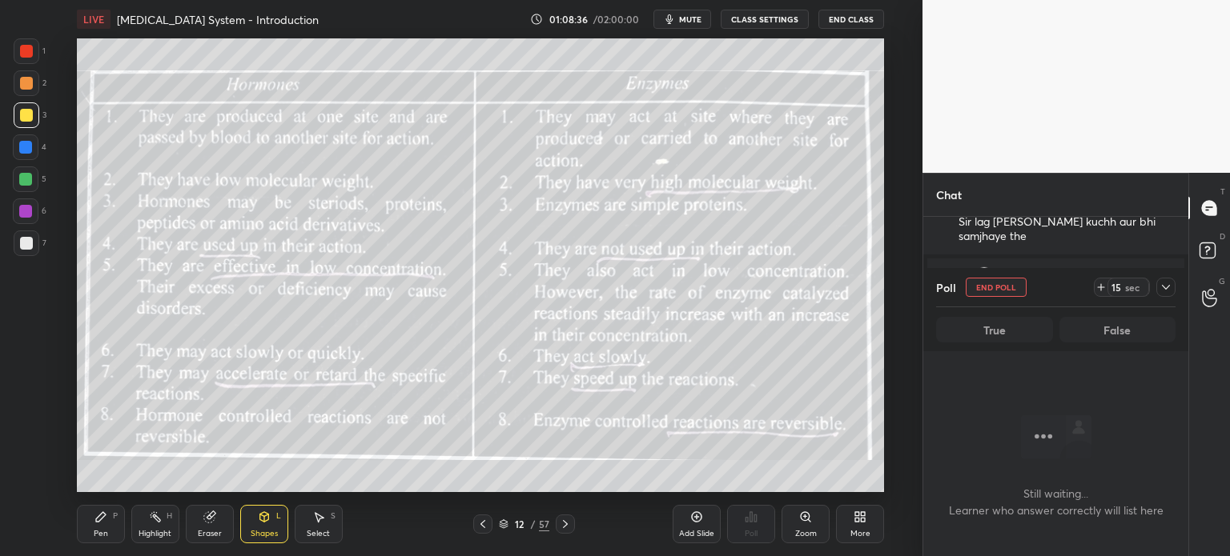
scroll to position [4, 5]
click at [995, 290] on button "End Poll" at bounding box center [996, 287] width 61 height 19
type textarea "x"
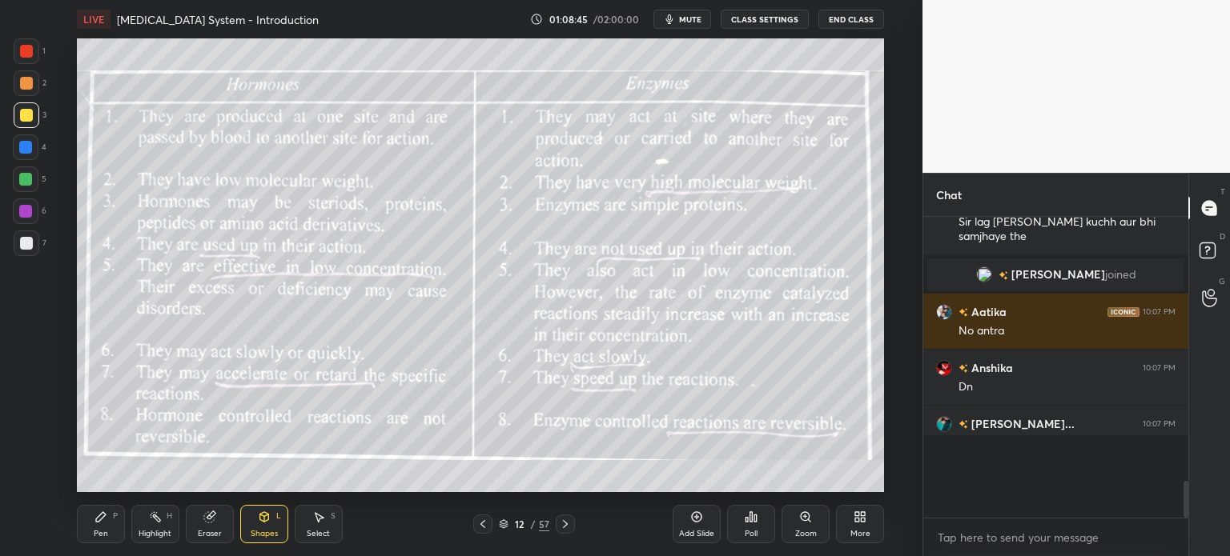
scroll to position [0, 0]
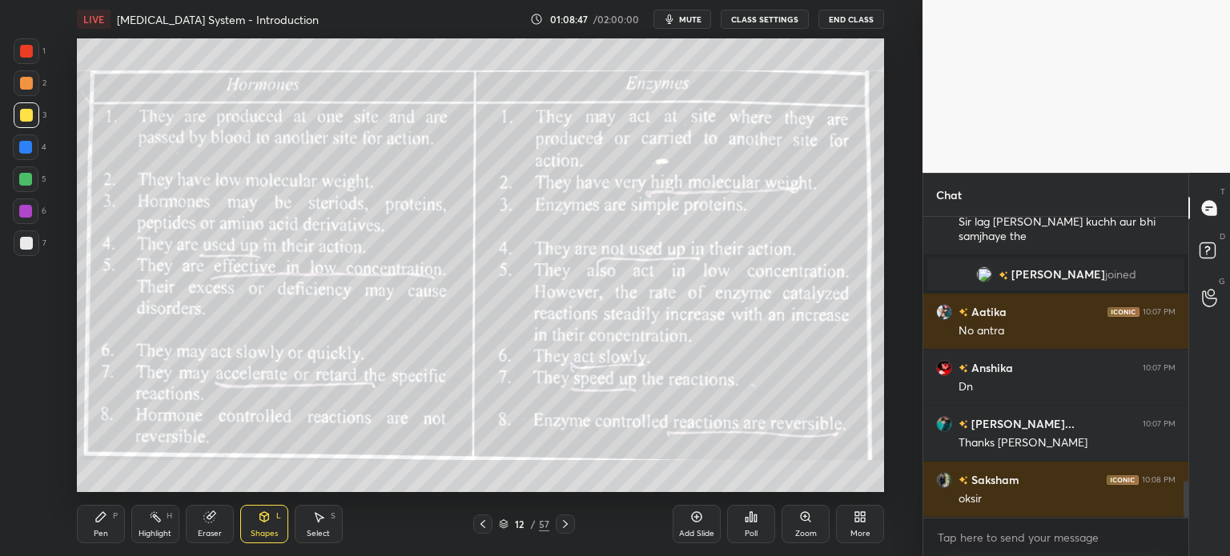
click at [705, 21] on button "mute" at bounding box center [682, 19] width 58 height 19
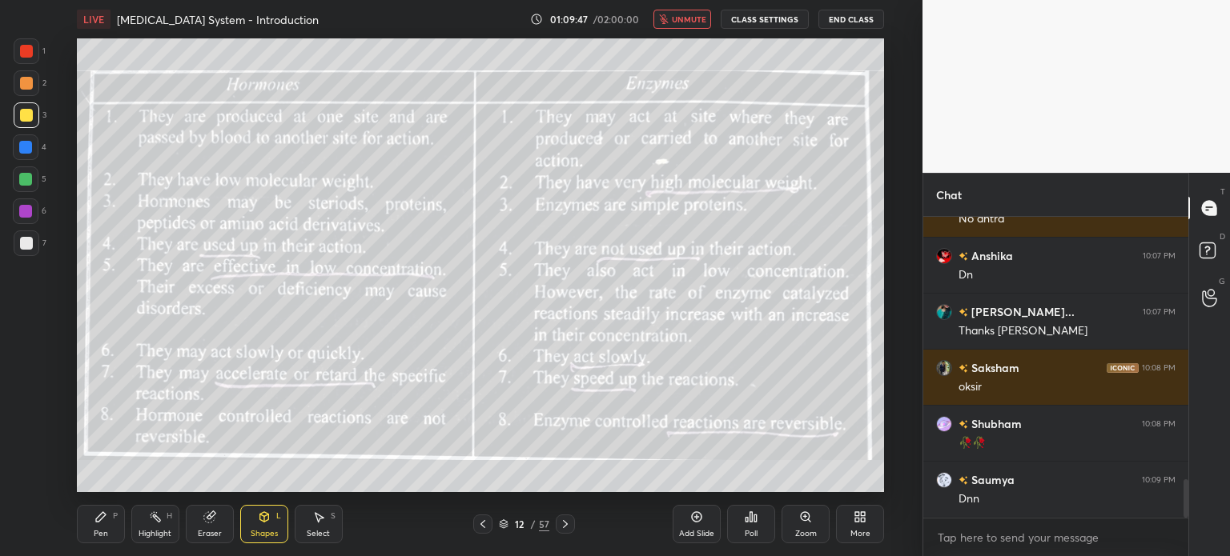
scroll to position [2134, 0]
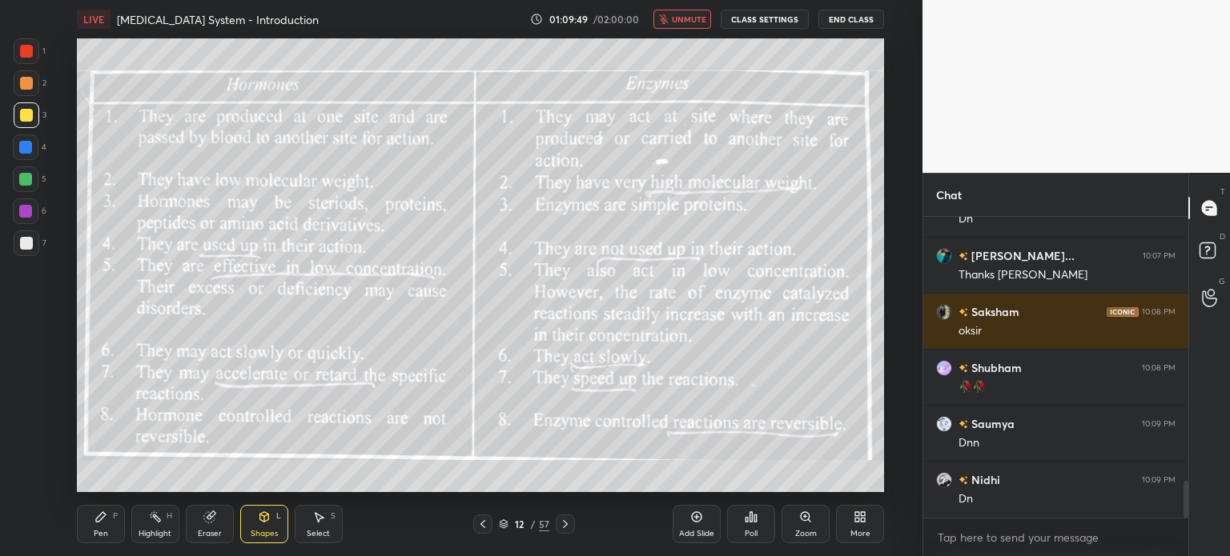
click at [109, 520] on div "Pen P" at bounding box center [101, 524] width 48 height 38
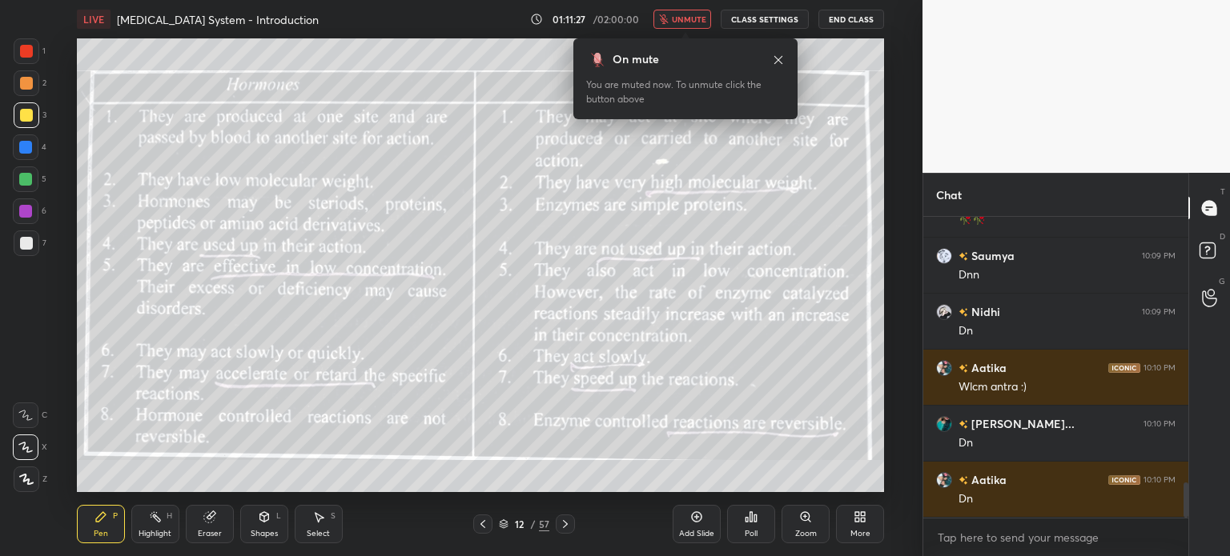
scroll to position [2327, 0]
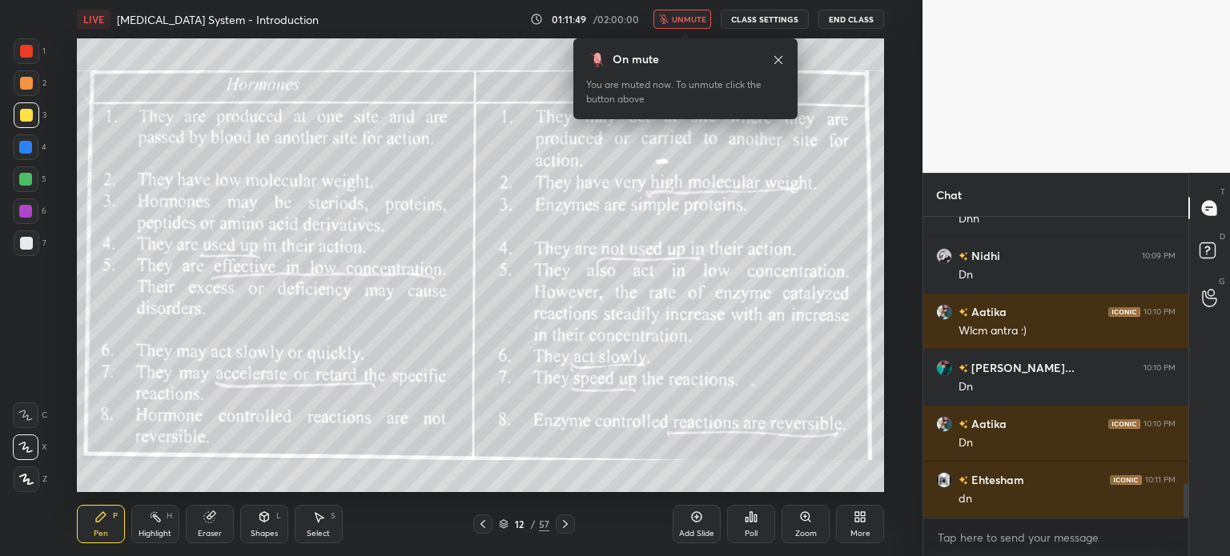
click at [697, 18] on span "unmute" at bounding box center [689, 19] width 34 height 11
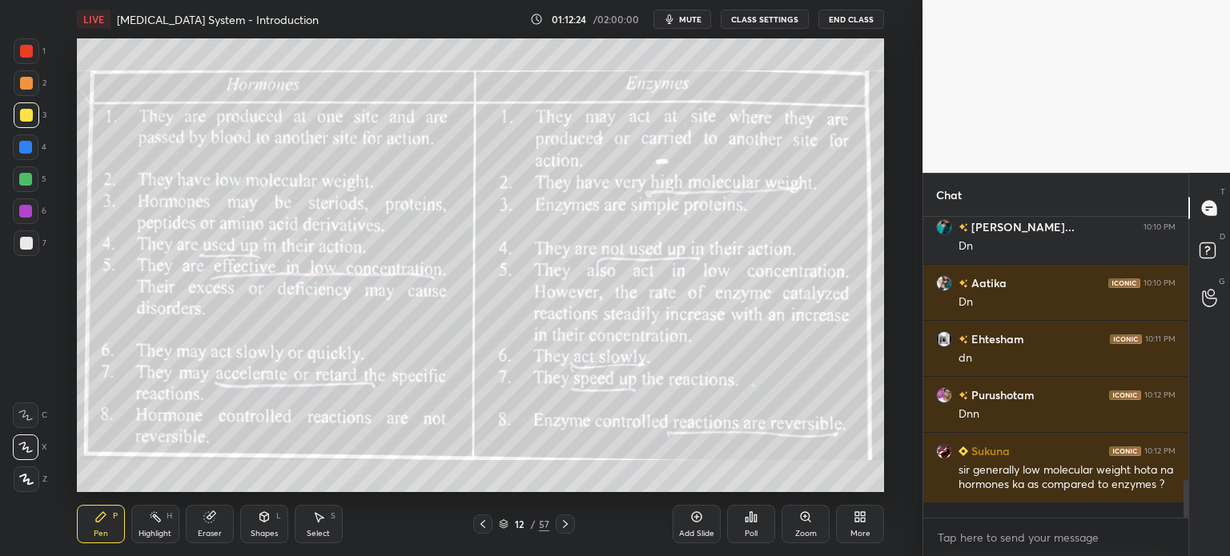
scroll to position [2163, 0]
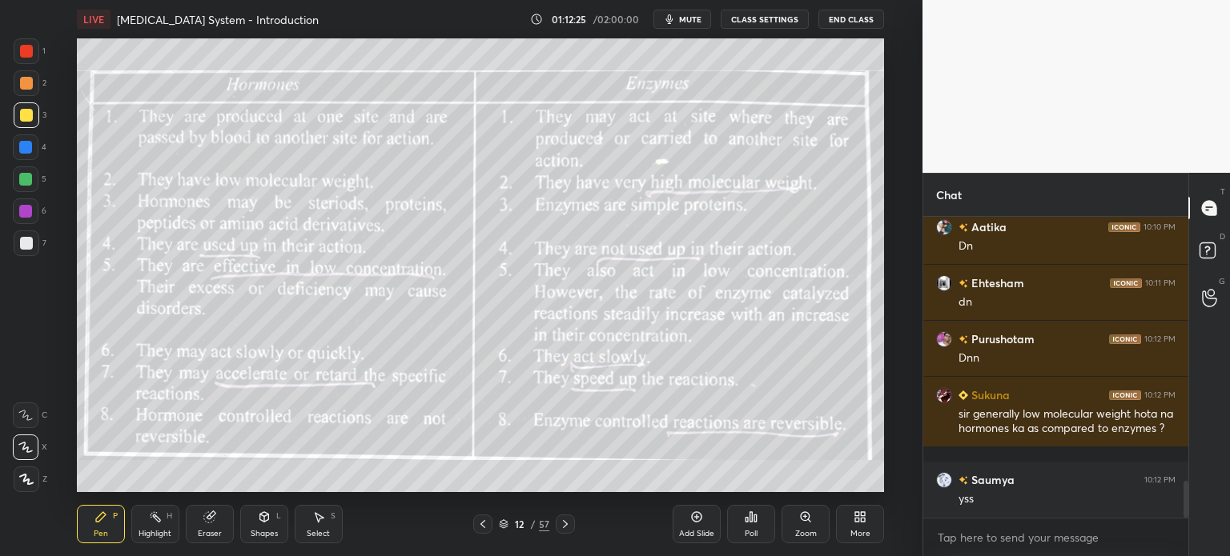
click at [756, 518] on icon at bounding box center [755, 518] width 2 height 7
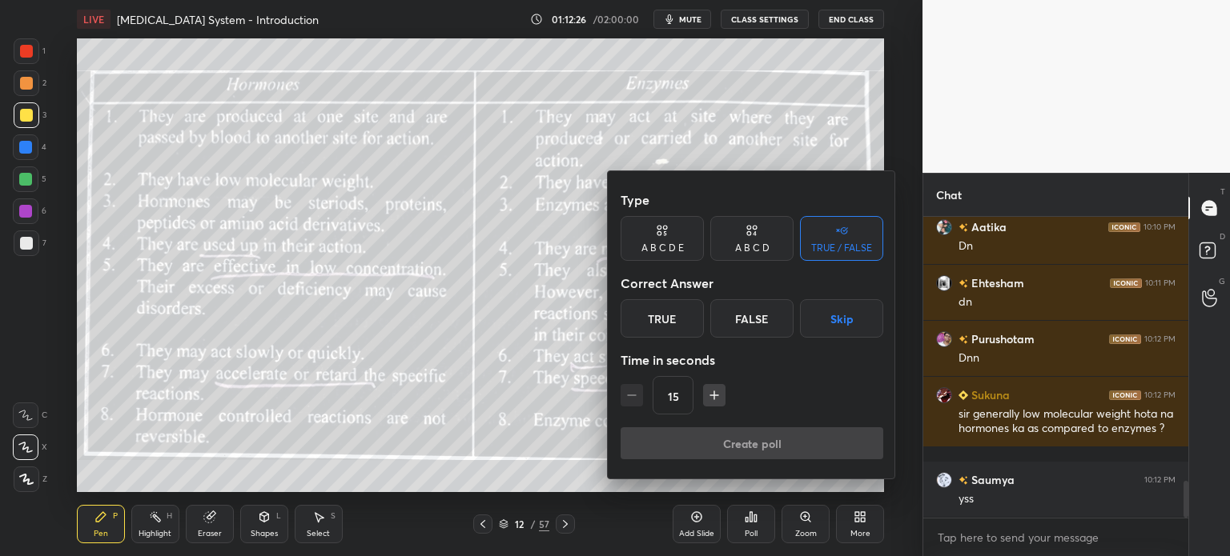
click at [833, 325] on button "Skip" at bounding box center [841, 318] width 83 height 38
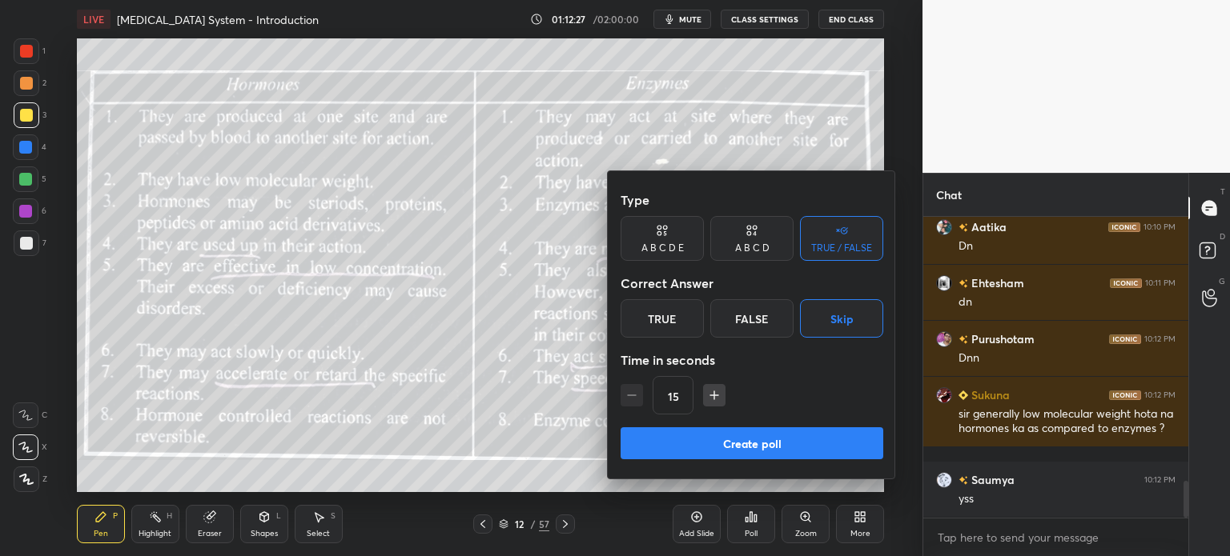
click at [777, 446] on button "Create poll" at bounding box center [751, 444] width 263 height 32
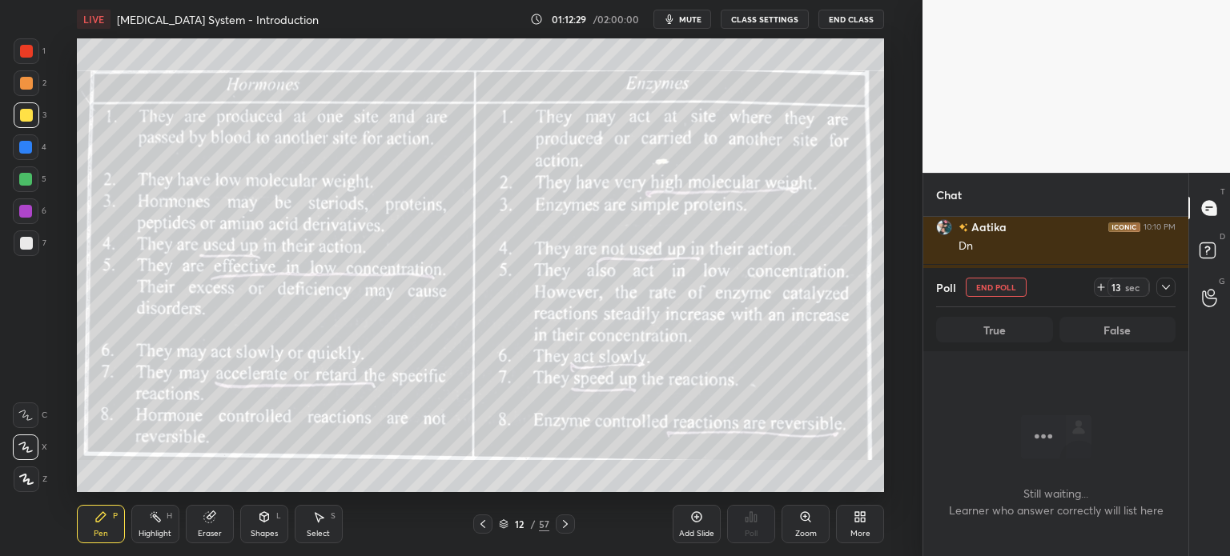
scroll to position [2285, 0]
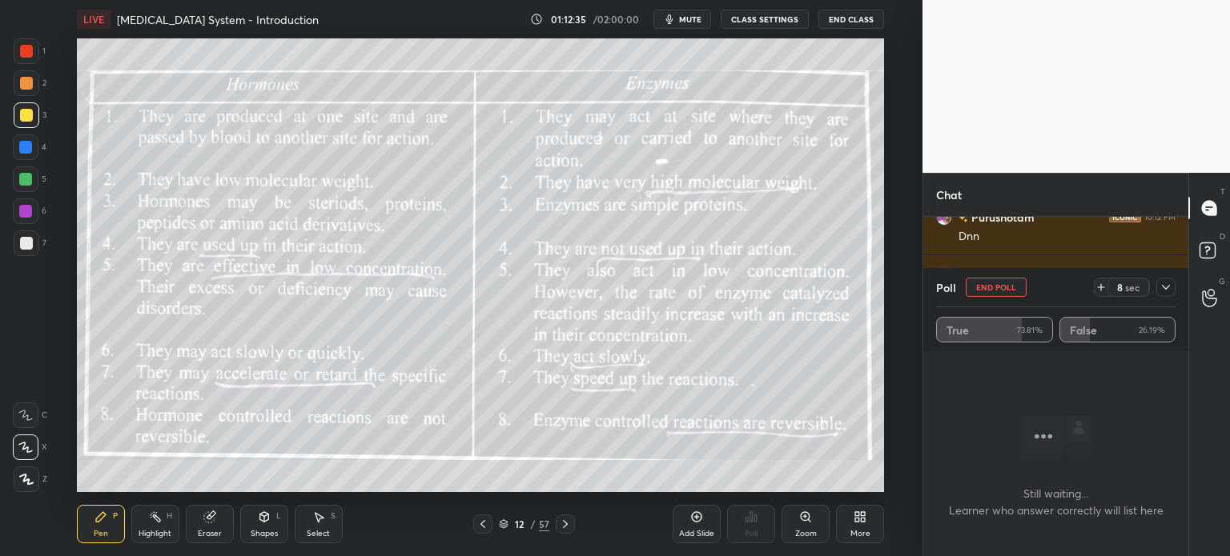
click at [994, 291] on button "End Poll" at bounding box center [996, 287] width 61 height 19
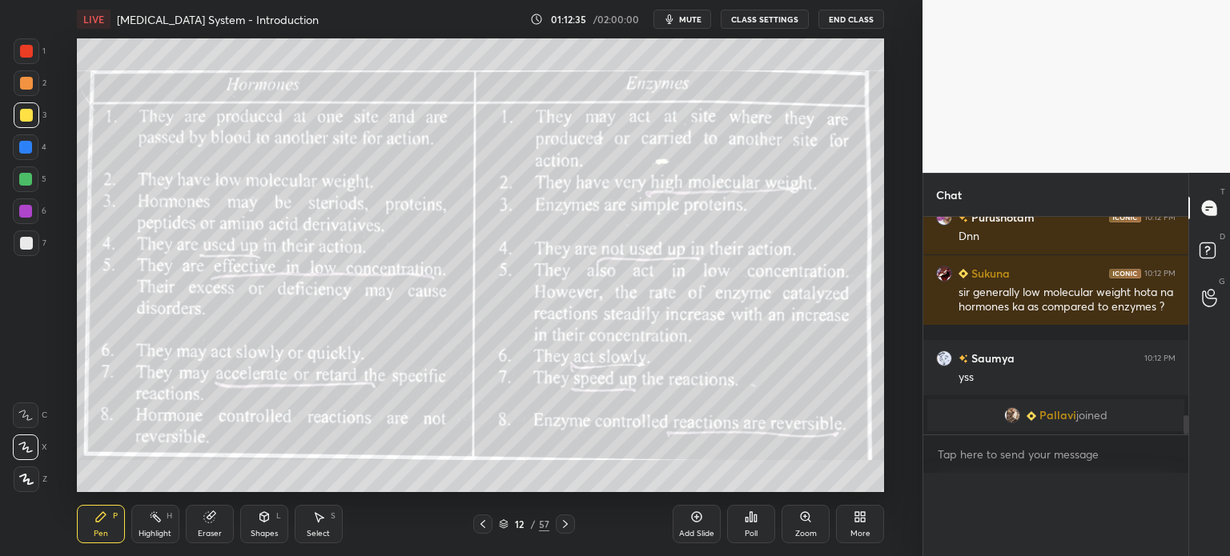
scroll to position [0, 0]
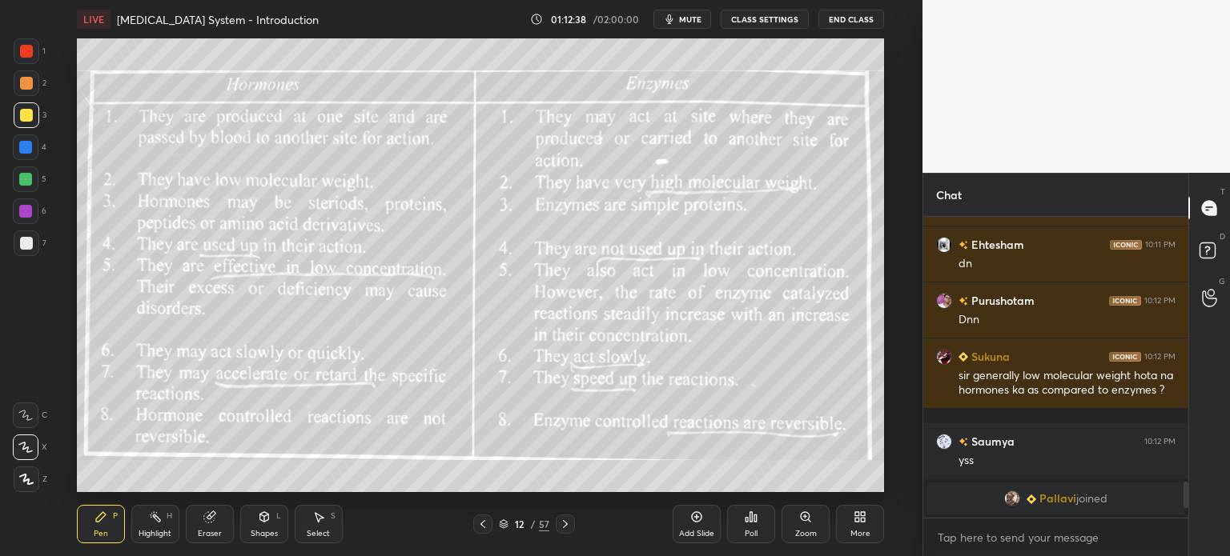
click at [698, 21] on span "mute" at bounding box center [690, 19] width 22 height 11
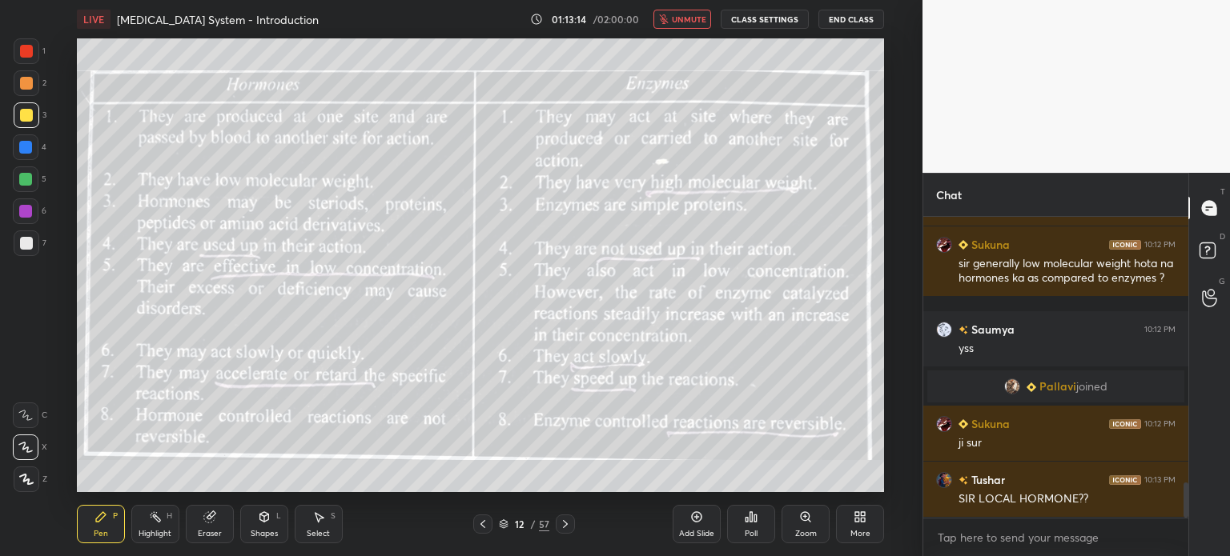
scroll to position [2279, 0]
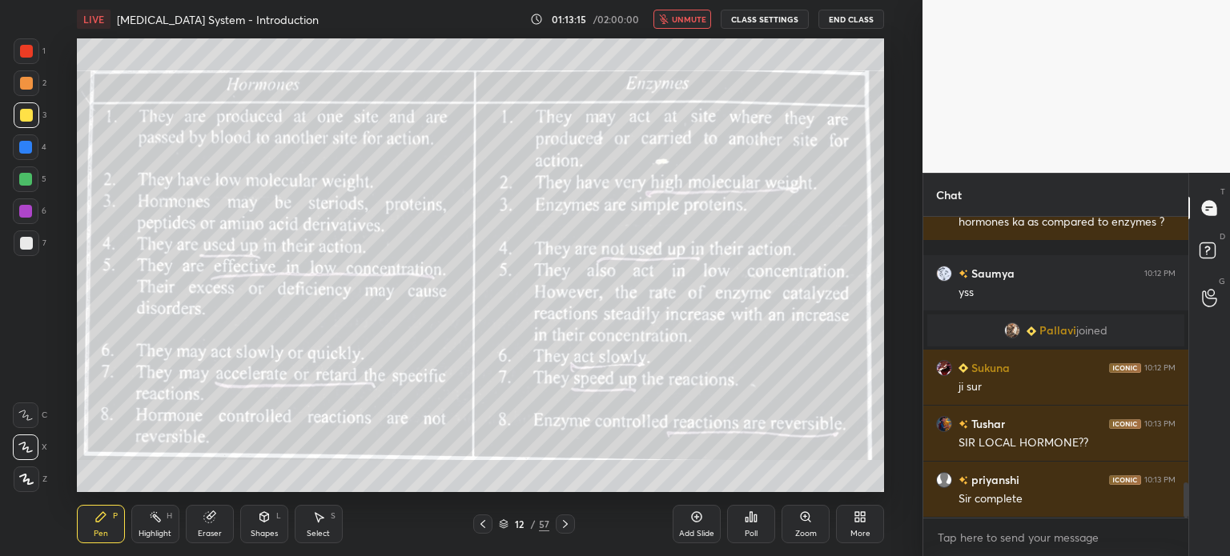
click at [703, 18] on span "unmute" at bounding box center [689, 19] width 34 height 11
click at [689, 18] on span "mute" at bounding box center [690, 19] width 22 height 11
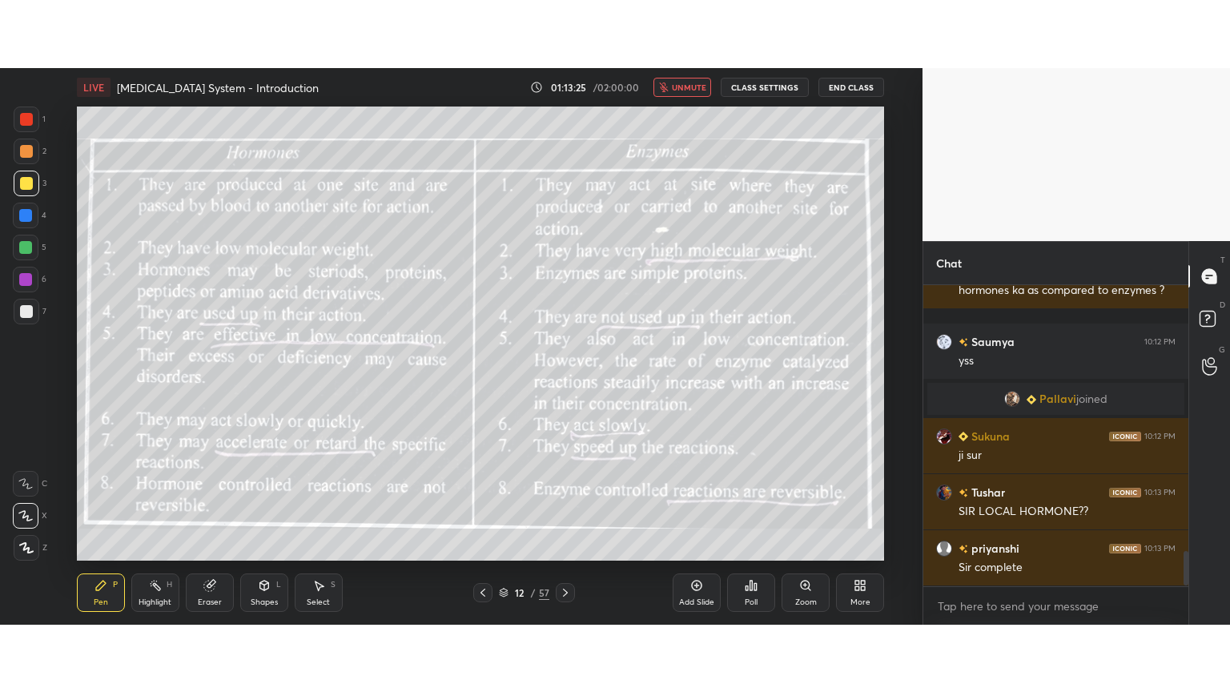
scroll to position [2335, 0]
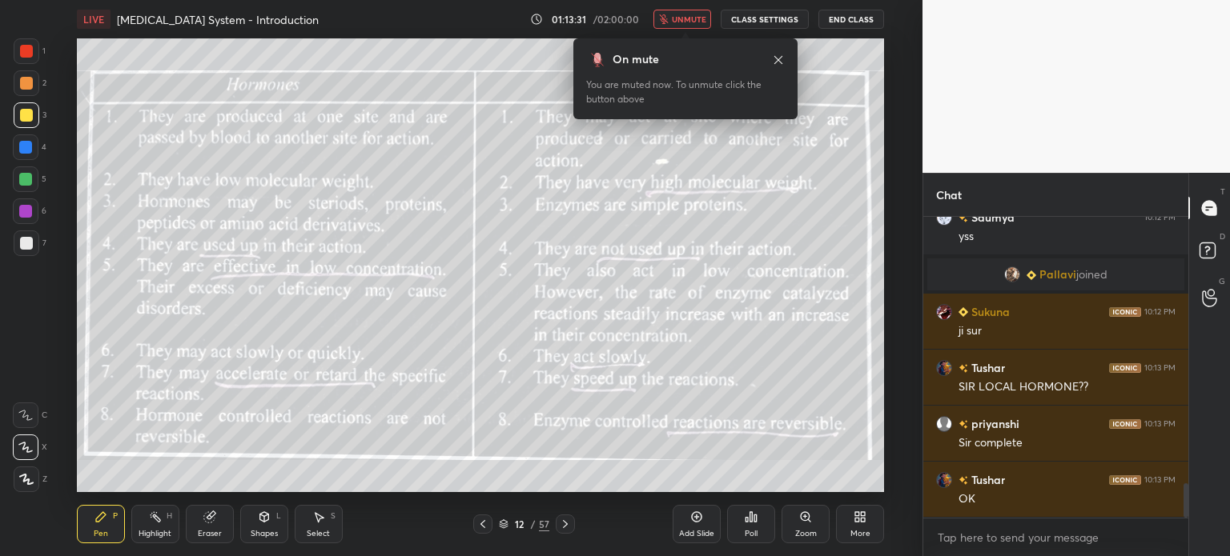
click at [699, 21] on span "unmute" at bounding box center [689, 19] width 34 height 11
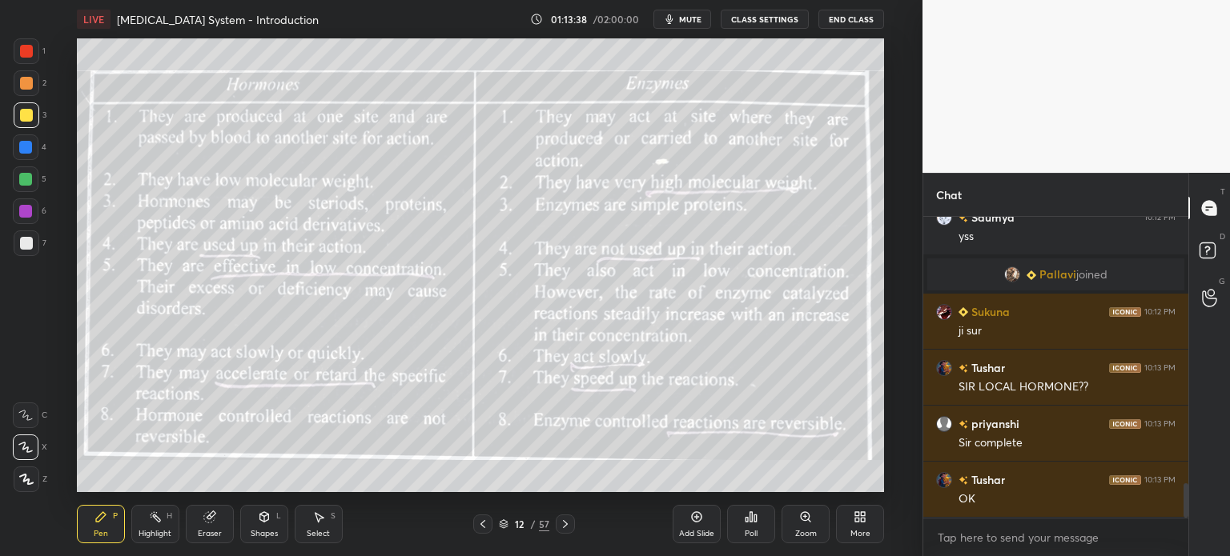
click at [480, 524] on icon at bounding box center [482, 524] width 5 height 8
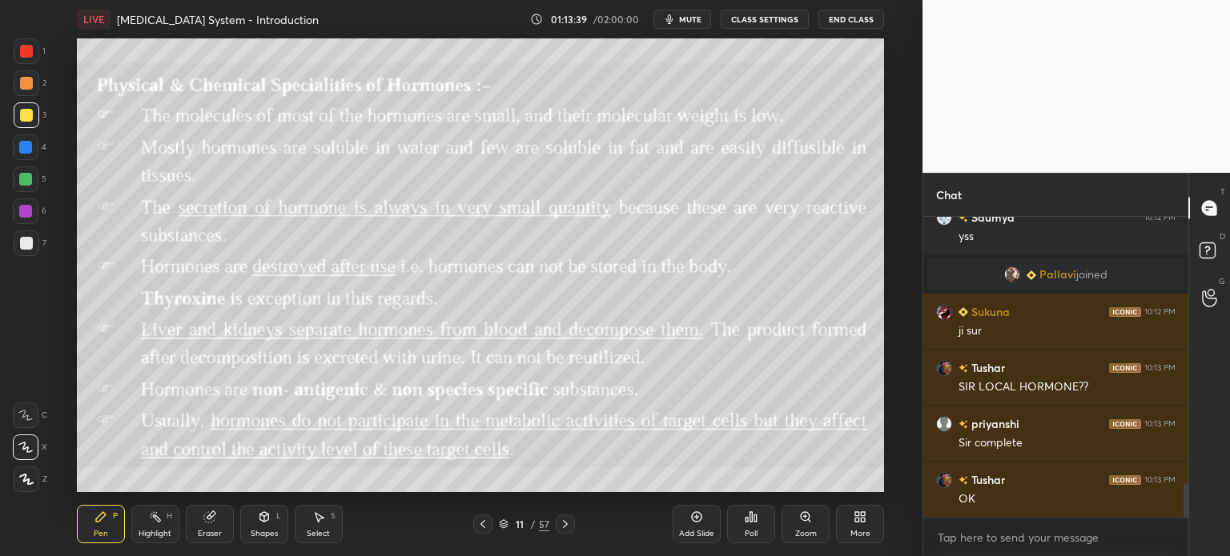
click at [566, 523] on icon at bounding box center [565, 524] width 13 height 13
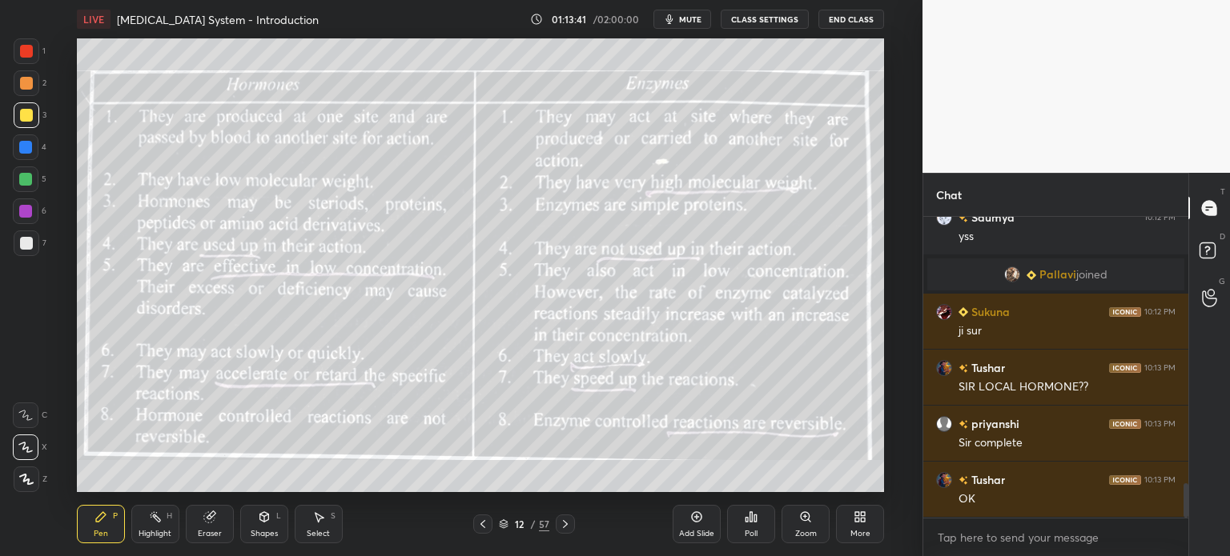
click at [484, 524] on icon at bounding box center [482, 524] width 13 height 13
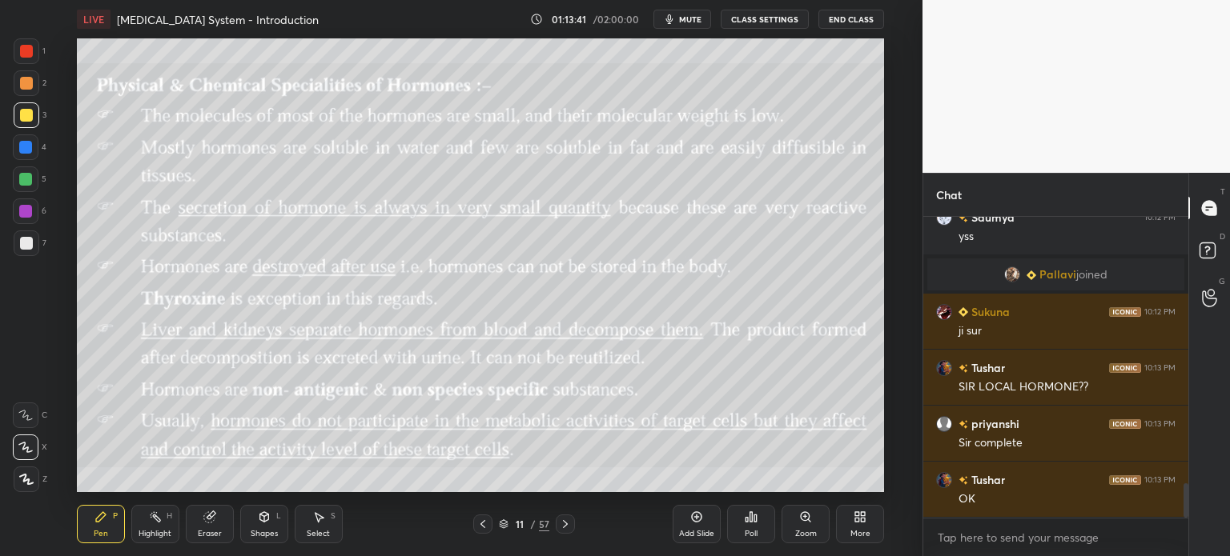
click at [482, 520] on icon at bounding box center [482, 524] width 13 height 13
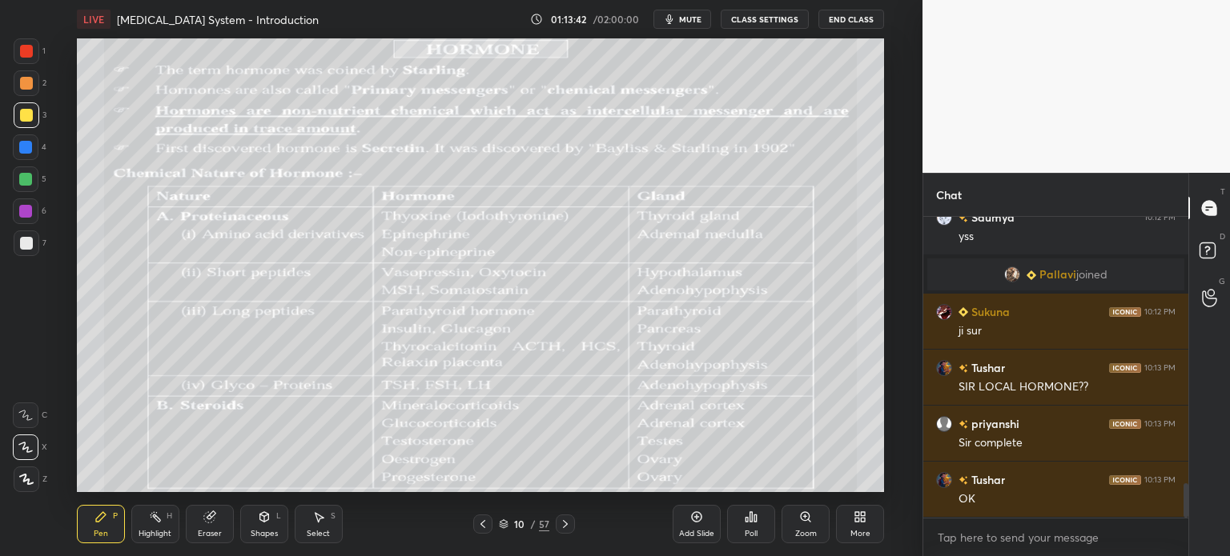
click at [484, 520] on icon at bounding box center [482, 524] width 13 height 13
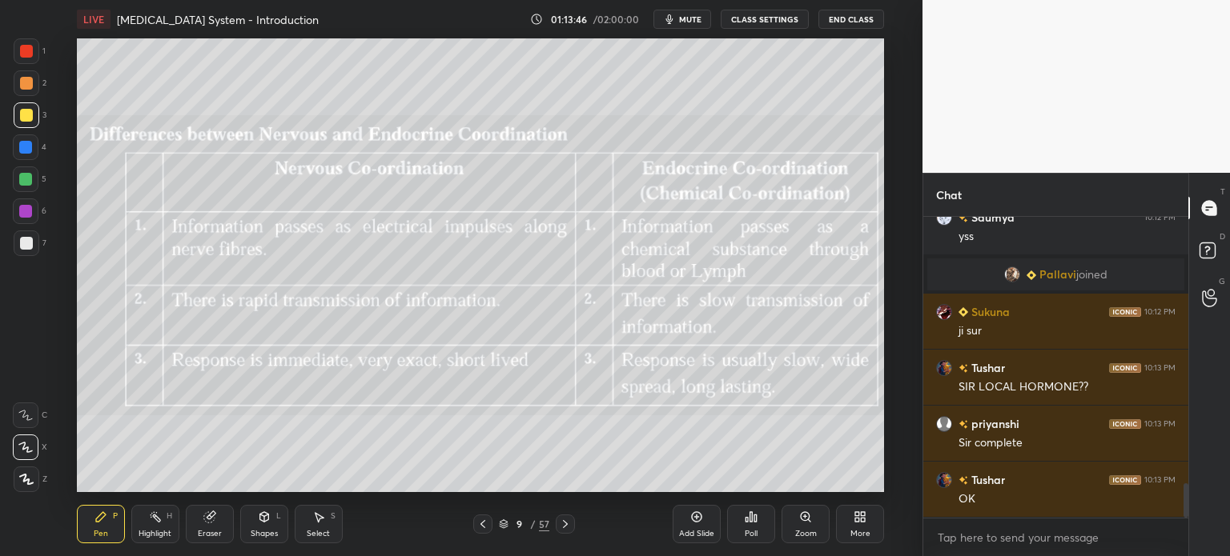
click at [484, 518] on div at bounding box center [482, 524] width 19 height 19
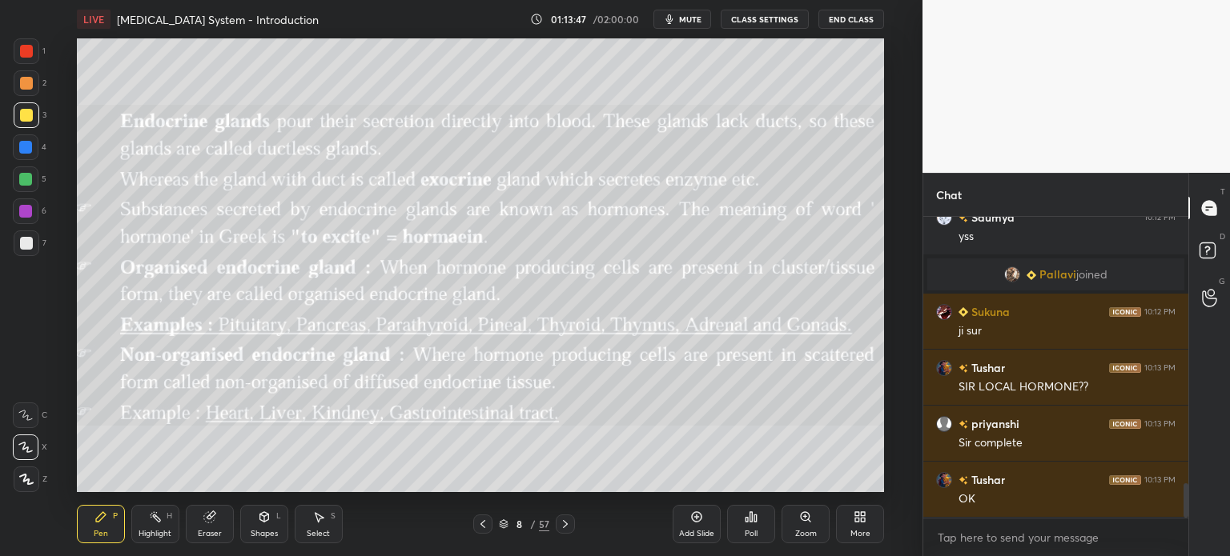
click at [568, 523] on icon at bounding box center [565, 524] width 13 height 13
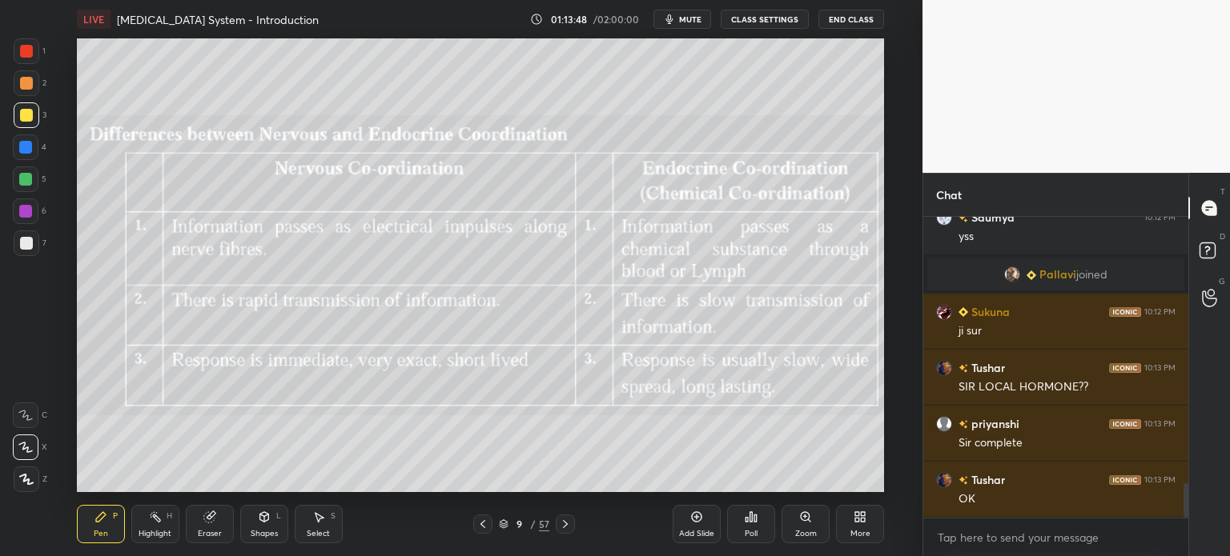
click at [567, 524] on icon at bounding box center [565, 524] width 13 height 13
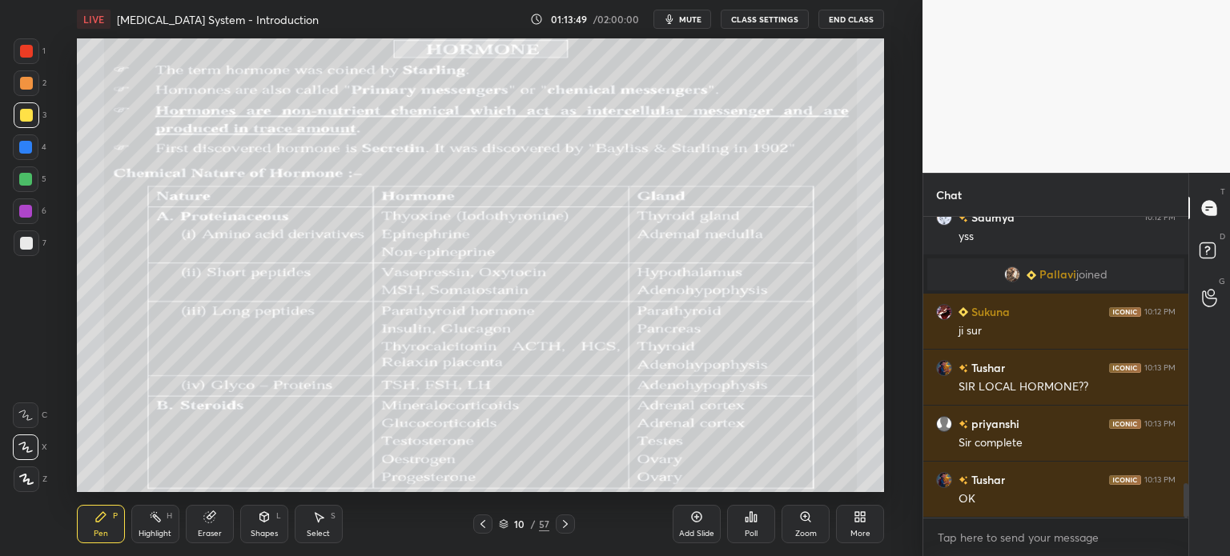
click at [567, 523] on icon at bounding box center [565, 524] width 13 height 13
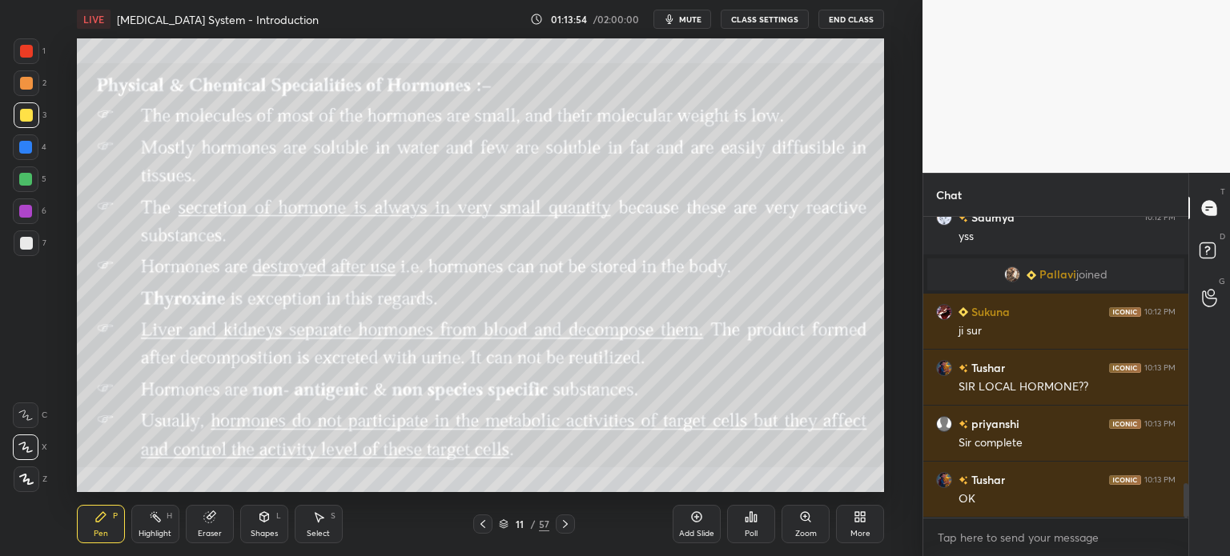
click at [25, 237] on div at bounding box center [26, 243] width 13 height 13
click at [22, 237] on div at bounding box center [26, 243] width 13 height 13
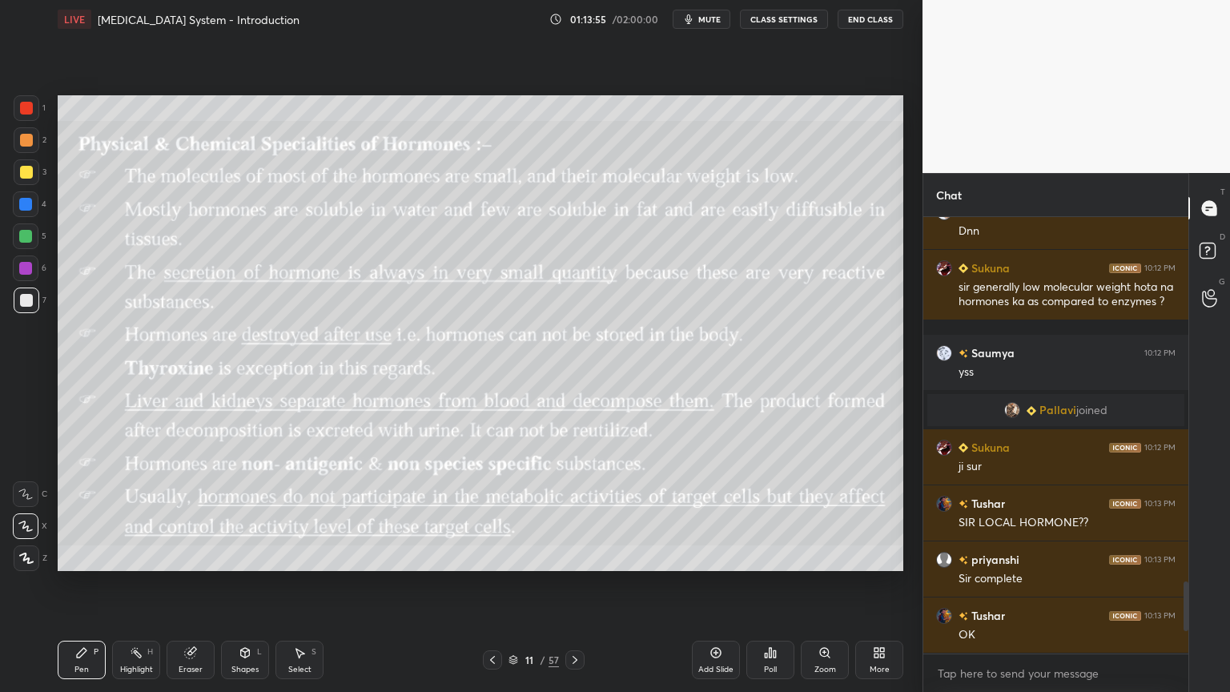
scroll to position [2199, 0]
drag, startPoint x: 243, startPoint y: 657, endPoint x: 238, endPoint y: 637, distance: 20.0
click at [243, 556] on icon at bounding box center [245, 652] width 13 height 13
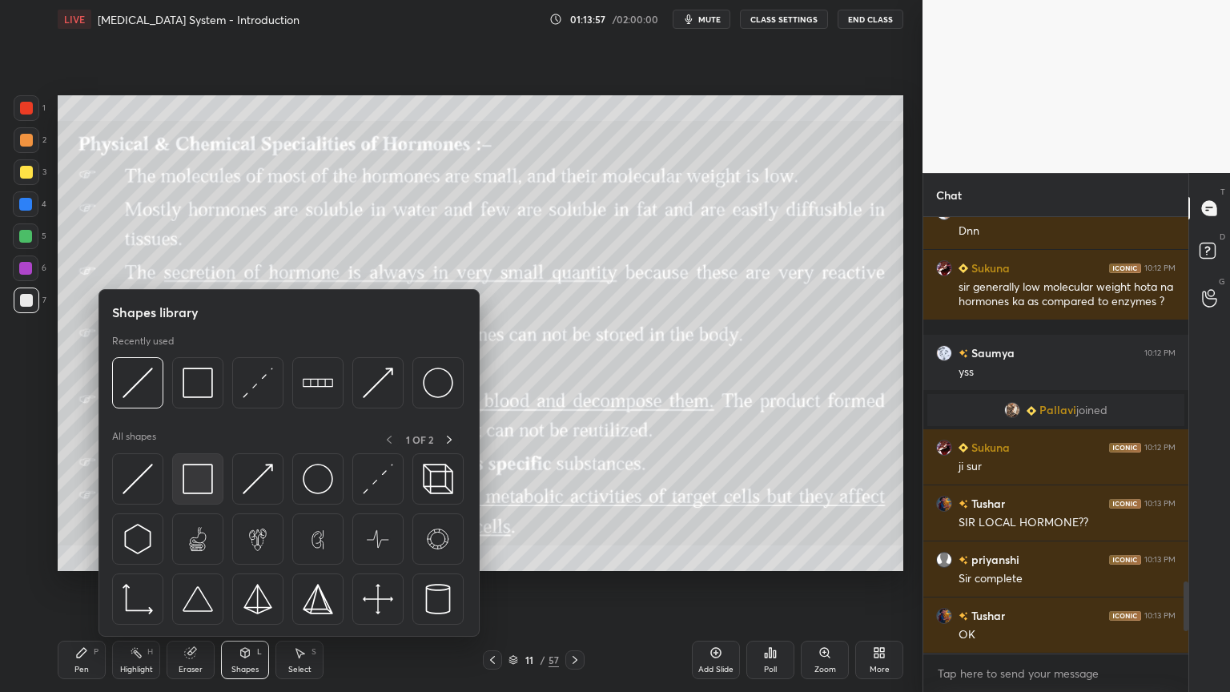
click at [209, 487] on img at bounding box center [198, 479] width 30 height 30
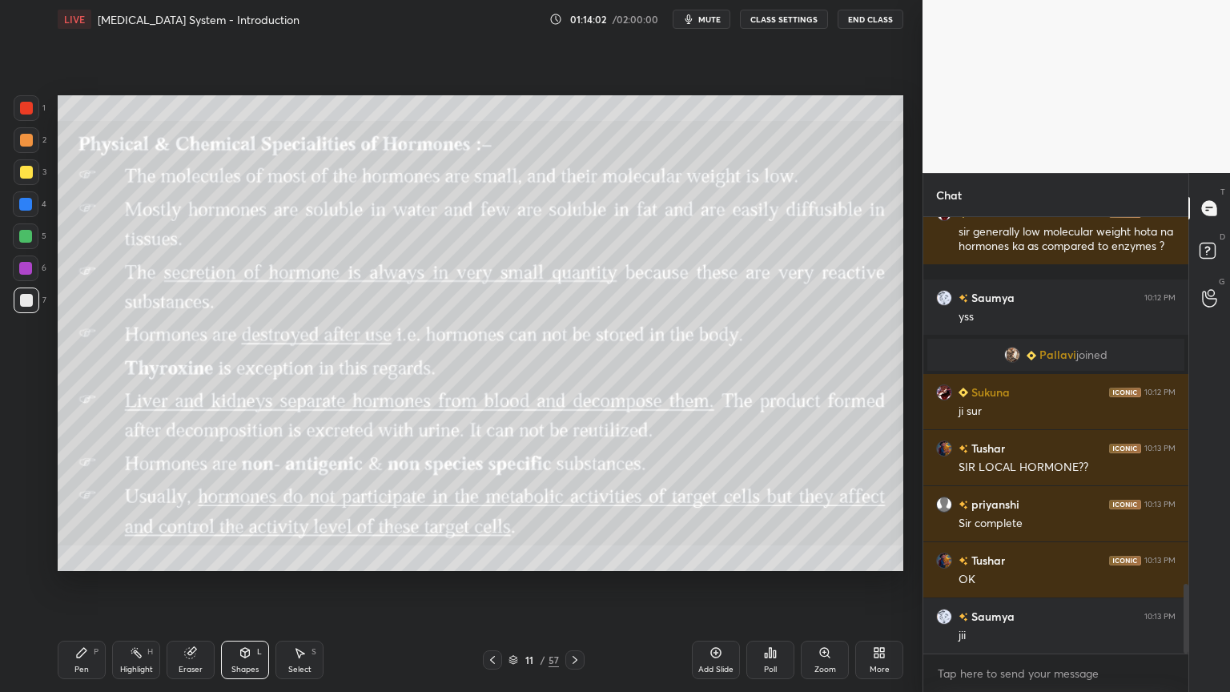
scroll to position [2311, 0]
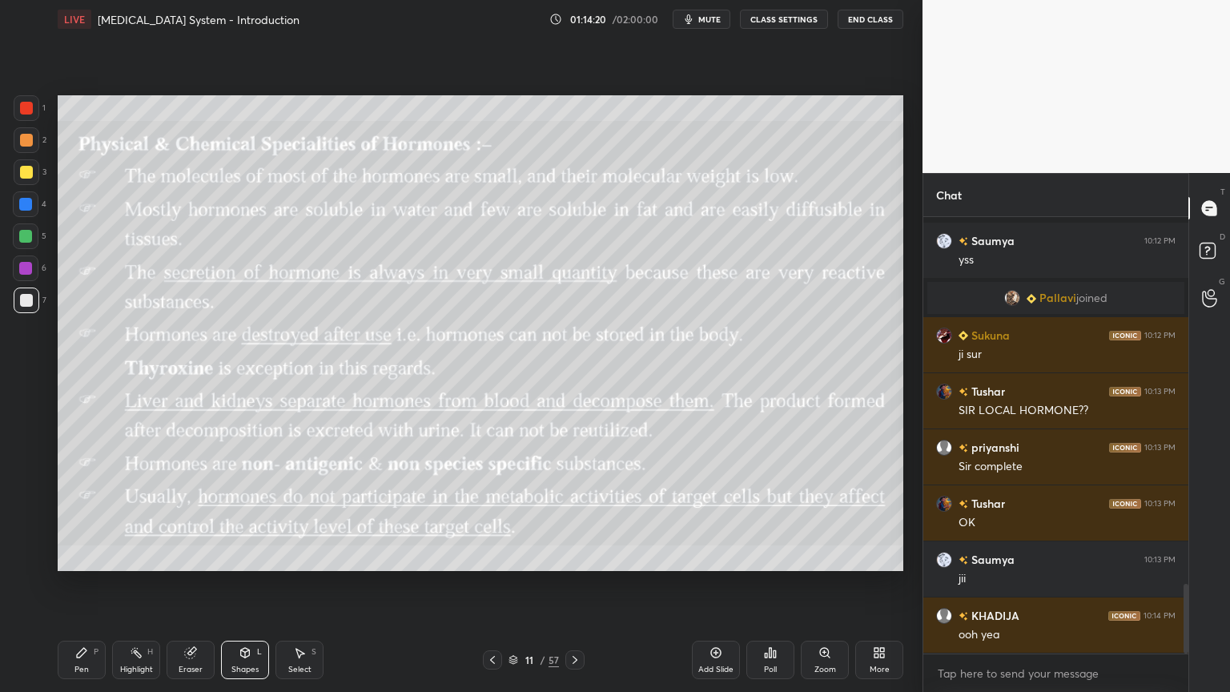
click at [26, 173] on div at bounding box center [26, 172] width 13 height 13
click at [26, 171] on div at bounding box center [26, 172] width 13 height 13
click at [240, 556] on icon at bounding box center [245, 652] width 13 height 13
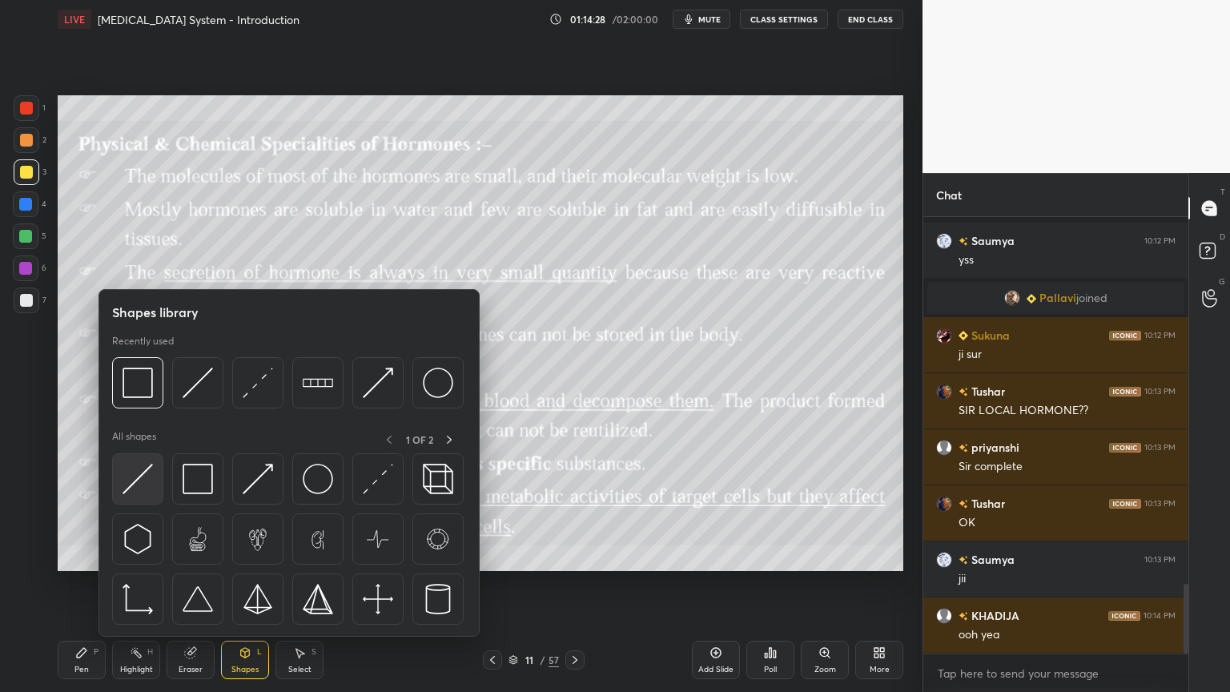
click at [142, 493] on img at bounding box center [137, 479] width 30 height 30
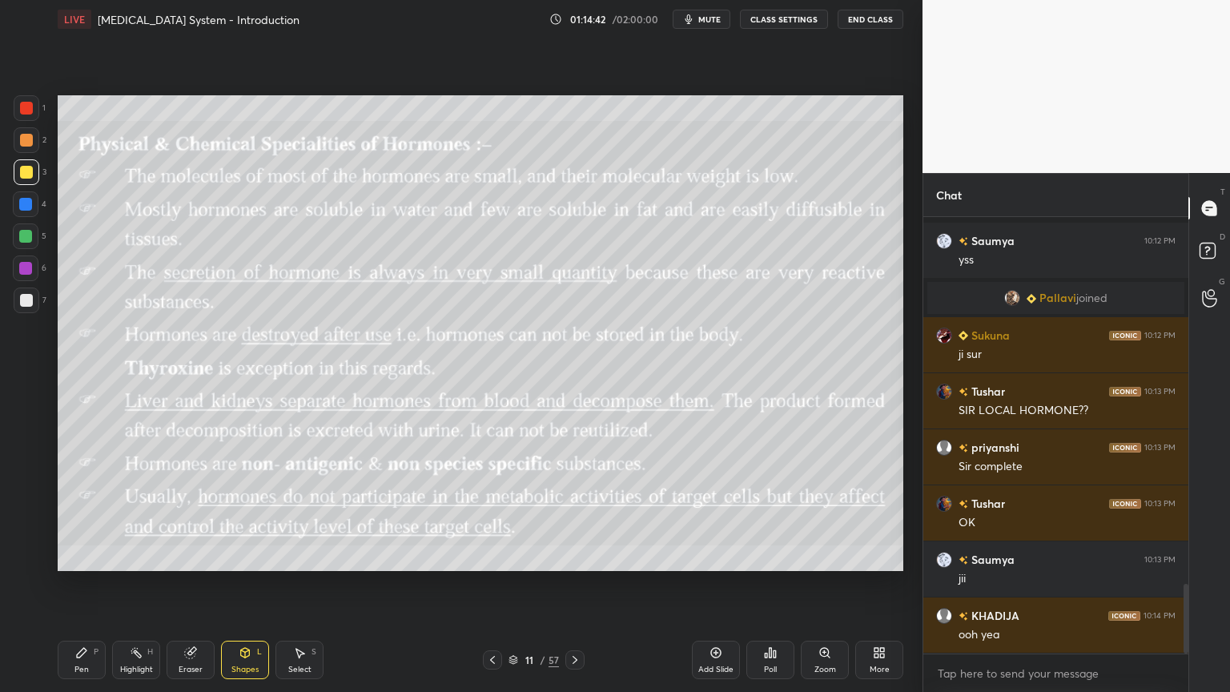
scroll to position [2367, 0]
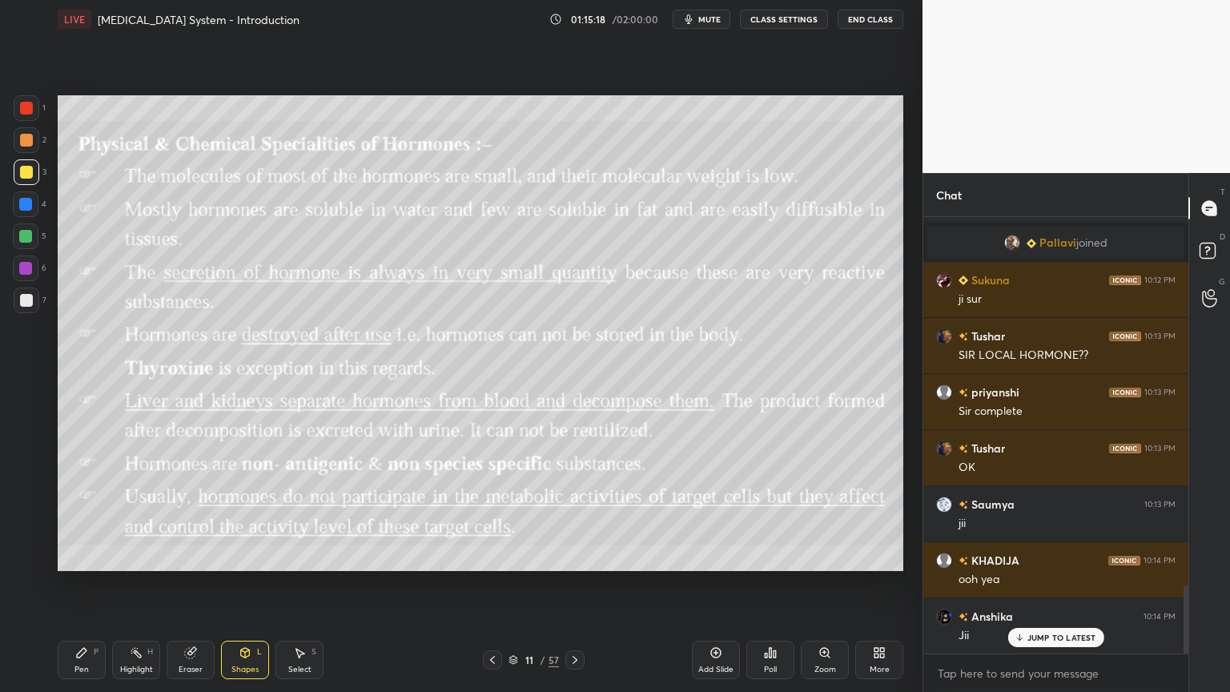
click at [76, 556] on icon at bounding box center [81, 652] width 13 height 13
drag, startPoint x: 78, startPoint y: 652, endPoint x: 72, endPoint y: 640, distance: 12.5
click at [77, 556] on icon at bounding box center [81, 652] width 13 height 13
drag, startPoint x: 27, startPoint y: 322, endPoint x: 26, endPoint y: 303, distance: 18.4
click at [27, 316] on div "1 2 3 4 5 6 7 C X Z C X Z E E Erase all H H" at bounding box center [25, 333] width 51 height 476
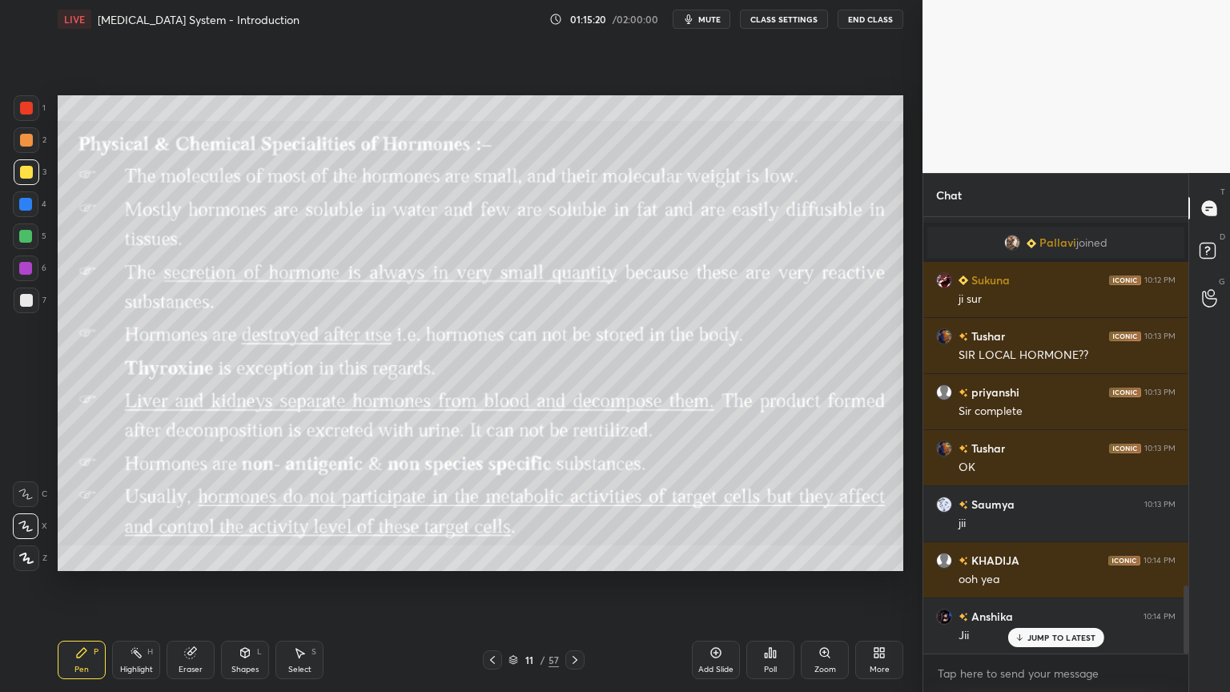
click at [26, 303] on div at bounding box center [26, 300] width 13 height 13
click at [26, 305] on div at bounding box center [26, 300] width 13 height 13
click at [27, 177] on div at bounding box center [26, 172] width 13 height 13
click at [246, 556] on icon at bounding box center [245, 652] width 13 height 13
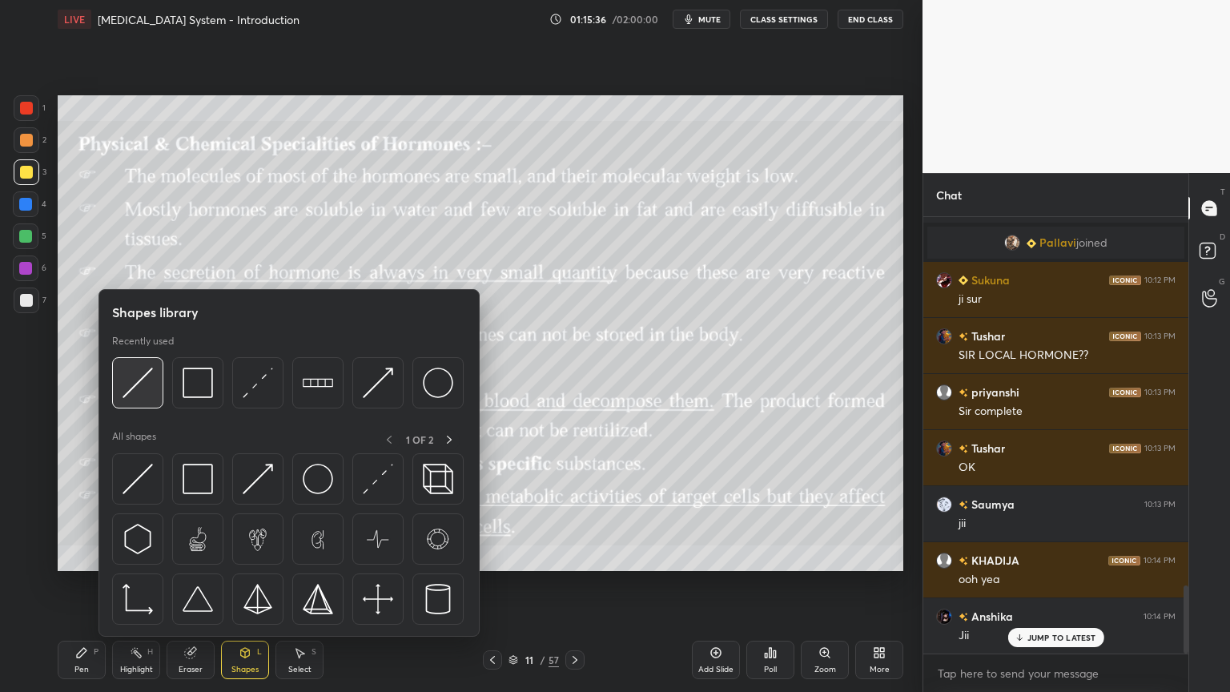
click at [144, 397] on img at bounding box center [137, 382] width 30 height 30
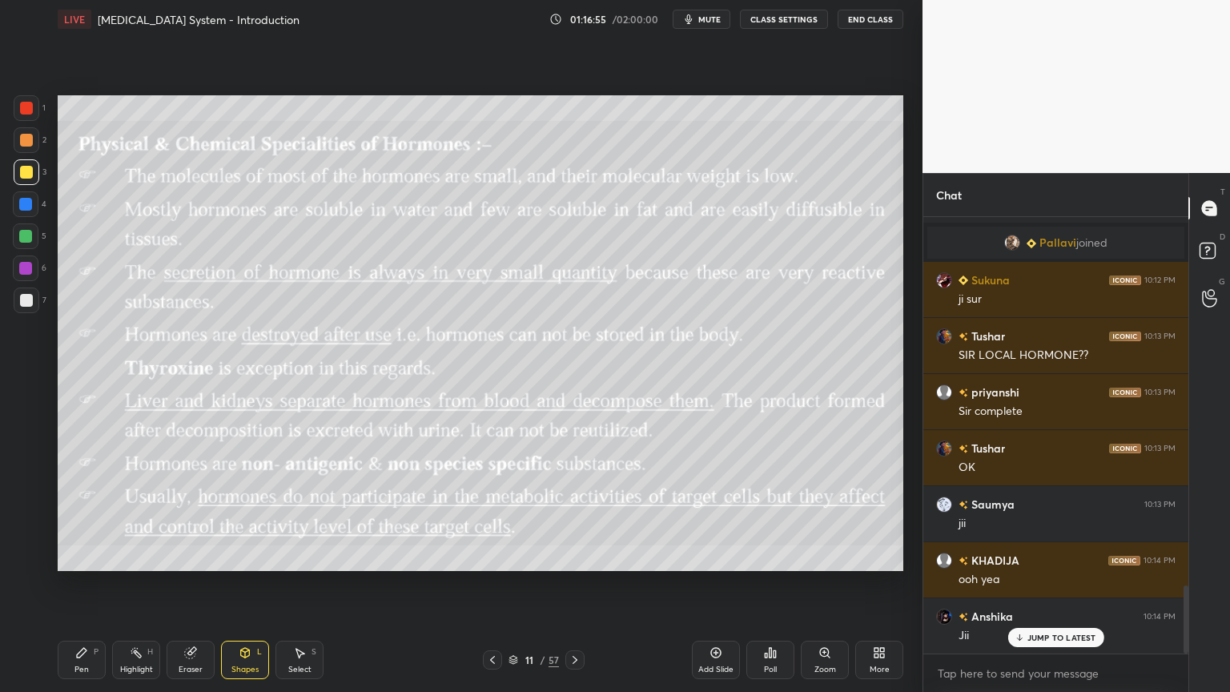
drag, startPoint x: 146, startPoint y: 654, endPoint x: 177, endPoint y: 585, distance: 75.6
click at [145, 556] on div "Highlight H" at bounding box center [136, 659] width 48 height 38
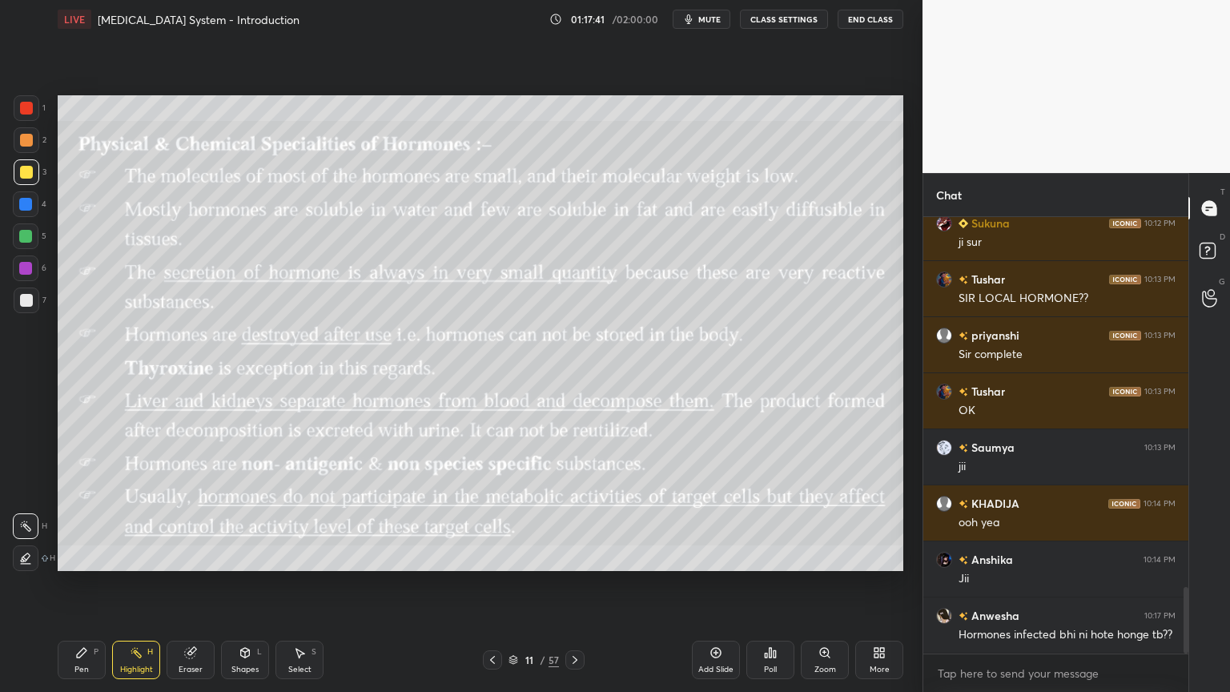
scroll to position [2479, 0]
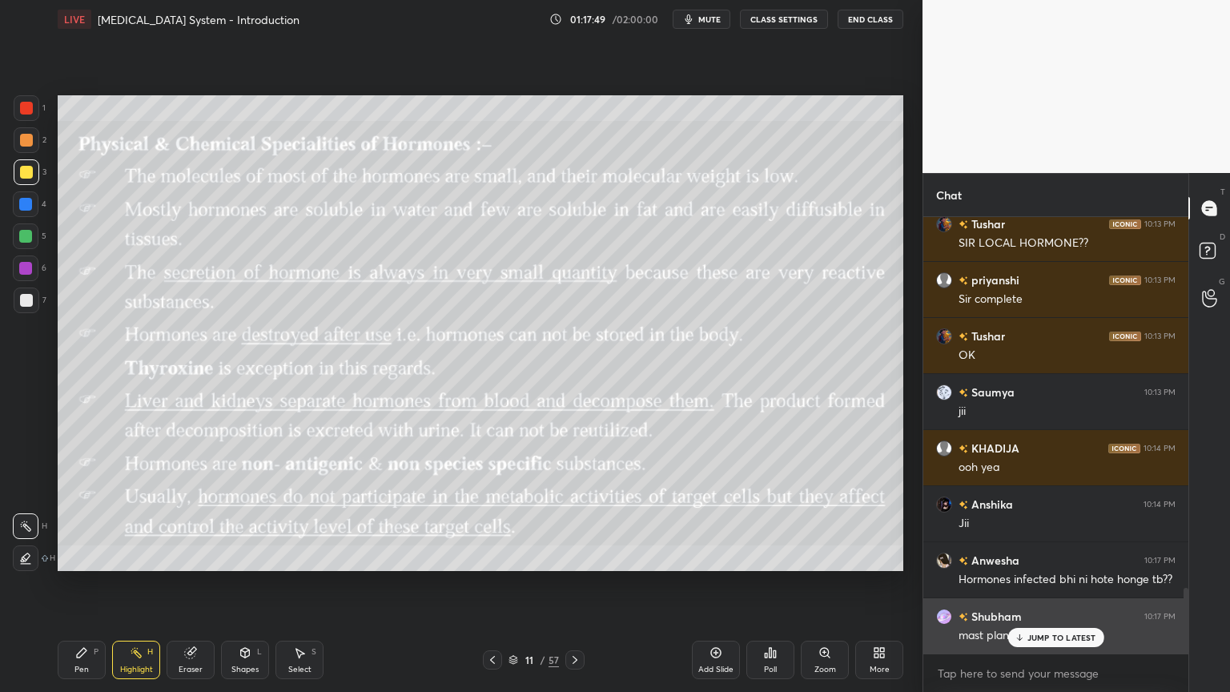
drag, startPoint x: 1048, startPoint y: 639, endPoint x: 1038, endPoint y: 638, distance: 10.4
click at [1047, 556] on p "JUMP TO LATEST" at bounding box center [1061, 637] width 69 height 10
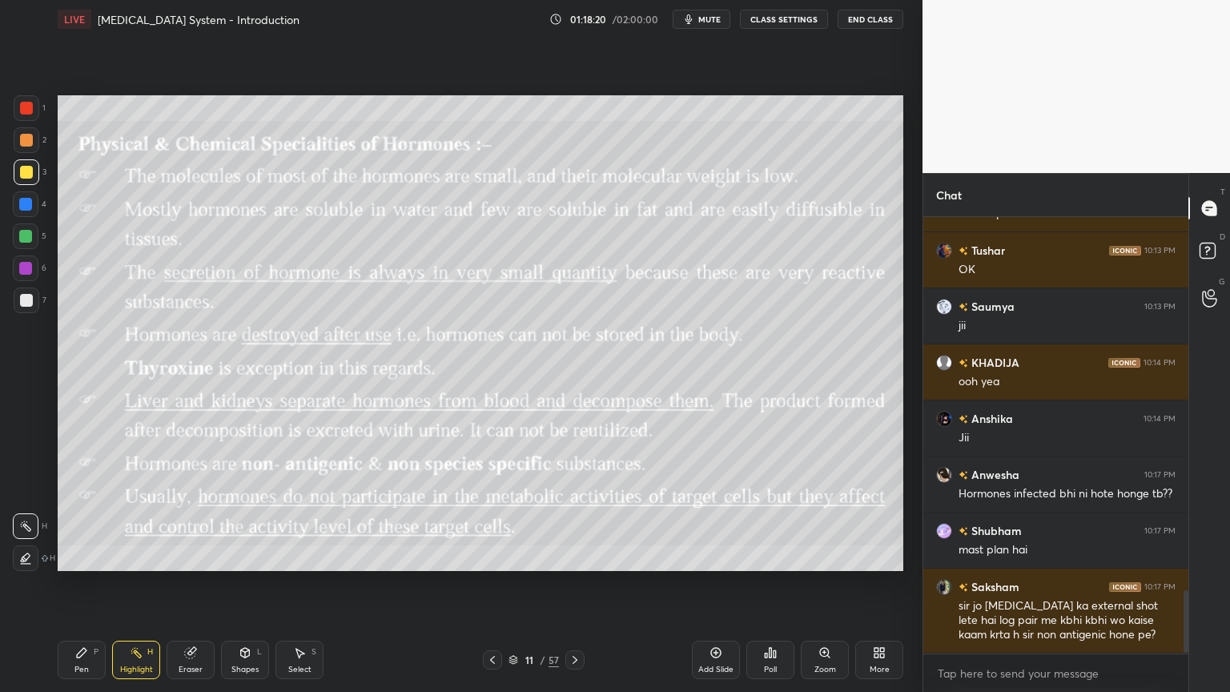
scroll to position [2620, 0]
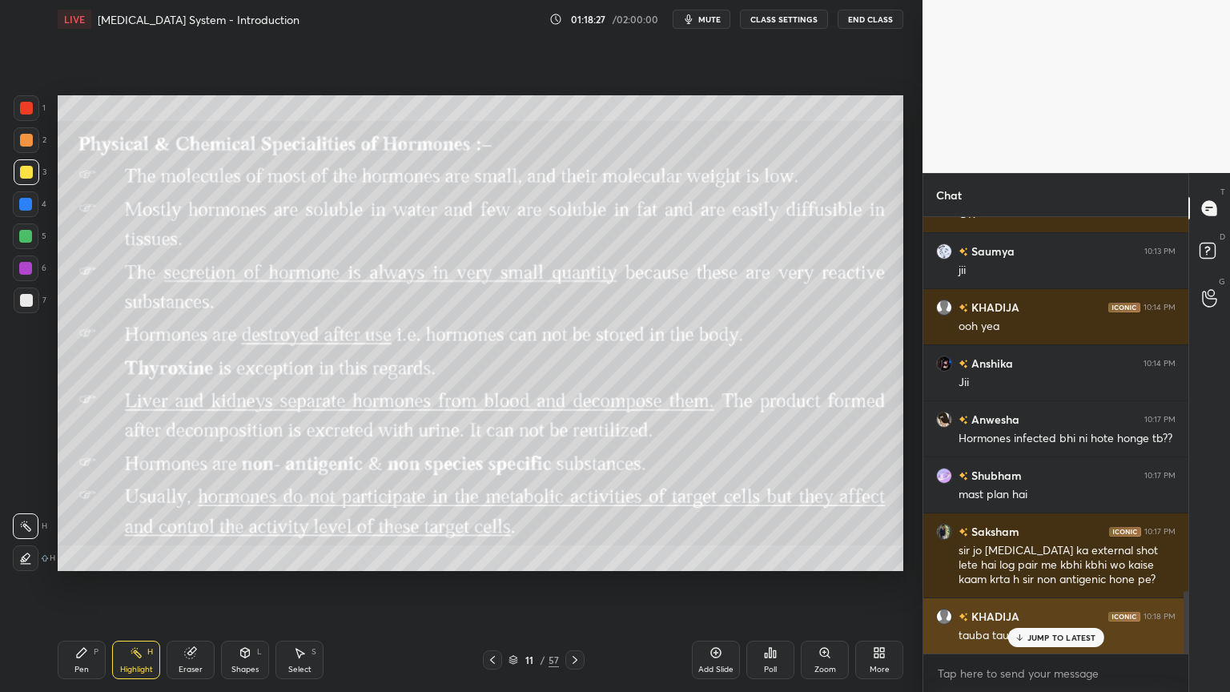
click at [1022, 556] on icon at bounding box center [1019, 637] width 10 height 10
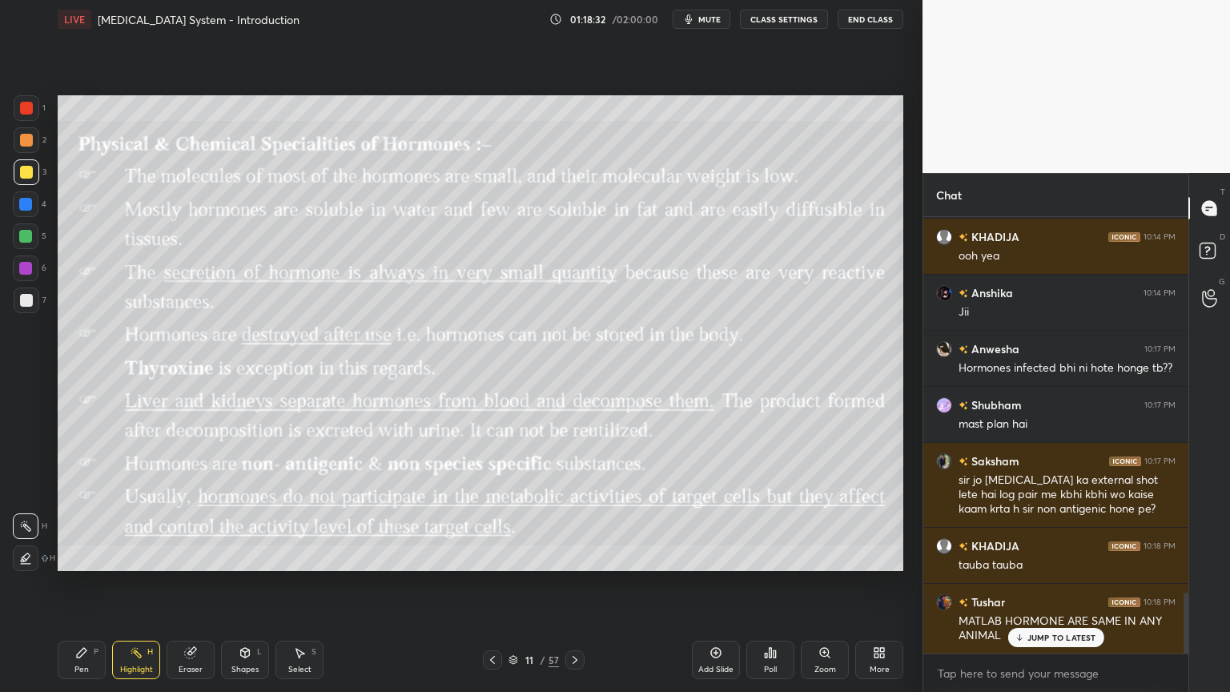
scroll to position [2747, 0]
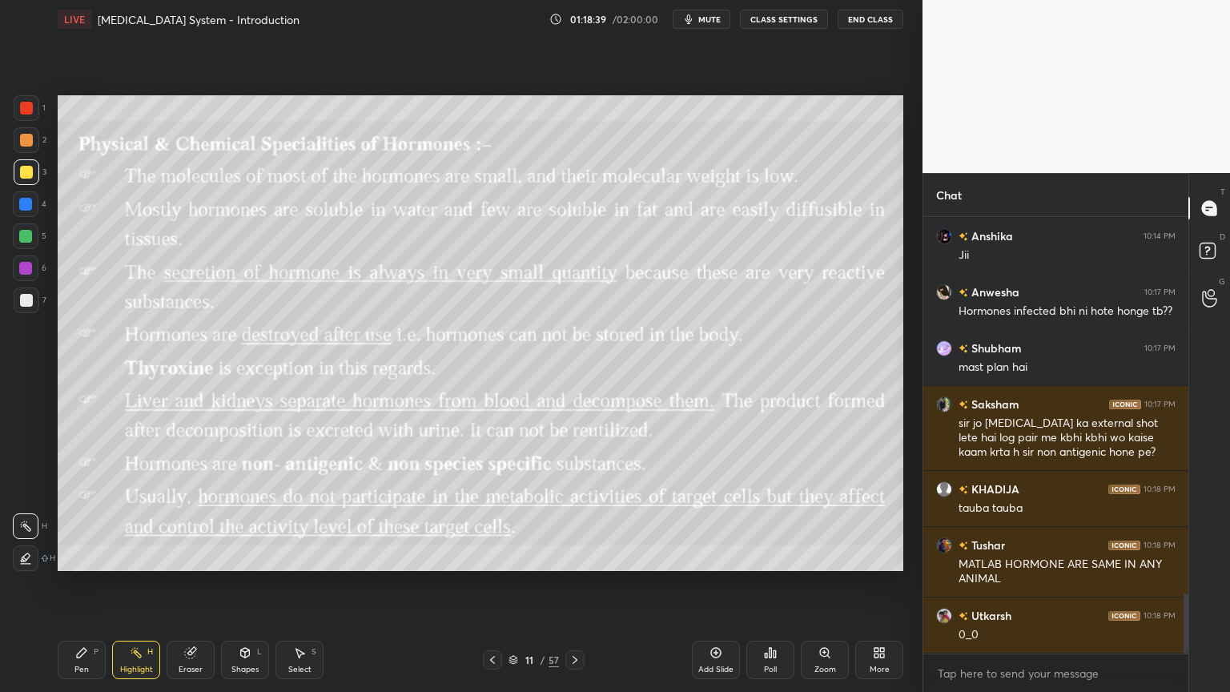
click at [240, 556] on div "Shapes L" at bounding box center [245, 659] width 48 height 38
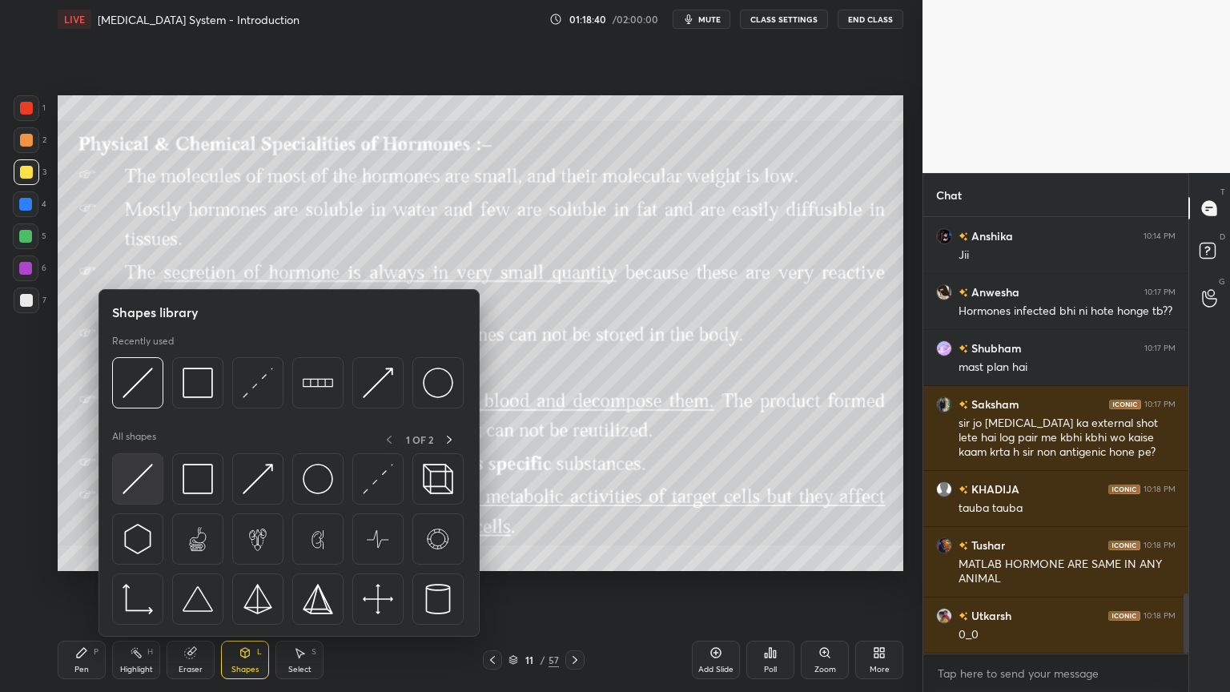
click at [143, 484] on img at bounding box center [137, 479] width 30 height 30
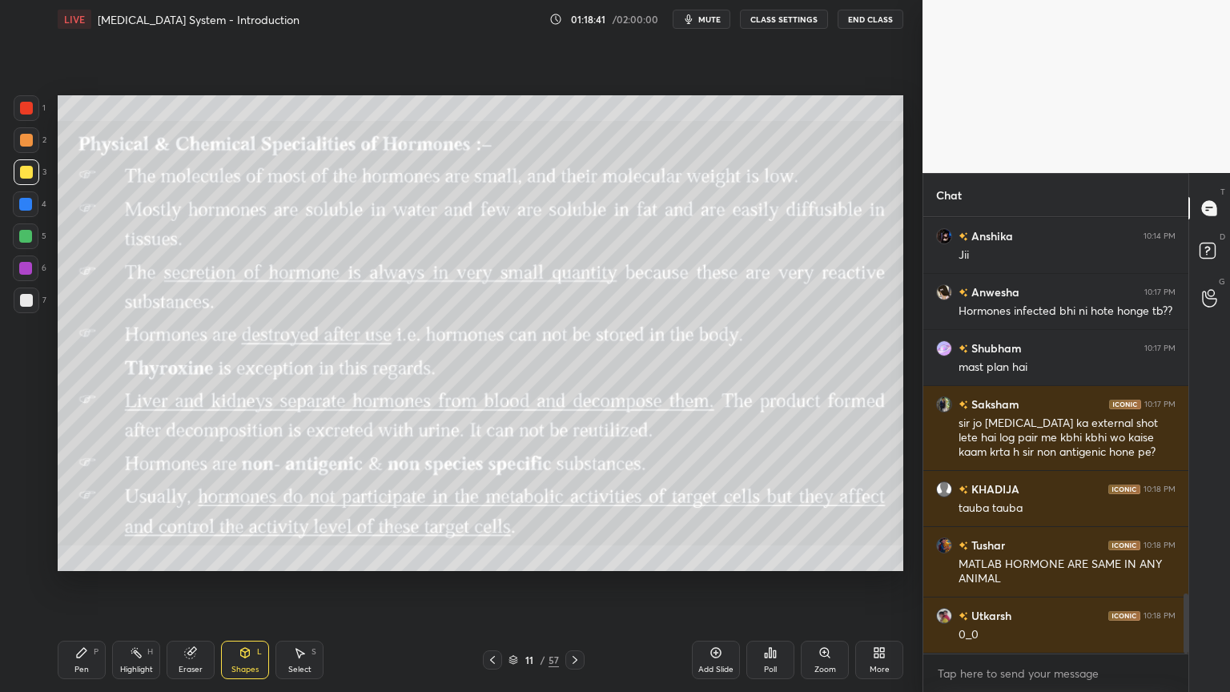
scroll to position [2802, 0]
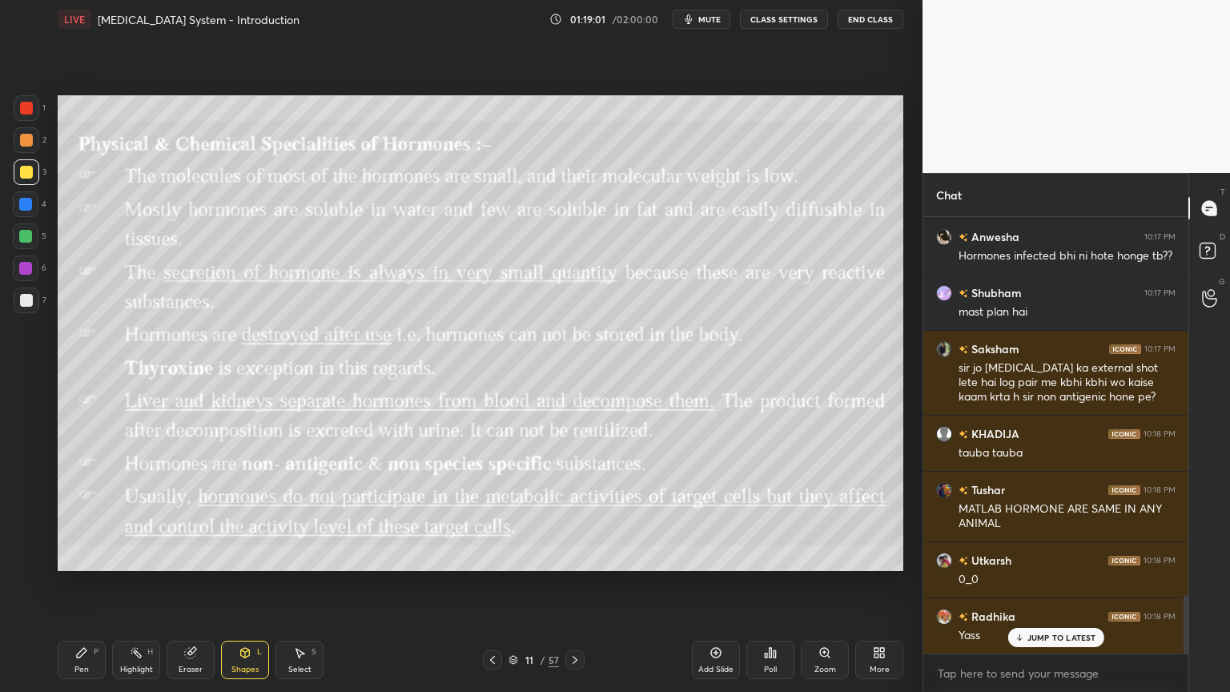
click at [573, 556] on icon at bounding box center [574, 659] width 13 height 13
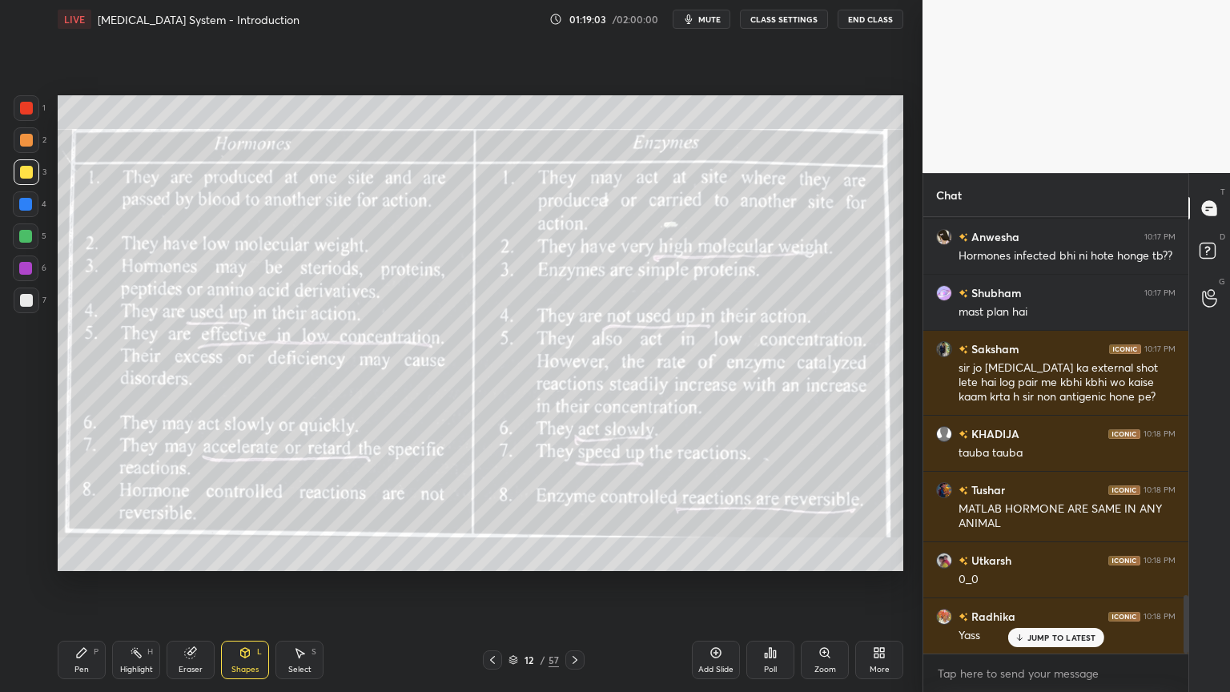
click at [496, 556] on icon at bounding box center [492, 659] width 13 height 13
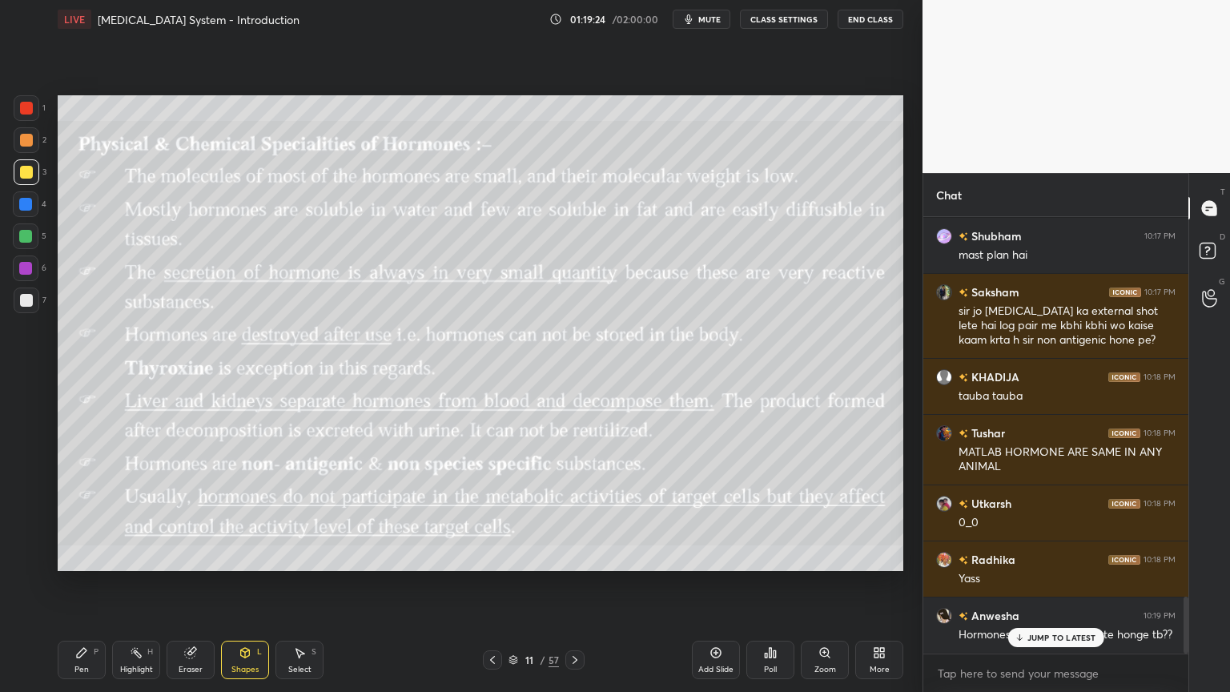
scroll to position [2914, 0]
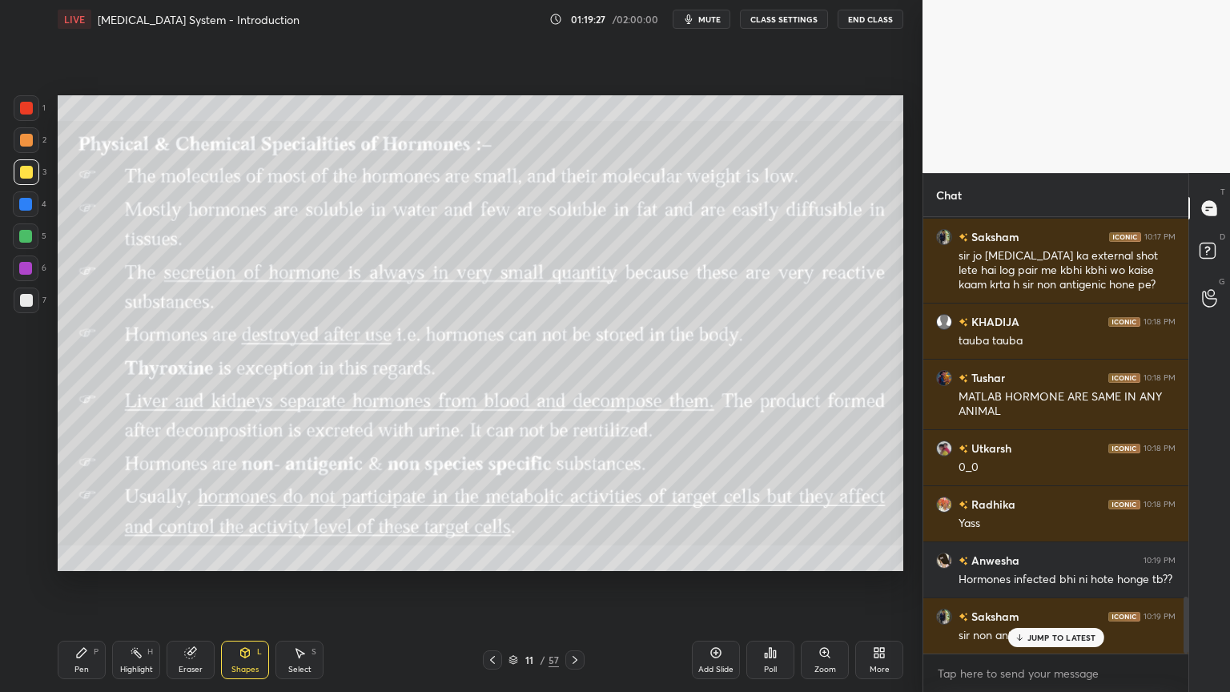
click at [717, 18] on span "mute" at bounding box center [709, 19] width 22 height 11
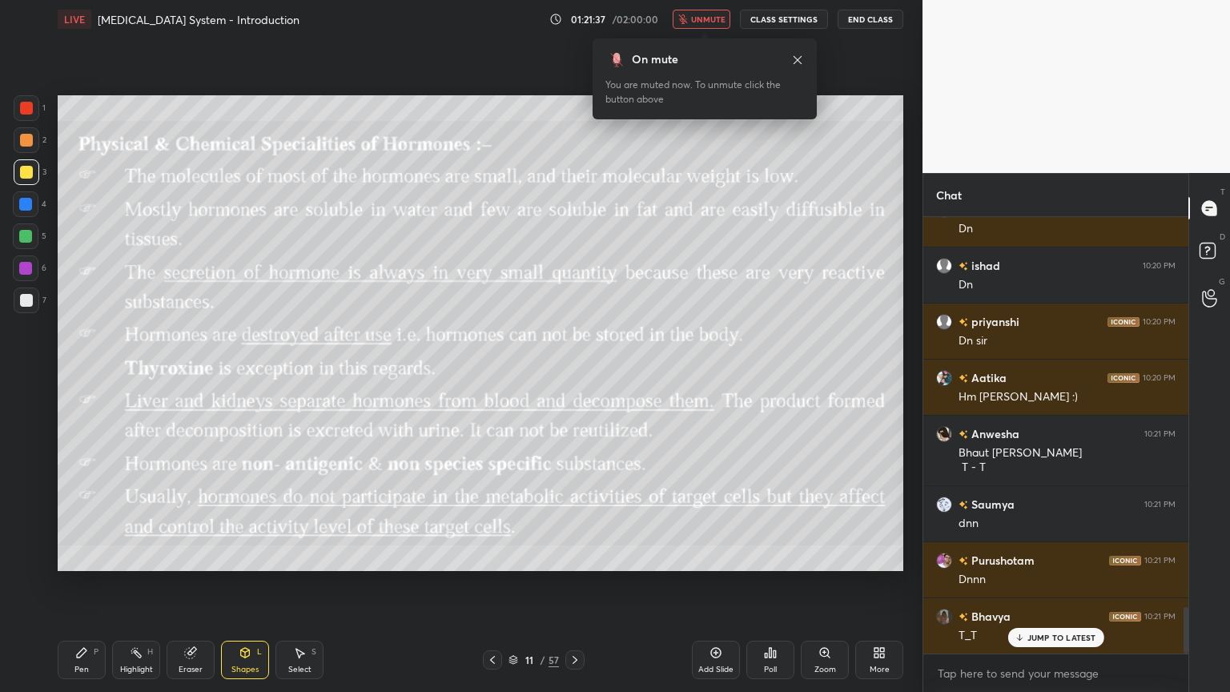
scroll to position [3714, 0]
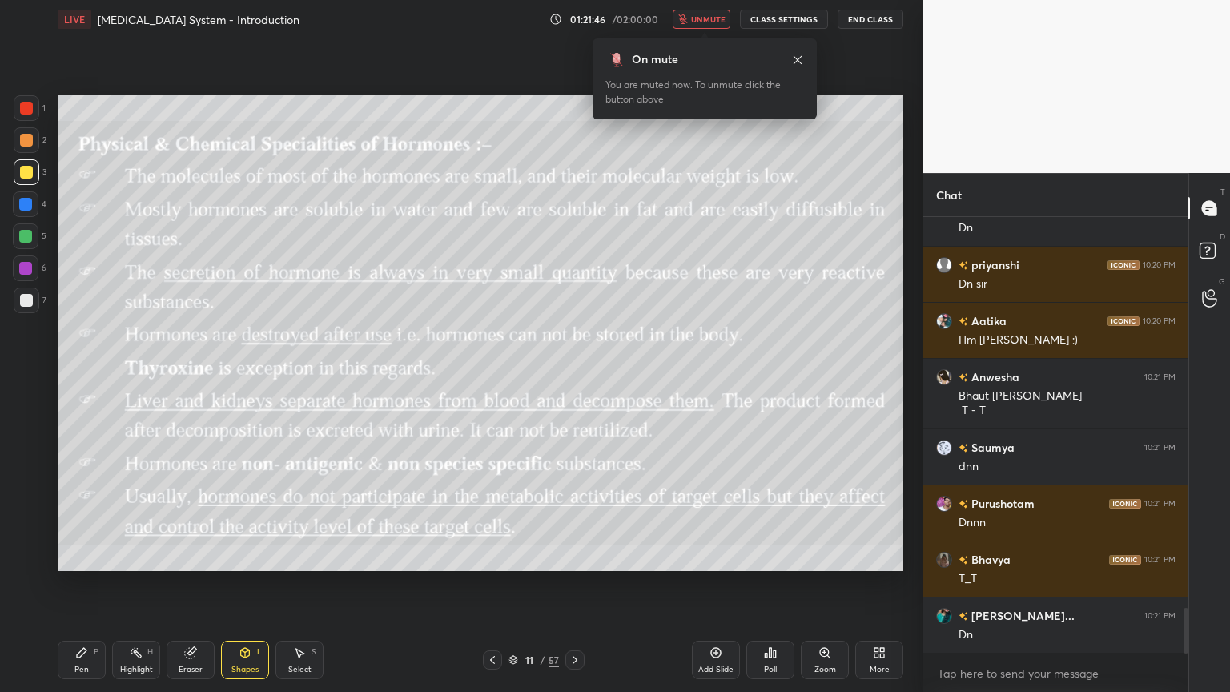
click at [714, 15] on span "unmute" at bounding box center [708, 19] width 34 height 11
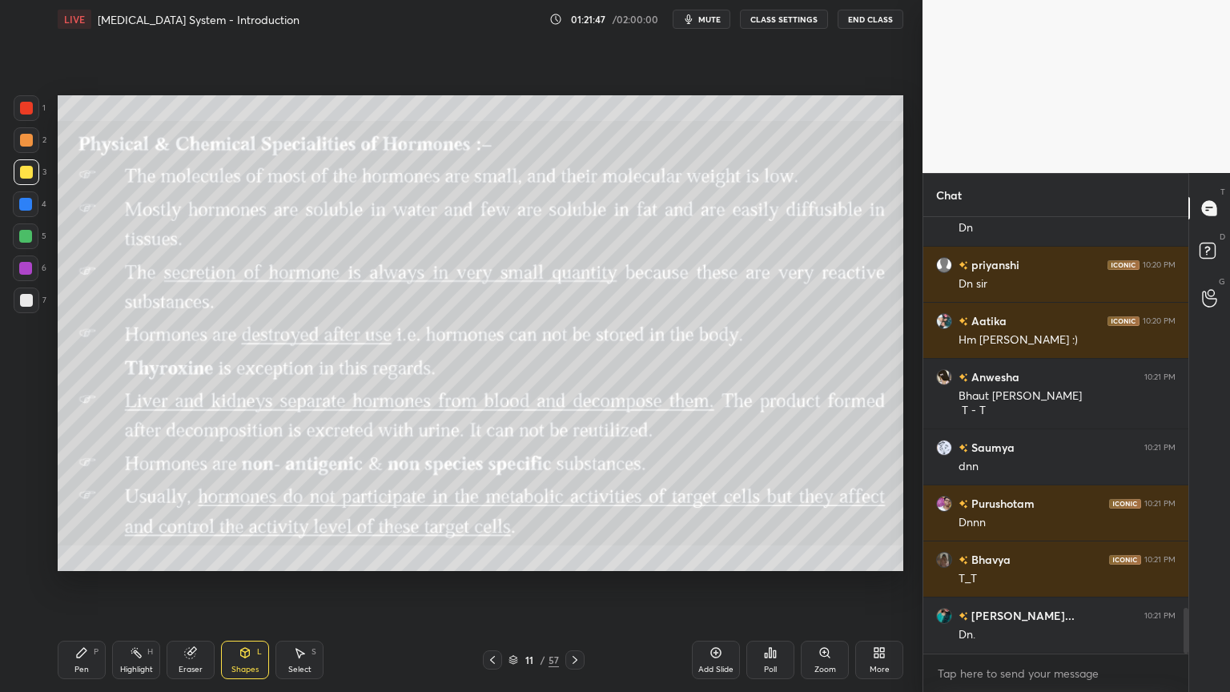
click at [773, 556] on div "Poll" at bounding box center [770, 659] width 48 height 38
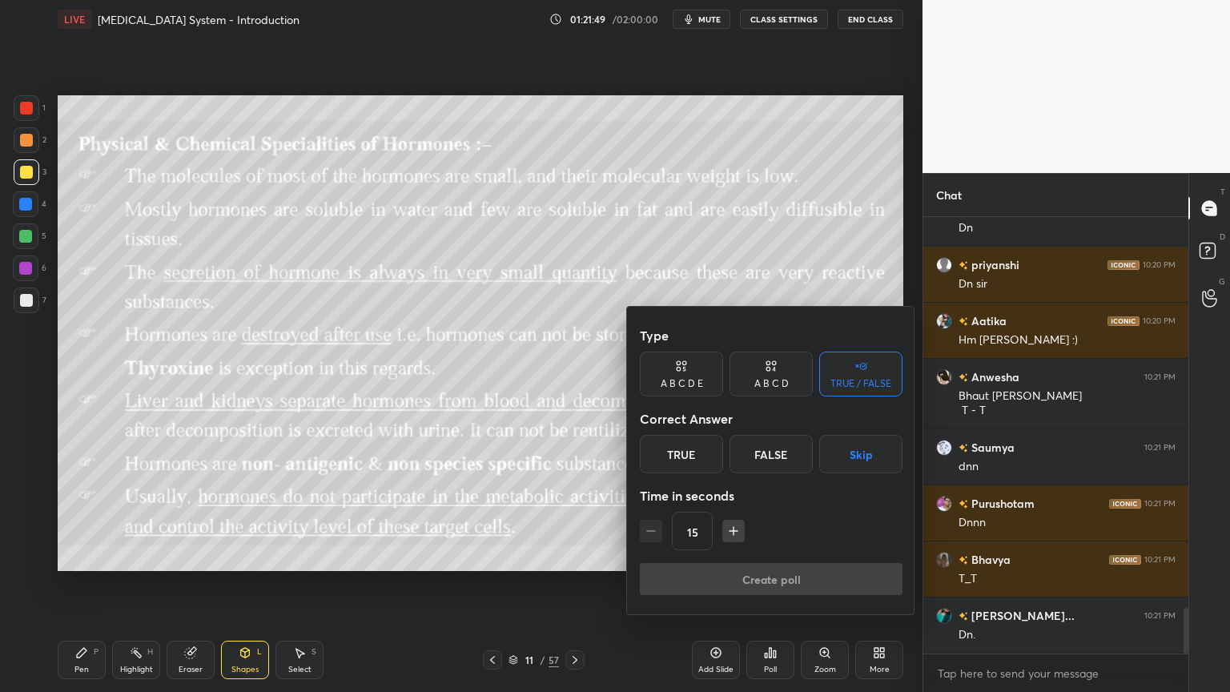
click at [853, 459] on button "Skip" at bounding box center [860, 454] width 83 height 38
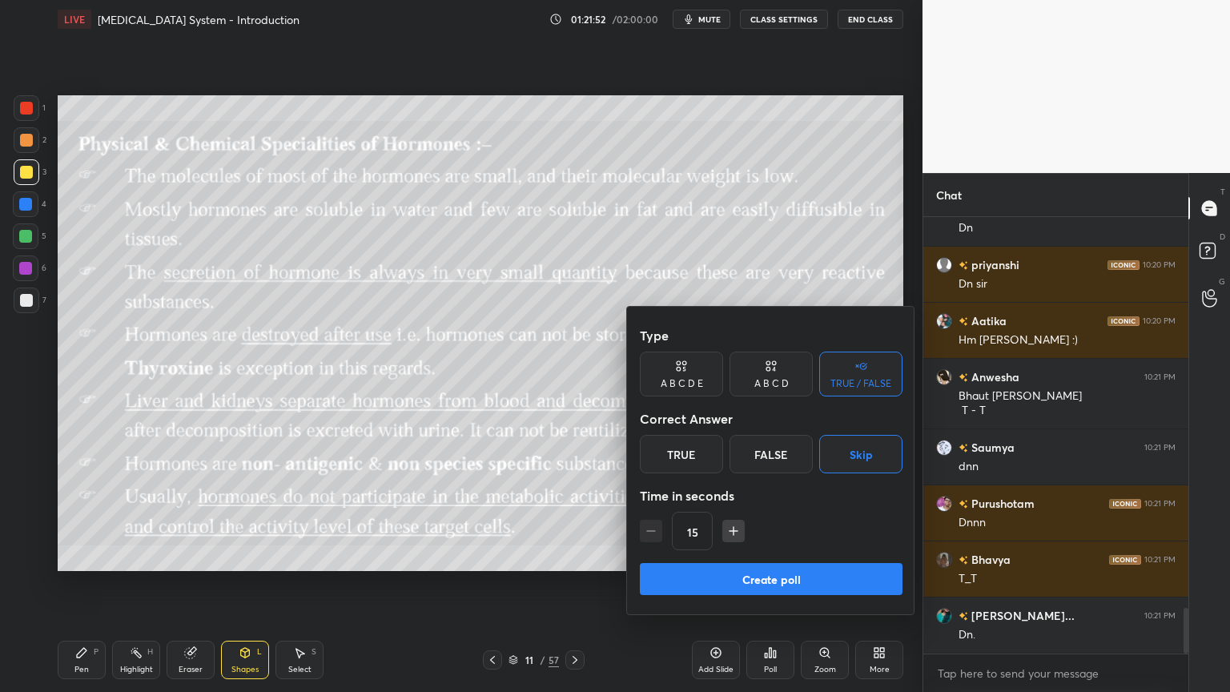
click at [808, 556] on button "Create poll" at bounding box center [771, 579] width 263 height 32
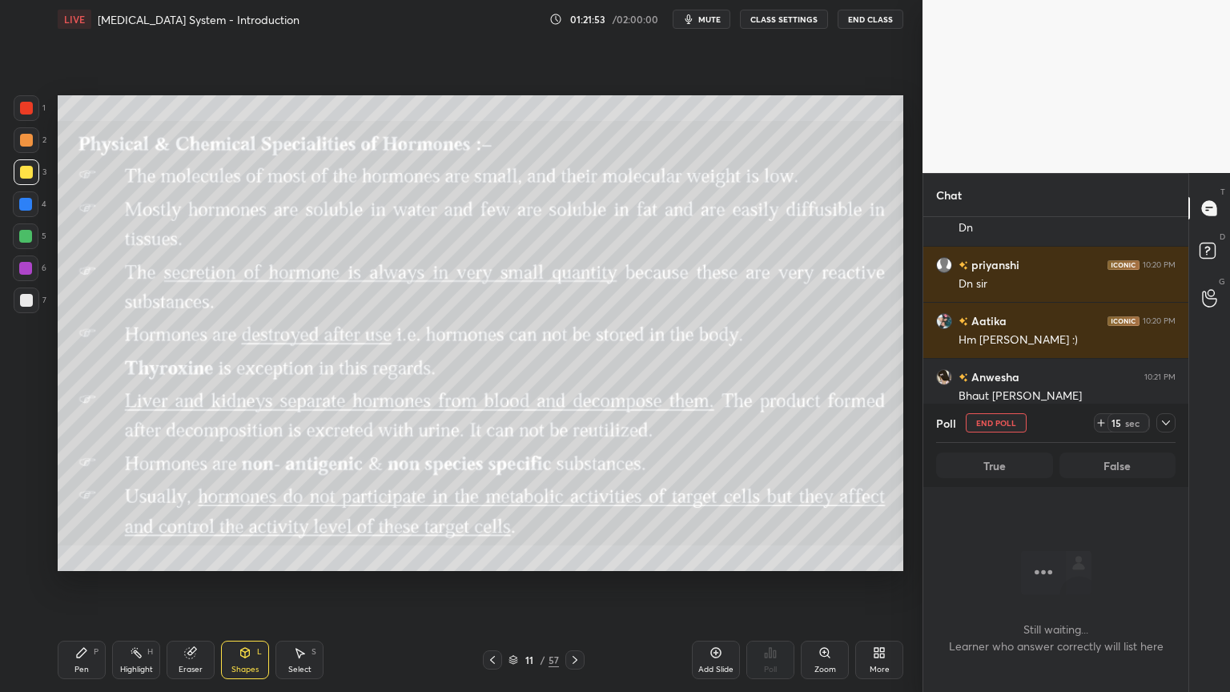
scroll to position [5, 5]
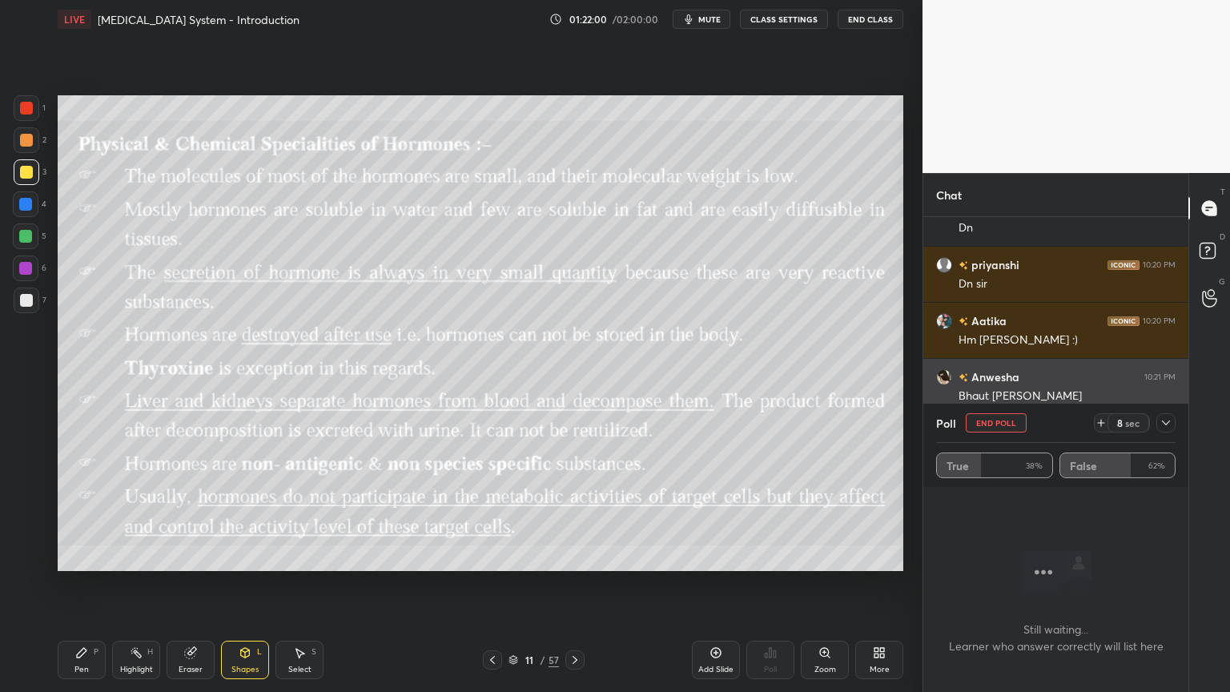
click at [981, 424] on button "End Poll" at bounding box center [996, 422] width 61 height 19
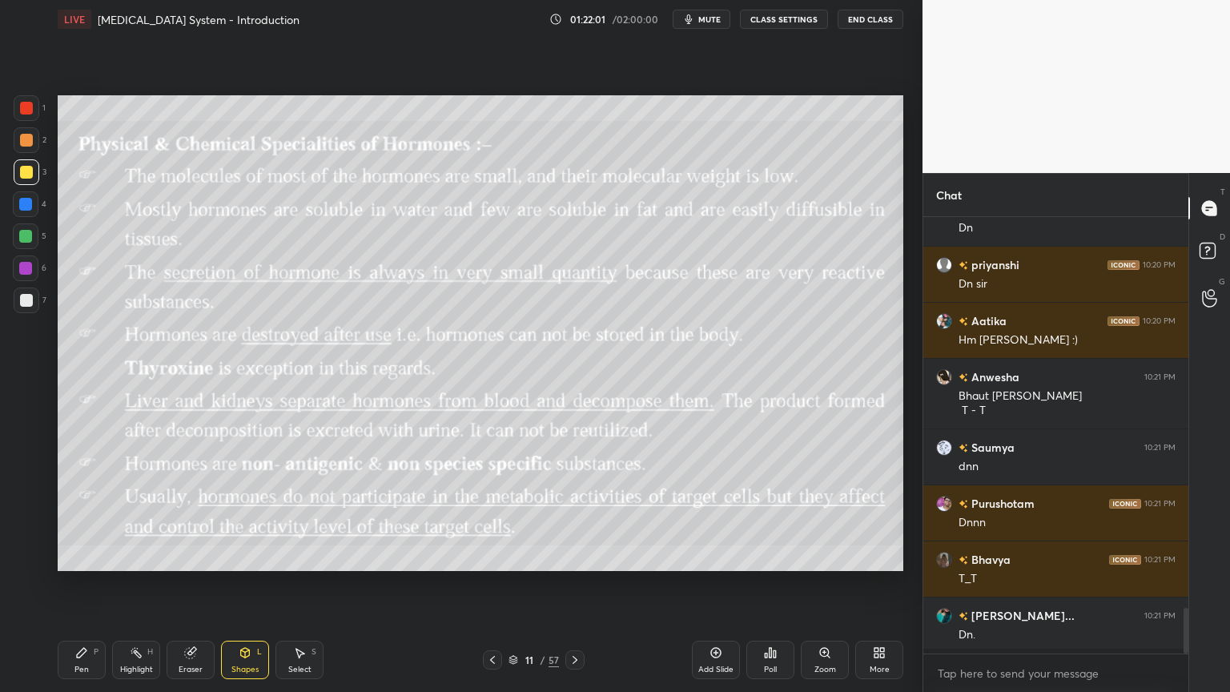
scroll to position [470, 260]
click at [717, 19] on span "mute" at bounding box center [709, 19] width 22 height 11
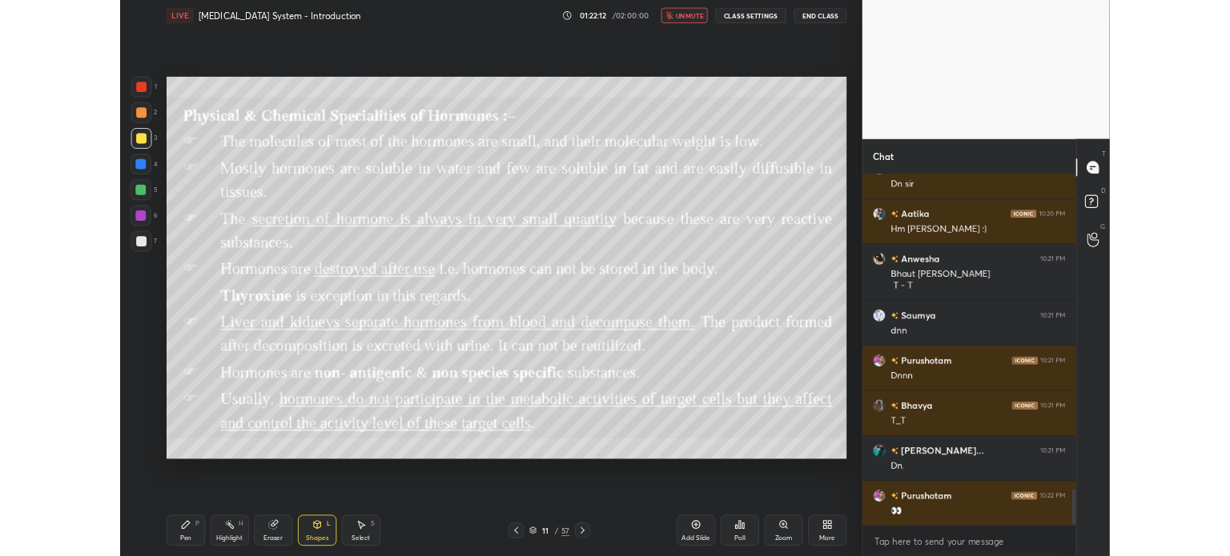
scroll to position [3826, 0]
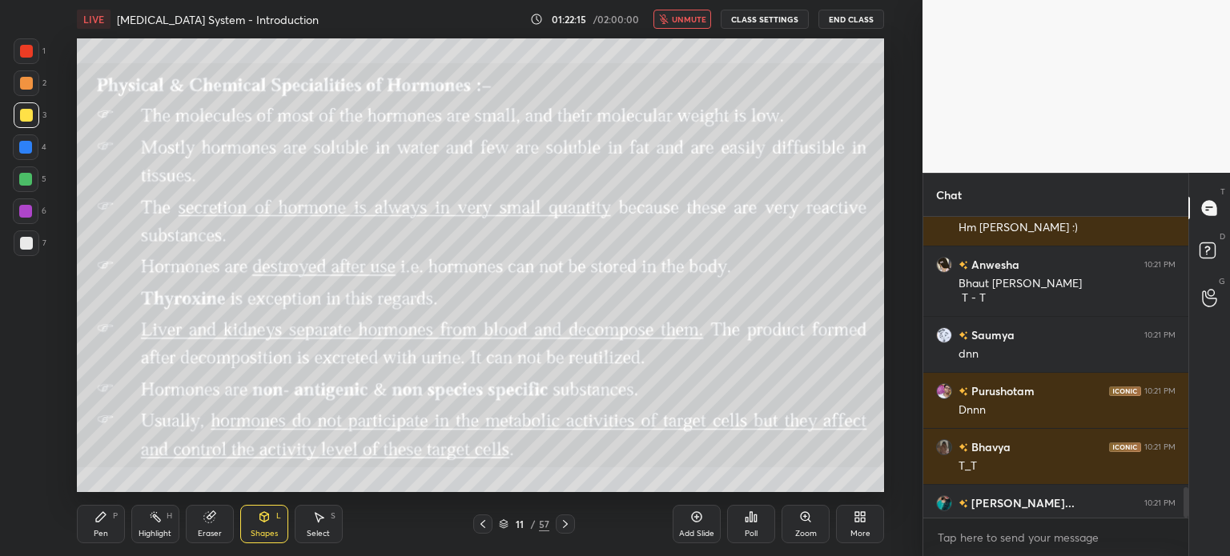
type textarea "x"
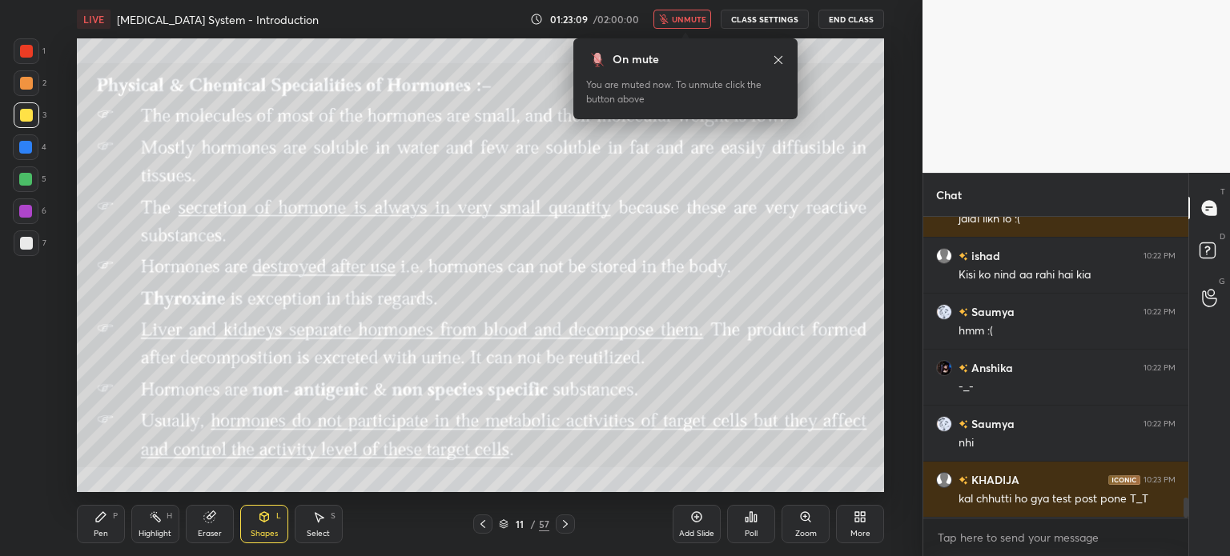
scroll to position [4298, 0]
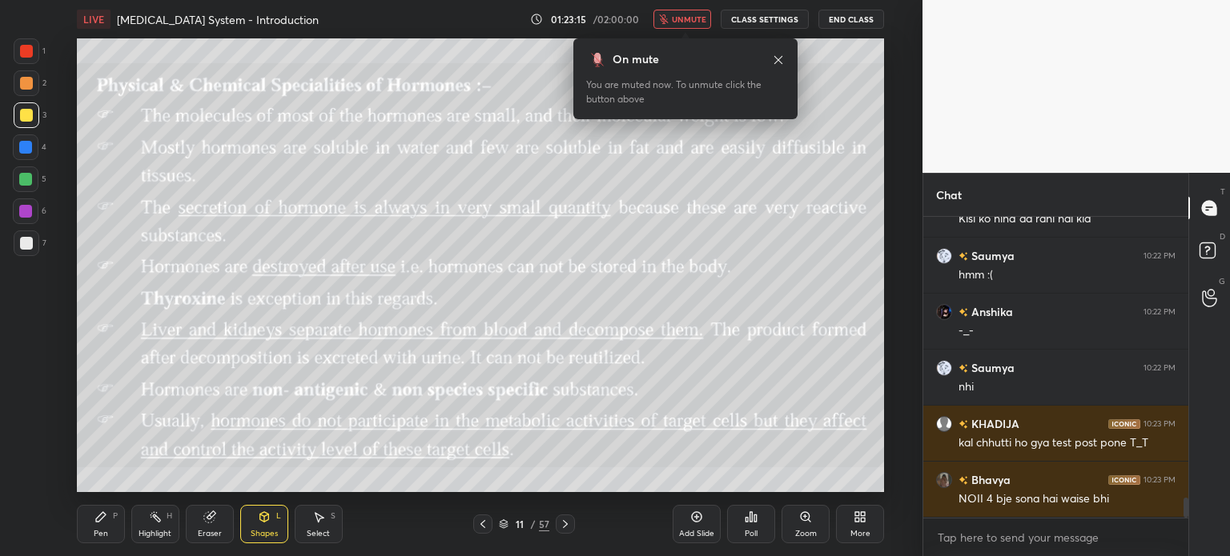
click at [234, 28] on div "LIVE Endocrine System - Introduction" at bounding box center [300, 19] width 447 height 38
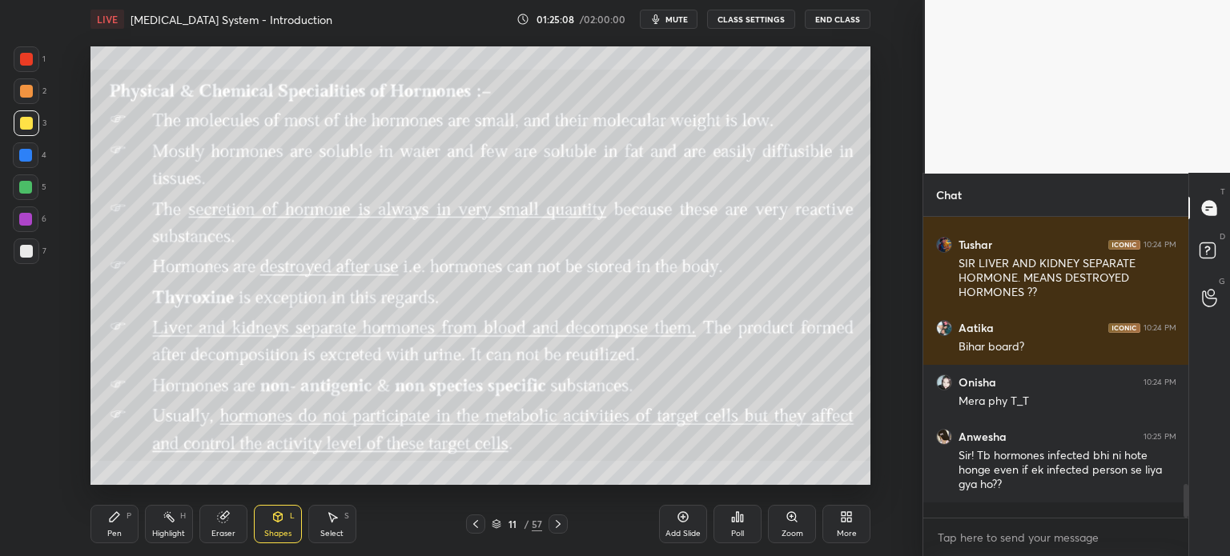
scroll to position [335, 260]
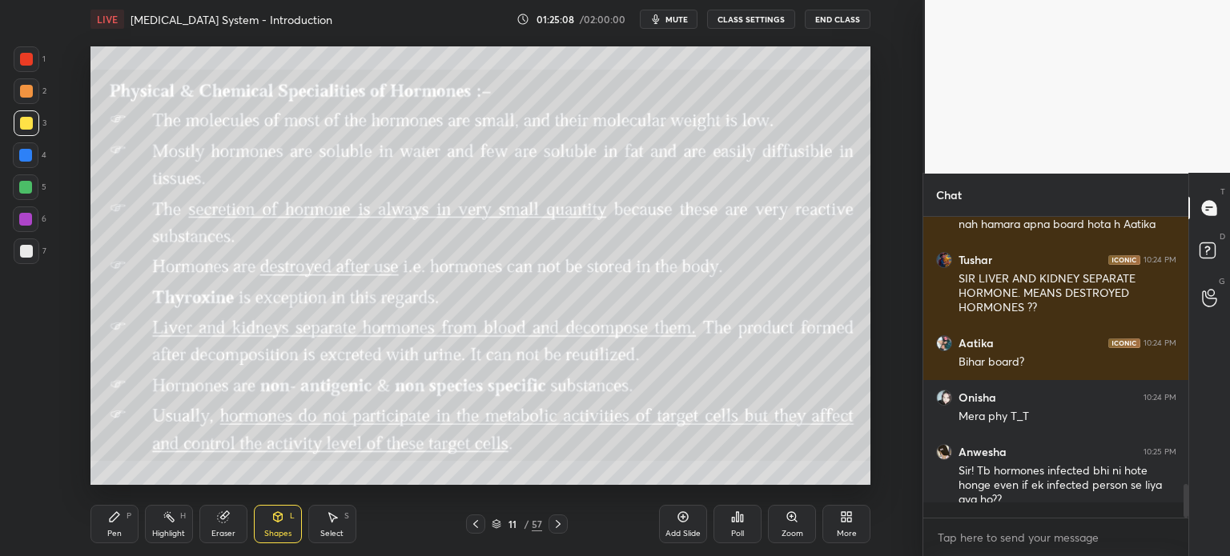
type textarea "x"
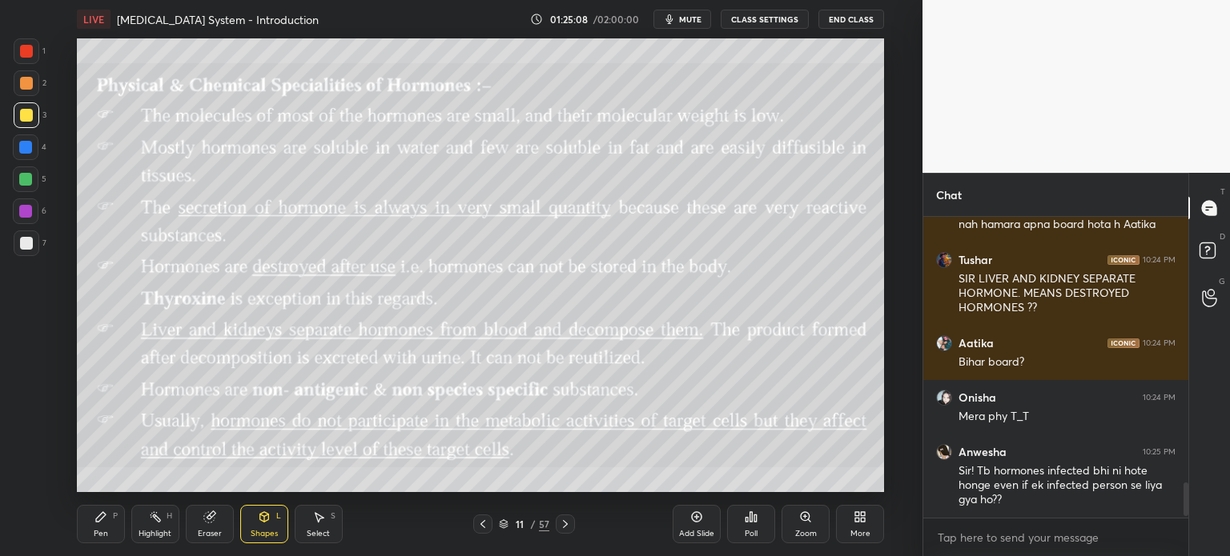
scroll to position [1781, 0]
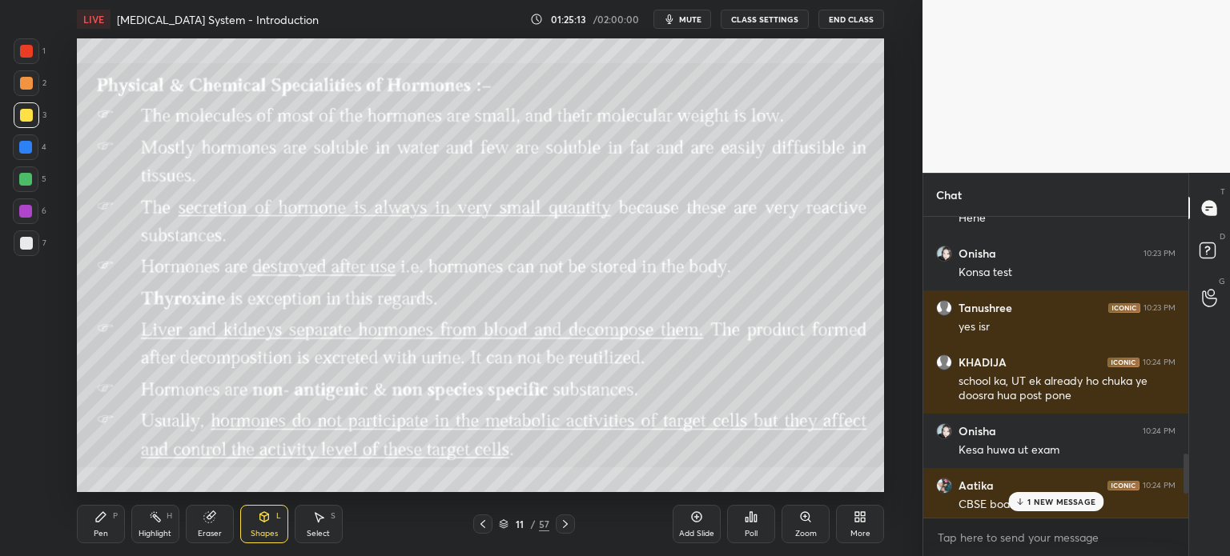
click at [701, 18] on span "mute" at bounding box center [690, 19] width 22 height 11
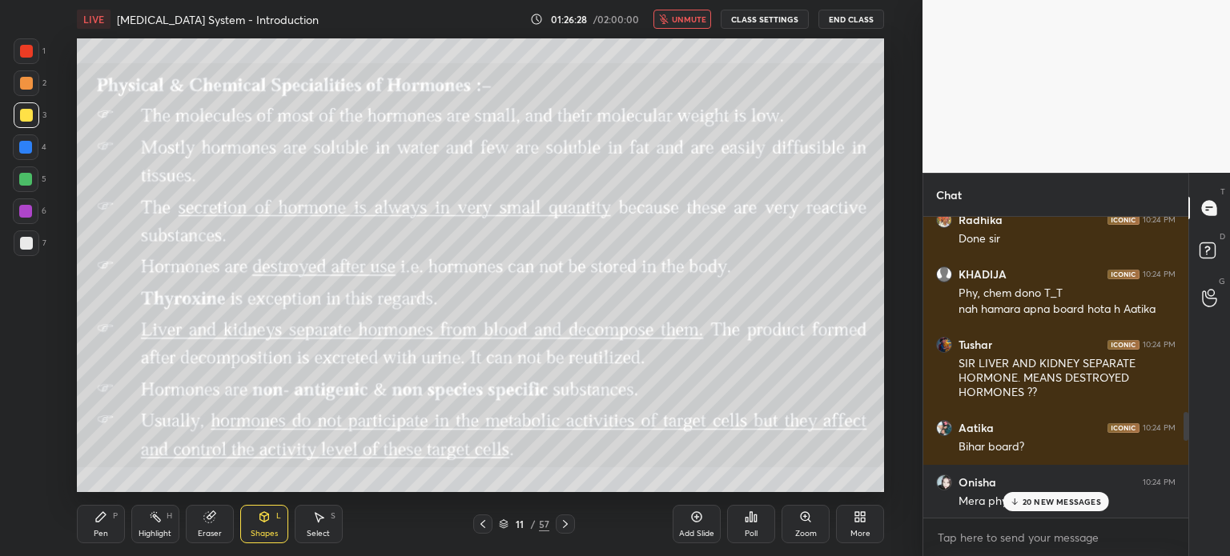
click at [1061, 505] on p "20 NEW MESSAGES" at bounding box center [1061, 502] width 78 height 10
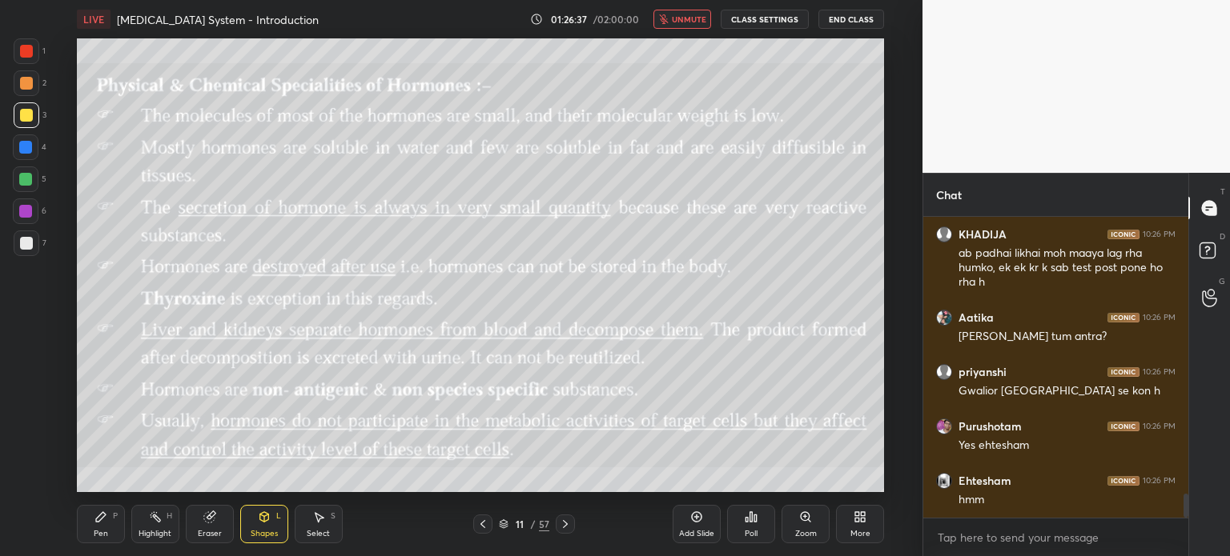
scroll to position [3513, 0]
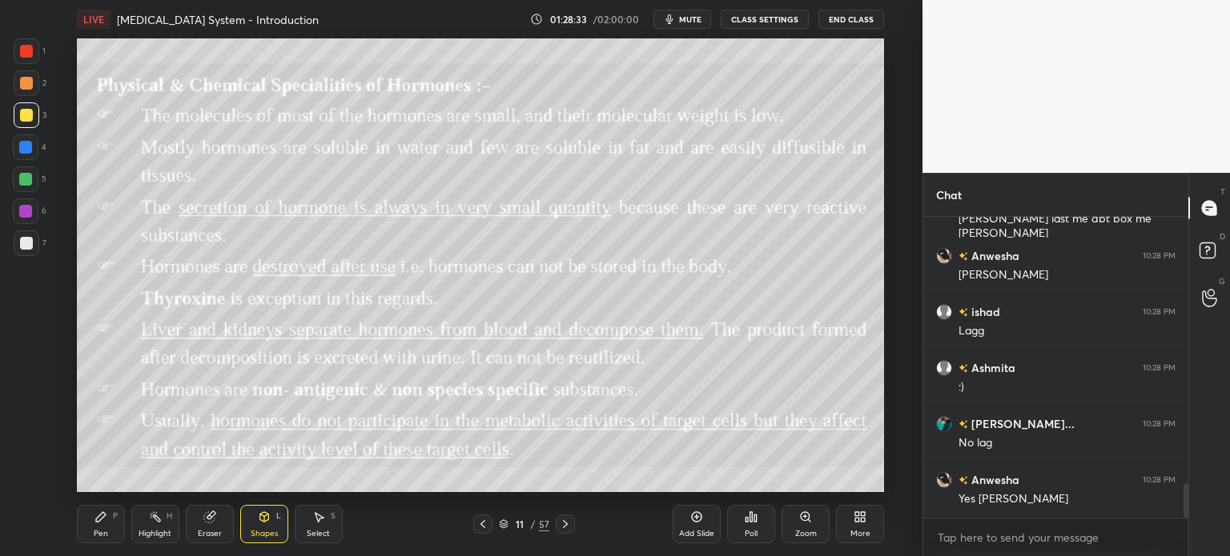
scroll to position [2315, 0]
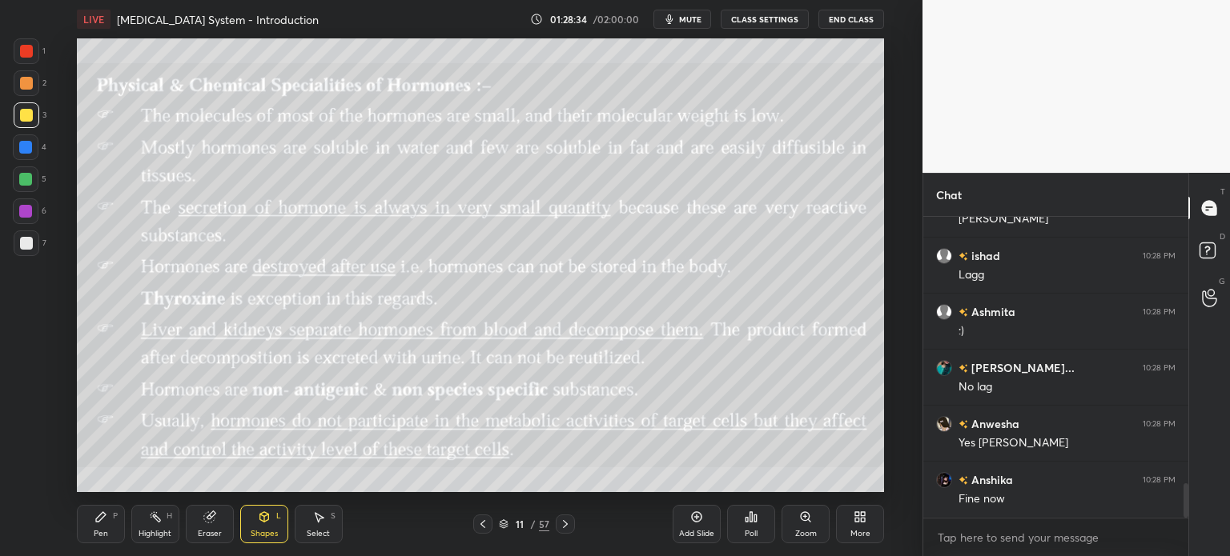
click at [697, 21] on span "mute" at bounding box center [690, 19] width 22 height 11
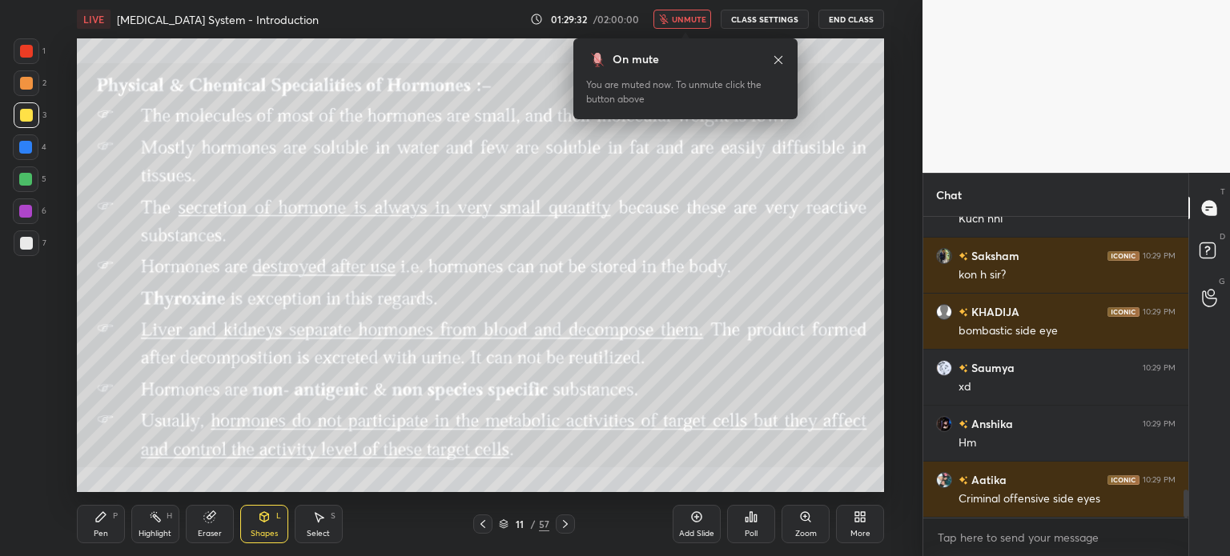
scroll to position [2988, 0]
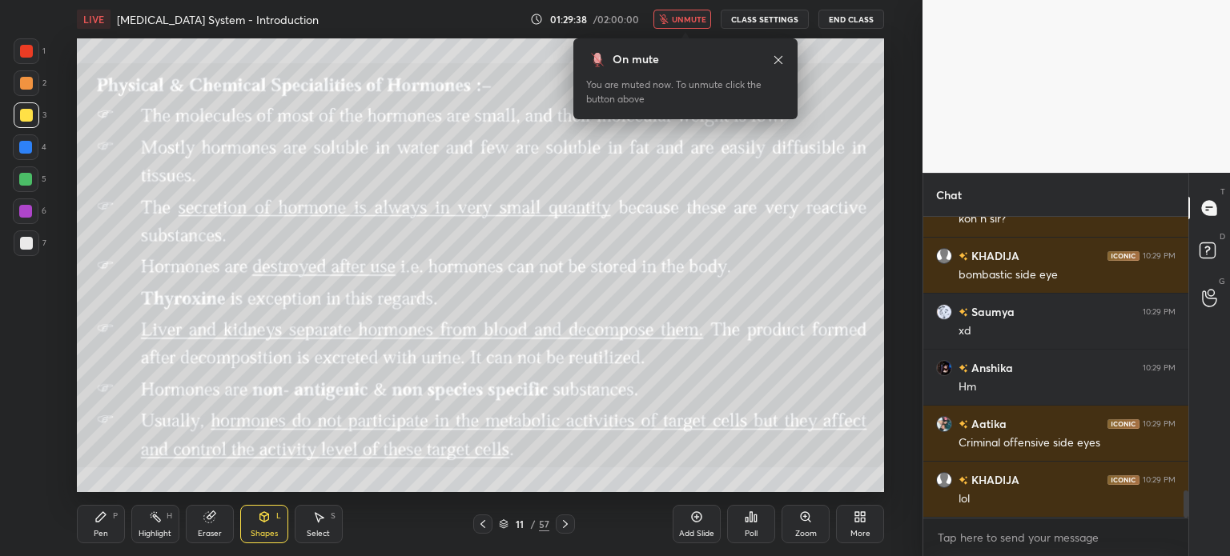
click at [694, 22] on span "unmute" at bounding box center [689, 19] width 34 height 11
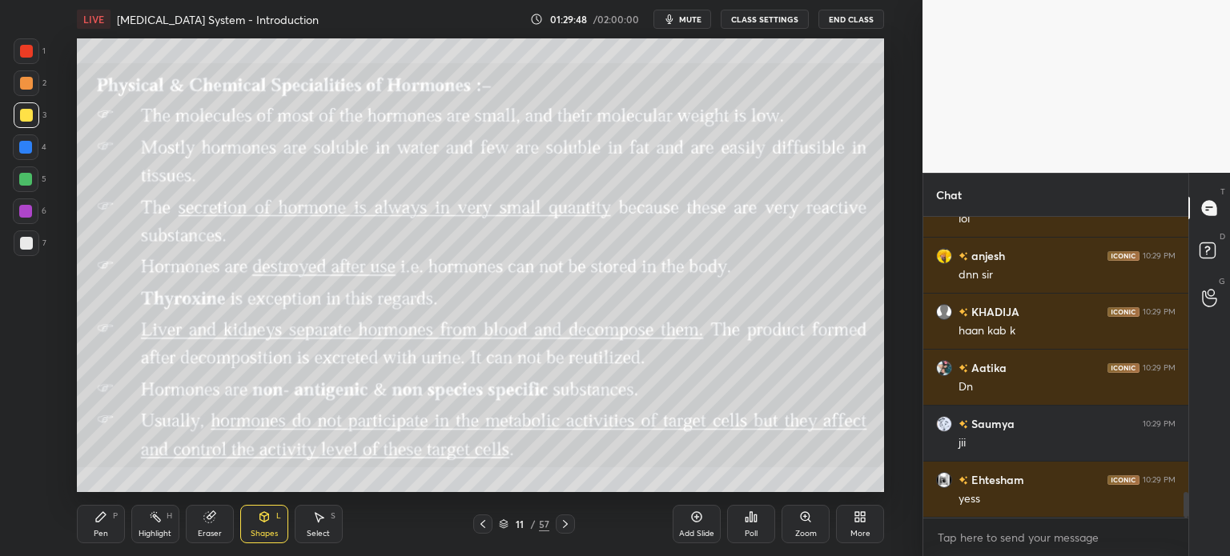
scroll to position [3324, 0]
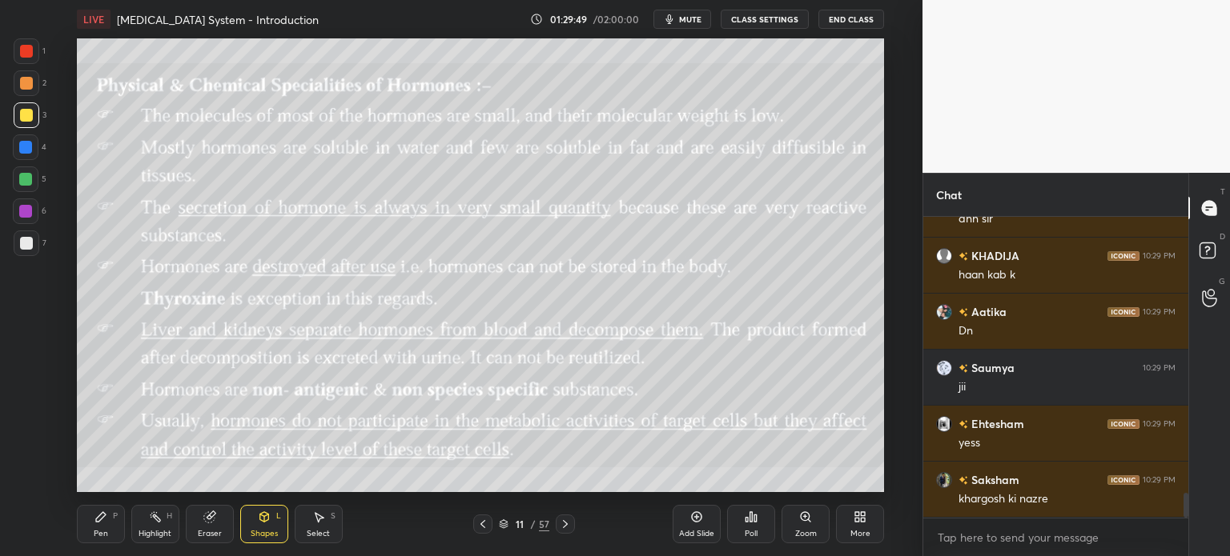
click at [476, 524] on icon at bounding box center [482, 524] width 13 height 13
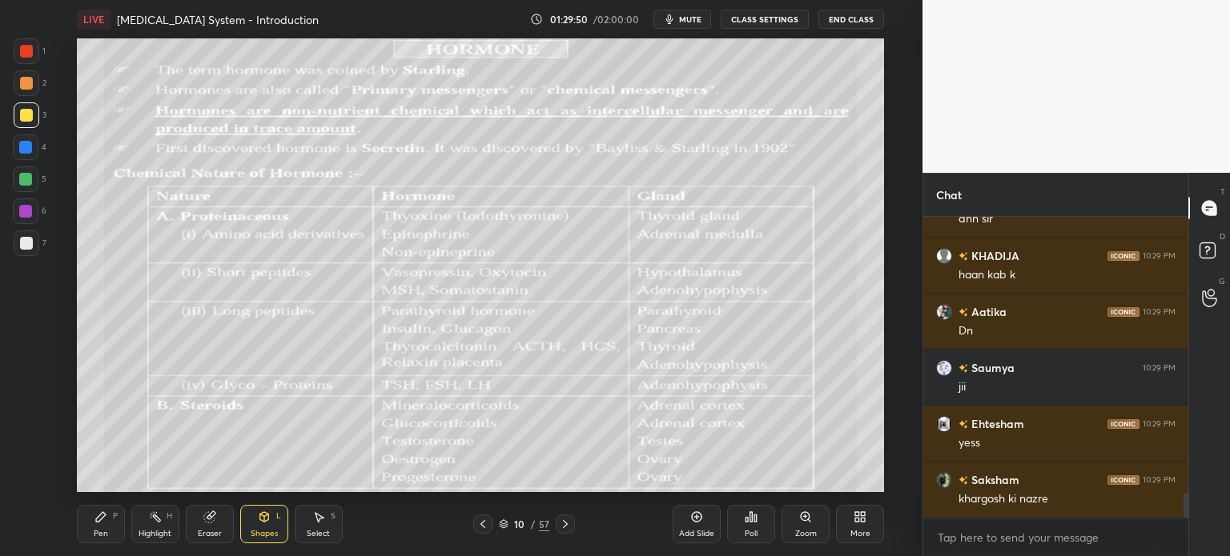
scroll to position [3380, 0]
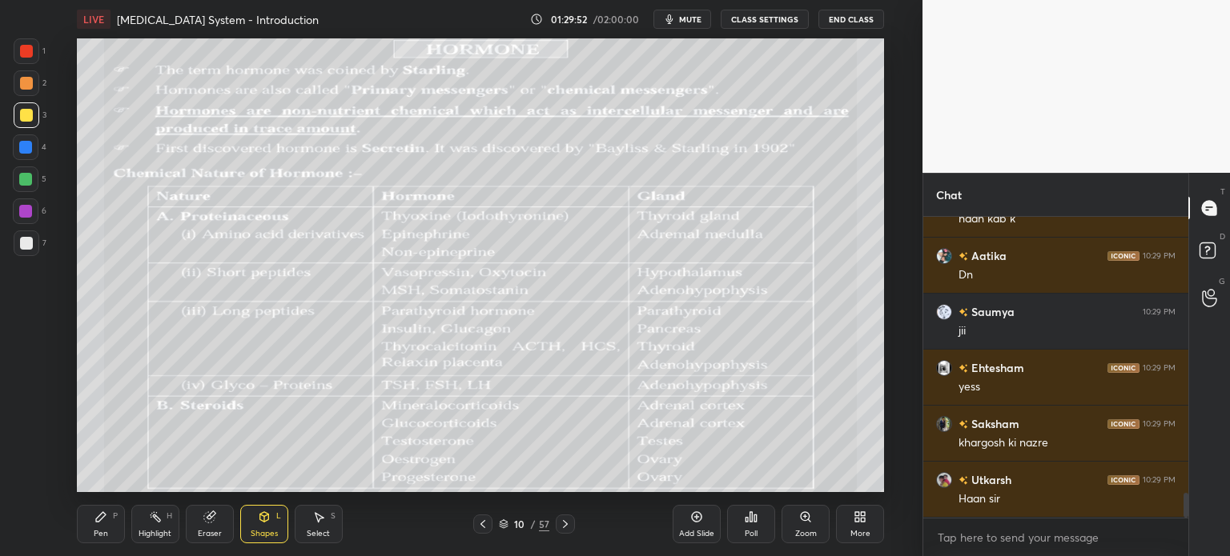
click at [463, 523] on div "10 / 57" at bounding box center [524, 524] width 298 height 19
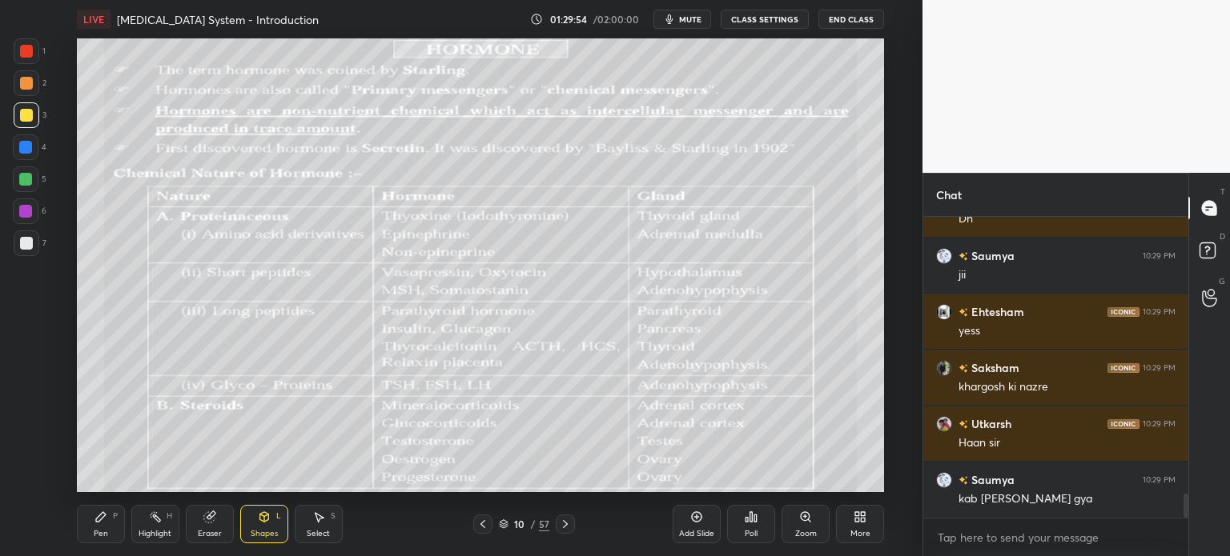
click at [478, 522] on icon at bounding box center [482, 524] width 13 height 13
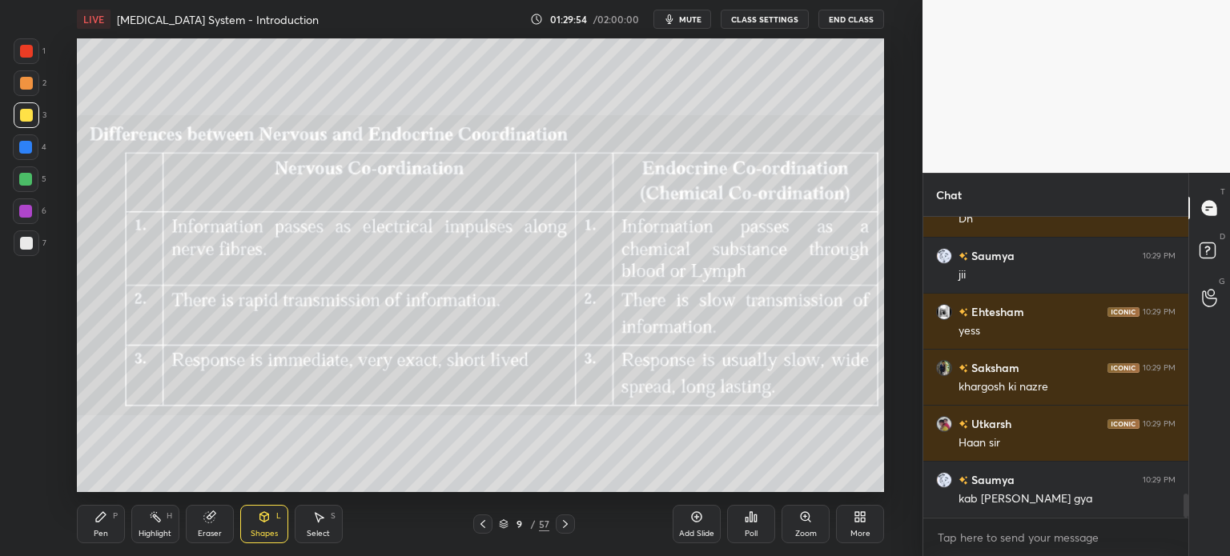
click at [480, 522] on icon at bounding box center [482, 524] width 13 height 13
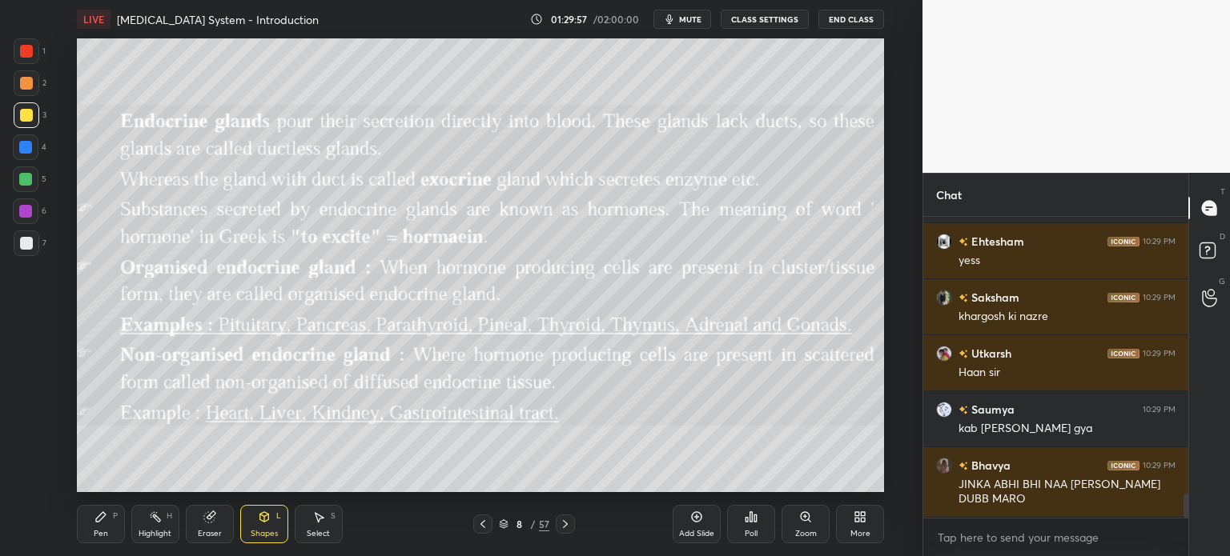
click at [473, 523] on div at bounding box center [482, 524] width 19 height 19
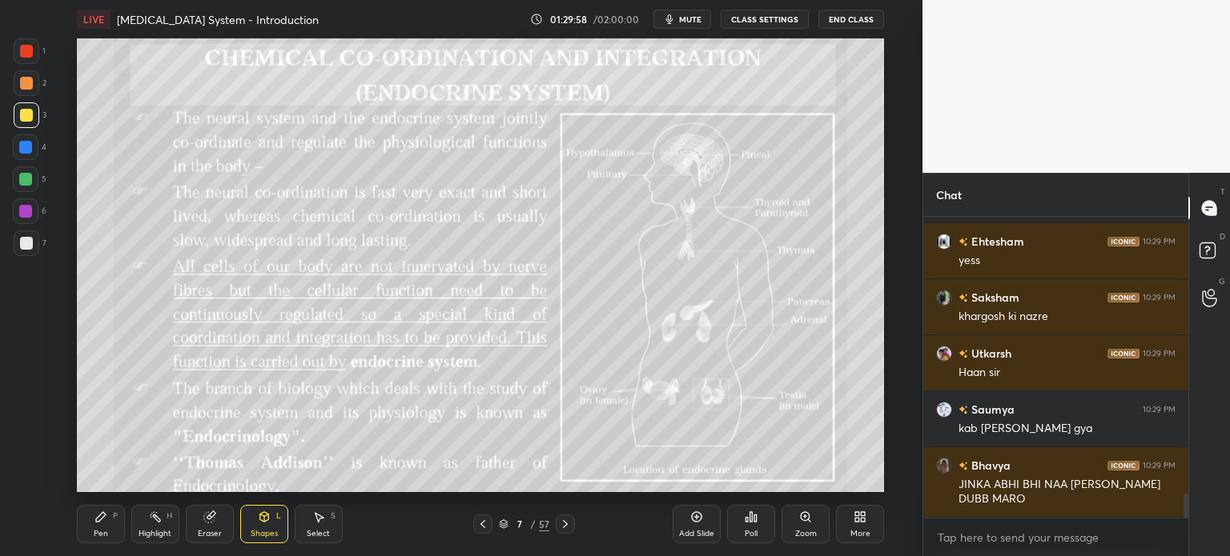
click at [561, 523] on icon at bounding box center [565, 524] width 13 height 13
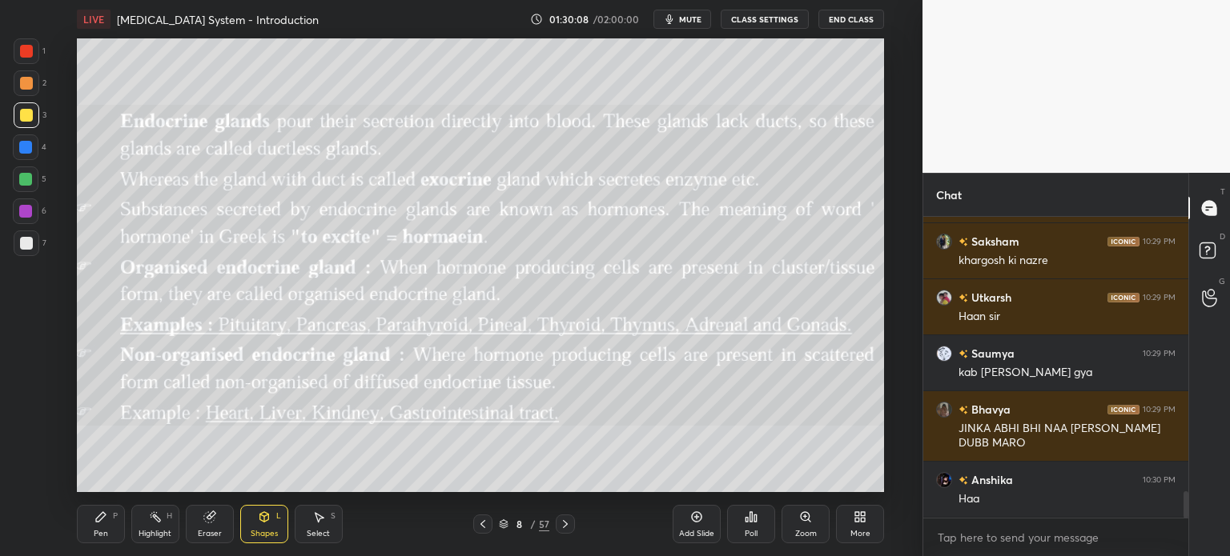
scroll to position [3196, 0]
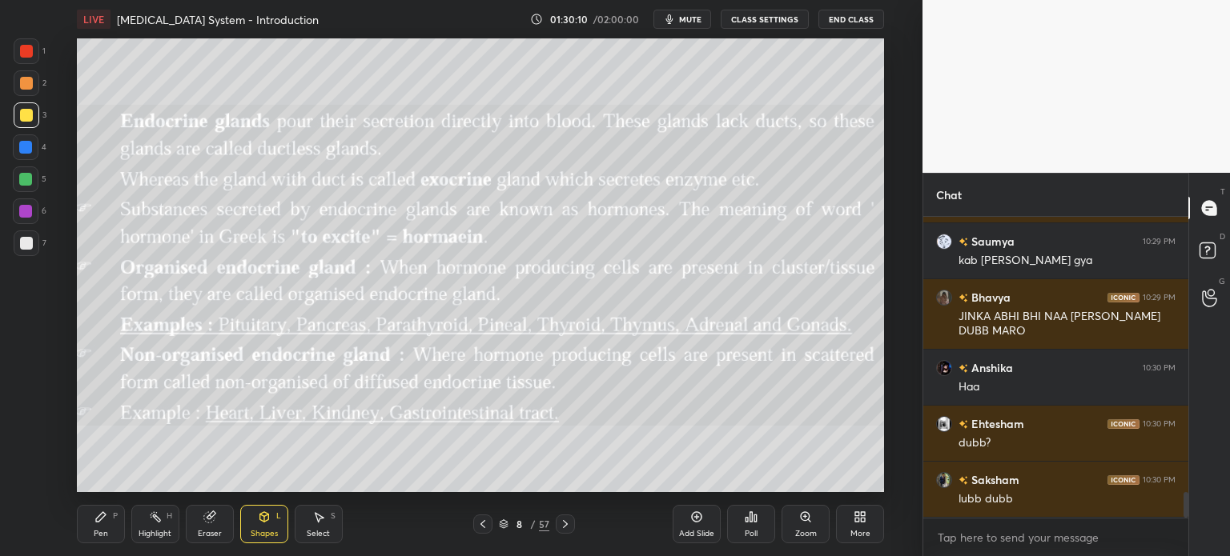
click at [562, 523] on icon at bounding box center [565, 524] width 13 height 13
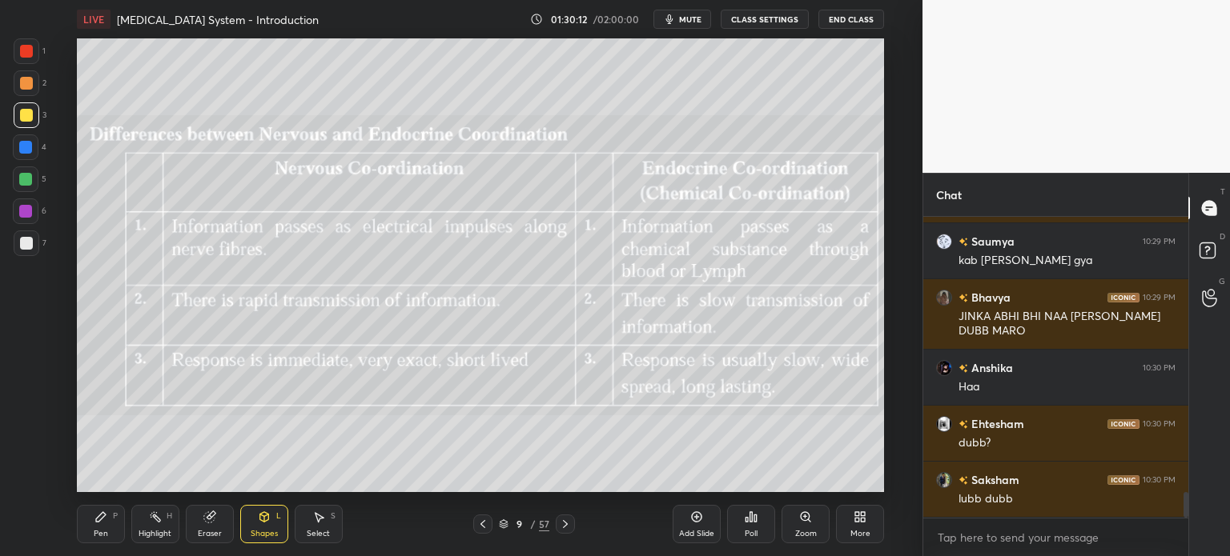
click at [485, 530] on icon at bounding box center [482, 524] width 13 height 13
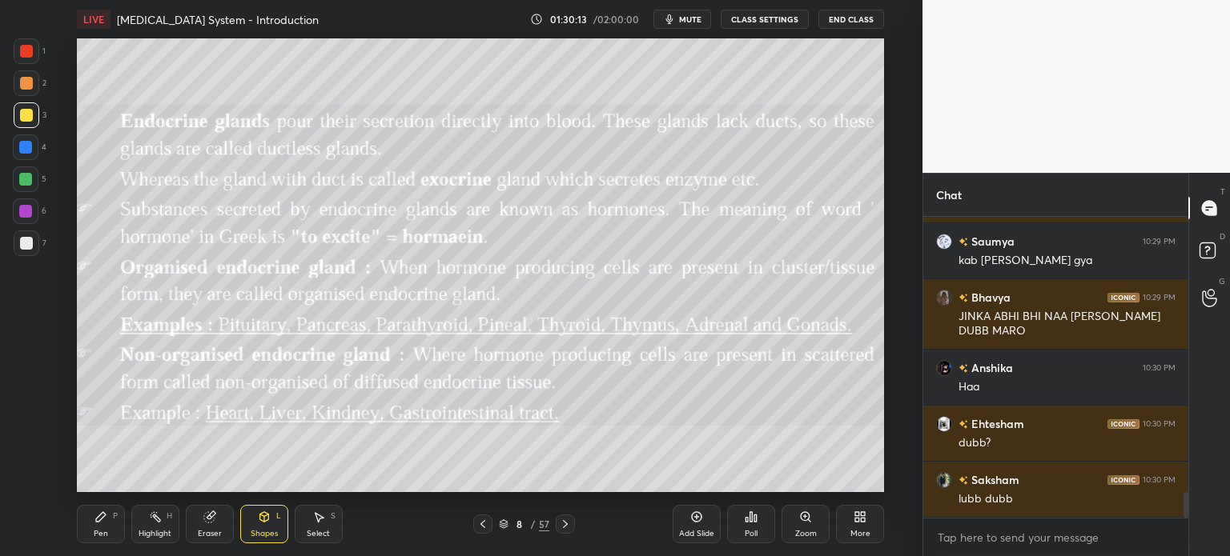
click at [693, 512] on icon at bounding box center [696, 517] width 13 height 13
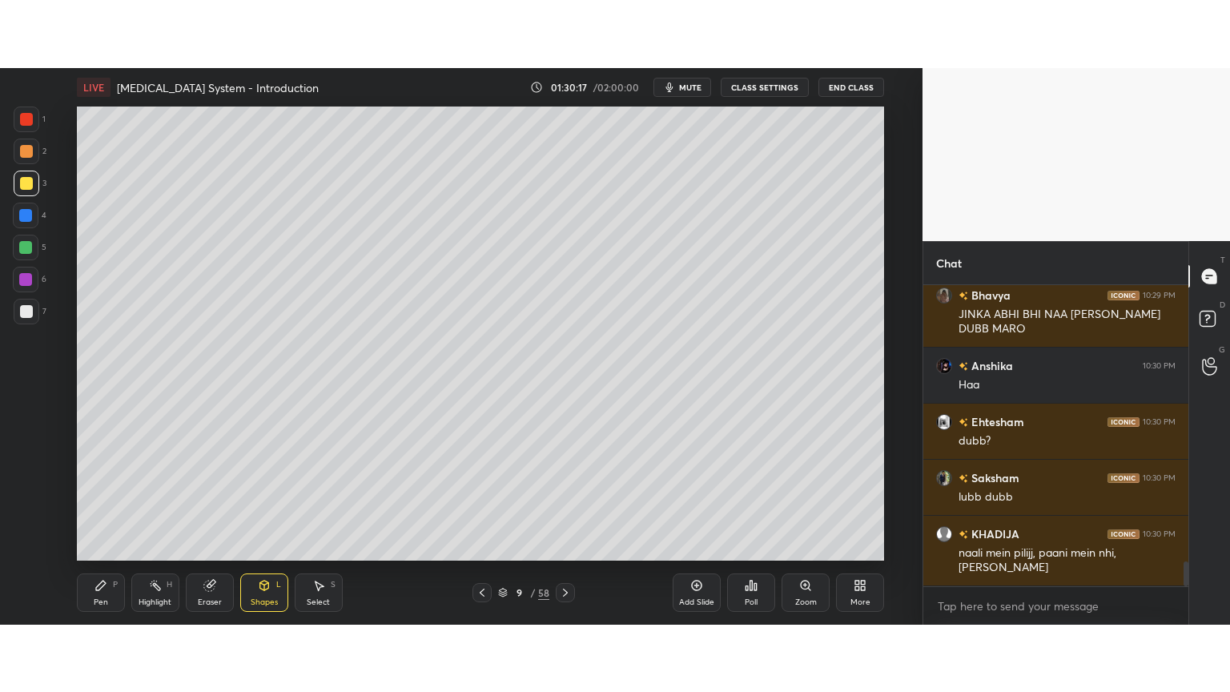
scroll to position [3323, 0]
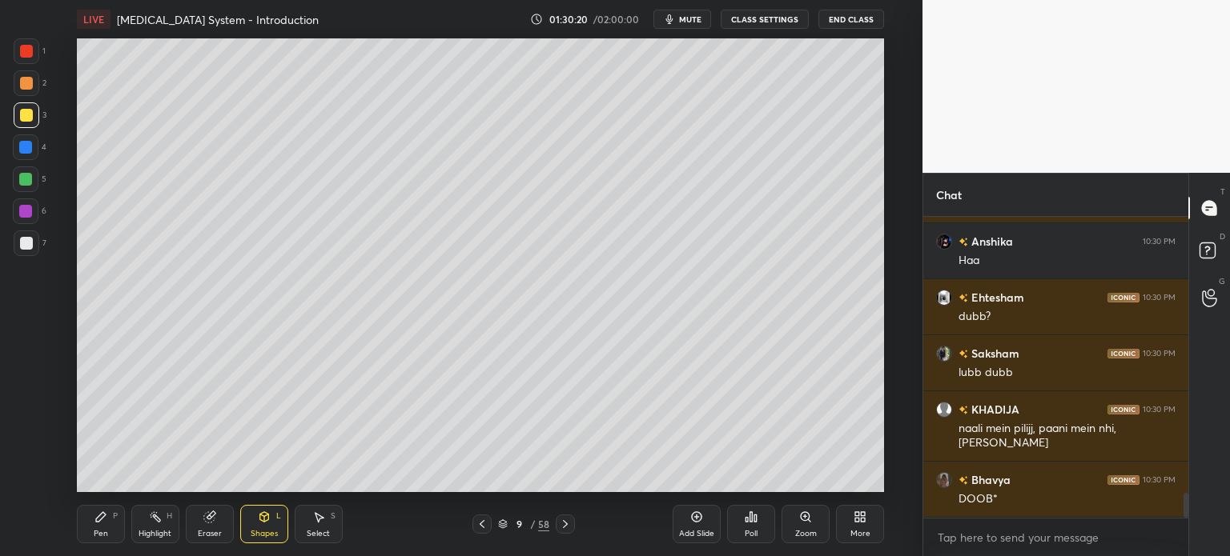
click at [267, 512] on icon at bounding box center [264, 517] width 13 height 13
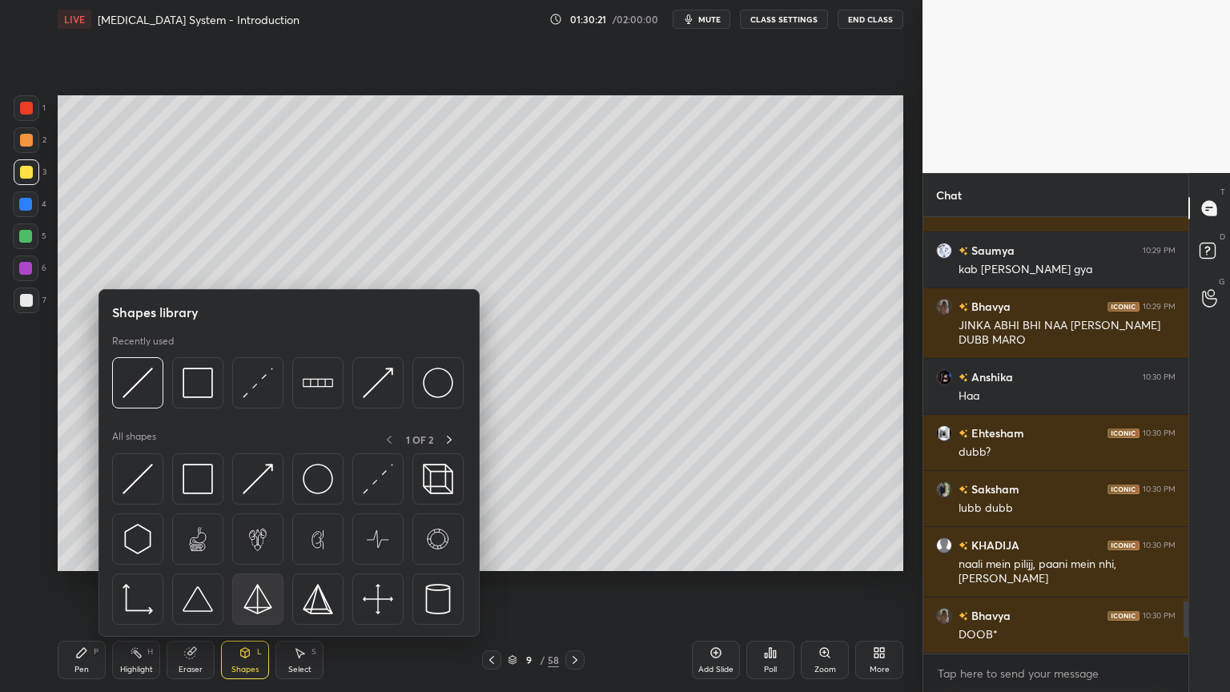
scroll to position [3187, 0]
click at [200, 387] on img at bounding box center [198, 382] width 30 height 30
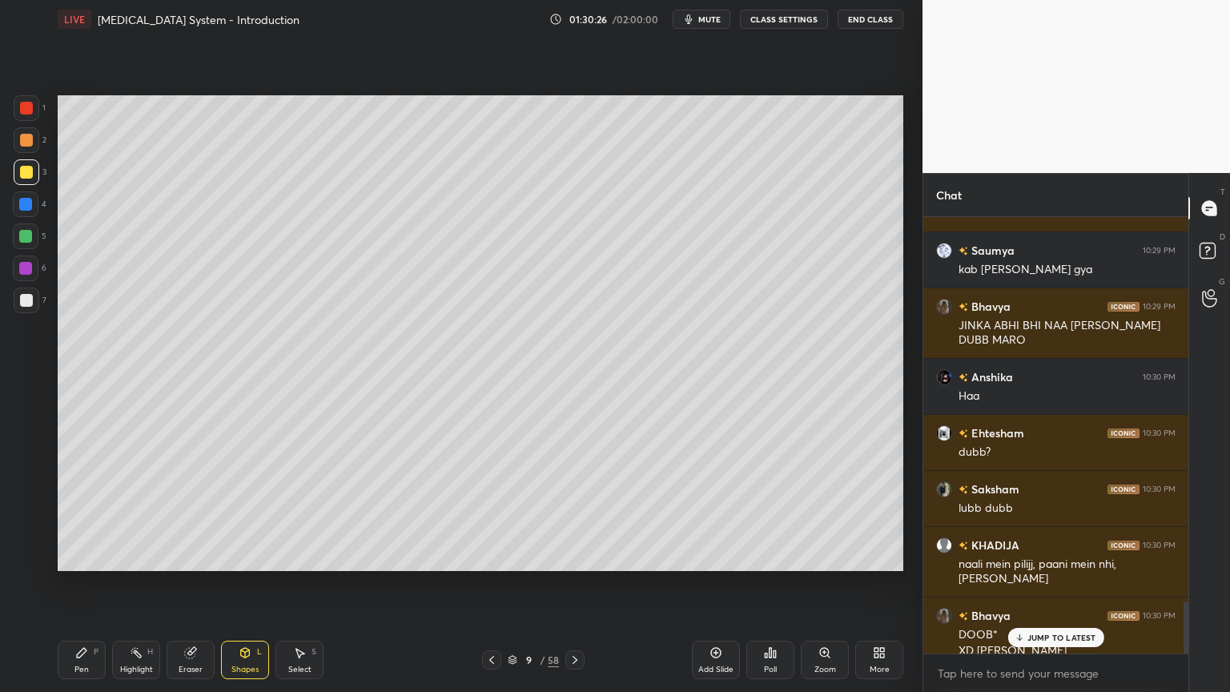
scroll to position [3202, 0]
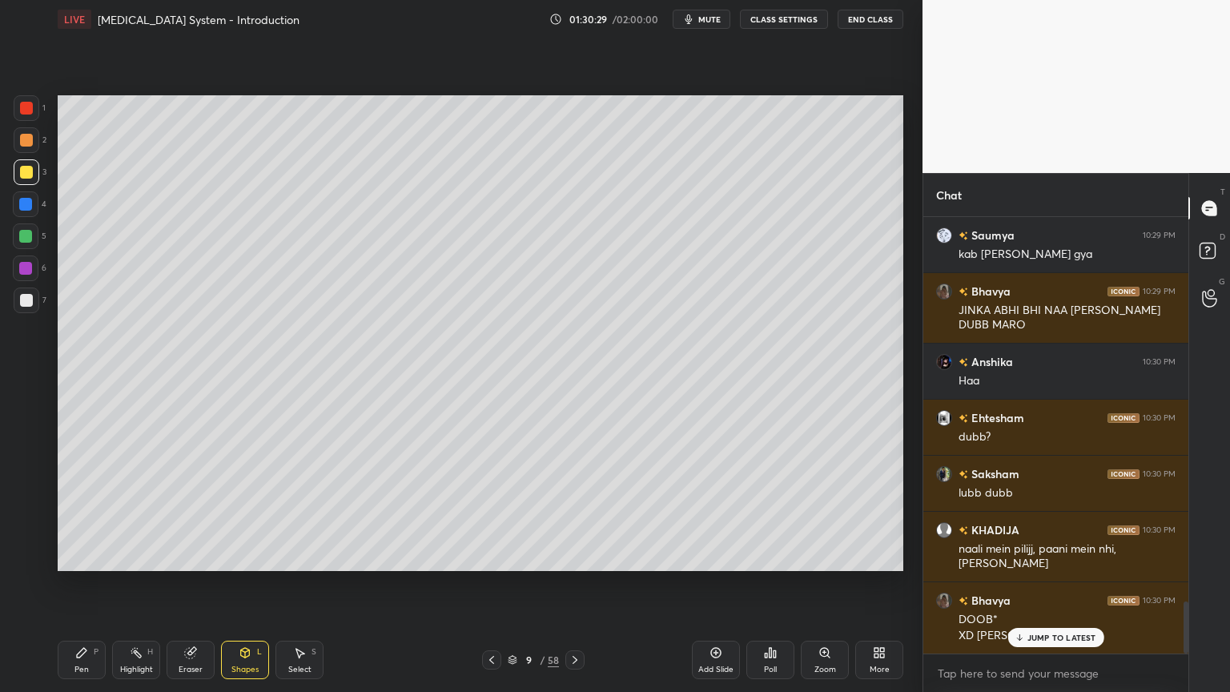
click at [72, 556] on div "Pen P" at bounding box center [82, 659] width 48 height 38
drag, startPoint x: 72, startPoint y: 655, endPoint x: 80, endPoint y: 650, distance: 9.3
click at [74, 556] on div "Pen P" at bounding box center [82, 659] width 48 height 38
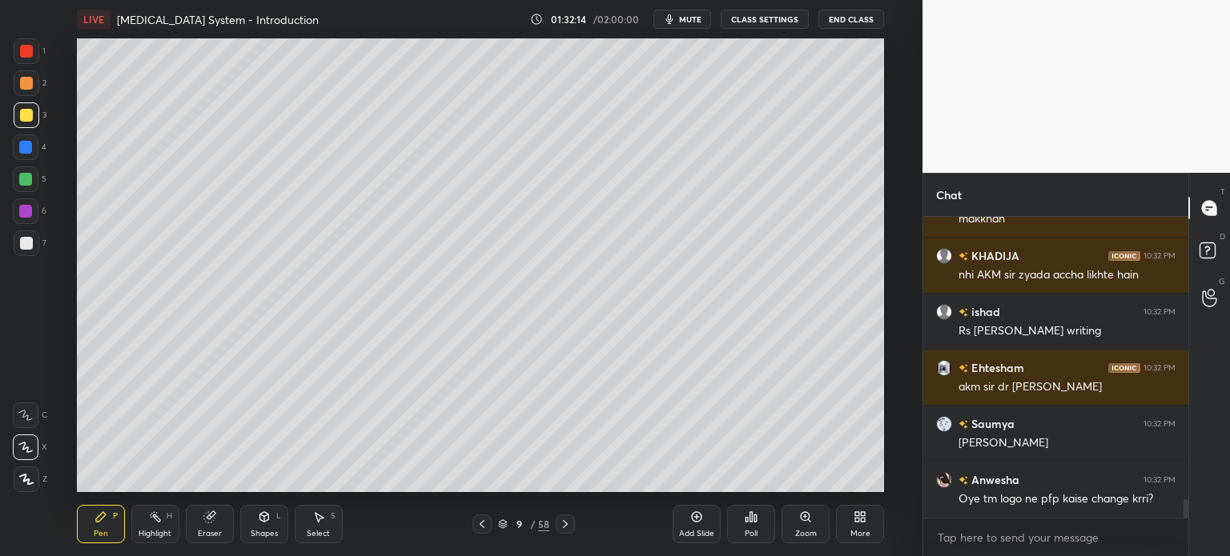
scroll to position [4605, 0]
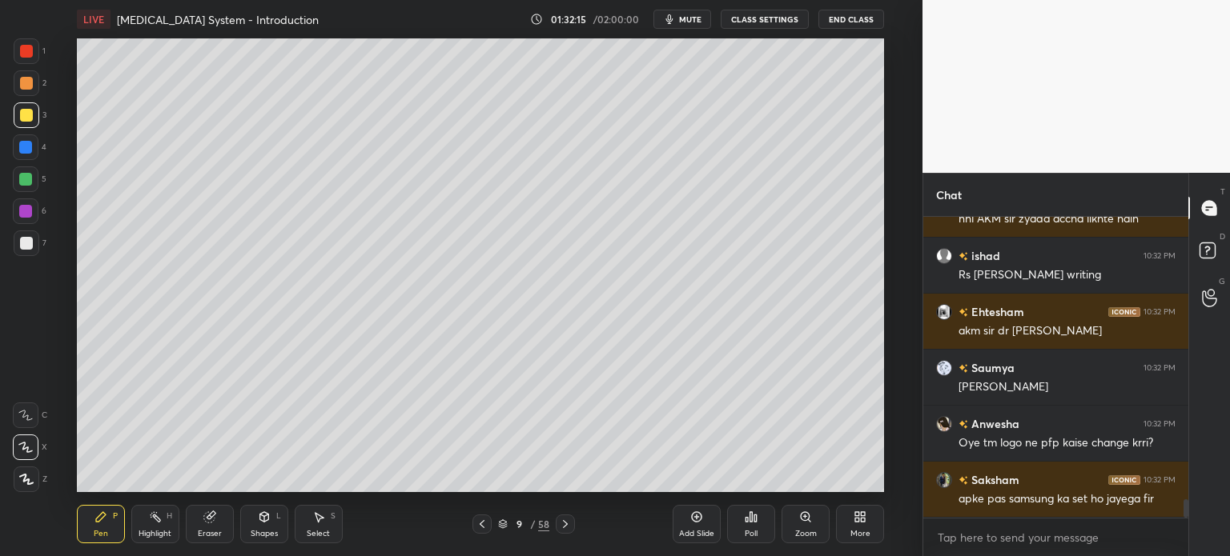
click at [930, 89] on div "1 2 3 4 5 6 7 C X Z C X Z E E Erase all H H LIVE Endocrine System - Introductio…" at bounding box center [615, 278] width 1230 height 556
click at [897, 147] on div "Setting up your live class Poll for secs No correct answer Start poll" at bounding box center [480, 265] width 858 height 454
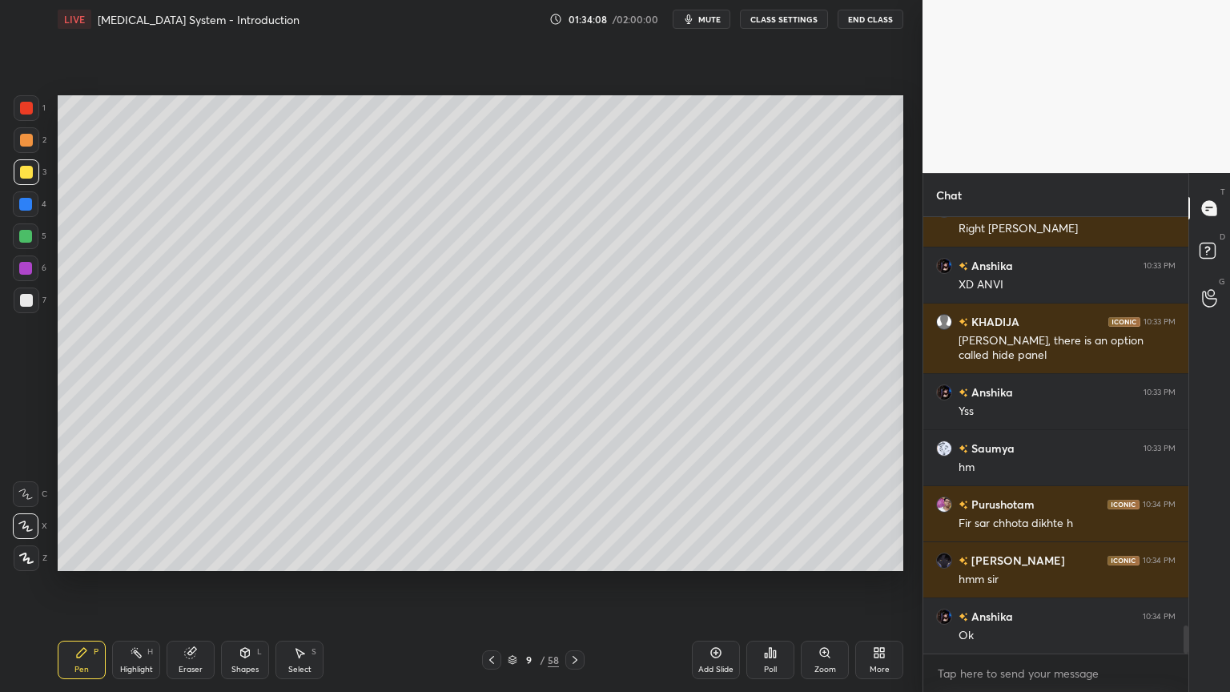
scroll to position [6433, 0]
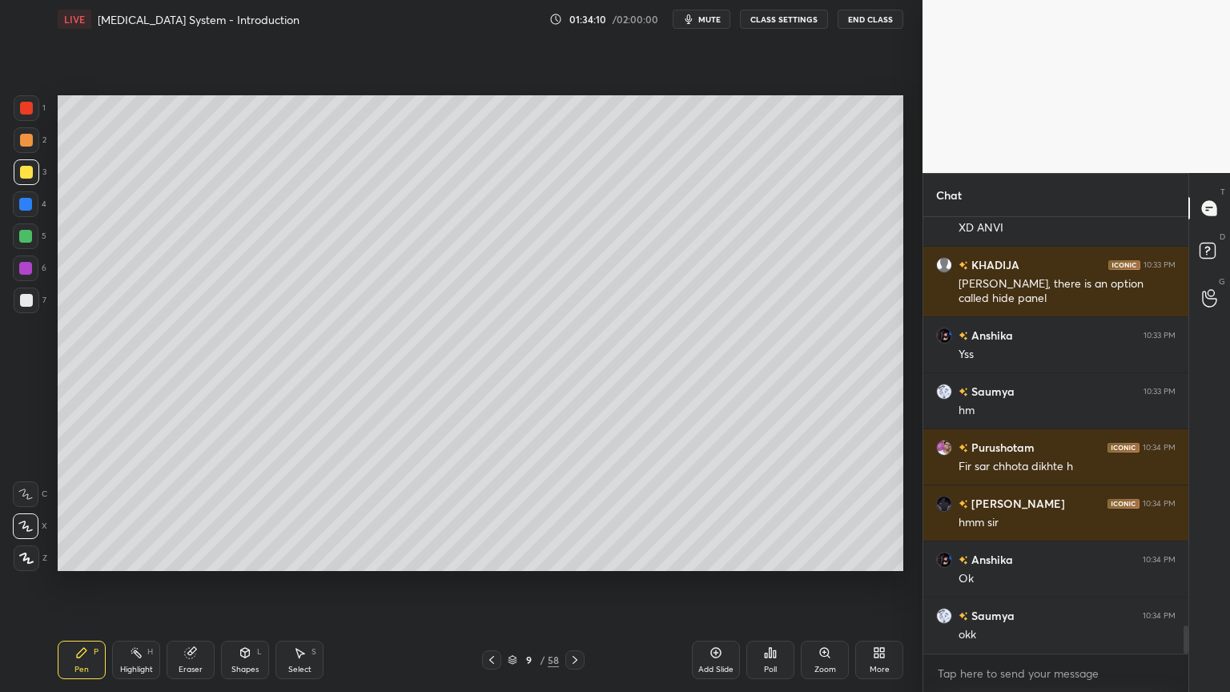
click at [238, 556] on div "Shapes L" at bounding box center [245, 659] width 48 height 38
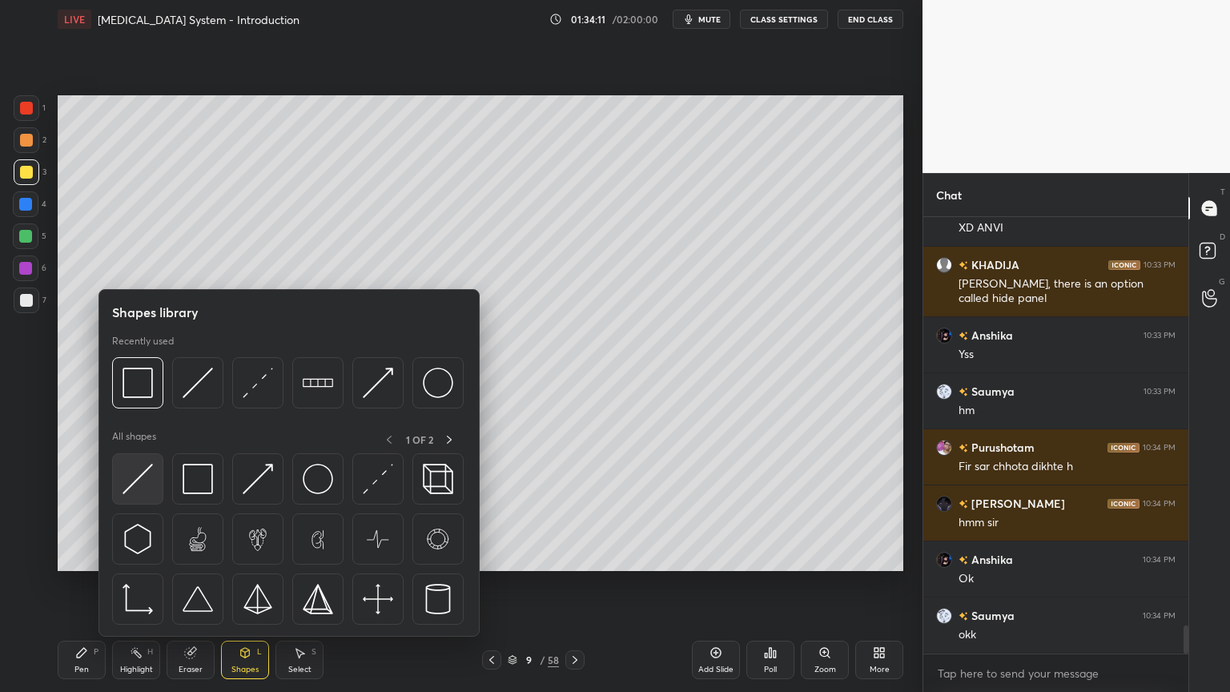
click at [136, 483] on img at bounding box center [137, 479] width 30 height 30
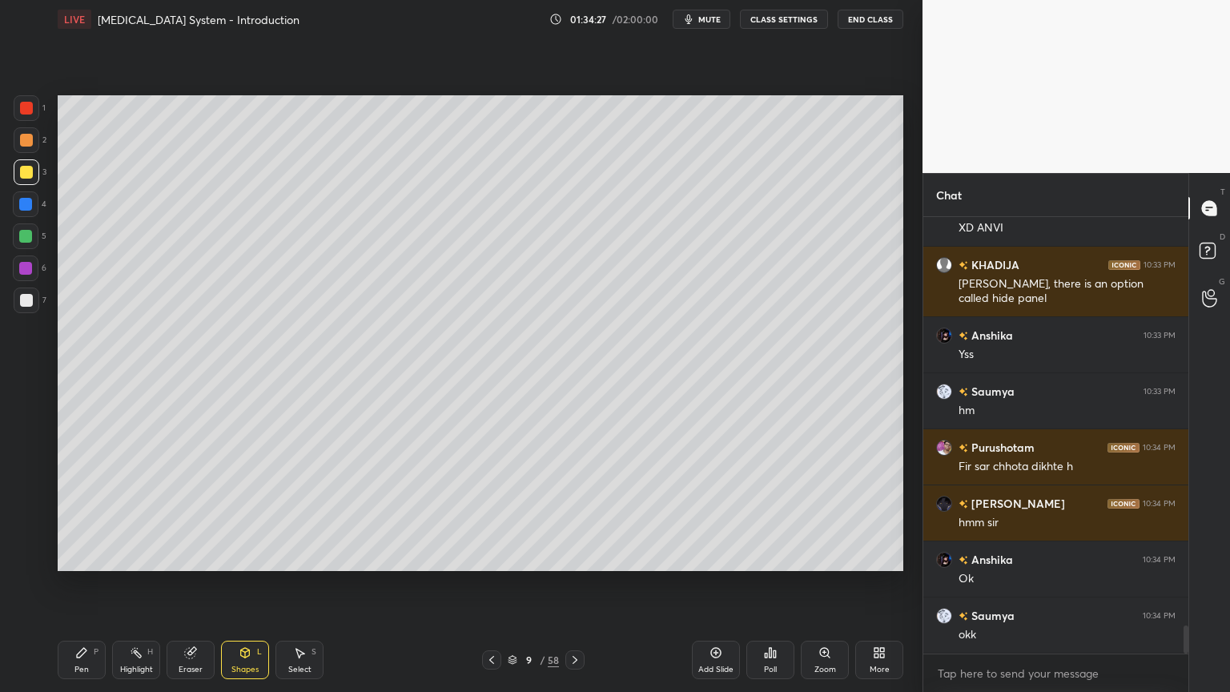
click at [78, 556] on icon at bounding box center [82, 653] width 10 height 10
click at [78, 556] on div "Pen P" at bounding box center [82, 659] width 48 height 38
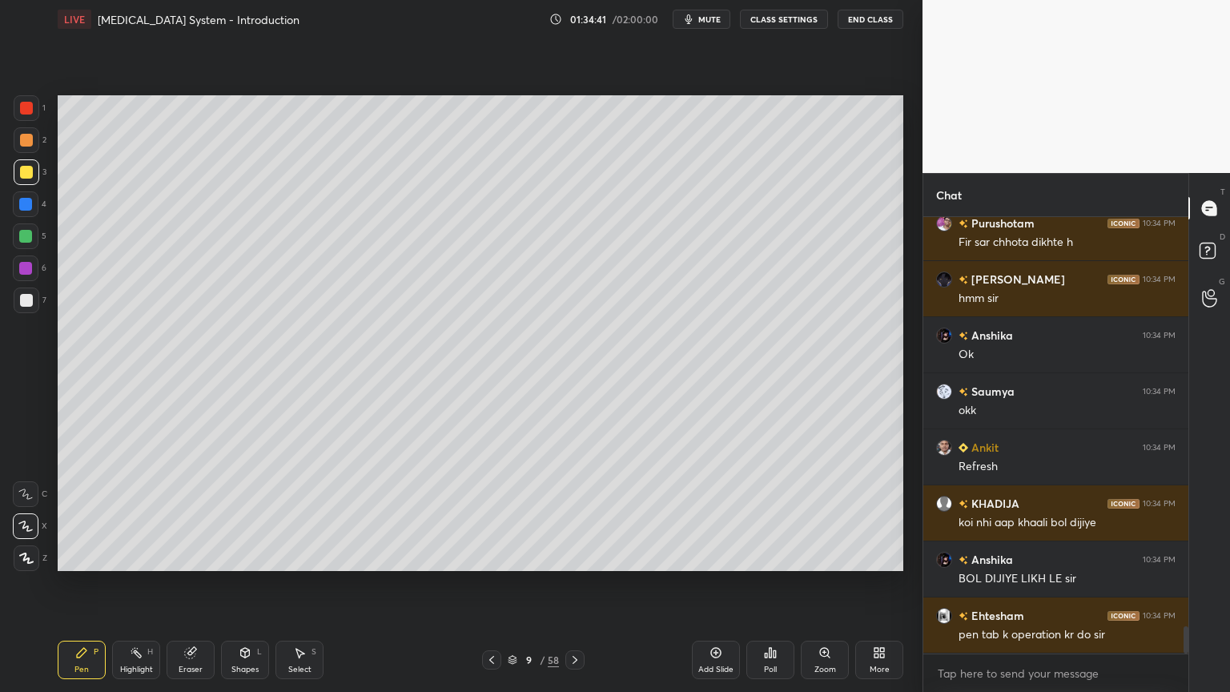
scroll to position [6712, 0]
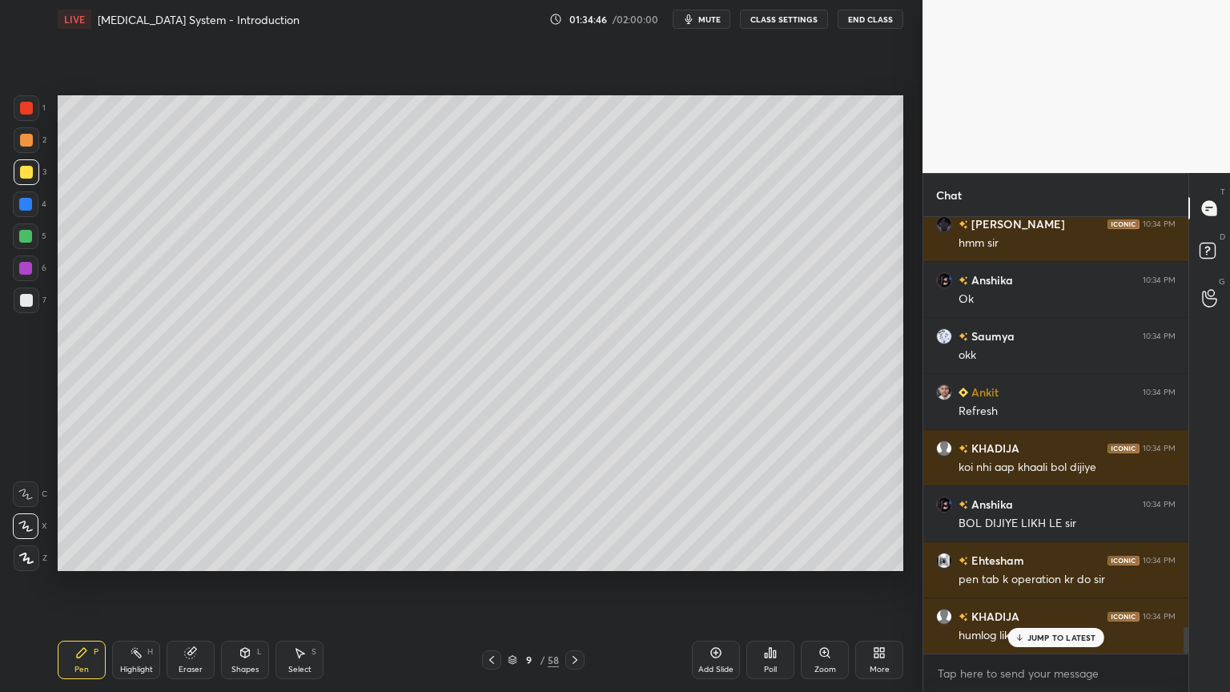
click at [496, 556] on icon at bounding box center [491, 659] width 13 height 13
click at [580, 556] on icon at bounding box center [574, 659] width 13 height 13
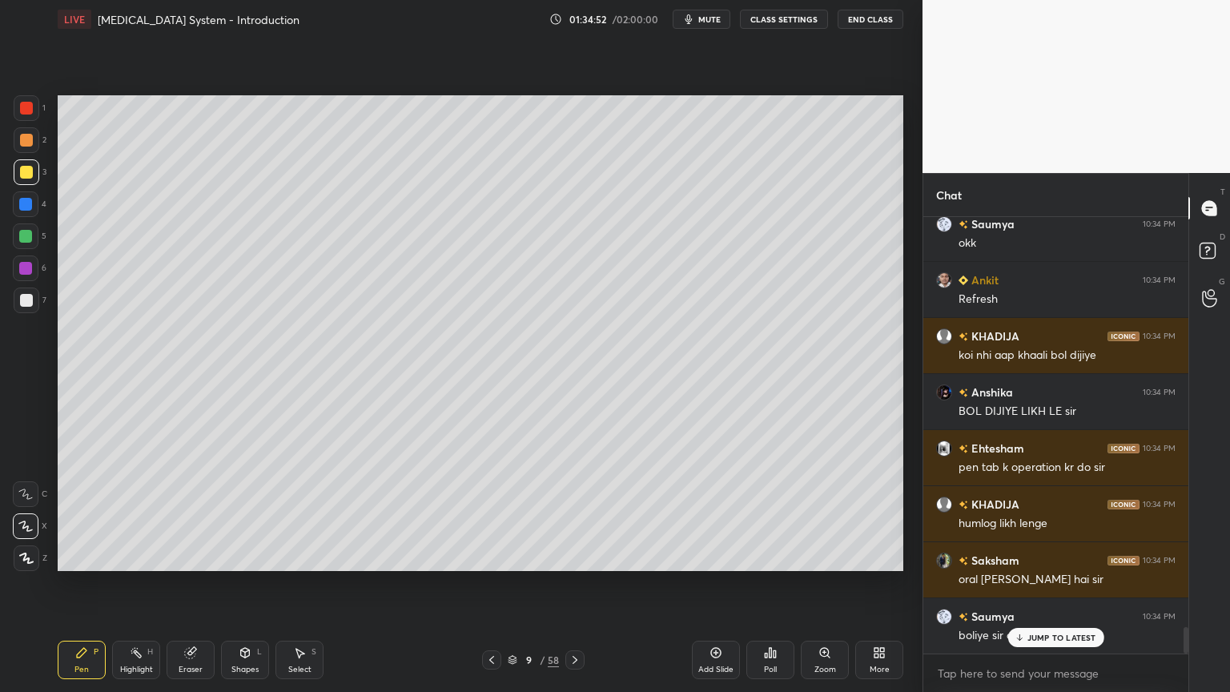
scroll to position [6881, 0]
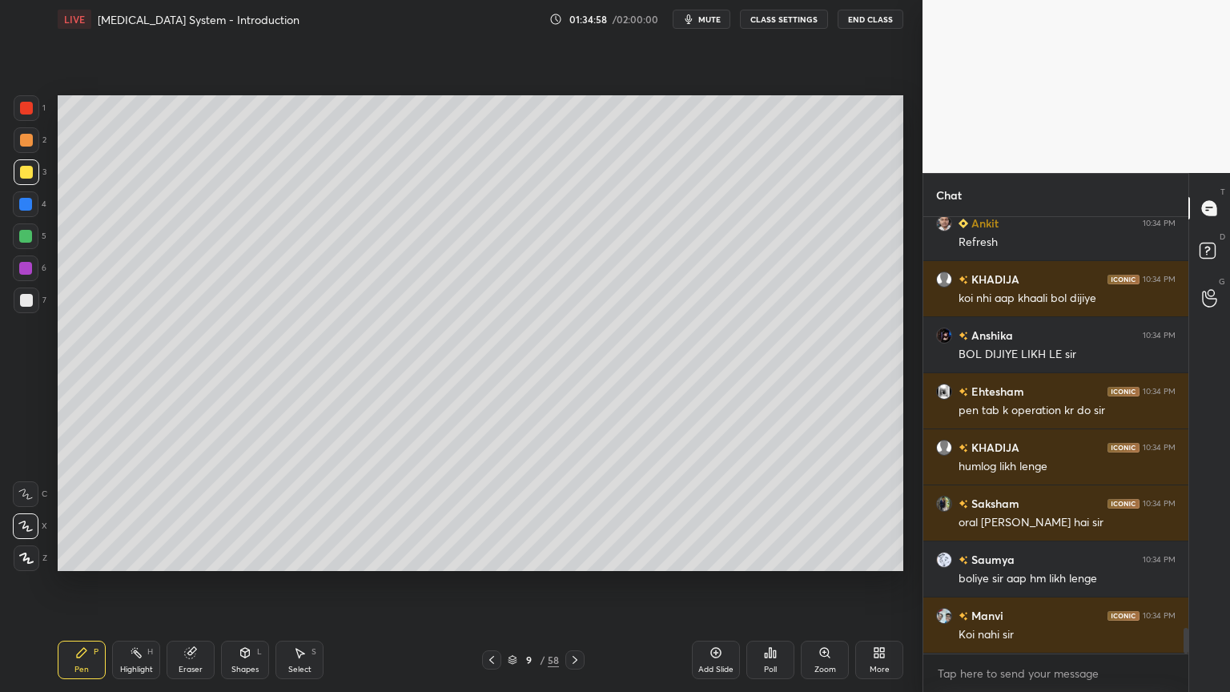
click at [231, 556] on div "Shapes L" at bounding box center [245, 659] width 48 height 38
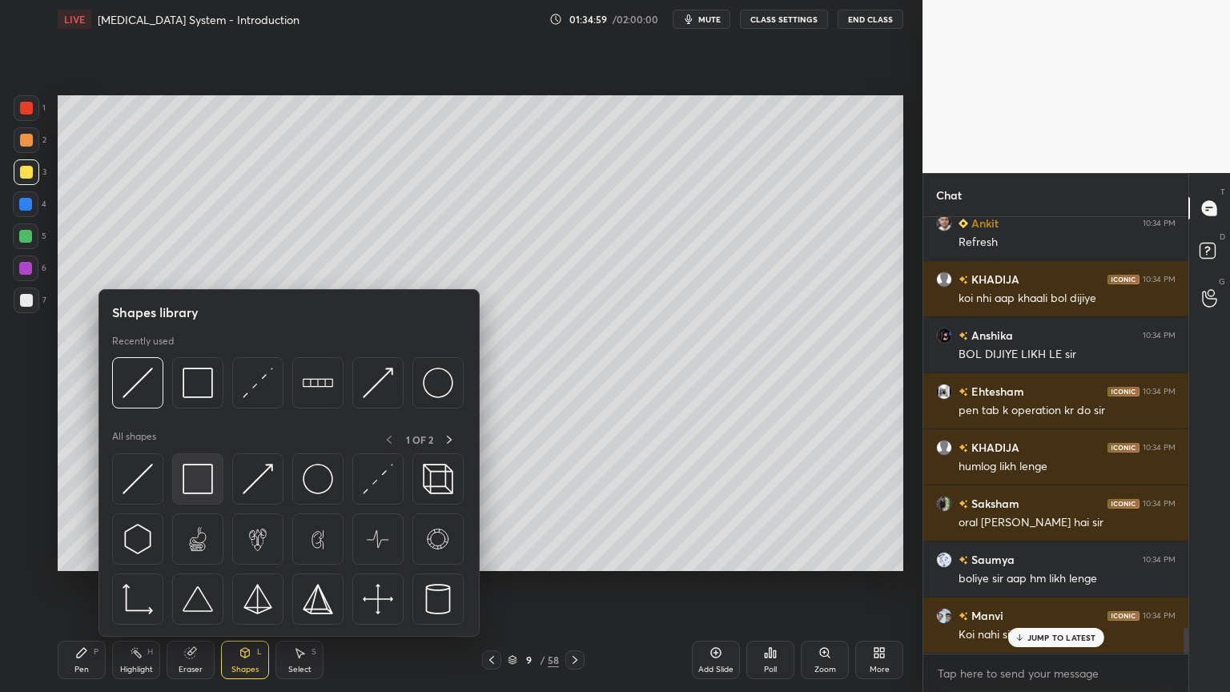
scroll to position [6936, 0]
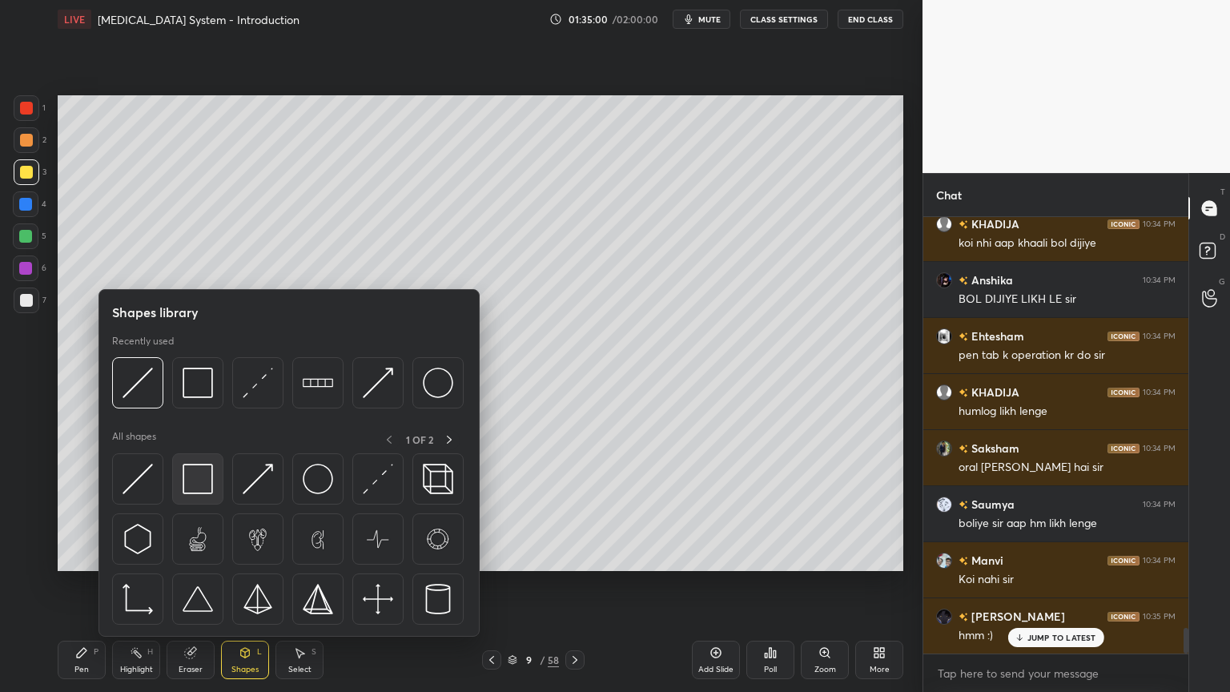
click at [202, 485] on img at bounding box center [198, 479] width 30 height 30
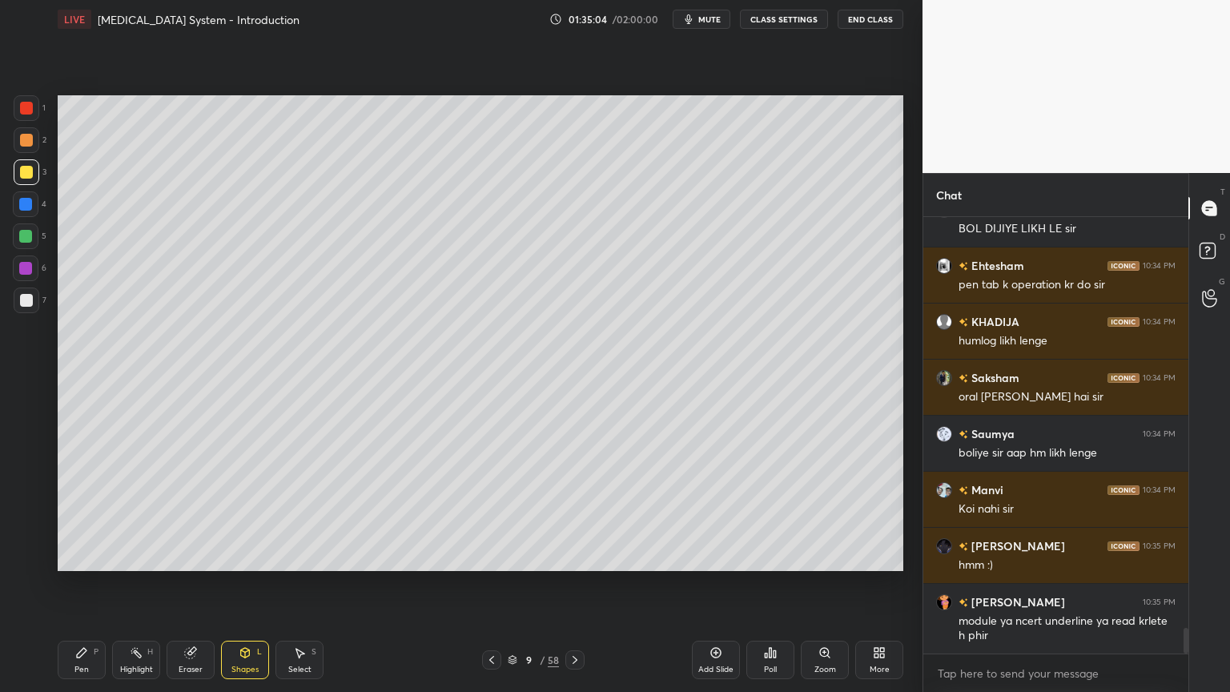
scroll to position [7064, 0]
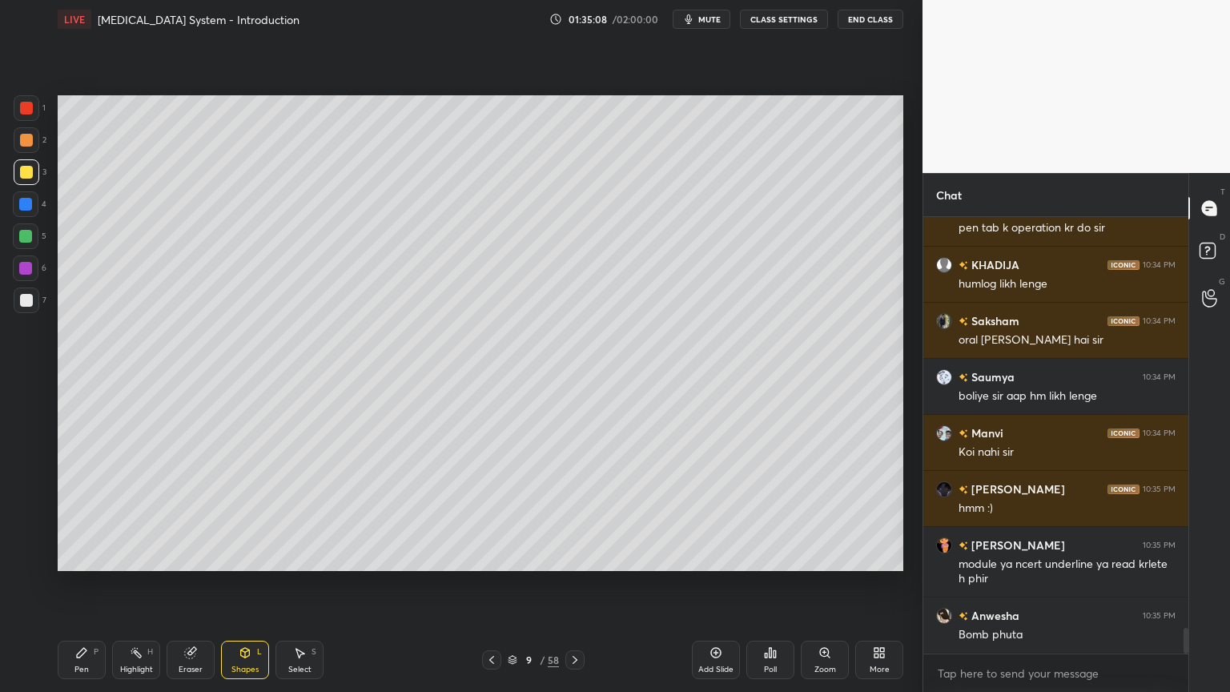
click at [29, 140] on div at bounding box center [26, 140] width 13 height 13
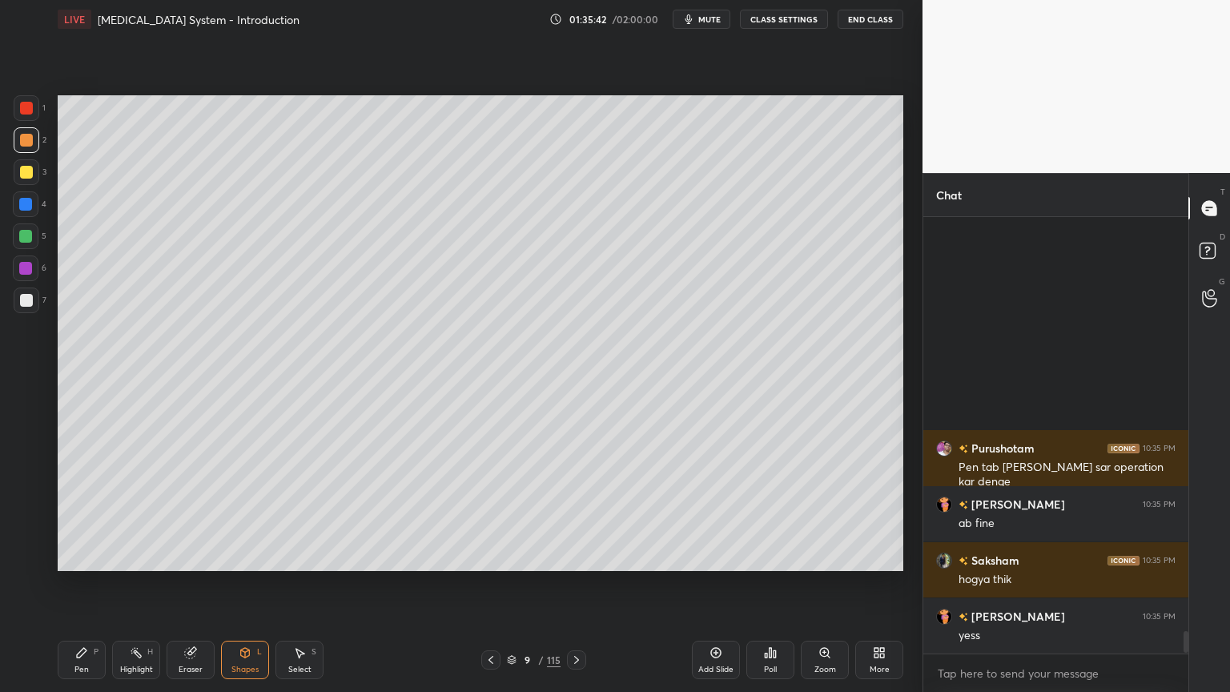
scroll to position [8297, 0]
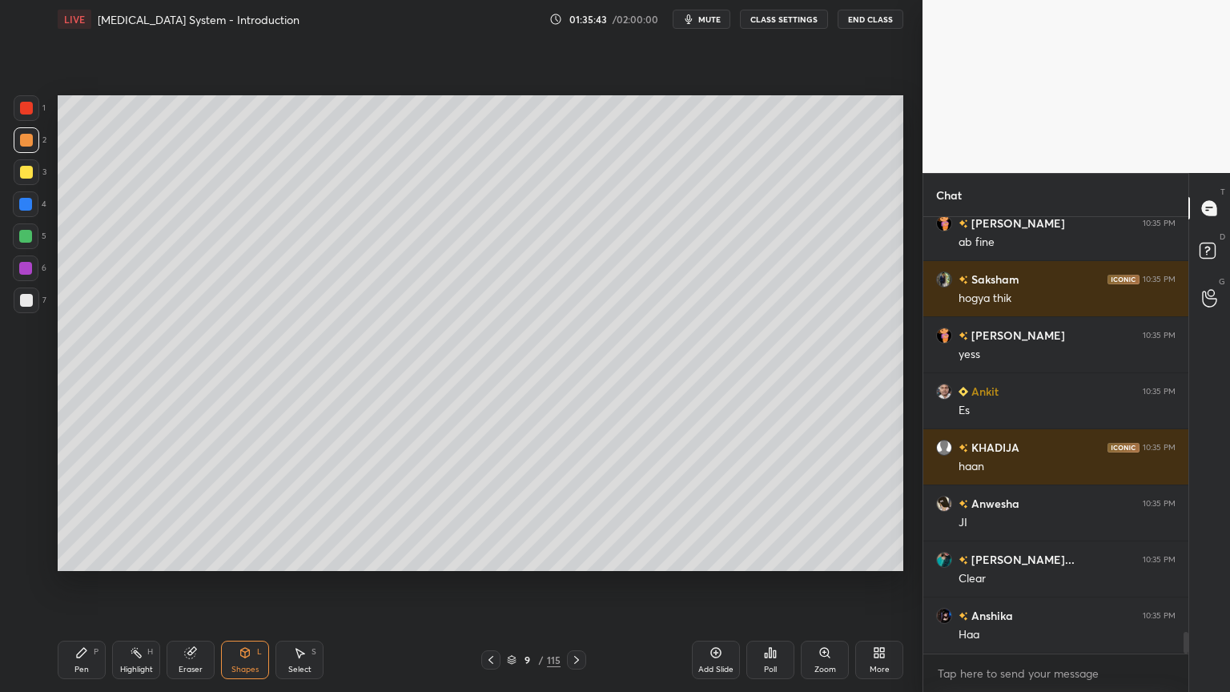
click at [291, 556] on div "Select S" at bounding box center [299, 659] width 48 height 38
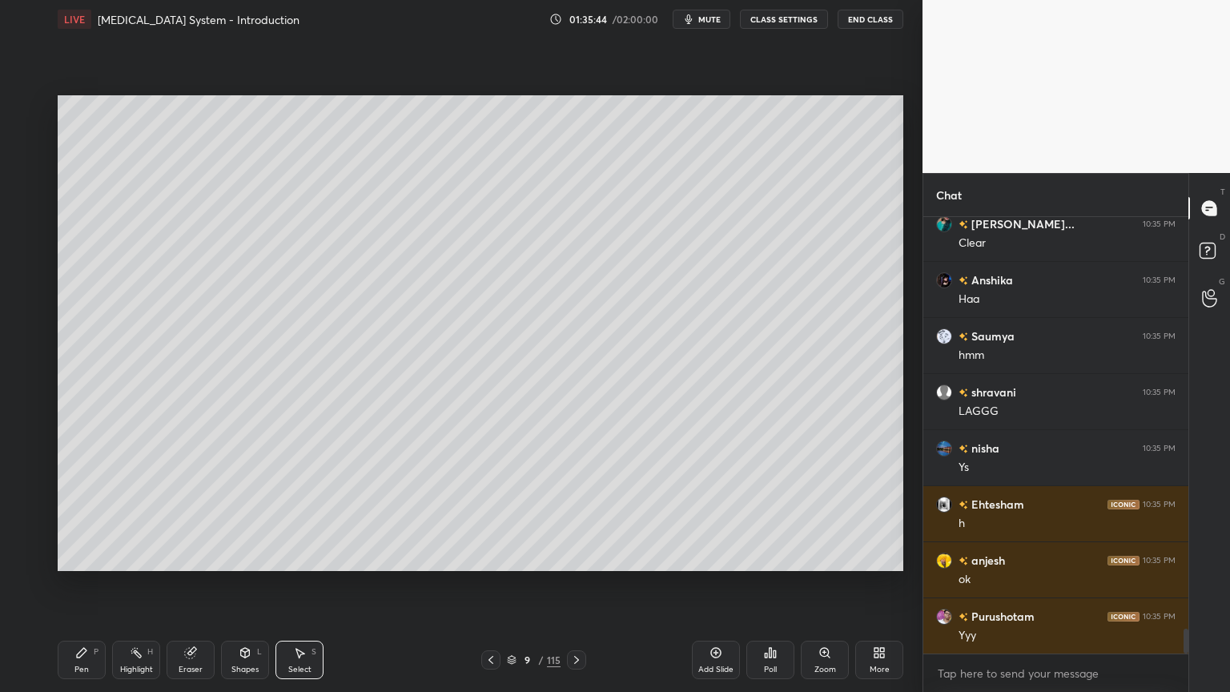
scroll to position [7137, 0]
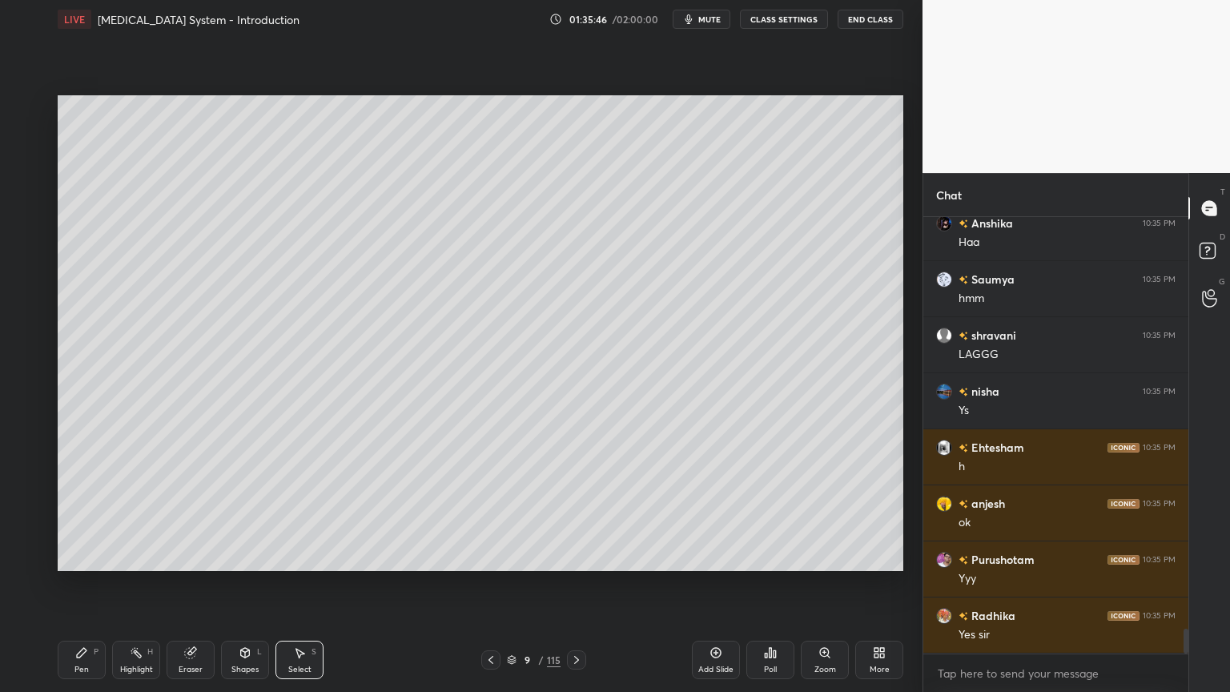
drag, startPoint x: 141, startPoint y: 664, endPoint x: 119, endPoint y: 661, distance: 21.9
click at [139, 556] on div "Highlight" at bounding box center [136, 669] width 33 height 8
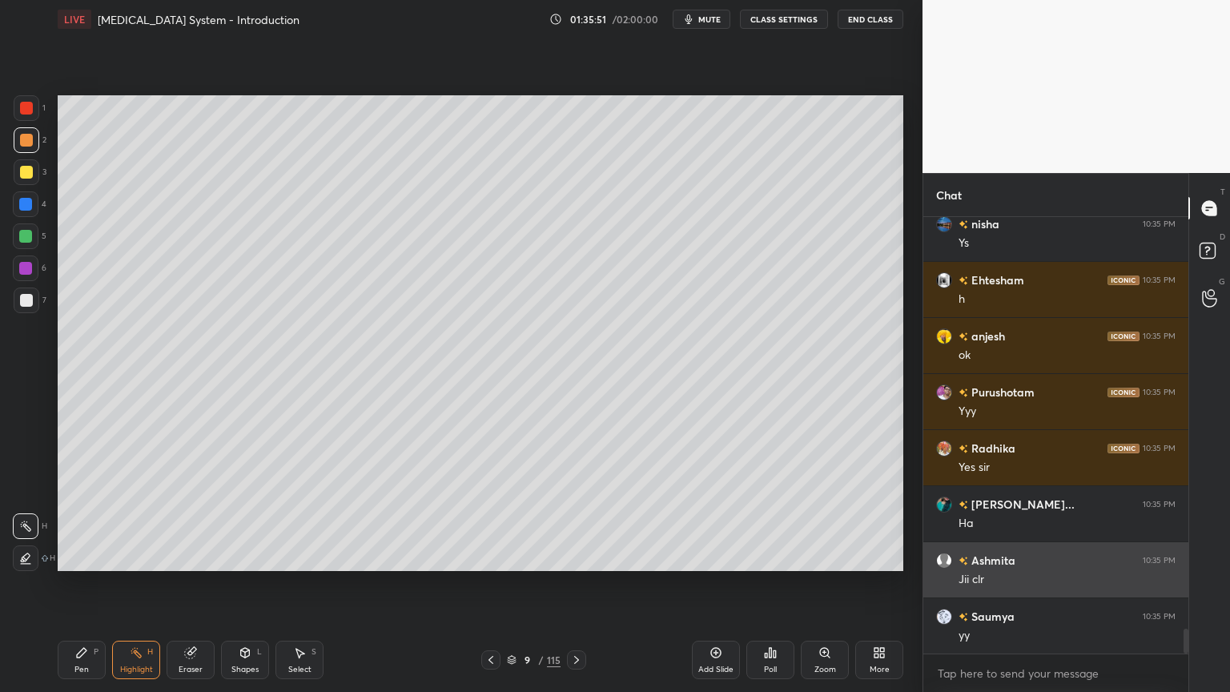
scroll to position [7362, 0]
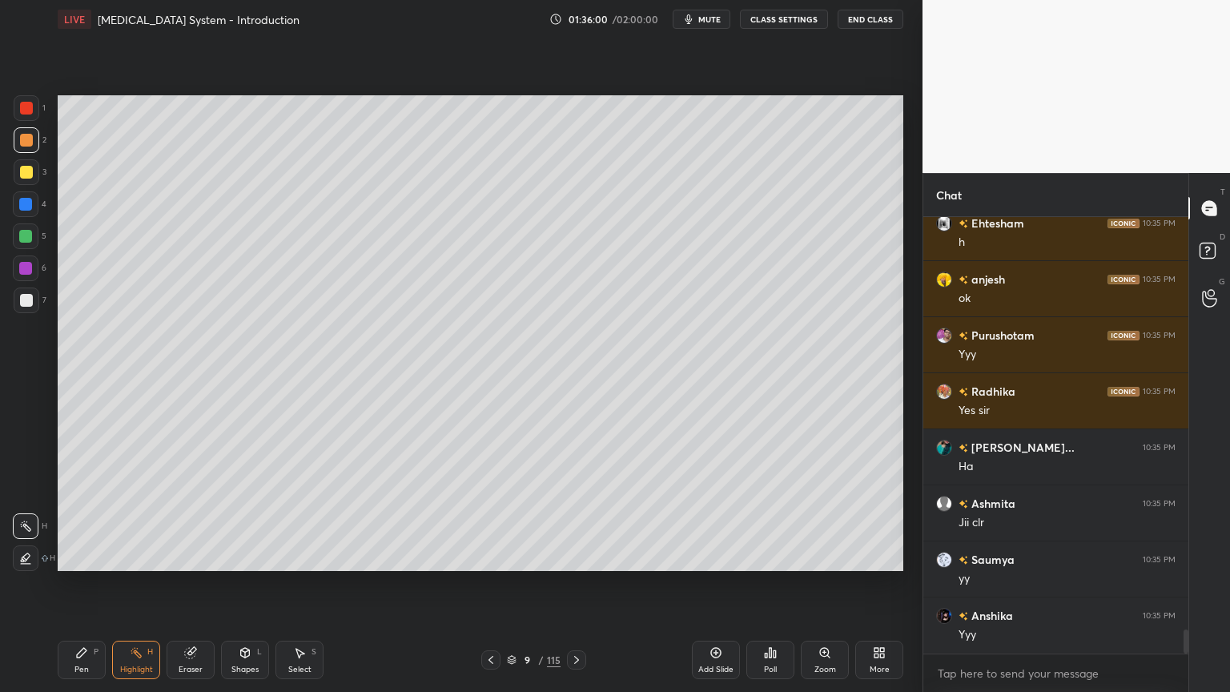
click at [30, 239] on div at bounding box center [25, 236] width 13 height 13
click at [83, 556] on div "Pen P" at bounding box center [82, 659] width 48 height 38
click at [571, 556] on icon at bounding box center [576, 659] width 13 height 13
click at [492, 556] on div at bounding box center [490, 659] width 19 height 19
click at [490, 556] on icon at bounding box center [490, 659] width 13 height 13
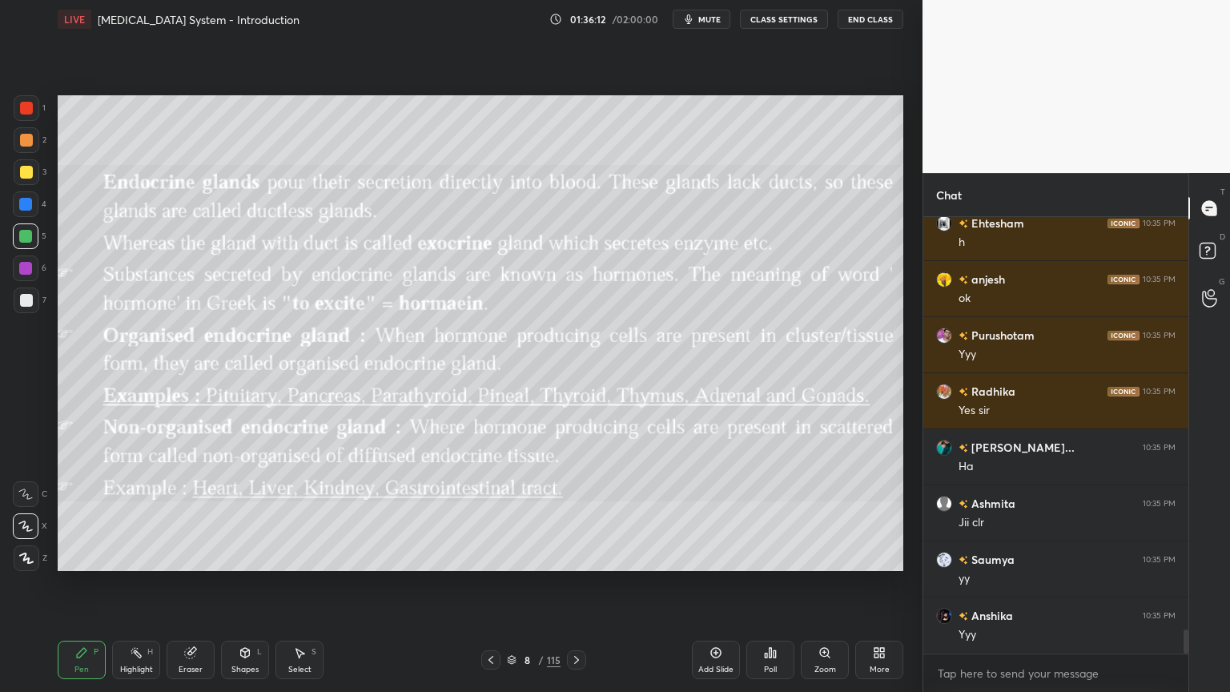
click at [576, 556] on icon at bounding box center [576, 659] width 13 height 13
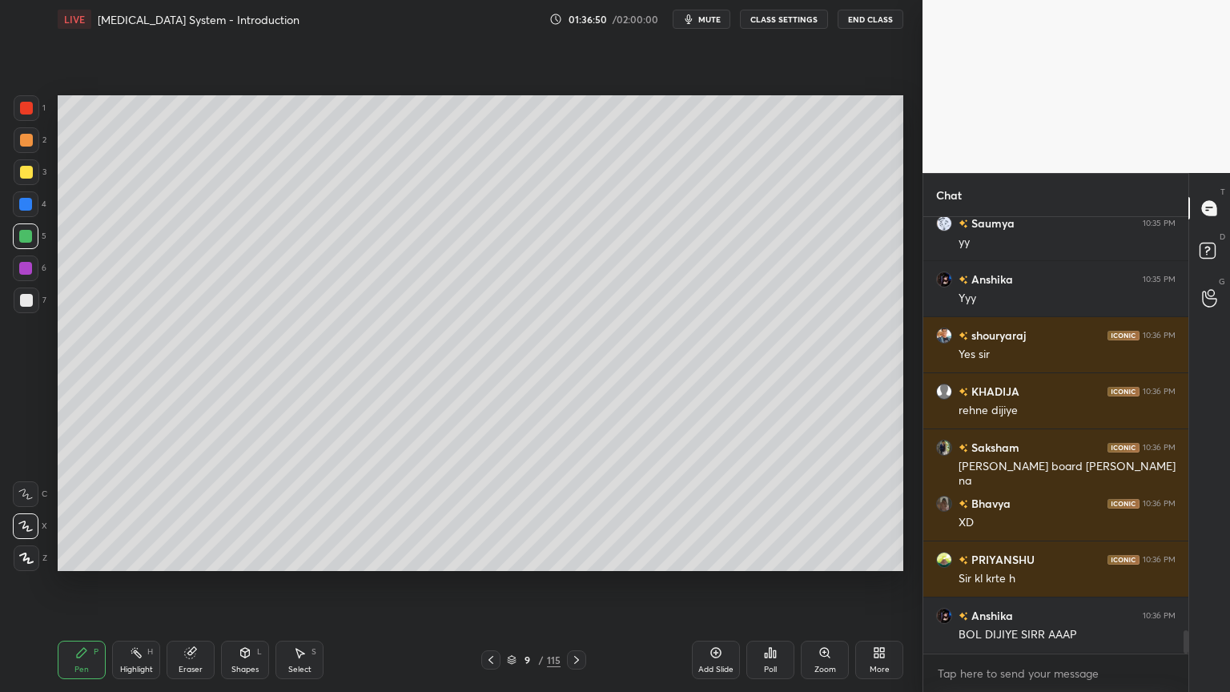
scroll to position [7753, 0]
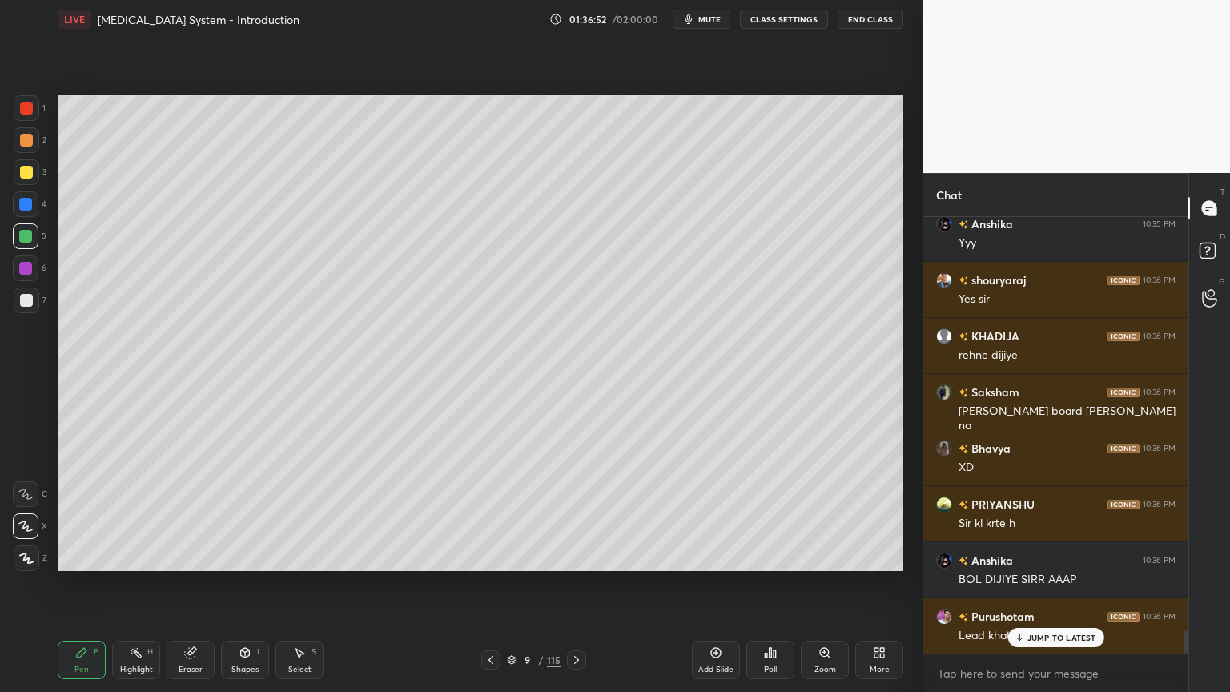
click at [487, 556] on icon at bounding box center [490, 659] width 13 height 13
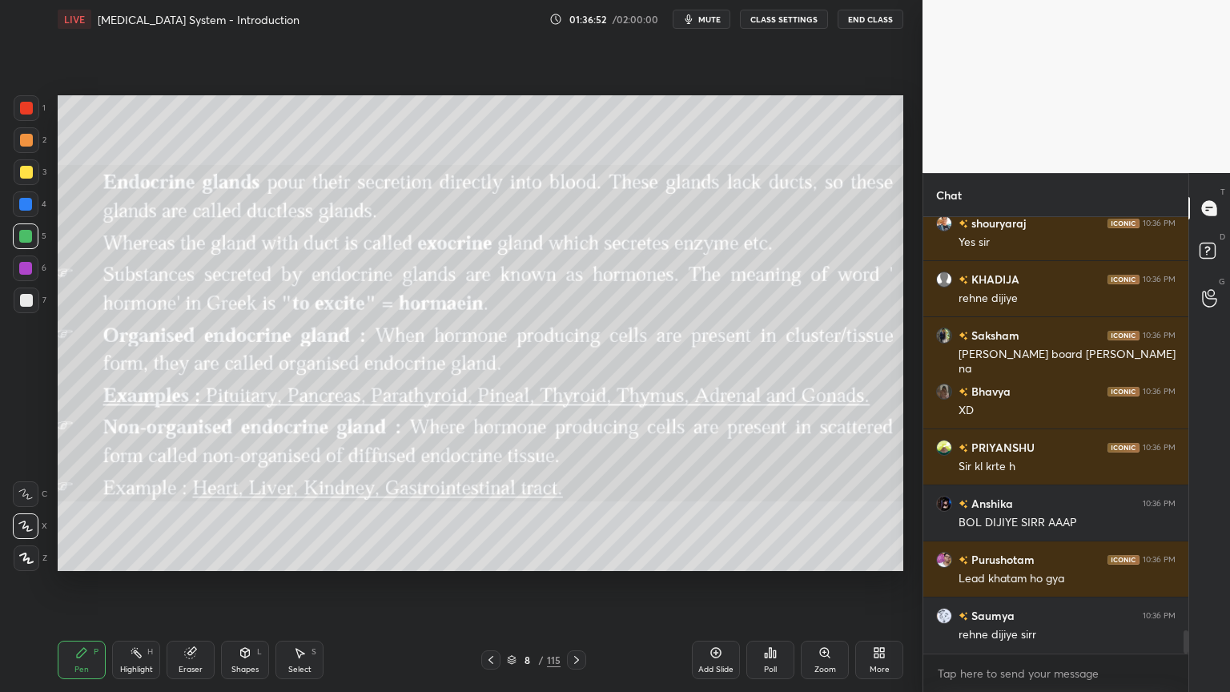
click at [487, 556] on icon at bounding box center [490, 659] width 13 height 13
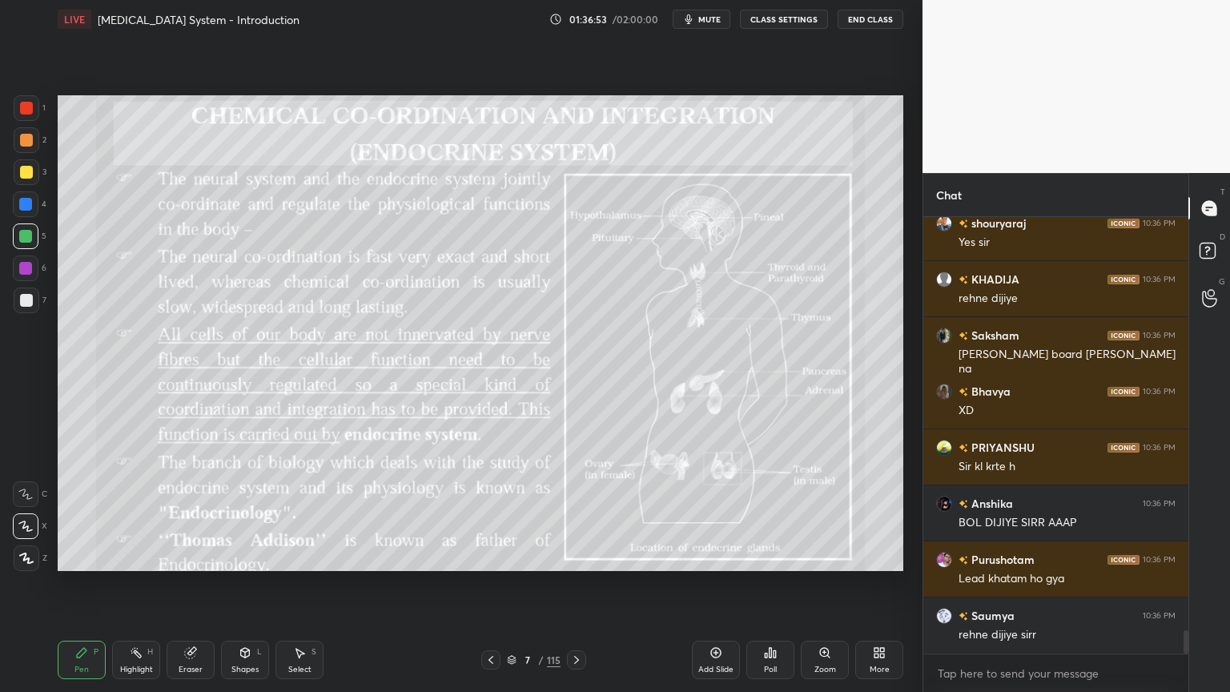
scroll to position [7865, 0]
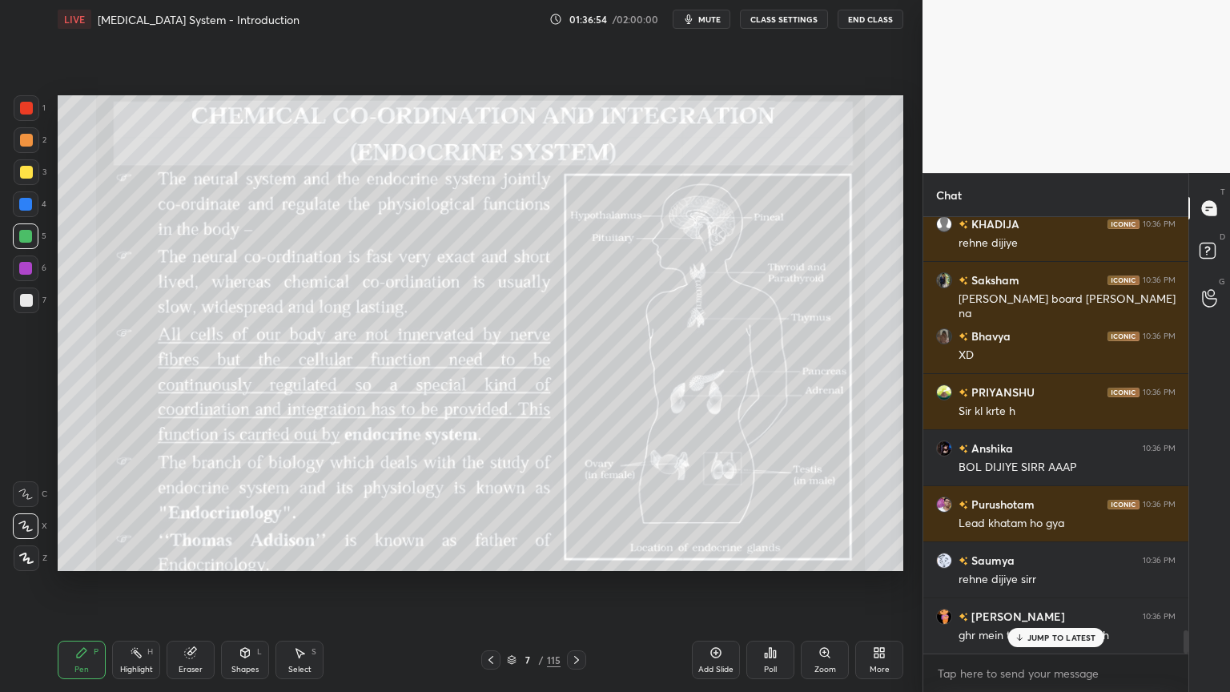
click at [576, 556] on icon at bounding box center [576, 659] width 13 height 13
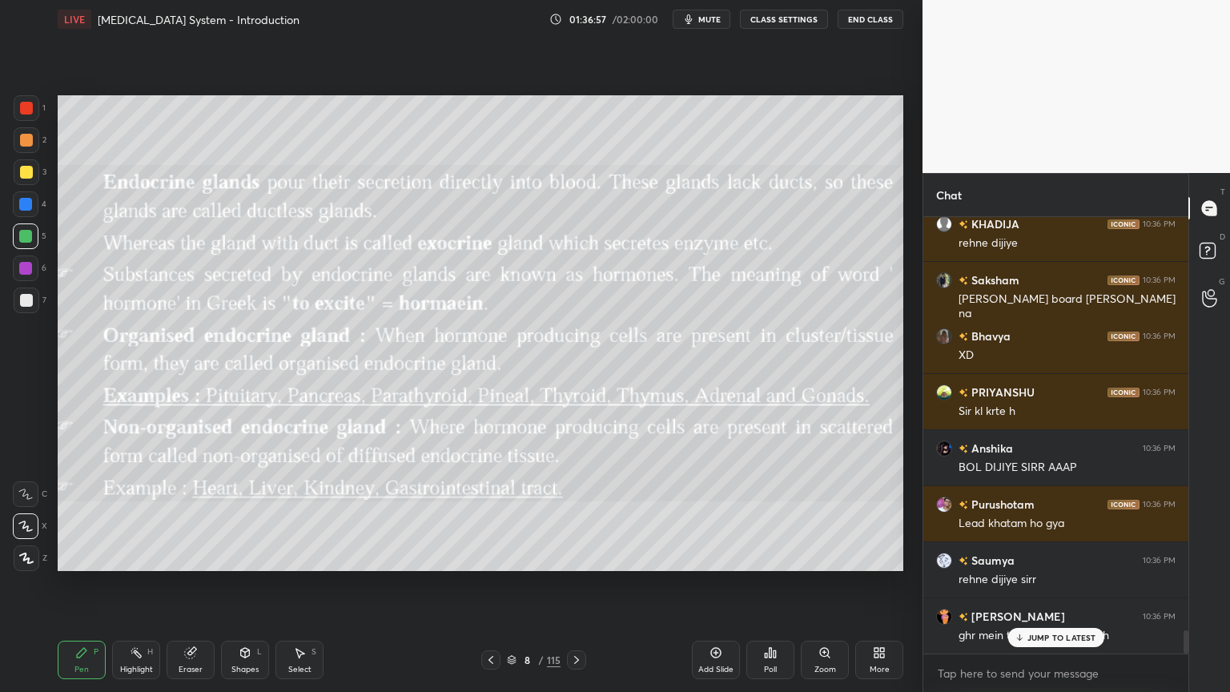
click at [240, 556] on icon at bounding box center [245, 652] width 13 height 13
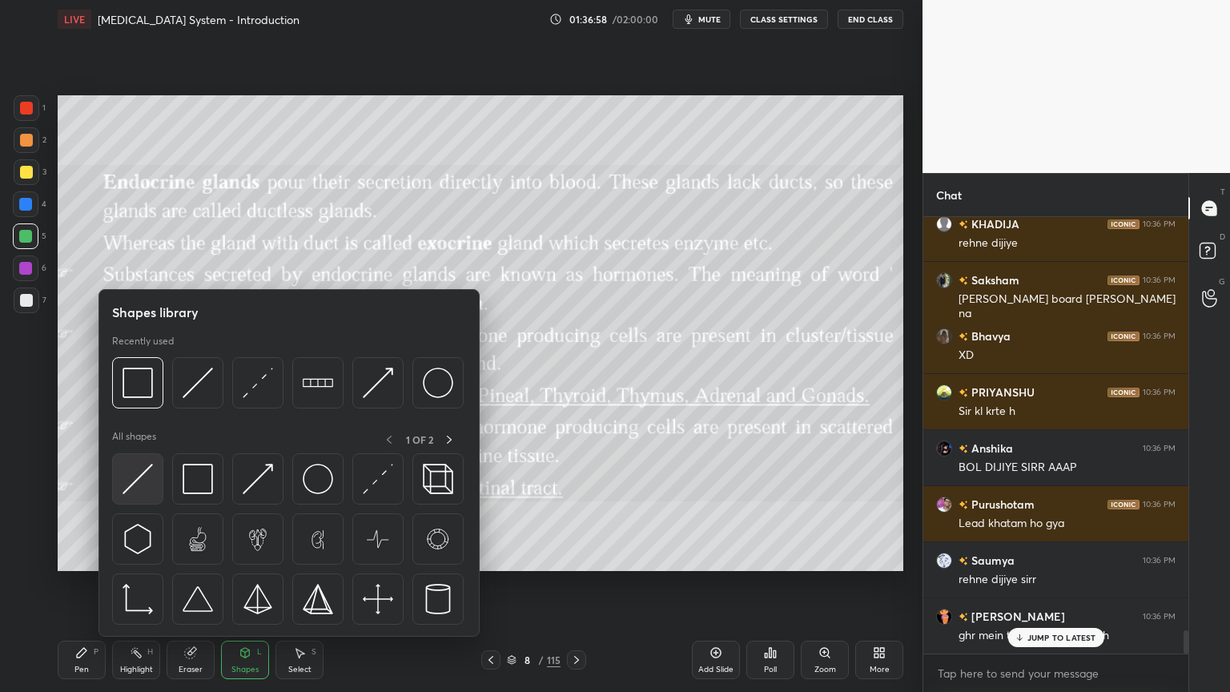
click at [131, 491] on img at bounding box center [137, 479] width 30 height 30
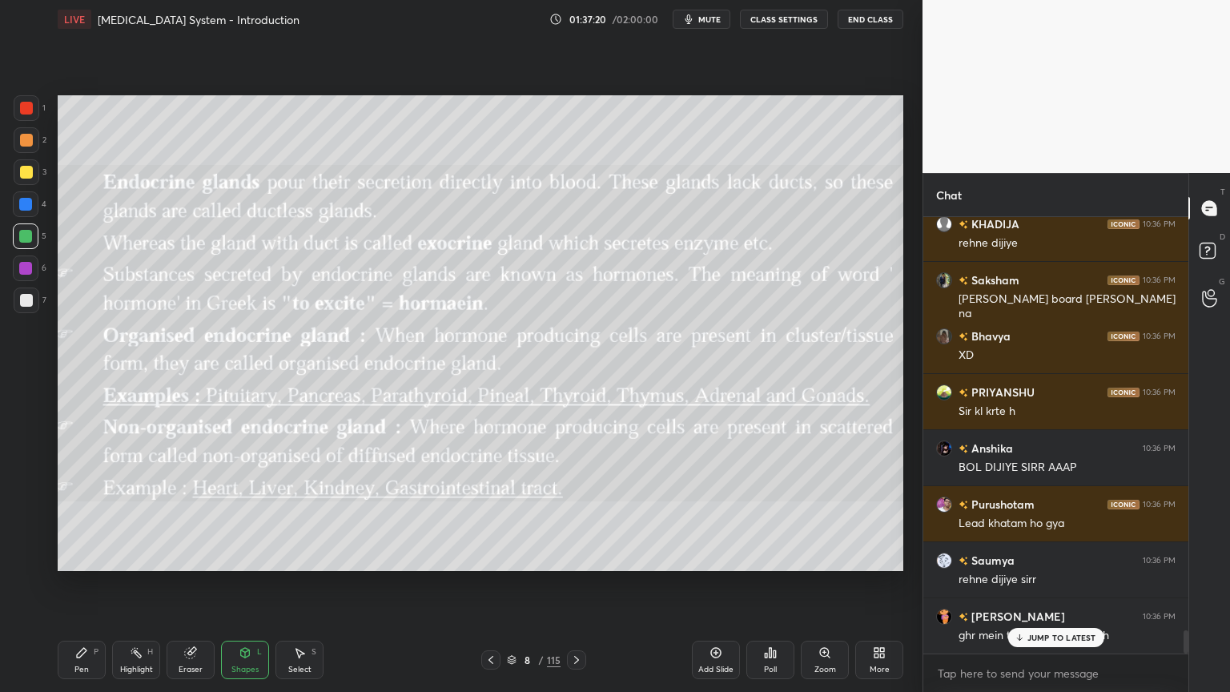
click at [29, 113] on div at bounding box center [26, 108] width 13 height 13
drag, startPoint x: 243, startPoint y: 665, endPoint x: 237, endPoint y: 652, distance: 15.0
click at [243, 556] on div "Shapes" at bounding box center [244, 669] width 27 height 8
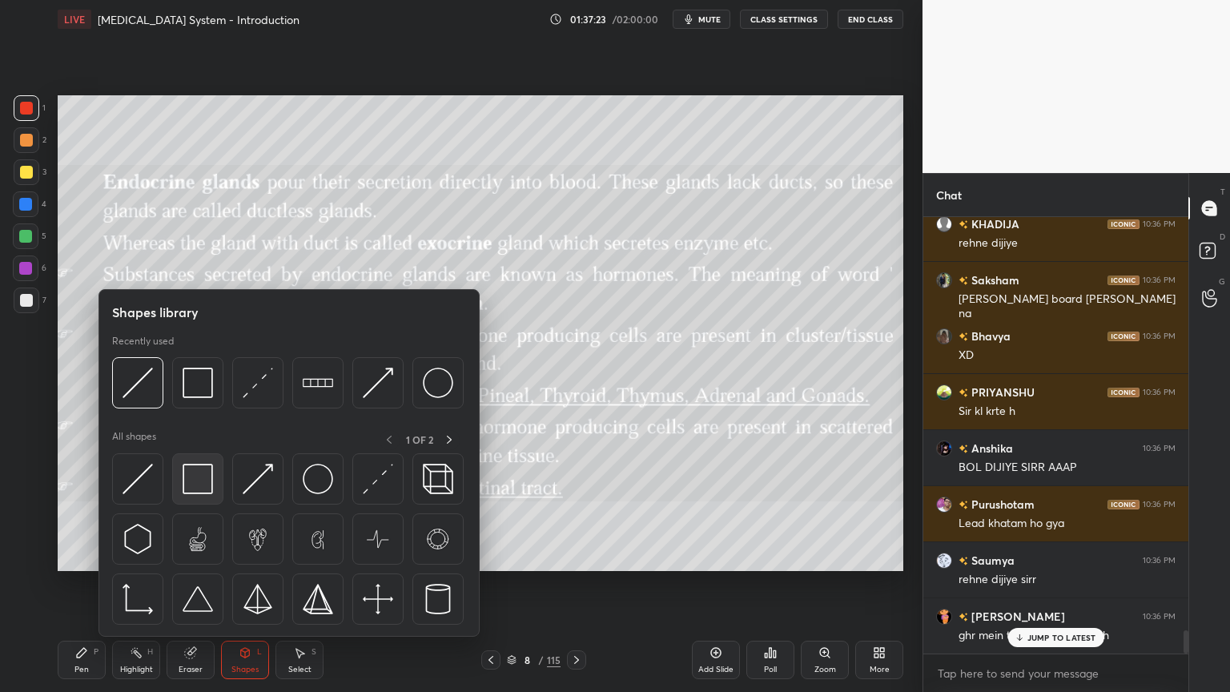
click at [216, 485] on div at bounding box center [197, 478] width 51 height 51
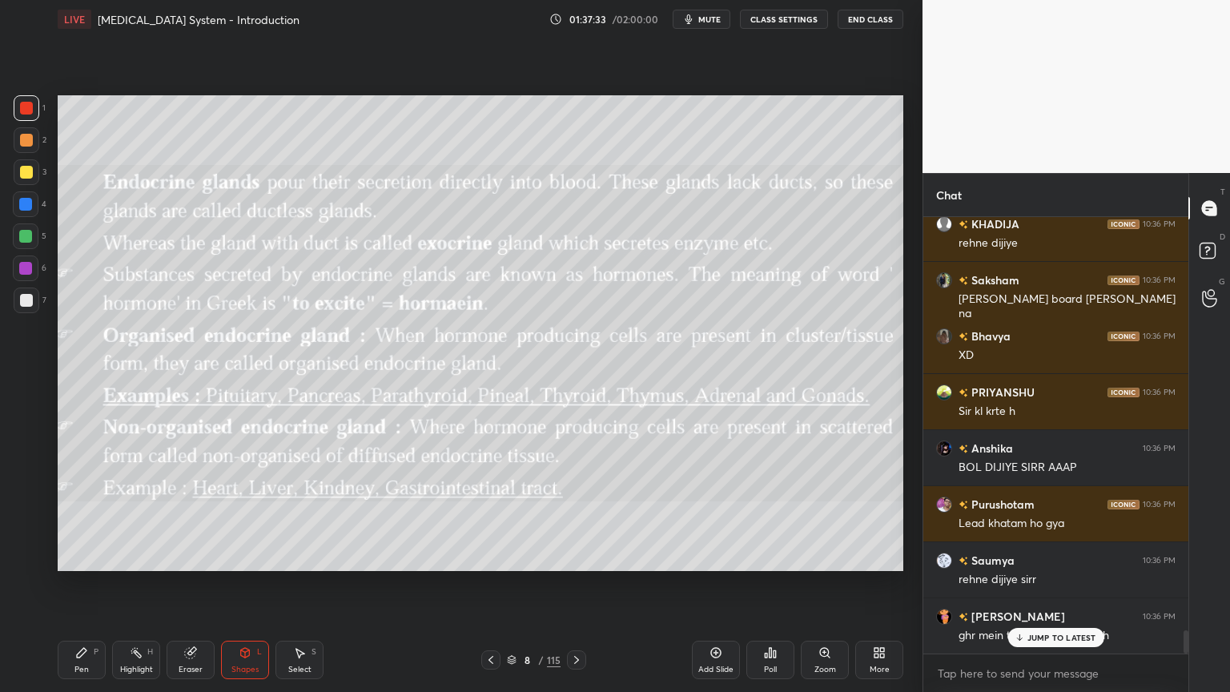
drag, startPoint x: 22, startPoint y: 263, endPoint x: 26, endPoint y: 280, distance: 17.1
click at [22, 267] on div at bounding box center [25, 268] width 13 height 13
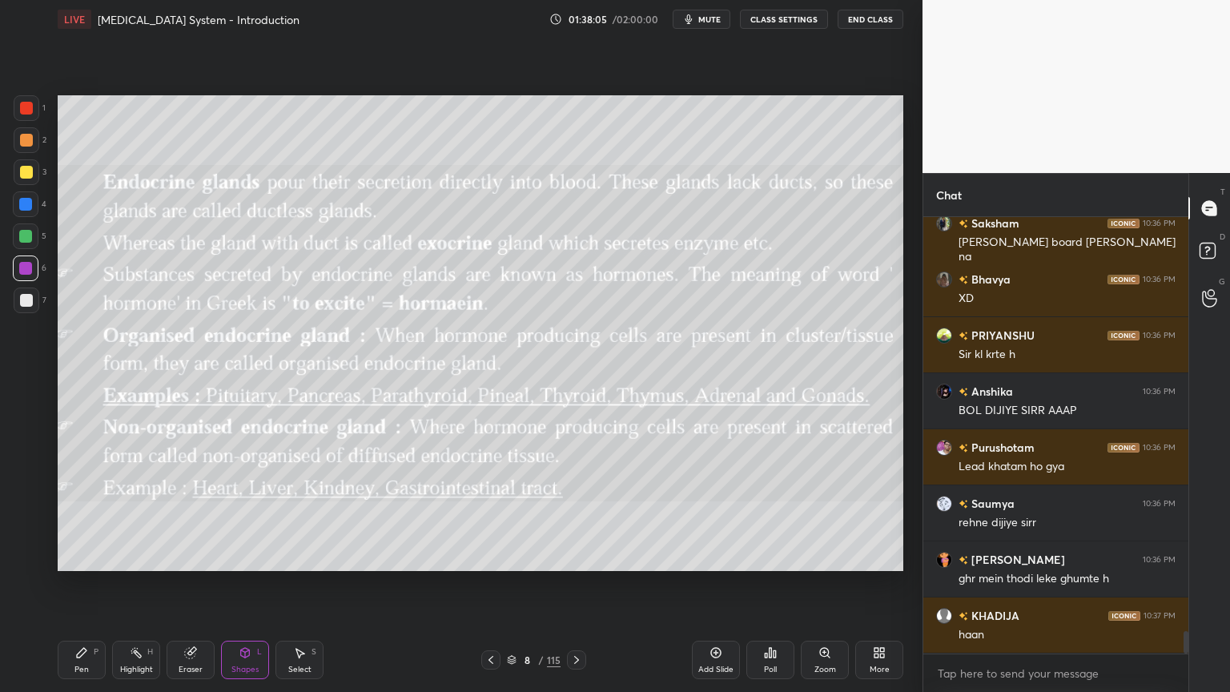
click at [492, 556] on icon at bounding box center [490, 659] width 13 height 13
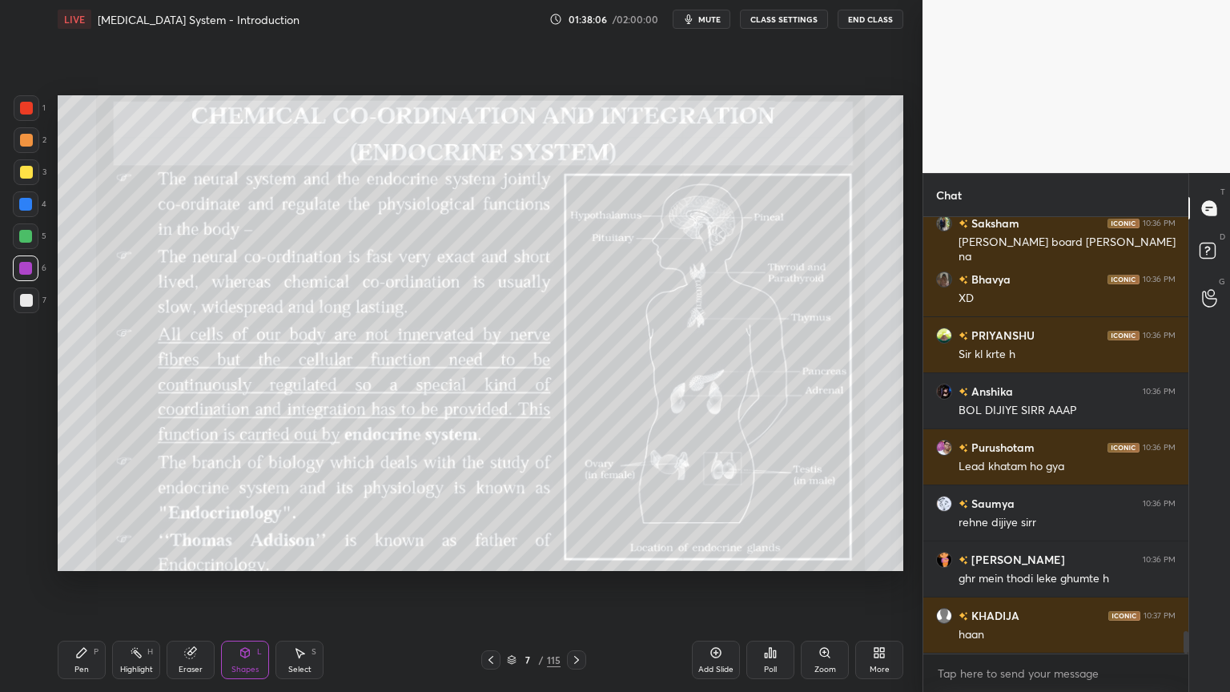
click at [584, 556] on div at bounding box center [576, 659] width 19 height 19
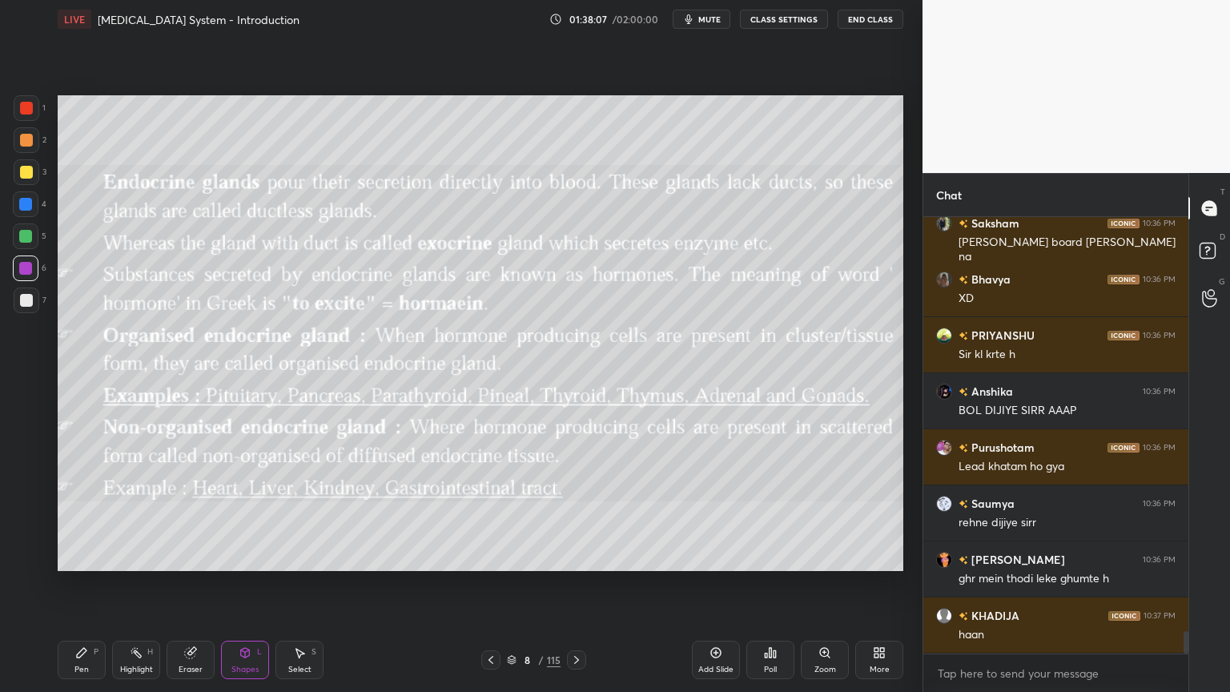
click at [575, 556] on icon at bounding box center [576, 659] width 13 height 13
click at [23, 266] on div at bounding box center [25, 268] width 13 height 13
click at [86, 556] on icon at bounding box center [81, 652] width 13 height 13
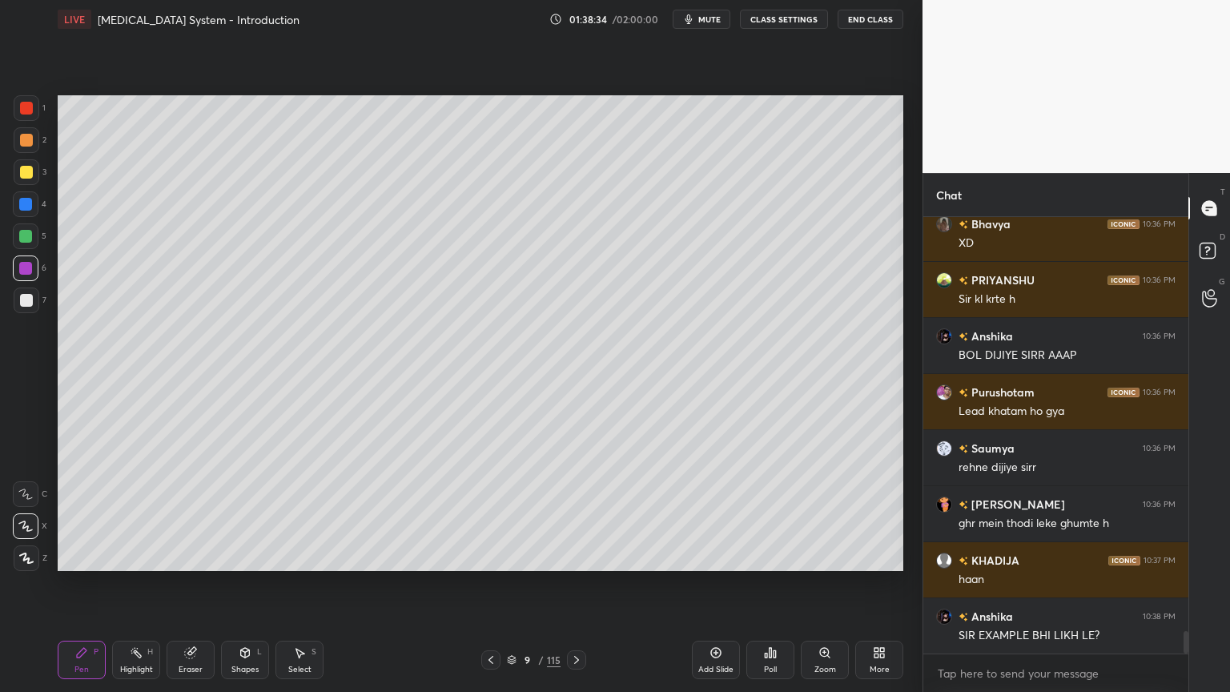
scroll to position [8034, 0]
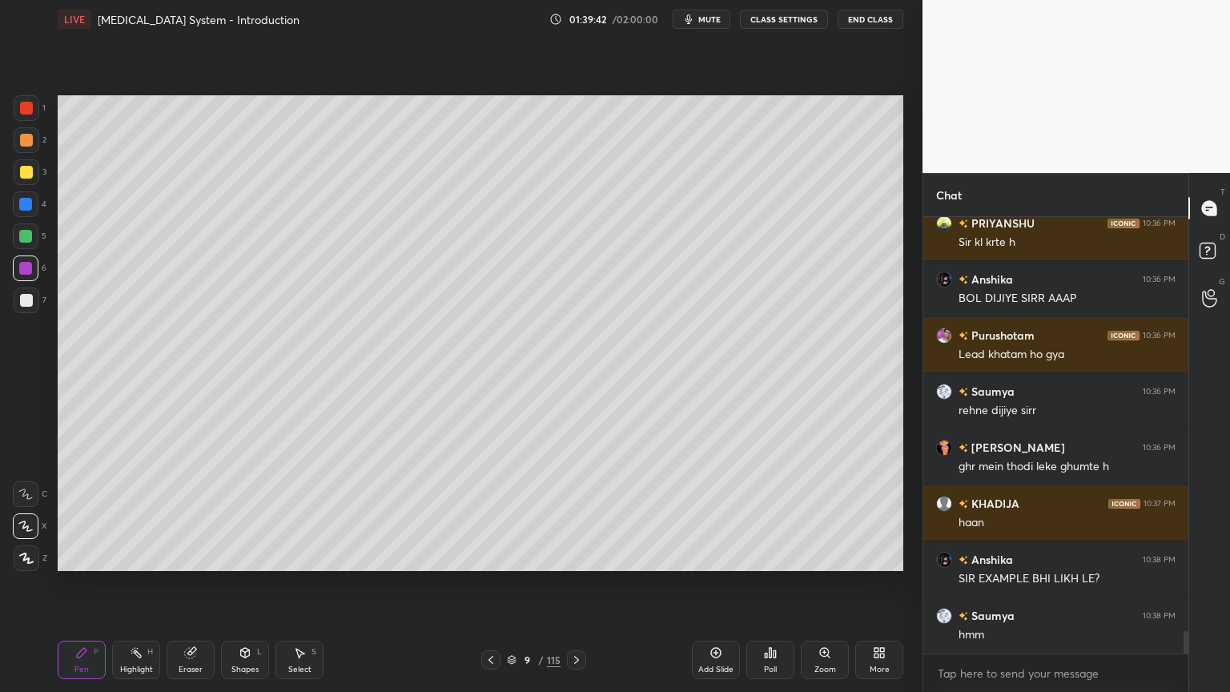
click at [26, 175] on div at bounding box center [26, 172] width 13 height 13
click at [27, 178] on div at bounding box center [26, 172] width 13 height 13
click at [23, 147] on div at bounding box center [27, 140] width 26 height 26
click at [26, 147] on div at bounding box center [27, 140] width 26 height 26
drag, startPoint x: 32, startPoint y: 110, endPoint x: 29, endPoint y: 119, distance: 9.4
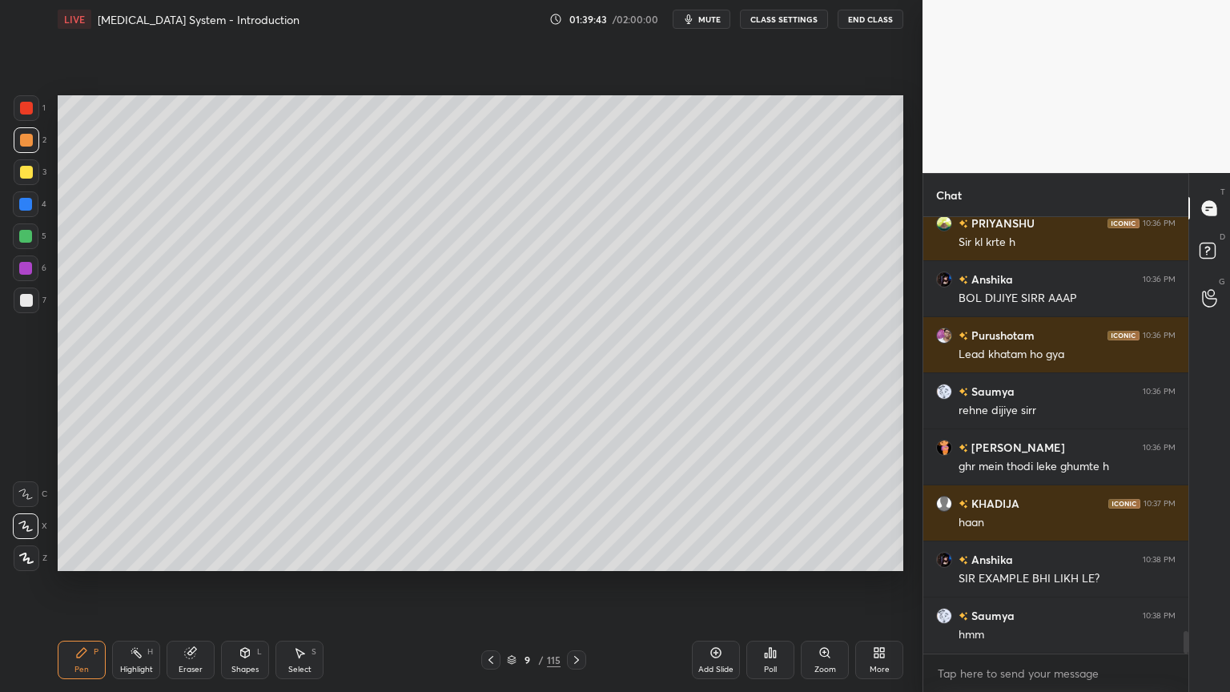
click at [31, 117] on div at bounding box center [27, 108] width 26 height 26
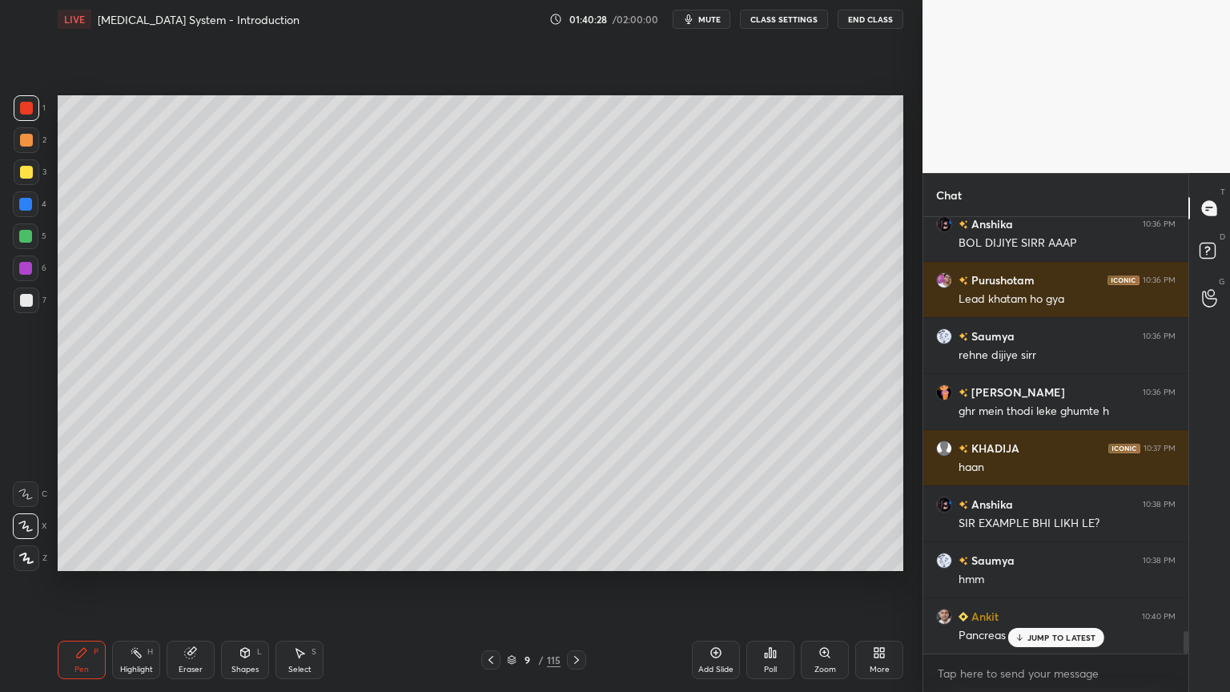
click at [576, 556] on icon at bounding box center [576, 659] width 13 height 13
click at [485, 556] on icon at bounding box center [490, 659] width 13 height 13
click at [486, 556] on icon at bounding box center [490, 659] width 13 height 13
click at [490, 556] on icon at bounding box center [490, 659] width 13 height 13
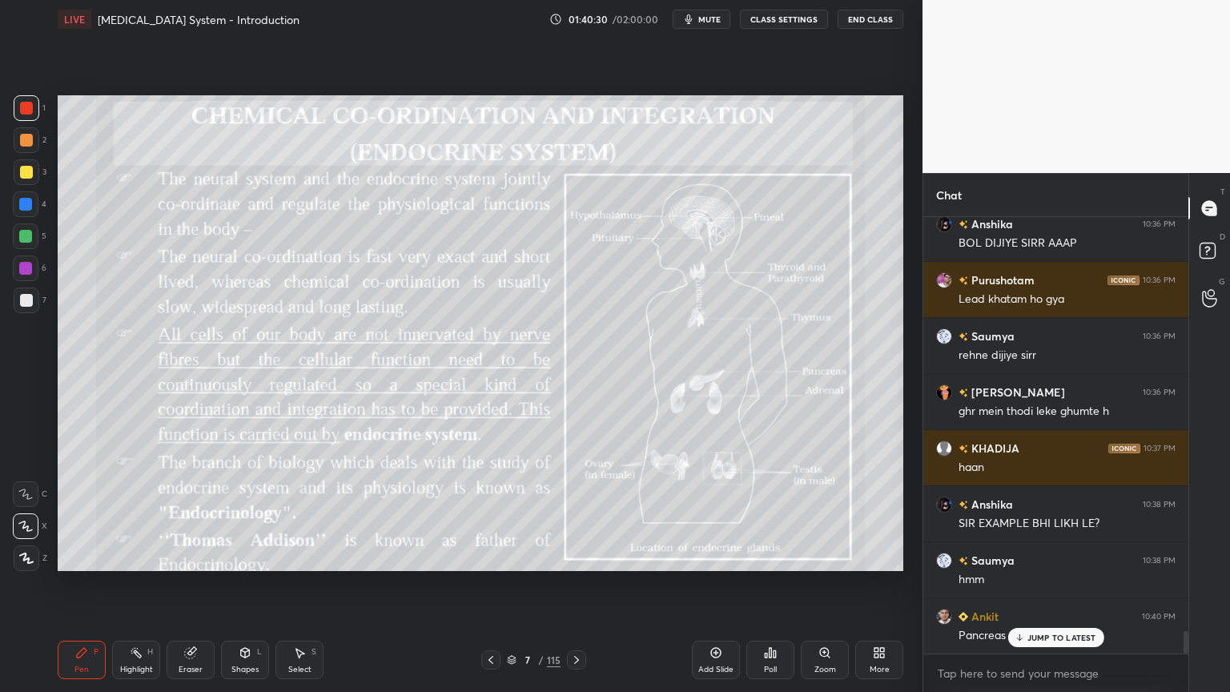
click at [575, 556] on icon at bounding box center [576, 660] width 5 height 8
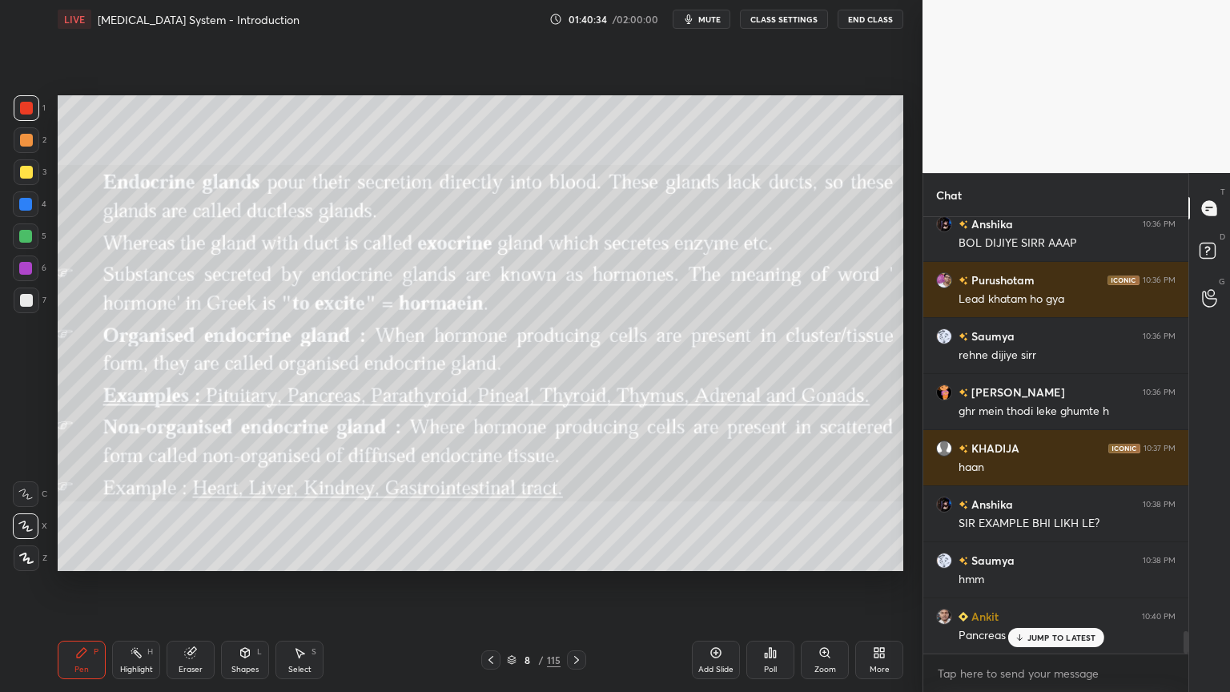
click at [493, 556] on icon at bounding box center [490, 659] width 13 height 13
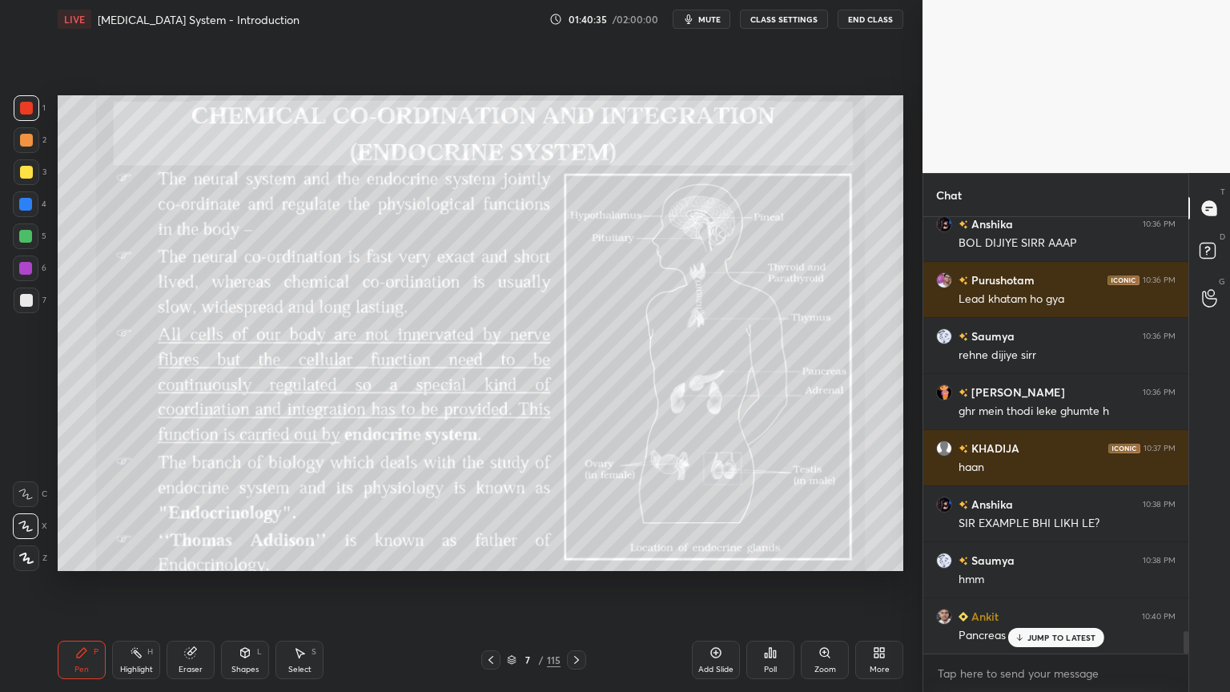
click at [490, 556] on icon at bounding box center [490, 659] width 13 height 13
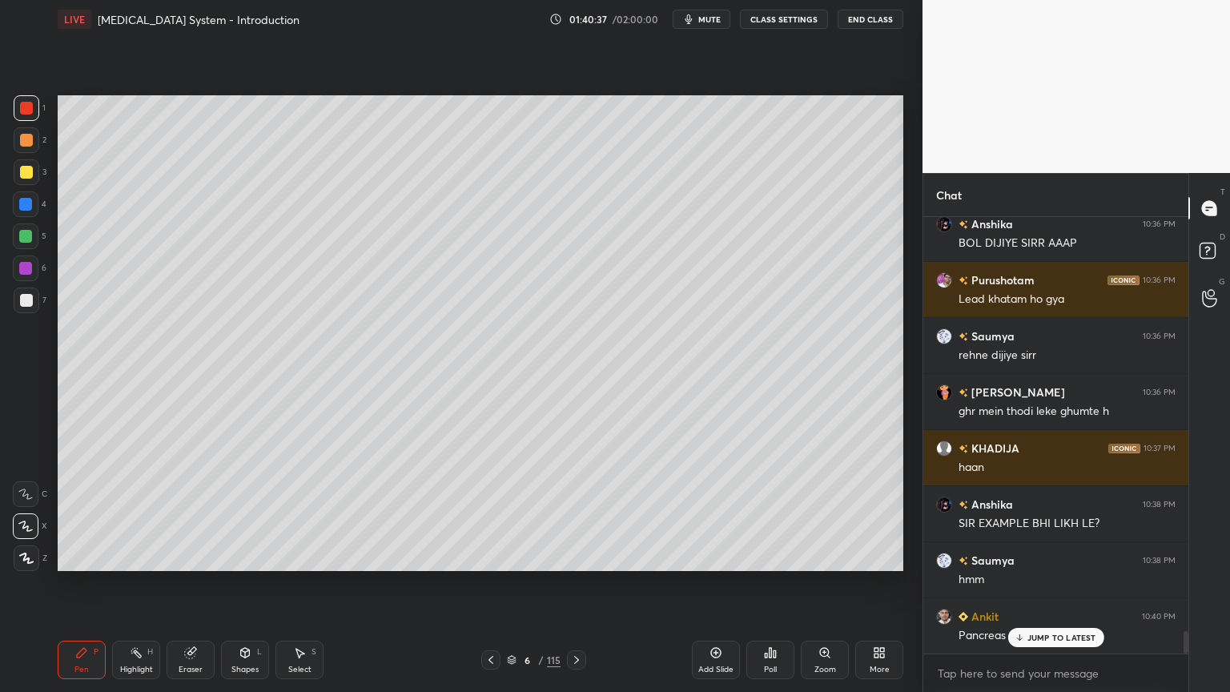
click at [490, 556] on icon at bounding box center [490, 660] width 5 height 8
click at [579, 556] on div at bounding box center [576, 659] width 19 height 19
click at [577, 556] on icon at bounding box center [576, 659] width 13 height 13
click at [574, 556] on icon at bounding box center [576, 659] width 13 height 13
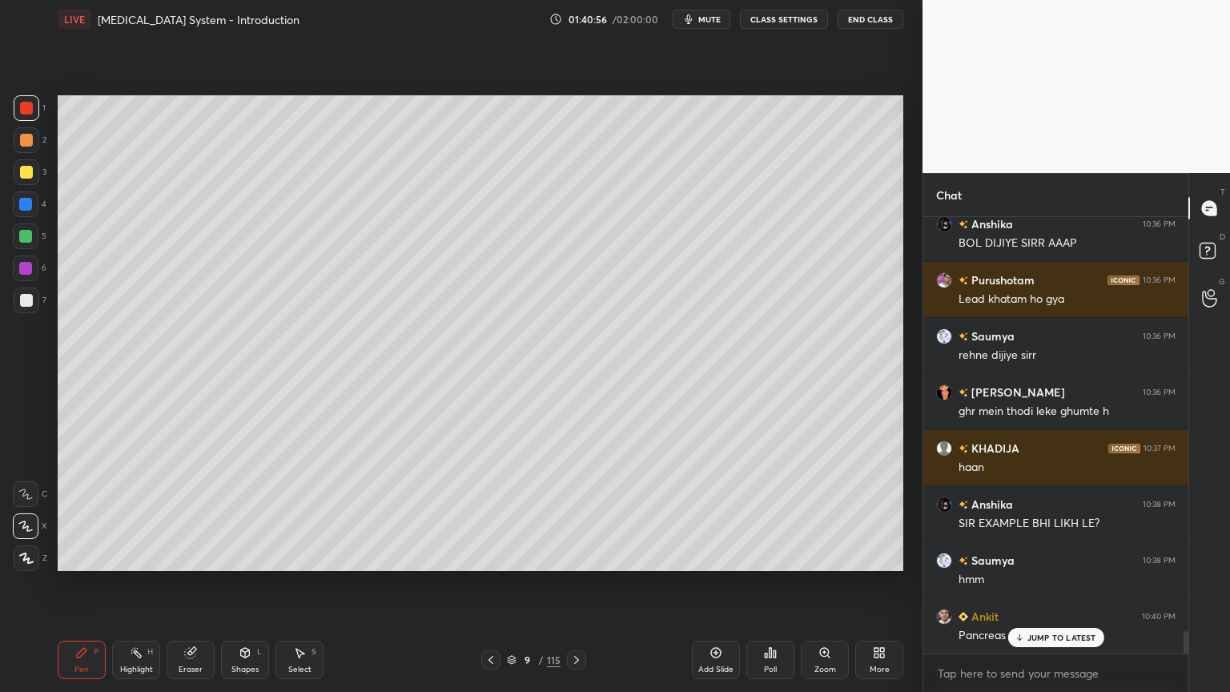
click at [577, 556] on icon at bounding box center [576, 659] width 13 height 13
click at [492, 556] on icon at bounding box center [490, 659] width 13 height 13
click at [490, 556] on icon at bounding box center [490, 660] width 5 height 8
click at [575, 556] on icon at bounding box center [576, 659] width 13 height 13
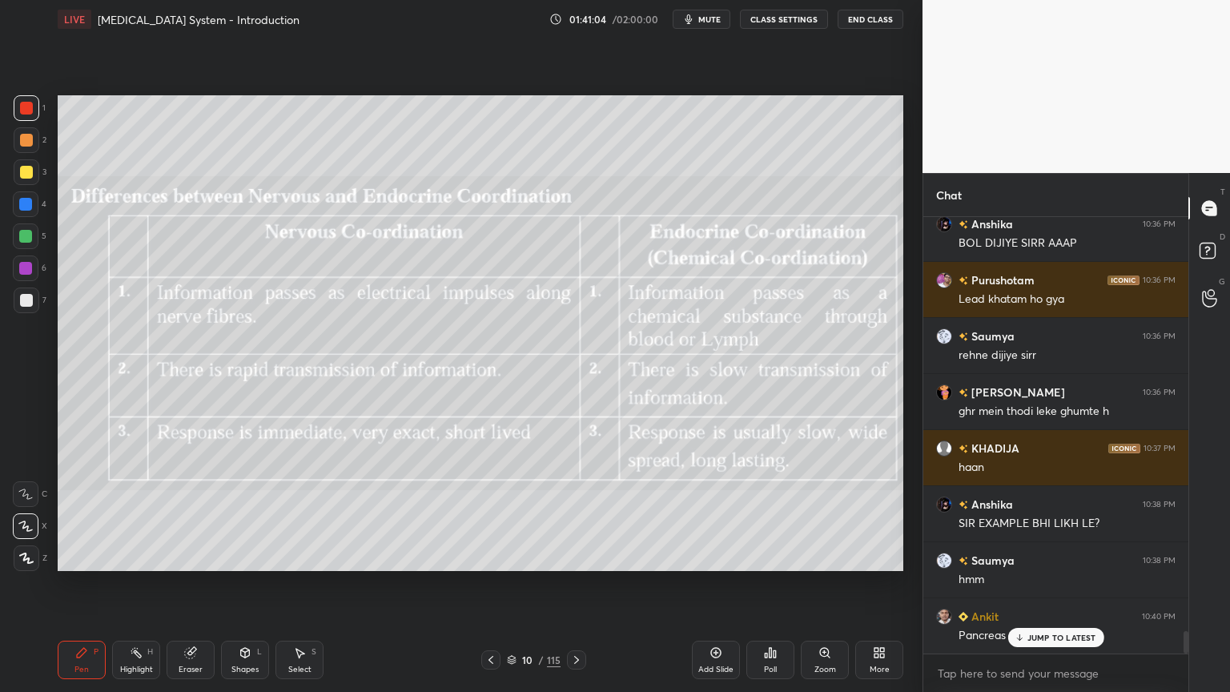
click at [492, 556] on icon at bounding box center [490, 660] width 5 height 8
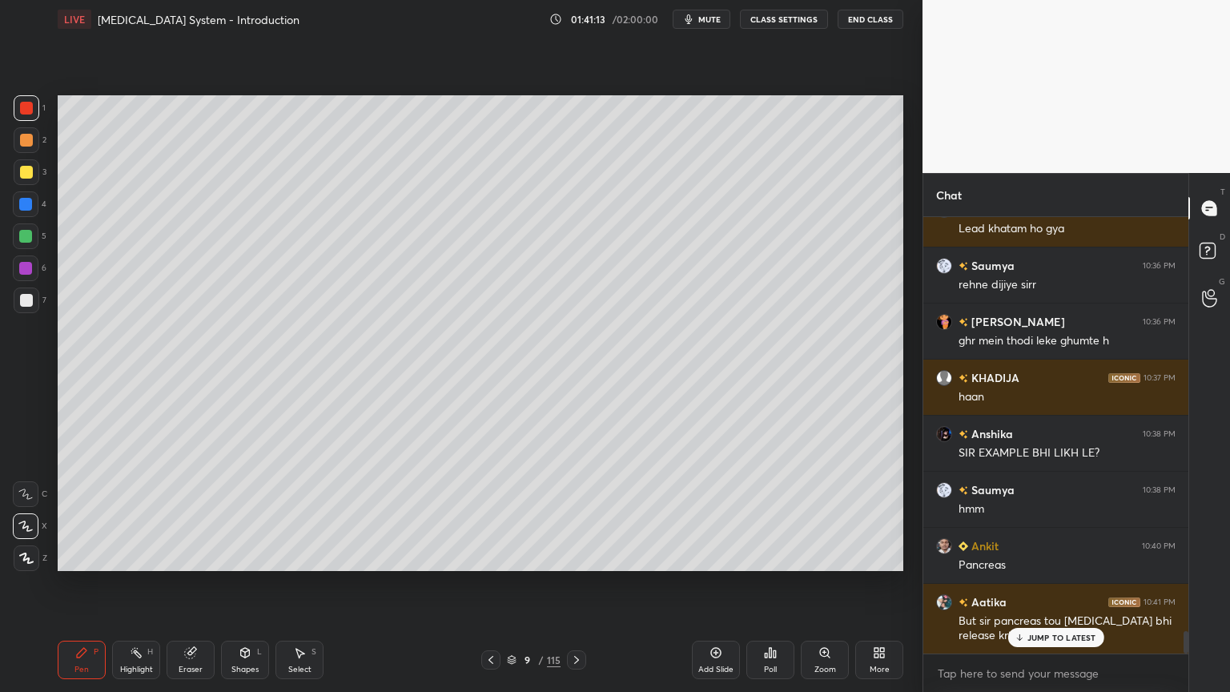
click at [29, 271] on div at bounding box center [25, 268] width 13 height 13
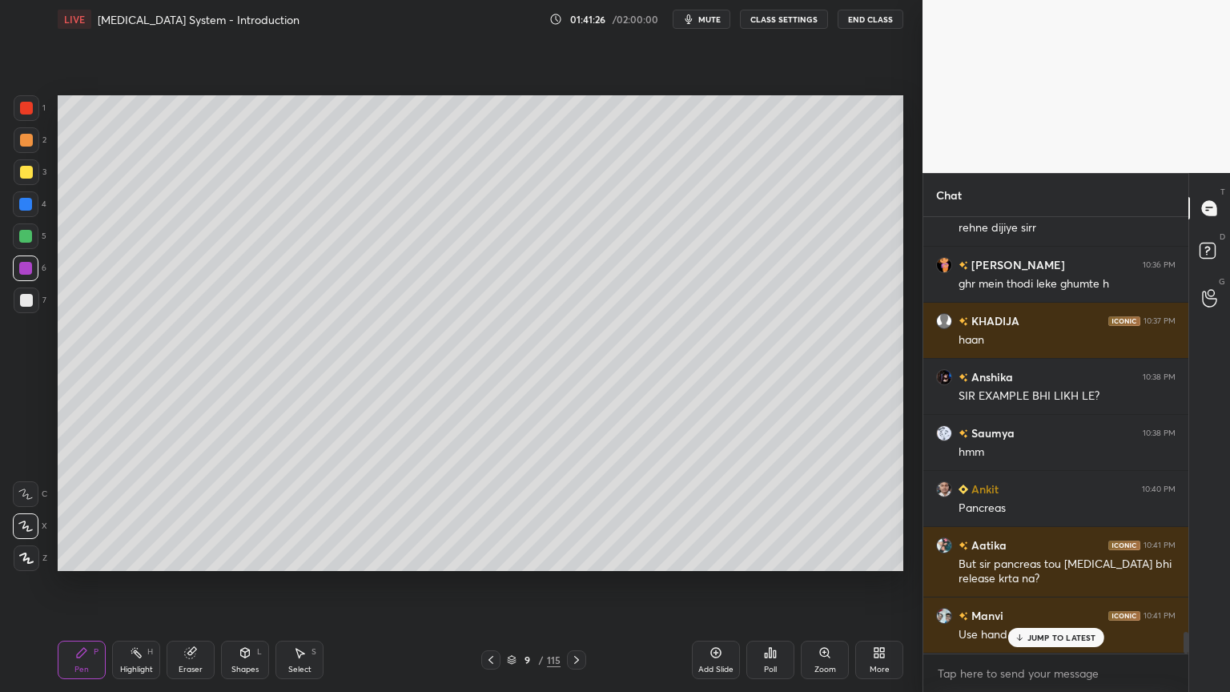
scroll to position [8272, 0]
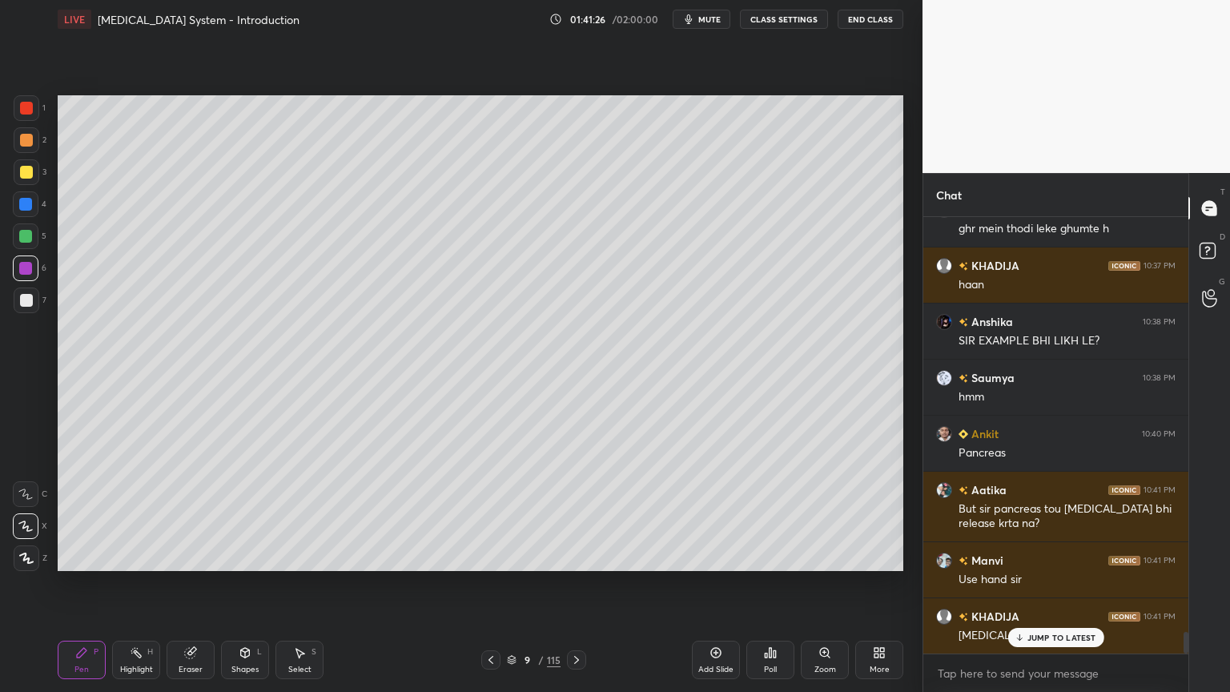
click at [27, 110] on div at bounding box center [26, 108] width 13 height 13
click at [26, 112] on div at bounding box center [26, 108] width 13 height 13
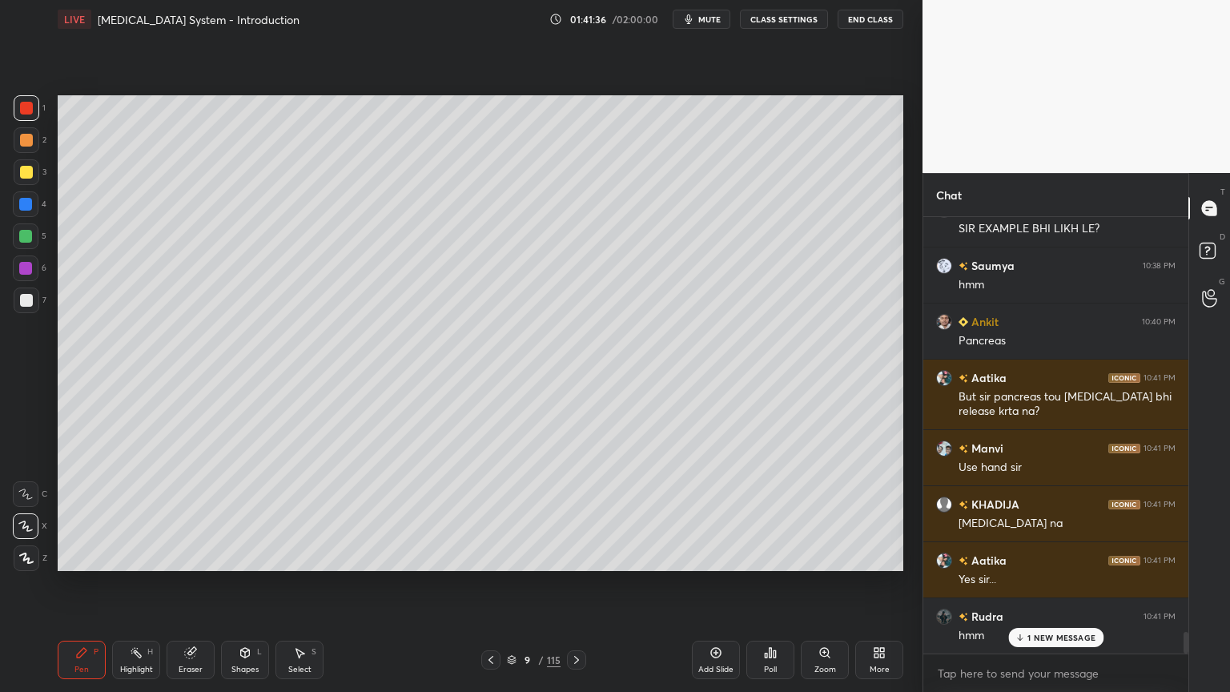
scroll to position [8441, 0]
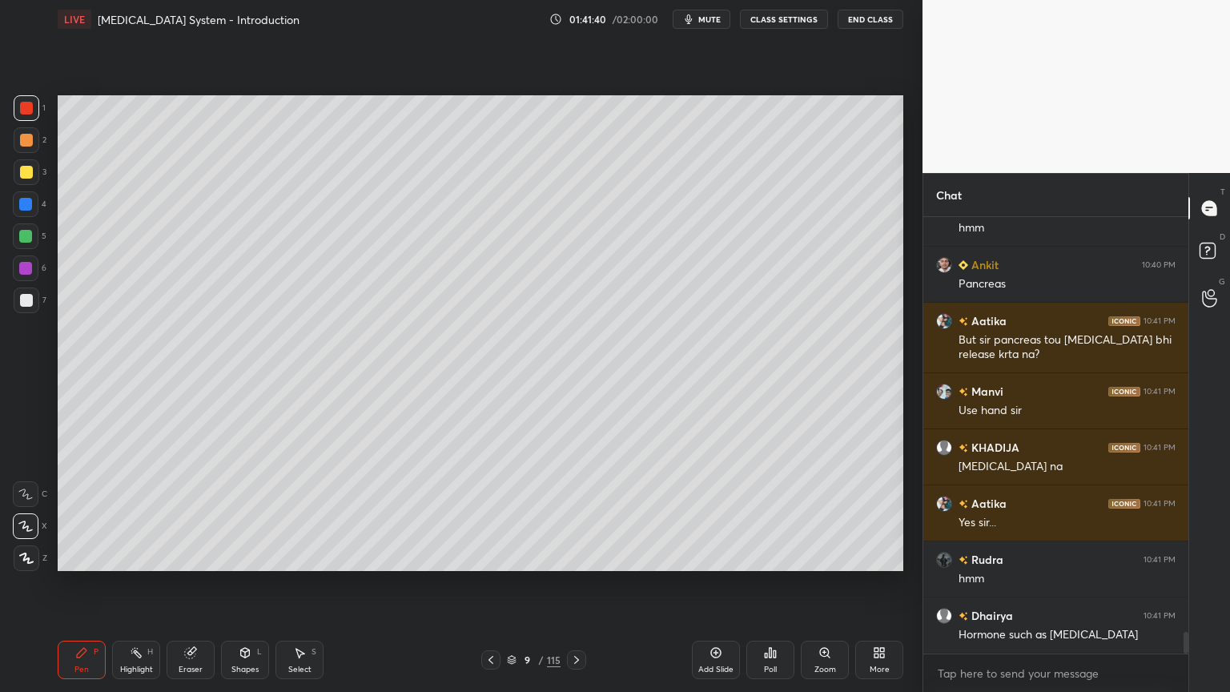
click at [193, 556] on div "Eraser" at bounding box center [191, 659] width 48 height 38
click at [190, 556] on icon at bounding box center [190, 653] width 10 height 10
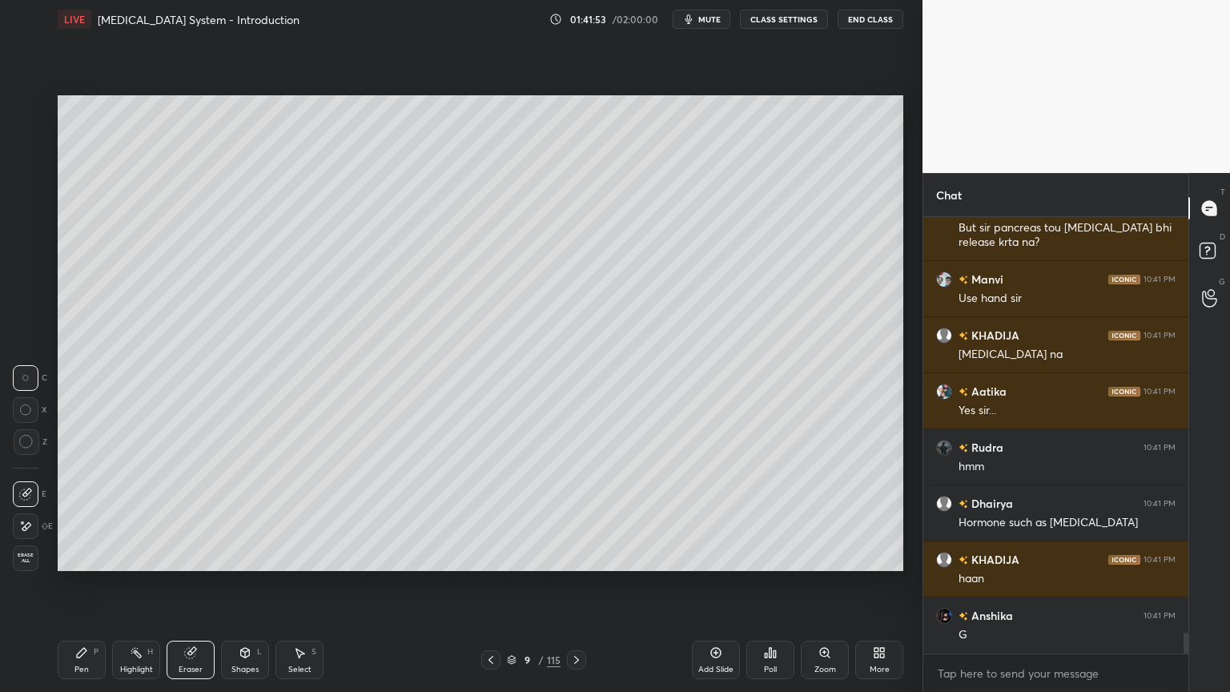
scroll to position [8608, 0]
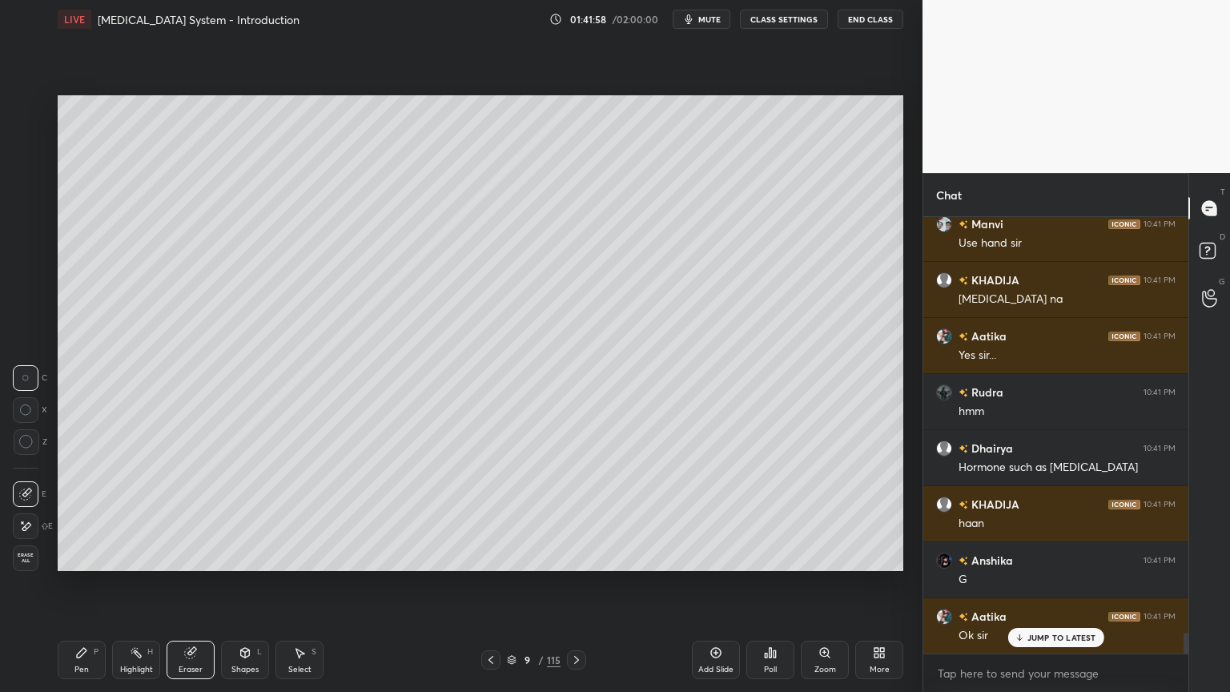
click at [492, 556] on icon at bounding box center [490, 659] width 13 height 13
click at [247, 556] on icon at bounding box center [245, 653] width 9 height 10
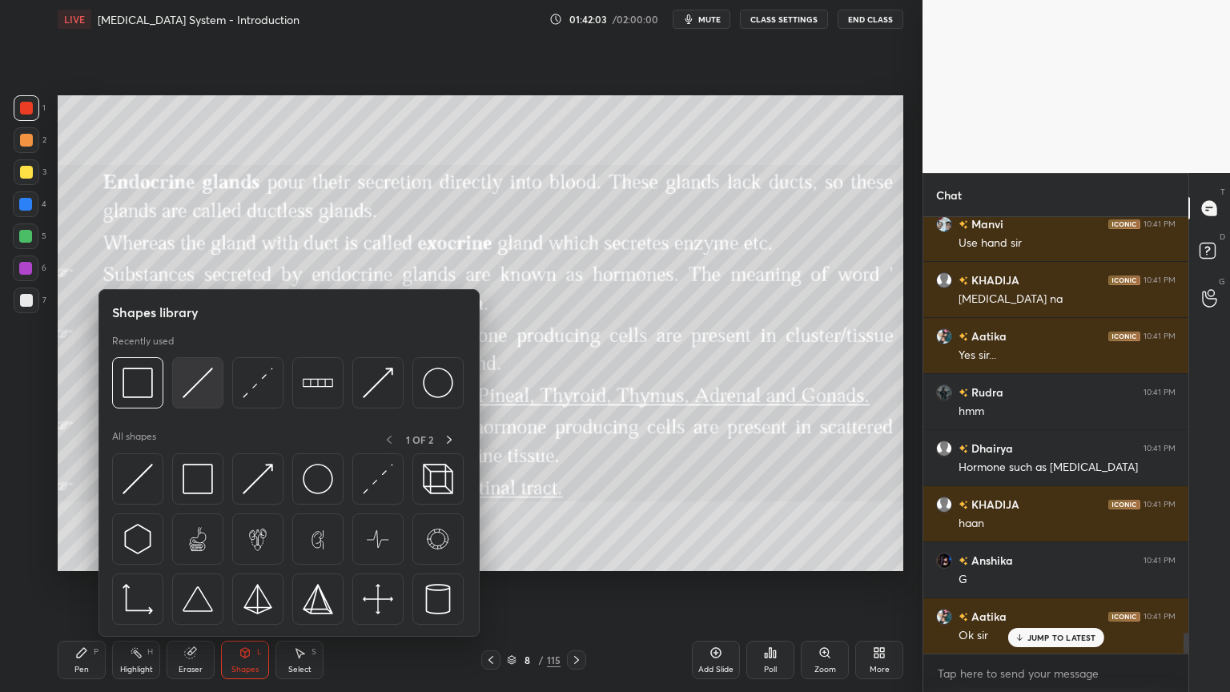
click at [195, 383] on img at bounding box center [198, 382] width 30 height 30
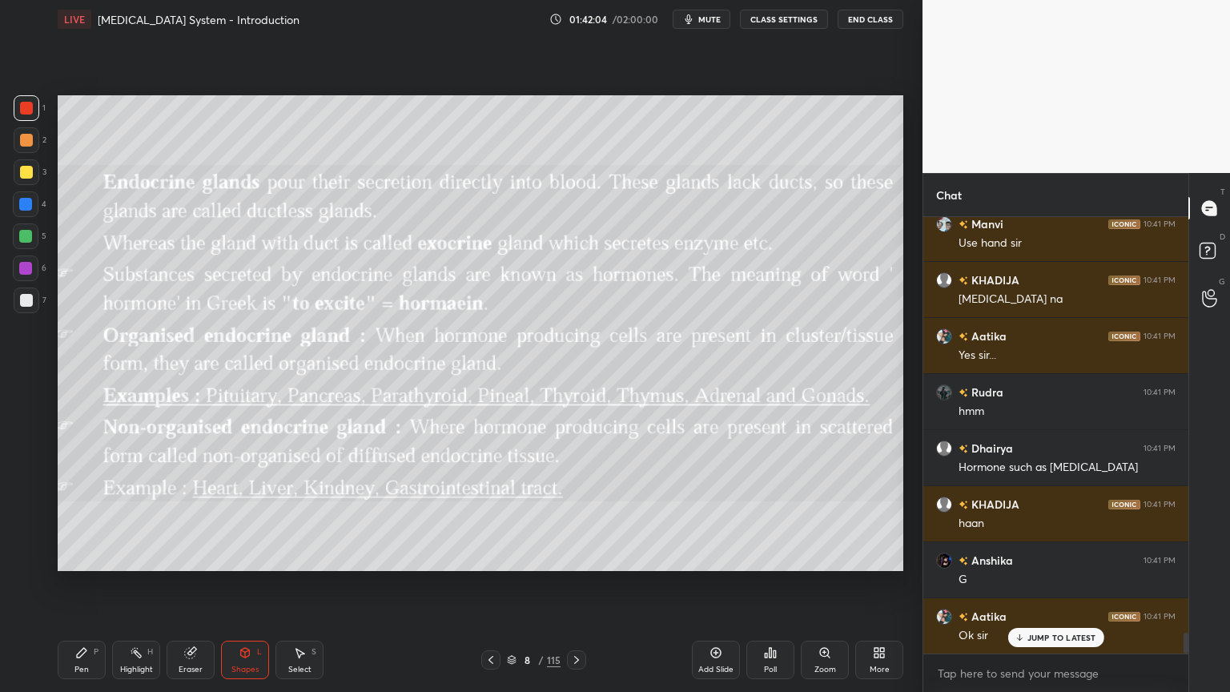
click at [22, 237] on div at bounding box center [25, 236] width 13 height 13
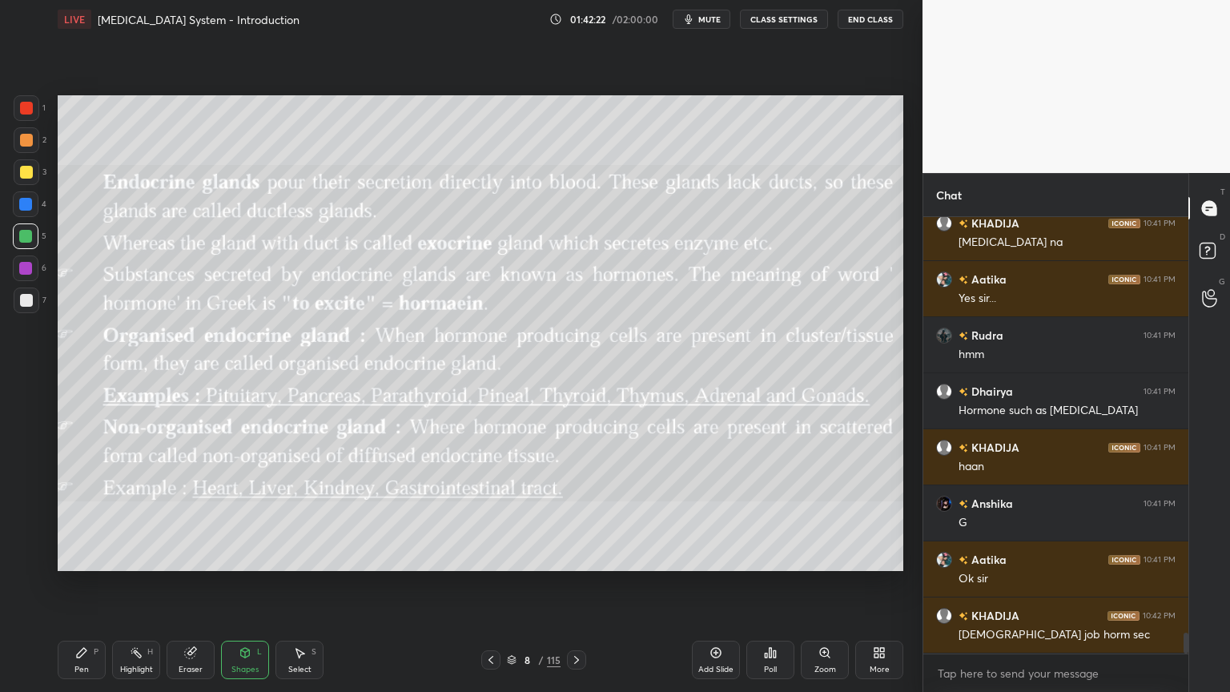
click at [572, 556] on icon at bounding box center [576, 659] width 13 height 13
click at [26, 272] on div at bounding box center [25, 268] width 13 height 13
drag, startPoint x: 76, startPoint y: 647, endPoint x: 79, endPoint y: 638, distance: 9.4
click at [76, 556] on icon at bounding box center [81, 652] width 13 height 13
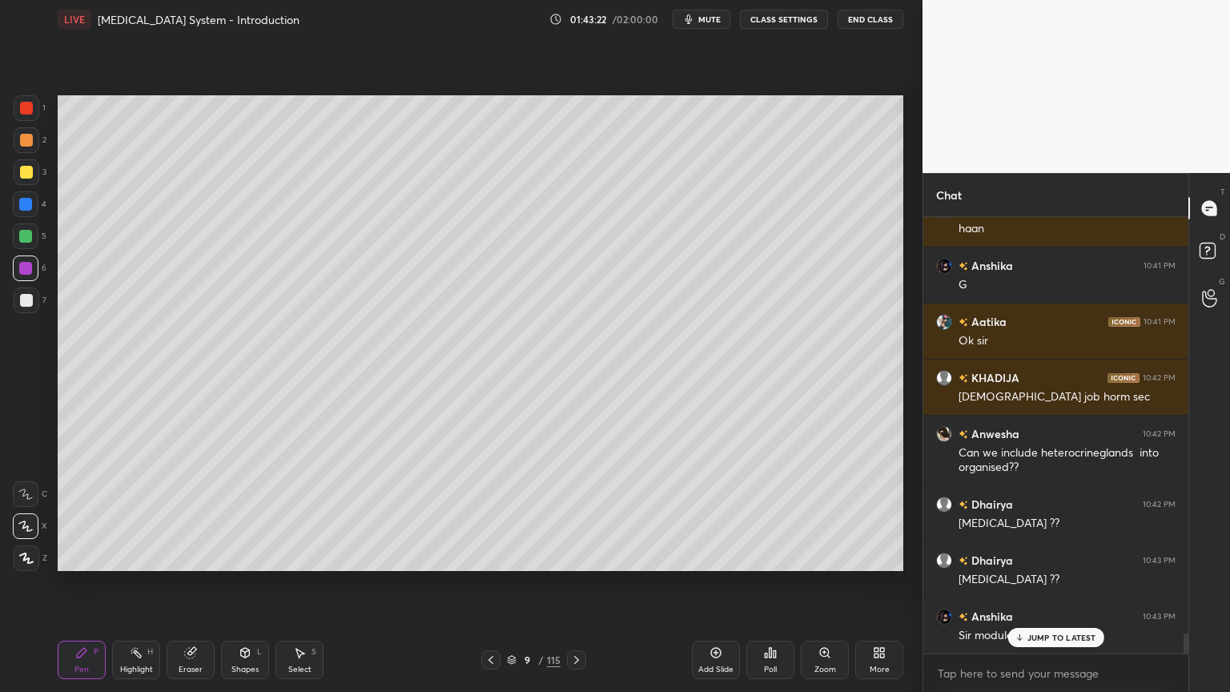
scroll to position [8941, 0]
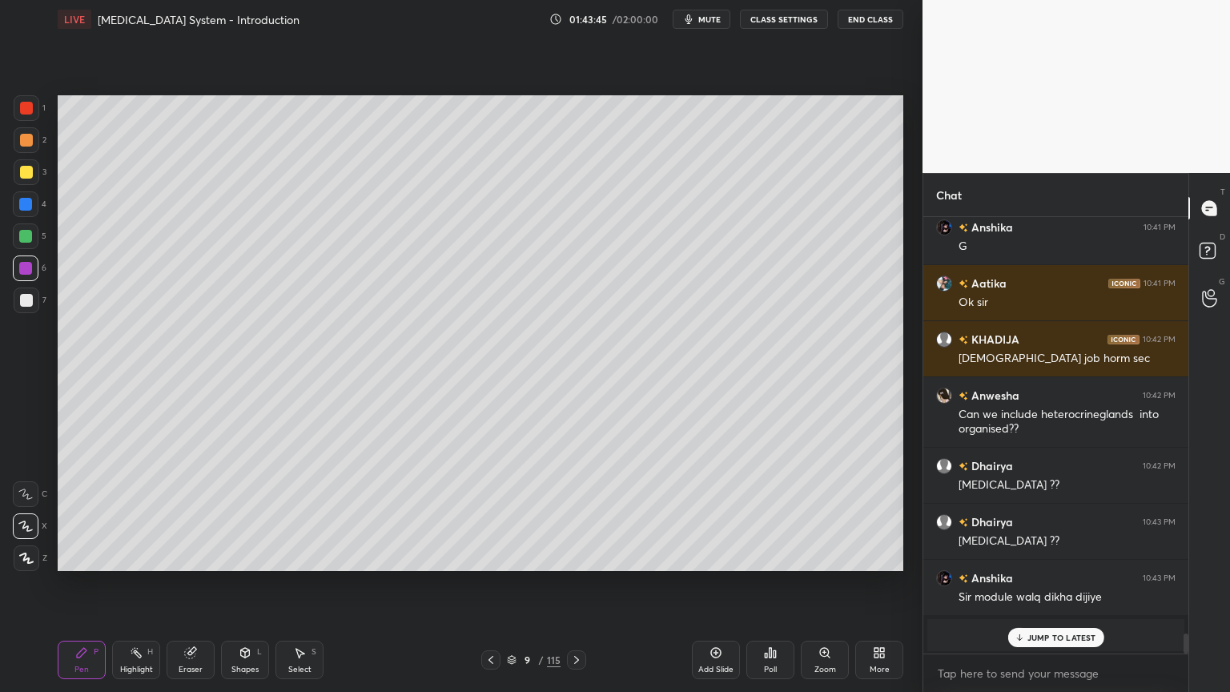
click at [29, 112] on div at bounding box center [26, 108] width 13 height 13
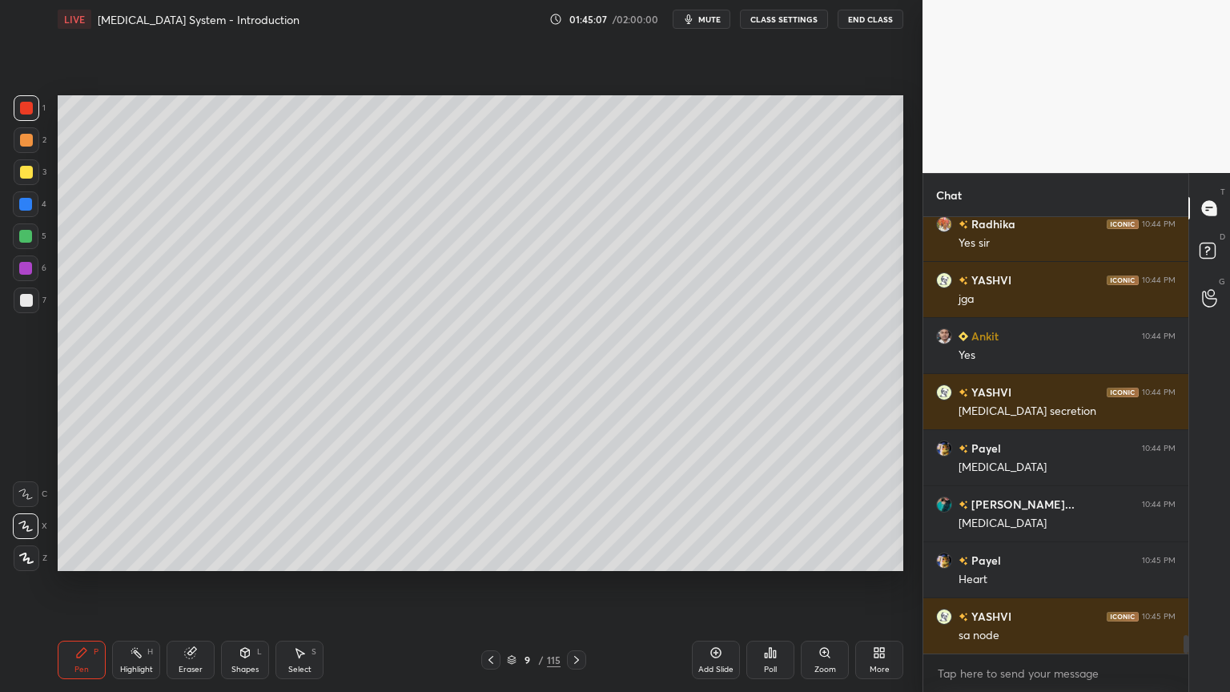
scroll to position [9783, 0]
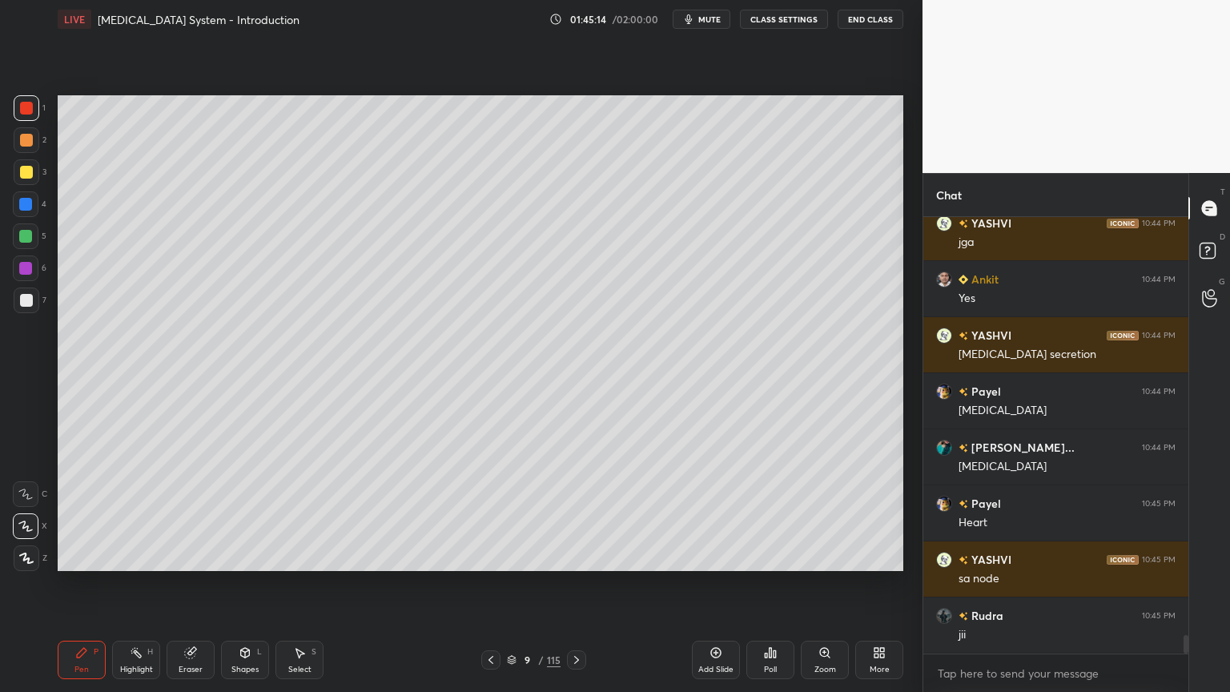
click at [572, 556] on div "Setting up your live class Poll for secs No correct answer Start poll" at bounding box center [480, 332] width 858 height 589
drag, startPoint x: 551, startPoint y: 575, endPoint x: 560, endPoint y: 576, distance: 9.7
click at [562, 556] on div "Setting up your live class Poll for secs No correct answer Start poll" at bounding box center [480, 332] width 858 height 589
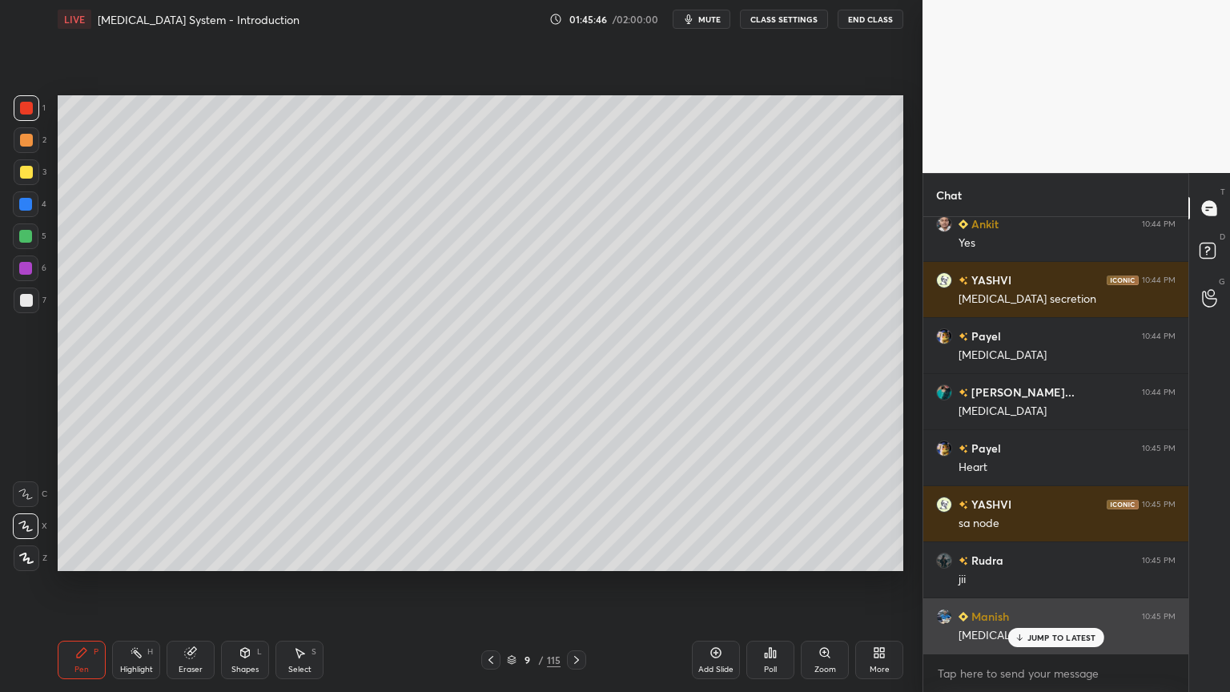
click at [1082, 556] on div "JUMP TO LATEST" at bounding box center [1055, 637] width 96 height 19
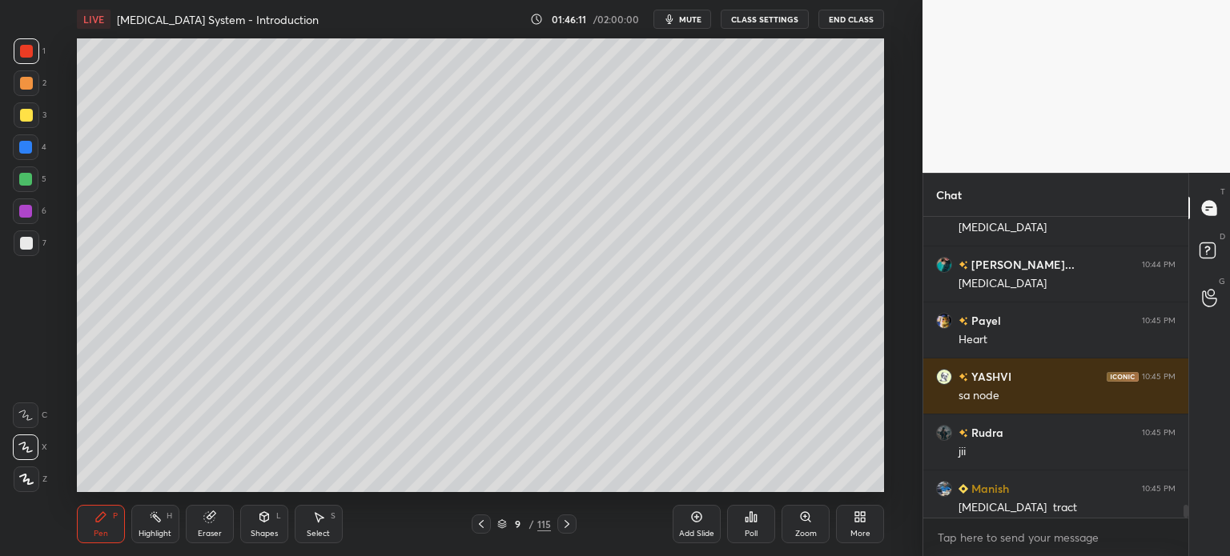
scroll to position [4, 5]
click at [701, 18] on span "mute" at bounding box center [690, 19] width 22 height 11
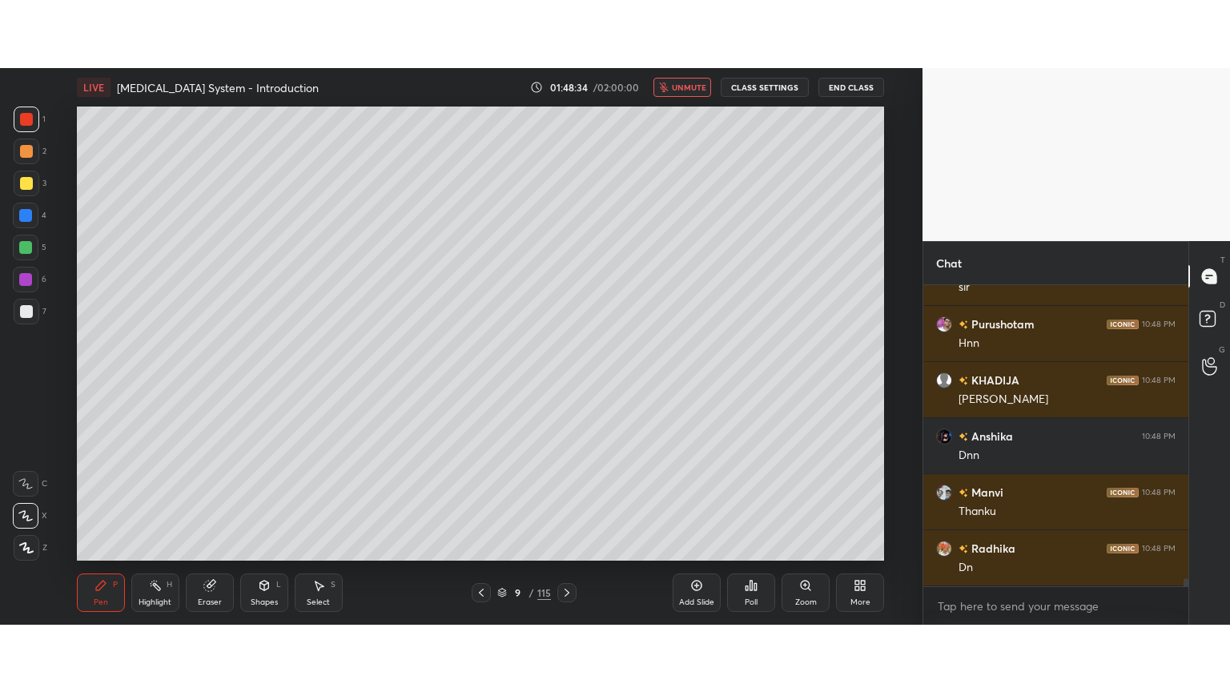
scroll to position [11194, 0]
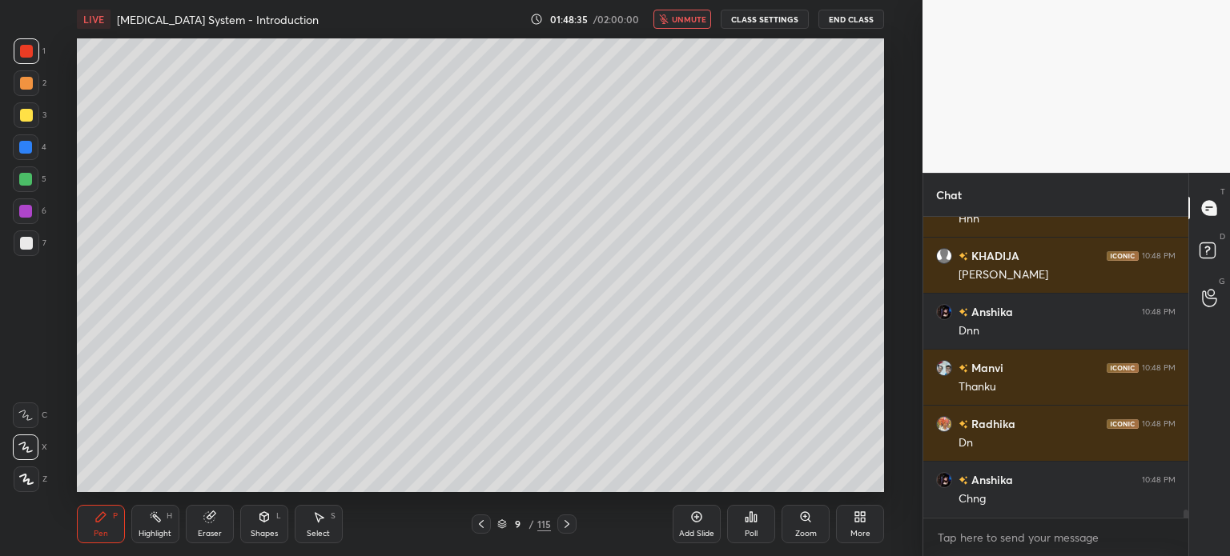
click at [698, 18] on span "unmute" at bounding box center [689, 19] width 34 height 11
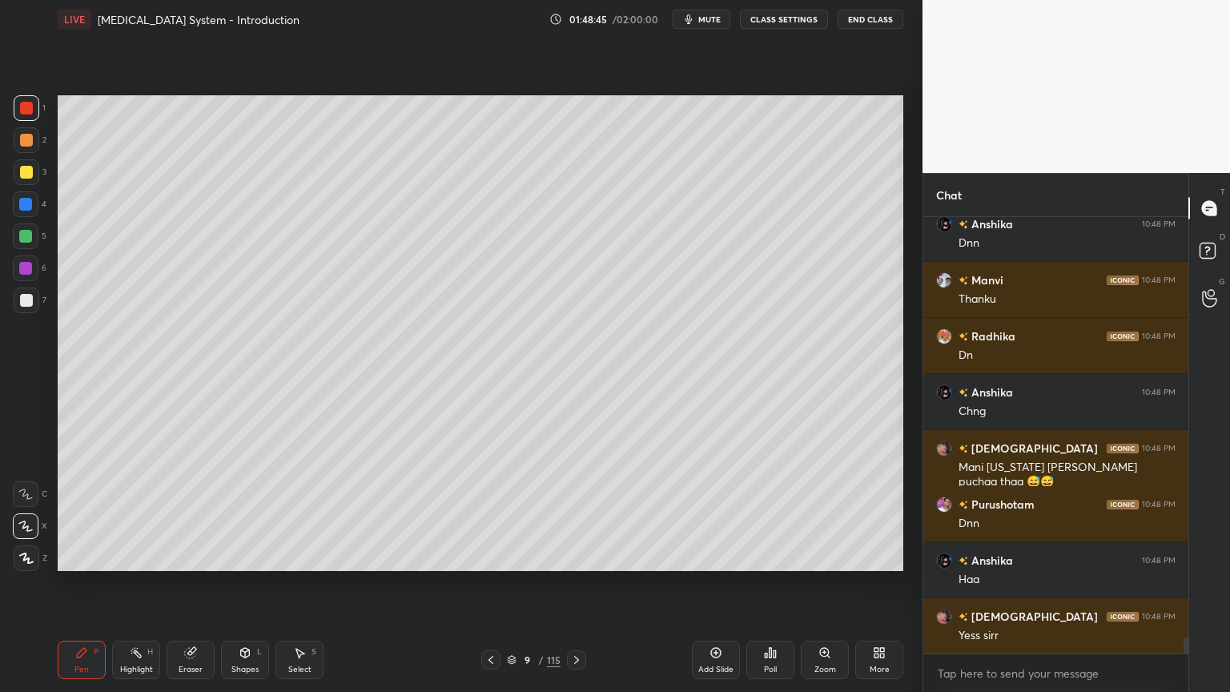
scroll to position [11339, 0]
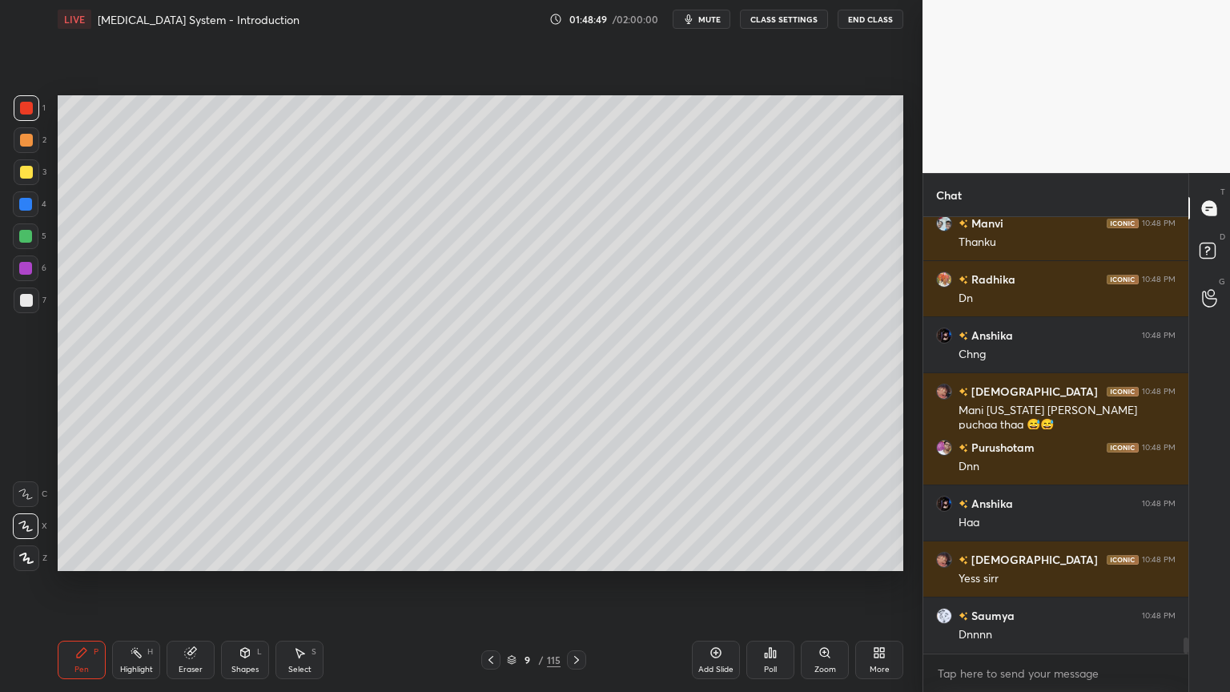
click at [488, 556] on icon at bounding box center [490, 659] width 13 height 13
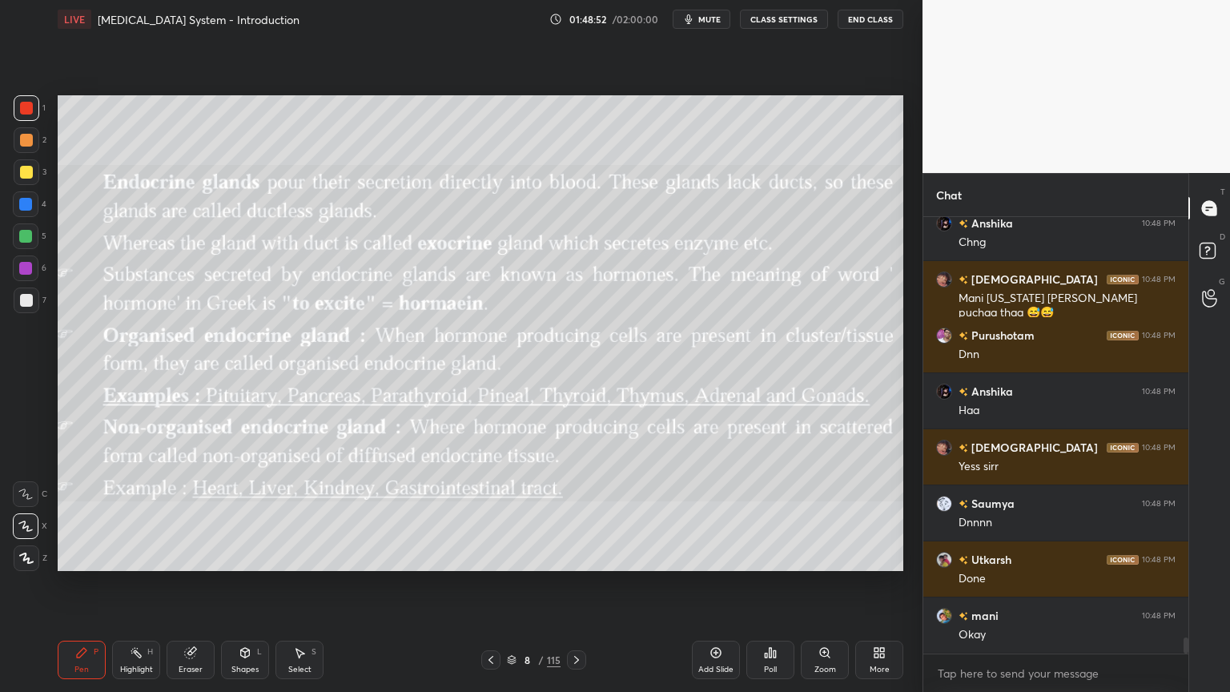
scroll to position [11506, 0]
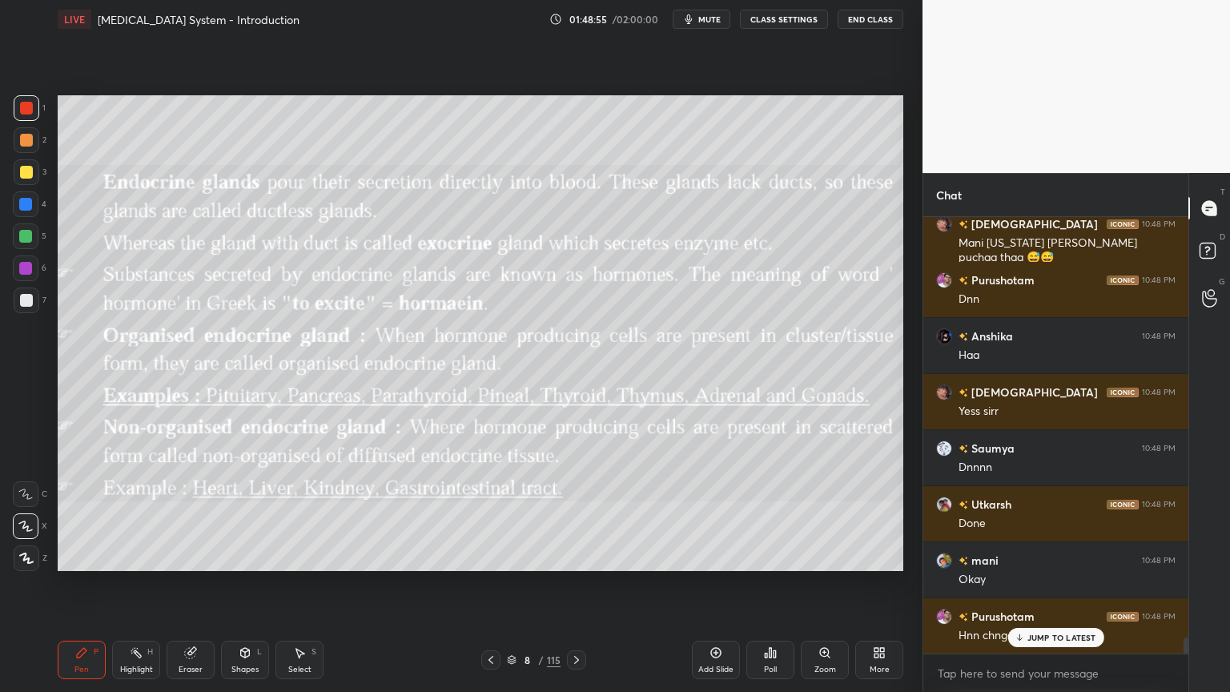
click at [492, 556] on icon at bounding box center [490, 659] width 13 height 13
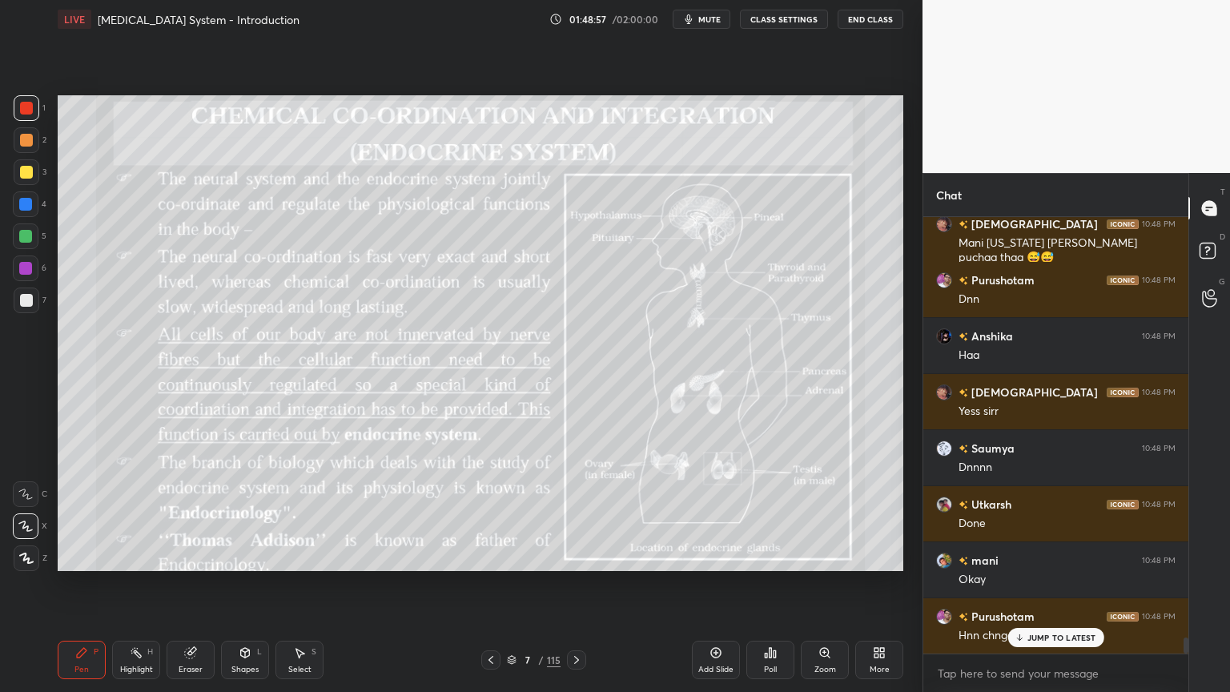
click at [570, 556] on icon at bounding box center [576, 659] width 13 height 13
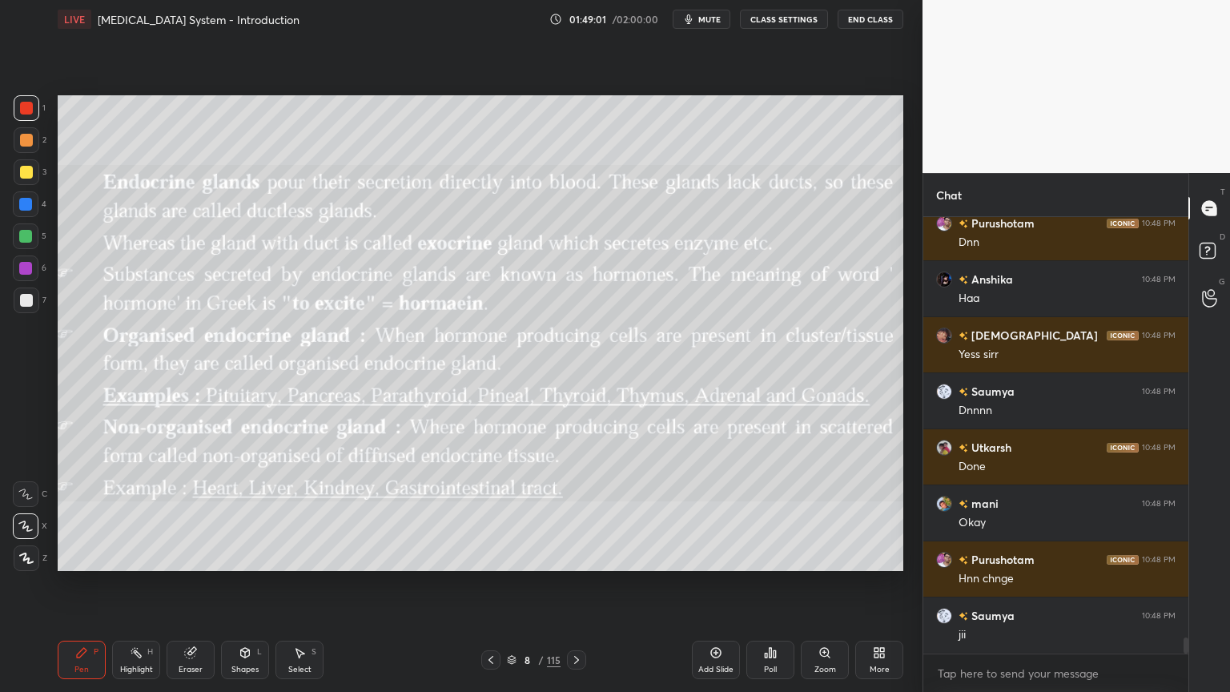
scroll to position [11634, 0]
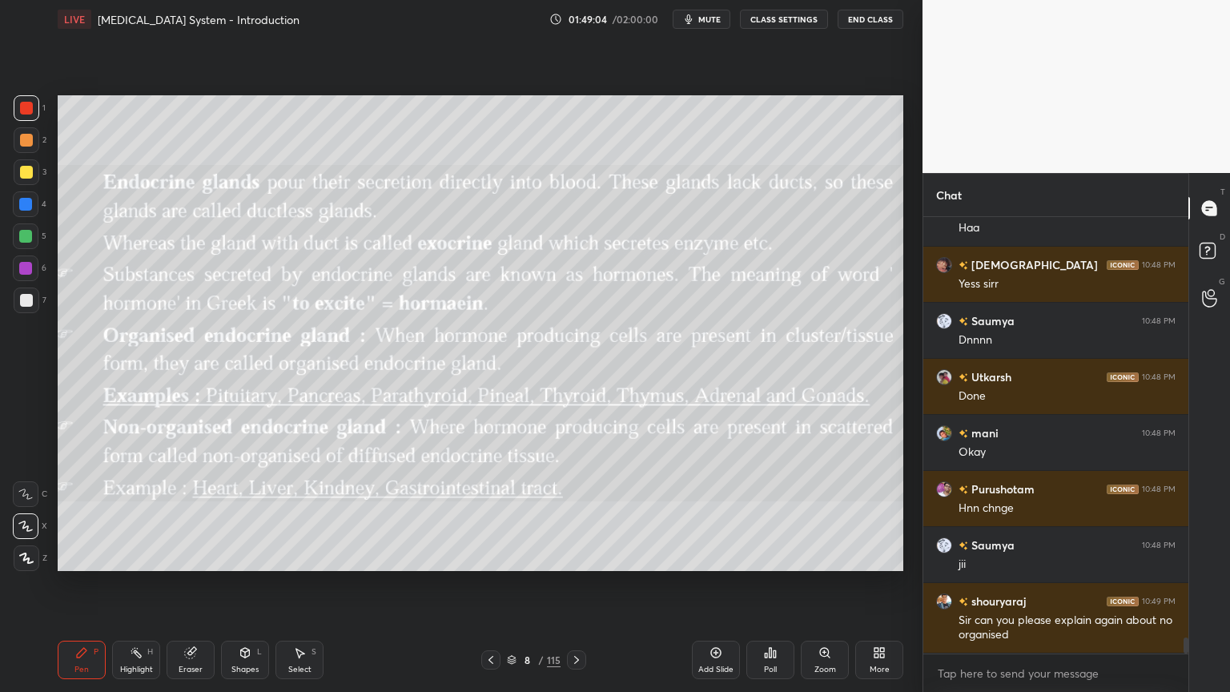
click at [585, 556] on div "8 / 115" at bounding box center [533, 659] width 317 height 19
click at [573, 556] on icon at bounding box center [576, 659] width 13 height 13
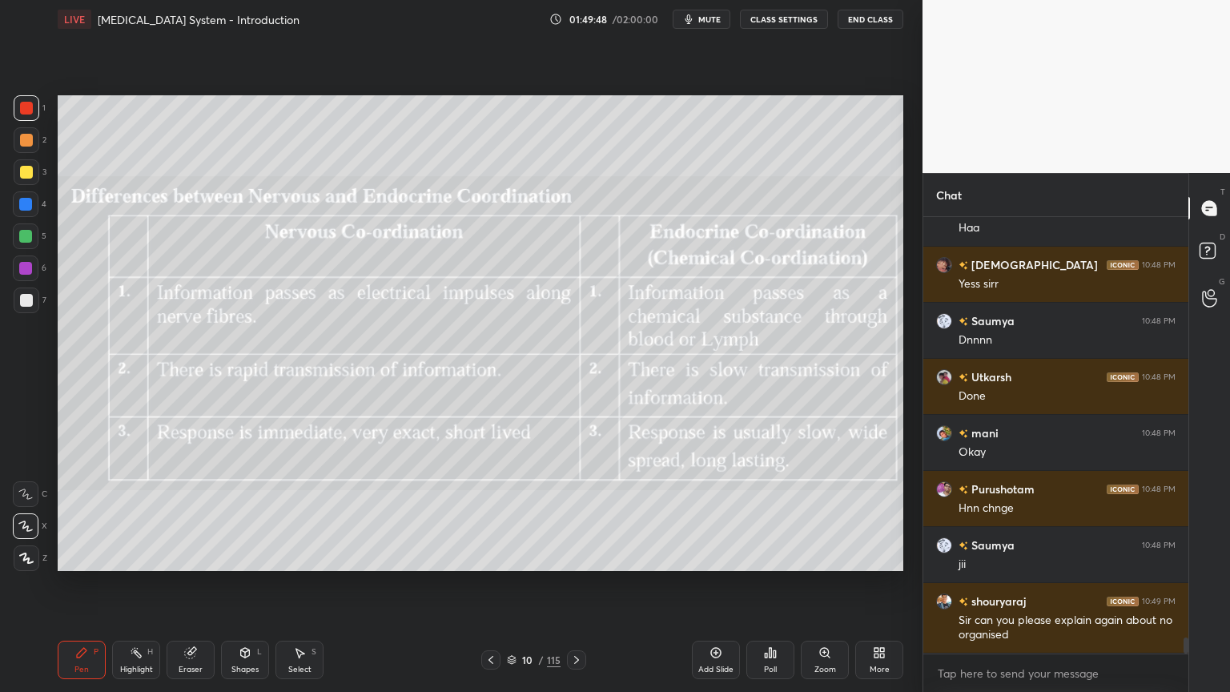
click at [573, 556] on icon at bounding box center [576, 659] width 13 height 13
click at [500, 556] on div at bounding box center [490, 659] width 19 height 19
click at [800, 556] on div "Setting up your live class Poll for secs No correct answer Start poll" at bounding box center [480, 332] width 858 height 589
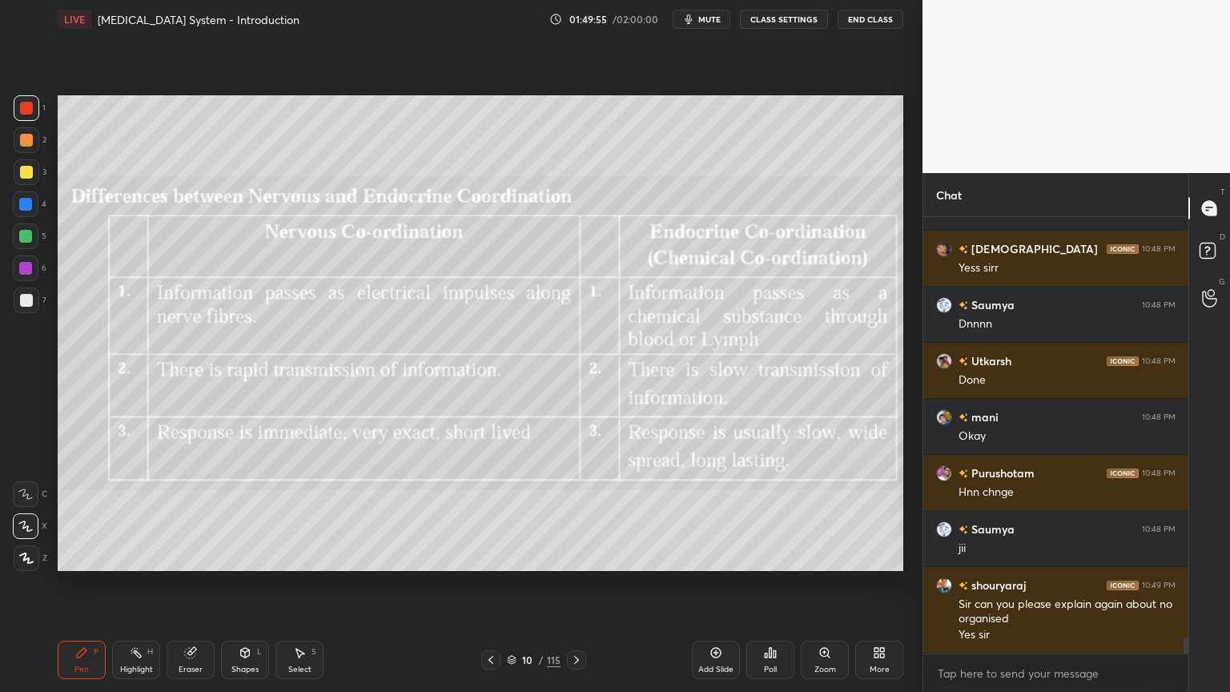
click at [726, 556] on div "Add Slide" at bounding box center [716, 659] width 48 height 38
click at [807, 24] on button "CLASS SETTINGS" at bounding box center [784, 19] width 88 height 19
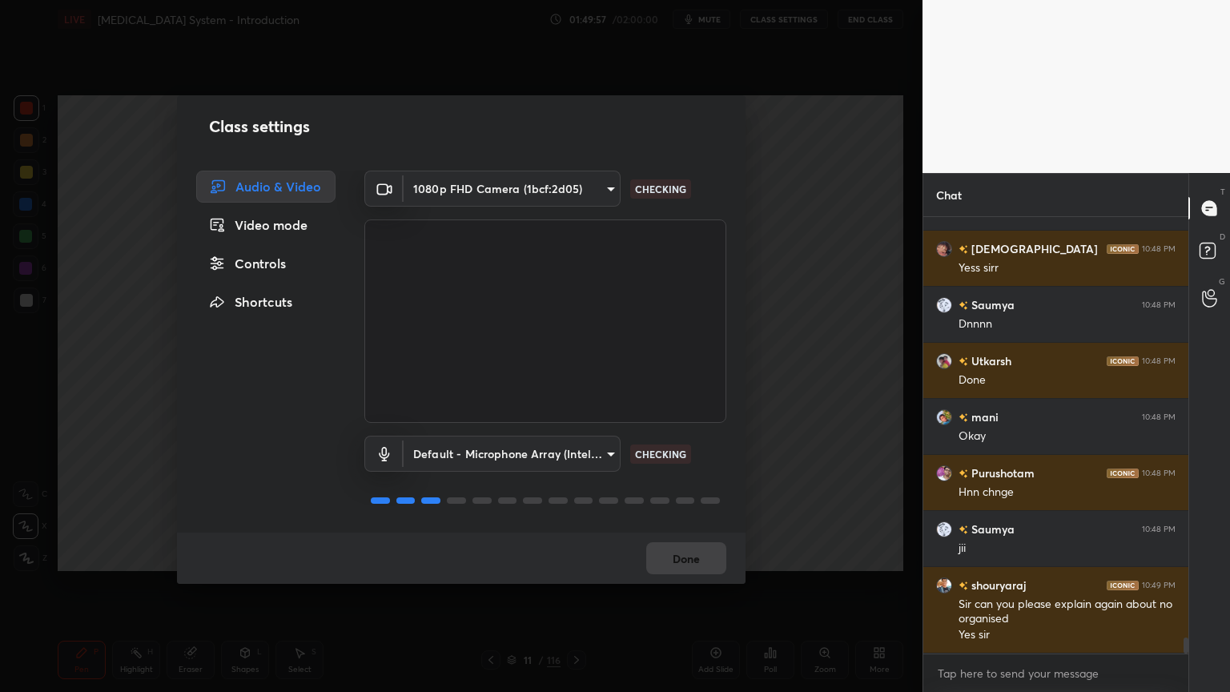
click at [248, 263] on div "Controls" at bounding box center [265, 263] width 139 height 32
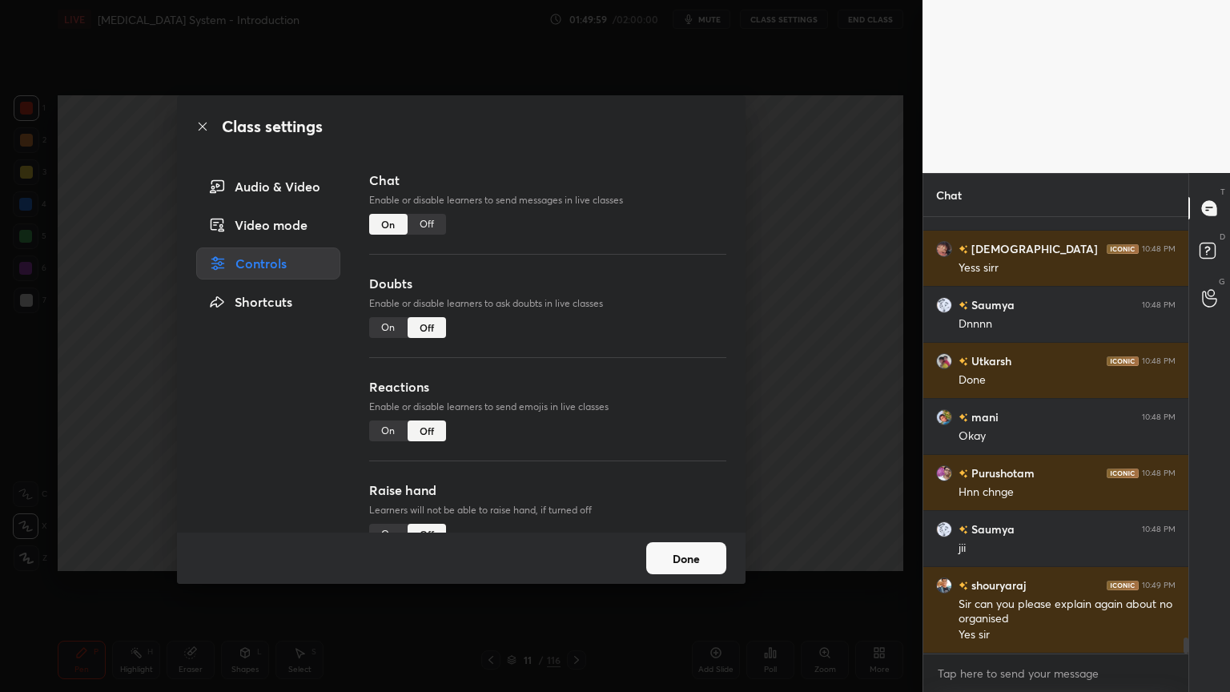
click at [383, 332] on div "On" at bounding box center [388, 327] width 38 height 21
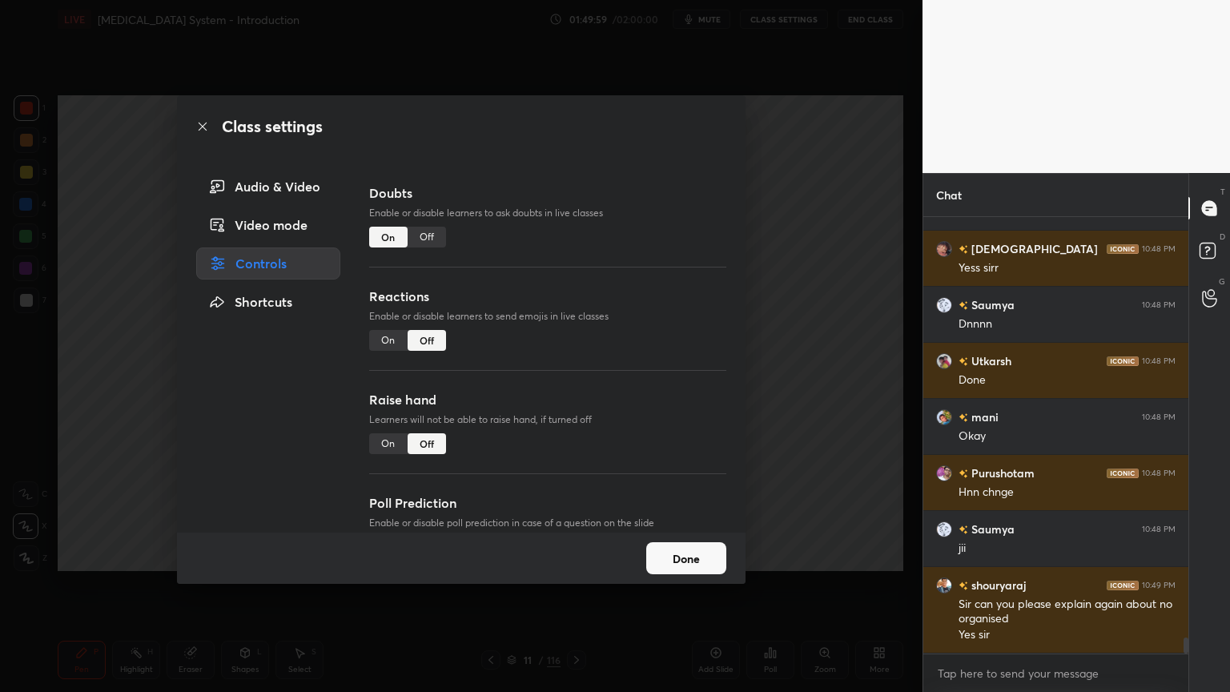
scroll to position [139, 0]
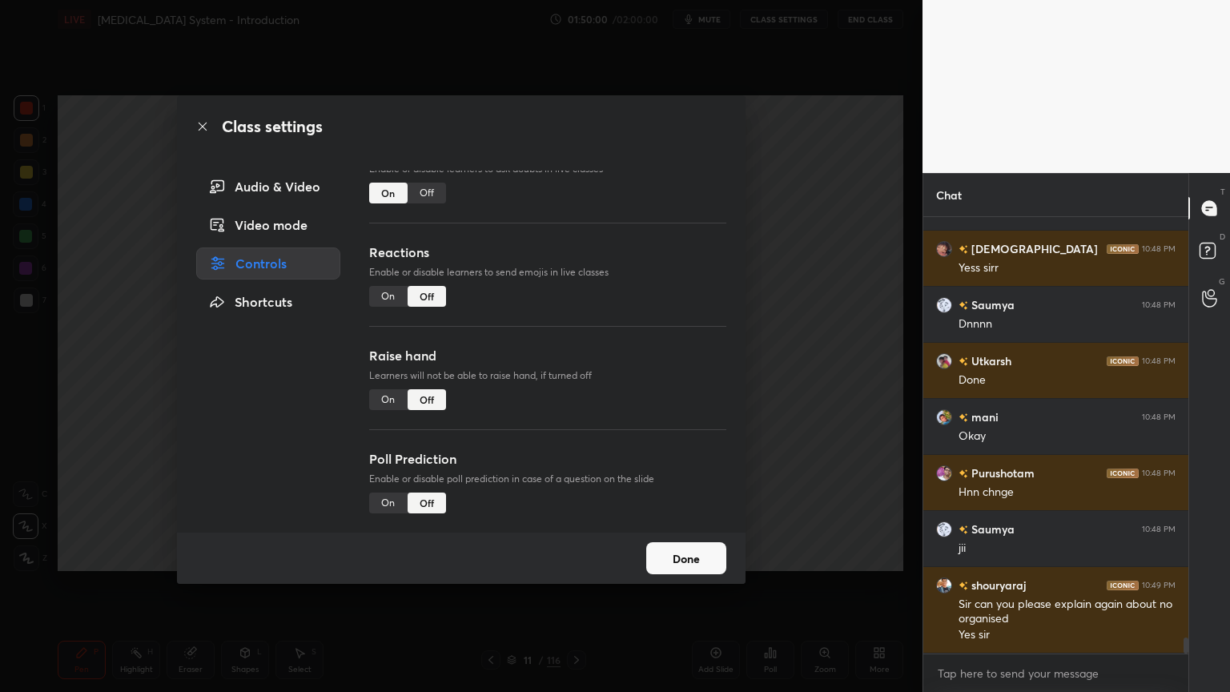
click at [389, 302] on div "Reactions Enable or disable learners to send emojis in live classes On Off" at bounding box center [547, 294] width 357 height 103
click at [391, 299] on div "On" at bounding box center [388, 296] width 38 height 21
click at [383, 389] on div "On" at bounding box center [388, 399] width 38 height 21
click at [673, 556] on button "Done" at bounding box center [686, 558] width 80 height 32
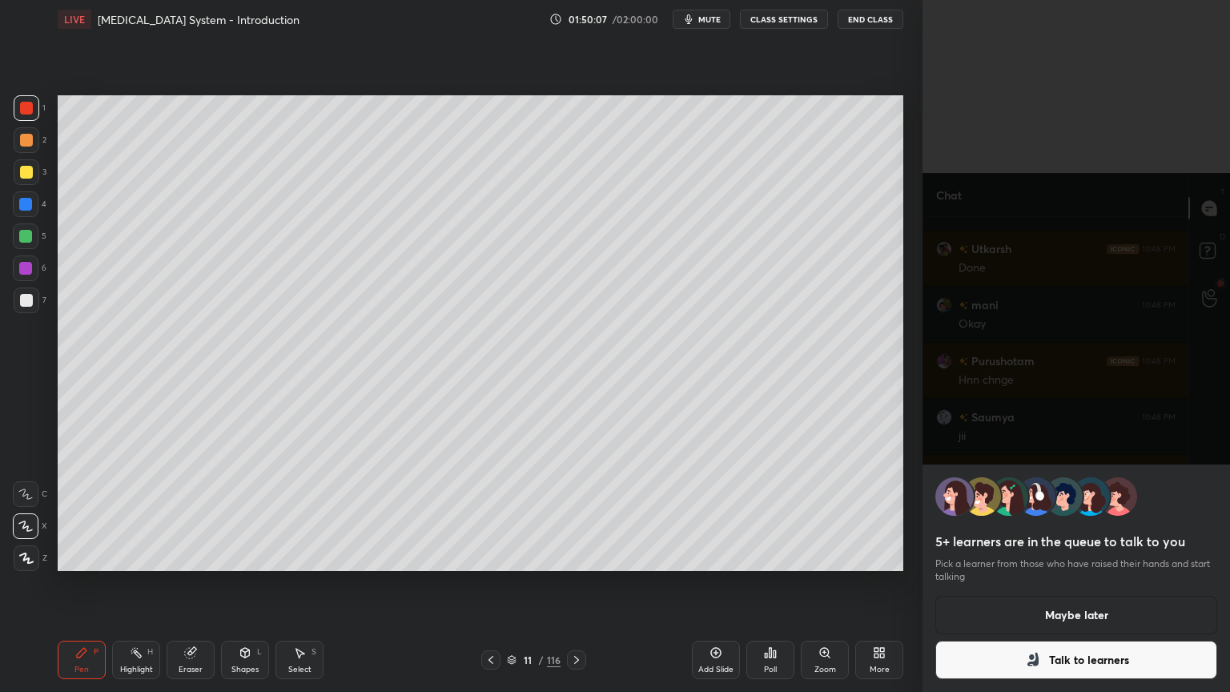
scroll to position [11339, 0]
click at [1112, 556] on button "Talk to learners" at bounding box center [1076, 659] width 282 height 38
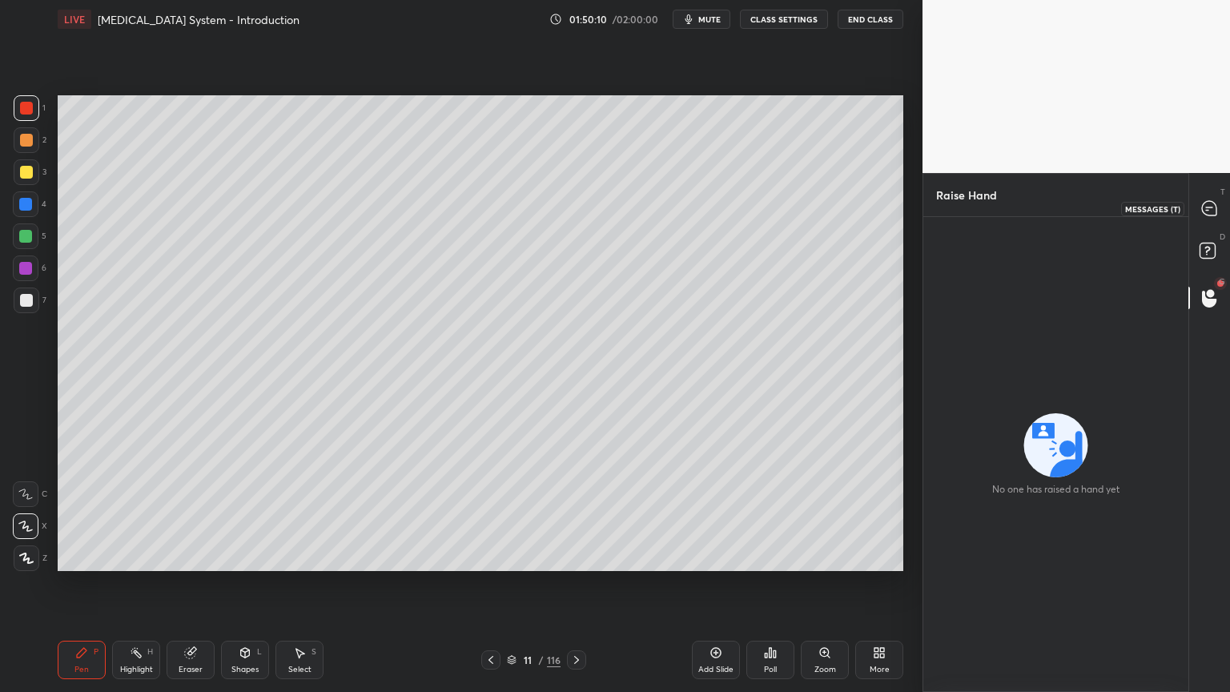
click at [1210, 207] on icon at bounding box center [1209, 207] width 6 height 0
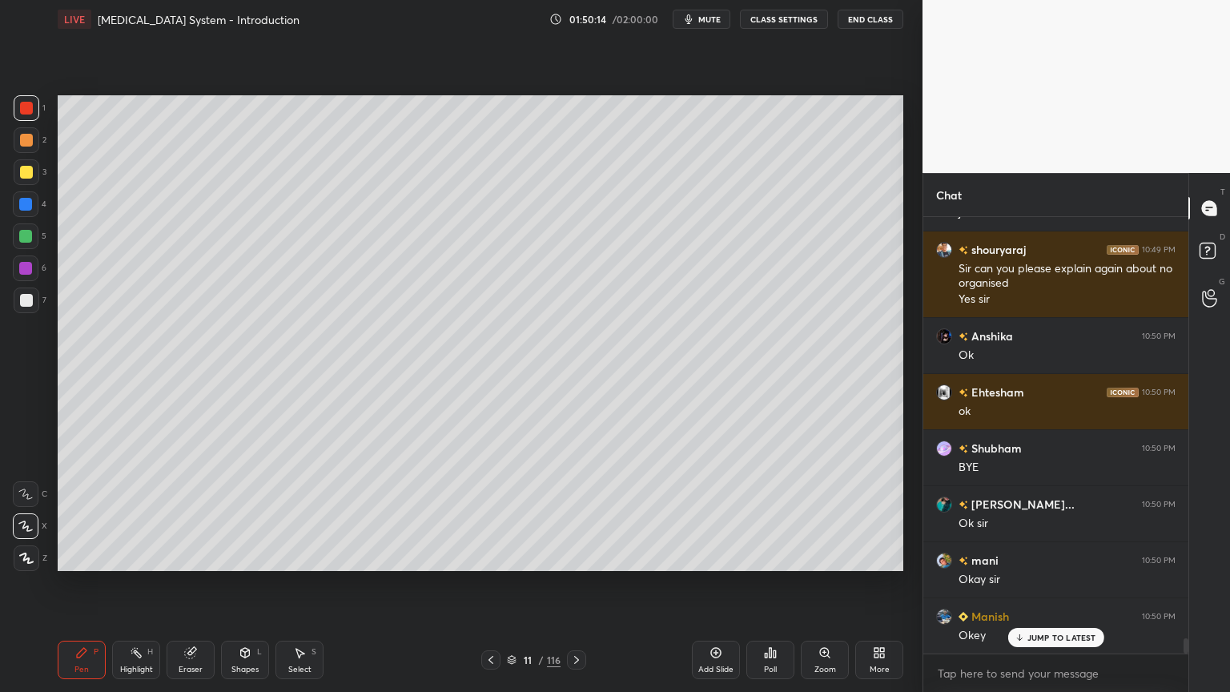
scroll to position [11944, 0]
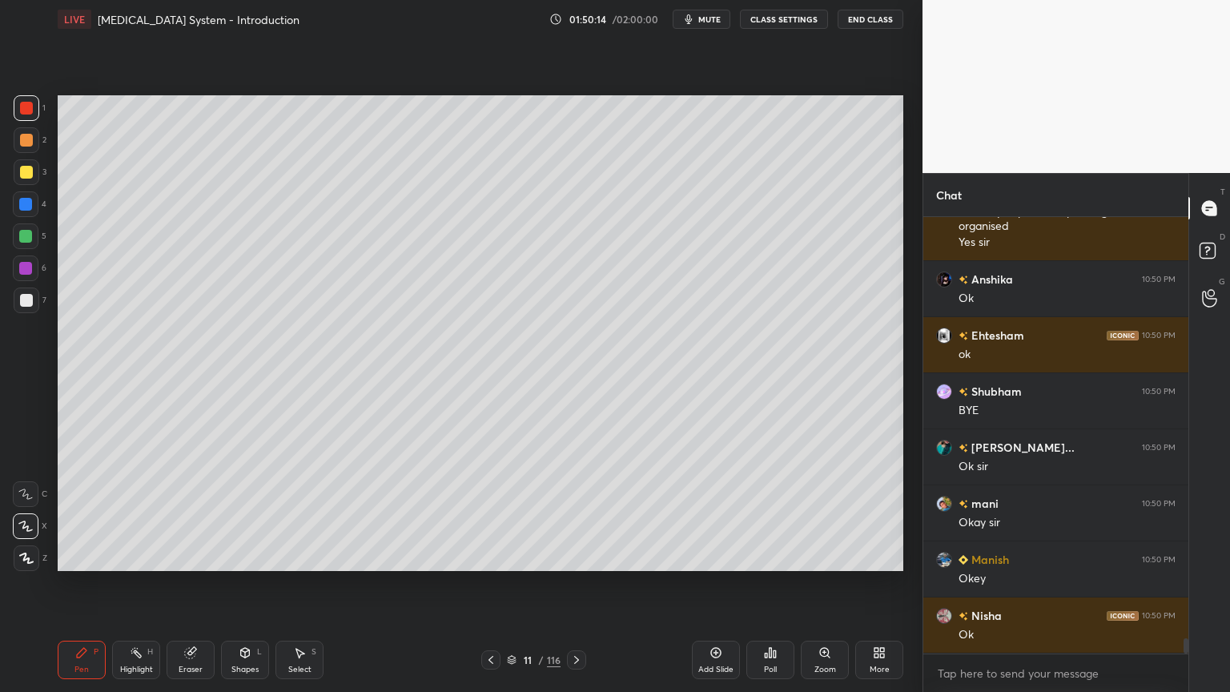
click at [26, 556] on icon at bounding box center [26, 557] width 14 height 11
drag, startPoint x: 26, startPoint y: 560, endPoint x: 32, endPoint y: 554, distance: 9.1
click at [23, 556] on icon at bounding box center [26, 557] width 14 height 11
click at [913, 311] on div "1 2 3 4 5 6 7 C X Z C X Z E E Erase all H H LIVE Endocrine System - Introductio…" at bounding box center [461, 346] width 922 height 692
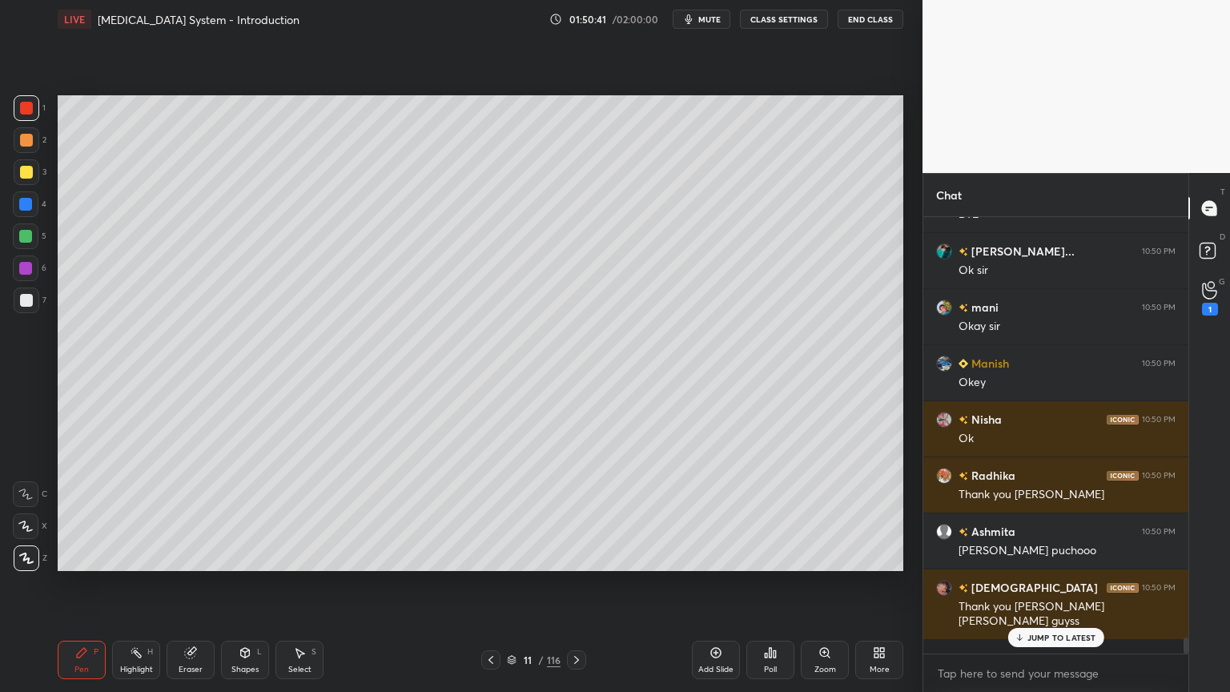
scroll to position [11576, 0]
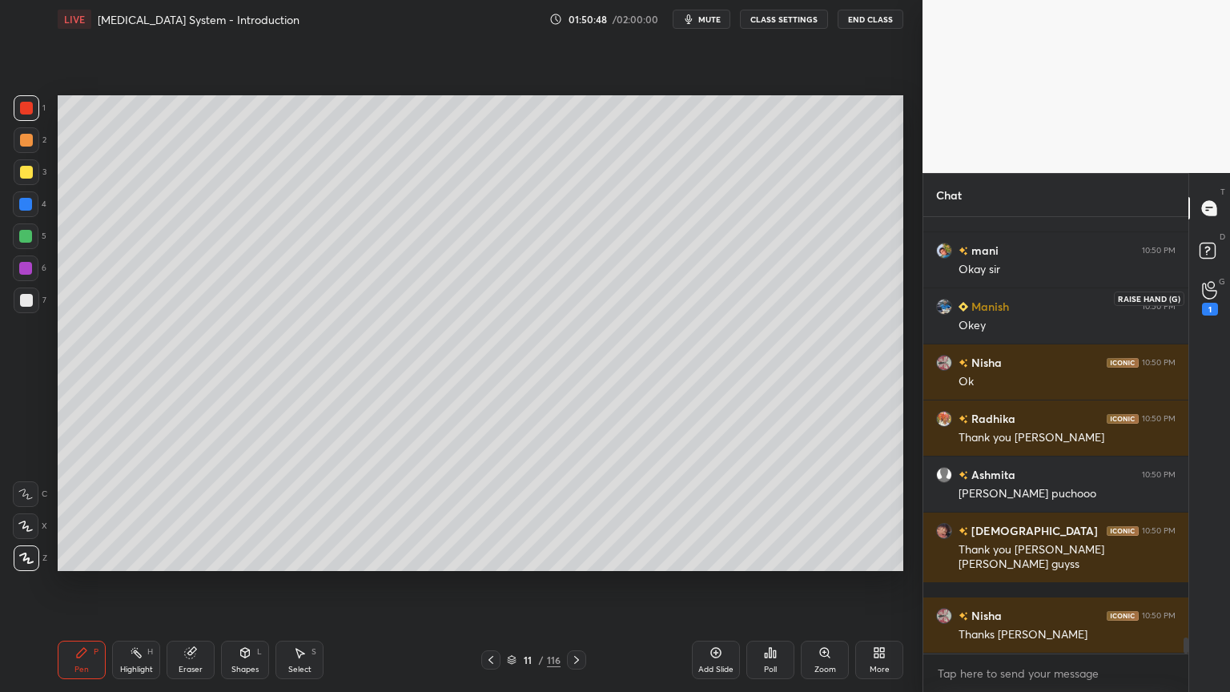
click at [1206, 291] on icon at bounding box center [1209, 290] width 15 height 18
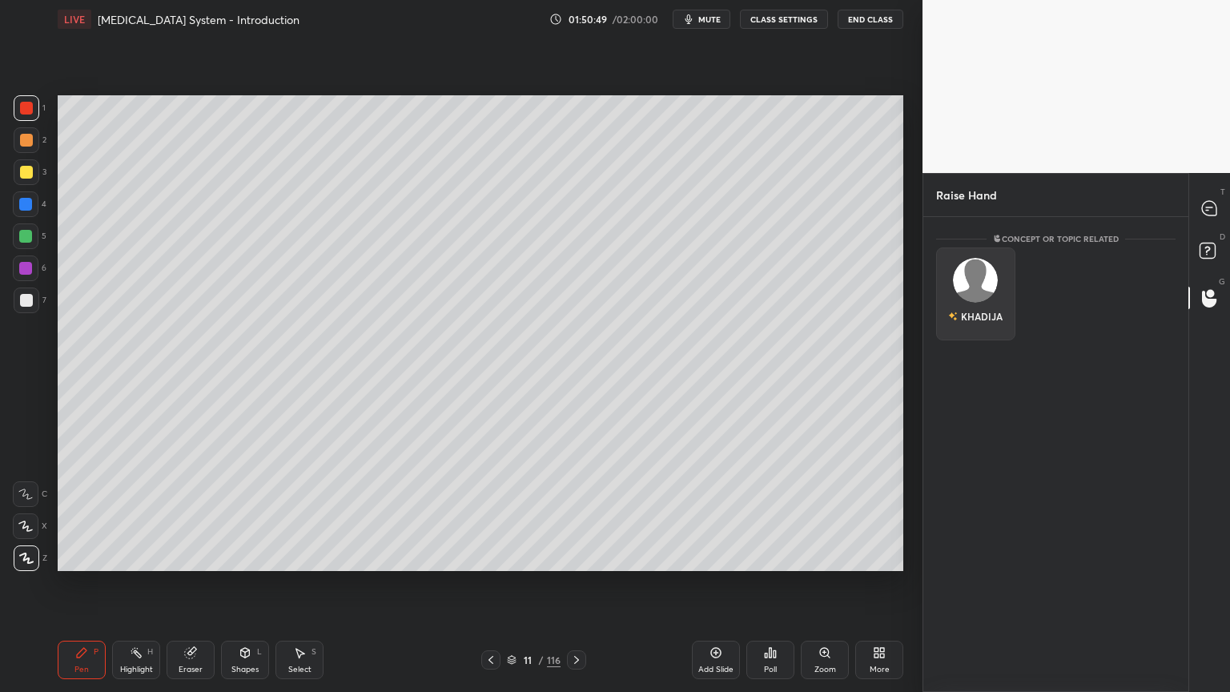
click at [958, 310] on div "KHADIJA" at bounding box center [975, 316] width 54 height 27
click at [958, 329] on button "INVITE" at bounding box center [975, 327] width 65 height 21
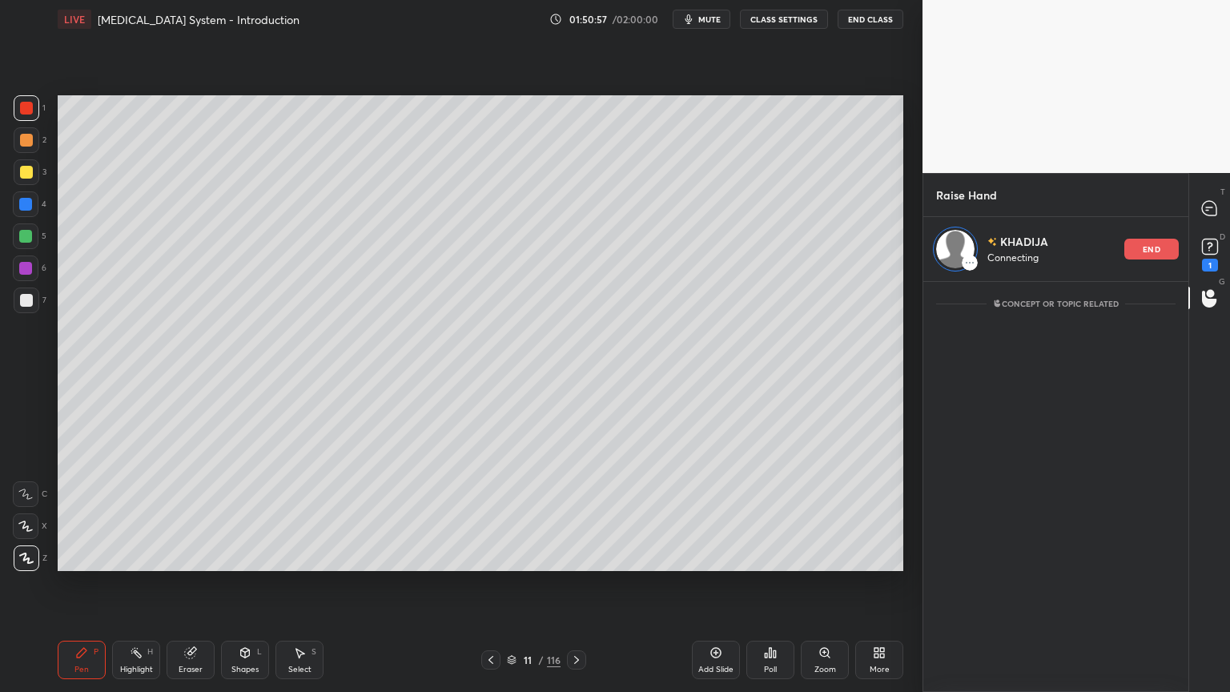
click at [620, 19] on div "01:50:57 / 02:00:00 mute CLASS SETTINGS End Class" at bounding box center [726, 19] width 354 height 19
click at [1143, 245] on p "end" at bounding box center [1151, 249] width 18 height 8
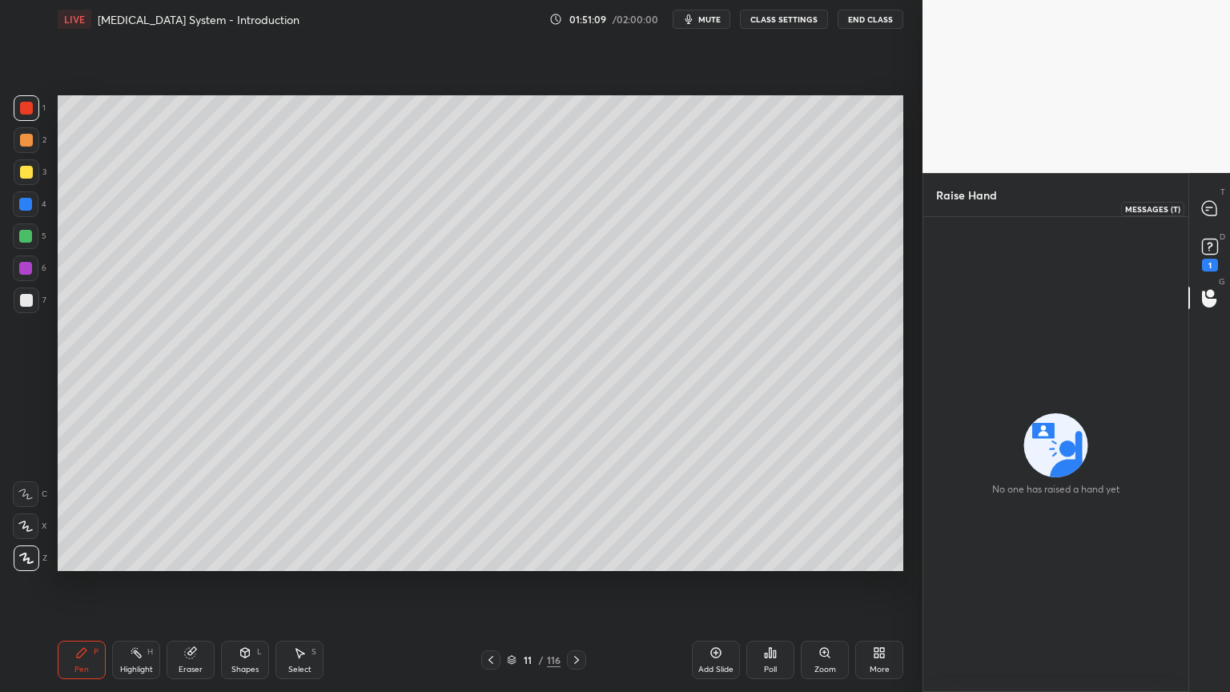
click at [1206, 210] on icon at bounding box center [1209, 208] width 17 height 17
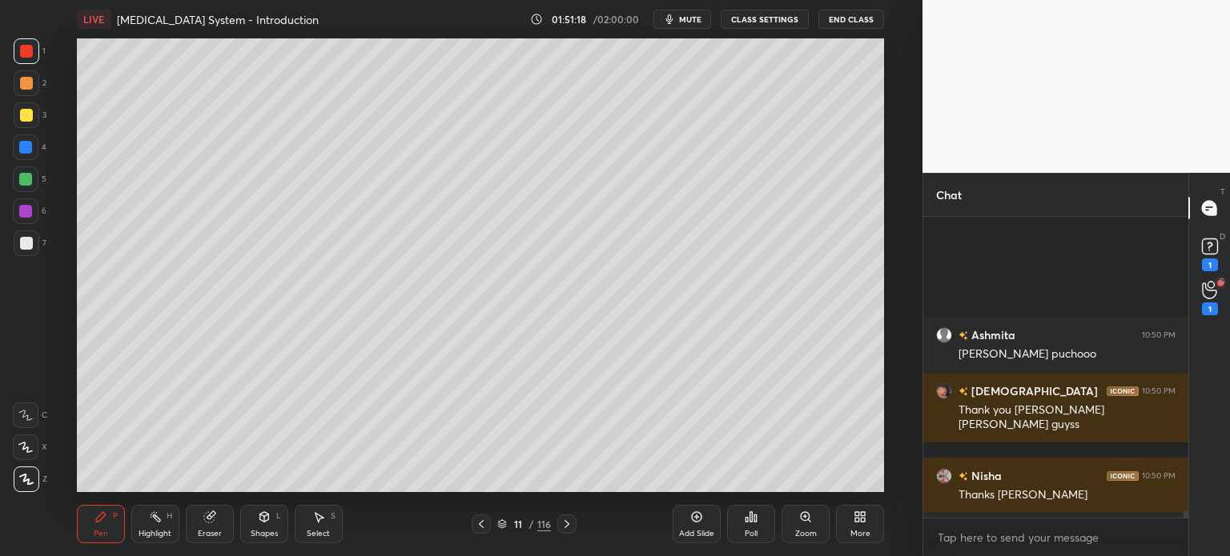
scroll to position [12224, 0]
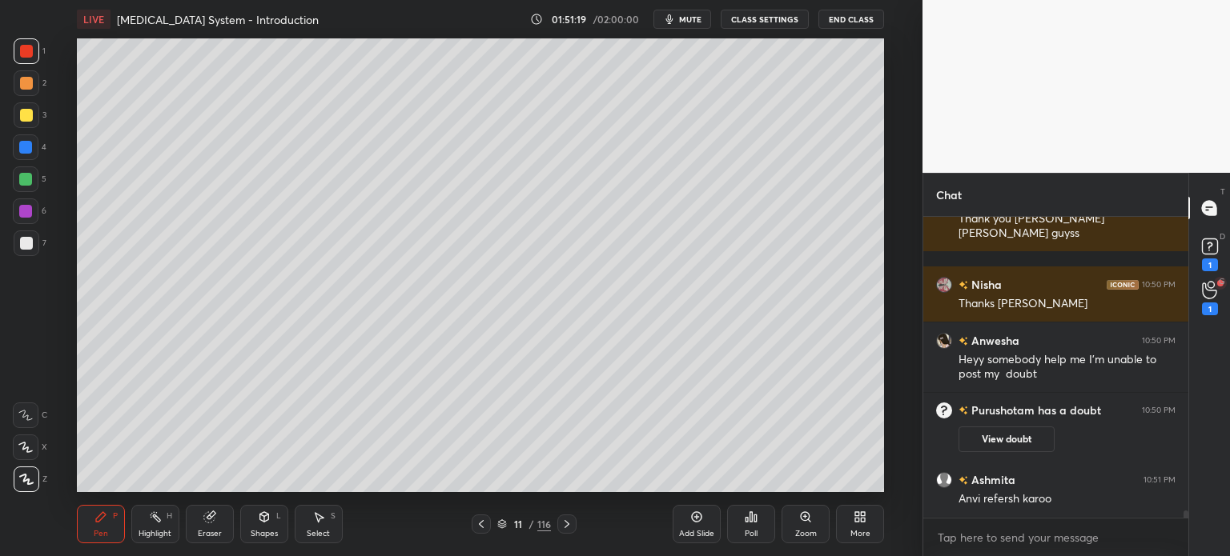
click at [785, 22] on button "CLASS SETTINGS" at bounding box center [765, 19] width 88 height 19
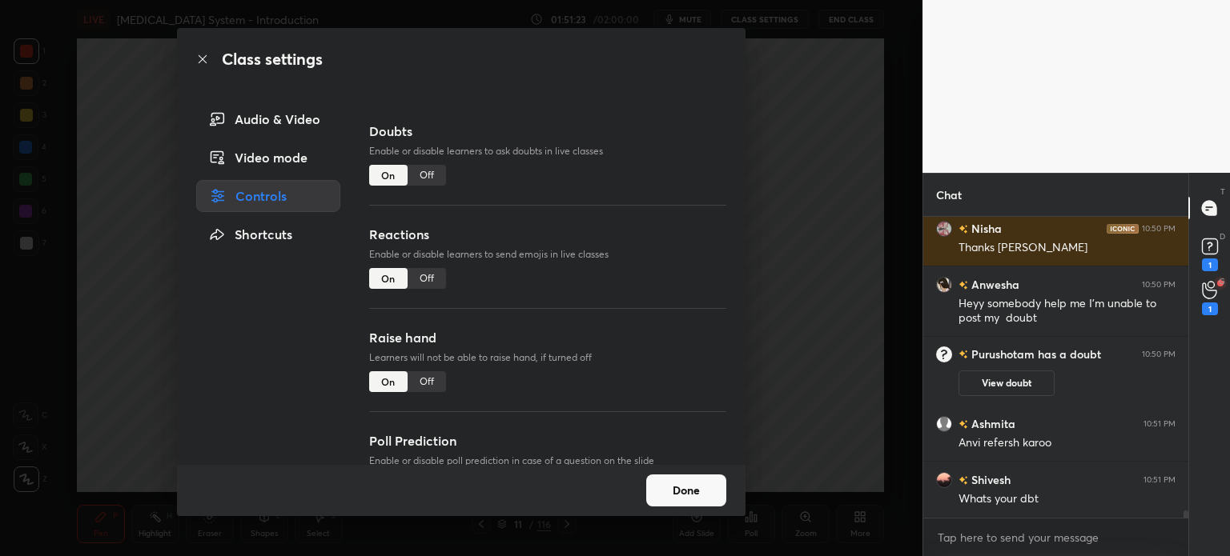
scroll to position [139, 0]
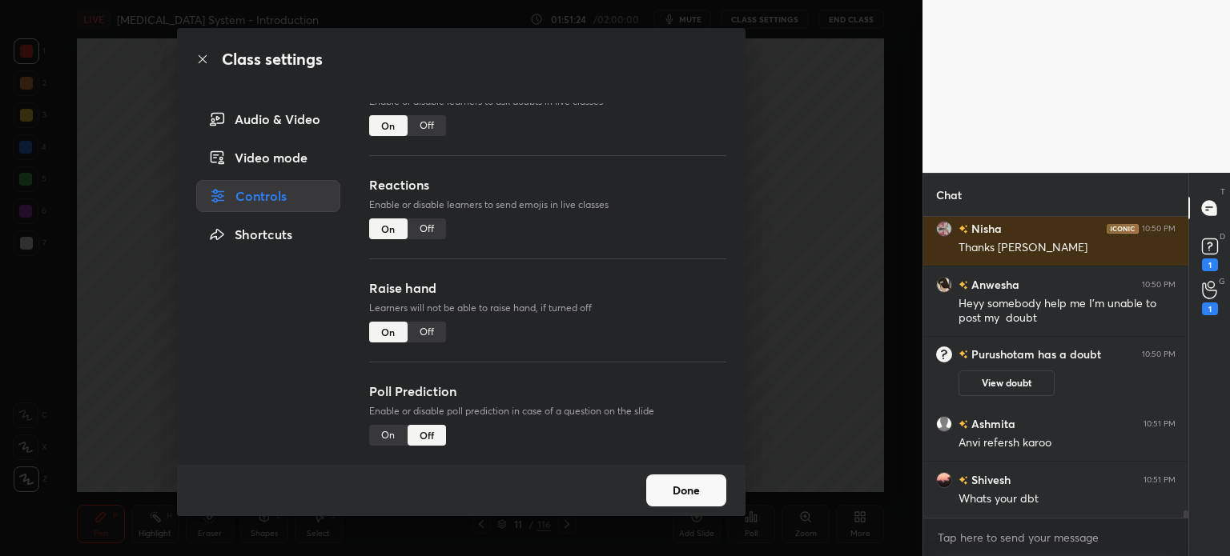
click at [270, 193] on div "Controls" at bounding box center [268, 196] width 144 height 32
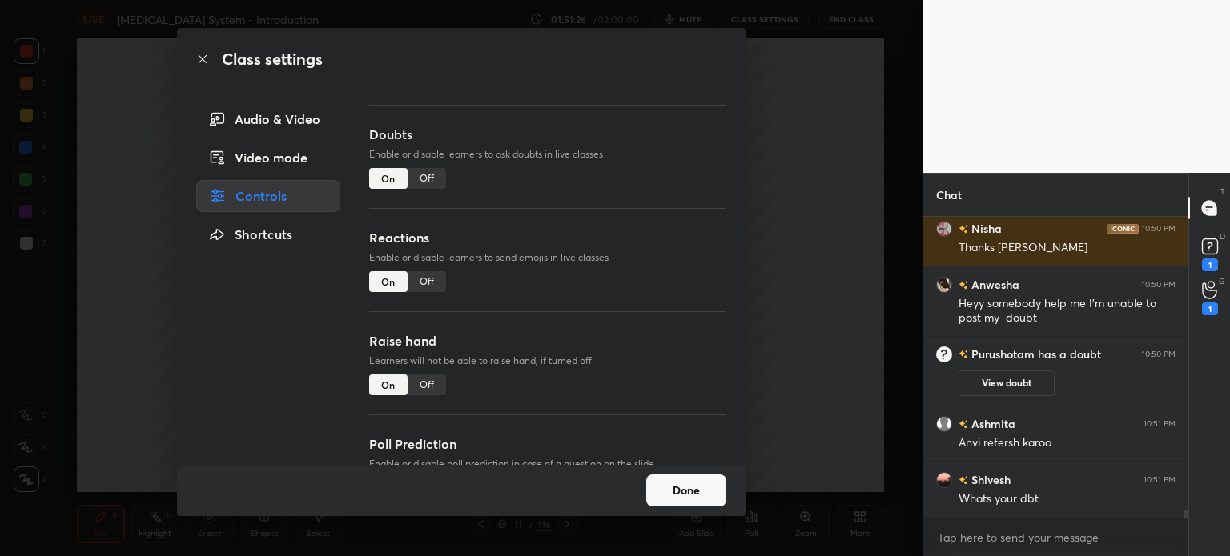
scroll to position [58, 0]
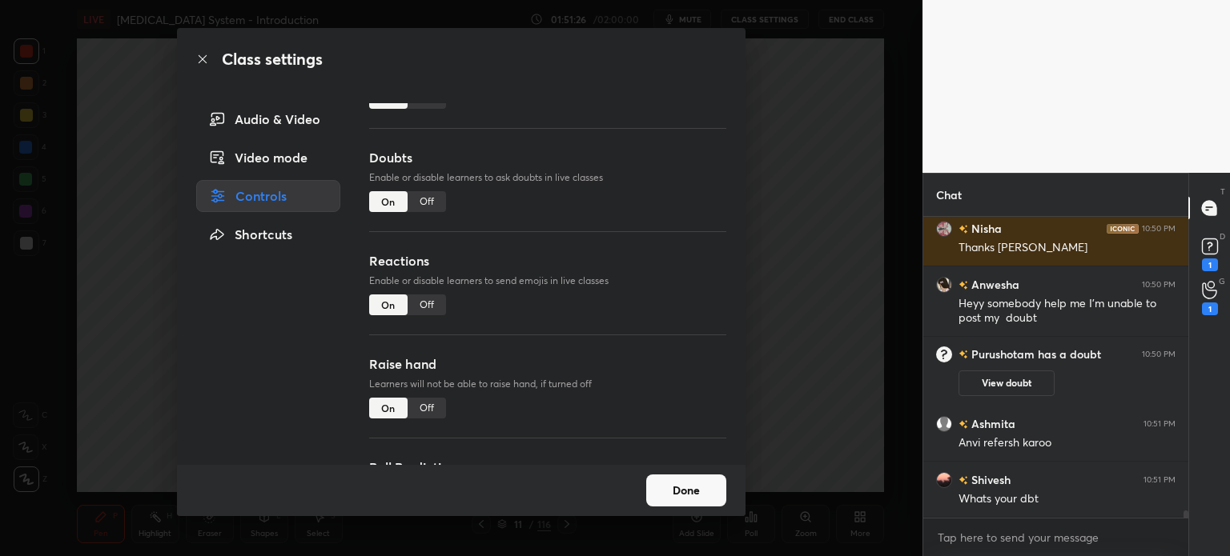
click at [669, 489] on button "Done" at bounding box center [686, 491] width 80 height 32
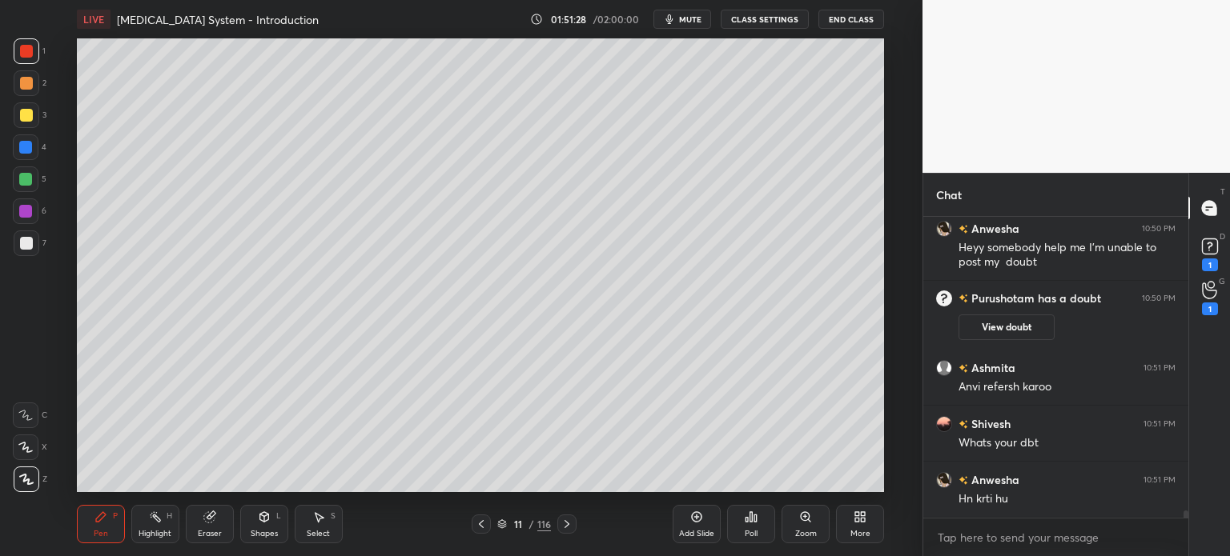
scroll to position [11859, 0]
click at [1219, 284] on div "1" at bounding box center [1210, 297] width 32 height 29
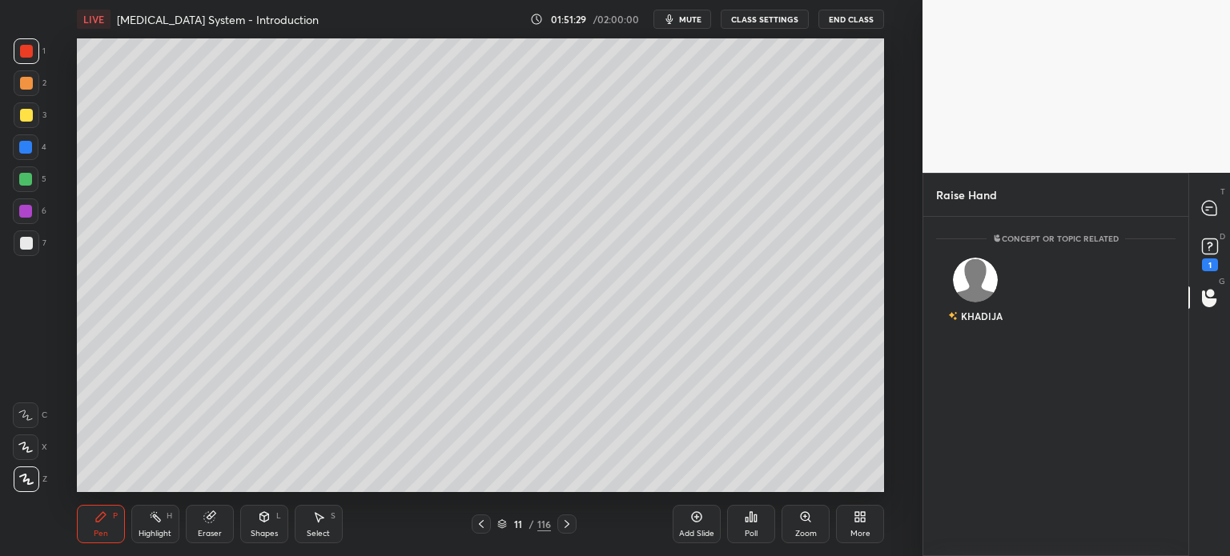
scroll to position [4, 5]
click at [1001, 294] on div "KHADIJA" at bounding box center [975, 293] width 79 height 93
click at [990, 327] on button "INVITE" at bounding box center [975, 327] width 65 height 21
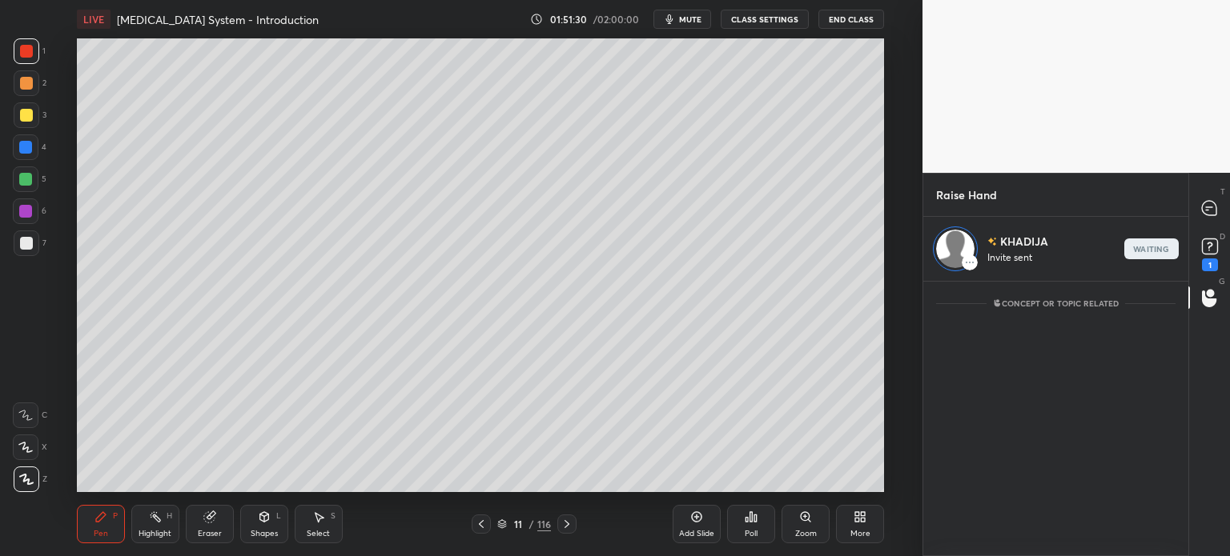
scroll to position [5, 5]
click at [1138, 246] on div "end" at bounding box center [1151, 249] width 54 height 21
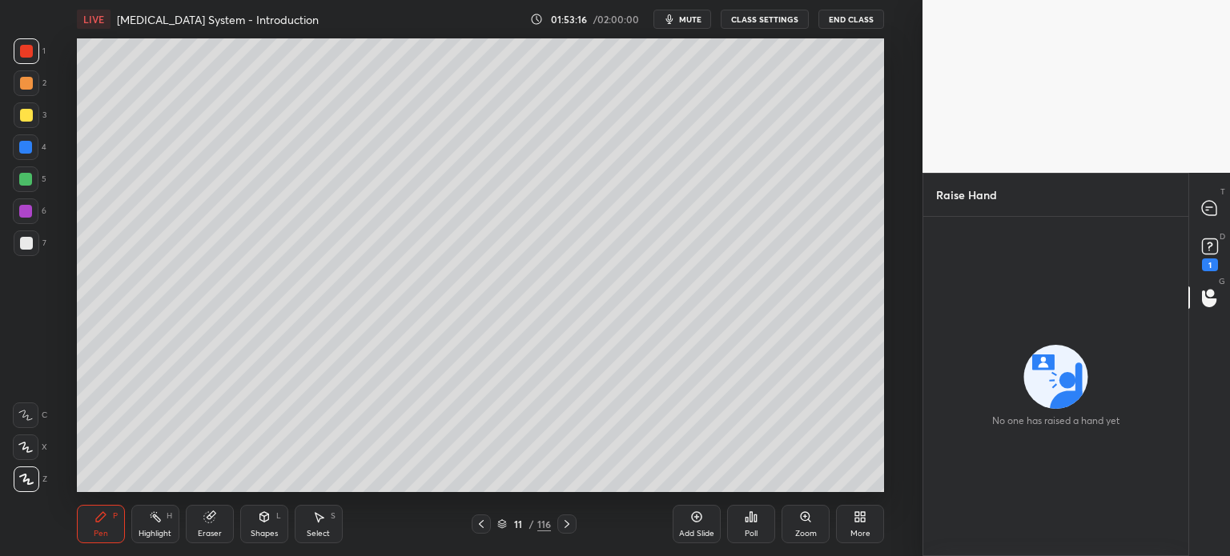
click at [701, 17] on span "mute" at bounding box center [690, 19] width 22 height 11
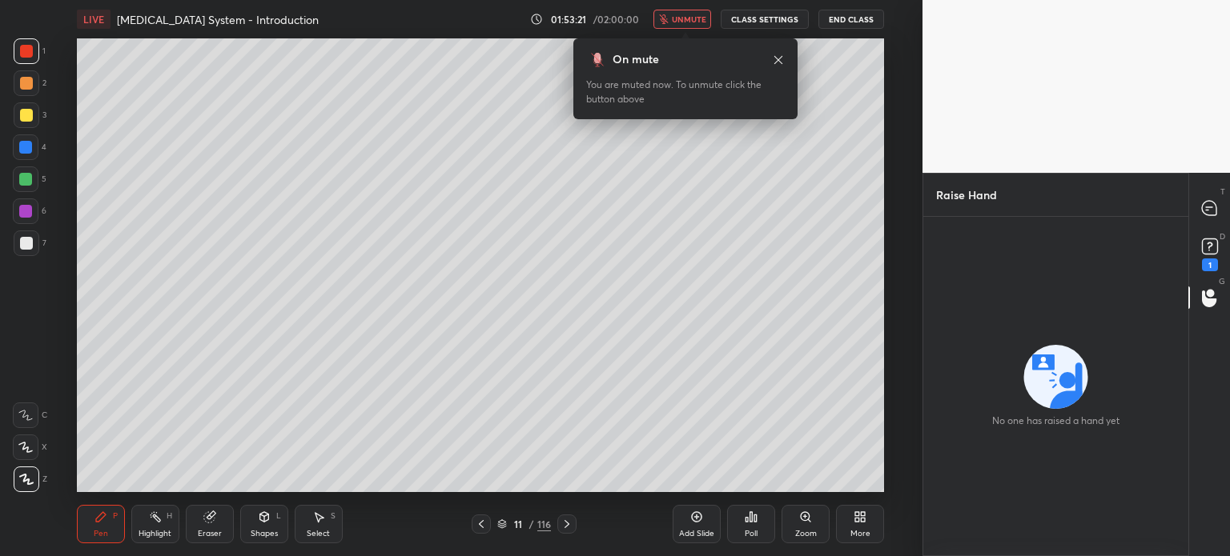
click at [685, 22] on span "unmute" at bounding box center [689, 19] width 34 height 11
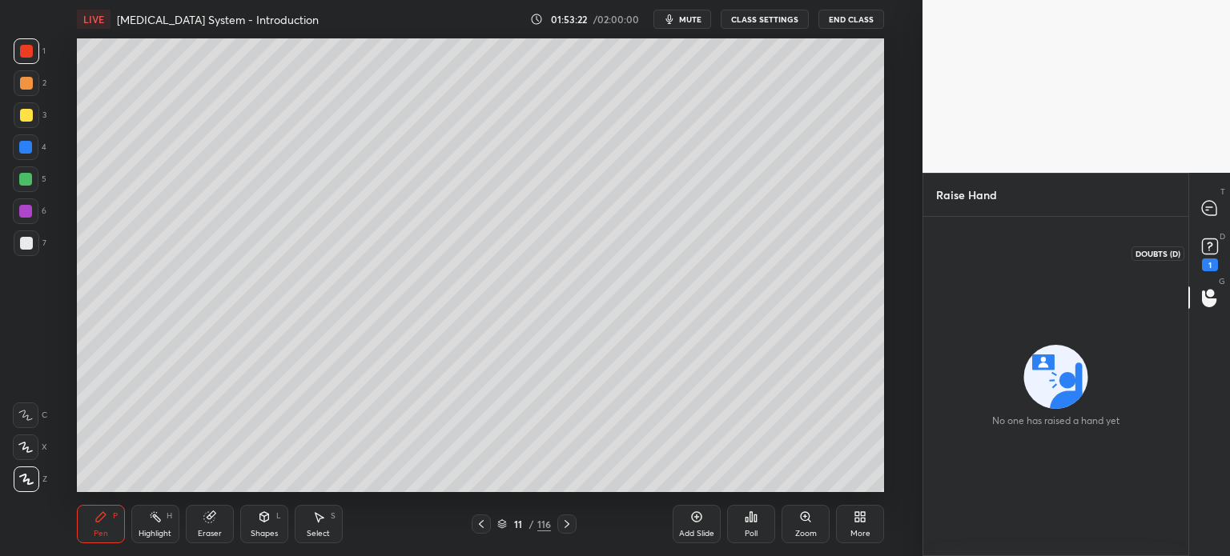
click at [1222, 251] on div "1" at bounding box center [1210, 253] width 32 height 29
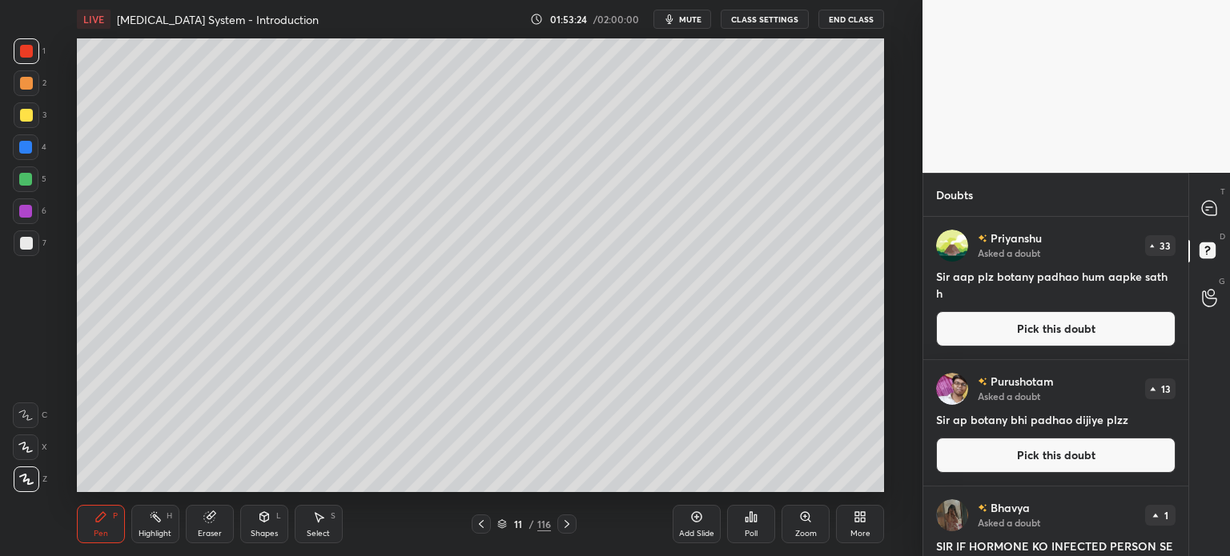
click at [1088, 327] on button "Pick this doubt" at bounding box center [1055, 328] width 239 height 35
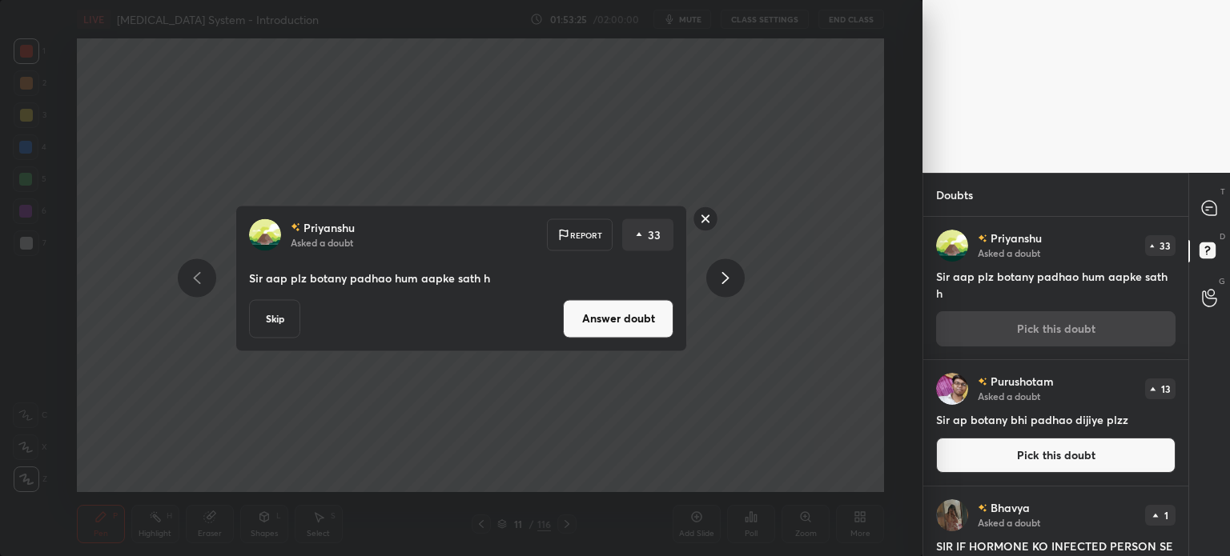
click at [662, 315] on button "Answer doubt" at bounding box center [618, 318] width 110 height 38
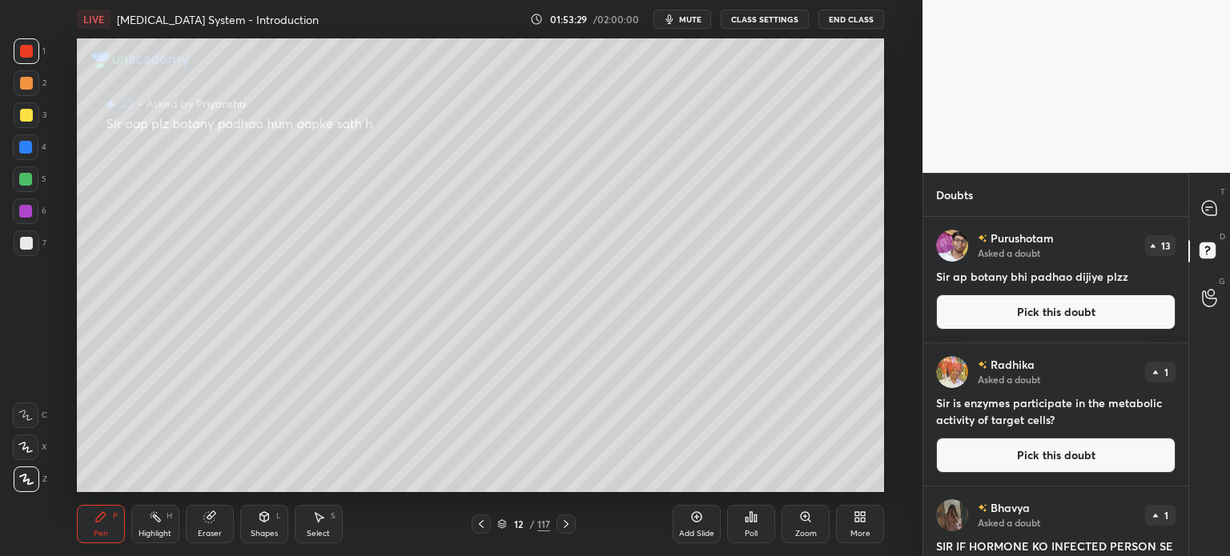
click at [1079, 305] on button "Pick this doubt" at bounding box center [1055, 312] width 239 height 35
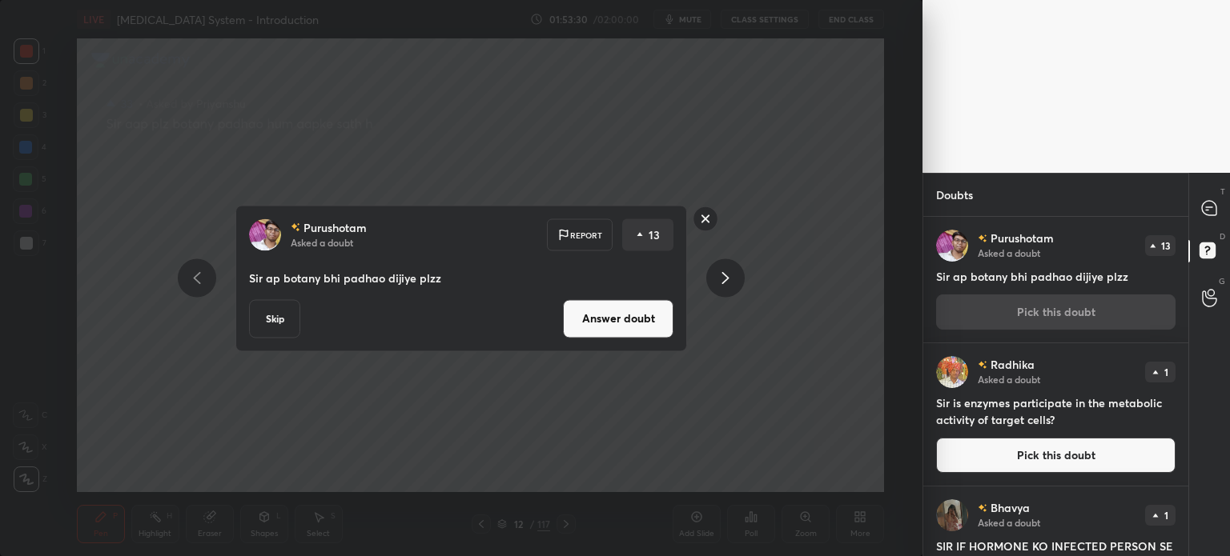
click at [641, 327] on button "Answer doubt" at bounding box center [618, 318] width 110 height 38
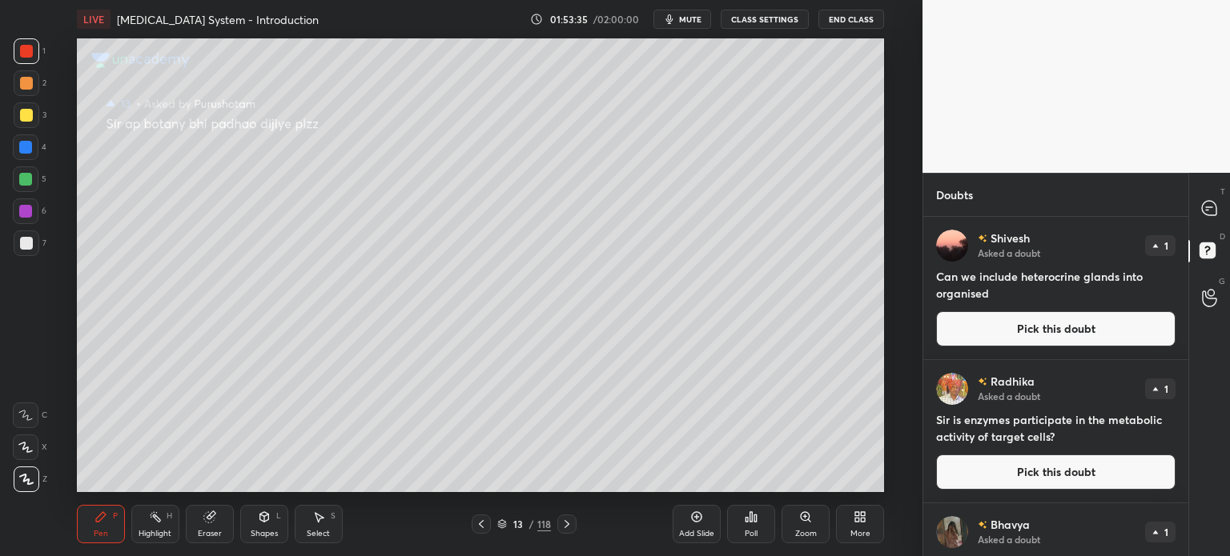
click at [990, 328] on button "Pick this doubt" at bounding box center [1055, 328] width 239 height 35
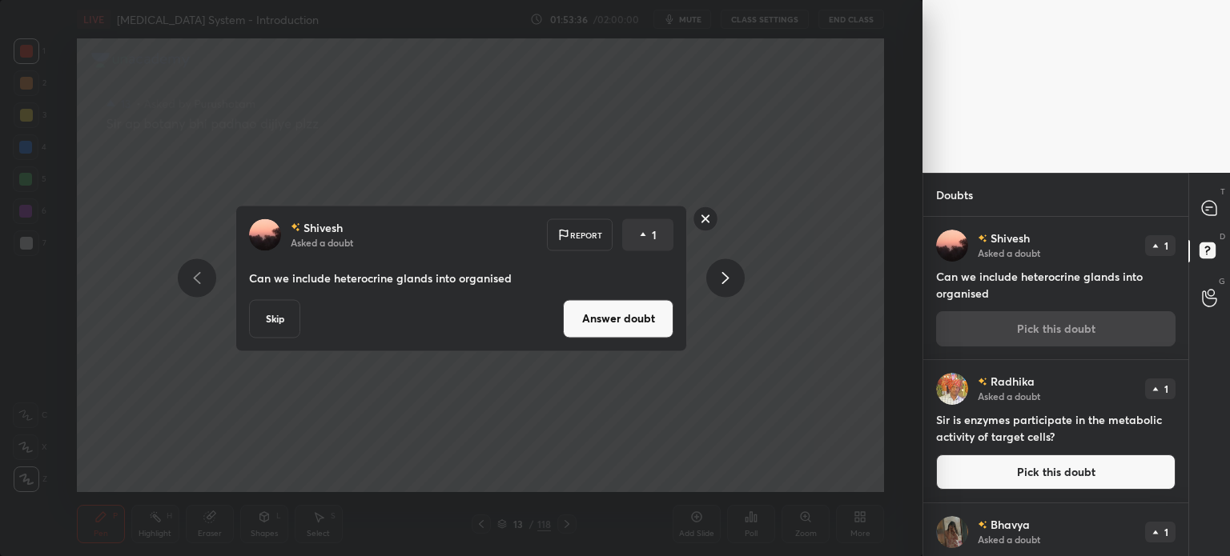
click at [648, 328] on button "Answer doubt" at bounding box center [618, 318] width 110 height 38
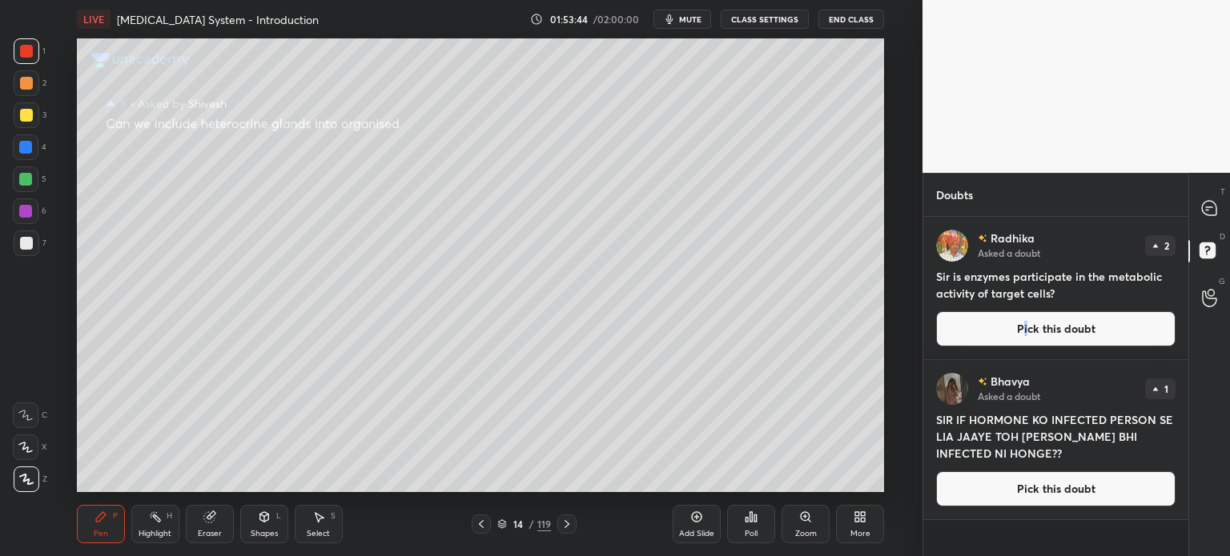
drag, startPoint x: 1028, startPoint y: 326, endPoint x: 1015, endPoint y: 321, distance: 13.7
click at [1022, 324] on button "Pick this doubt" at bounding box center [1055, 328] width 239 height 35
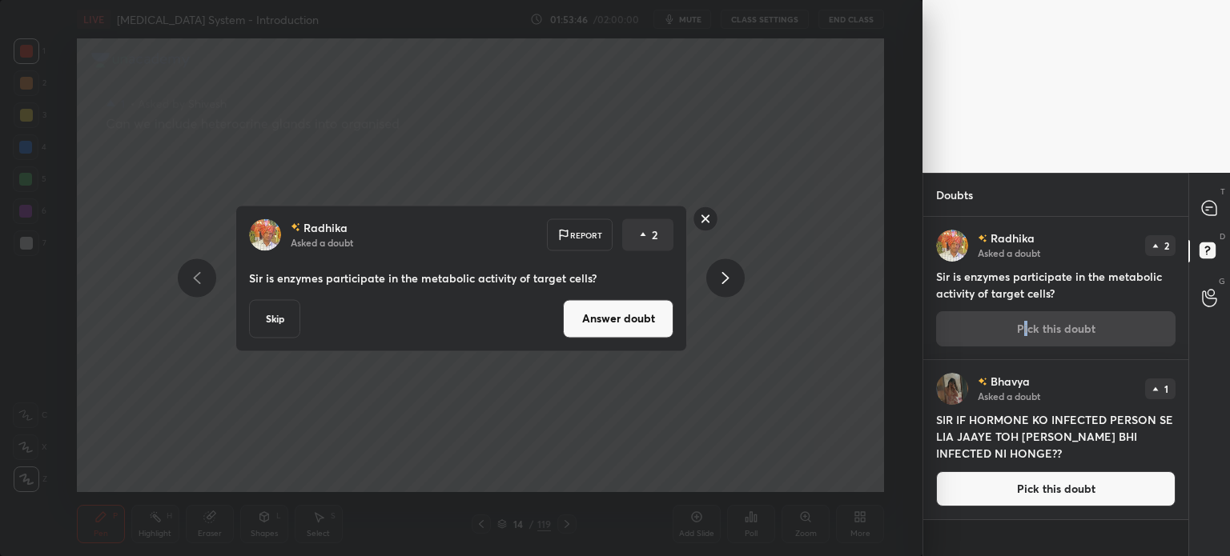
drag, startPoint x: 580, startPoint y: 318, endPoint x: 584, endPoint y: 311, distance: 8.2
click at [584, 315] on button "Answer doubt" at bounding box center [618, 318] width 110 height 38
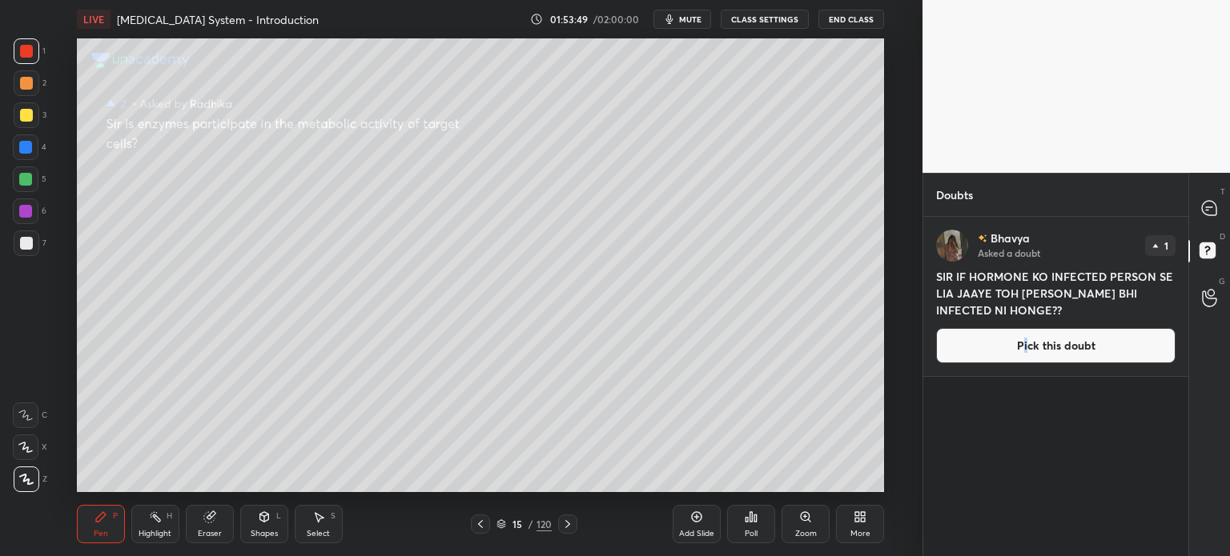
drag, startPoint x: 987, startPoint y: 346, endPoint x: 977, endPoint y: 342, distance: 11.2
click at [987, 345] on button "Pick this doubt" at bounding box center [1055, 345] width 239 height 35
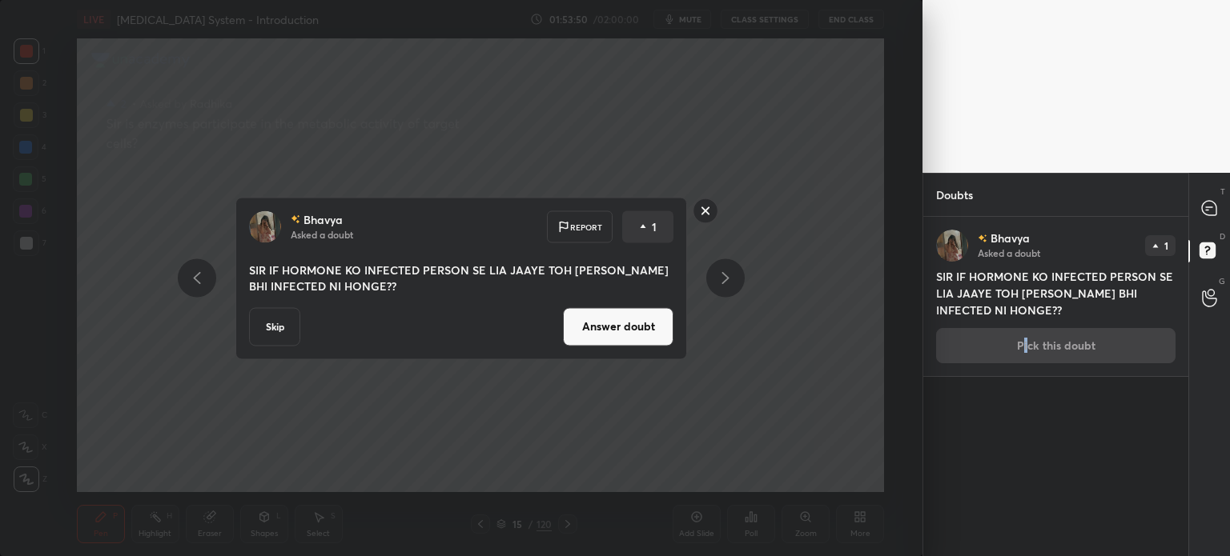
drag, startPoint x: 580, startPoint y: 328, endPoint x: 592, endPoint y: 315, distance: 18.1
click at [581, 326] on button "Answer doubt" at bounding box center [618, 326] width 110 height 38
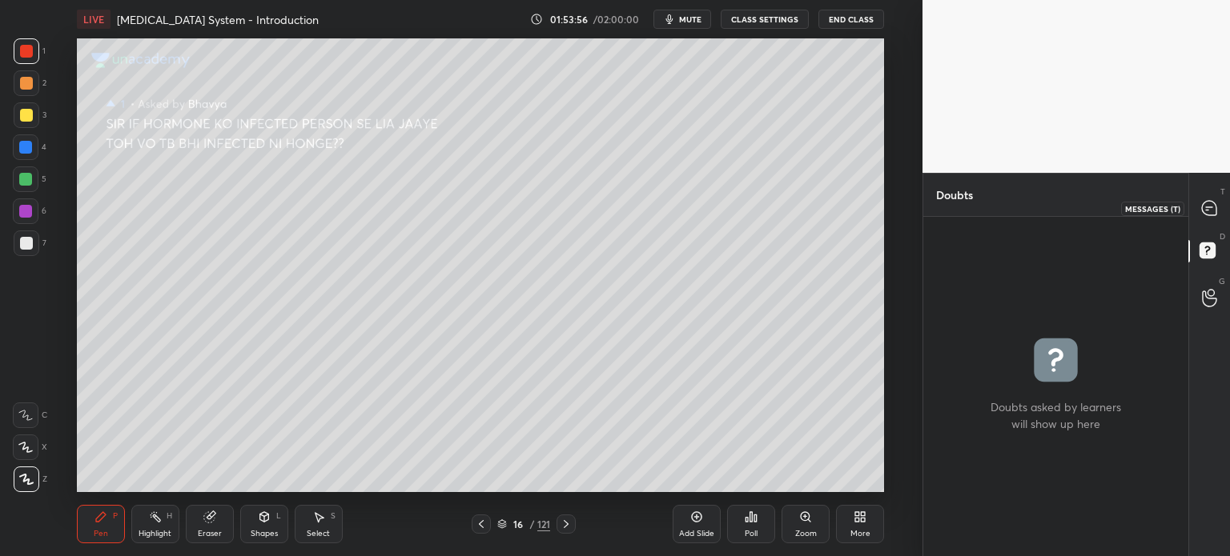
click at [1213, 208] on icon at bounding box center [1209, 208] width 14 height 14
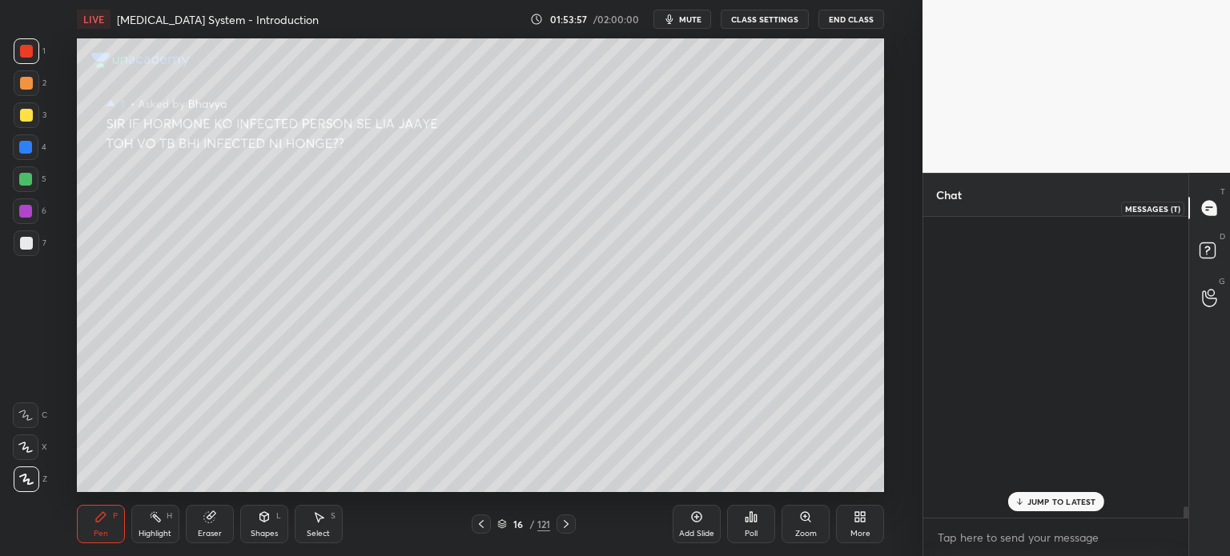
scroll to position [296, 260]
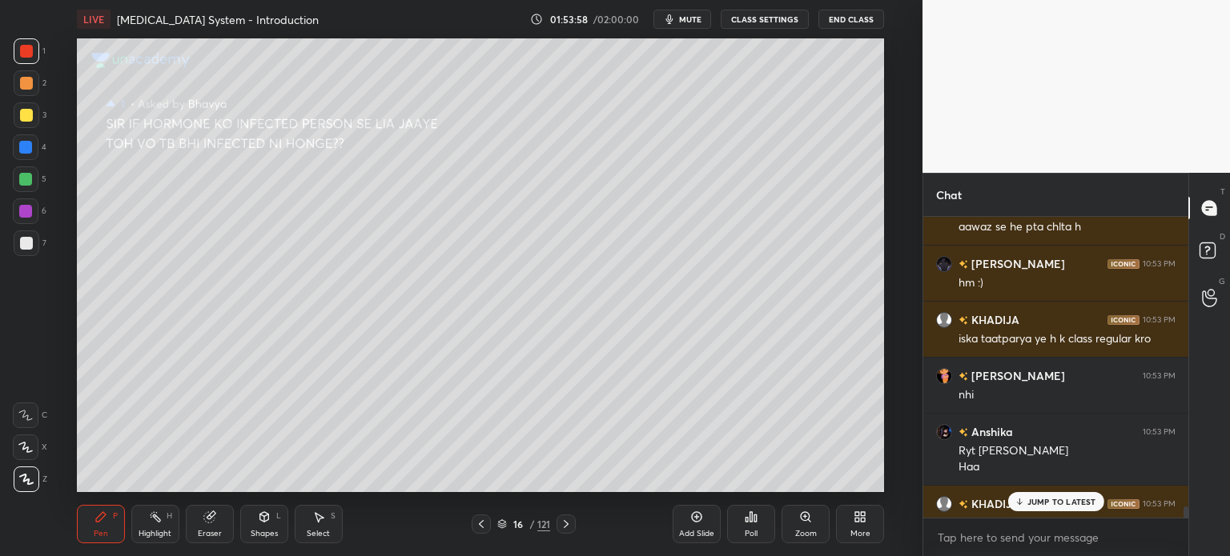
click at [1080, 502] on p "JUMP TO LATEST" at bounding box center [1061, 502] width 69 height 10
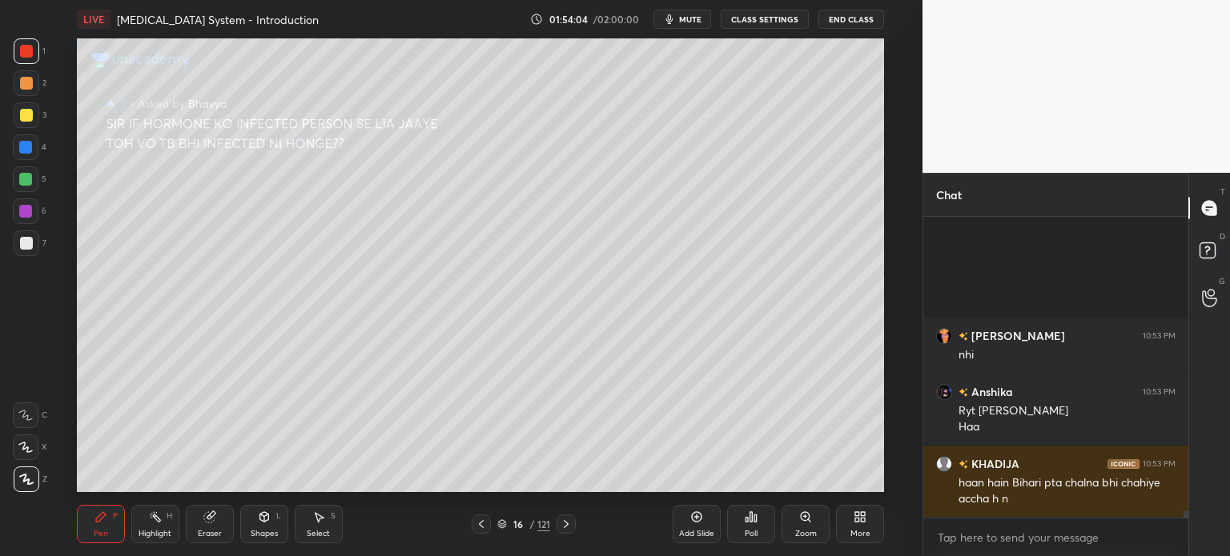
click at [933, 0] on html "1 2 3 4 5 6 7 C X Z C X Z E E Erase all H H LIVE Endocrine System - Introductio…" at bounding box center [615, 0] width 1230 height 0
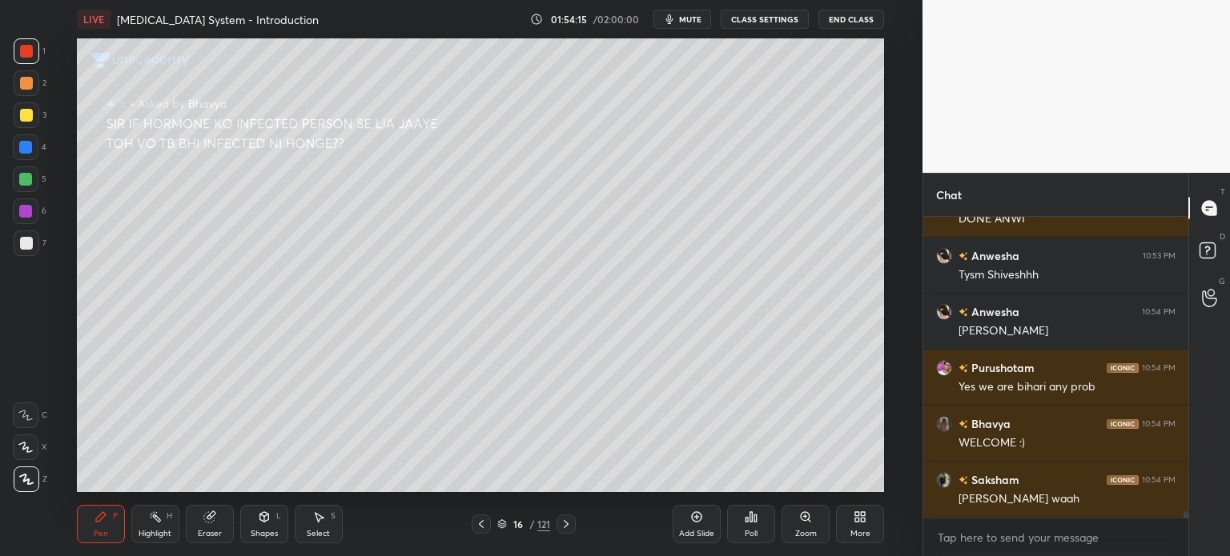
scroll to position [13420, 0]
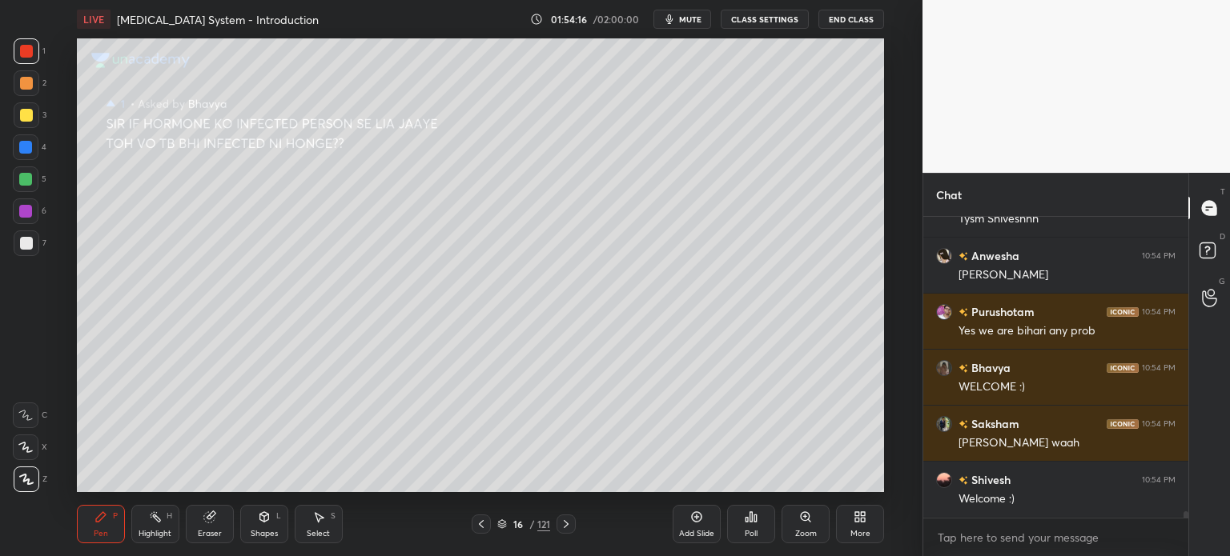
click at [686, 19] on span "mute" at bounding box center [690, 19] width 22 height 11
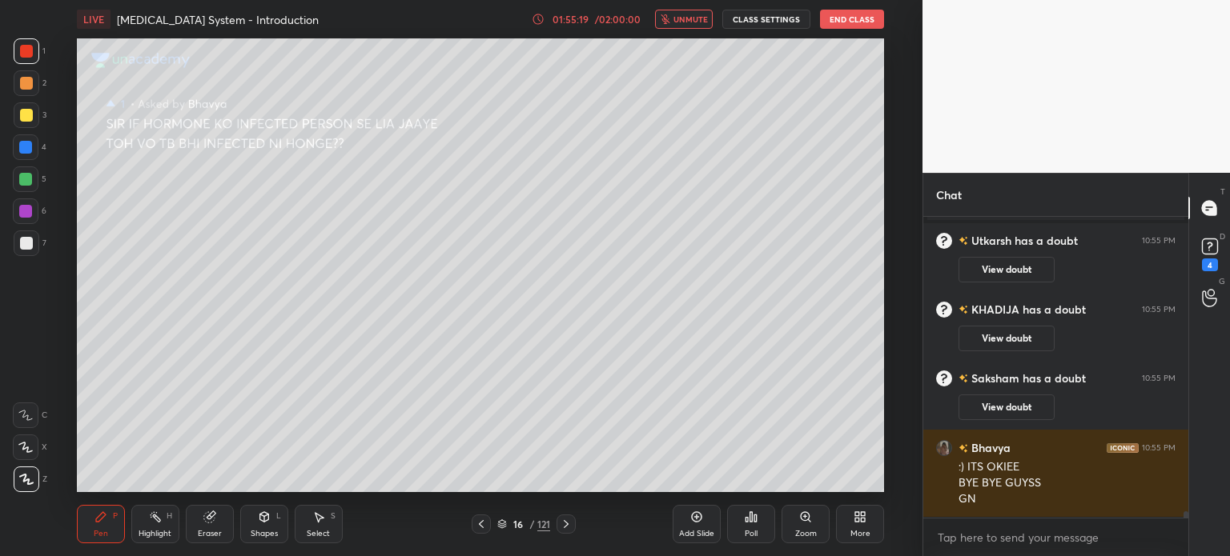
scroll to position [13047, 0]
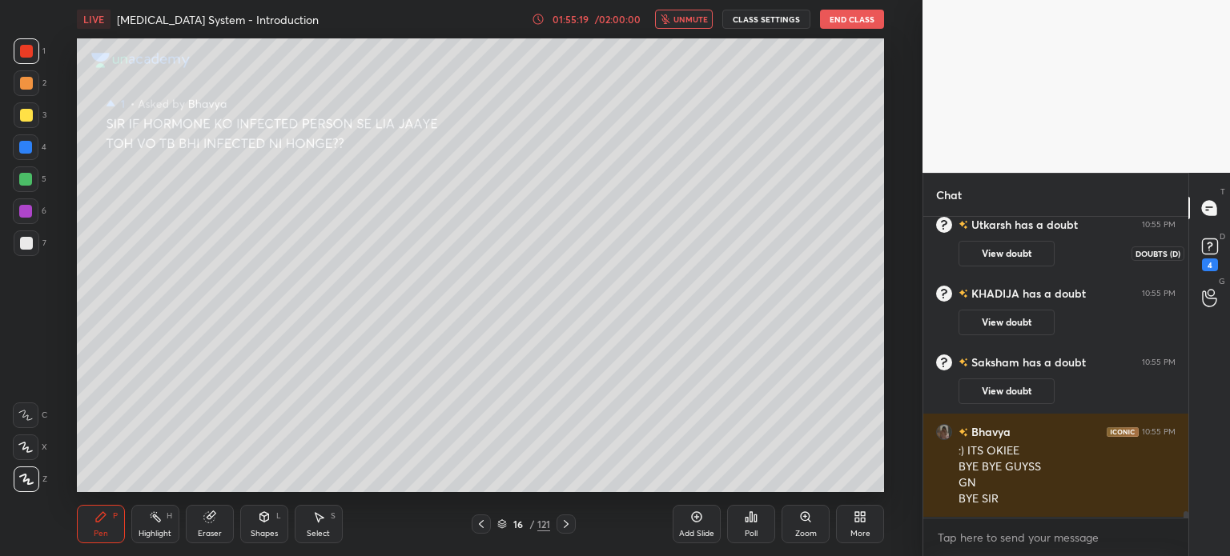
click at [1211, 259] on div "4" at bounding box center [1210, 265] width 16 height 13
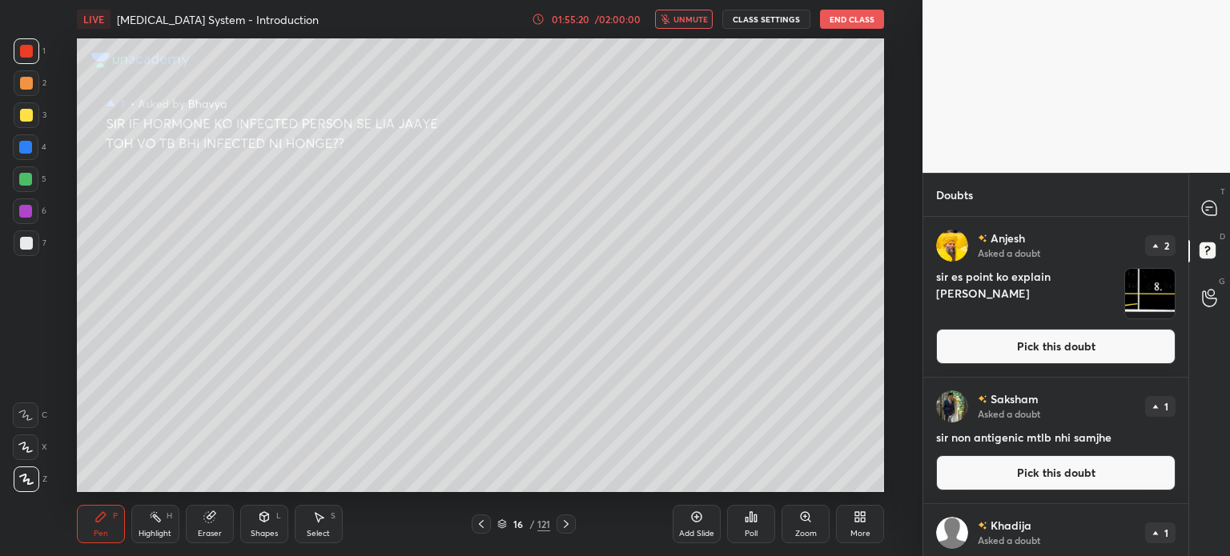
click at [1010, 343] on button "Pick this doubt" at bounding box center [1055, 346] width 239 height 35
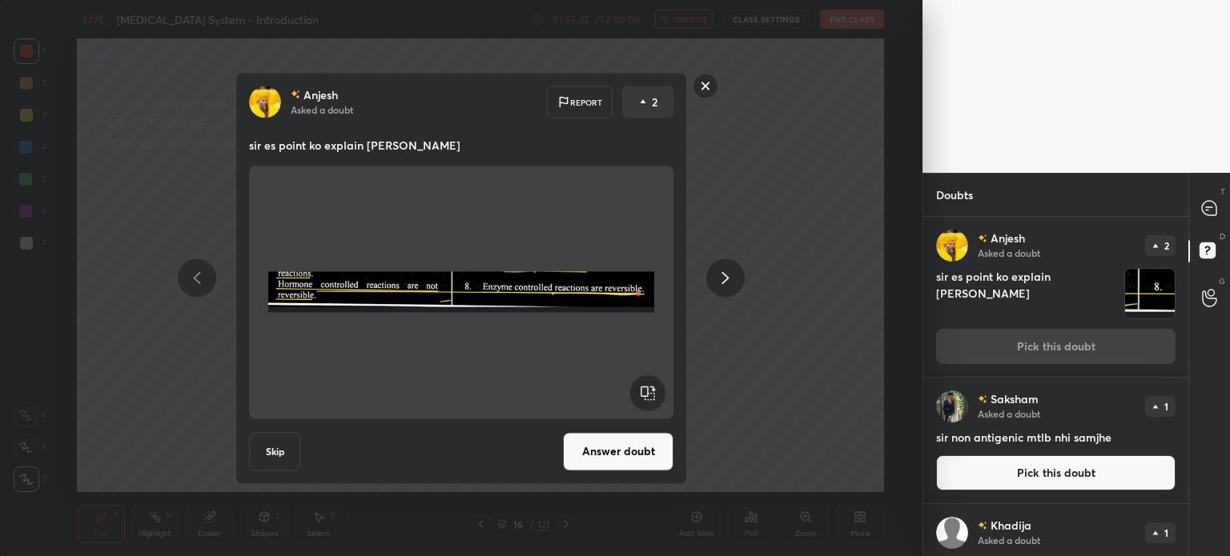
click at [631, 444] on button "Answer doubt" at bounding box center [618, 451] width 110 height 38
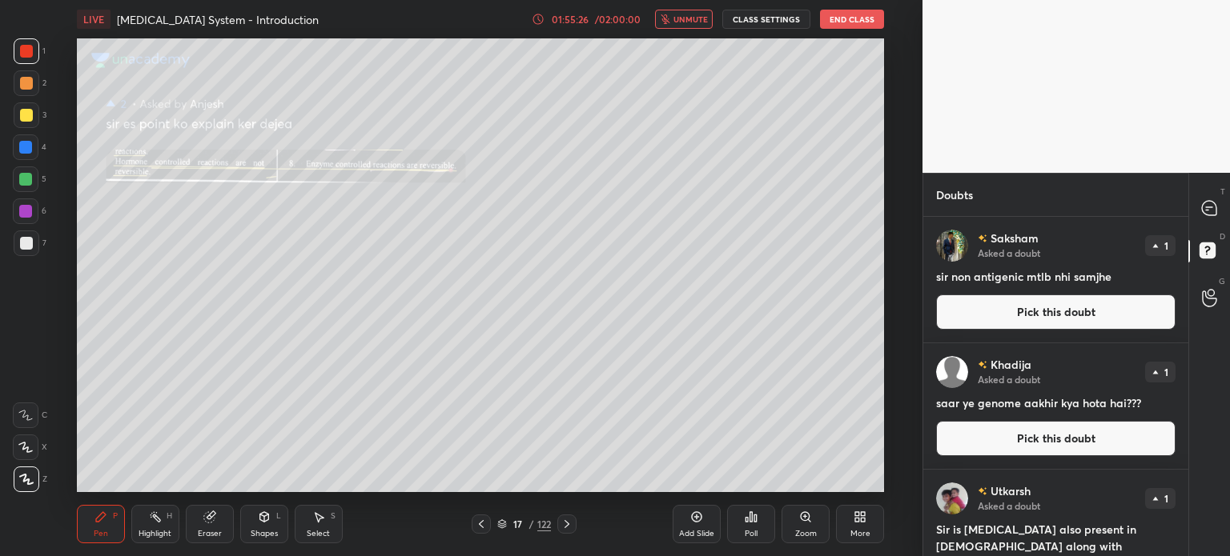
click at [808, 522] on icon at bounding box center [805, 517] width 13 height 13
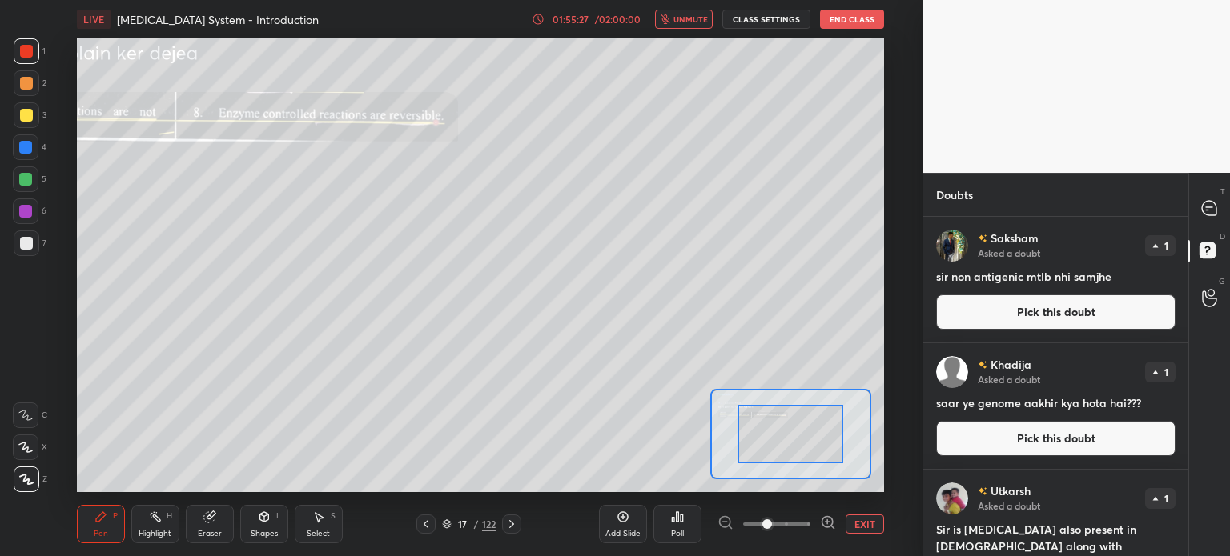
click at [823, 524] on icon at bounding box center [828, 523] width 16 height 16
click at [825, 522] on icon at bounding box center [827, 522] width 4 height 0
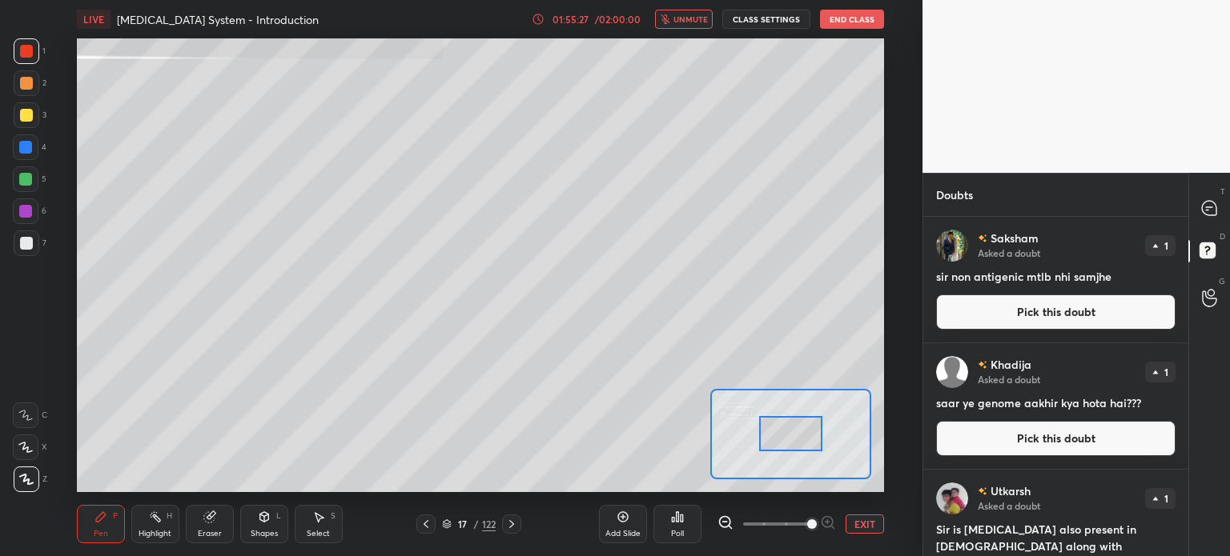
click at [817, 521] on span at bounding box center [812, 525] width 10 height 10
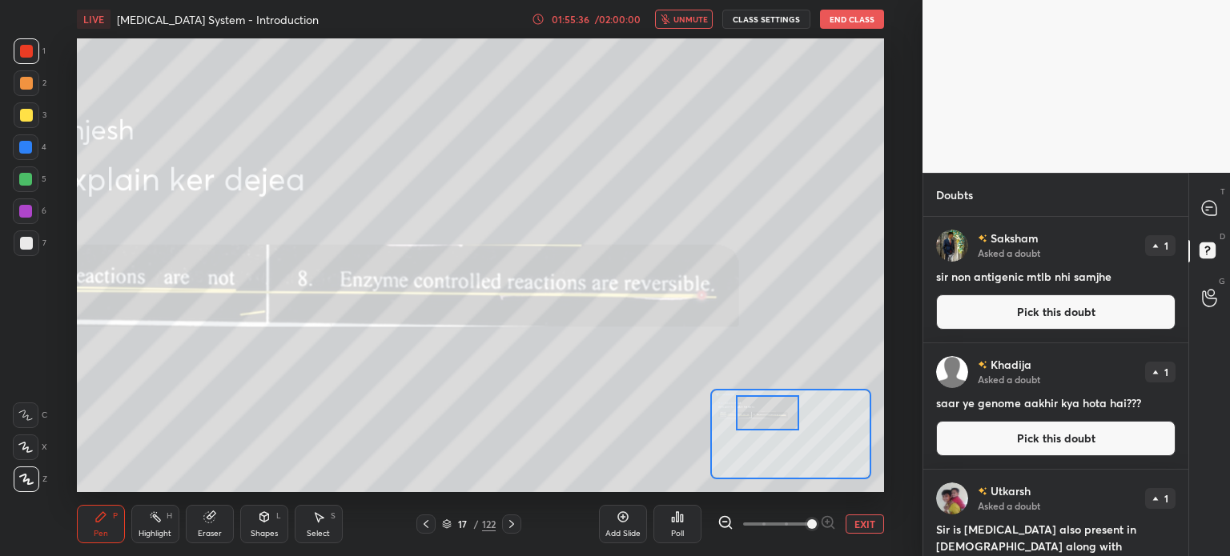
drag, startPoint x: 785, startPoint y: 432, endPoint x: 761, endPoint y: 411, distance: 31.2
click at [761, 411] on div at bounding box center [767, 413] width 63 height 35
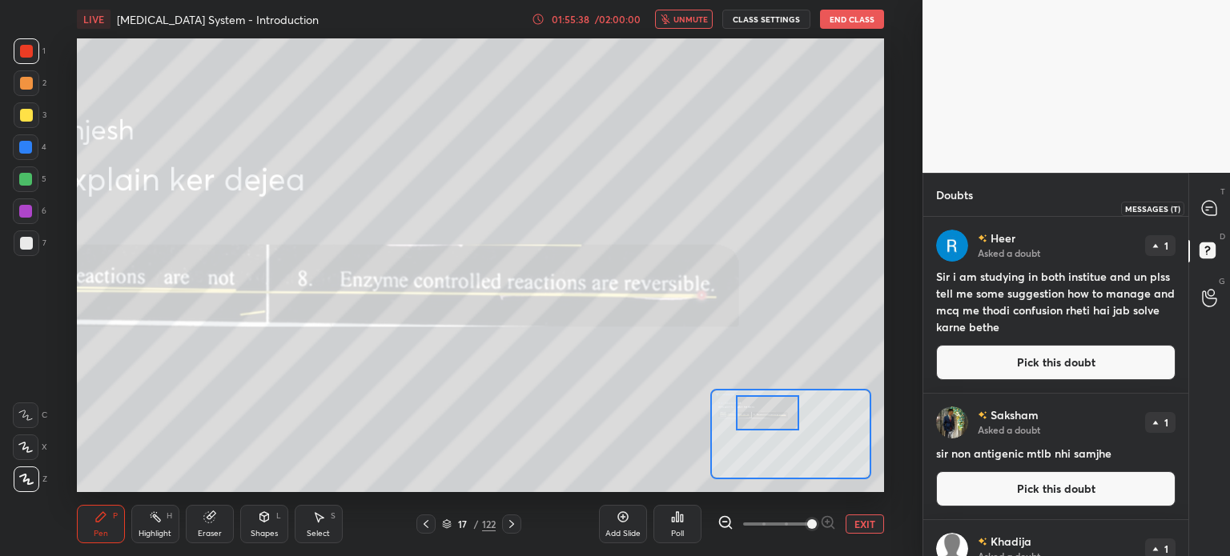
click at [1214, 201] on icon at bounding box center [1209, 208] width 17 height 17
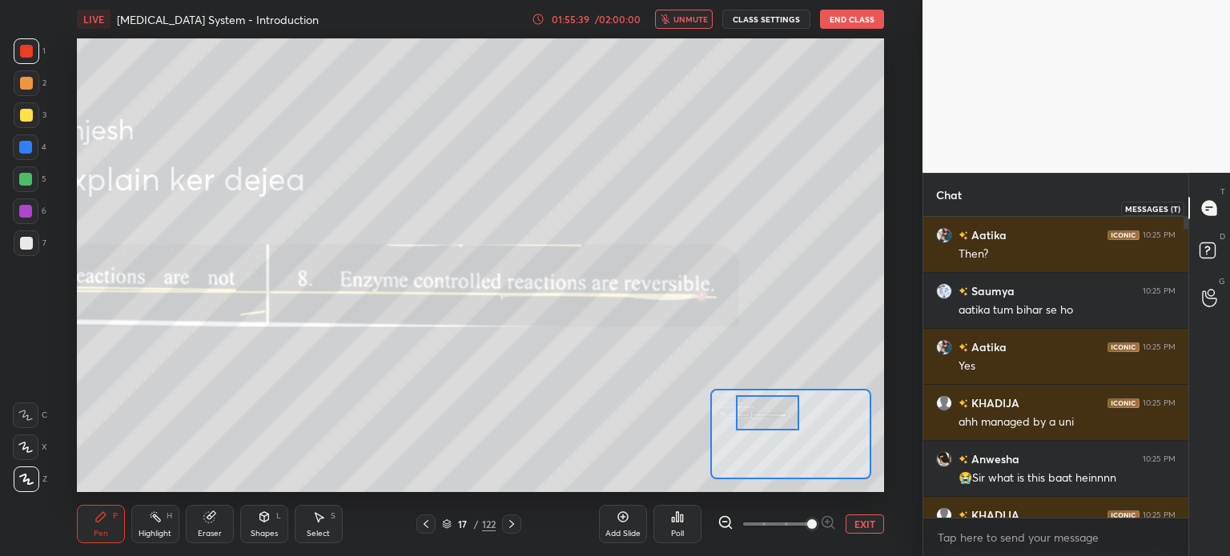
scroll to position [296, 260]
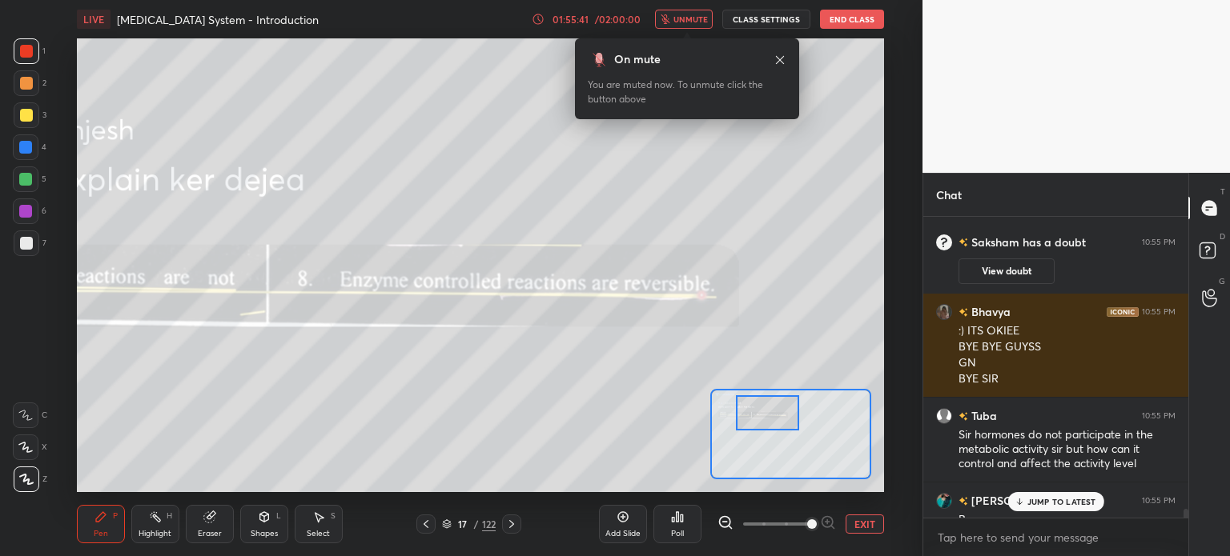
drag, startPoint x: 702, startPoint y: 20, endPoint x: 701, endPoint y: 12, distance: 8.2
click at [701, 19] on span "unmute" at bounding box center [690, 19] width 34 height 11
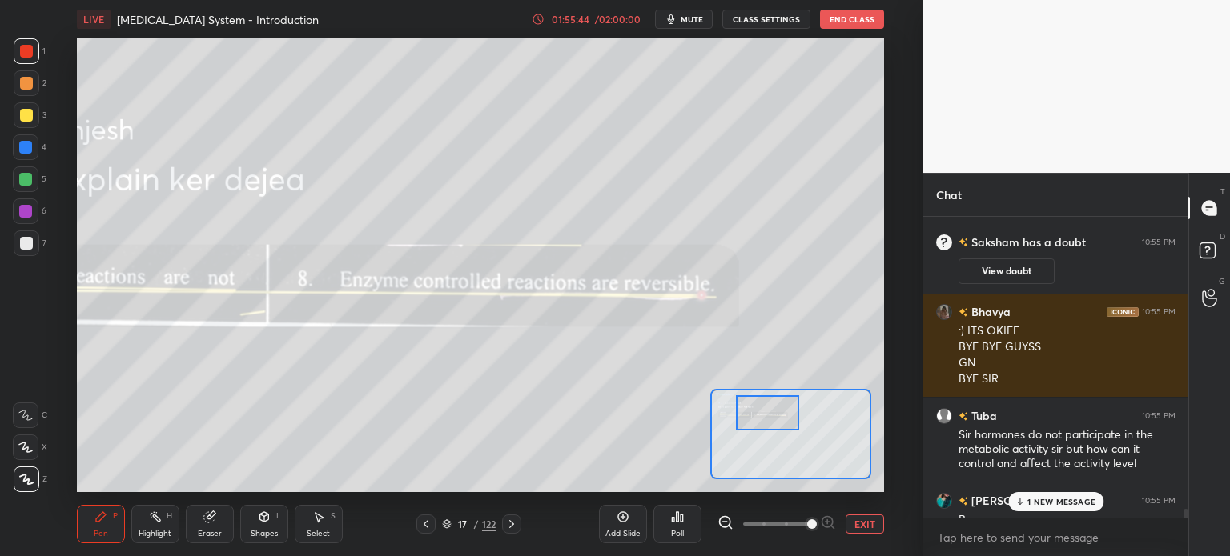
click at [1073, 502] on p "1 NEW MESSAGE" at bounding box center [1061, 502] width 68 height 10
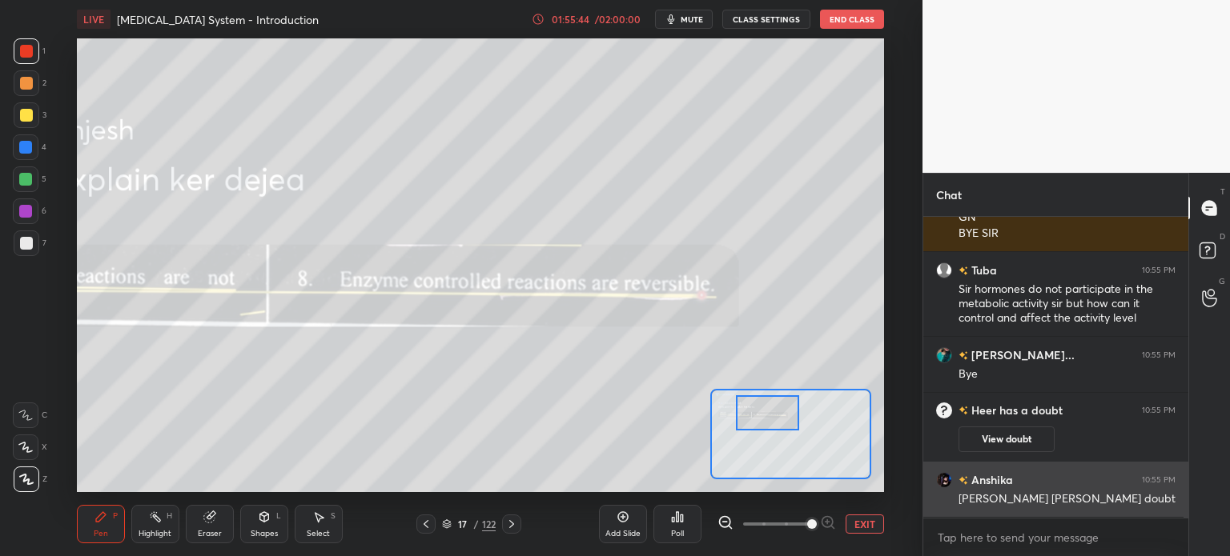
click at [1071, 504] on div "Yashvi le chuke sir tumhara doubt" at bounding box center [1066, 500] width 217 height 16
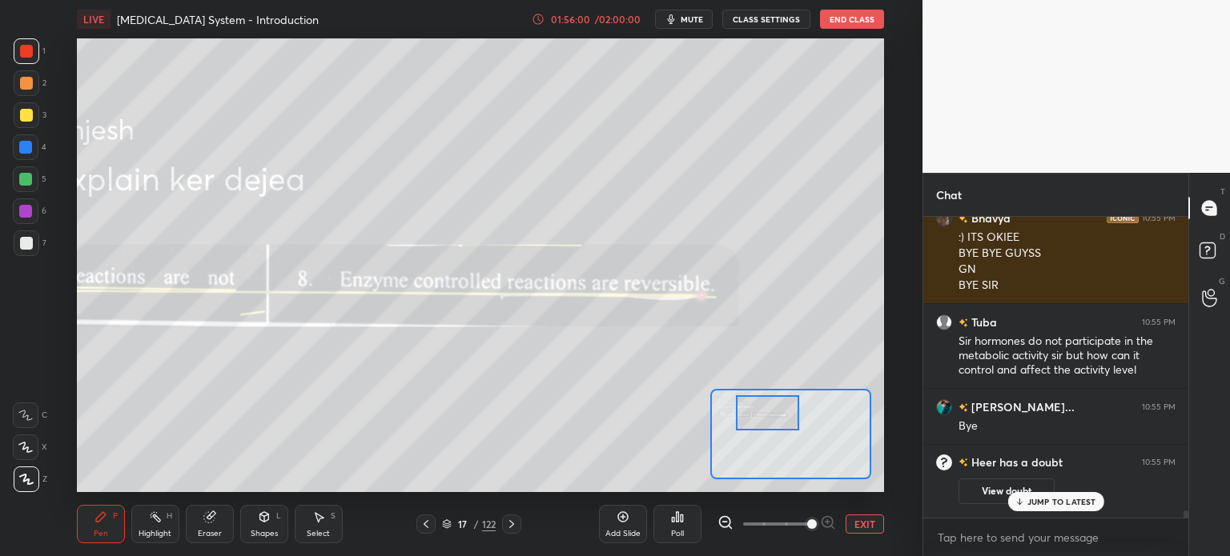
scroll to position [13329, 0]
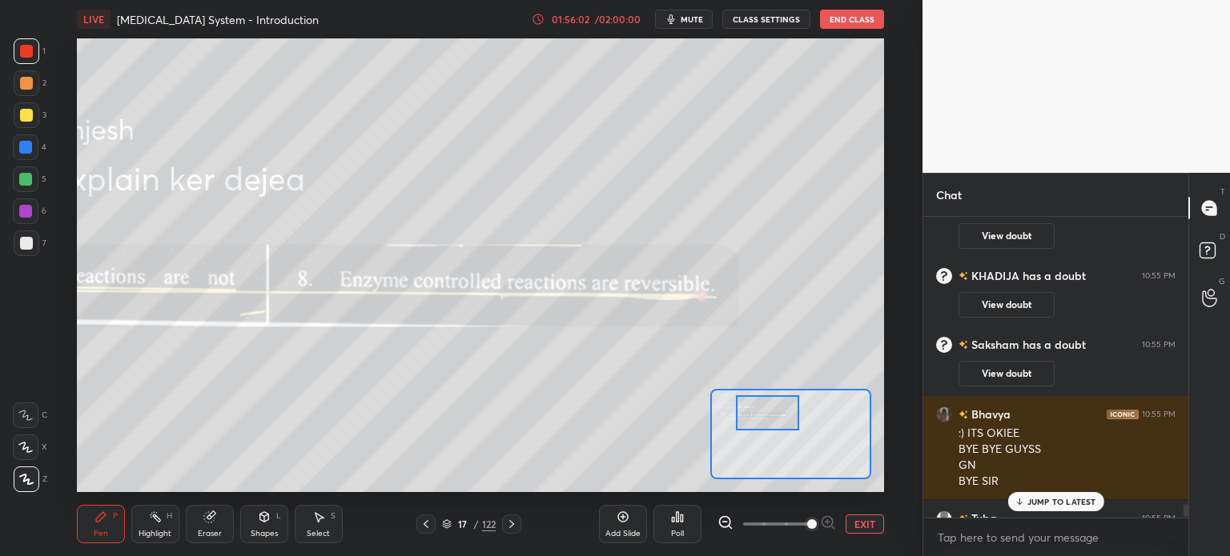
click at [861, 521] on button "EXIT" at bounding box center [864, 524] width 38 height 19
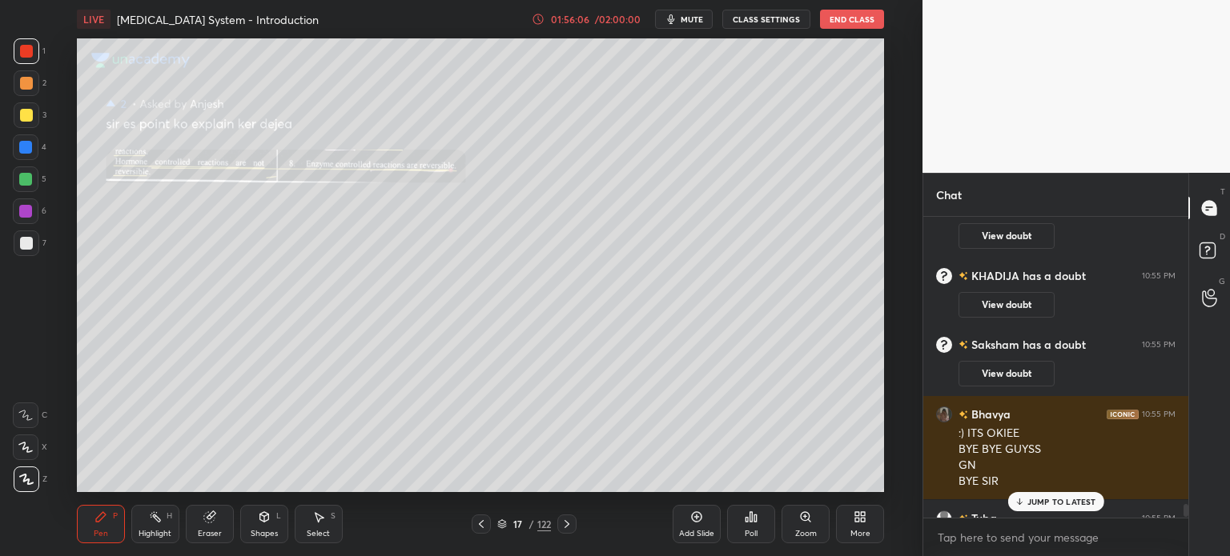
click at [1041, 496] on div "JUMP TO LATEST" at bounding box center [1055, 501] width 96 height 19
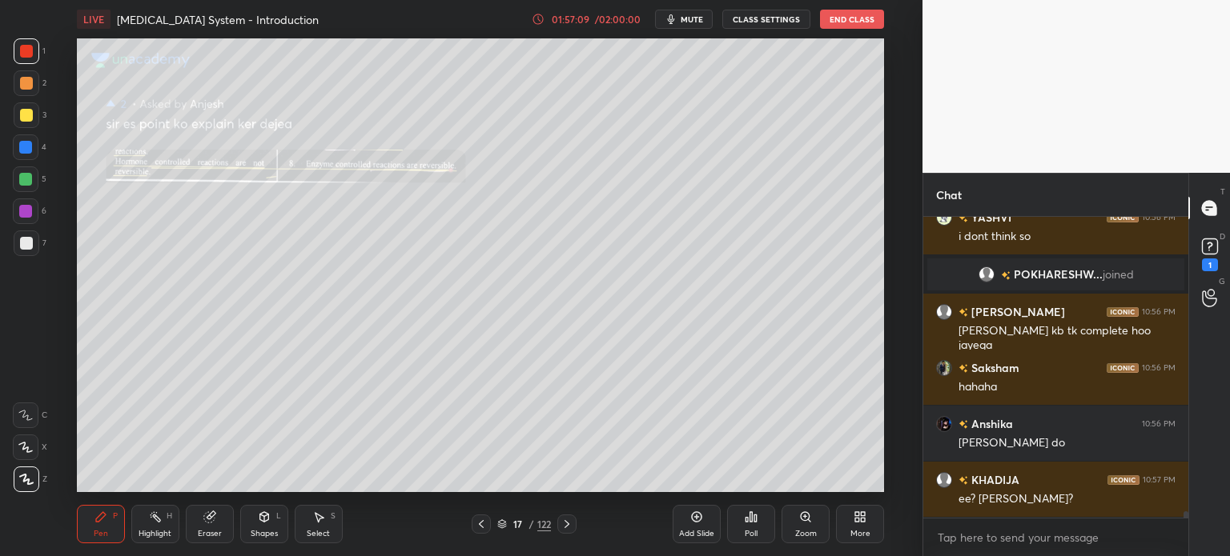
scroll to position [13764, 0]
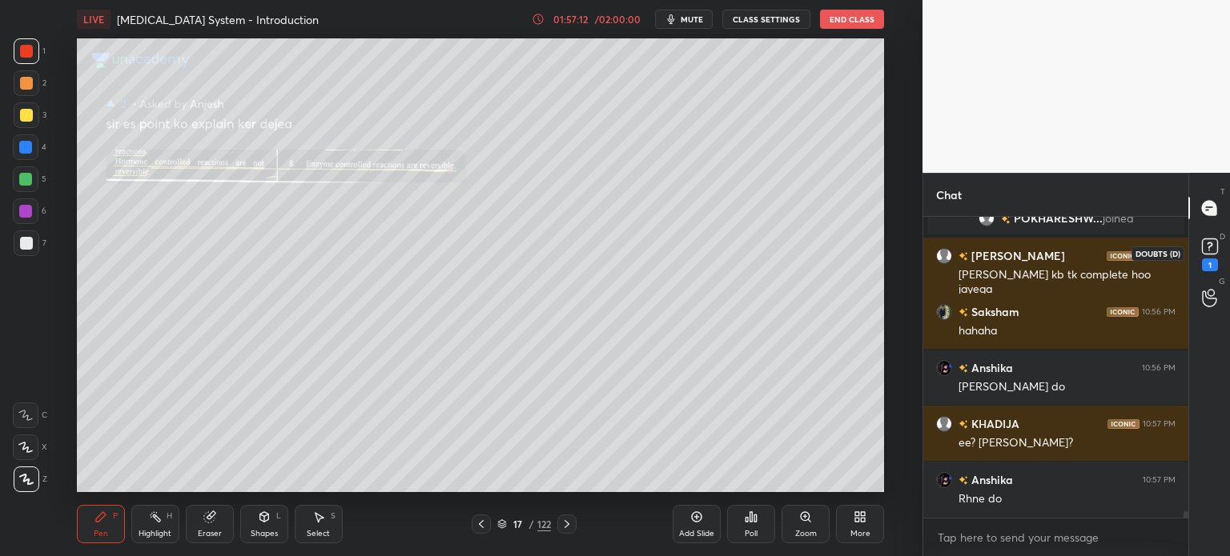
click at [1202, 260] on div "1" at bounding box center [1210, 265] width 16 height 13
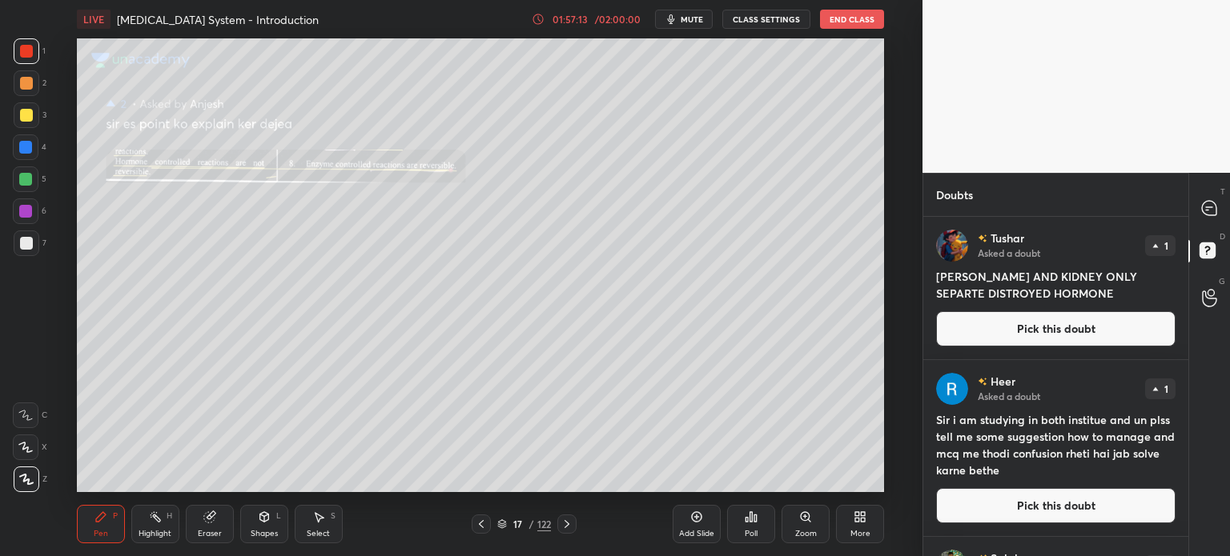
click at [1082, 332] on button "Pick this doubt" at bounding box center [1055, 328] width 239 height 35
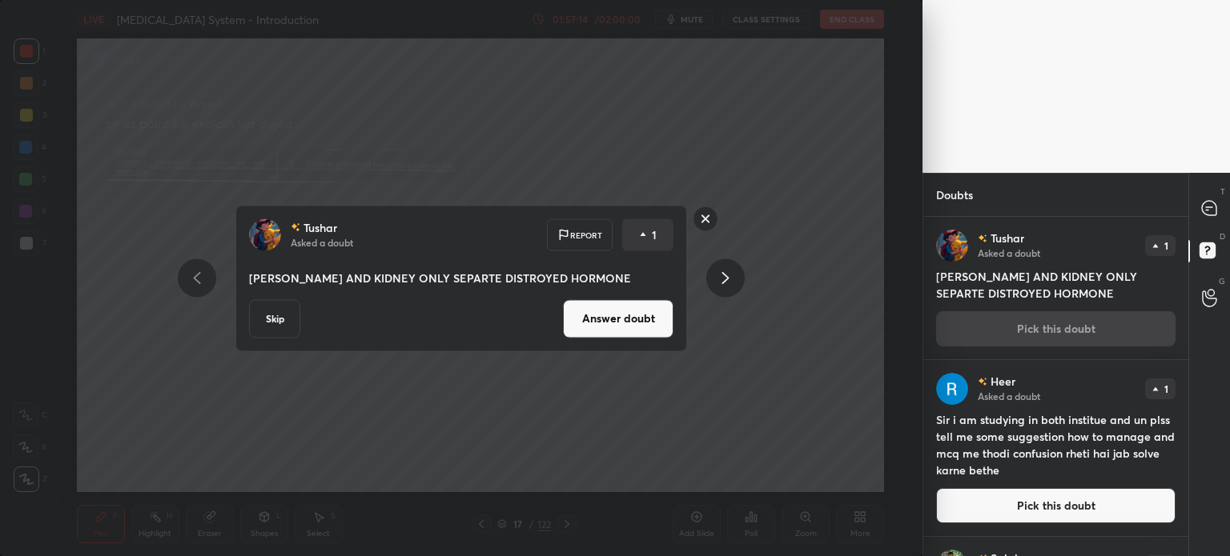
click at [601, 323] on button "Answer doubt" at bounding box center [618, 318] width 110 height 38
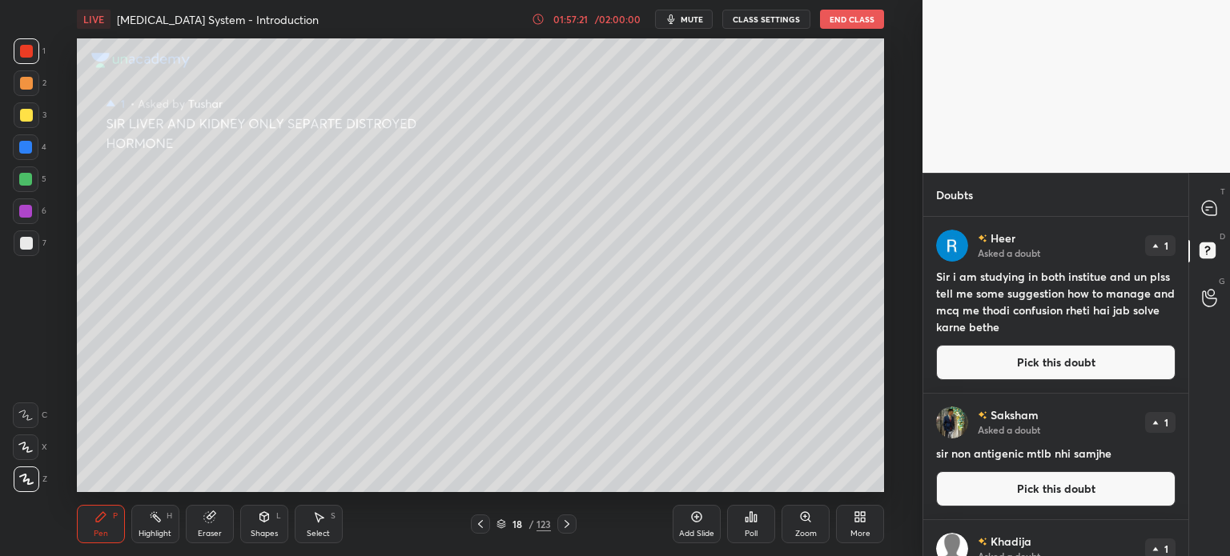
click at [987, 371] on button "Pick this doubt" at bounding box center [1055, 362] width 239 height 35
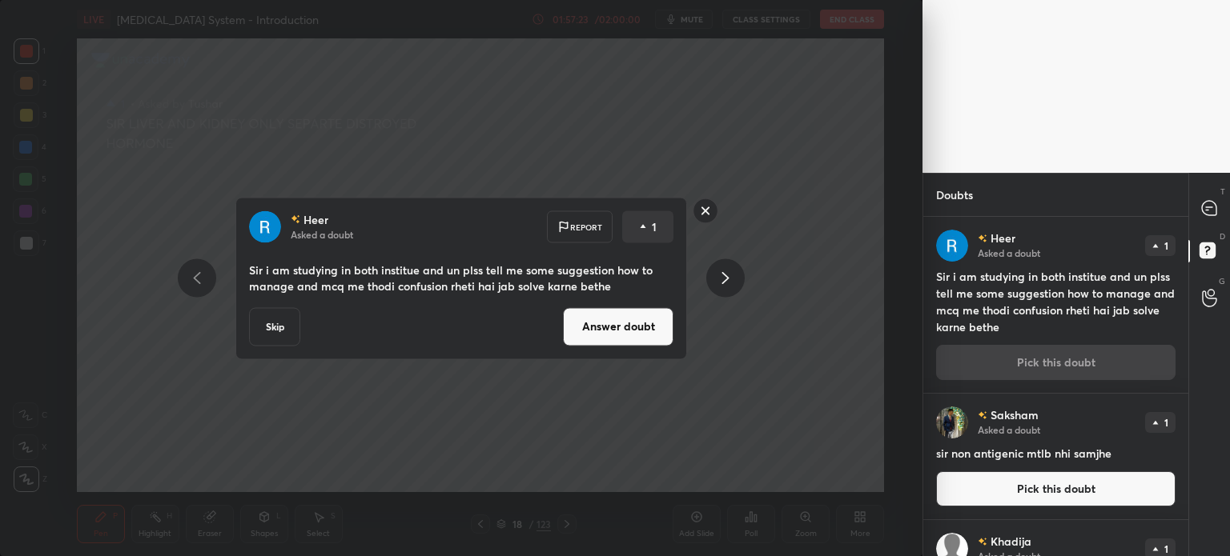
click at [649, 319] on button "Answer doubt" at bounding box center [618, 326] width 110 height 38
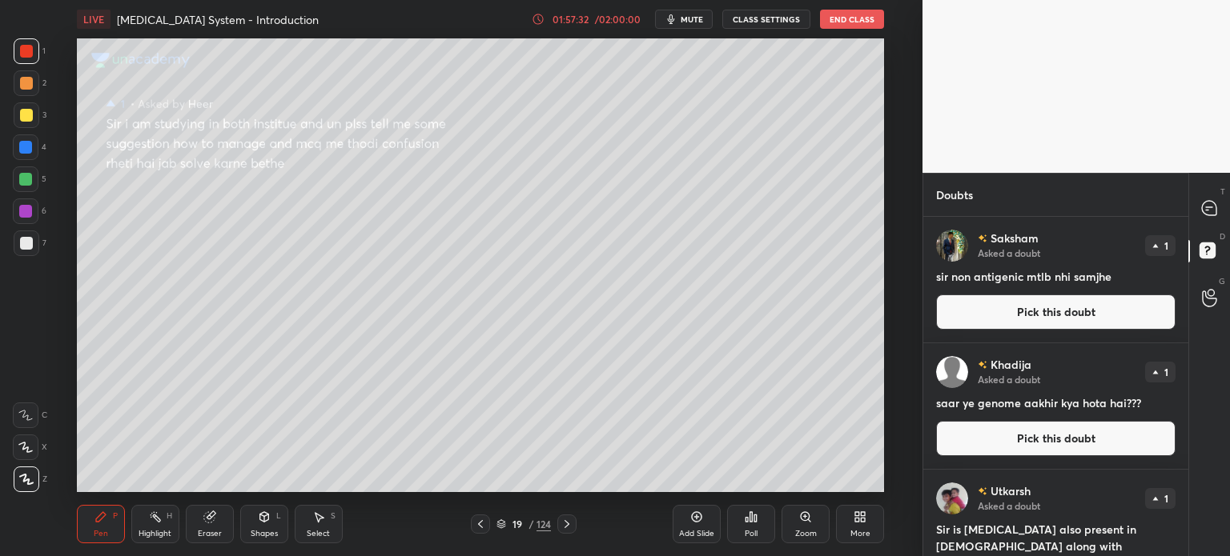
click at [952, 292] on div "Saksham Asked a doubt 1 sir non antigenic mtlb nhi samjhe Pick this doubt" at bounding box center [1055, 280] width 265 height 126
click at [952, 295] on button "Pick this doubt" at bounding box center [1055, 312] width 239 height 35
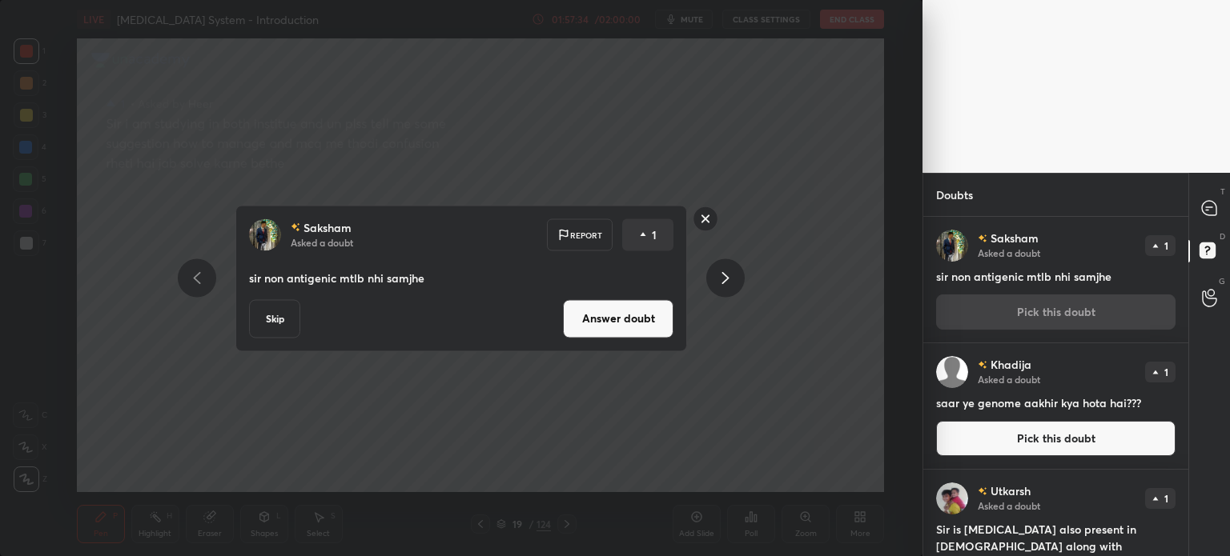
click at [607, 329] on button "Answer doubt" at bounding box center [618, 318] width 110 height 38
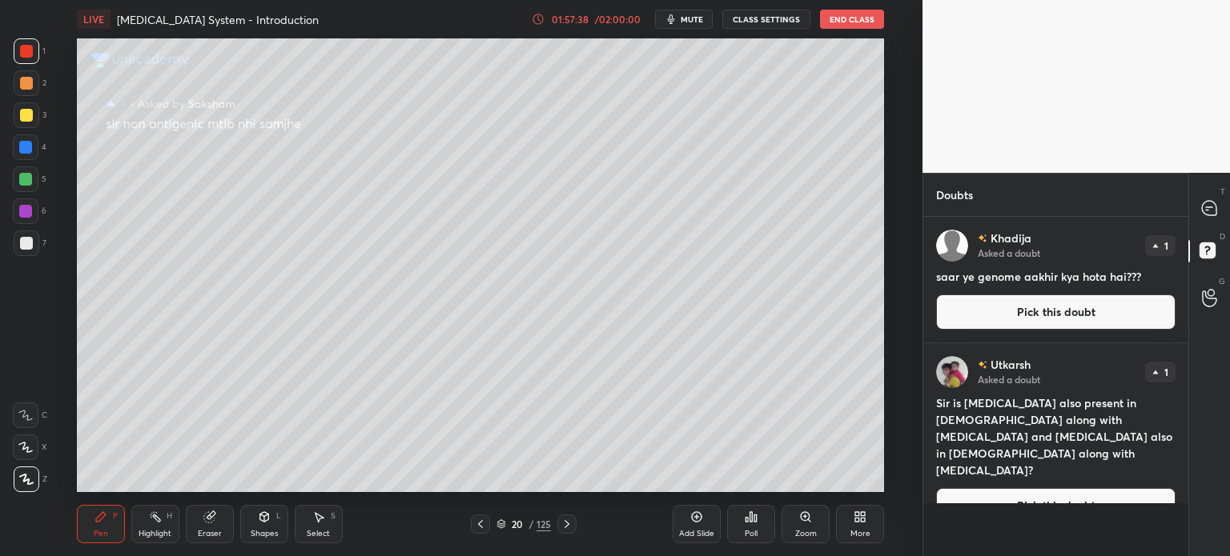
click at [1022, 319] on button "Pick this doubt" at bounding box center [1055, 312] width 239 height 35
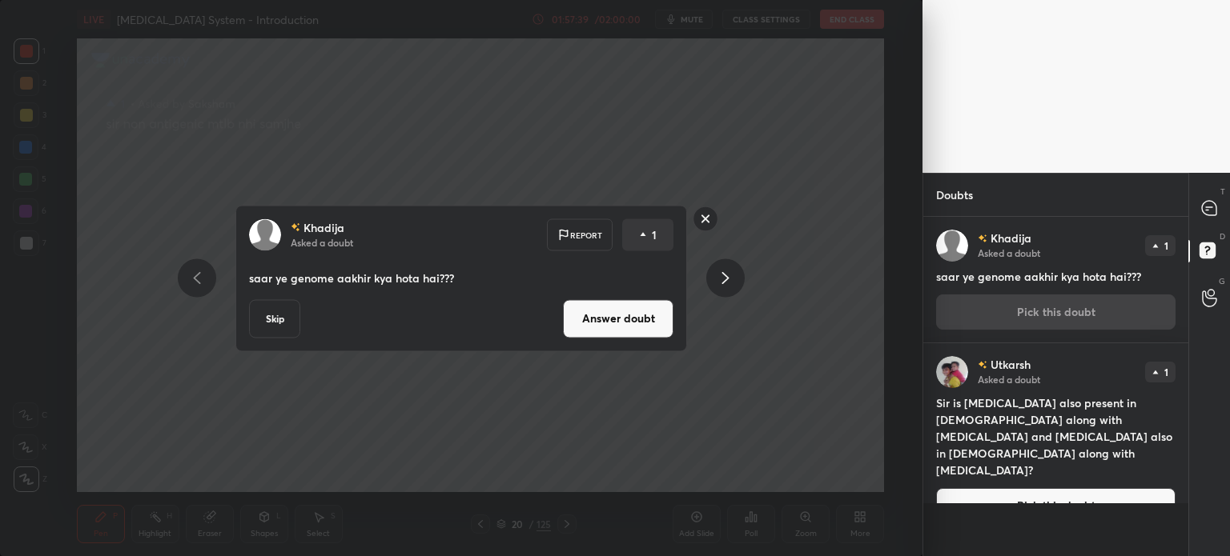
click at [653, 316] on button "Answer doubt" at bounding box center [618, 318] width 110 height 38
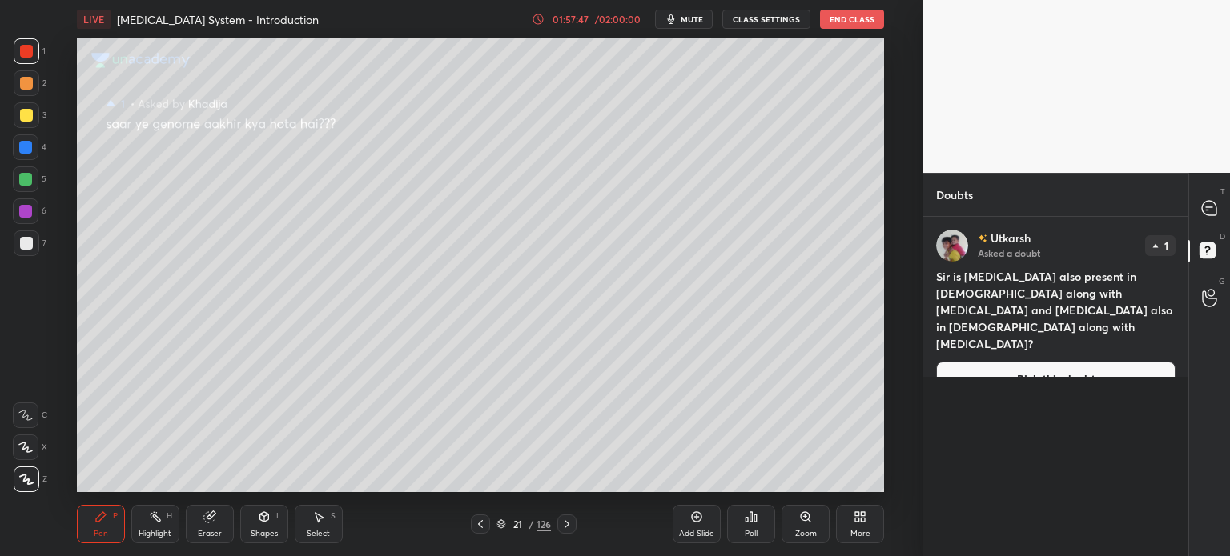
click at [970, 362] on button "Pick this doubt" at bounding box center [1055, 379] width 239 height 35
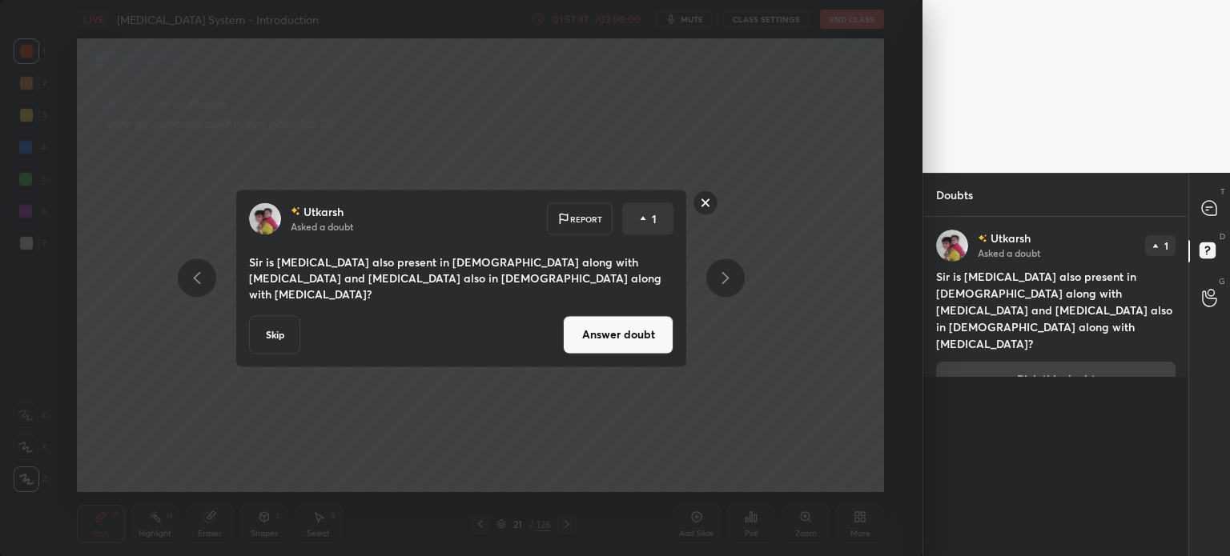
click at [658, 331] on button "Answer doubt" at bounding box center [618, 334] width 110 height 38
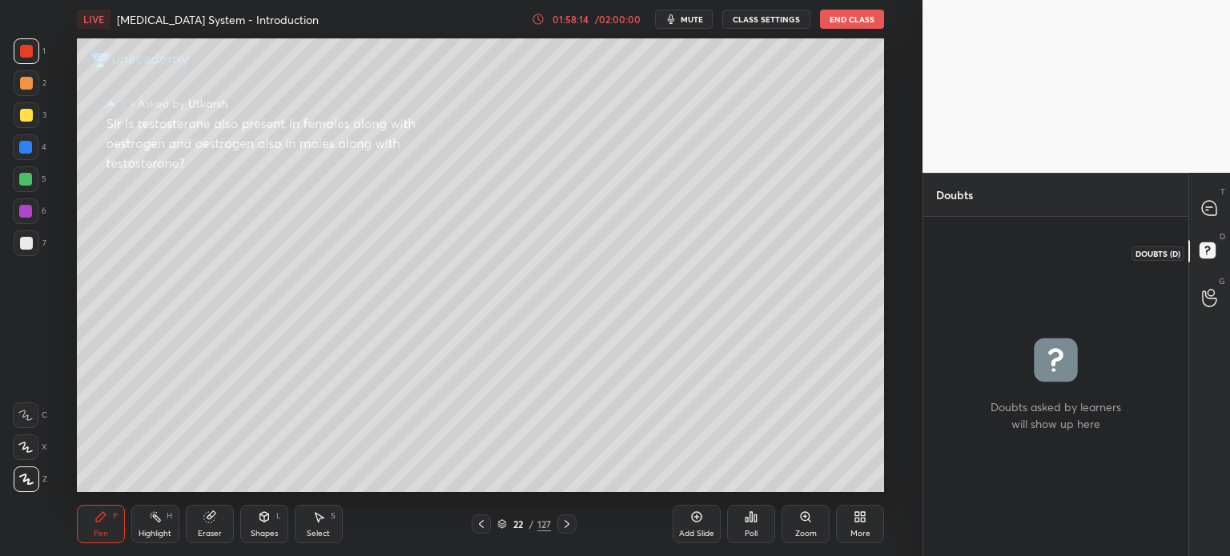
click at [1206, 249] on rect at bounding box center [1206, 250] width 15 height 15
click at [1211, 213] on icon at bounding box center [1209, 208] width 14 height 14
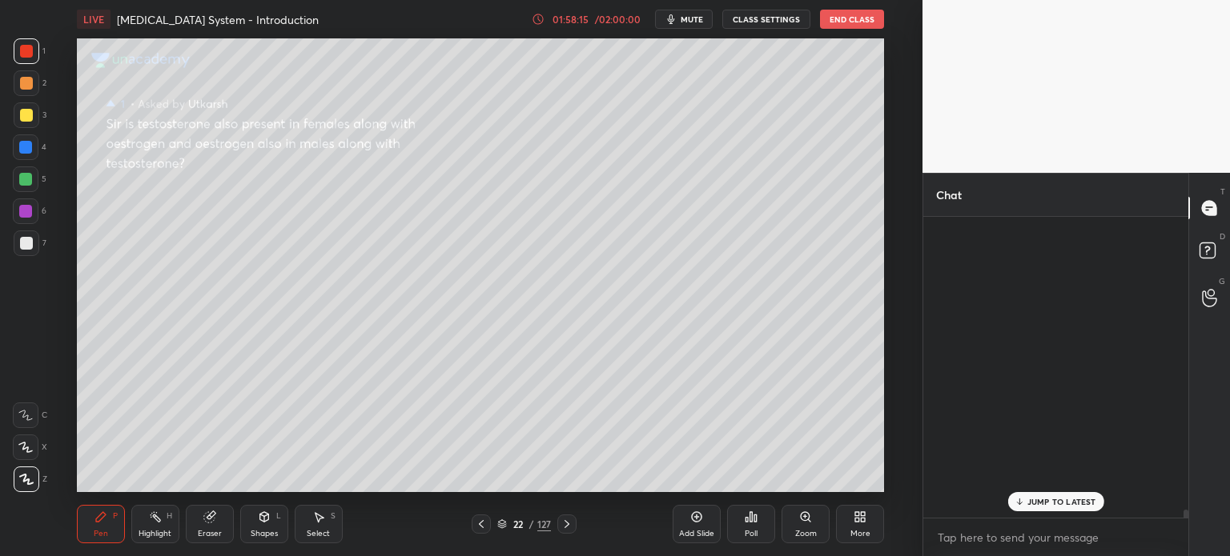
scroll to position [296, 260]
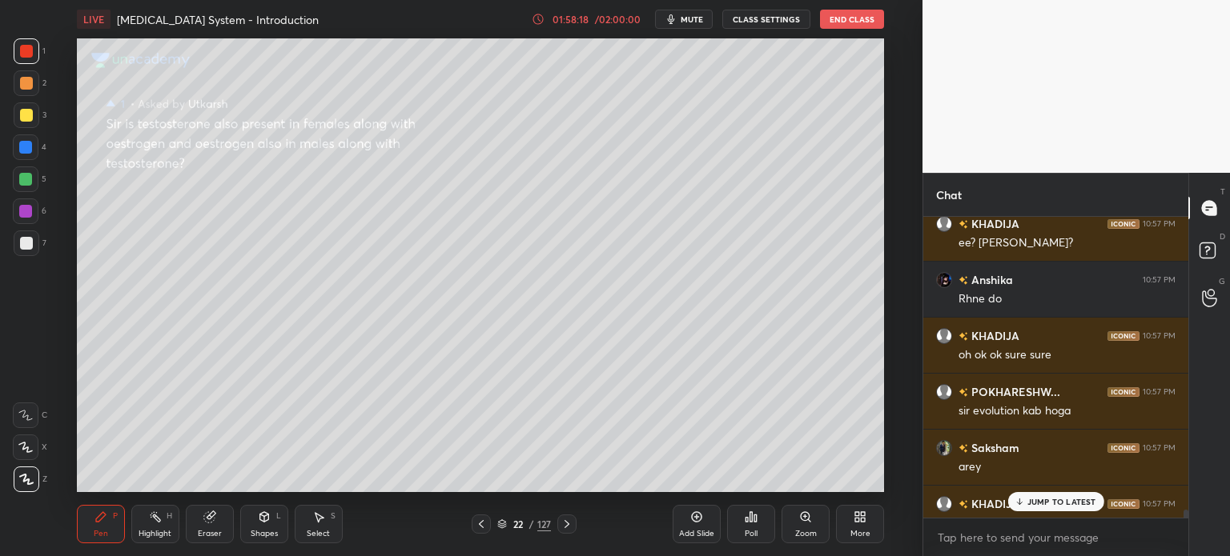
click at [1050, 497] on p "JUMP TO LATEST" at bounding box center [1061, 502] width 69 height 10
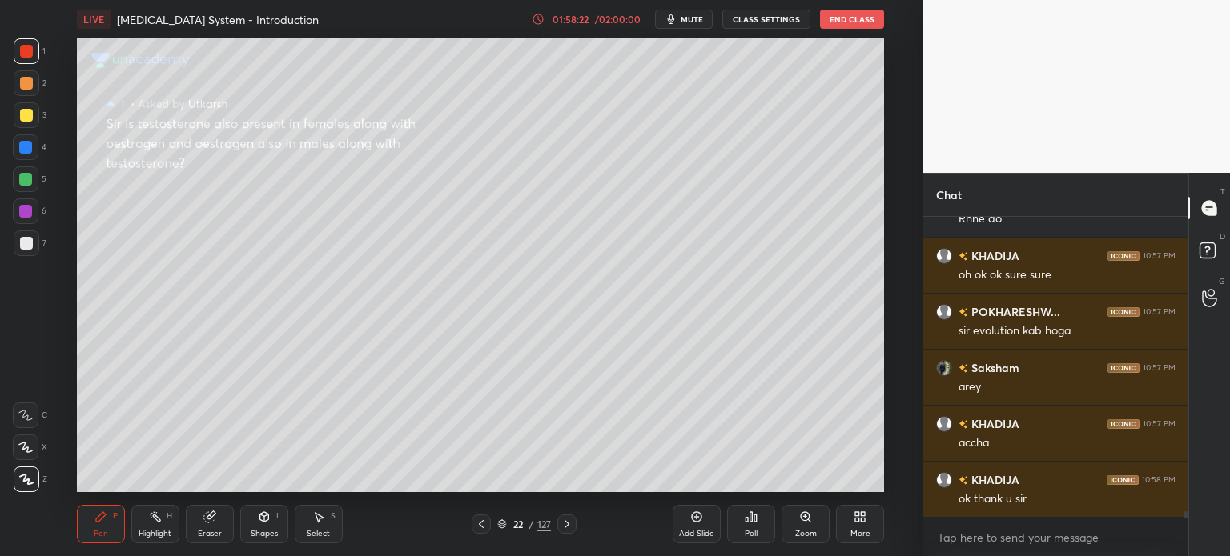
scroll to position [14089, 0]
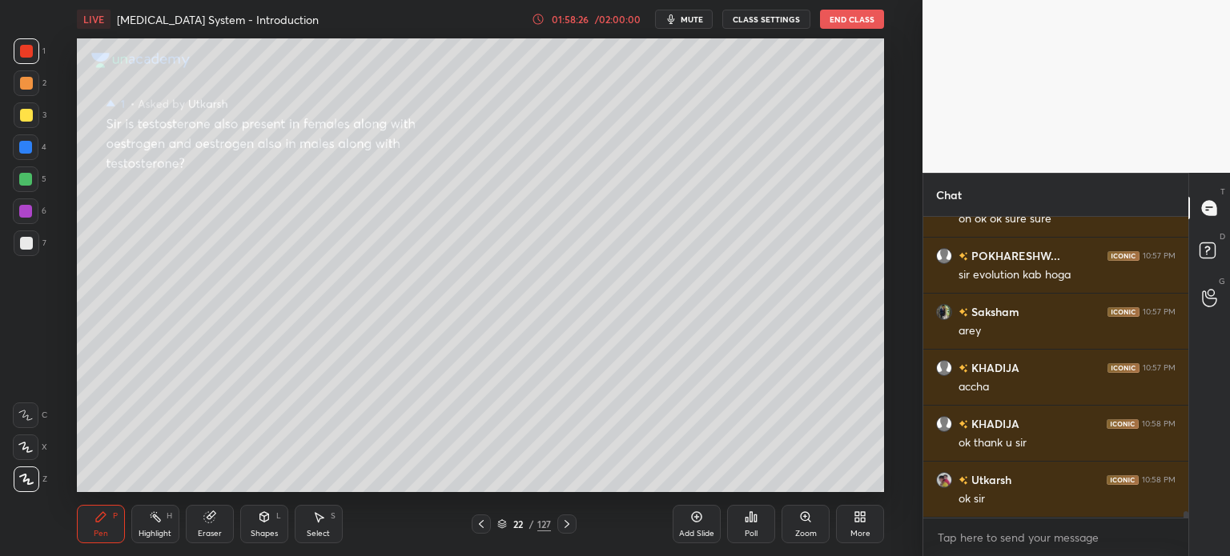
click at [578, 24] on div "01:58:26 / 02:00:00" at bounding box center [587, 19] width 110 height 13
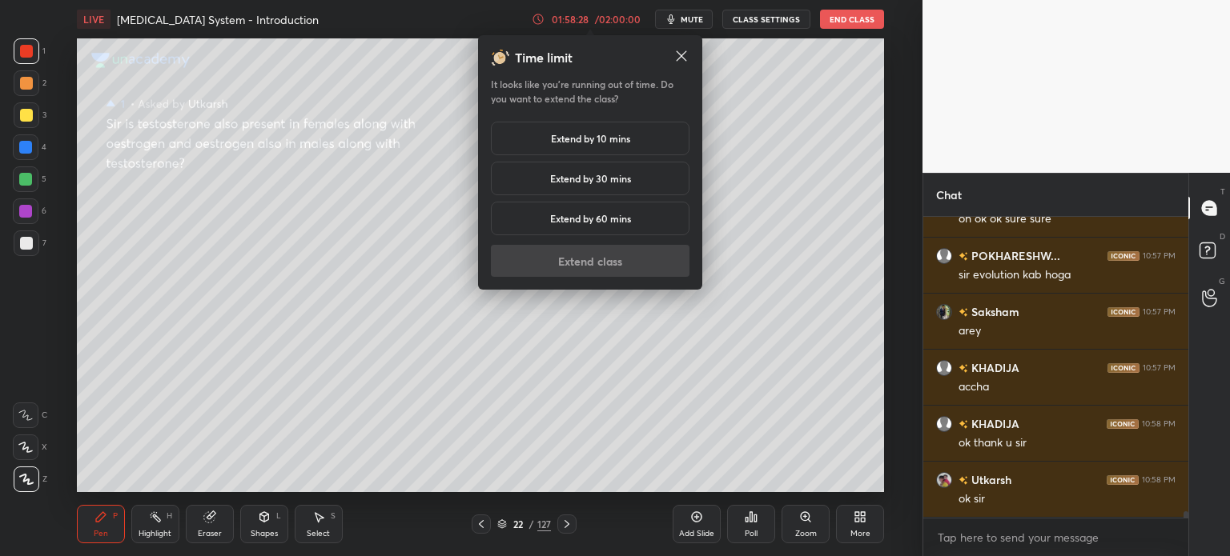
click at [585, 175] on h5 "Extend by 30 mins" at bounding box center [590, 178] width 81 height 14
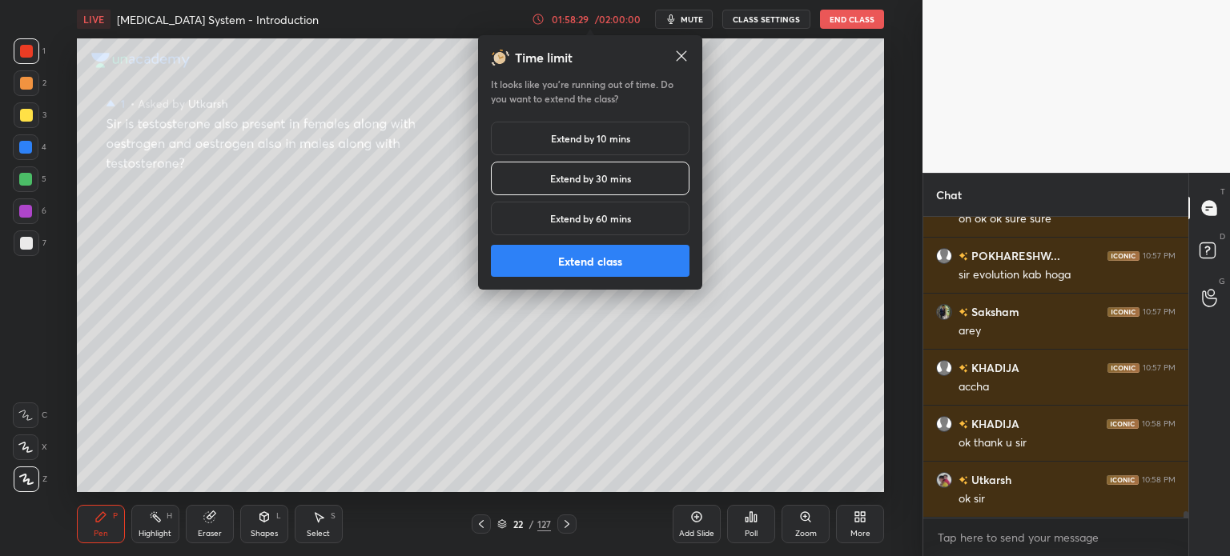
click at [573, 255] on button "Extend class" at bounding box center [590, 261] width 199 height 32
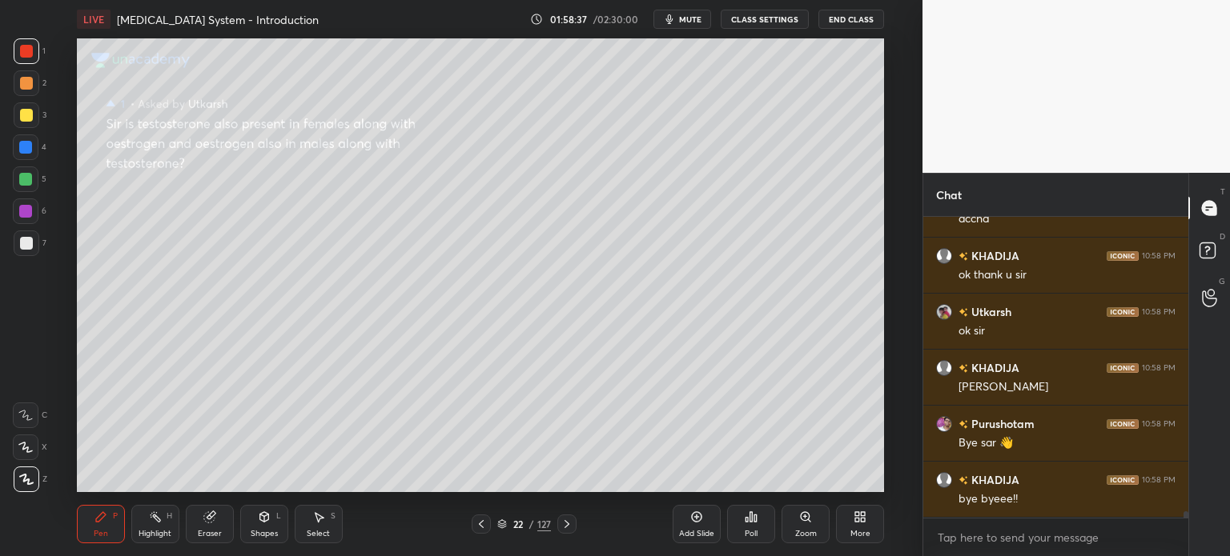
scroll to position [14313, 0]
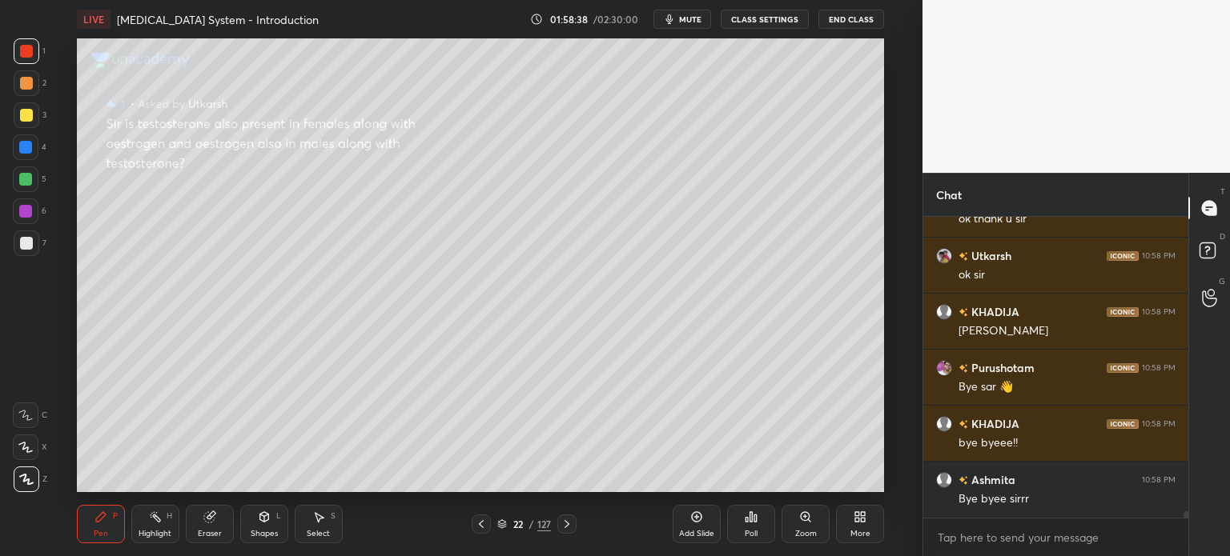
click at [697, 518] on icon at bounding box center [696, 517] width 13 height 13
click at [699, 512] on icon at bounding box center [697, 517] width 10 height 10
click at [693, 518] on icon at bounding box center [696, 517] width 13 height 13
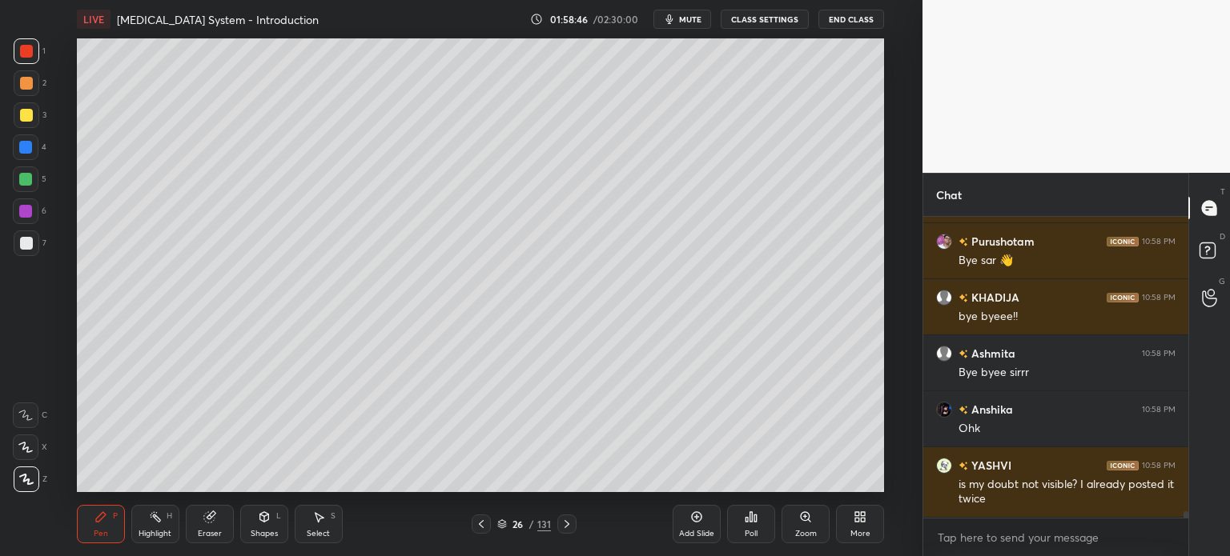
scroll to position [14496, 0]
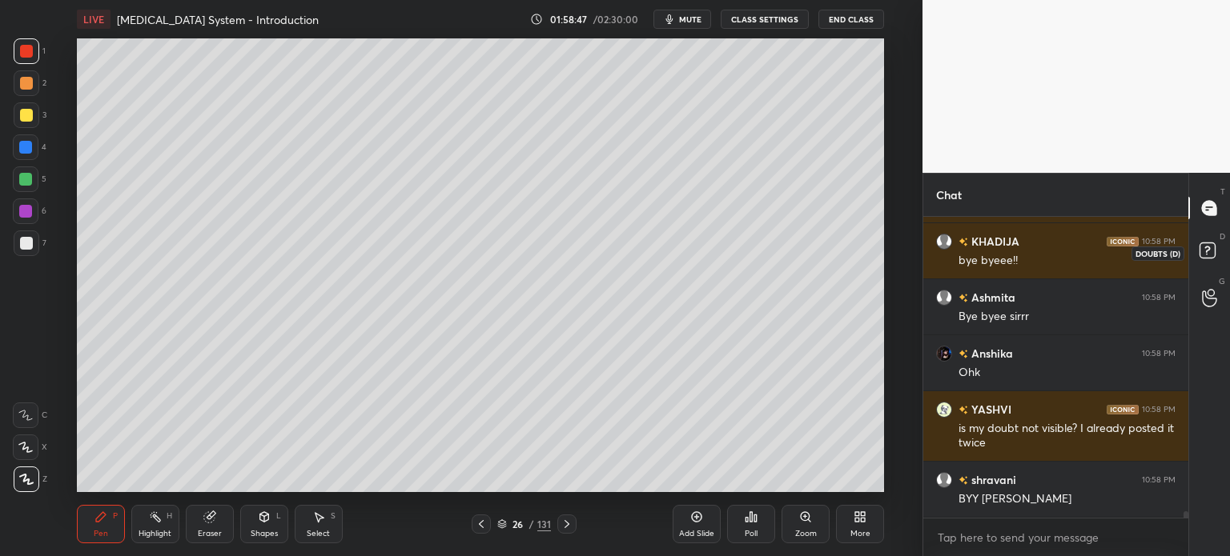
click at [1201, 249] on rect at bounding box center [1206, 250] width 15 height 15
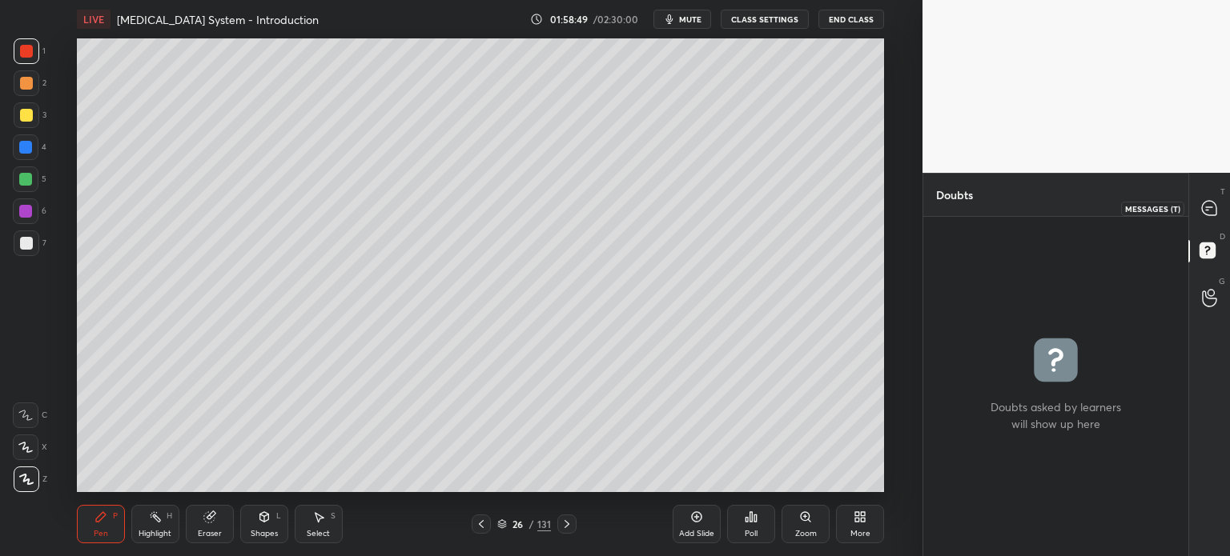
click at [1211, 210] on icon at bounding box center [1209, 208] width 14 height 14
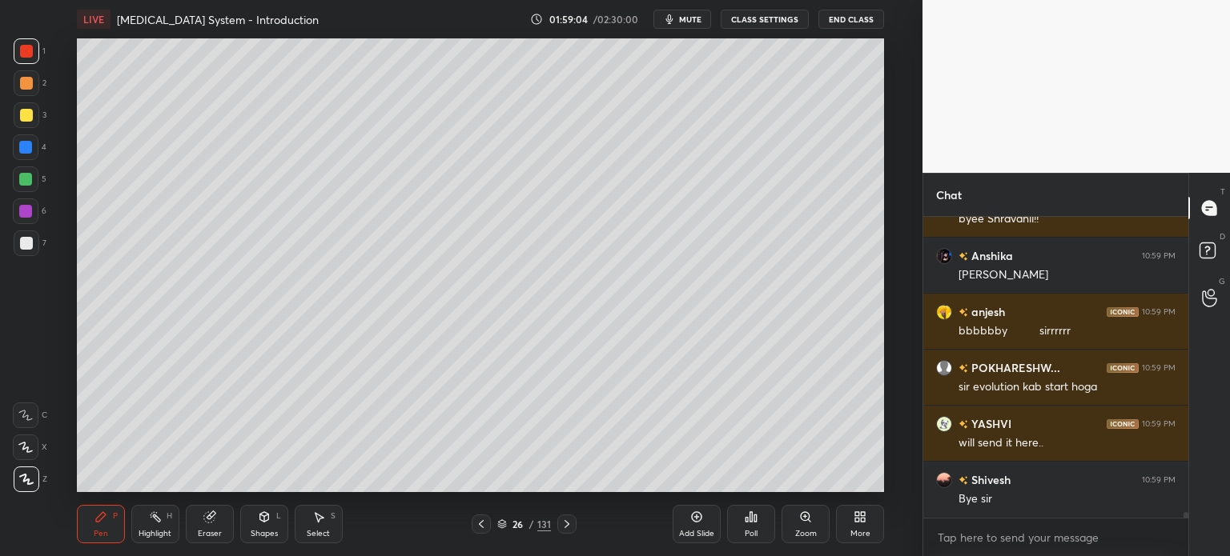
scroll to position [14944, 0]
click at [694, 25] on button "mute" at bounding box center [682, 19] width 58 height 19
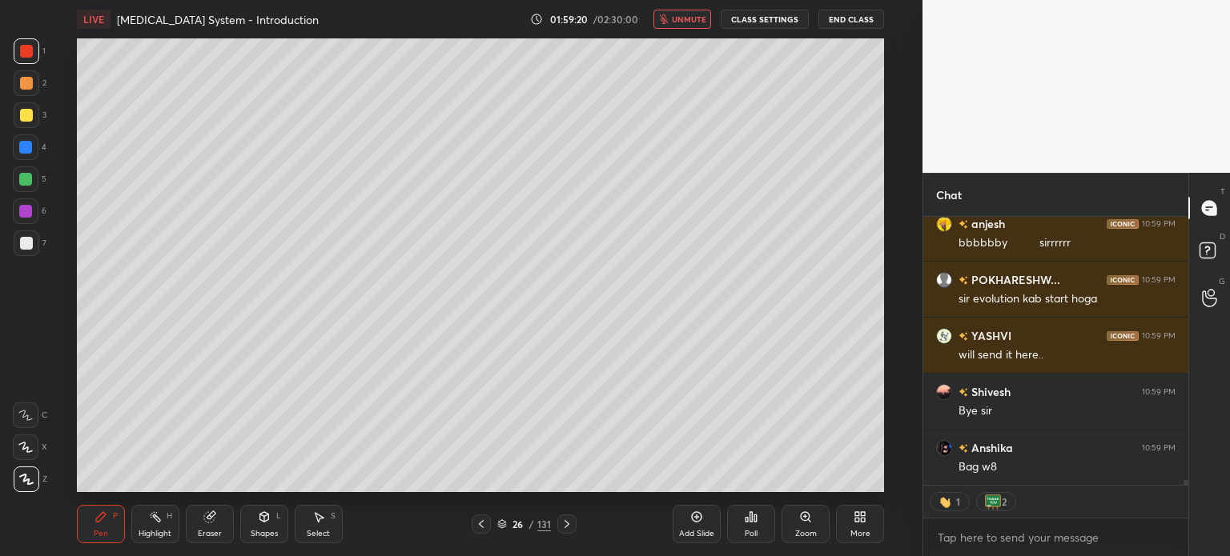
scroll to position [15089, 0]
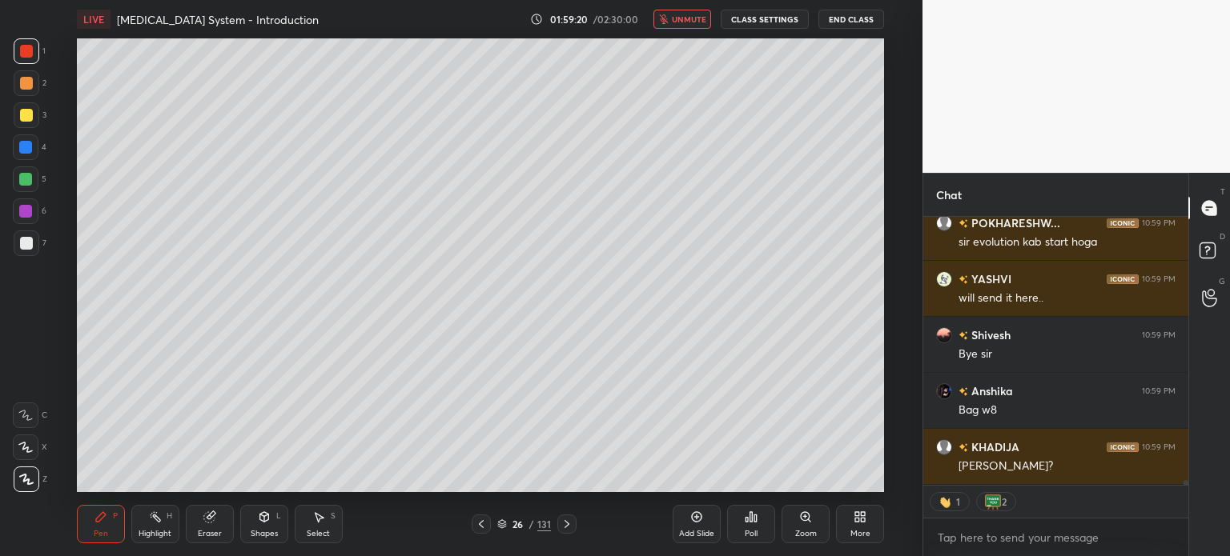
type textarea "x"
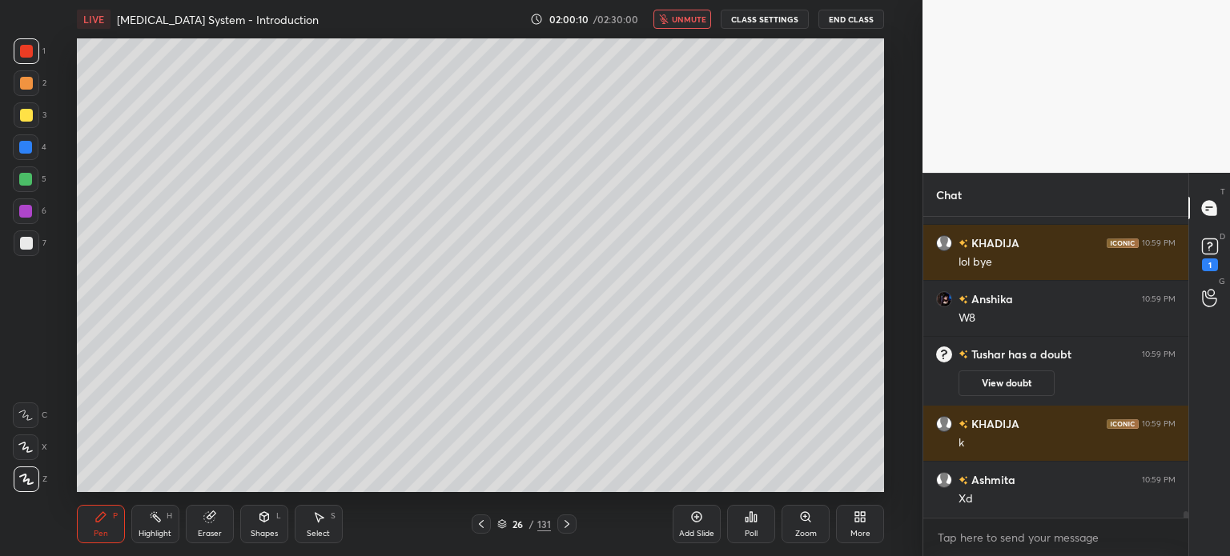
scroll to position [14606, 0]
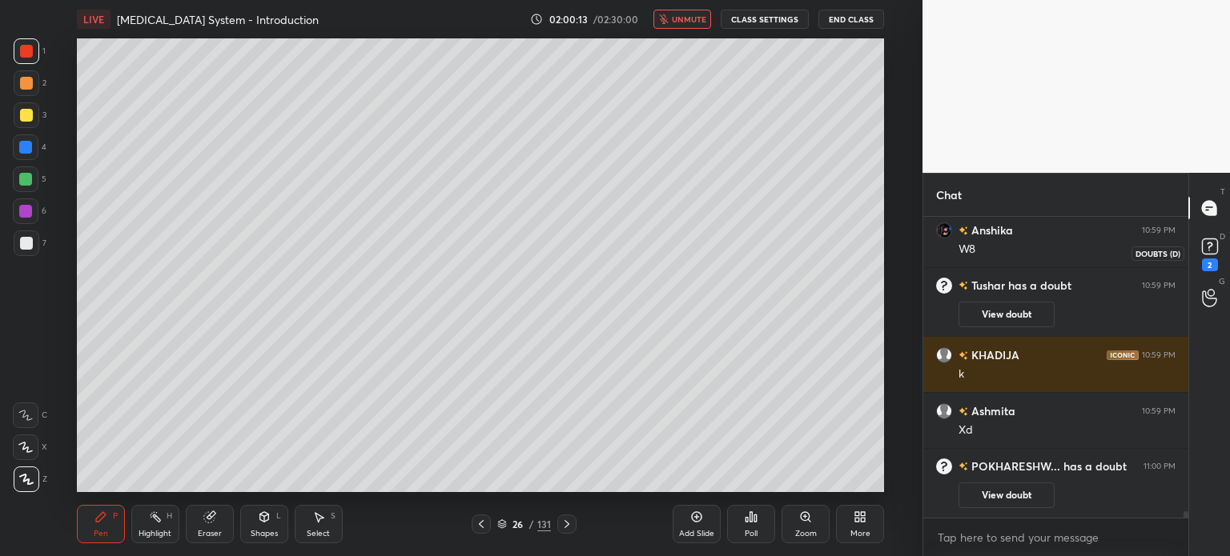
click at [1209, 251] on rect at bounding box center [1209, 246] width 15 height 15
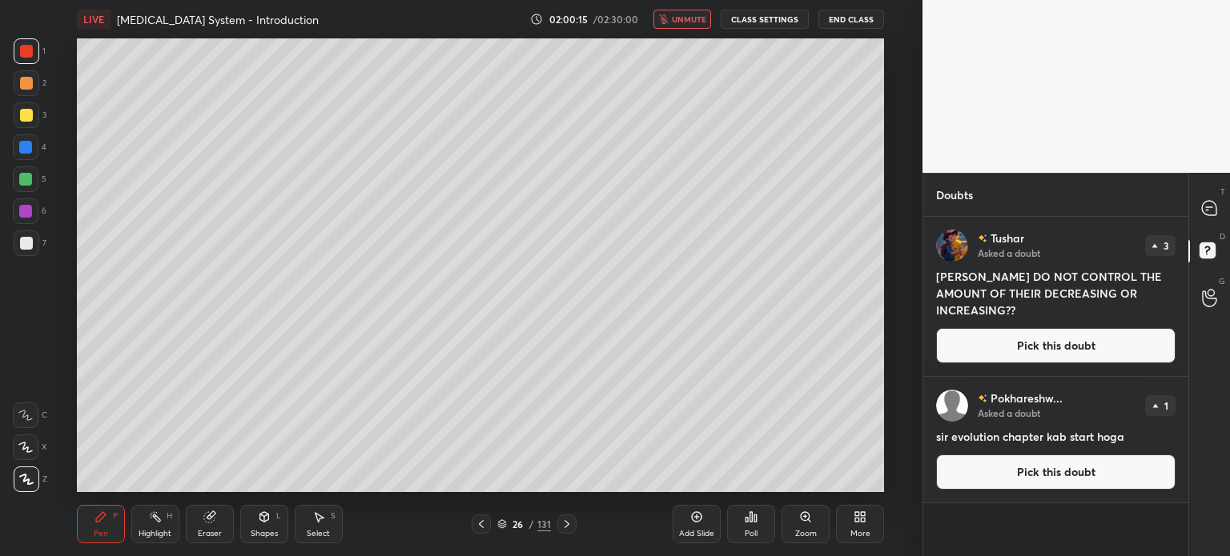
click at [682, 19] on span "unmute" at bounding box center [689, 19] width 34 height 11
click at [993, 343] on button "Pick this doubt" at bounding box center [1055, 345] width 239 height 35
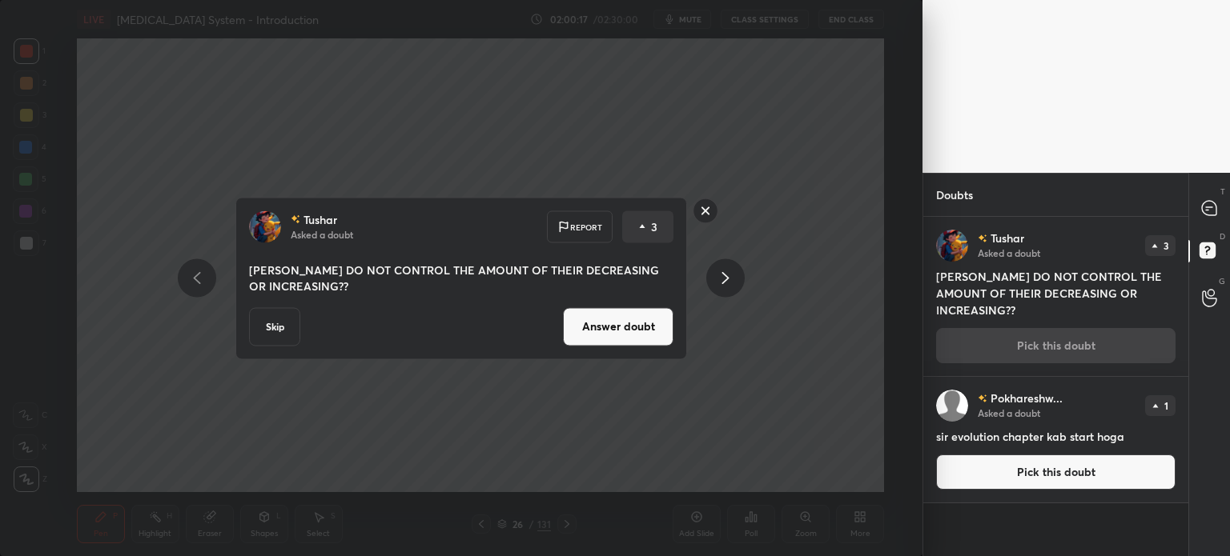
click at [640, 345] on button "Answer doubt" at bounding box center [618, 326] width 110 height 38
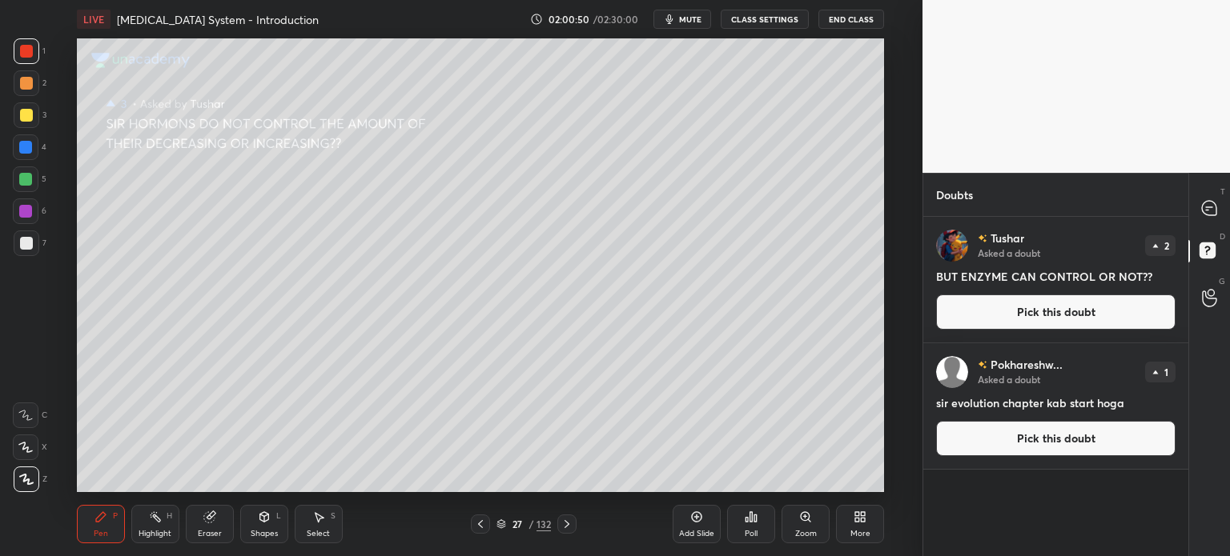
click at [1133, 323] on button "Pick this doubt" at bounding box center [1055, 312] width 239 height 35
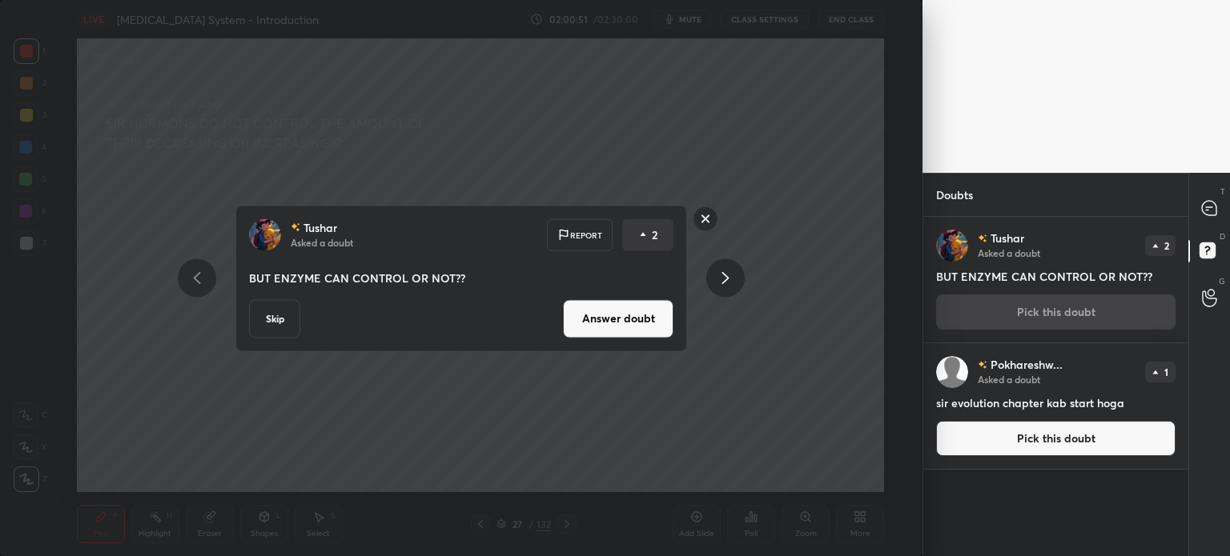
click at [557, 329] on div "Skip Answer doubt" at bounding box center [461, 318] width 424 height 38
click at [570, 332] on button "Answer doubt" at bounding box center [618, 318] width 110 height 38
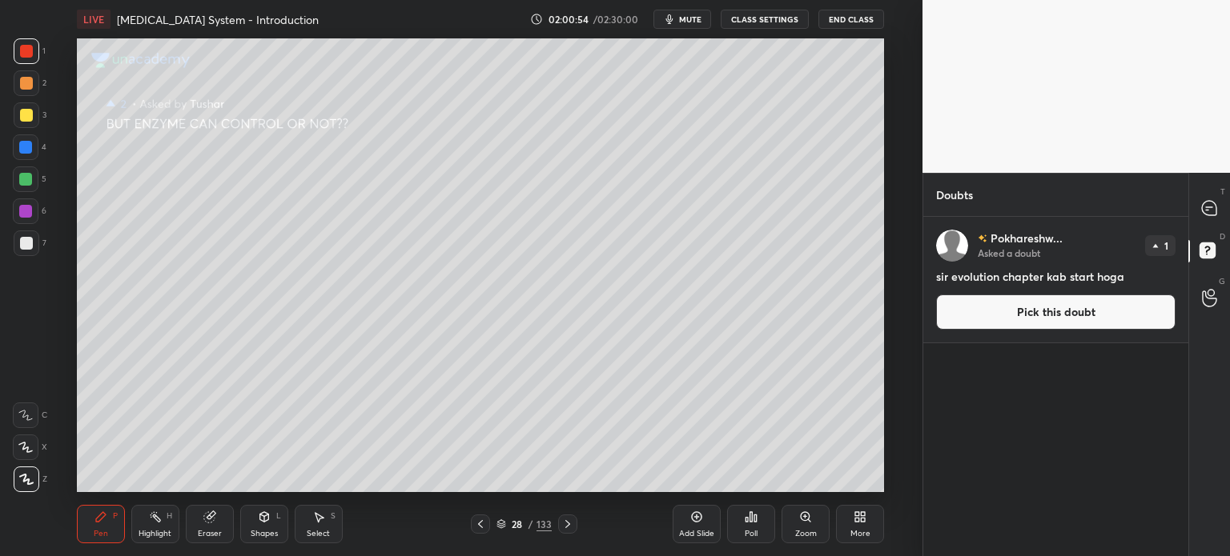
click at [1014, 319] on button "Pick this doubt" at bounding box center [1055, 312] width 239 height 35
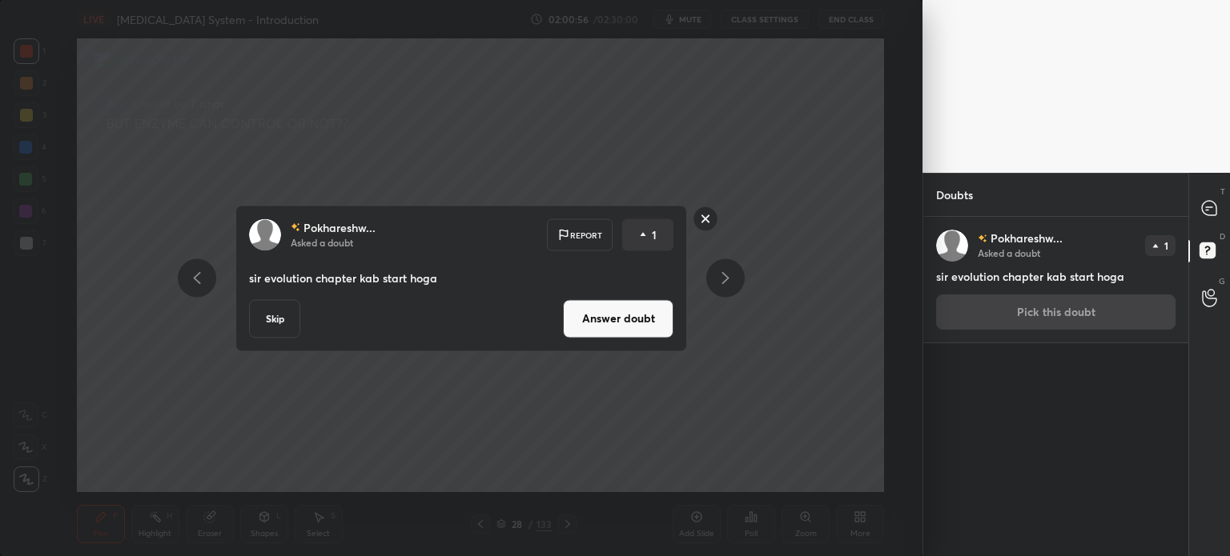
click at [613, 323] on button "Answer doubt" at bounding box center [618, 318] width 110 height 38
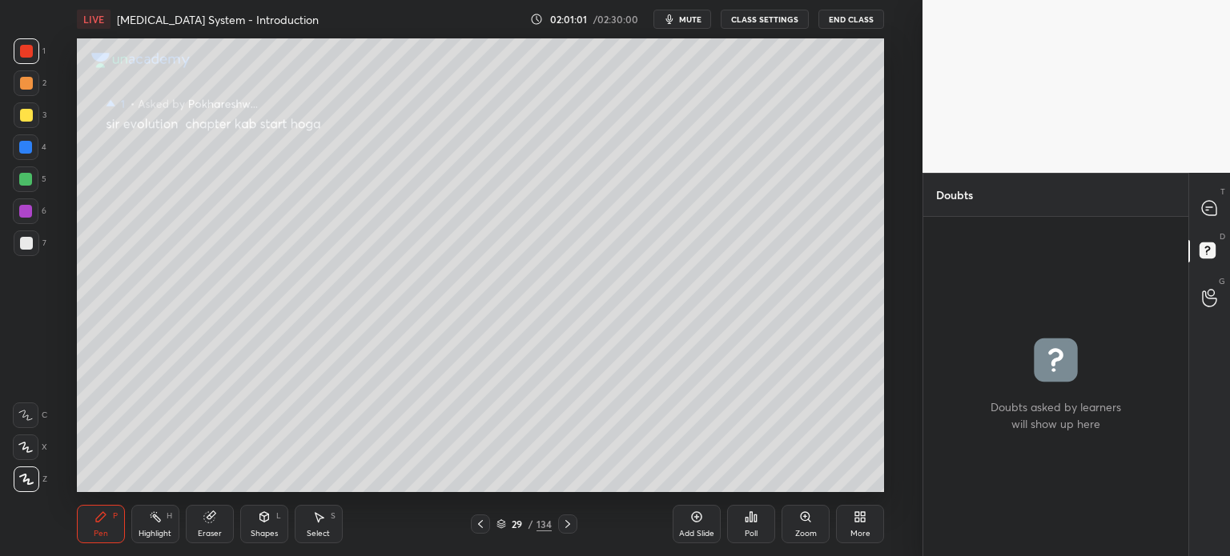
click at [705, 18] on button "mute" at bounding box center [682, 19] width 58 height 19
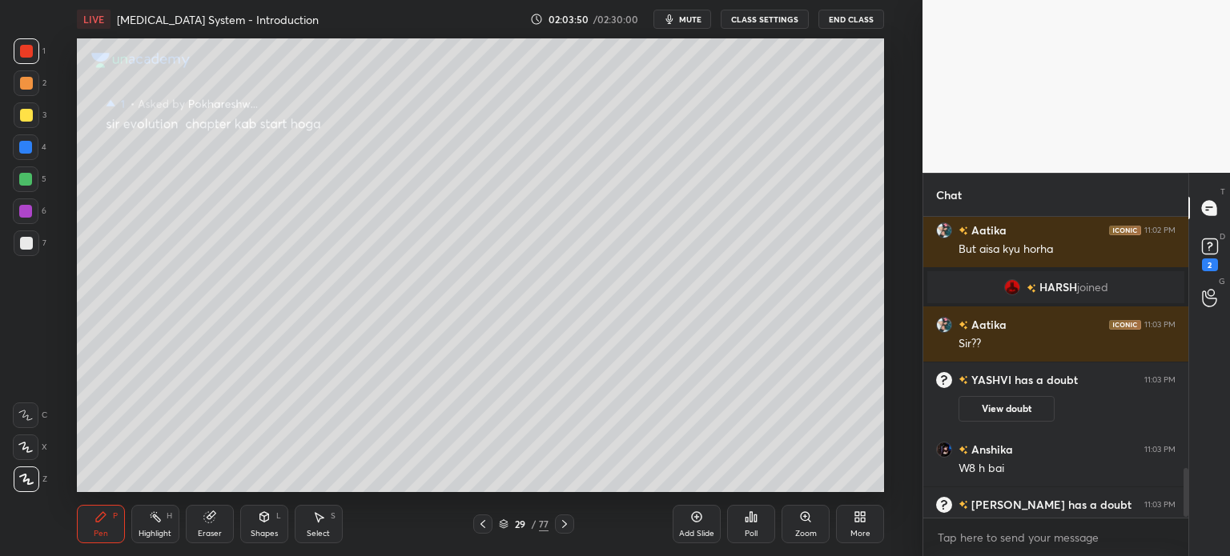
scroll to position [1817, 0]
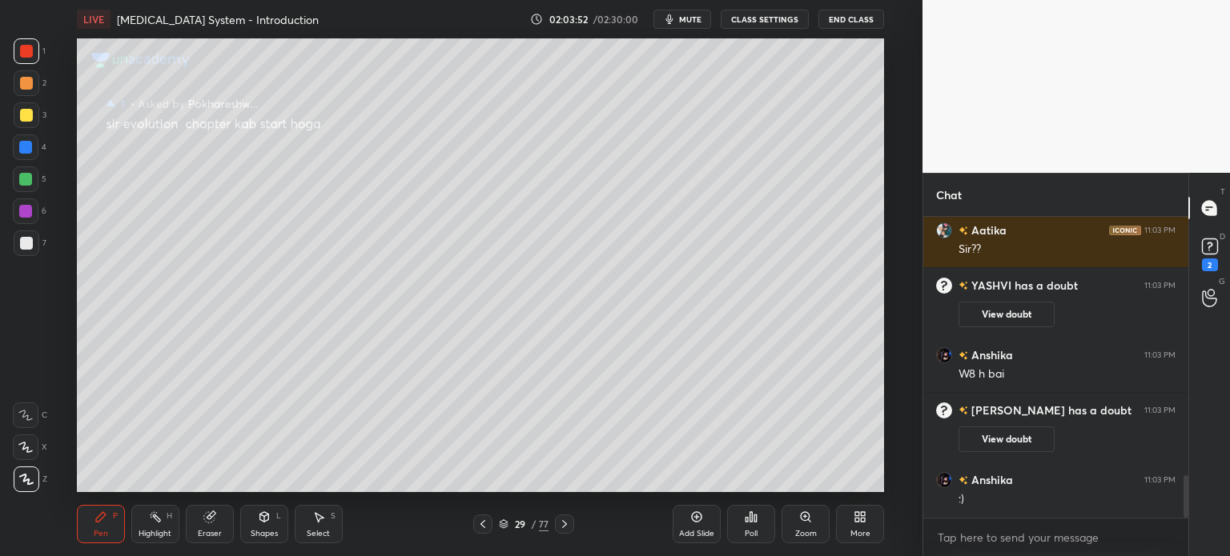
click at [692, 518] on icon at bounding box center [697, 517] width 10 height 10
click at [1207, 268] on div "2" at bounding box center [1210, 265] width 16 height 13
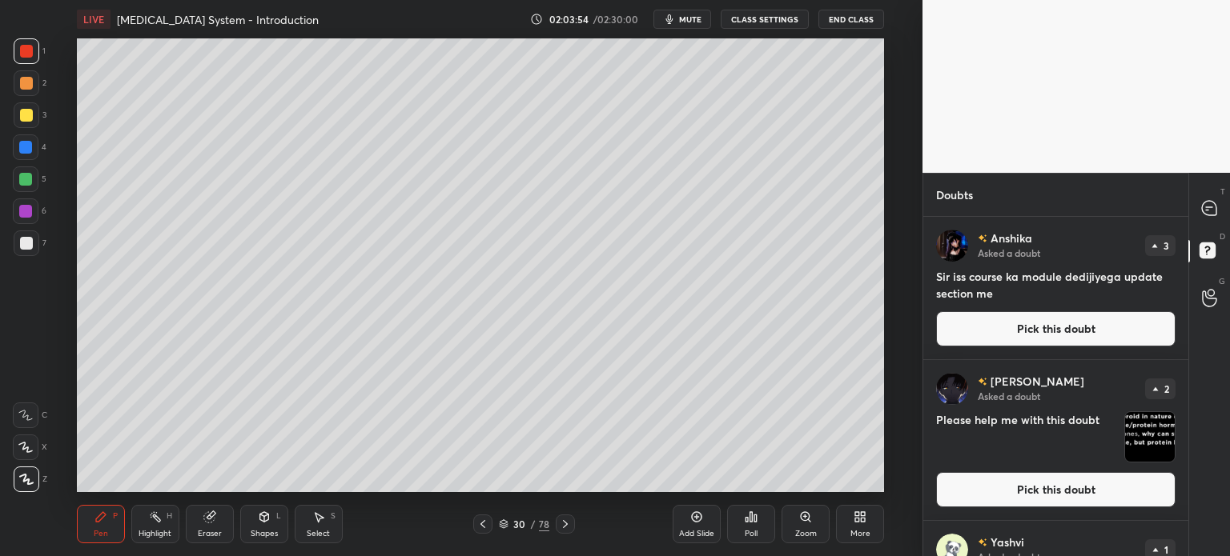
click at [1028, 334] on button "Pick this doubt" at bounding box center [1055, 328] width 239 height 35
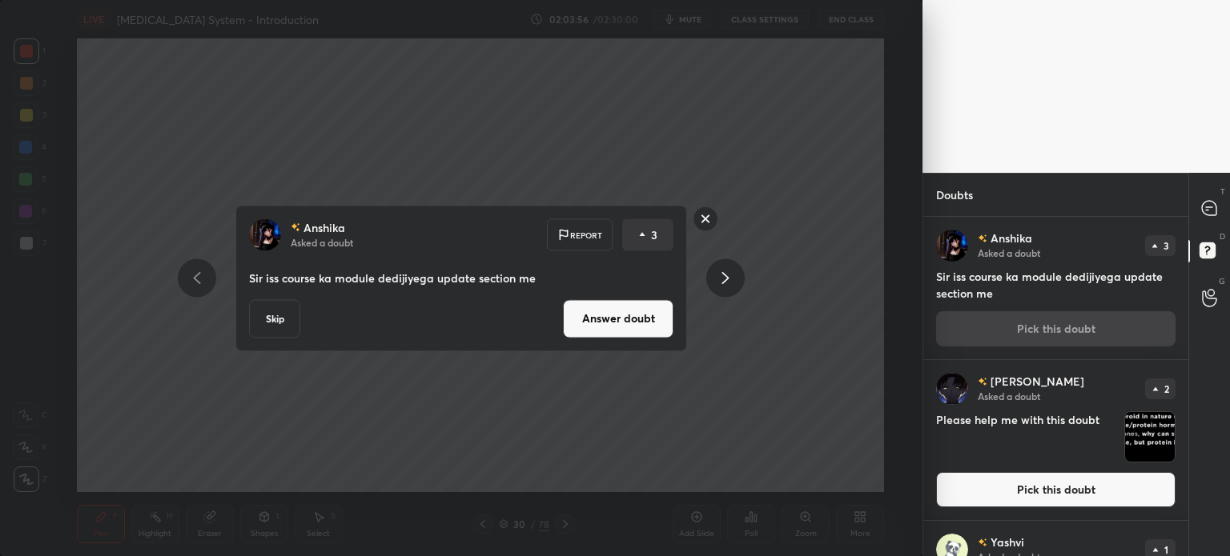
click at [616, 319] on button "Answer doubt" at bounding box center [618, 318] width 110 height 38
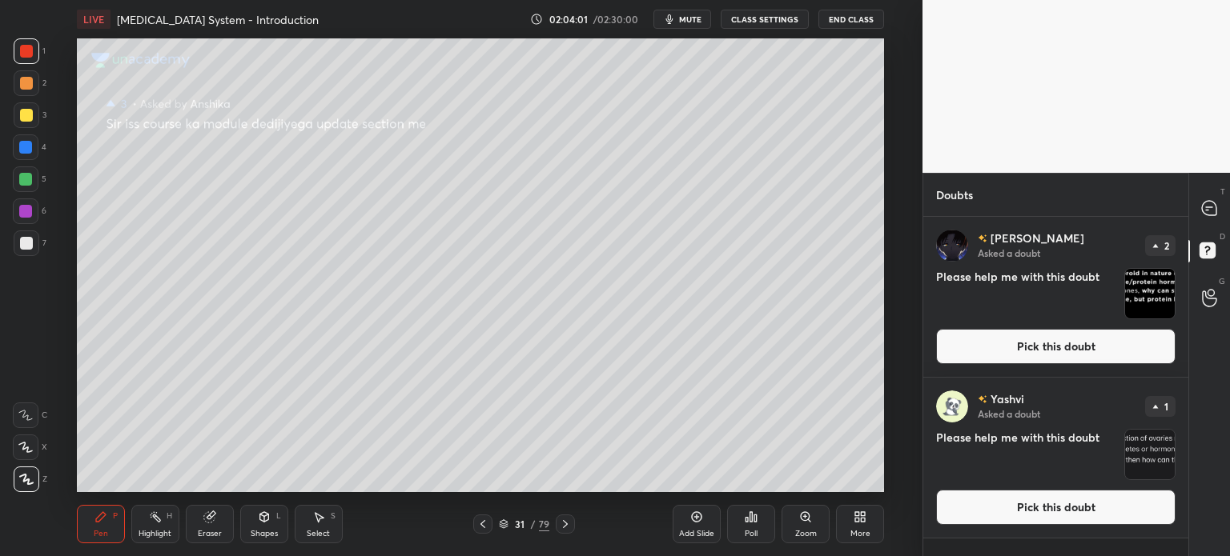
click at [1009, 347] on button "Pick this doubt" at bounding box center [1055, 346] width 239 height 35
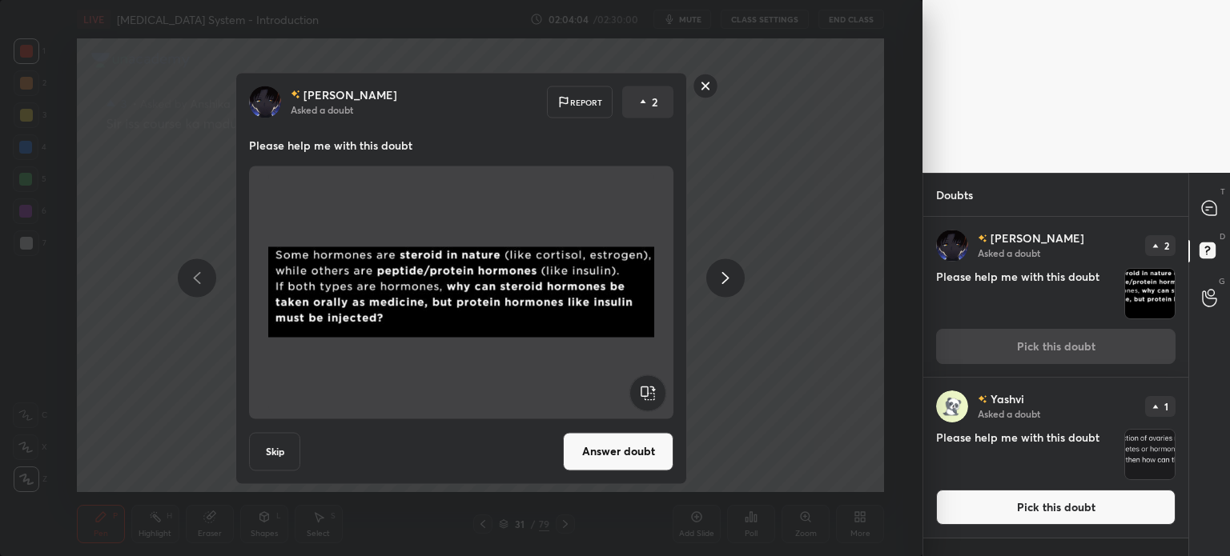
click at [608, 448] on button "Answer doubt" at bounding box center [618, 451] width 110 height 38
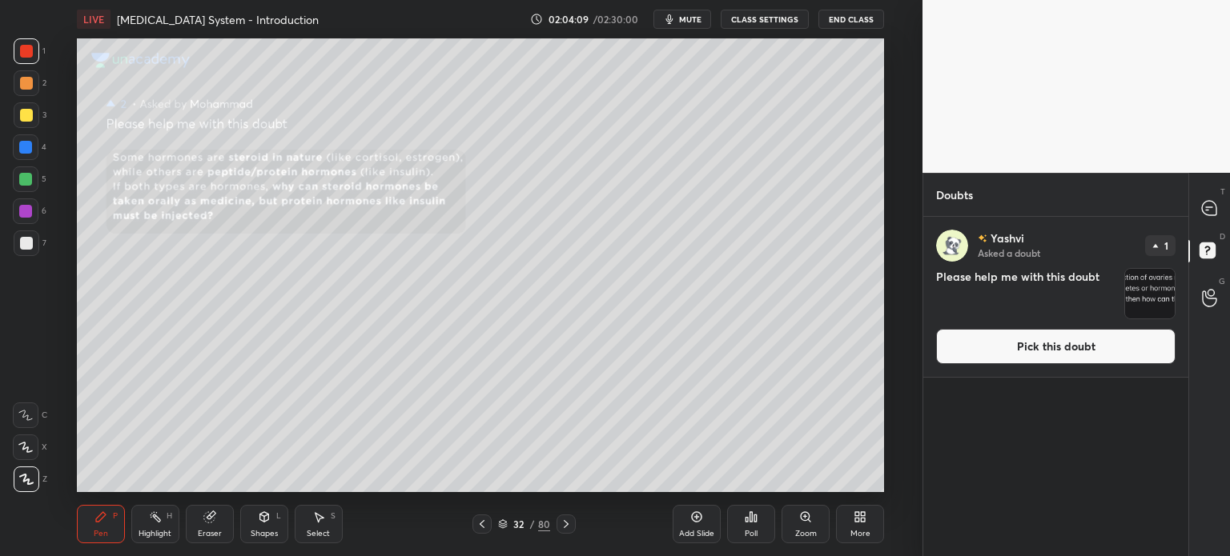
click at [950, 338] on button "Pick this doubt" at bounding box center [1055, 346] width 239 height 35
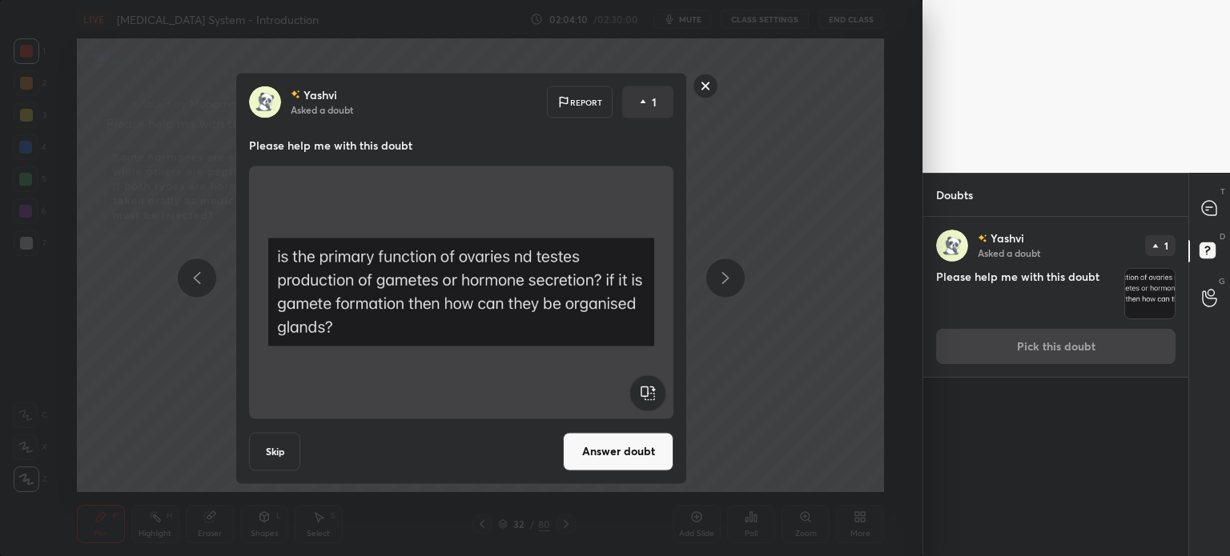
click at [627, 457] on button "Answer doubt" at bounding box center [618, 451] width 110 height 38
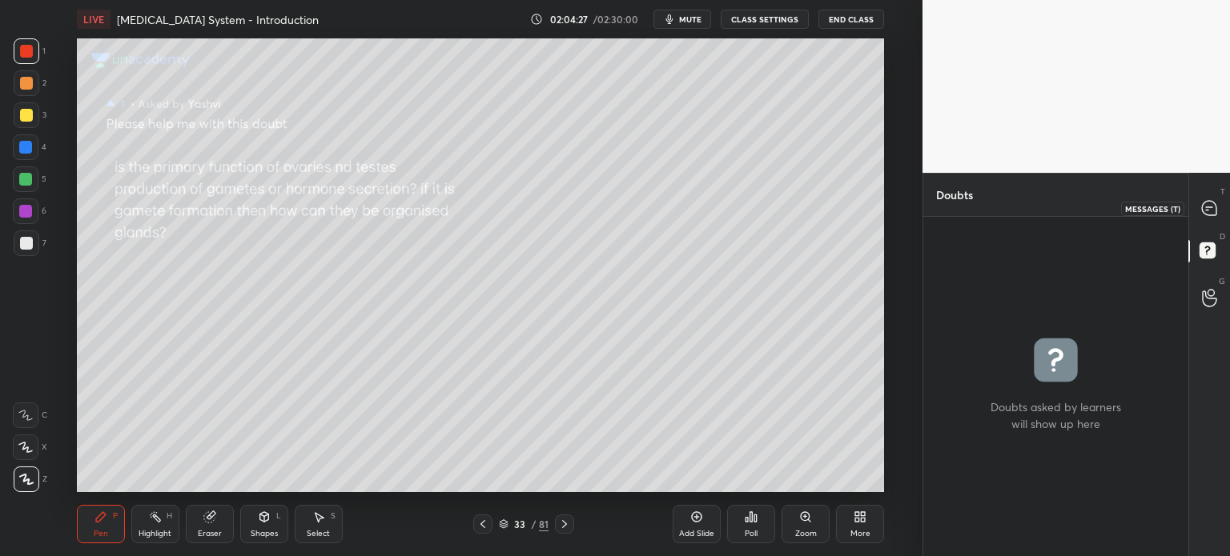
drag, startPoint x: 1213, startPoint y: 207, endPoint x: 1212, endPoint y: 233, distance: 26.4
click at [1214, 207] on icon at bounding box center [1209, 208] width 14 height 14
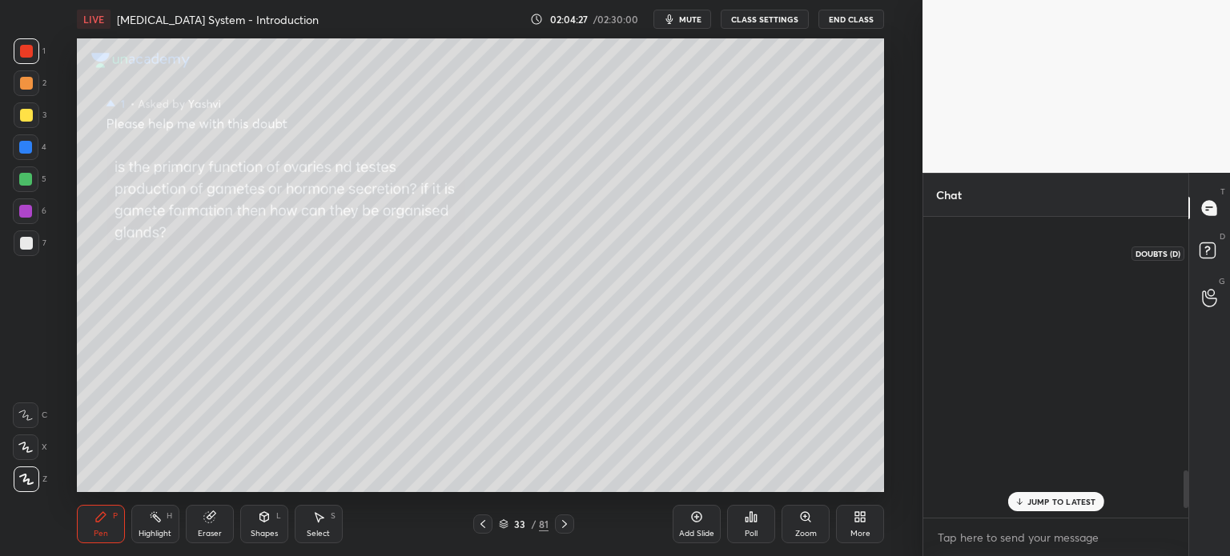
scroll to position [296, 260]
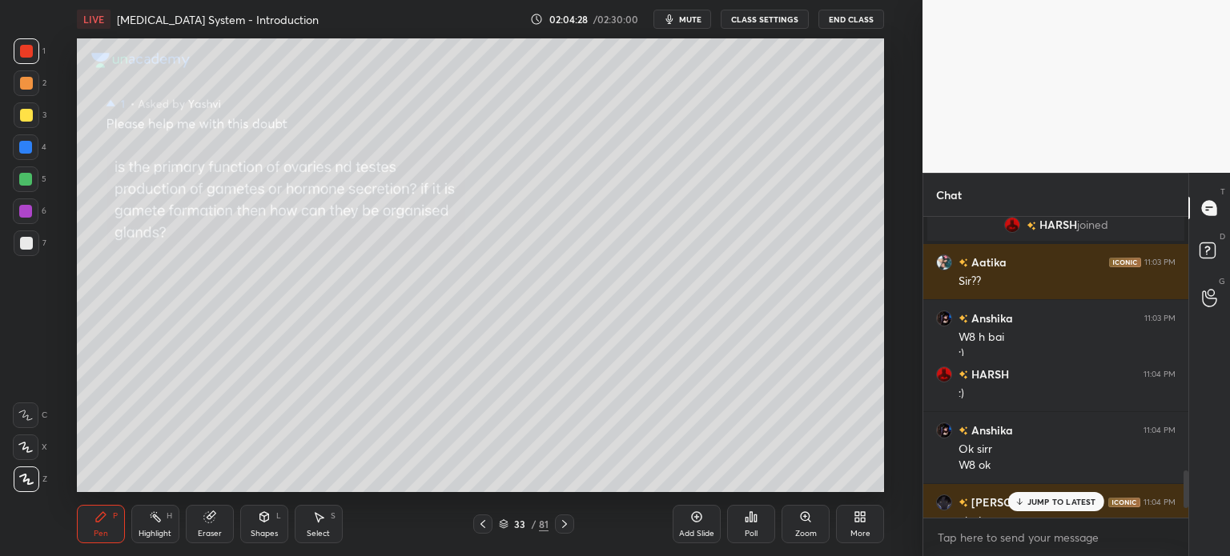
click at [1071, 506] on p "JUMP TO LATEST" at bounding box center [1061, 502] width 69 height 10
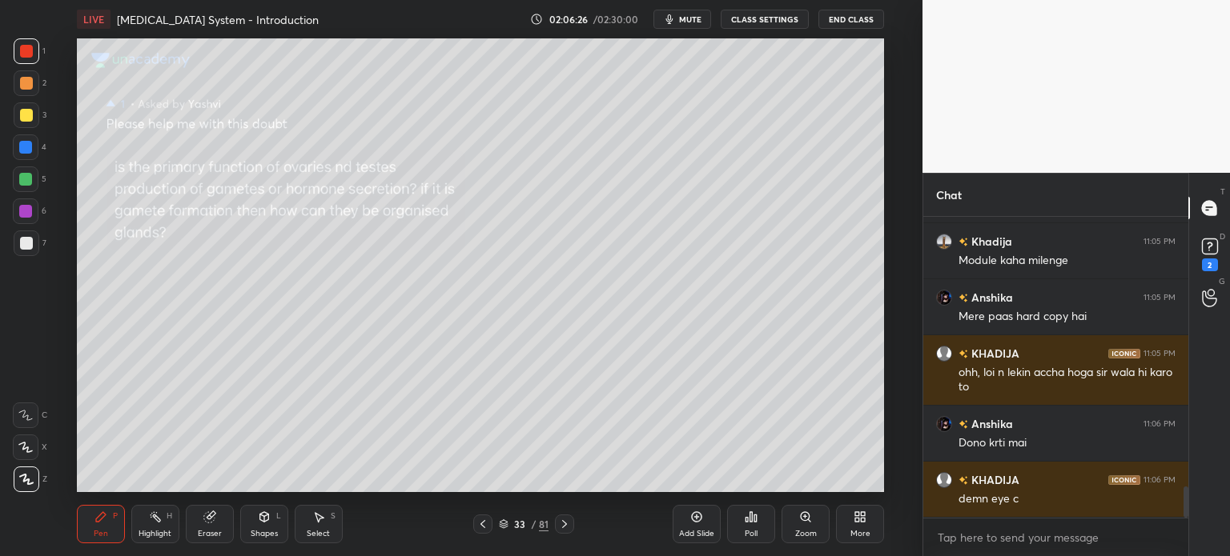
scroll to position [2629, 0]
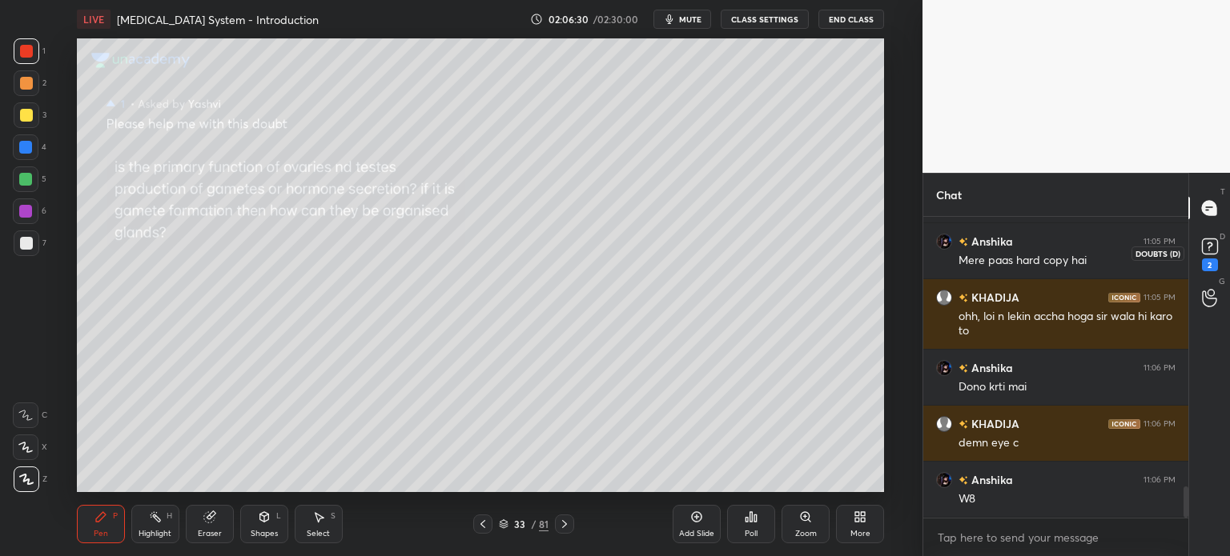
click at [1207, 253] on rect at bounding box center [1209, 246] width 15 height 15
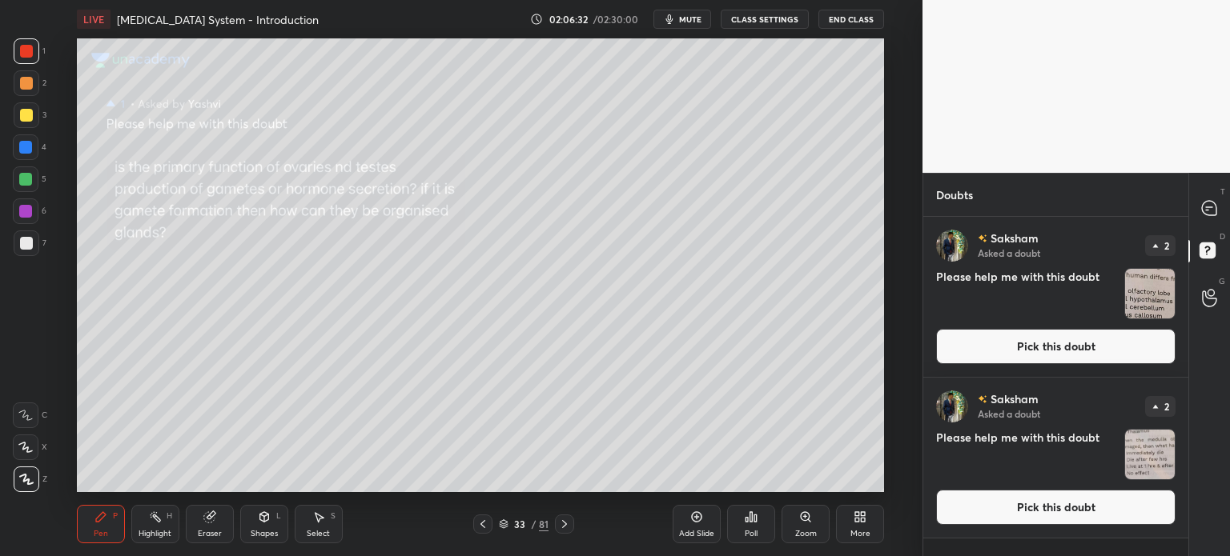
click at [688, 22] on span "mute" at bounding box center [690, 19] width 22 height 11
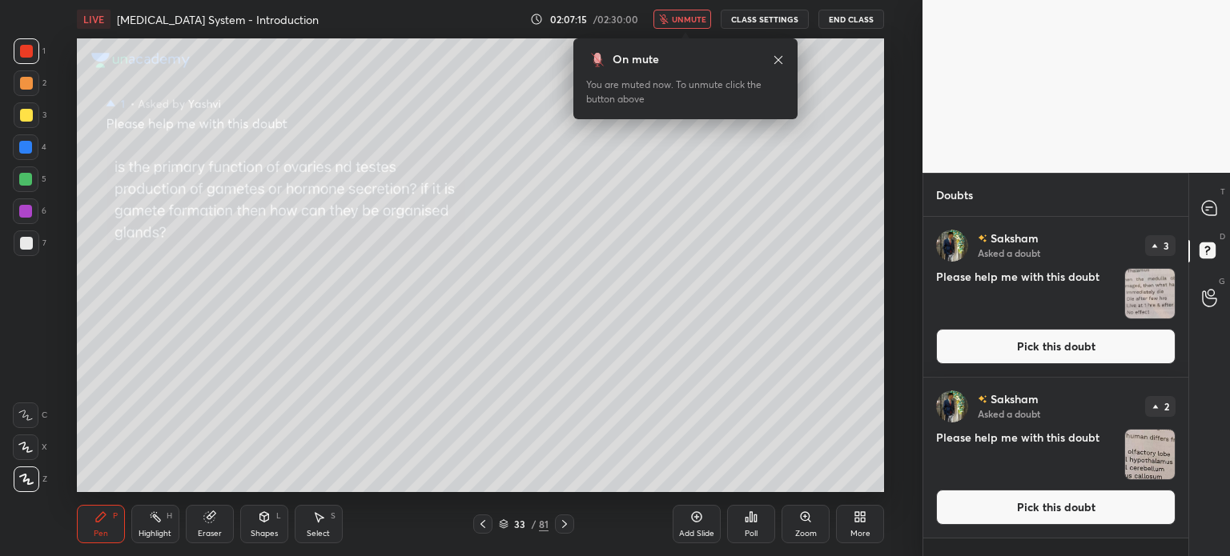
click at [983, 349] on button "Pick this doubt" at bounding box center [1055, 346] width 239 height 35
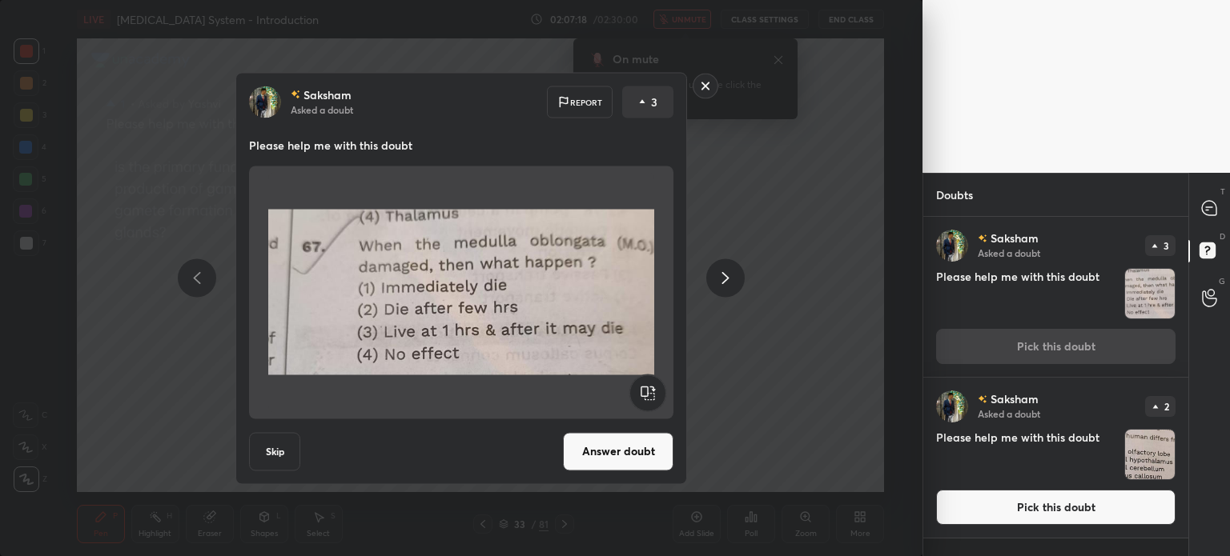
click at [607, 453] on button "Answer doubt" at bounding box center [618, 451] width 110 height 38
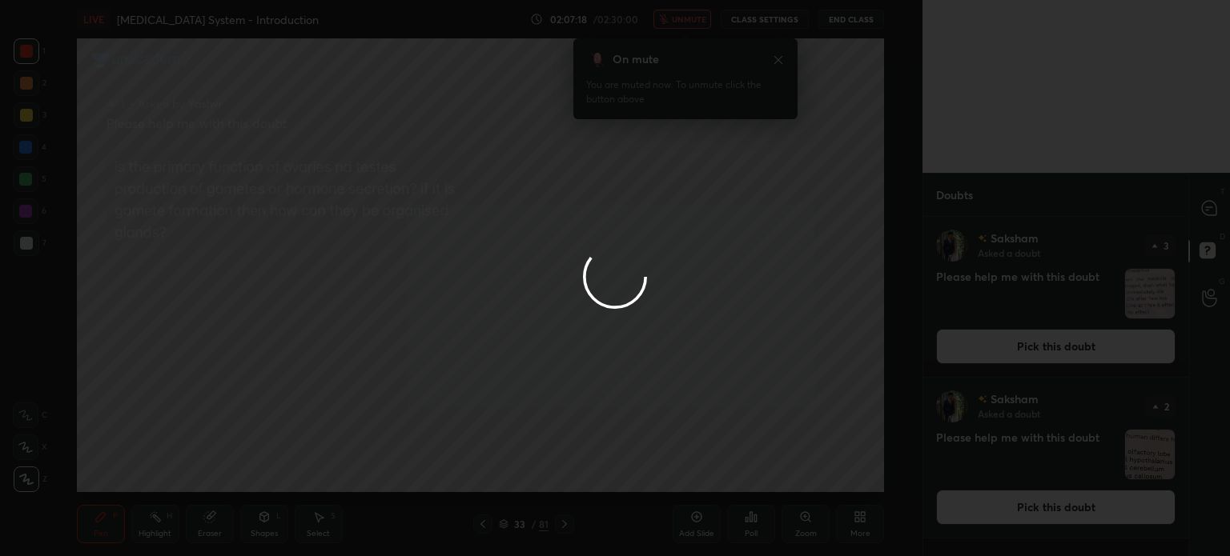
click at [607, 454] on div at bounding box center [461, 278] width 922 height 556
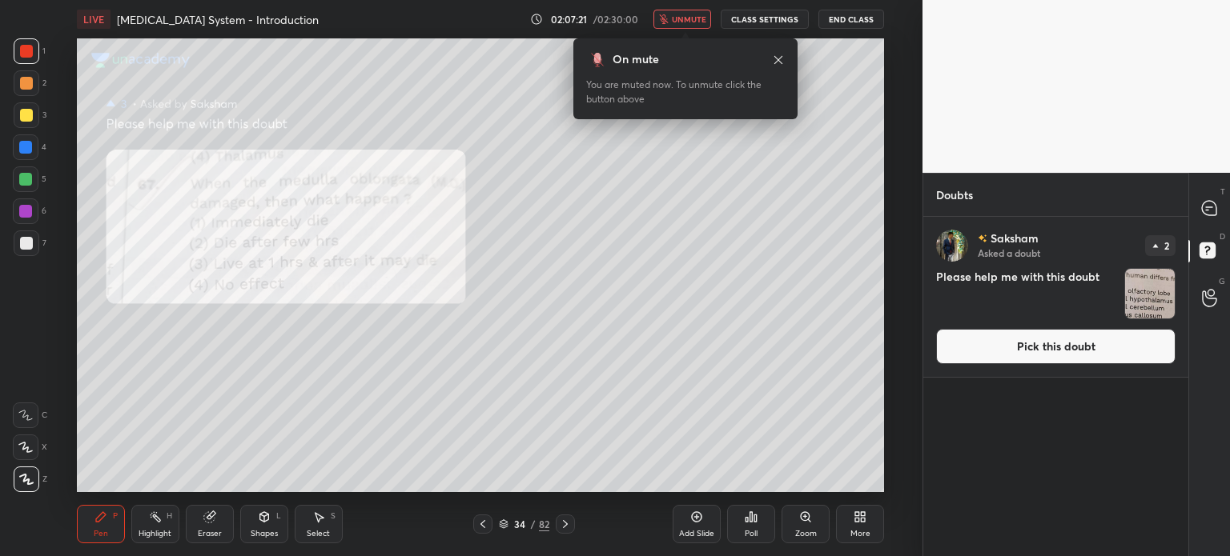
drag, startPoint x: 696, startPoint y: 19, endPoint x: 705, endPoint y: 19, distance: 8.8
click at [701, 19] on span "unmute" at bounding box center [689, 19] width 34 height 11
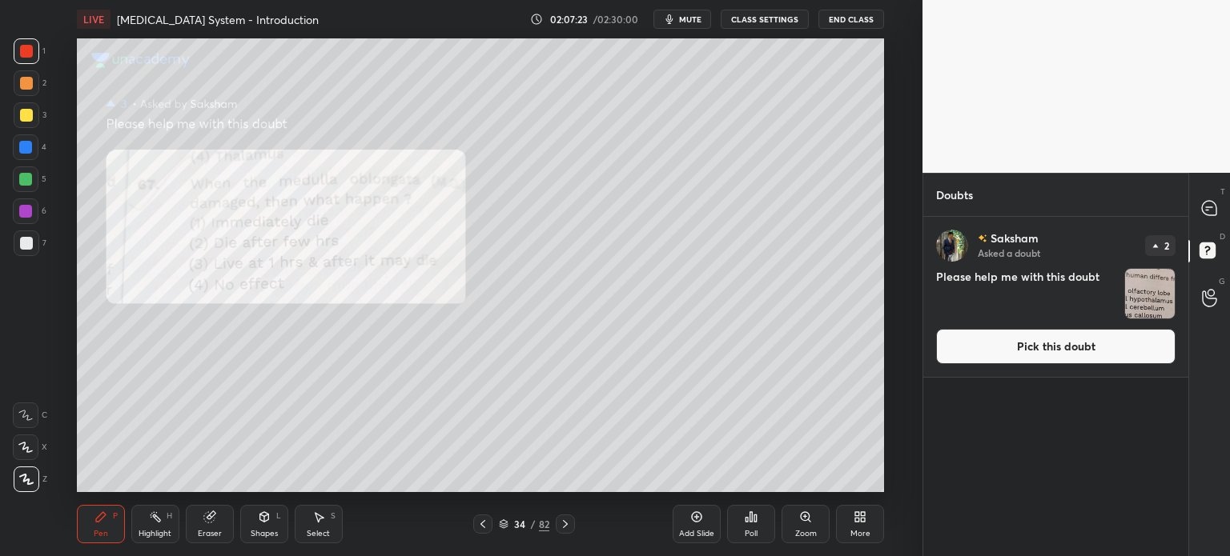
click at [28, 48] on div at bounding box center [26, 51] width 13 height 13
click at [23, 52] on div at bounding box center [26, 51] width 13 height 13
drag, startPoint x: 26, startPoint y: 52, endPoint x: 58, endPoint y: 87, distance: 48.1
click at [30, 55] on div at bounding box center [26, 51] width 13 height 13
click at [982, 349] on button "Pick this doubt" at bounding box center [1055, 346] width 239 height 35
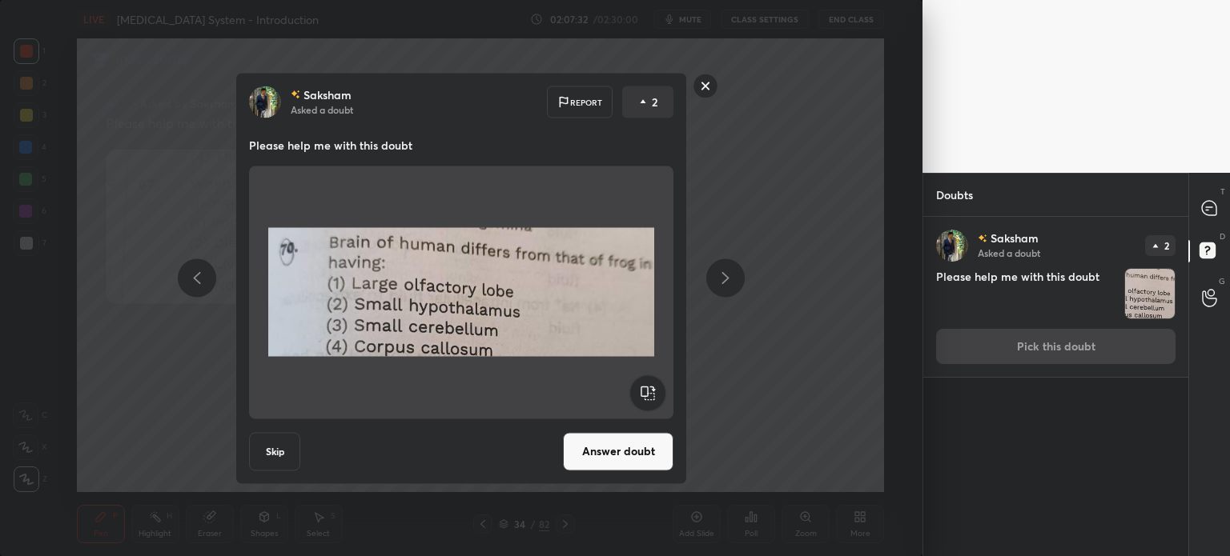
click at [585, 444] on button "Answer doubt" at bounding box center [618, 451] width 110 height 38
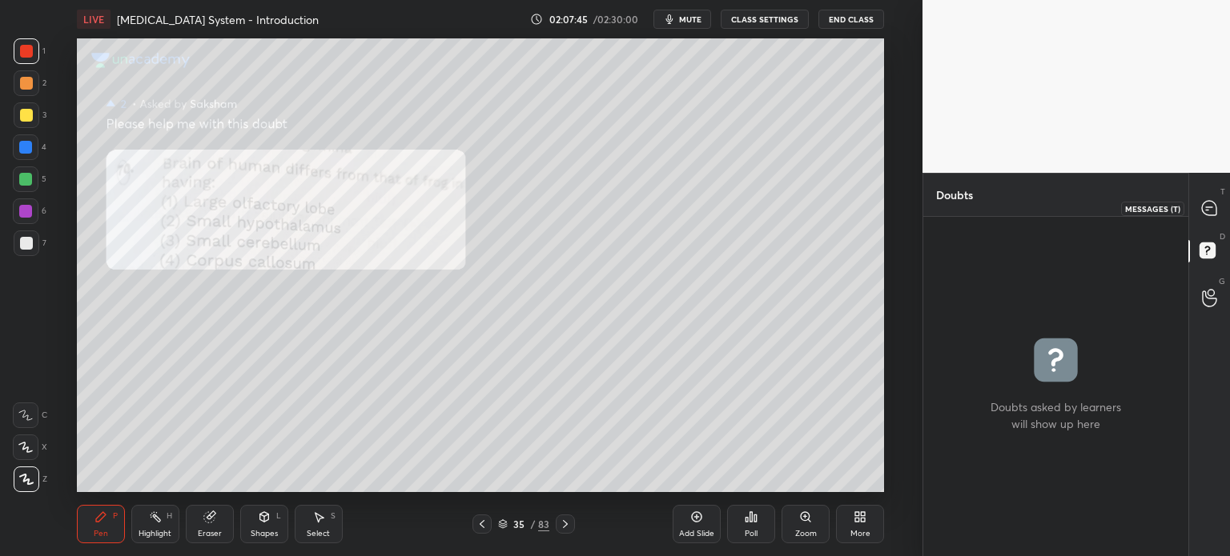
click at [1214, 205] on icon at bounding box center [1209, 208] width 14 height 14
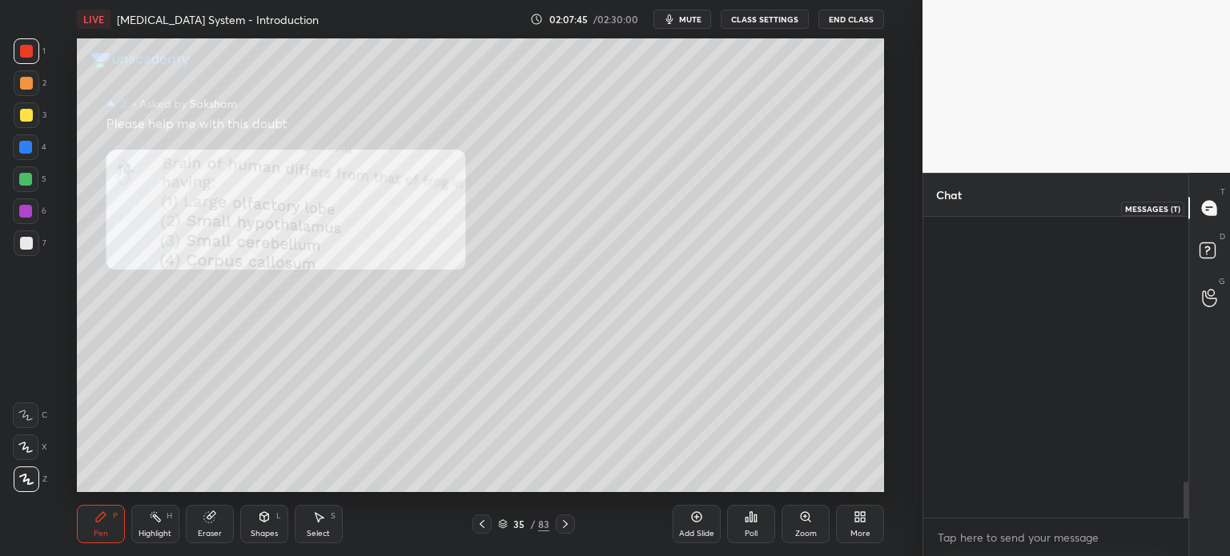
scroll to position [296, 260]
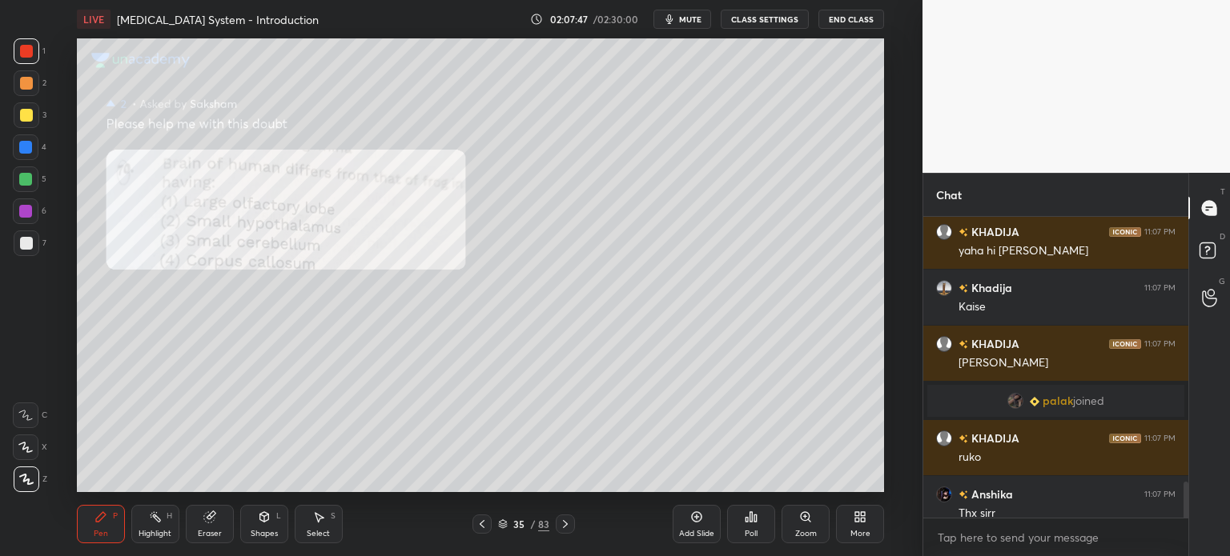
click at [560, 527] on icon at bounding box center [565, 524] width 13 height 13
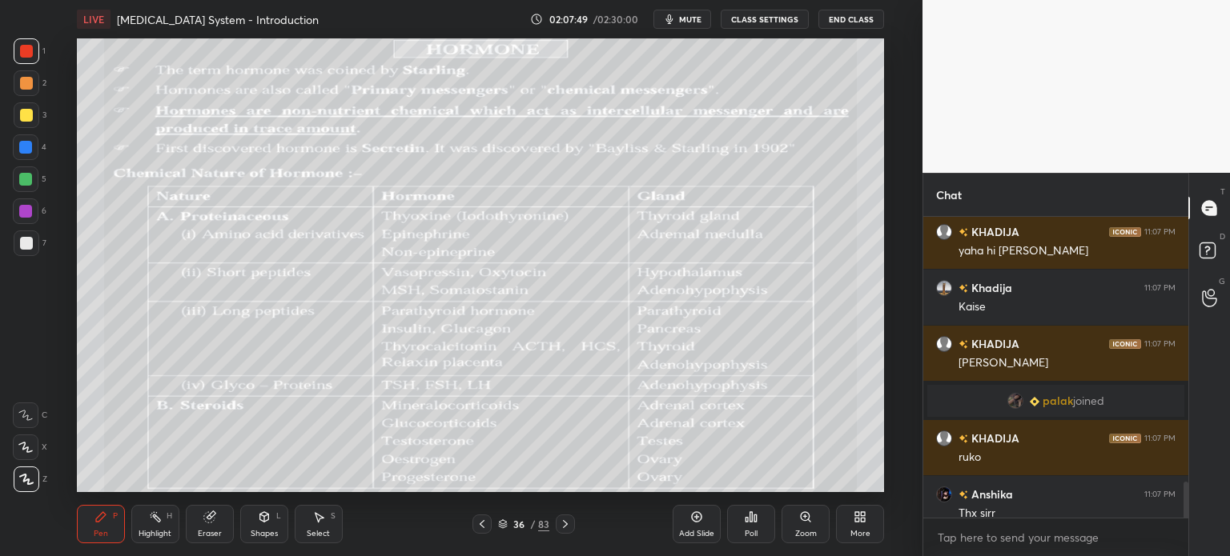
click at [481, 524] on icon at bounding box center [482, 524] width 5 height 8
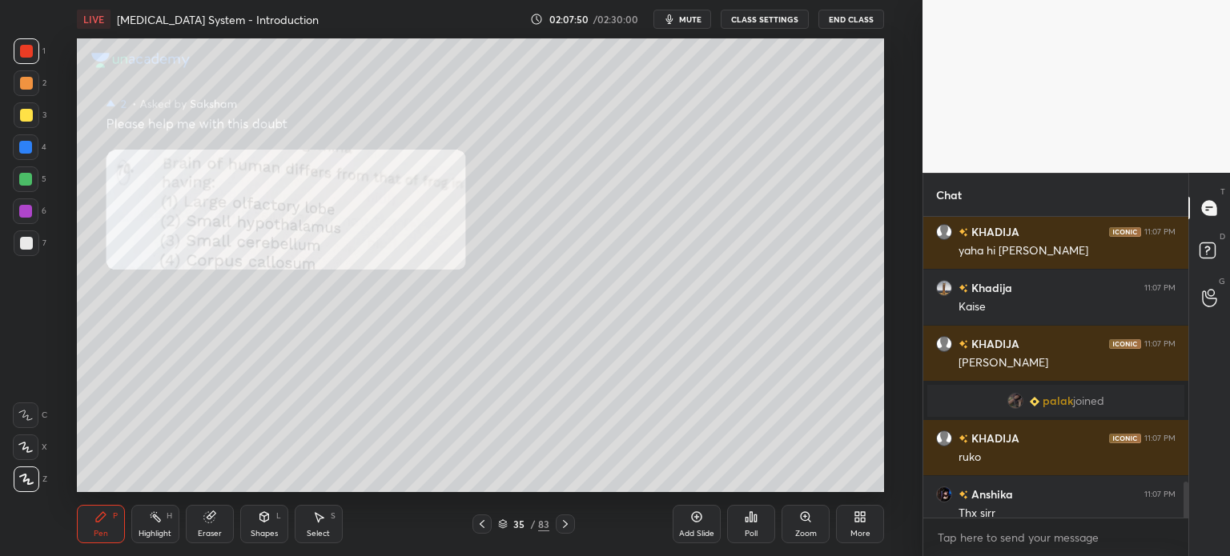
click at [483, 525] on icon at bounding box center [482, 524] width 13 height 13
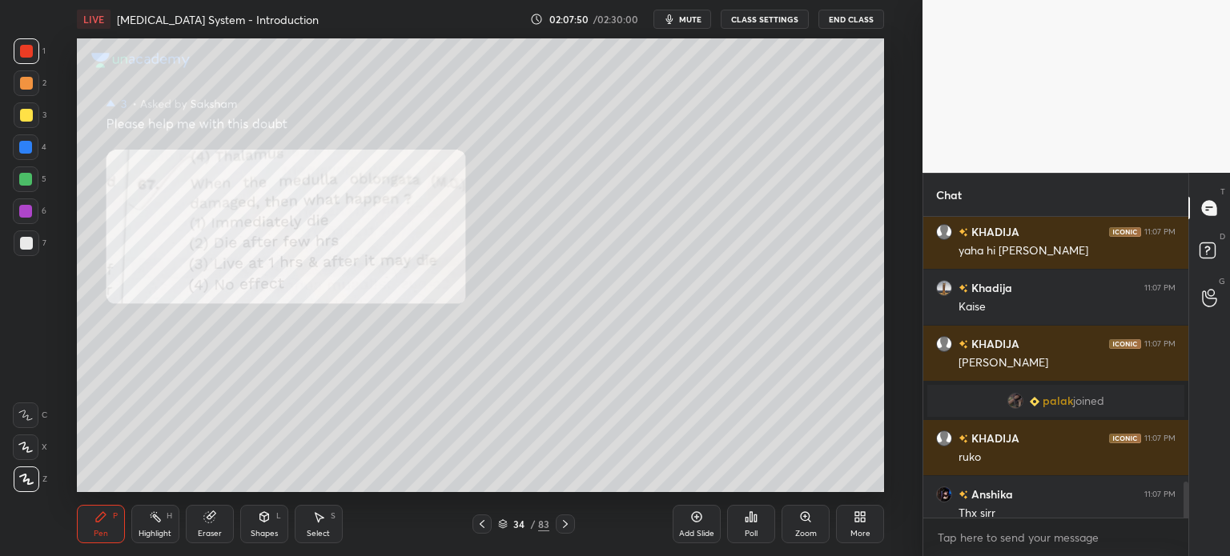
click at [484, 528] on icon at bounding box center [482, 524] width 13 height 13
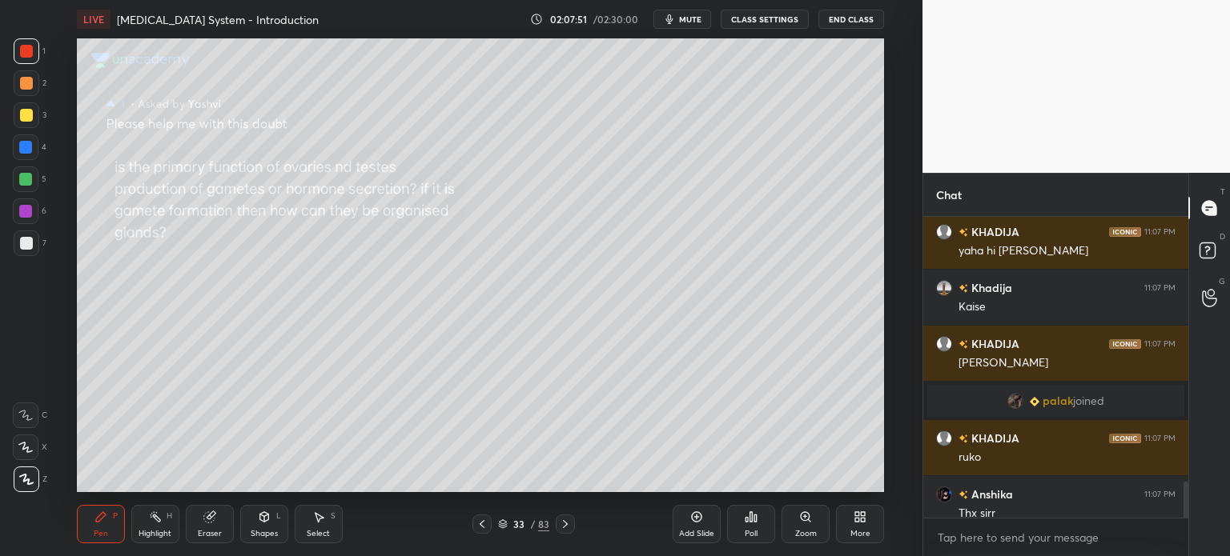
scroll to position [3265, 0]
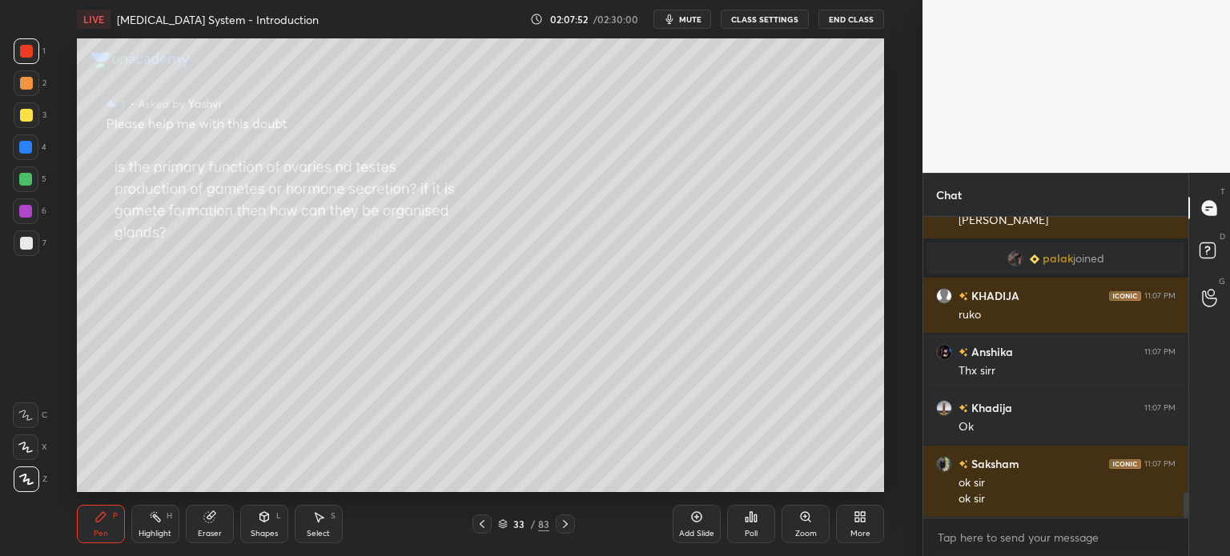
click at [708, 17] on button "mute" at bounding box center [682, 19] width 58 height 19
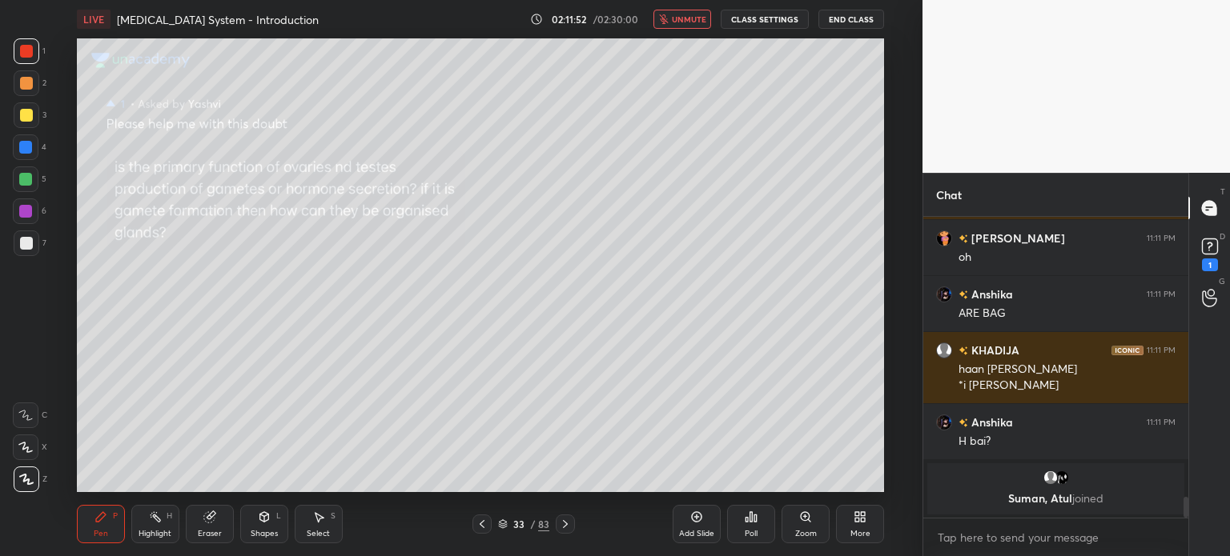
scroll to position [3992, 0]
click at [1209, 250] on rect at bounding box center [1209, 246] width 15 height 15
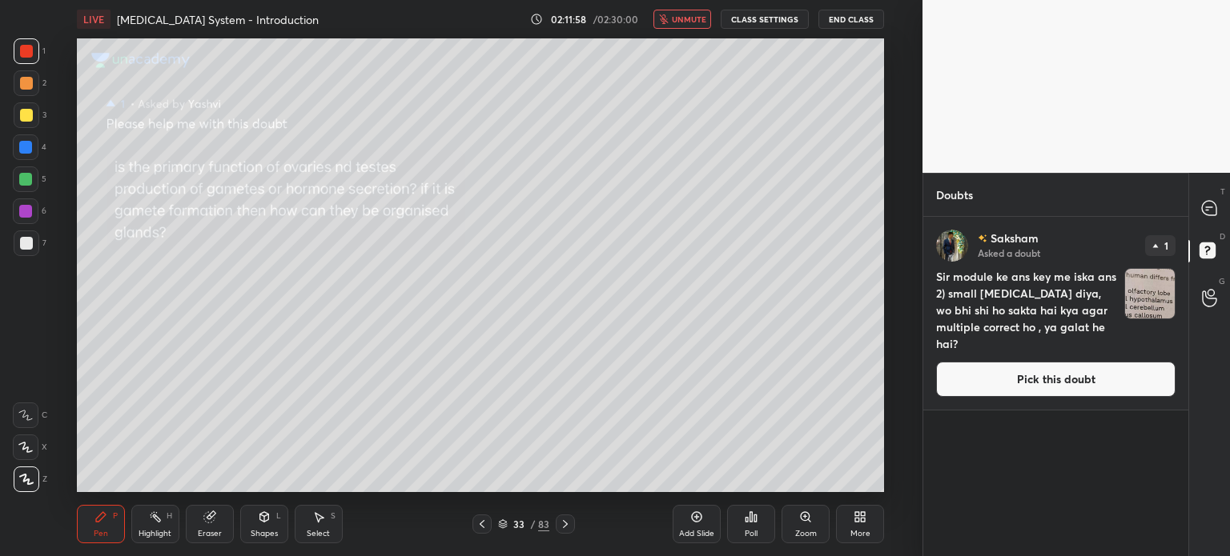
click at [1034, 381] on button "Pick this doubt" at bounding box center [1055, 379] width 239 height 35
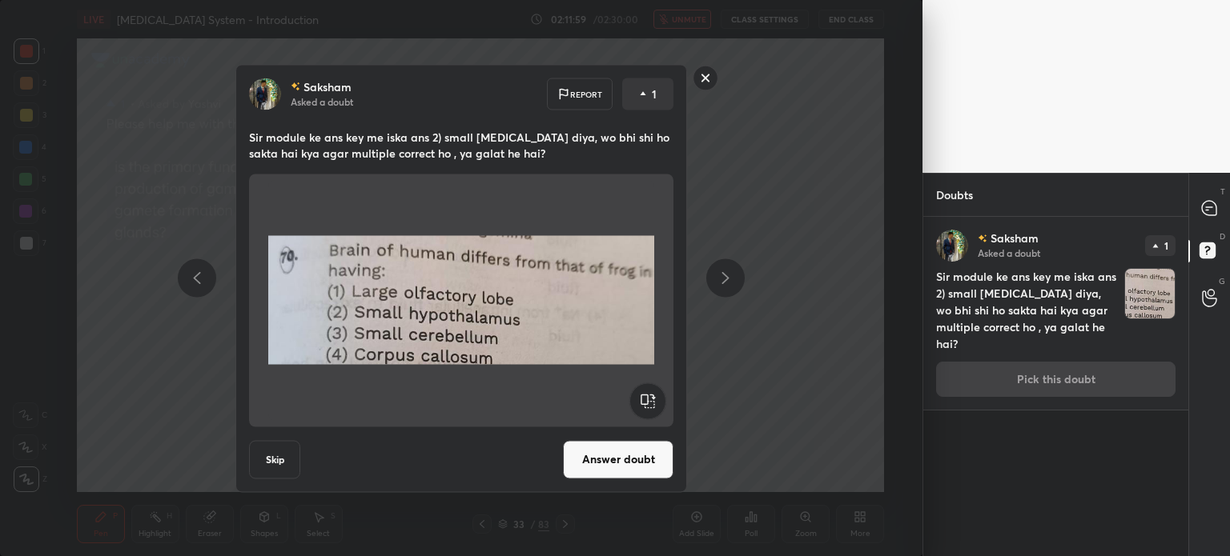
click at [665, 445] on button "Answer doubt" at bounding box center [618, 459] width 110 height 38
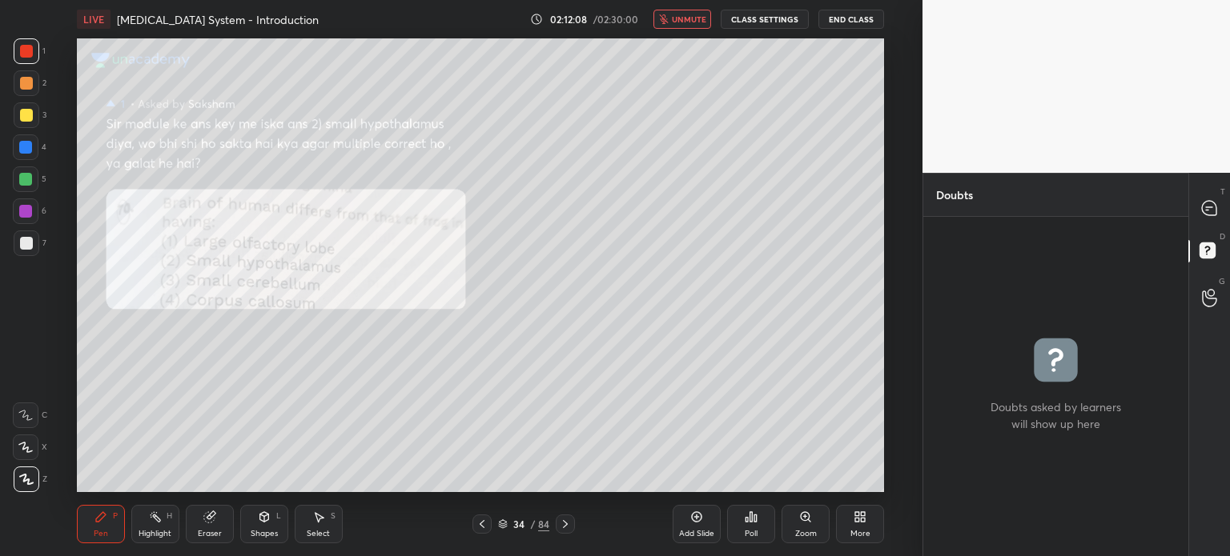
click at [663, 16] on icon "button" at bounding box center [664, 19] width 10 height 10
click at [682, 16] on span "mute" at bounding box center [690, 19] width 22 height 11
click at [689, 513] on div "Add Slide" at bounding box center [697, 524] width 48 height 38
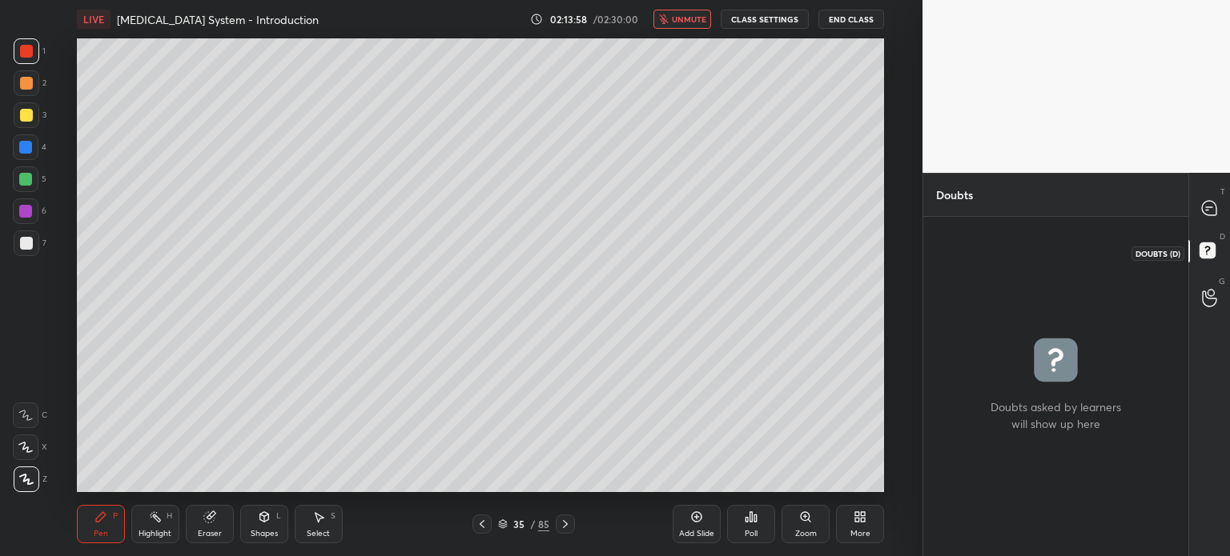
click at [1202, 255] on rect at bounding box center [1206, 250] width 15 height 15
click at [1203, 207] on icon at bounding box center [1209, 208] width 14 height 14
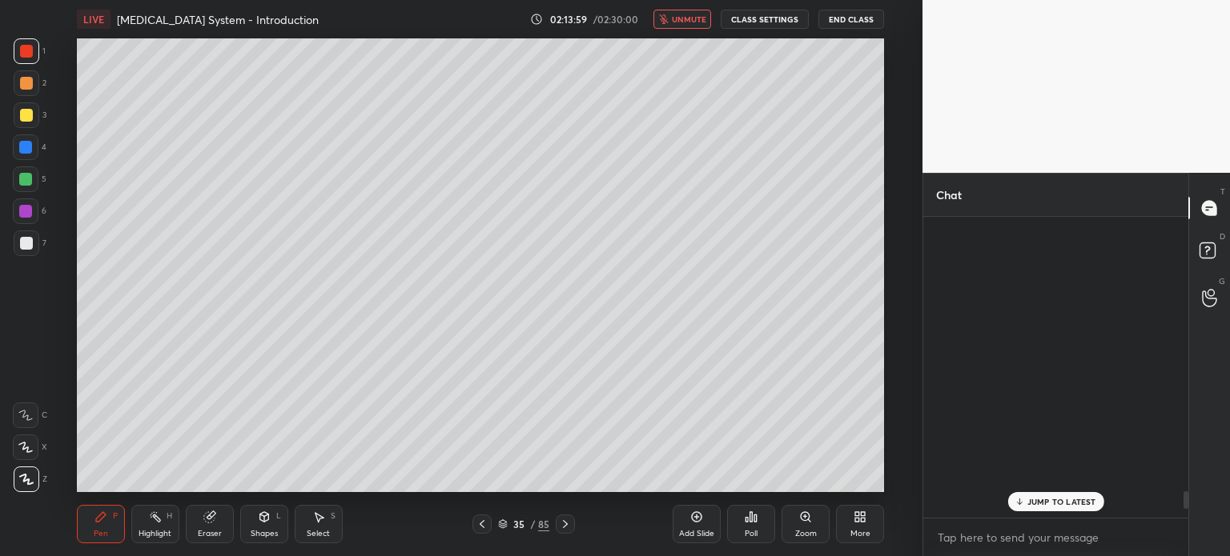
scroll to position [296, 260]
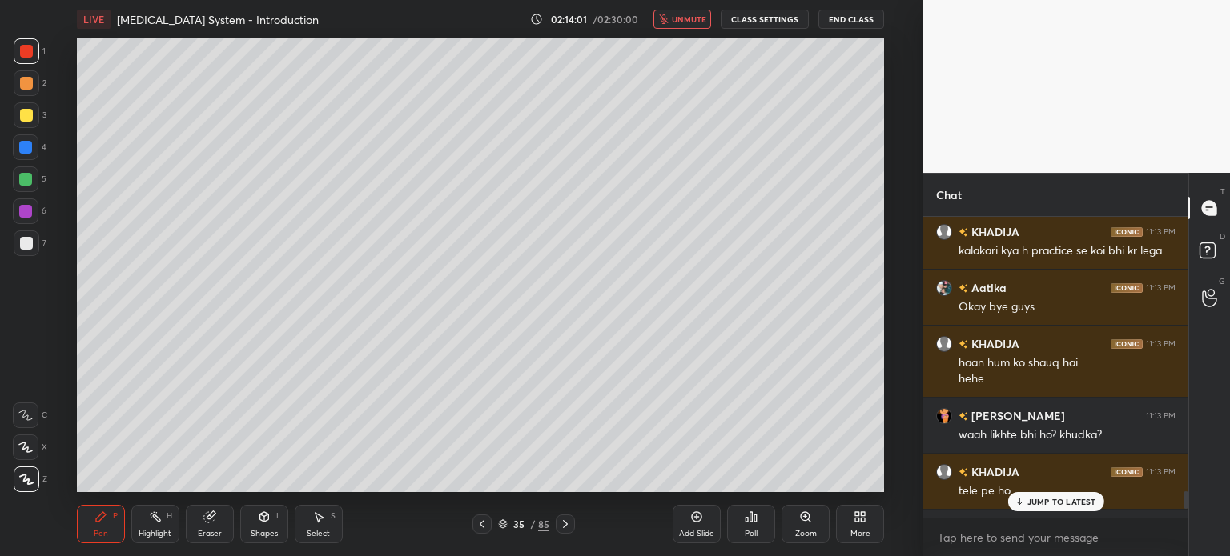
click at [1050, 498] on p "JUMP TO LATEST" at bounding box center [1061, 502] width 69 height 10
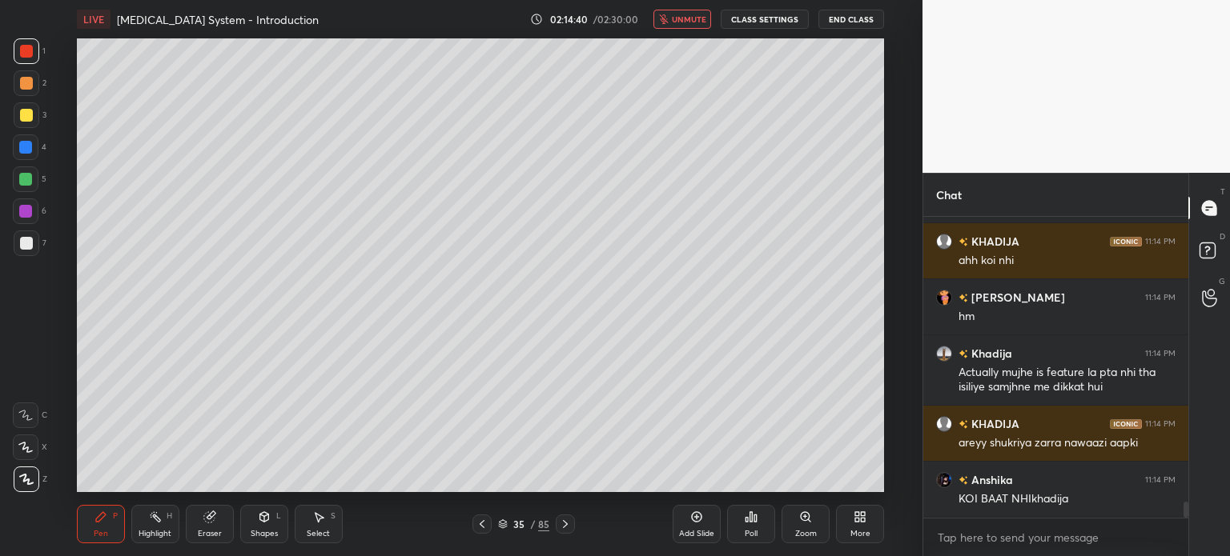
scroll to position [5553, 0]
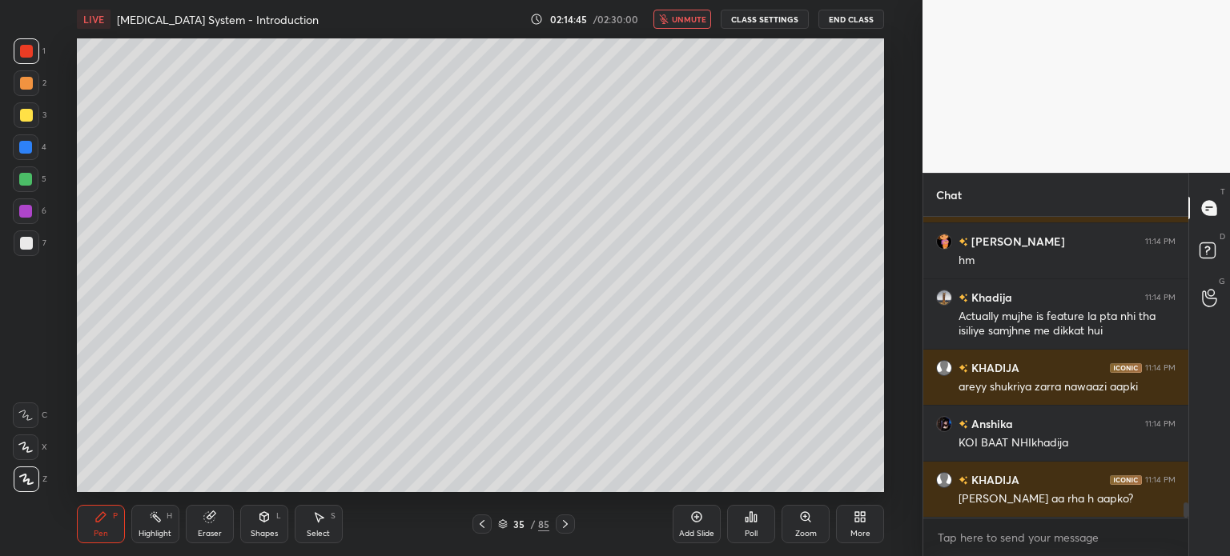
click at [693, 14] on span "unmute" at bounding box center [689, 19] width 34 height 11
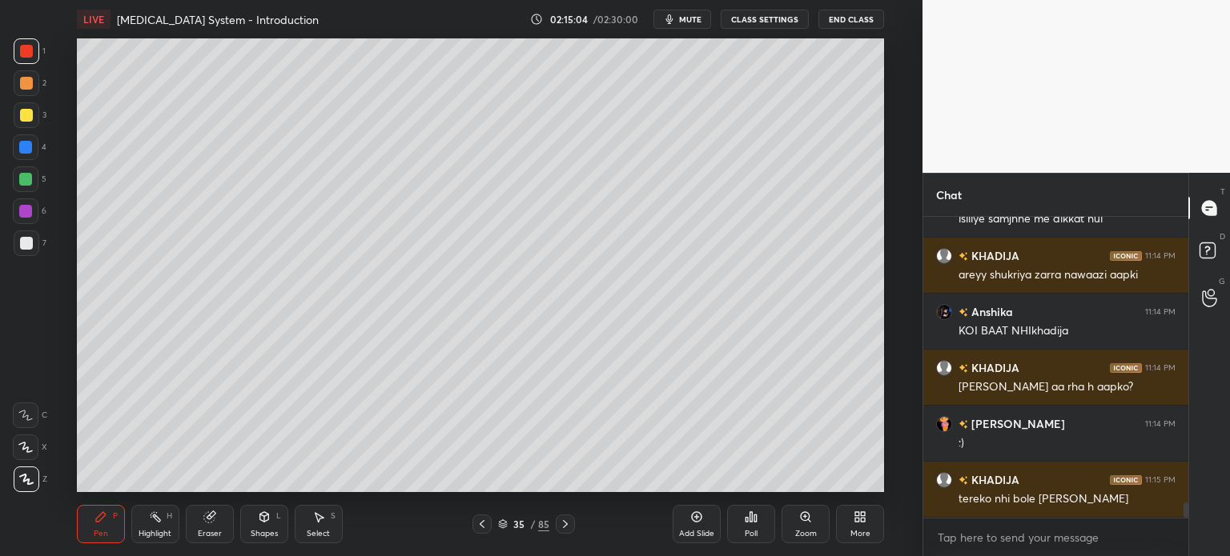
click at [698, 20] on span "mute" at bounding box center [690, 19] width 22 height 11
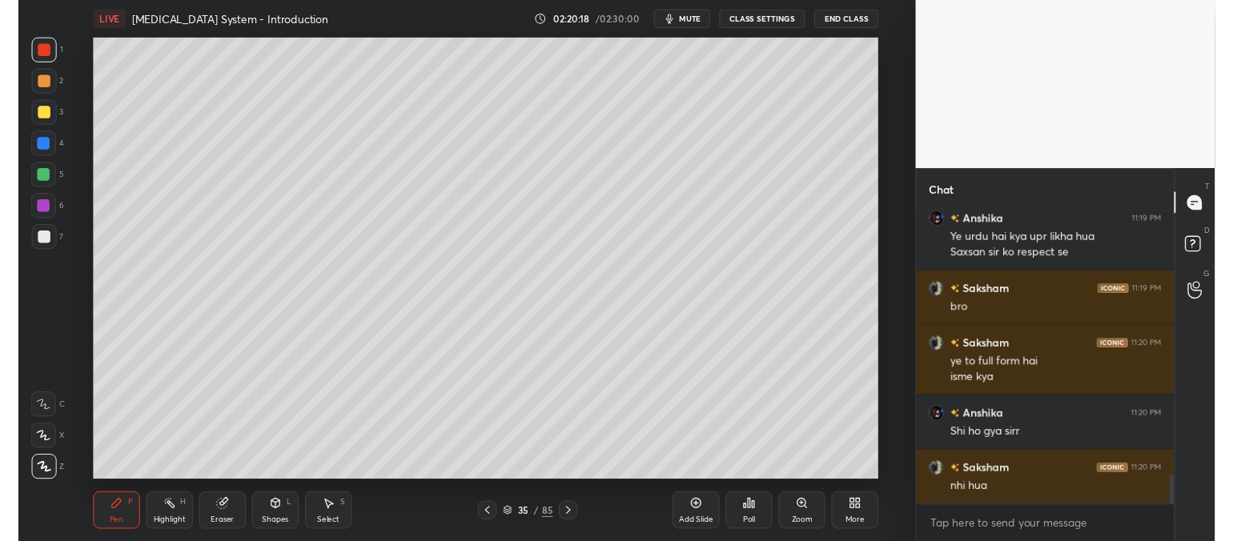
scroll to position [6, 5]
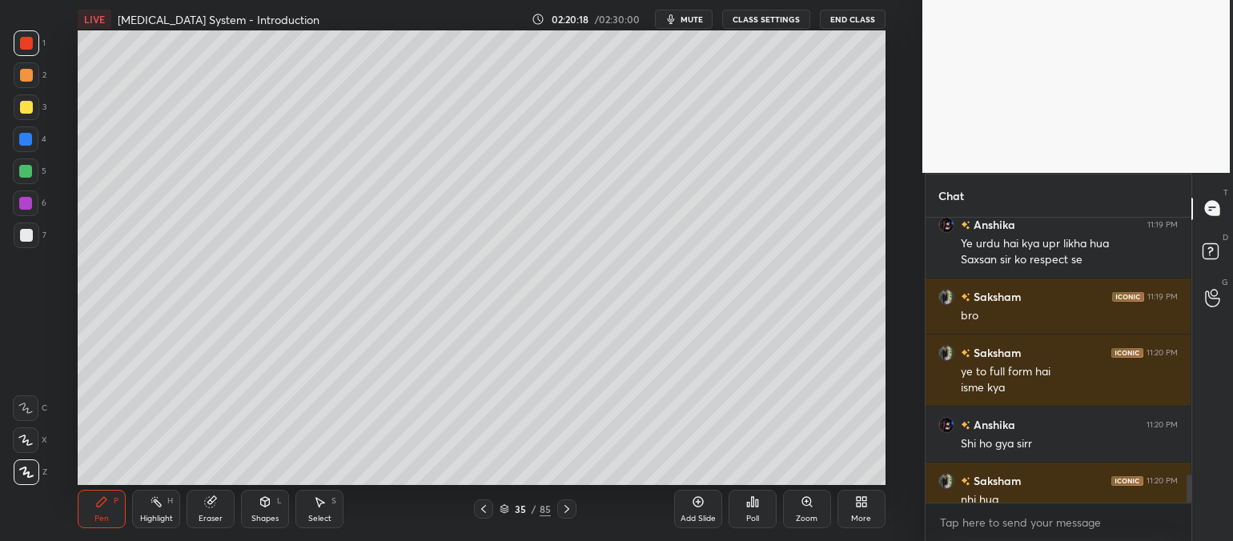
type textarea "x"
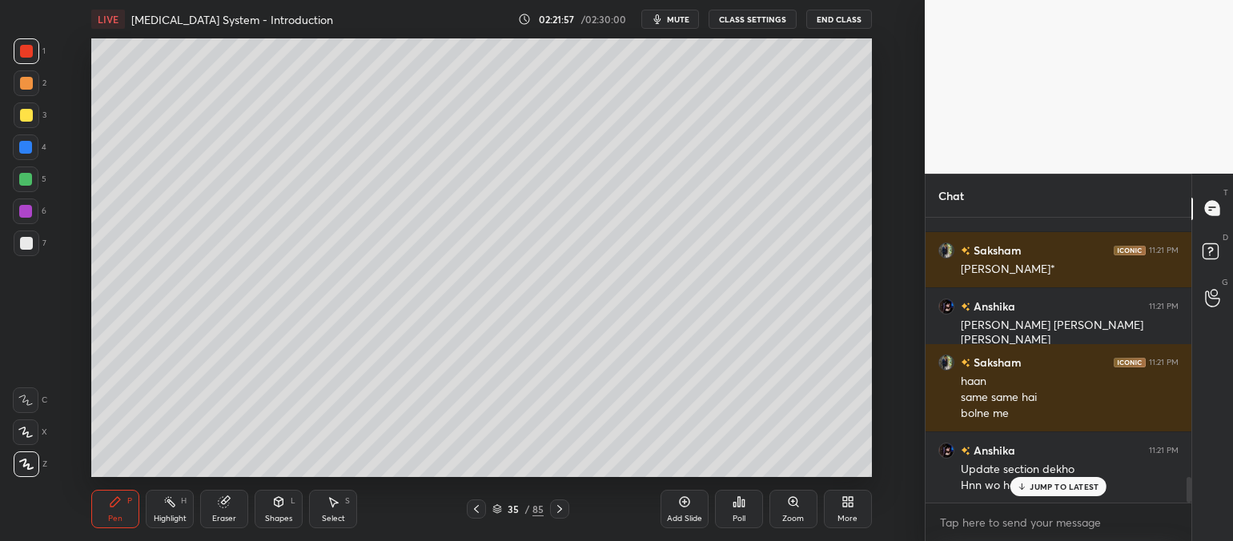
scroll to position [2958, 0]
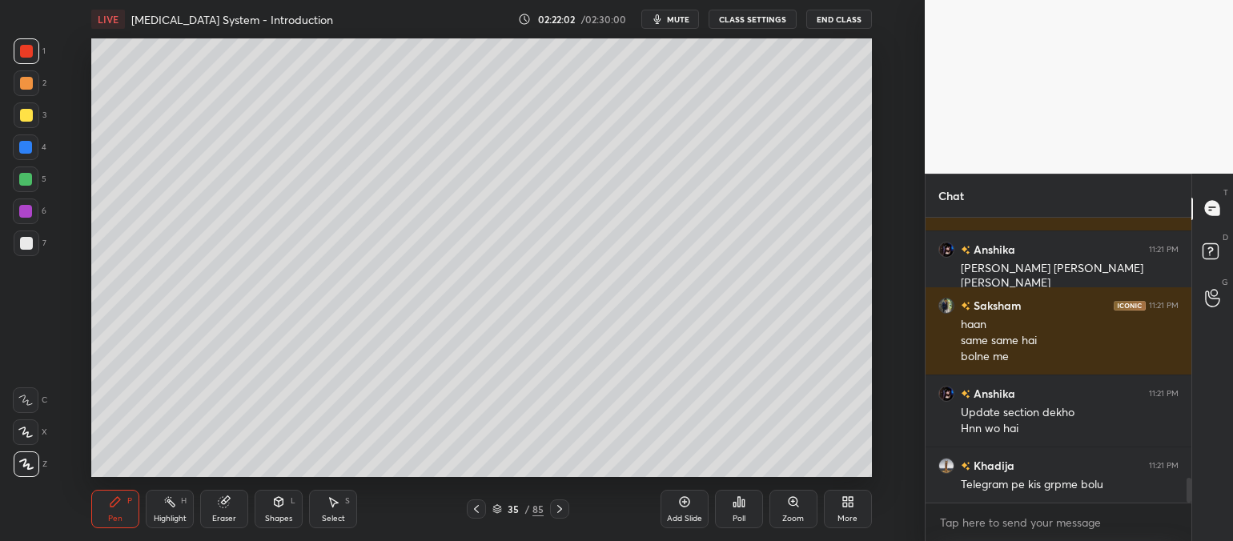
click at [711, 473] on div "Add Slide Poll Zoom More" at bounding box center [766, 509] width 211 height 90
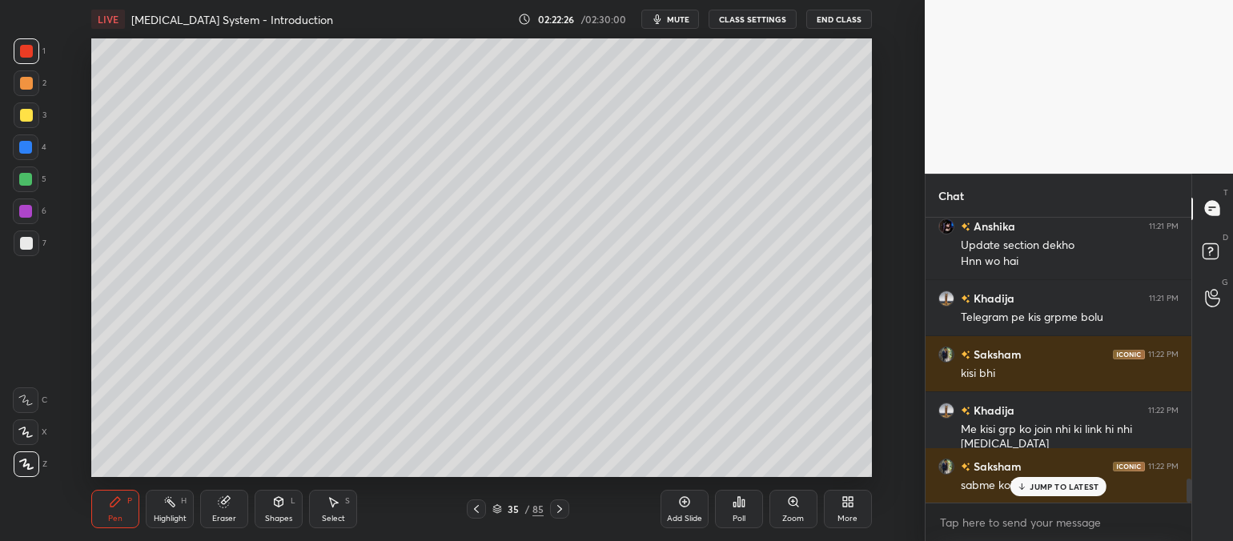
scroll to position [3196, 0]
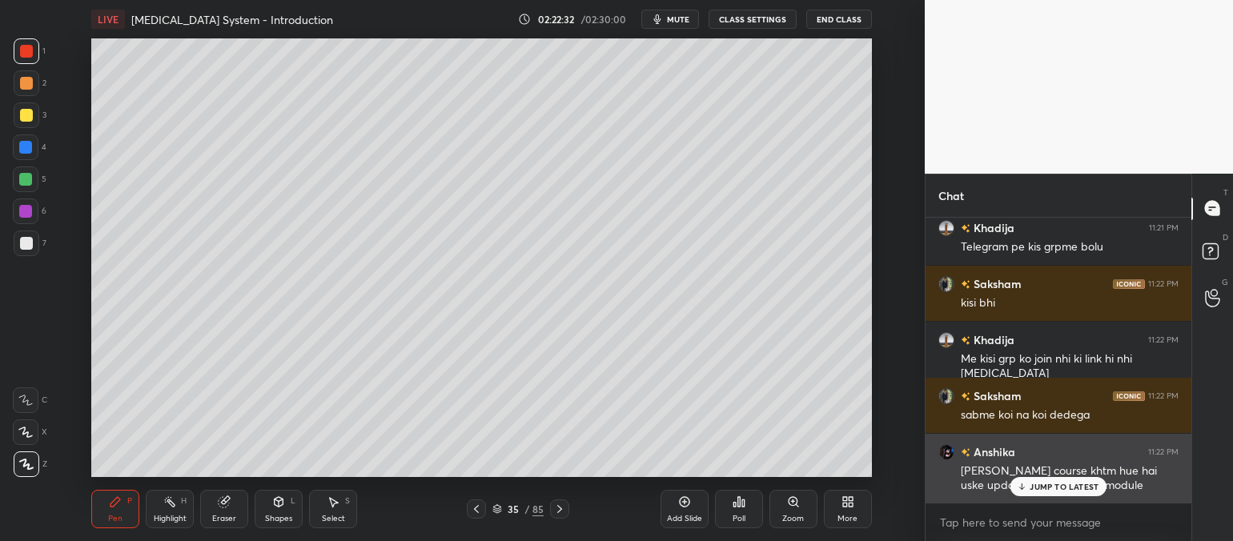
click at [1057, 486] on p "JUMP TO LATEST" at bounding box center [1064, 487] width 69 height 10
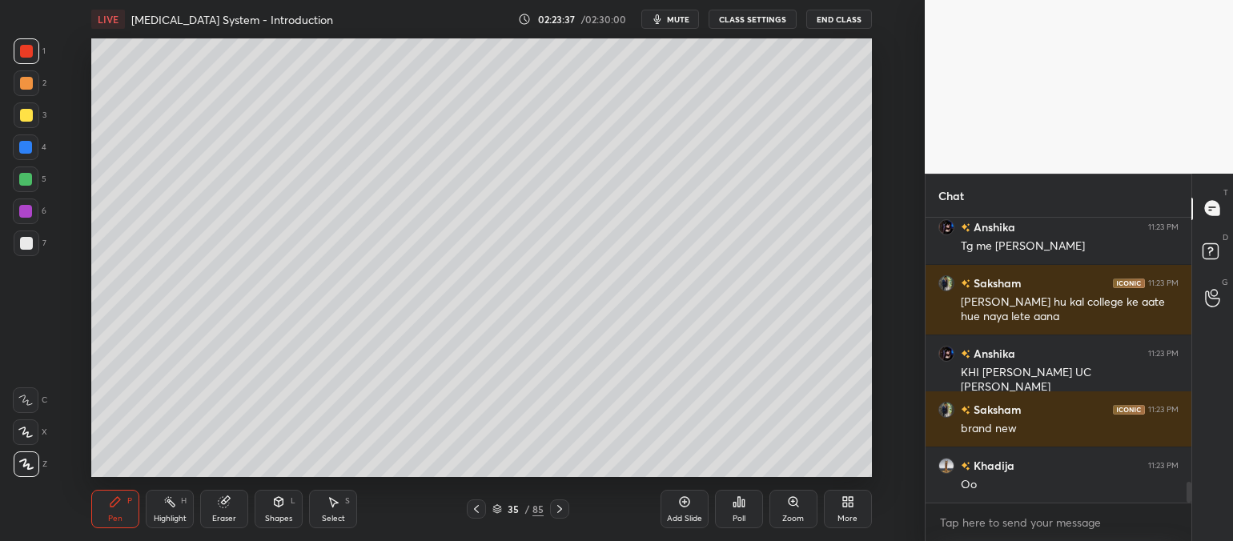
scroll to position [3618, 0]
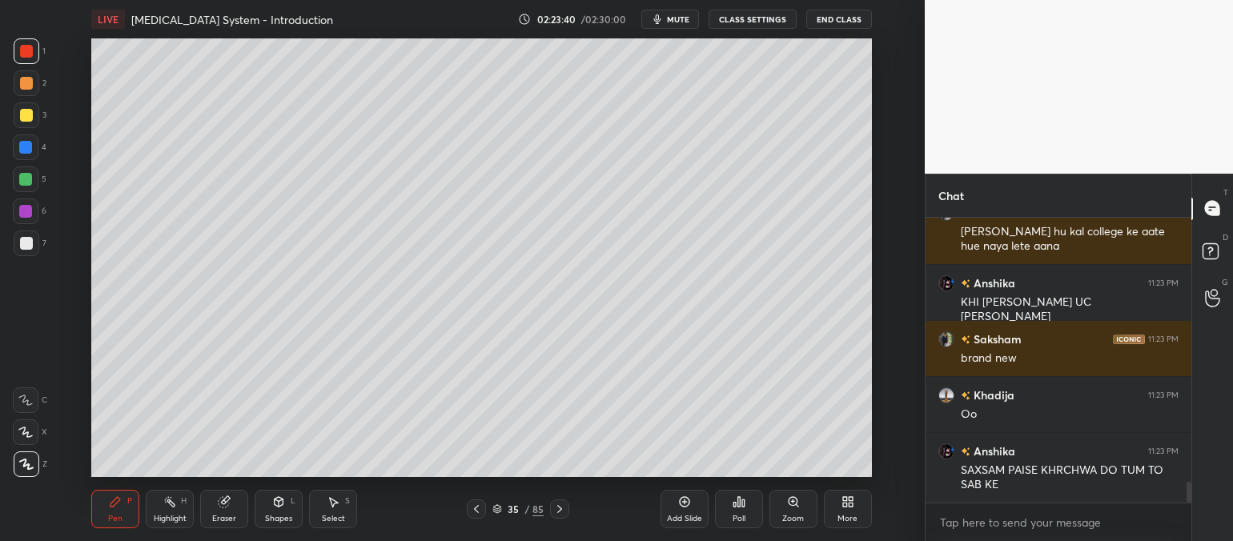
click at [673, 23] on span "mute" at bounding box center [678, 19] width 22 height 11
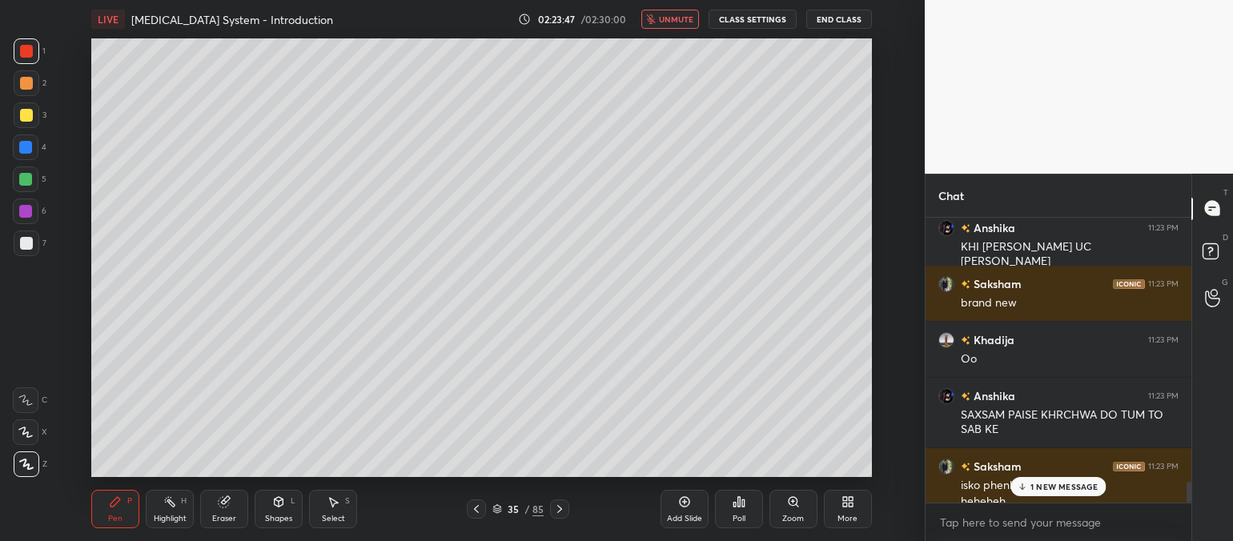
scroll to position [3689, 0]
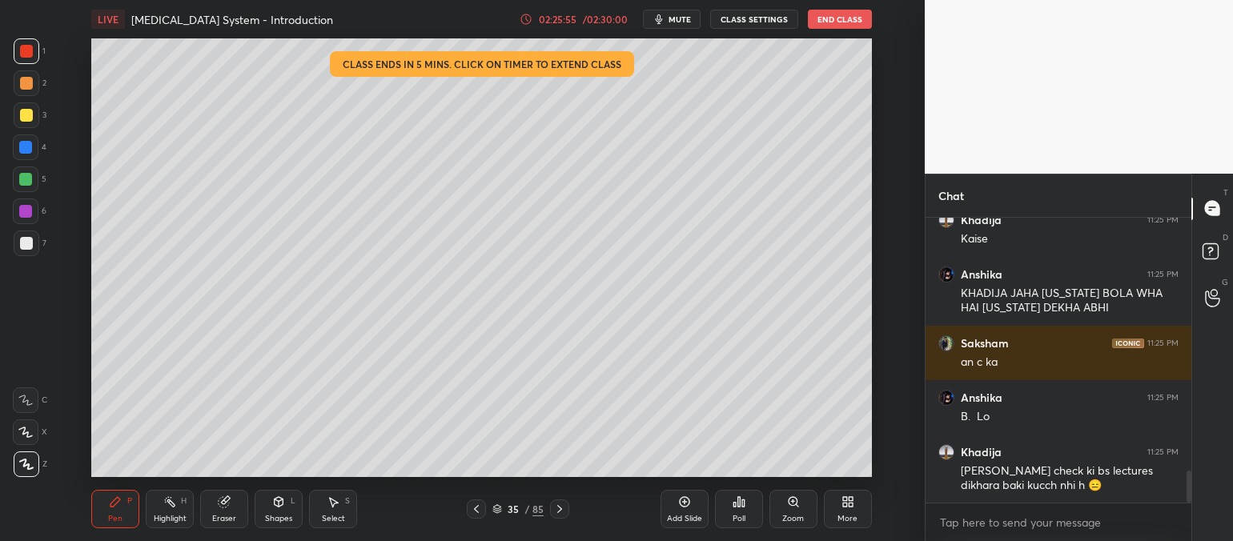
scroll to position [79622, 79200]
click at [689, 15] on span "mute" at bounding box center [680, 19] width 22 height 11
click at [579, 22] on div "02:25:58" at bounding box center [558, 19] width 45 height 10
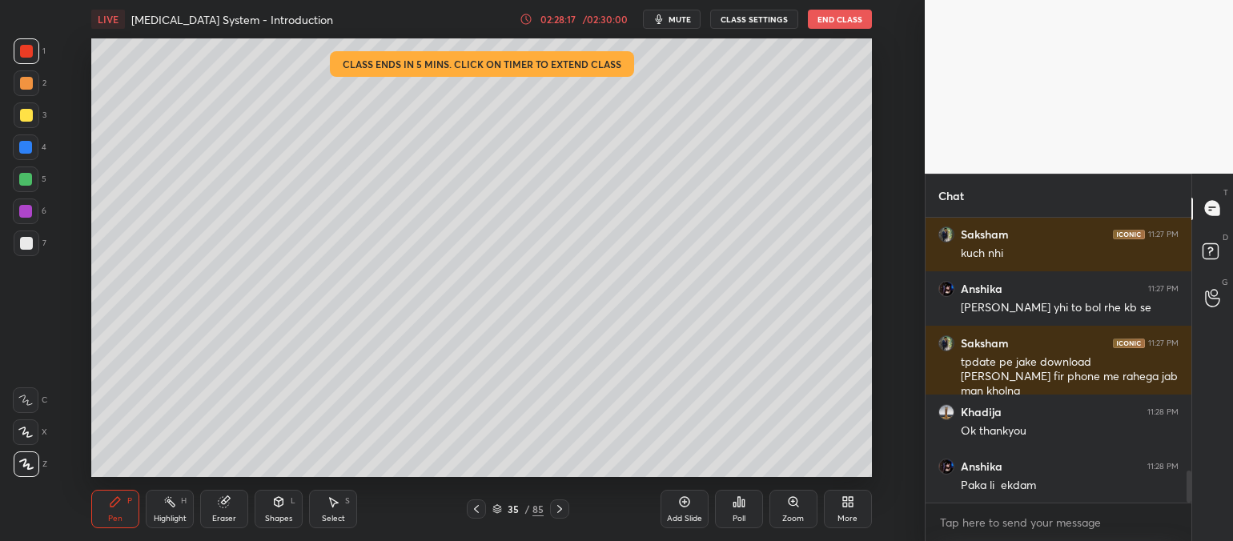
scroll to position [79622, 79200]
click at [596, 22] on div "/ 02:30:00" at bounding box center [605, 19] width 50 height 10
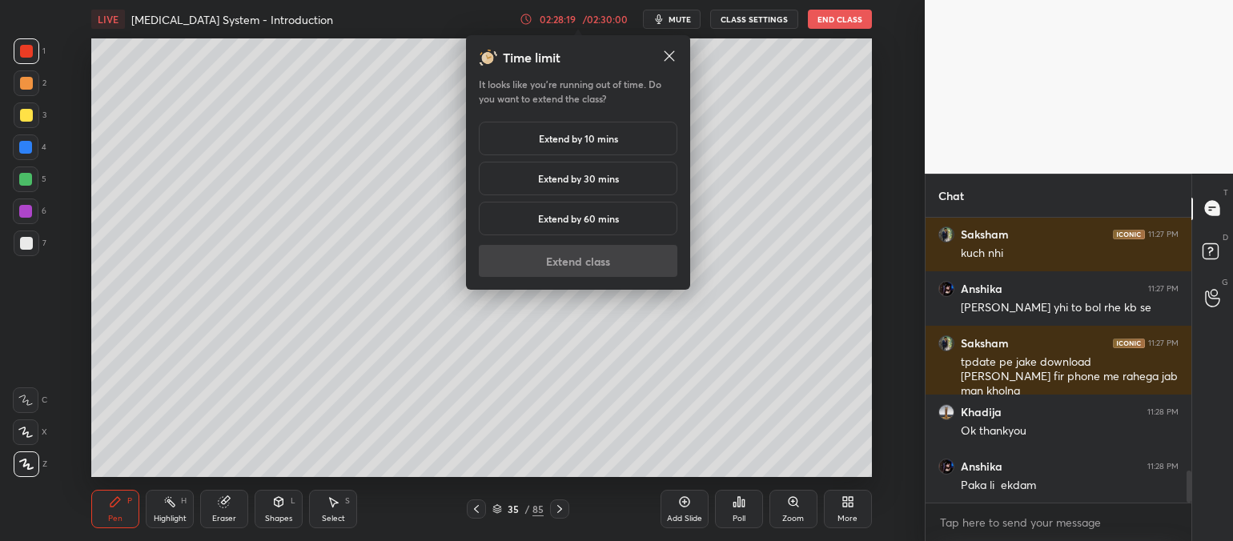
click at [550, 143] on h5 "Extend by 10 mins" at bounding box center [578, 138] width 79 height 14
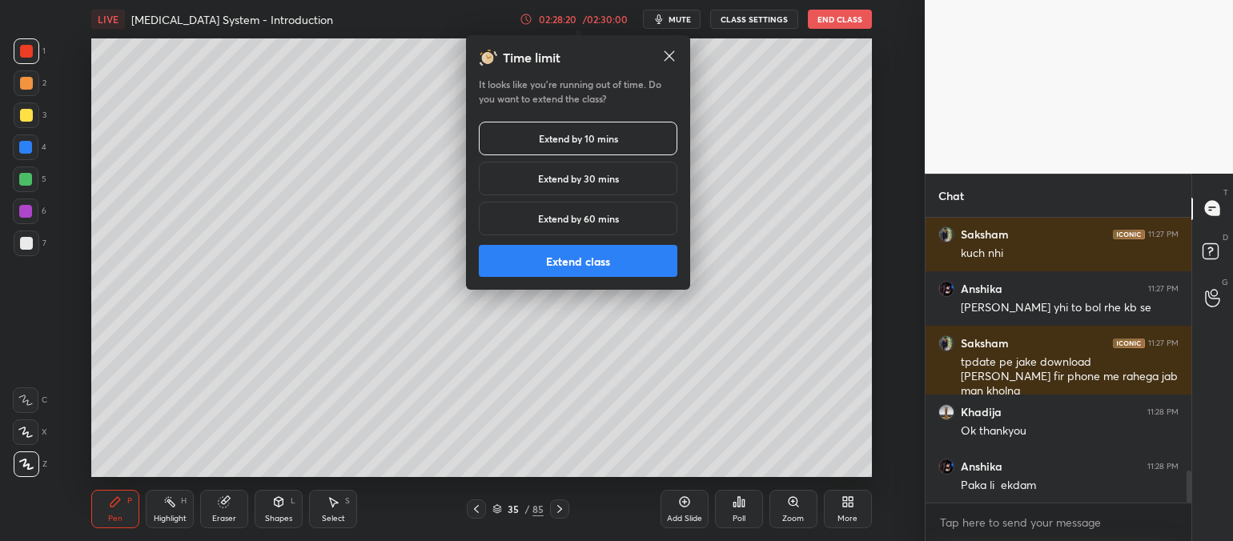
drag, startPoint x: 574, startPoint y: 257, endPoint x: 575, endPoint y: 246, distance: 11.2
click at [575, 246] on button "Extend class" at bounding box center [578, 261] width 199 height 32
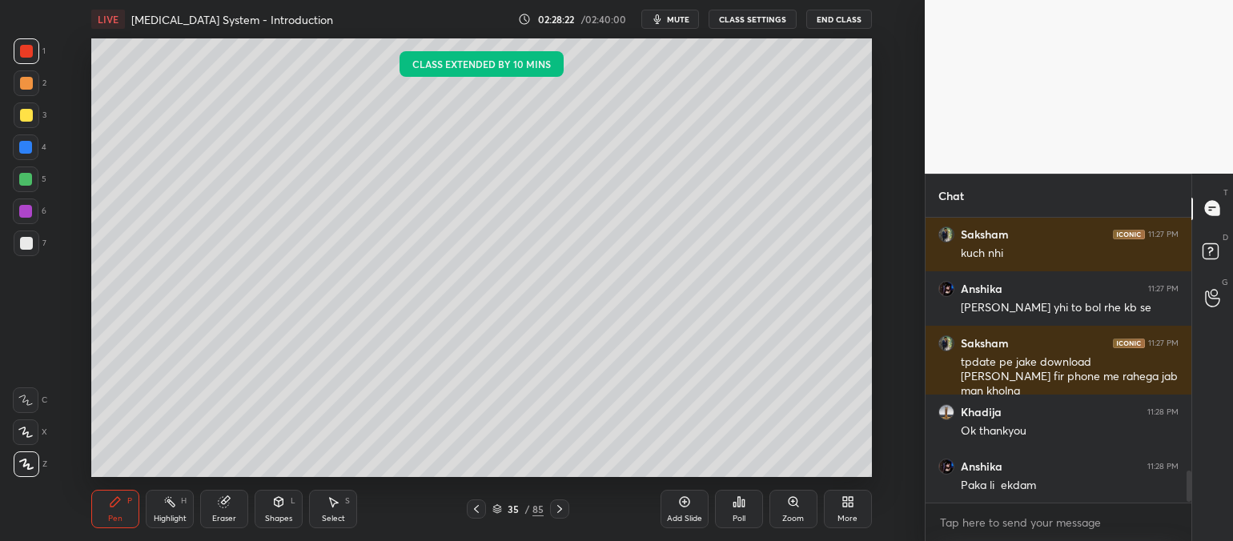
click at [685, 20] on span "mute" at bounding box center [678, 19] width 22 height 11
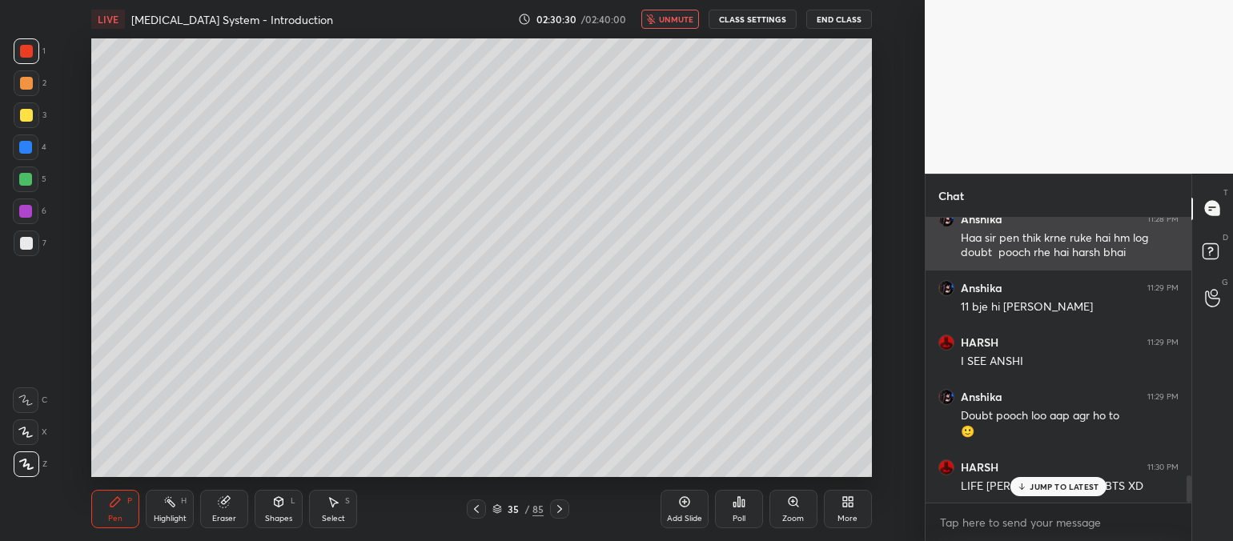
scroll to position [2741, 0]
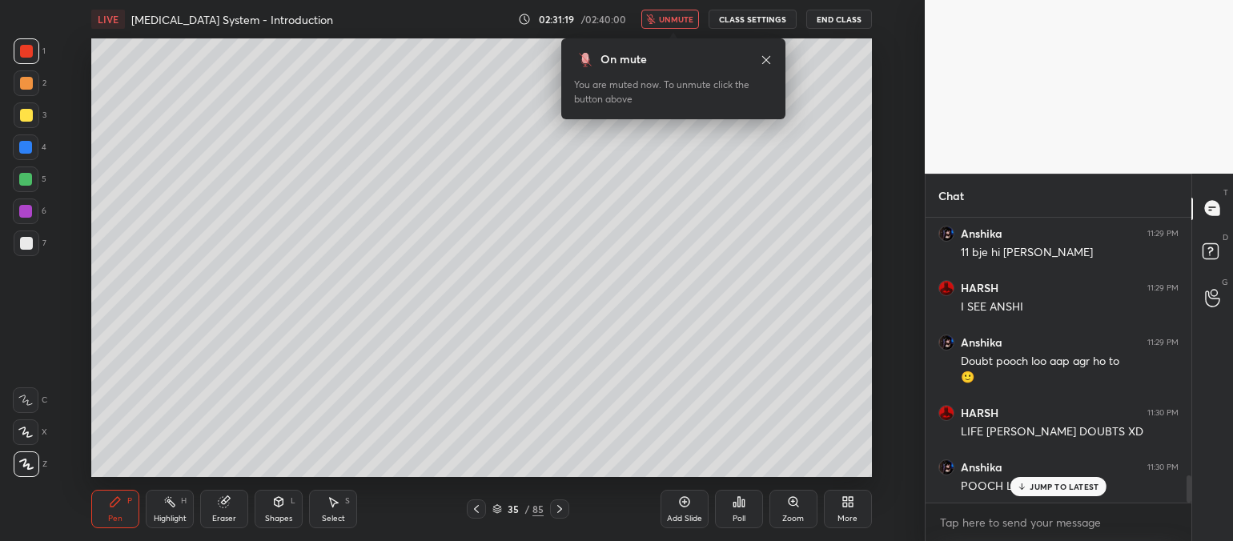
click at [685, 14] on span "unmute" at bounding box center [676, 19] width 34 height 11
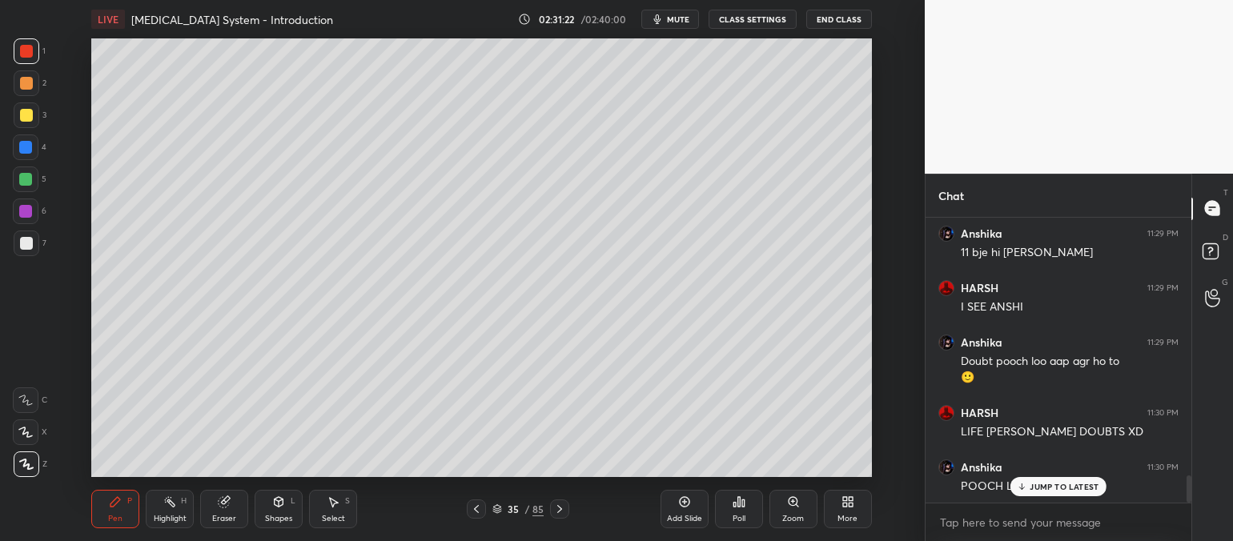
scroll to position [2796, 0]
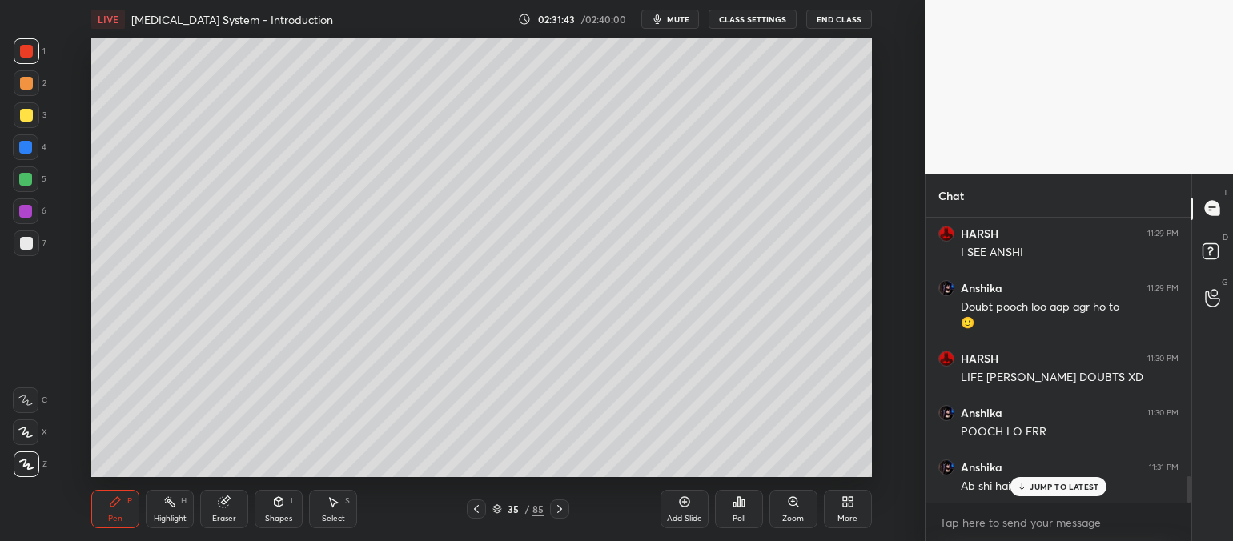
click at [685, 11] on button "mute" at bounding box center [670, 19] width 58 height 19
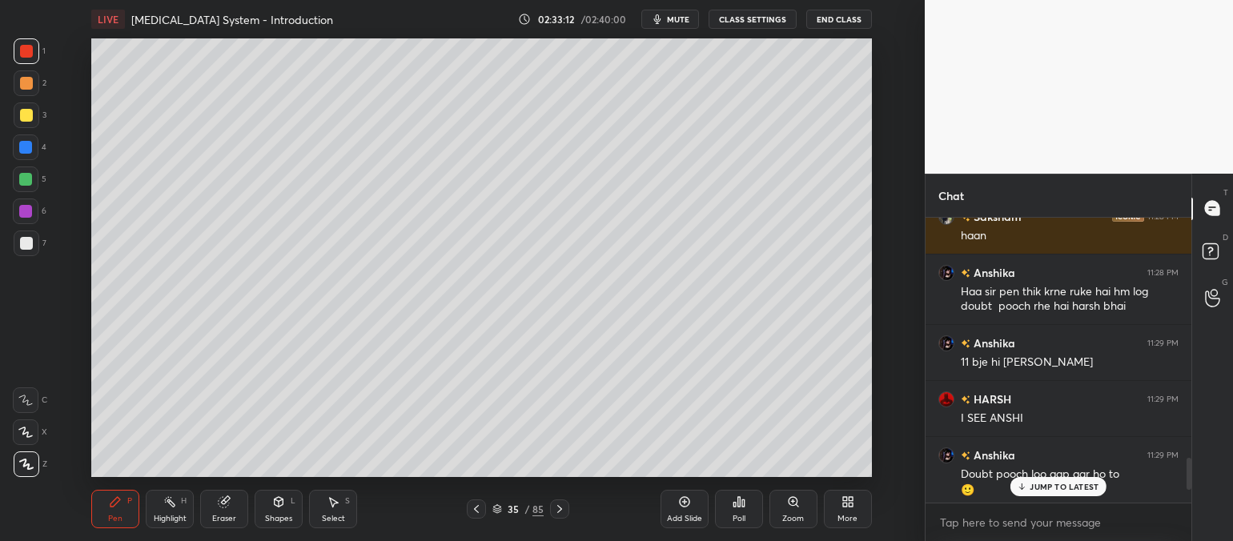
scroll to position [79622, 79200]
click at [689, 17] on span "mute" at bounding box center [678, 19] width 22 height 11
click at [685, 27] on button "unmute" at bounding box center [670, 19] width 58 height 19
click at [1083, 482] on p "JUMP TO LATEST" at bounding box center [1064, 487] width 69 height 10
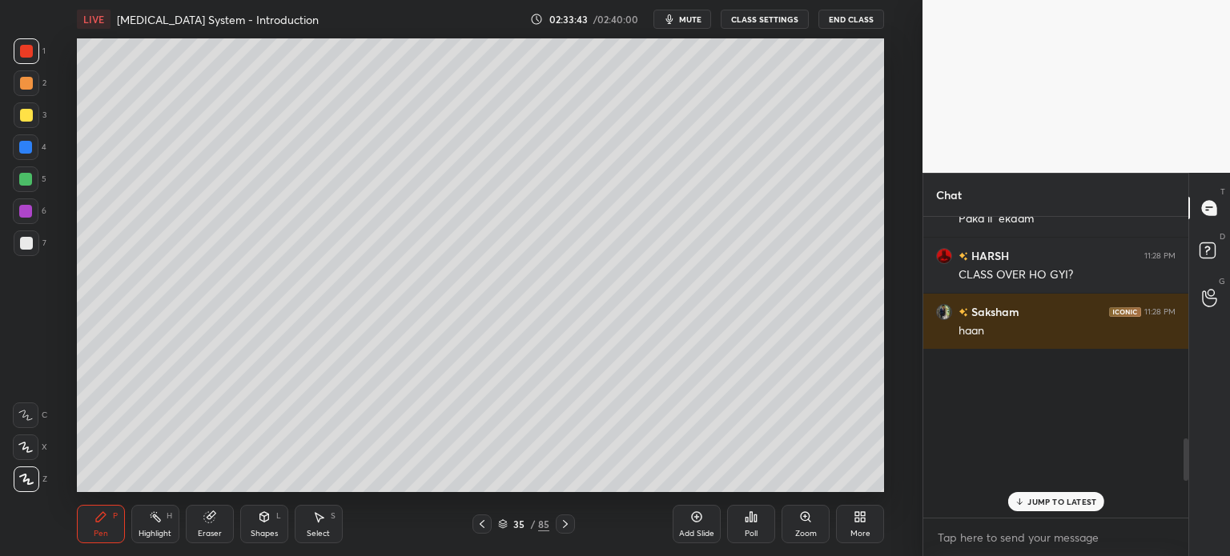
scroll to position [1580, 0]
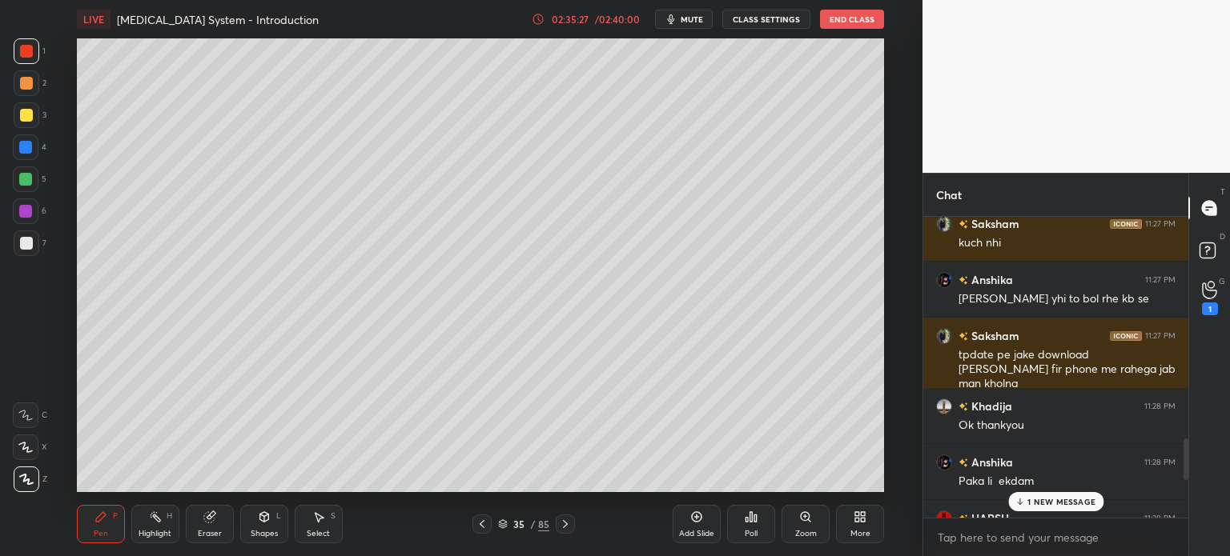
click at [693, 17] on span "mute" at bounding box center [692, 19] width 22 height 11
drag, startPoint x: 685, startPoint y: 15, endPoint x: 682, endPoint y: 26, distance: 10.9
click at [686, 17] on span "unmute" at bounding box center [690, 19] width 34 height 11
click at [1041, 506] on p "4 NEW MESSAGES" at bounding box center [1061, 502] width 74 height 10
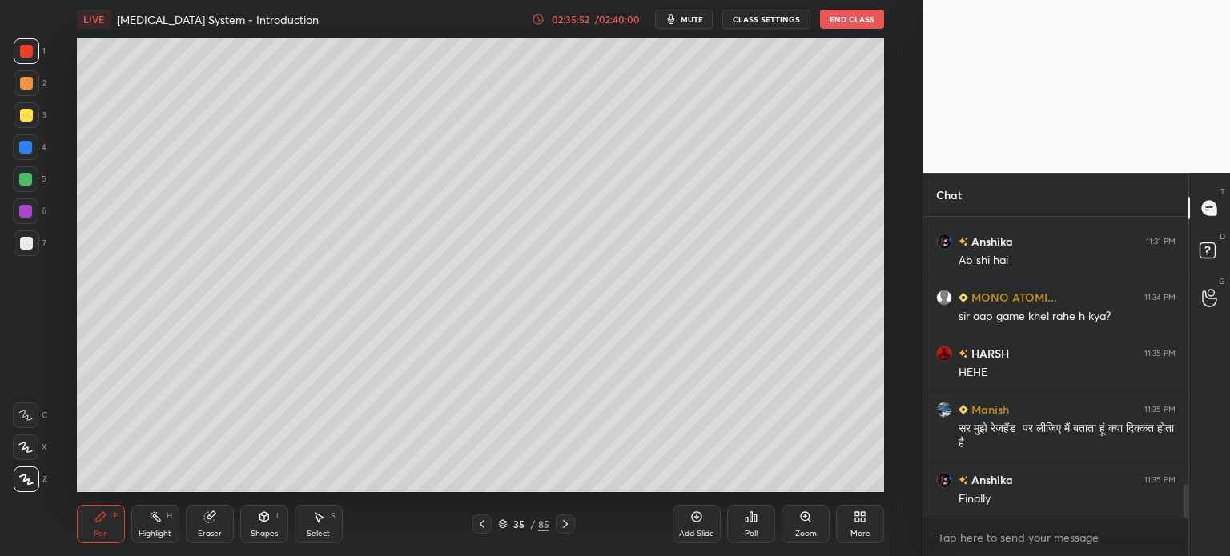
scroll to position [2392, 0]
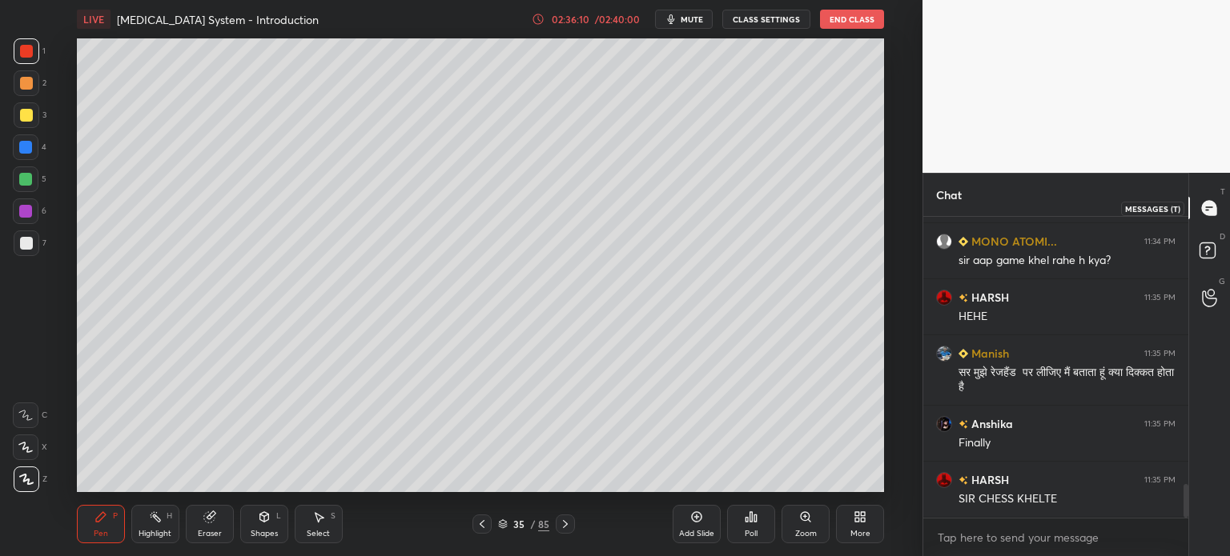
drag, startPoint x: 1207, startPoint y: 207, endPoint x: 1189, endPoint y: 256, distance: 52.9
click at [1207, 211] on icon at bounding box center [1209, 208] width 17 height 17
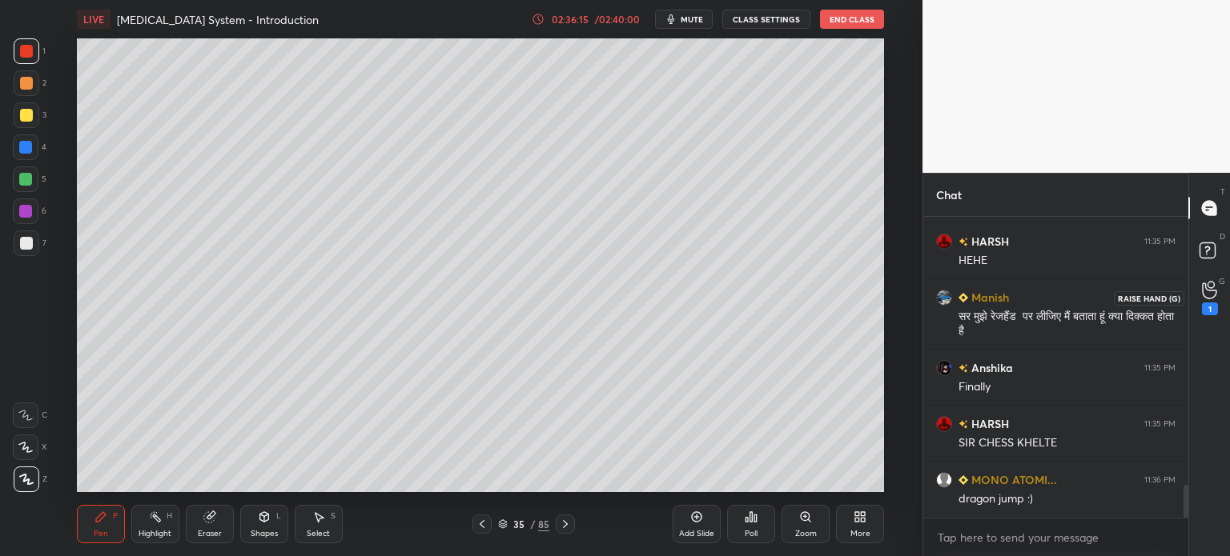
click at [1211, 287] on icon at bounding box center [1209, 290] width 15 height 18
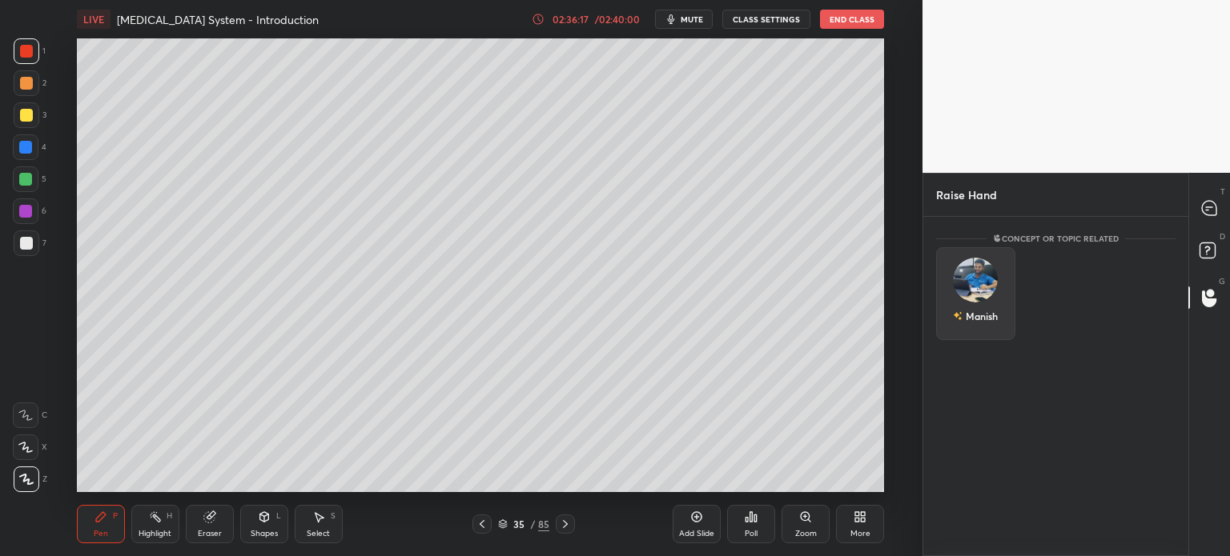
click at [969, 283] on img "grid" at bounding box center [975, 280] width 45 height 45
click at [962, 330] on button "INVITE" at bounding box center [975, 327] width 65 height 21
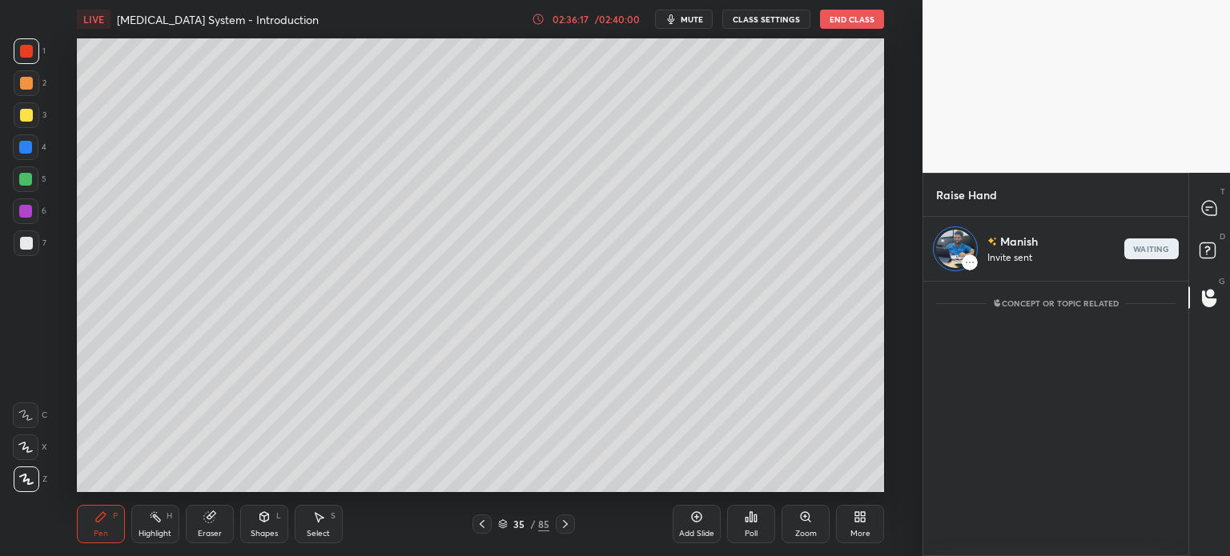
scroll to position [5, 5]
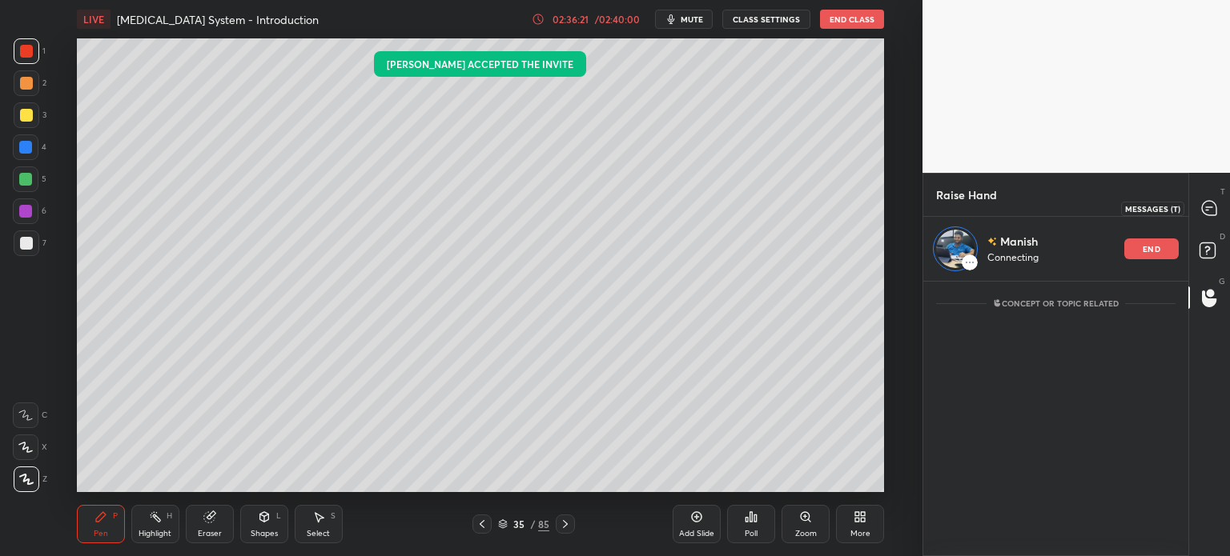
click at [1209, 209] on icon at bounding box center [1209, 208] width 14 height 14
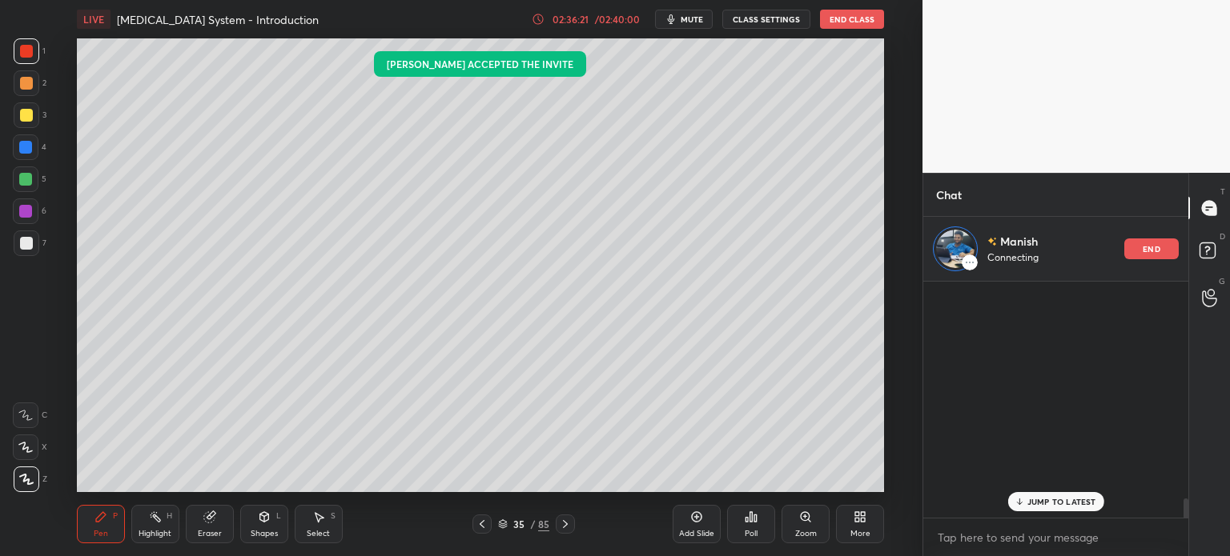
scroll to position [231, 260]
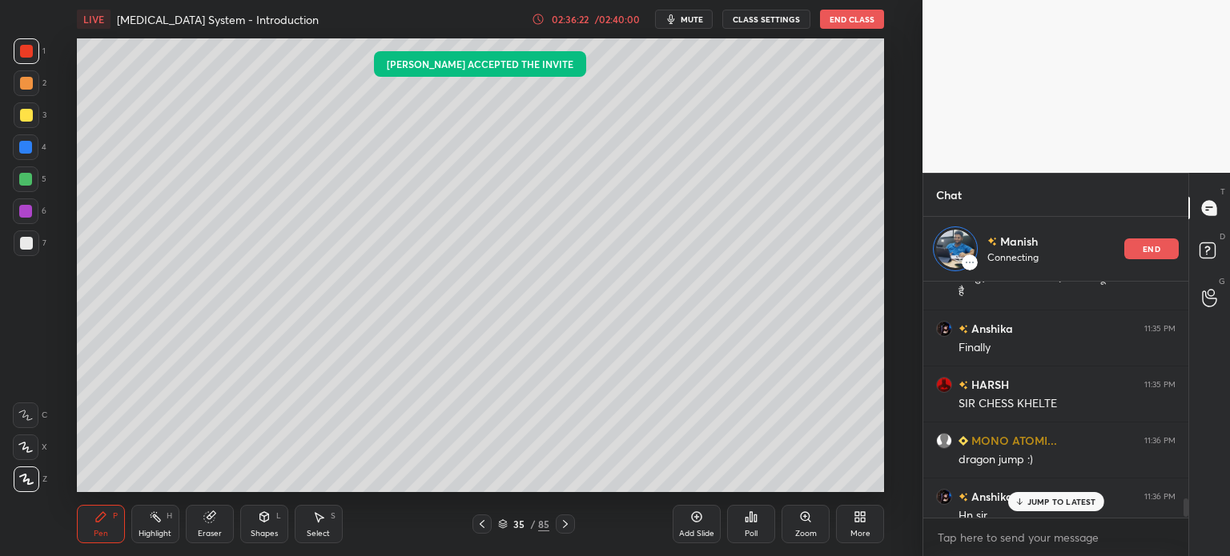
click at [1034, 501] on p "JUMP TO LATEST" at bounding box center [1061, 502] width 69 height 10
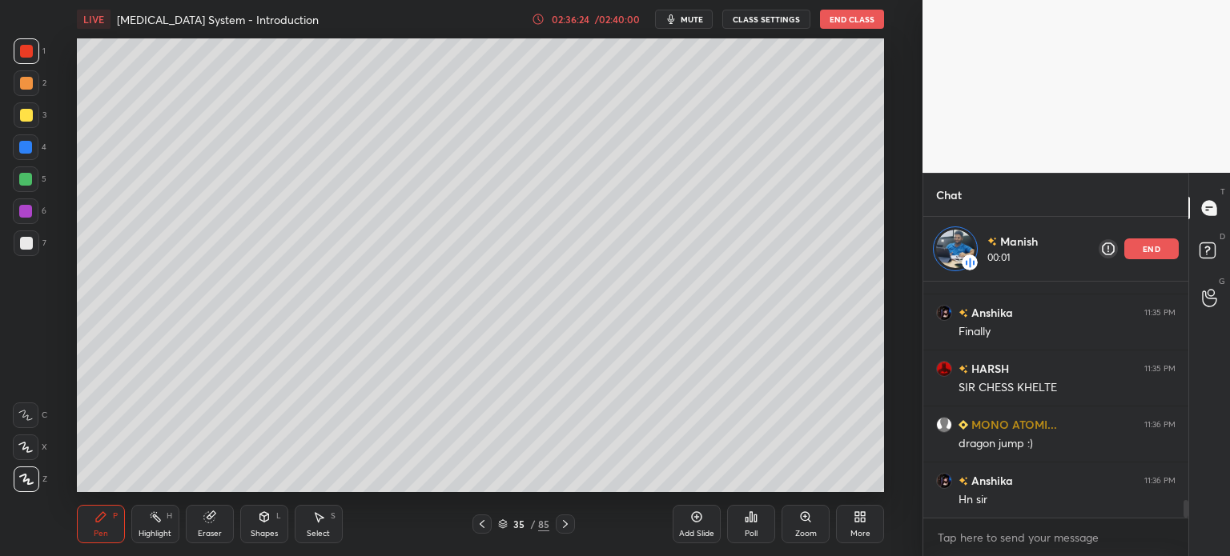
scroll to position [2900, 0]
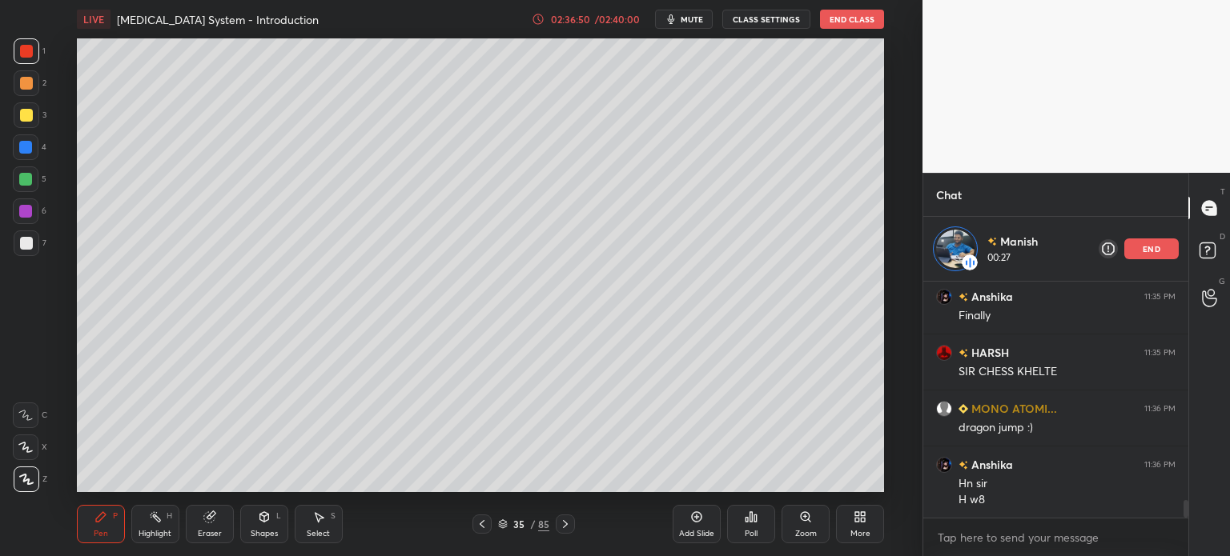
click at [32, 50] on div at bounding box center [26, 51] width 13 height 13
drag, startPoint x: 1158, startPoint y: 245, endPoint x: 1127, endPoint y: 259, distance: 33.3
click at [1157, 245] on p "end" at bounding box center [1151, 249] width 18 height 8
click at [861, 18] on button "End Class" at bounding box center [852, 19] width 64 height 19
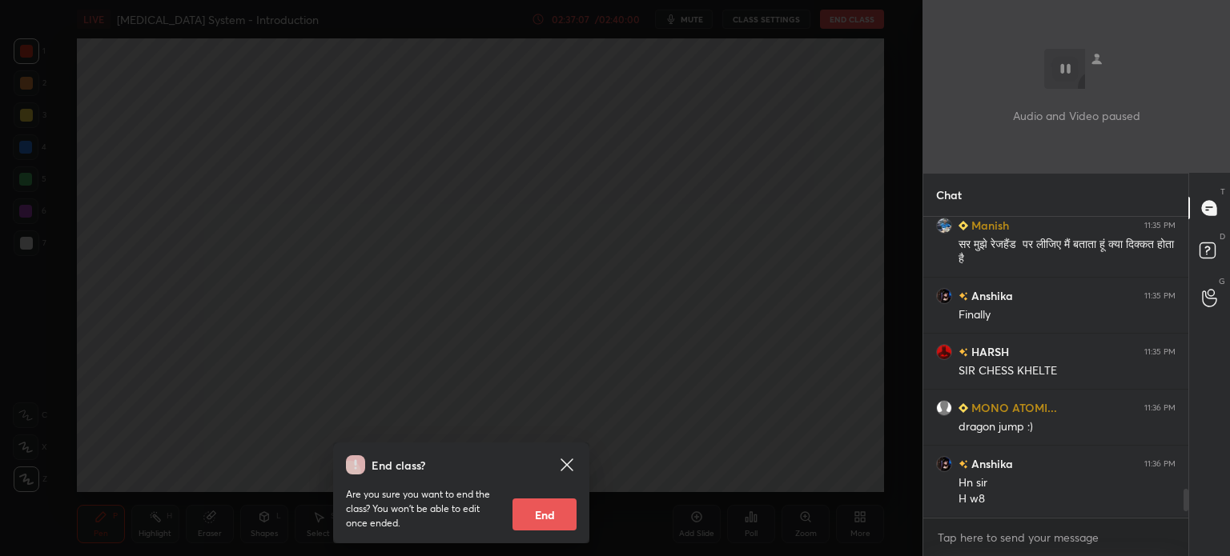
click at [546, 522] on button "End" at bounding box center [544, 515] width 64 height 32
type textarea "x"
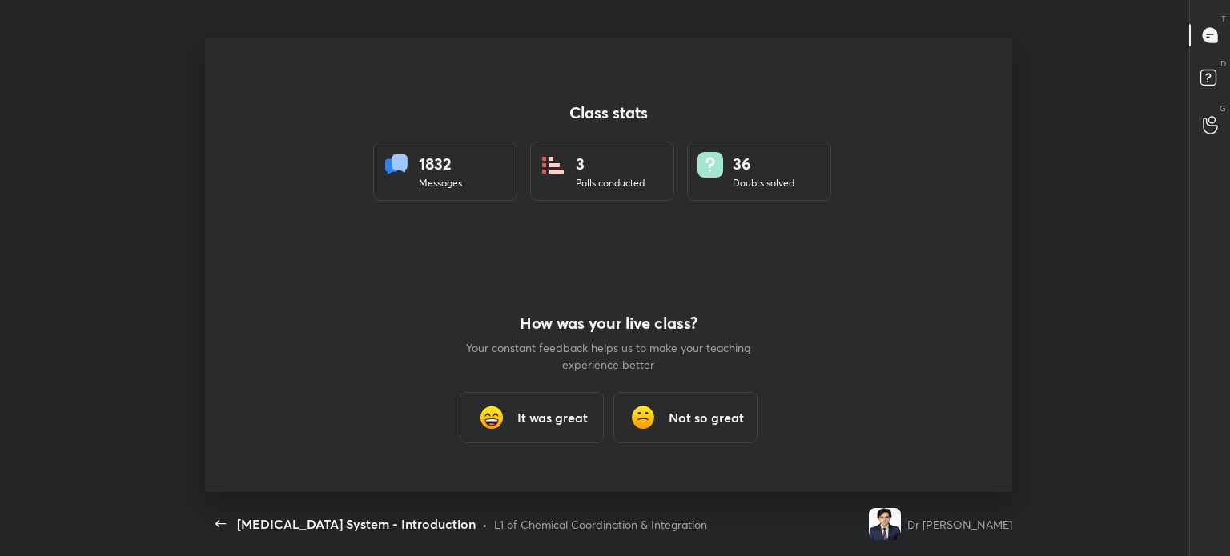
scroll to position [0, 0]
